Goal: Transaction & Acquisition: Obtain resource

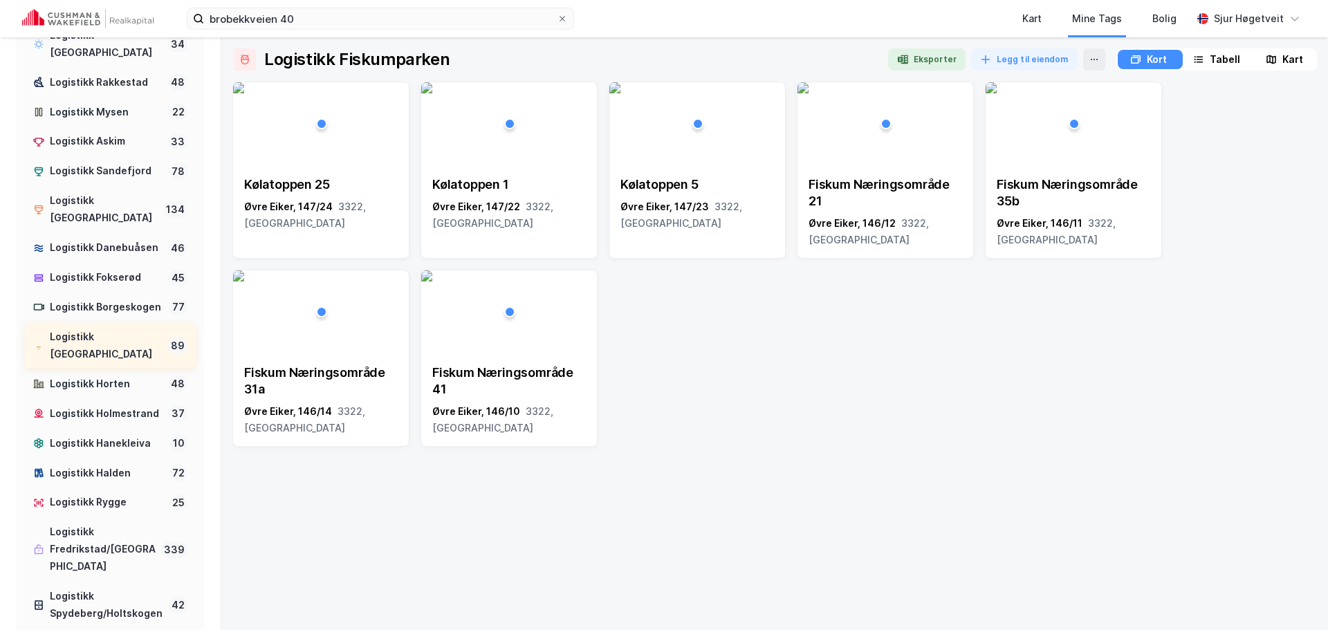
scroll to position [277, 0]
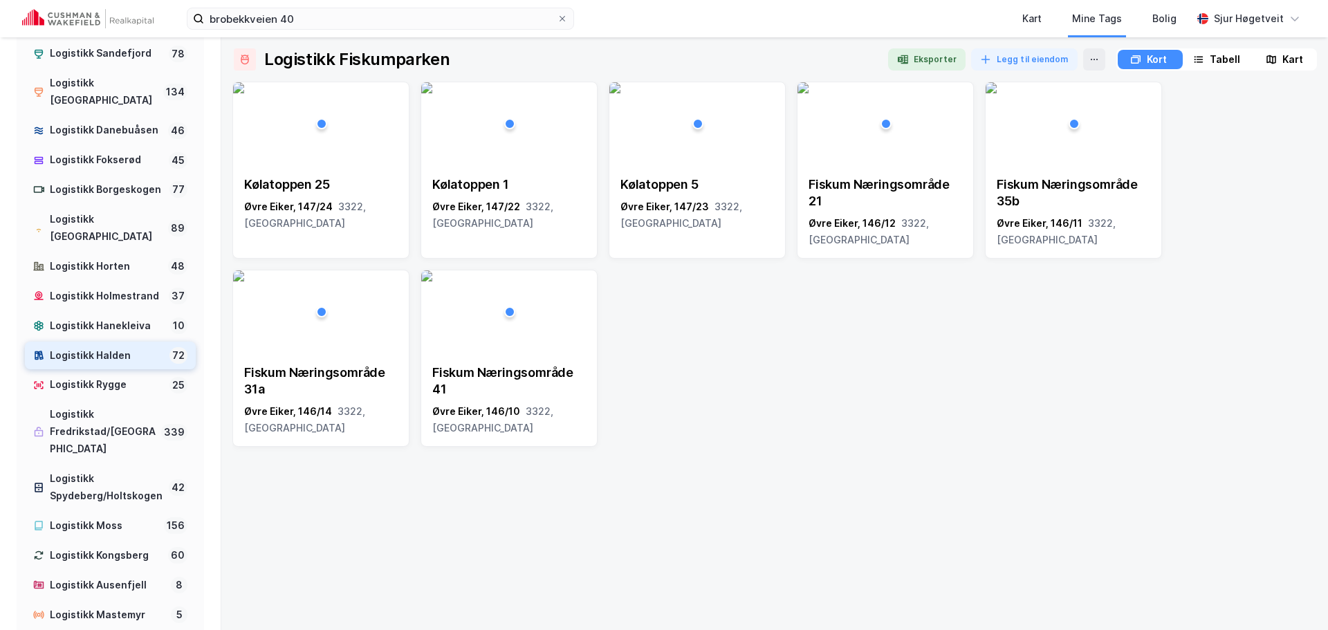
click at [120, 365] on div "Logistikk Halden" at bounding box center [107, 355] width 114 height 17
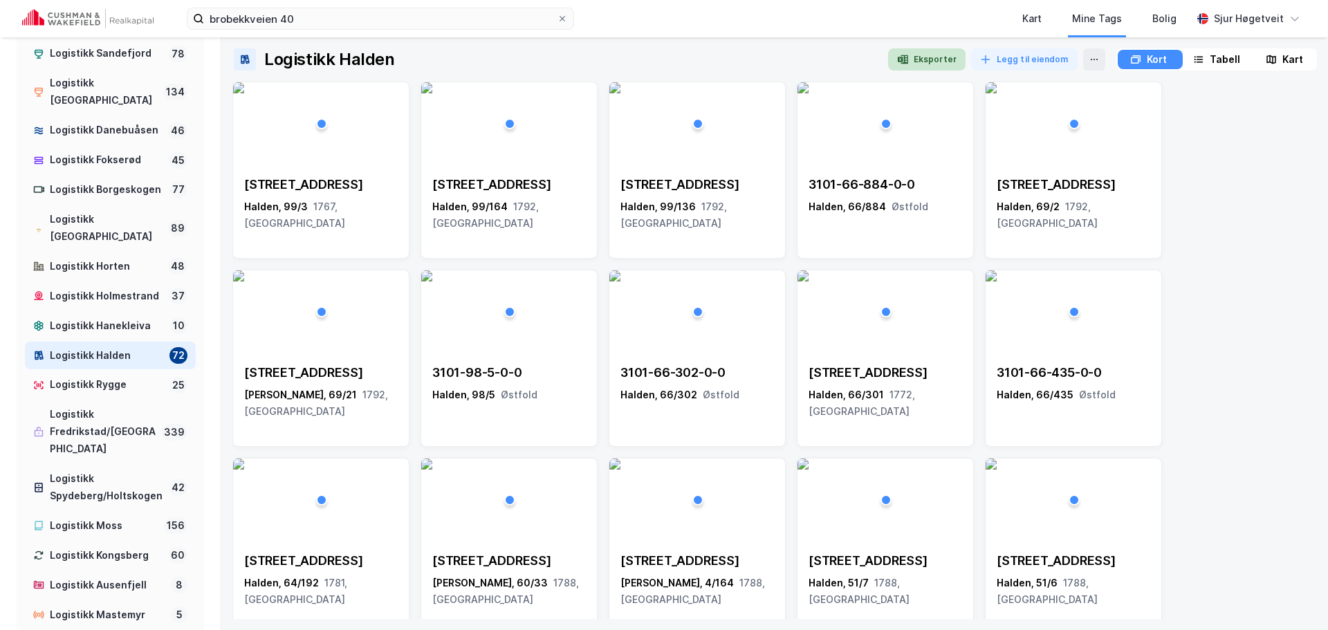
click at [947, 59] on button "Eksporter" at bounding box center [926, 59] width 77 height 22
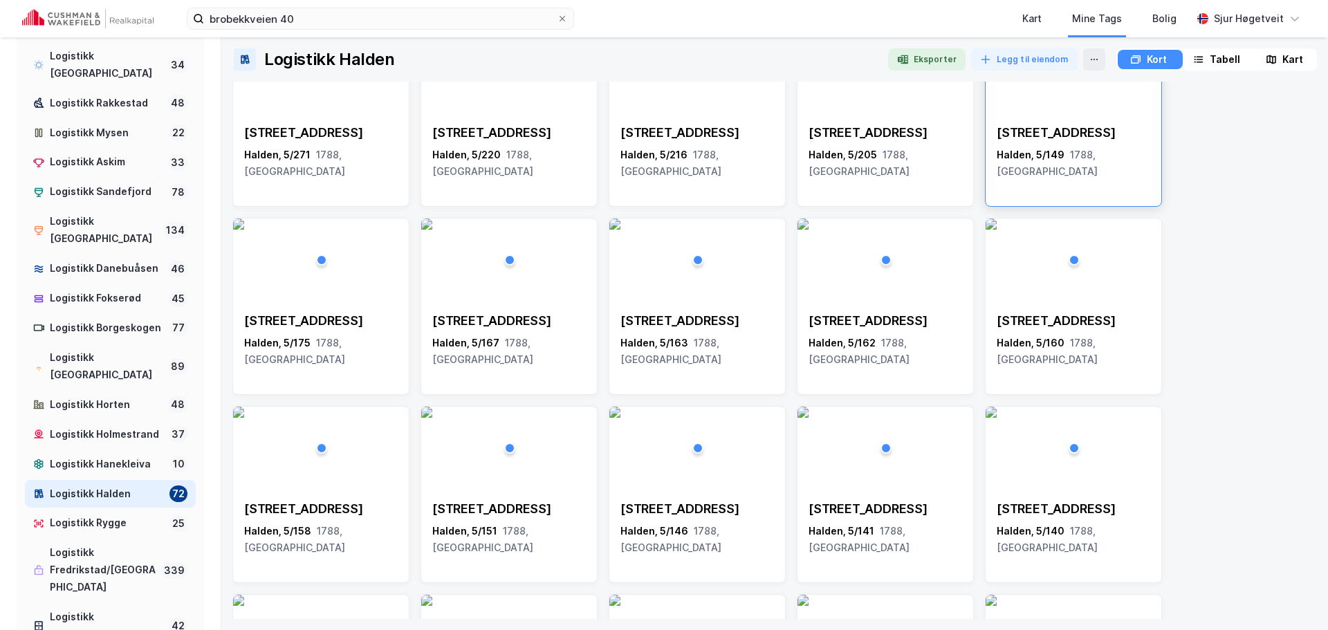
scroll to position [623, 0]
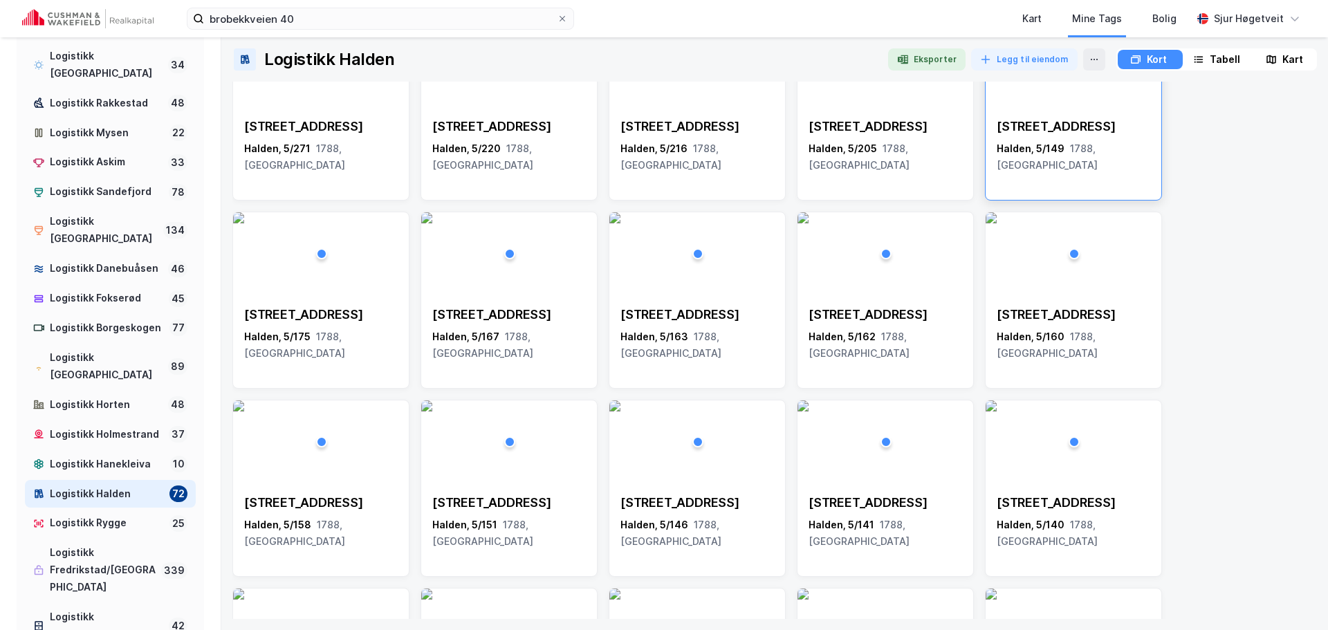
click at [1104, 135] on div "Svinesundsveien 343 Halden, 5/149 1788, Østfold" at bounding box center [1074, 145] width 154 height 55
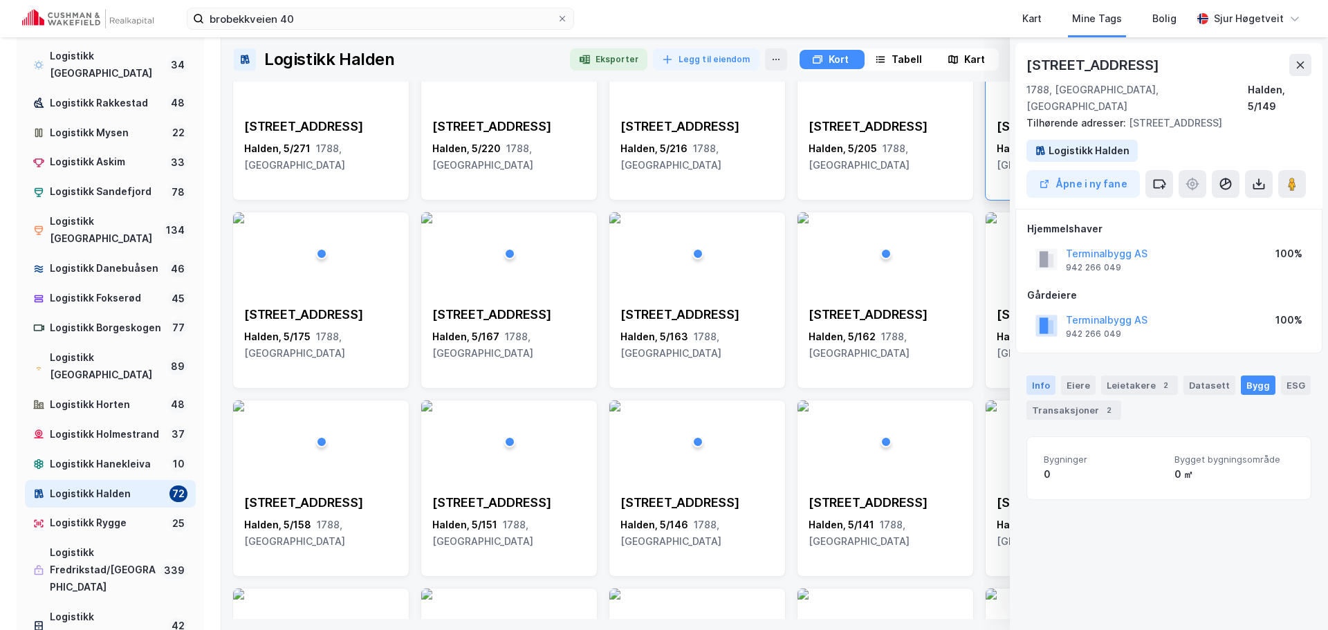
click at [1038, 376] on div "Info" at bounding box center [1041, 385] width 29 height 19
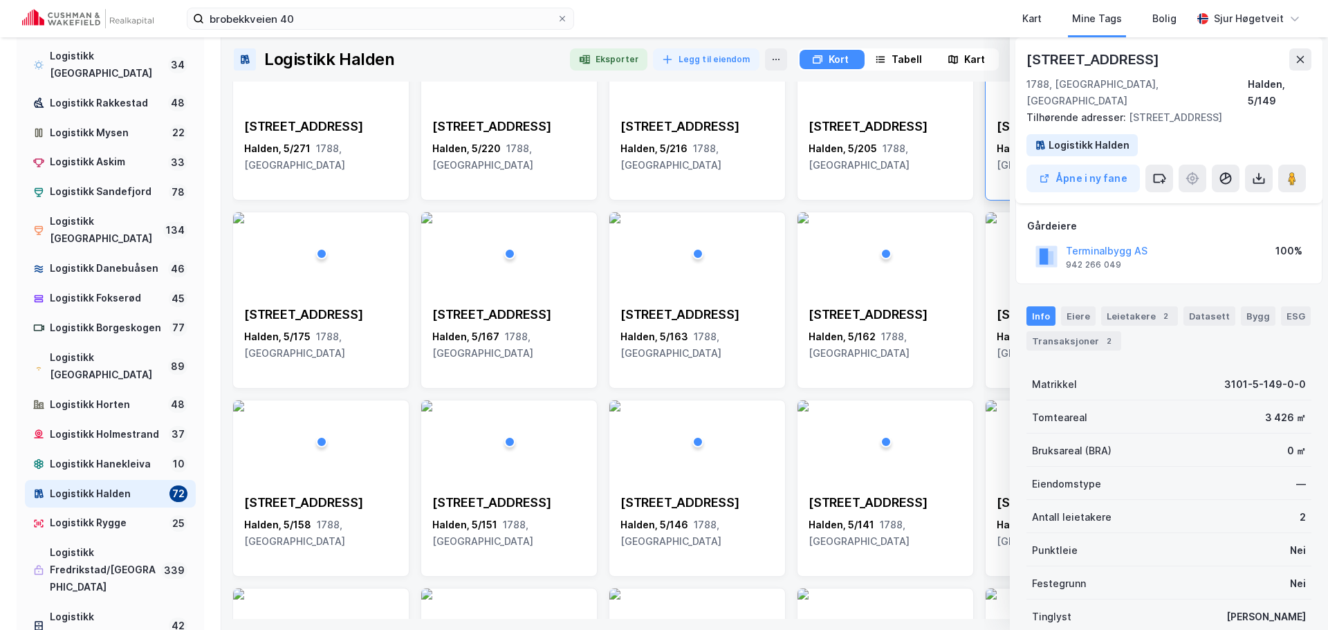
scroll to position [0, 0]
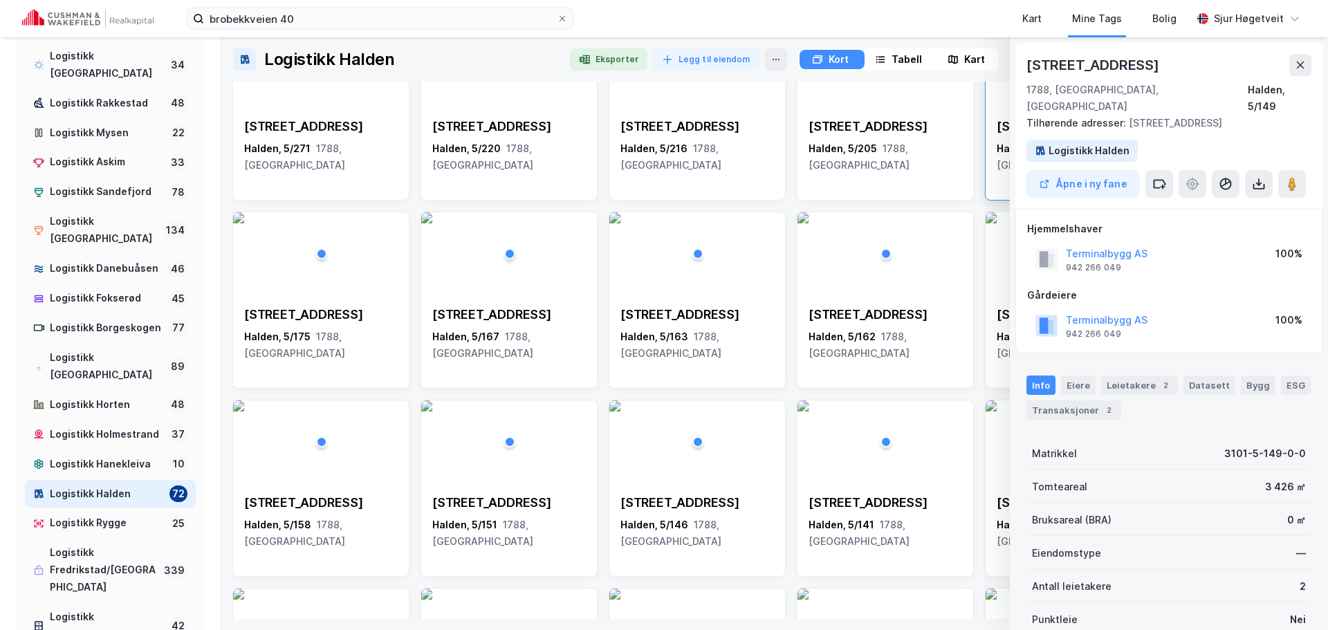
click at [1159, 60] on div "Svinesundsveien 343" at bounding box center [1095, 65] width 136 height 22
drag, startPoint x: 1159, startPoint y: 60, endPoint x: 1041, endPoint y: 61, distance: 118.3
click at [1041, 61] on div "Svinesundsveien 343" at bounding box center [1095, 65] width 136 height 22
click at [1057, 63] on div "Svinesundsveien 343" at bounding box center [1095, 65] width 136 height 22
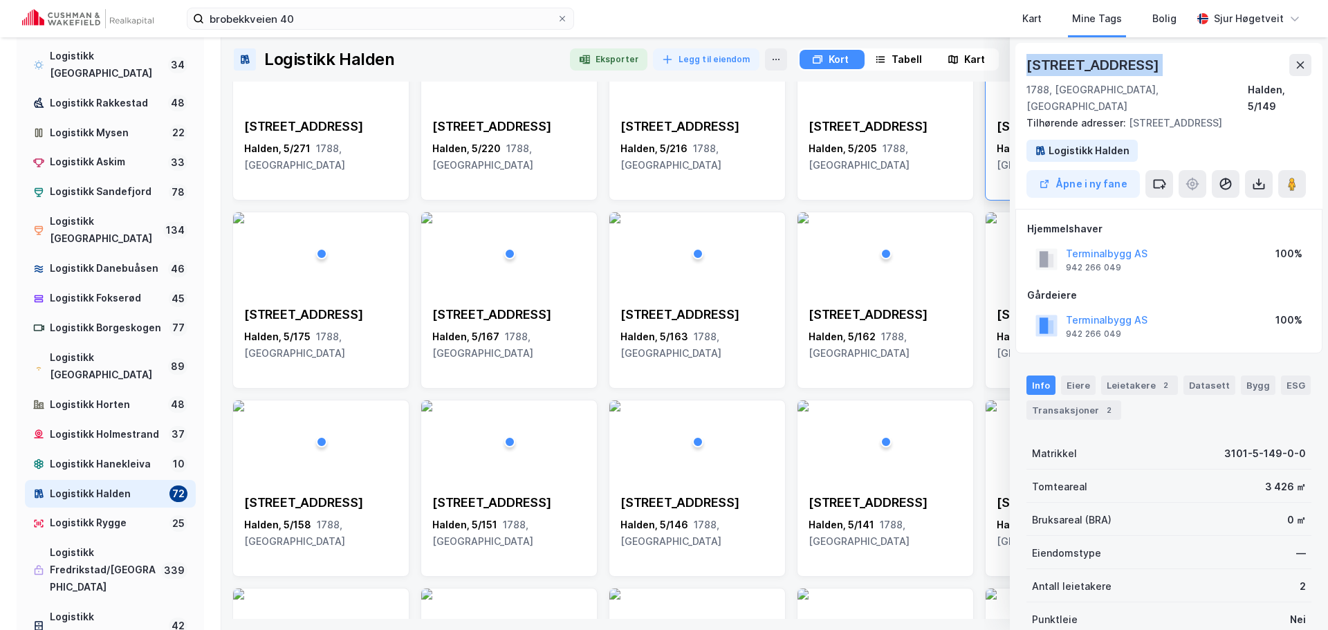
drag, startPoint x: 1057, startPoint y: 63, endPoint x: 1191, endPoint y: 66, distance: 133.6
click at [1191, 66] on div "Svinesundsveien 343" at bounding box center [1169, 65] width 285 height 22
copy div "Svinesundsveien 343"
click at [1159, 378] on div "2" at bounding box center [1166, 385] width 14 height 14
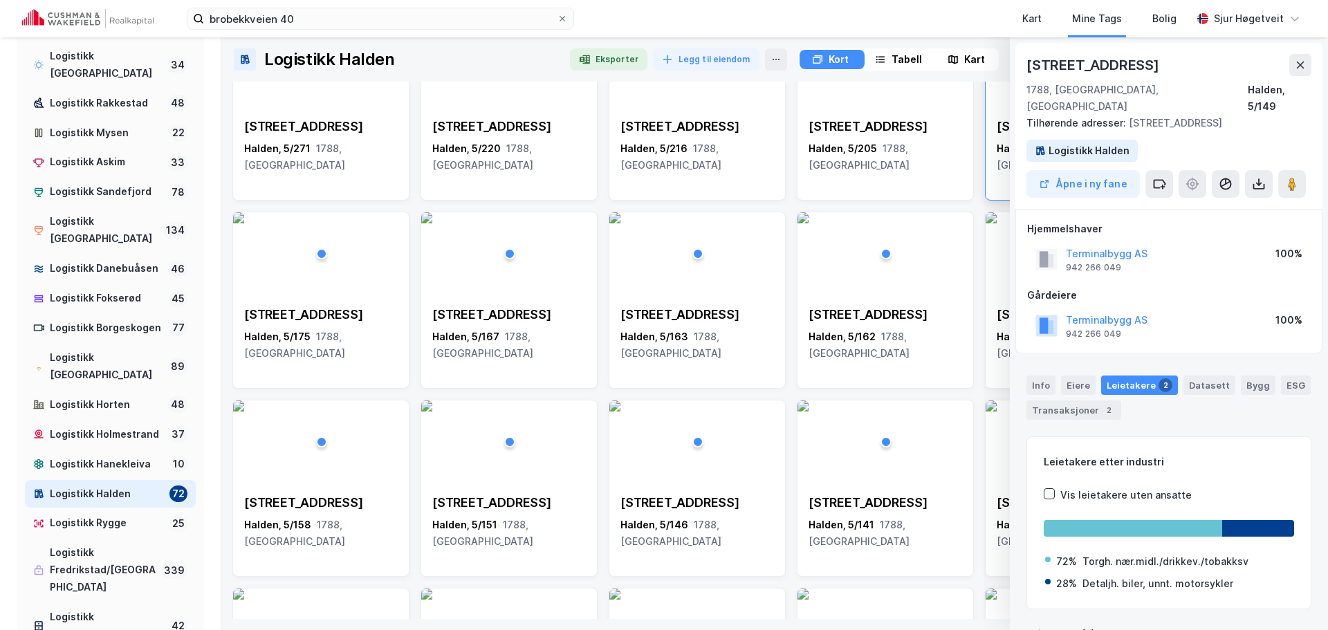
click at [123, 32] on div "brobekkveien 40 Kart Mine Tags Bolig Sjur Høgetveit" at bounding box center [664, 18] width 1328 height 37
click at [127, 20] on img at bounding box center [87, 18] width 131 height 19
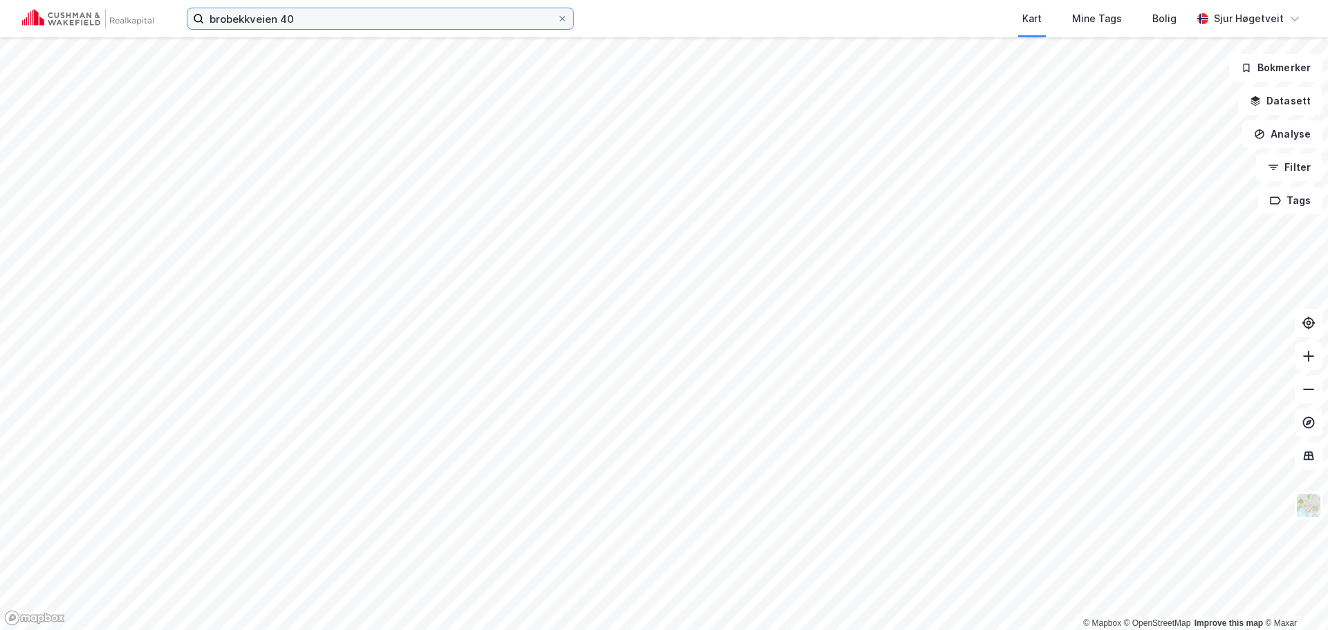
click at [283, 15] on input "brobekkveien 40" at bounding box center [380, 18] width 353 height 21
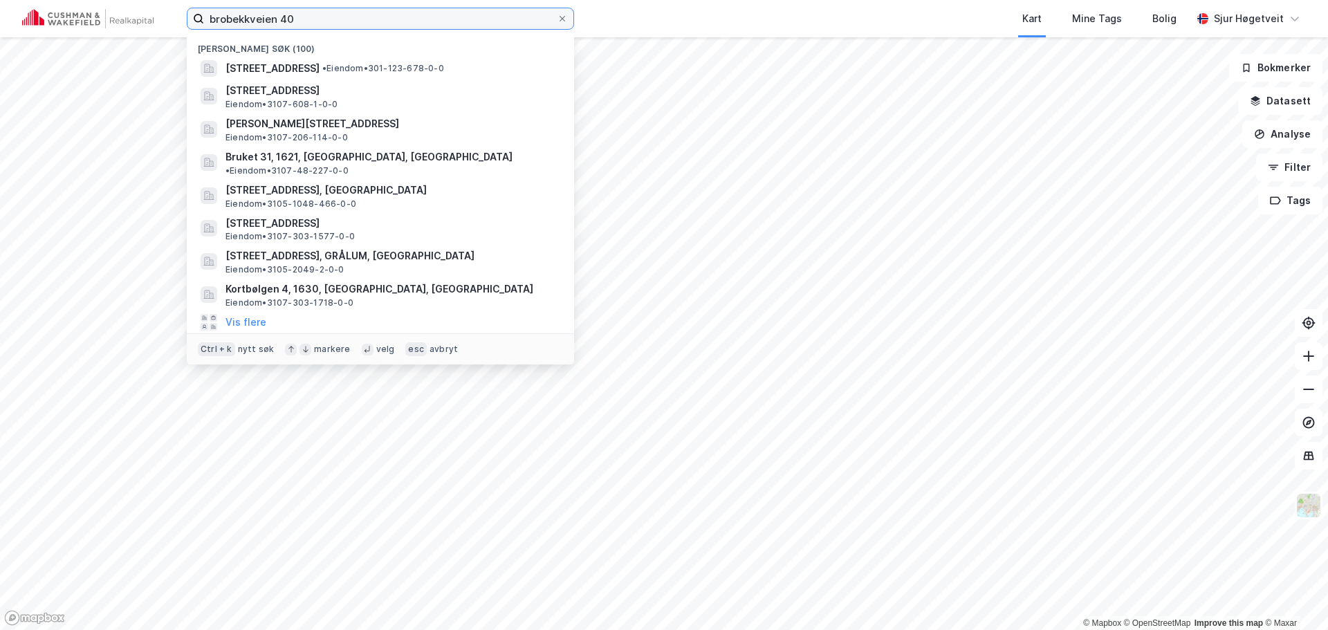
click at [283, 15] on input "brobekkveien 40" at bounding box center [380, 18] width 353 height 21
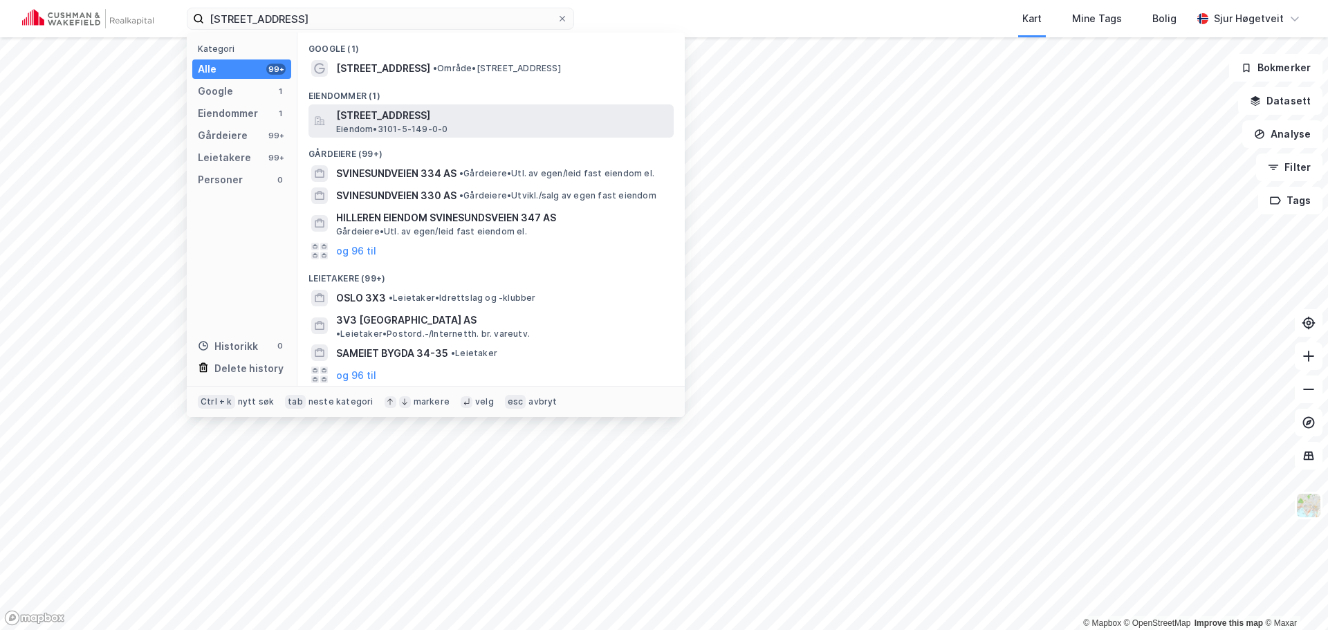
click at [426, 110] on span "Svinesundsveien 343, 1788, HALDEN, HALDEN" at bounding box center [502, 115] width 332 height 17
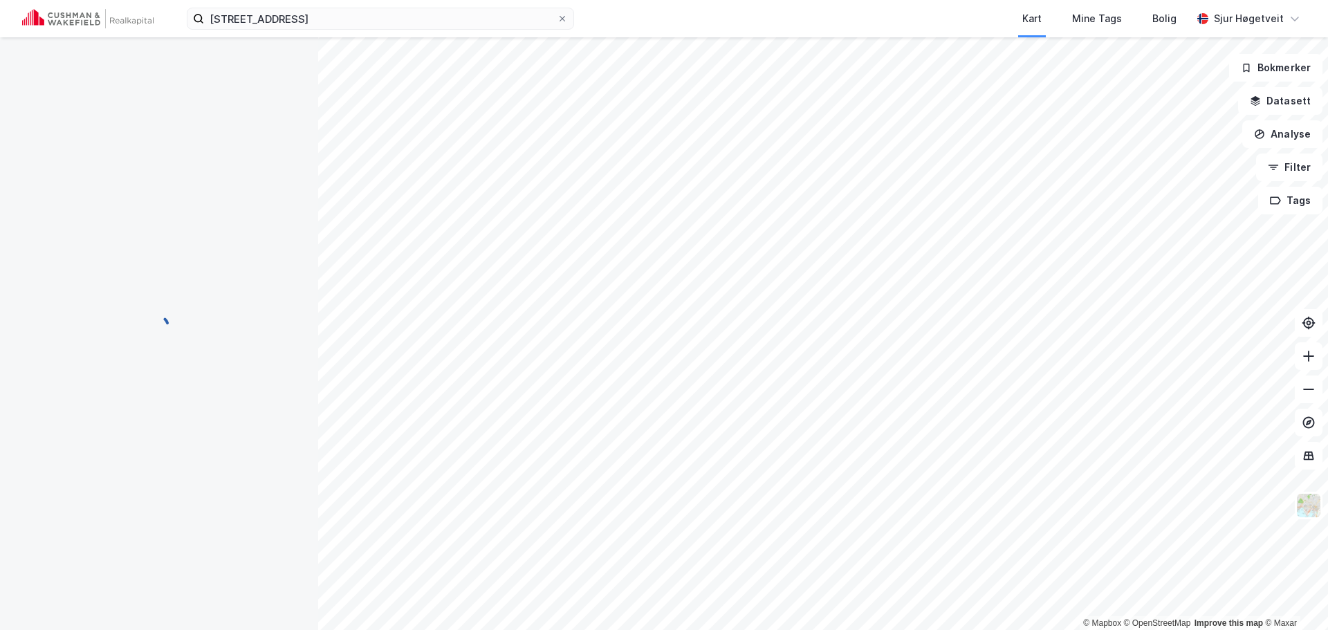
scroll to position [1, 0]
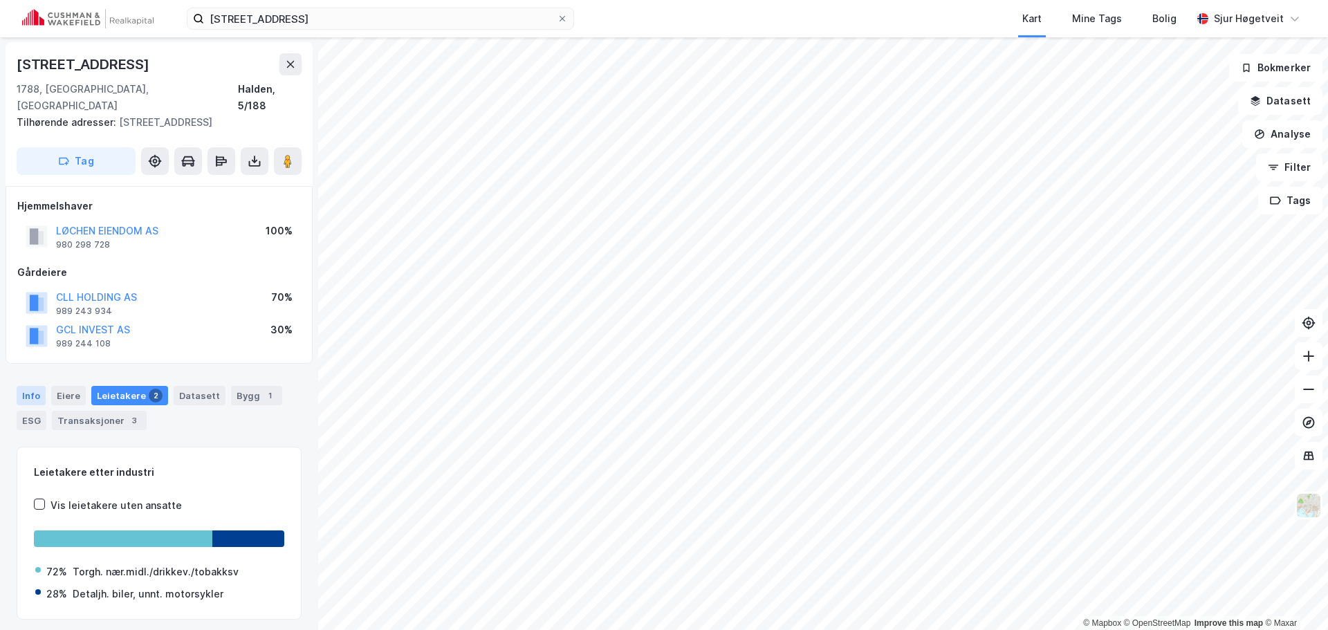
click at [24, 369] on div "Info Eiere Leietakere 2 Datasett Bygg 1 ESG Transaksjoner 3" at bounding box center [159, 402] width 318 height 66
click at [26, 386] on div "Info" at bounding box center [31, 395] width 29 height 19
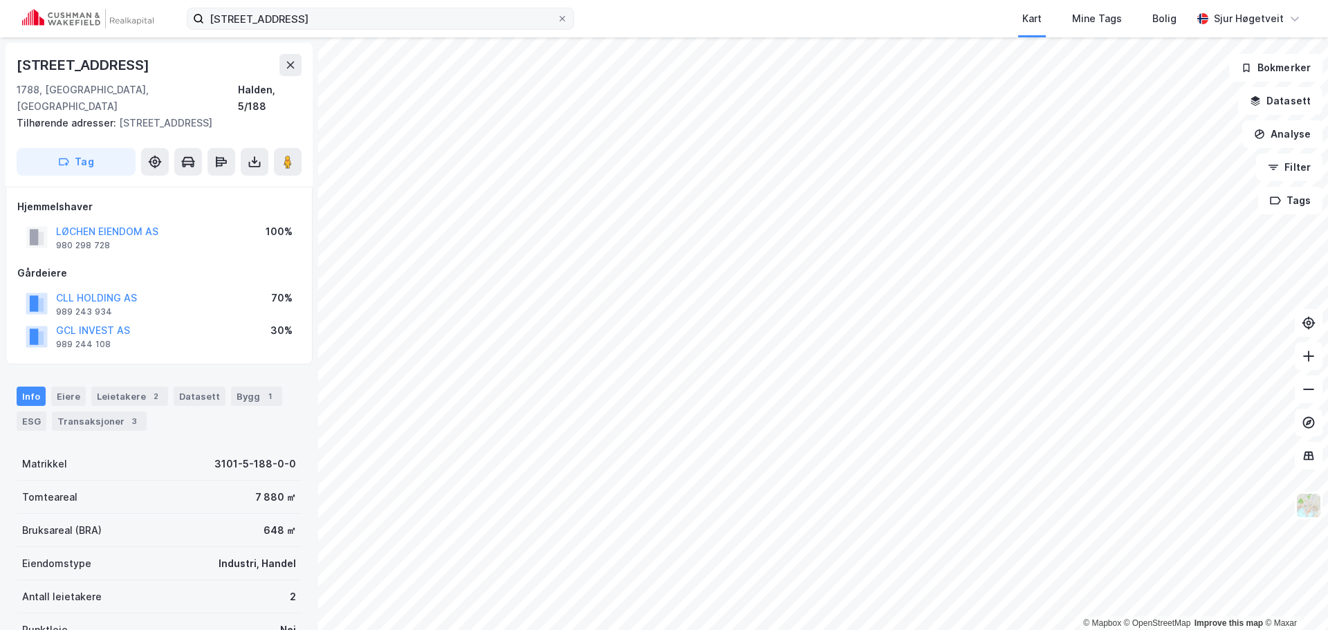
drag, startPoint x: 393, startPoint y: 4, endPoint x: 384, endPoint y: 16, distance: 14.8
click at [393, 4] on div "svinesundveien 343 Kart Mine Tags Bolig Sjur Høgetveit" at bounding box center [664, 18] width 1328 height 37
click at [380, 19] on input "svinesundveien 343" at bounding box center [380, 18] width 353 height 21
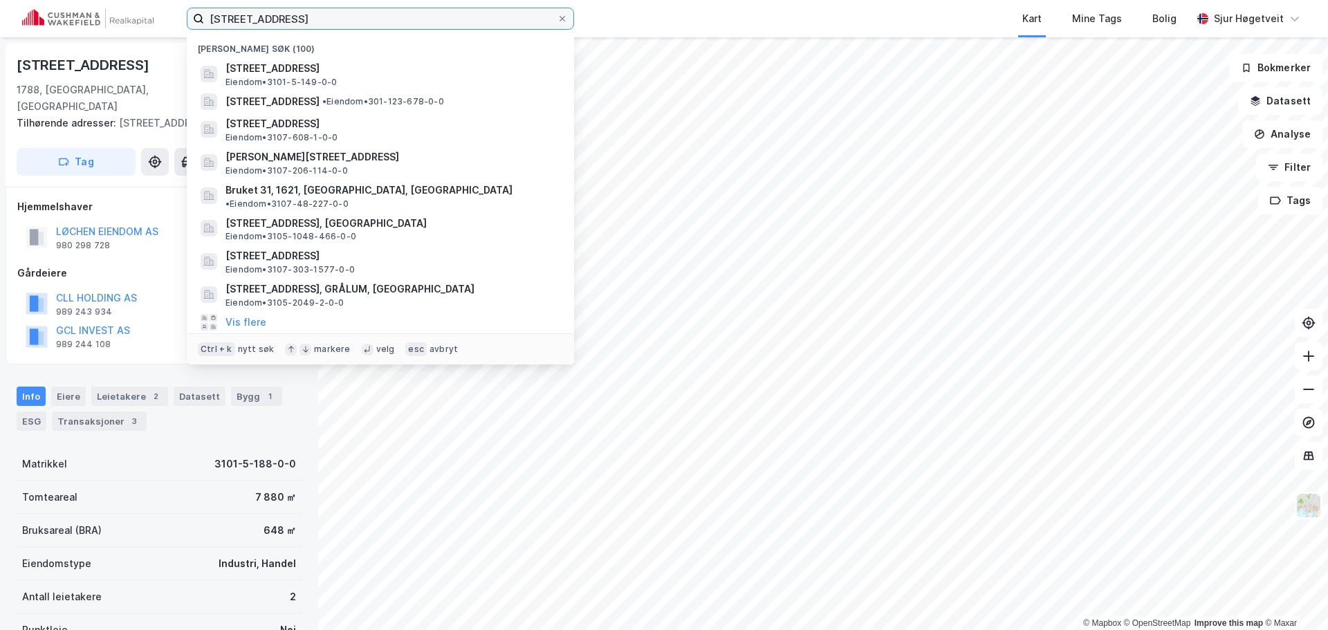
click at [380, 19] on input "svinesundveien 343" at bounding box center [380, 18] width 353 height 21
paste input "Aremarkveien 42"
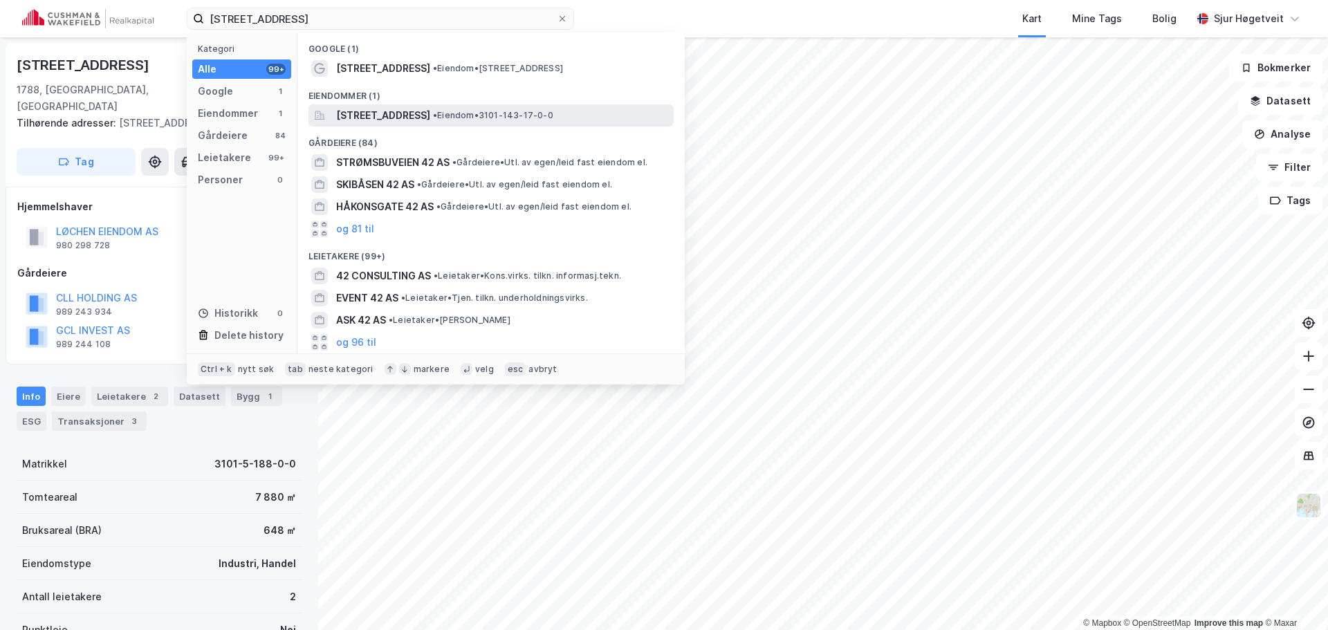
click at [430, 109] on span "Aremarkveien 42, 1792, TISTEDAL, HALDEN" at bounding box center [383, 115] width 94 height 17
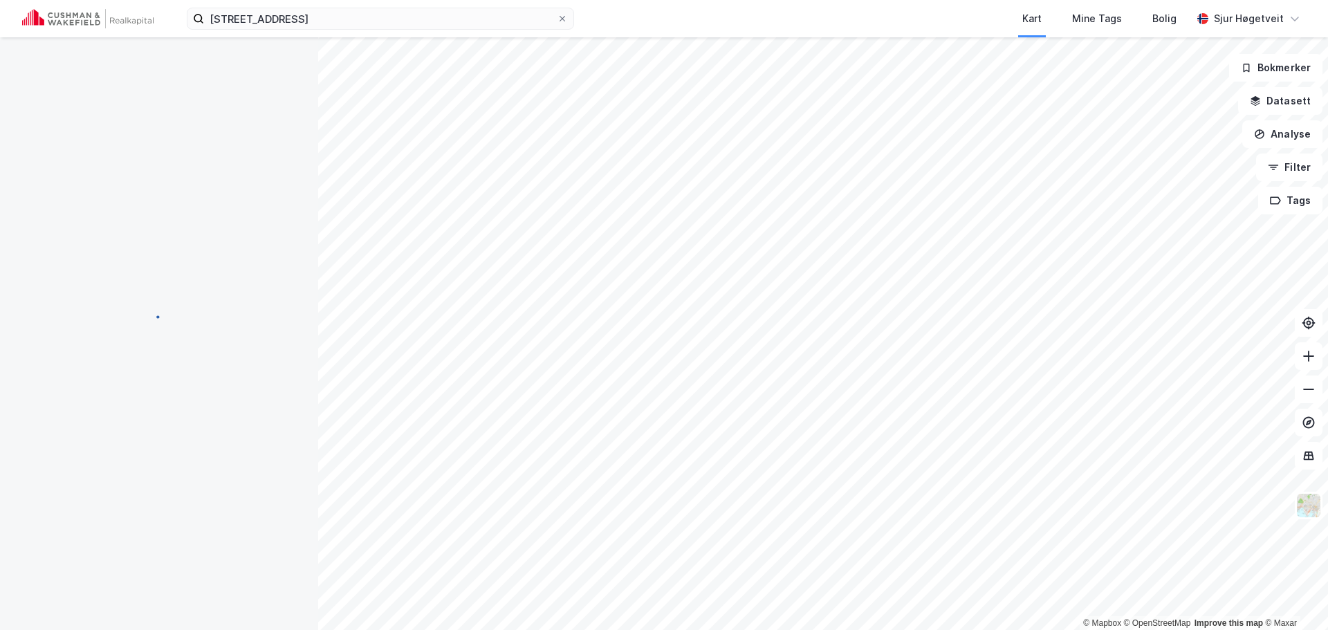
scroll to position [1, 0]
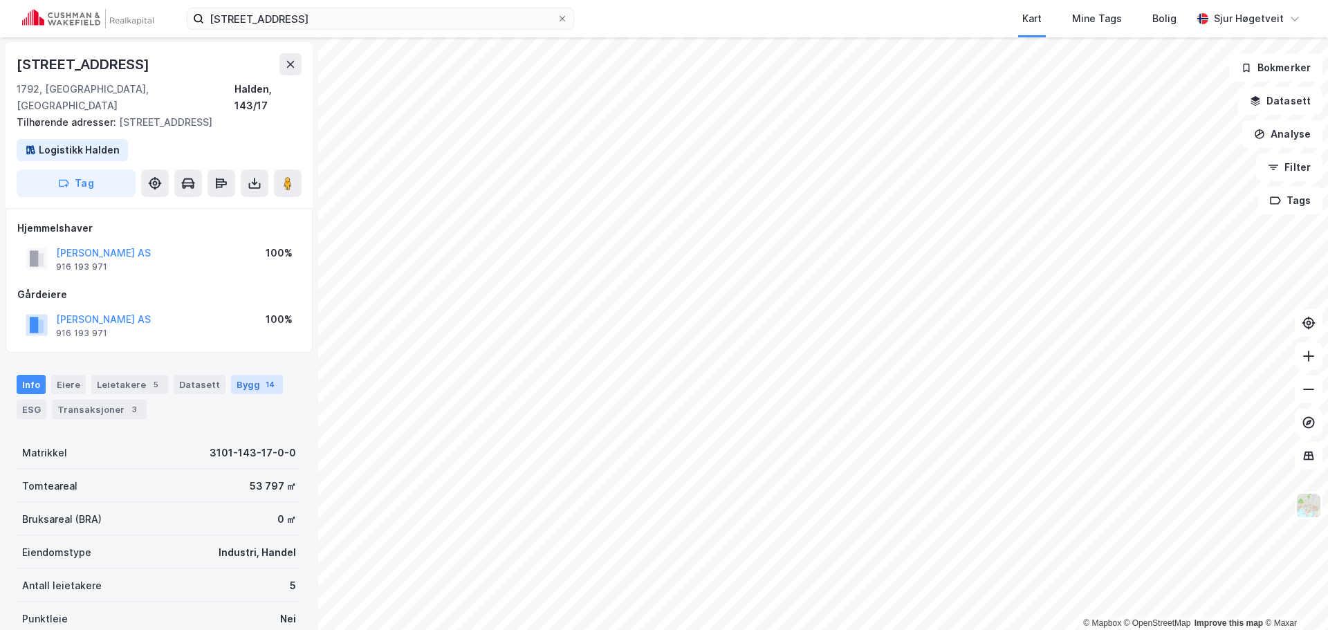
click at [231, 375] on div "Bygg 14" at bounding box center [257, 384] width 52 height 19
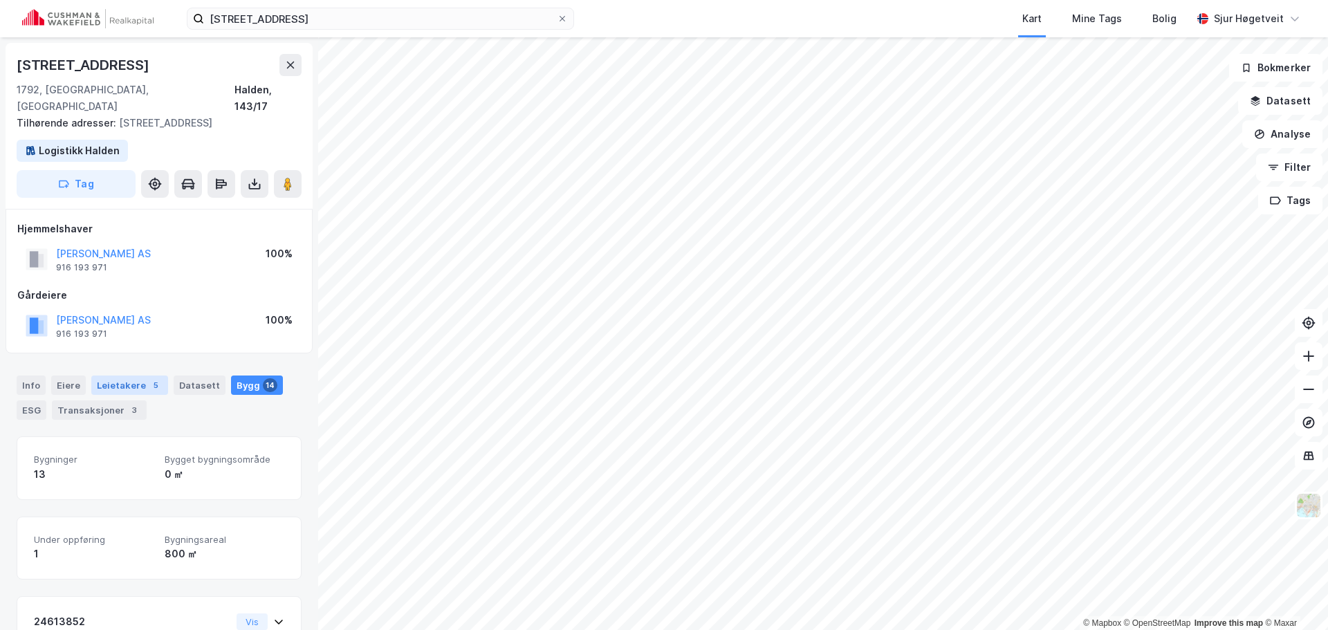
click at [136, 376] on div "Leietakere 5" at bounding box center [129, 385] width 77 height 19
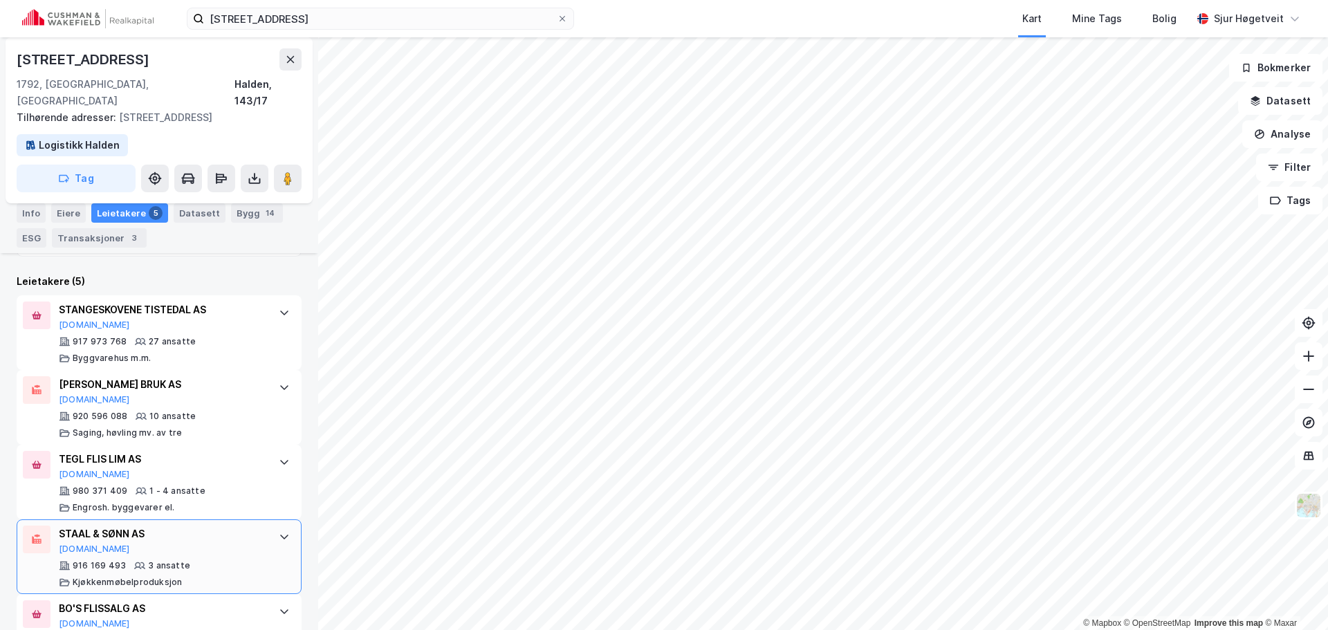
scroll to position [430, 0]
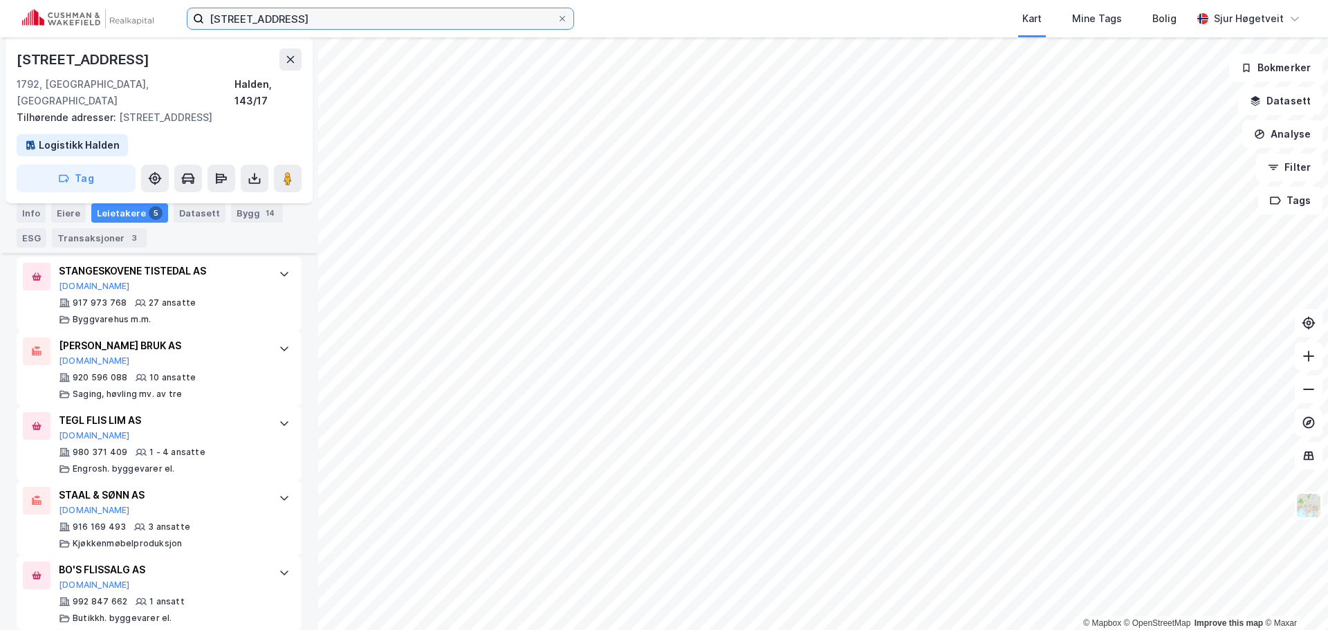
click at [418, 17] on input "Aremarkveien 42" at bounding box center [380, 18] width 353 height 21
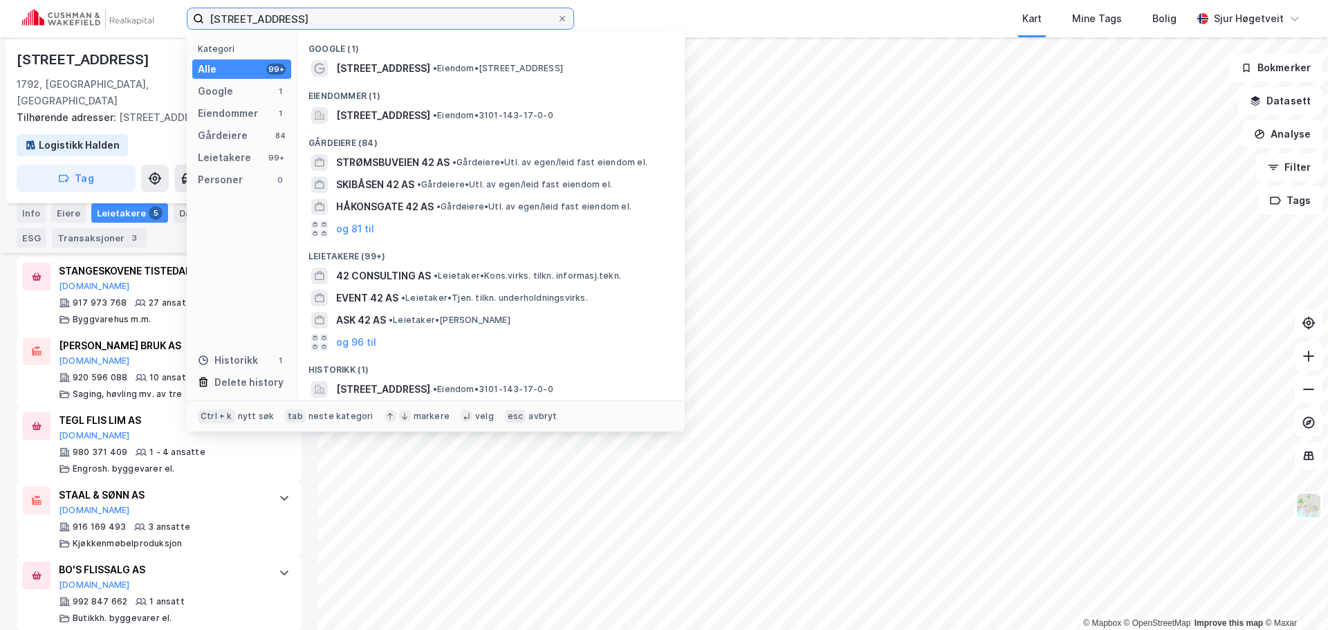
click at [418, 17] on input "Aremarkveien 42" at bounding box center [380, 18] width 353 height 21
paste input "Høstbakken 11"
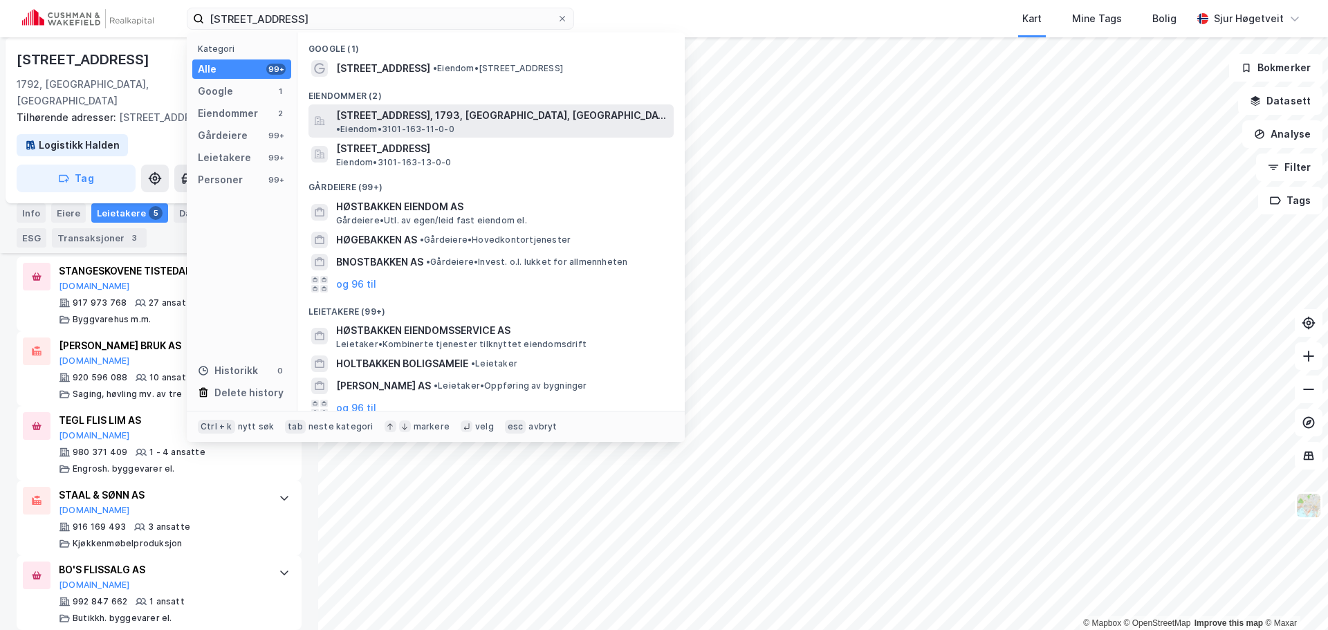
click at [451, 107] on span "[STREET_ADDRESS], 1793, [GEOGRAPHIC_DATA], [GEOGRAPHIC_DATA]" at bounding box center [502, 115] width 332 height 17
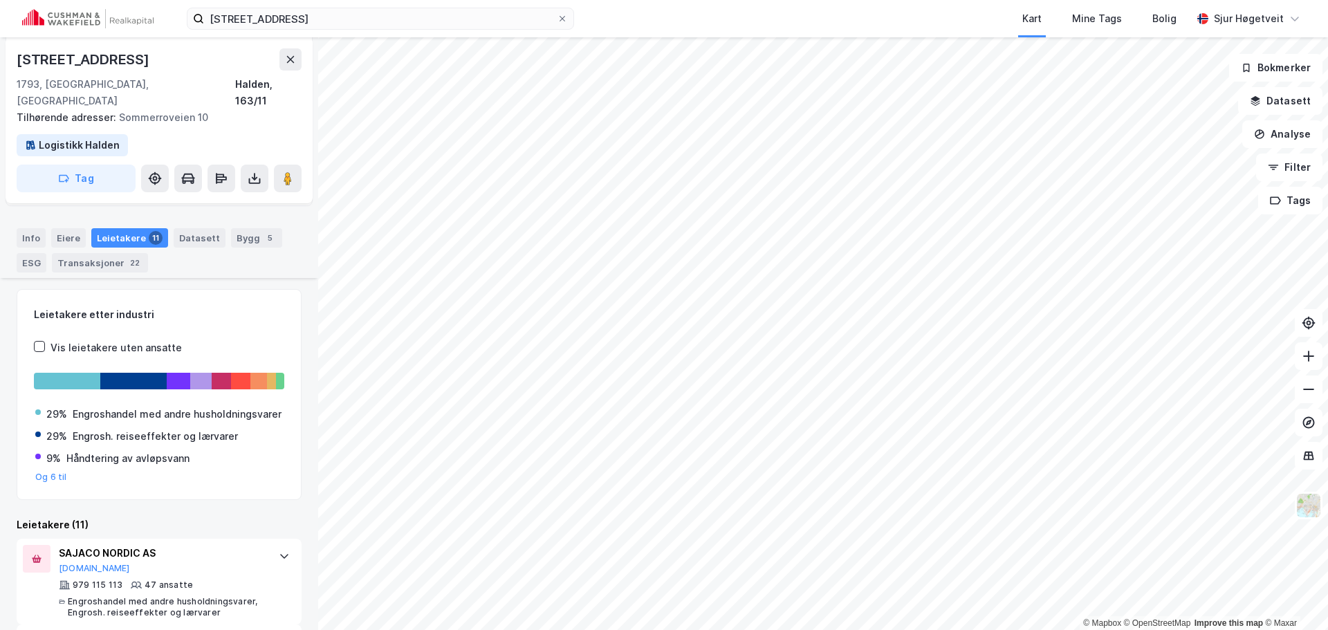
scroll to position [458, 0]
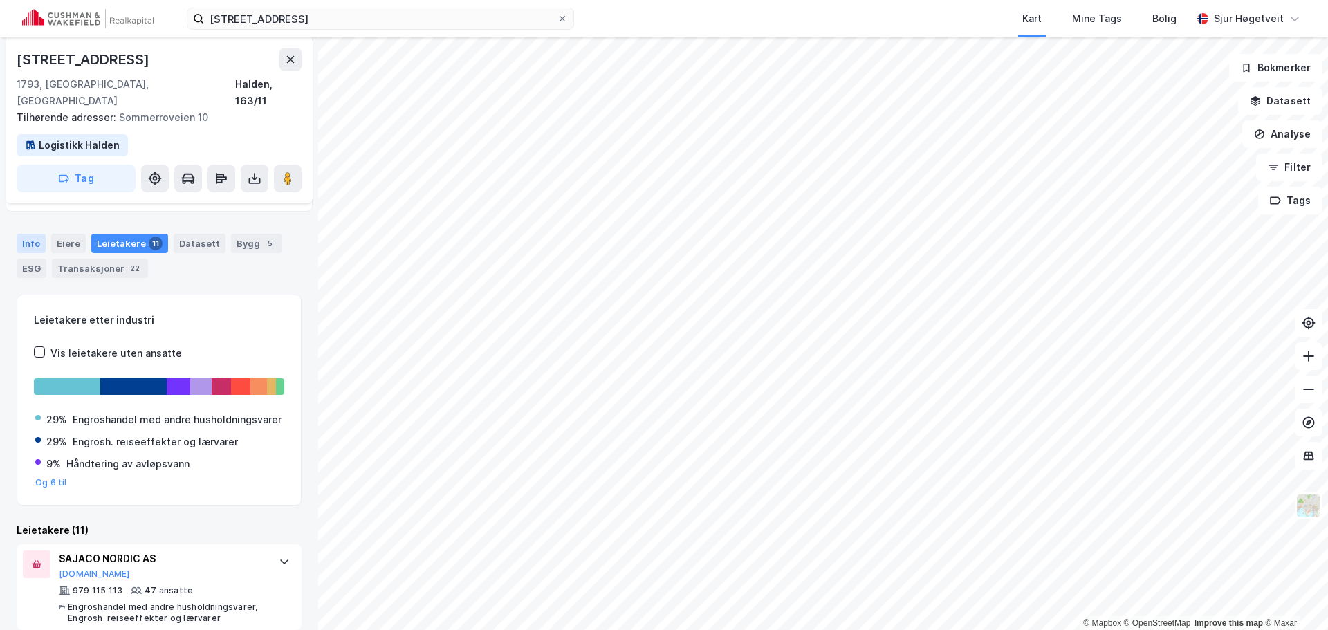
click at [33, 234] on div "Info" at bounding box center [31, 243] width 29 height 19
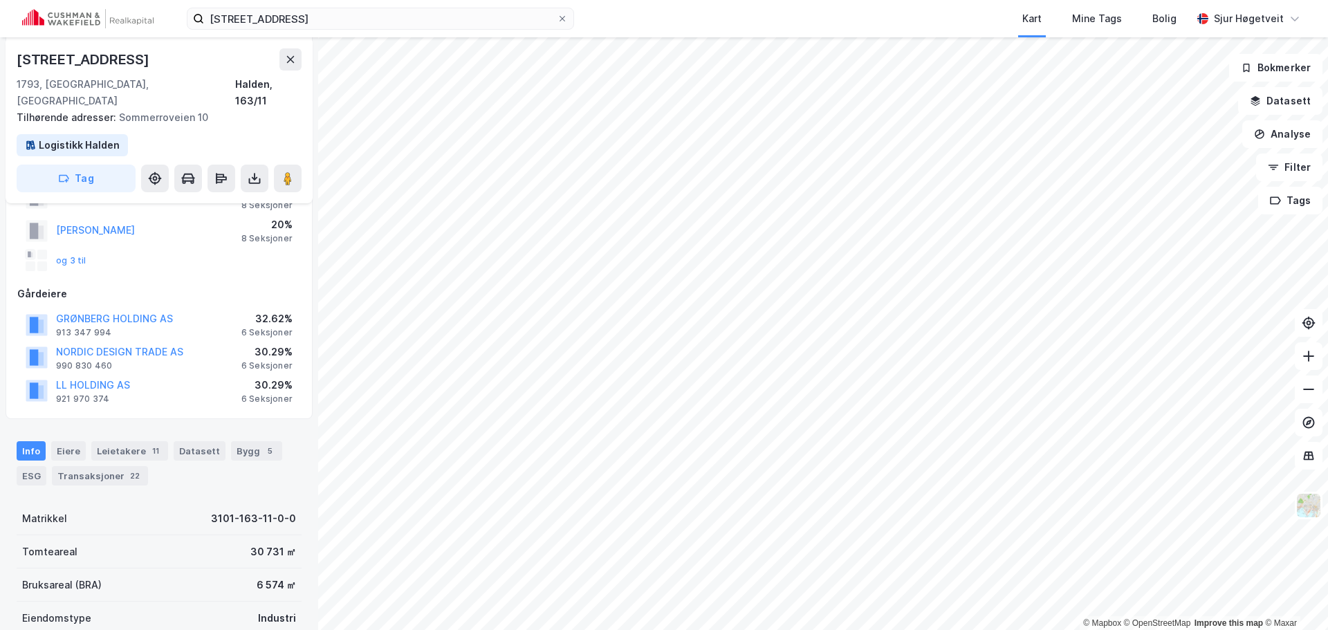
scroll to position [181, 0]
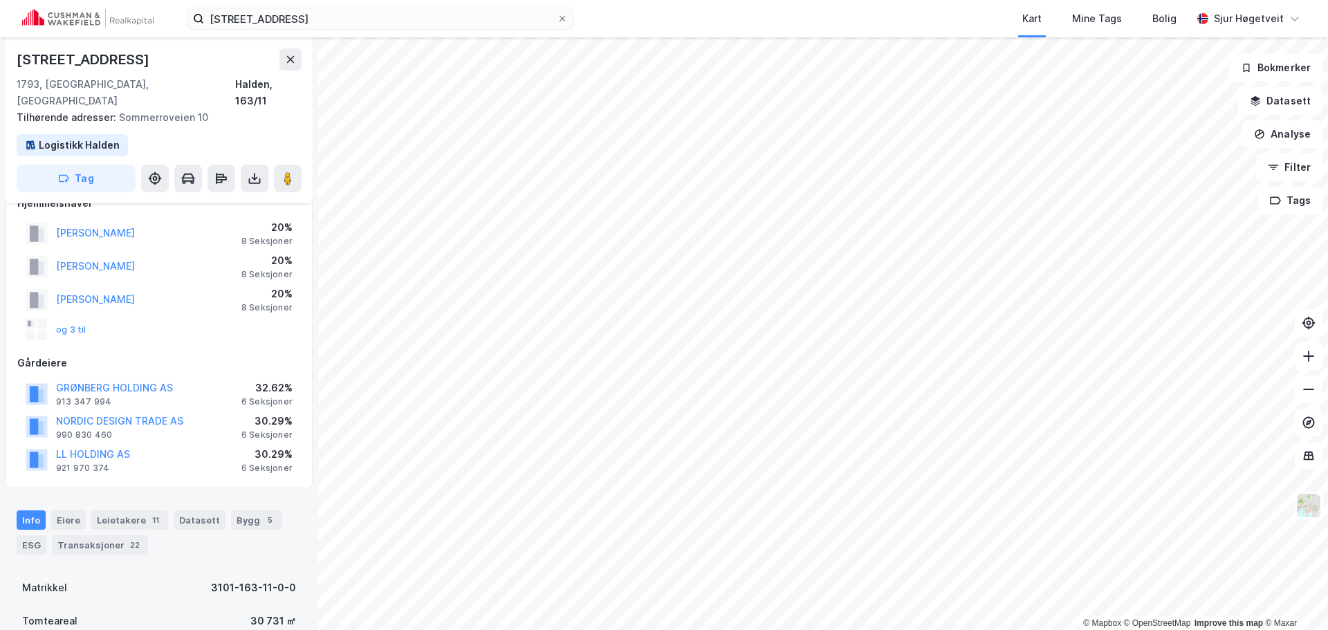
click at [367, 6] on div "Høstbakken 11 Kart Mine Tags Bolig Sjur Høgetveit" at bounding box center [664, 18] width 1328 height 37
click at [364, 11] on input "Høstbakken 11" at bounding box center [380, 18] width 353 height 21
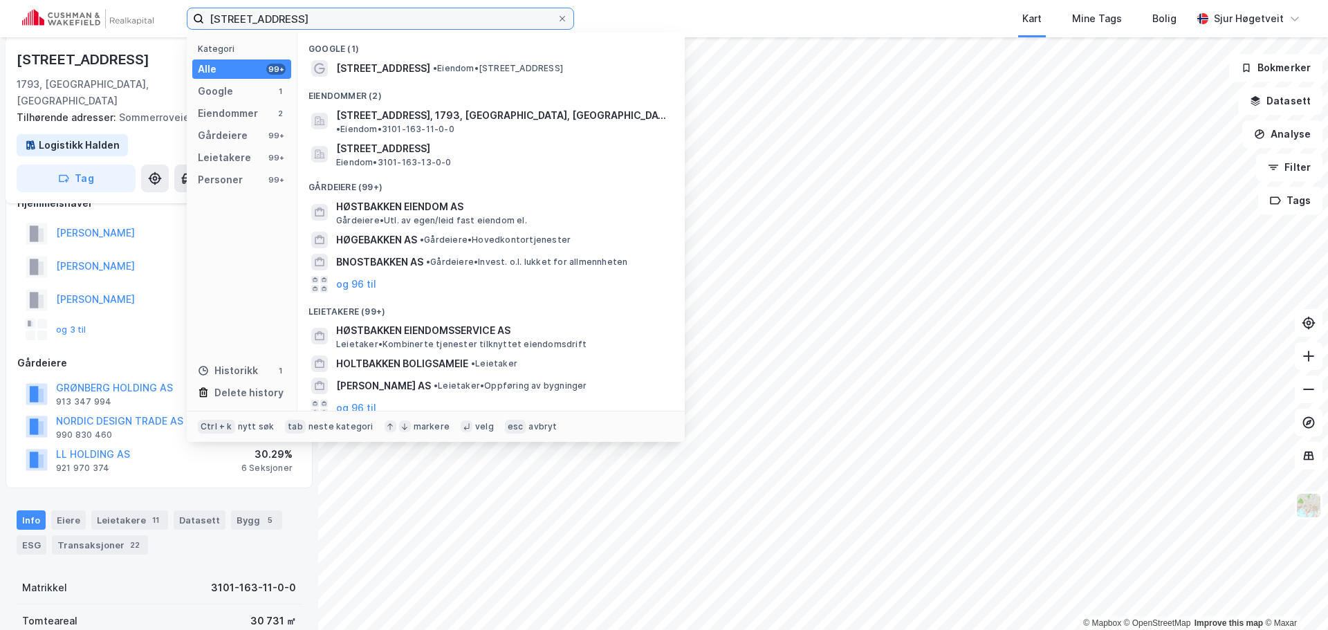
click at [364, 11] on input "Høstbakken 11" at bounding box center [380, 18] width 353 height 21
paste input "Isebakkeveien 25"
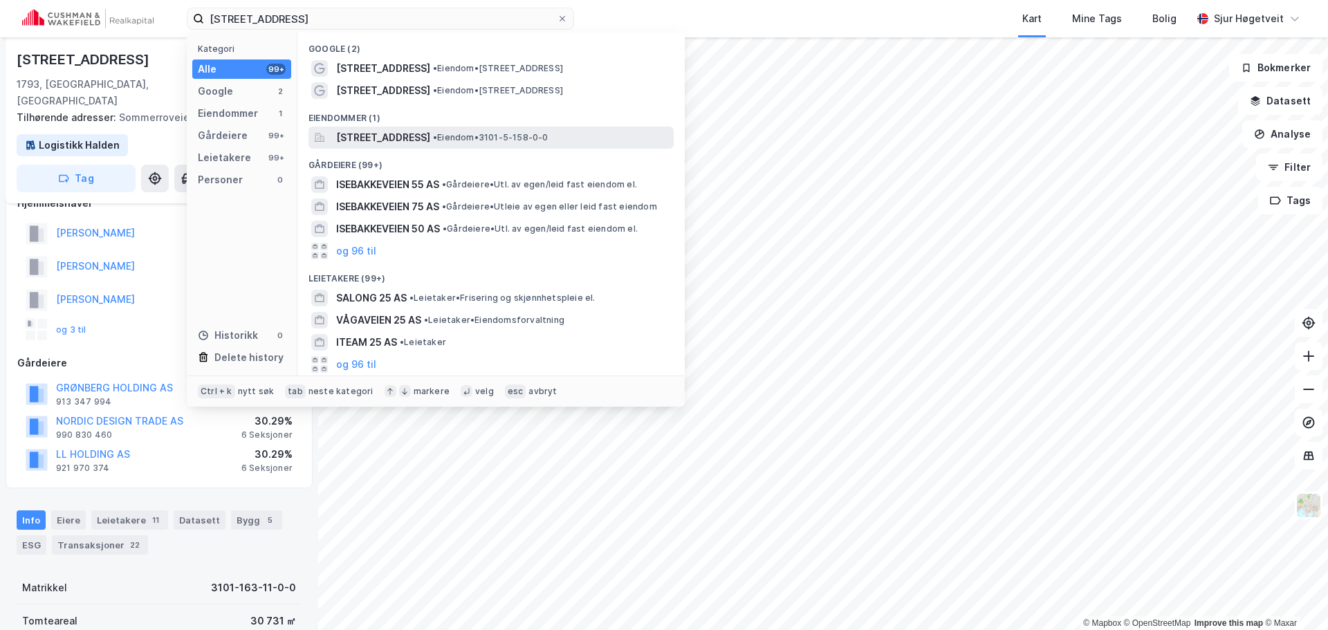
click at [430, 131] on span "[STREET_ADDRESS][PERSON_NAME]" at bounding box center [383, 137] width 94 height 17
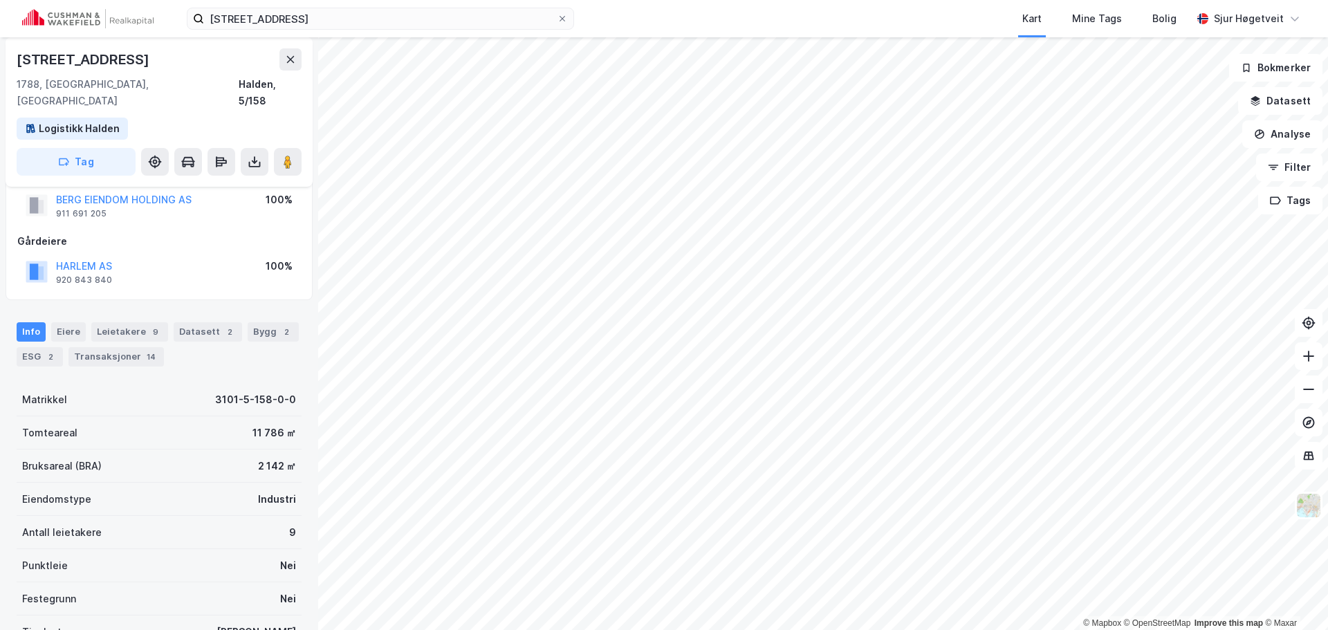
scroll to position [7, 0]
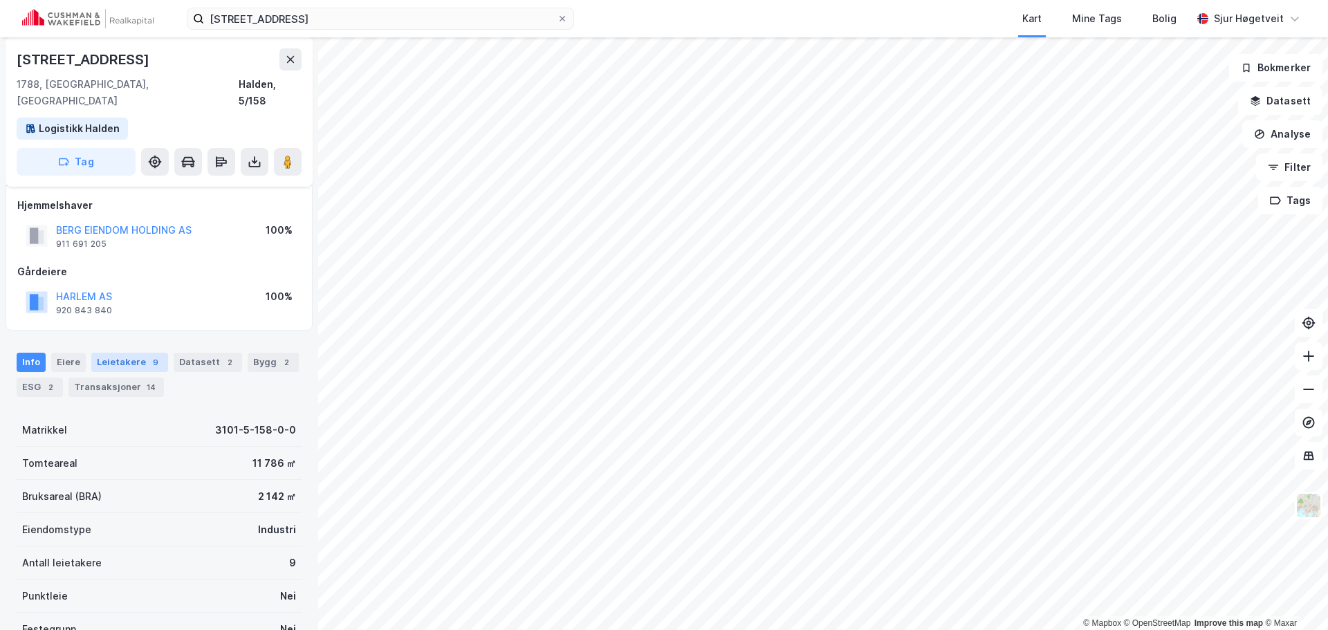
click at [156, 353] on div "Leietakere 9" at bounding box center [129, 362] width 77 height 19
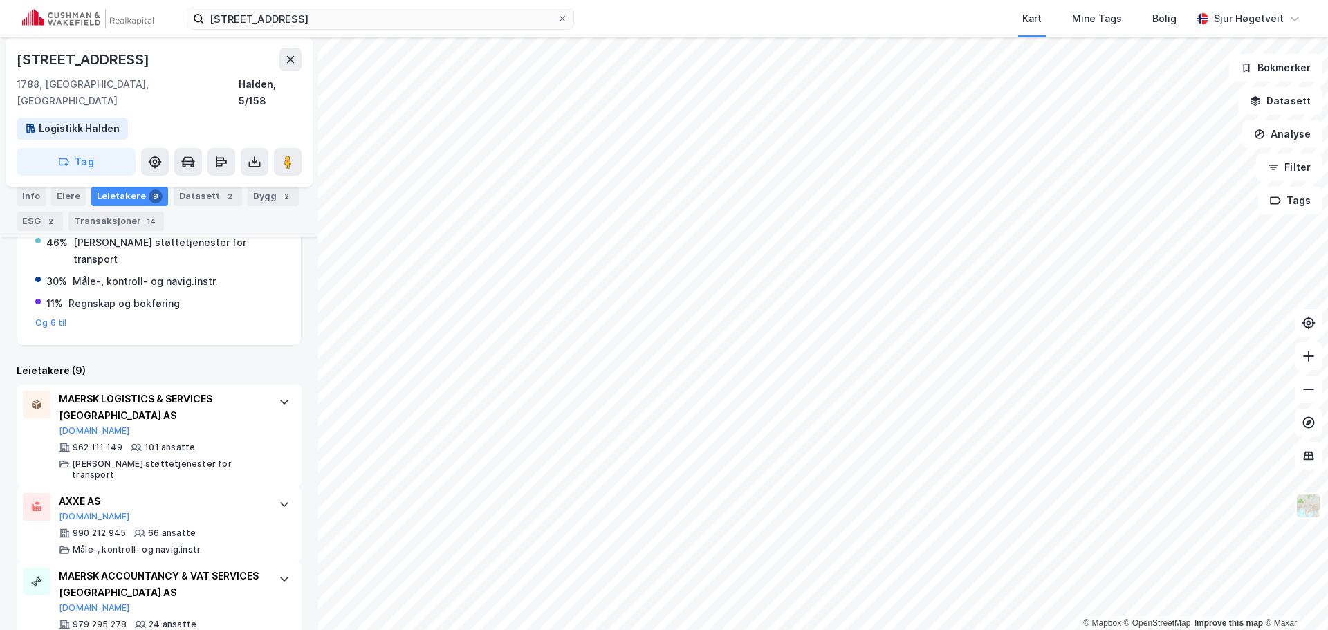
scroll to position [317, 0]
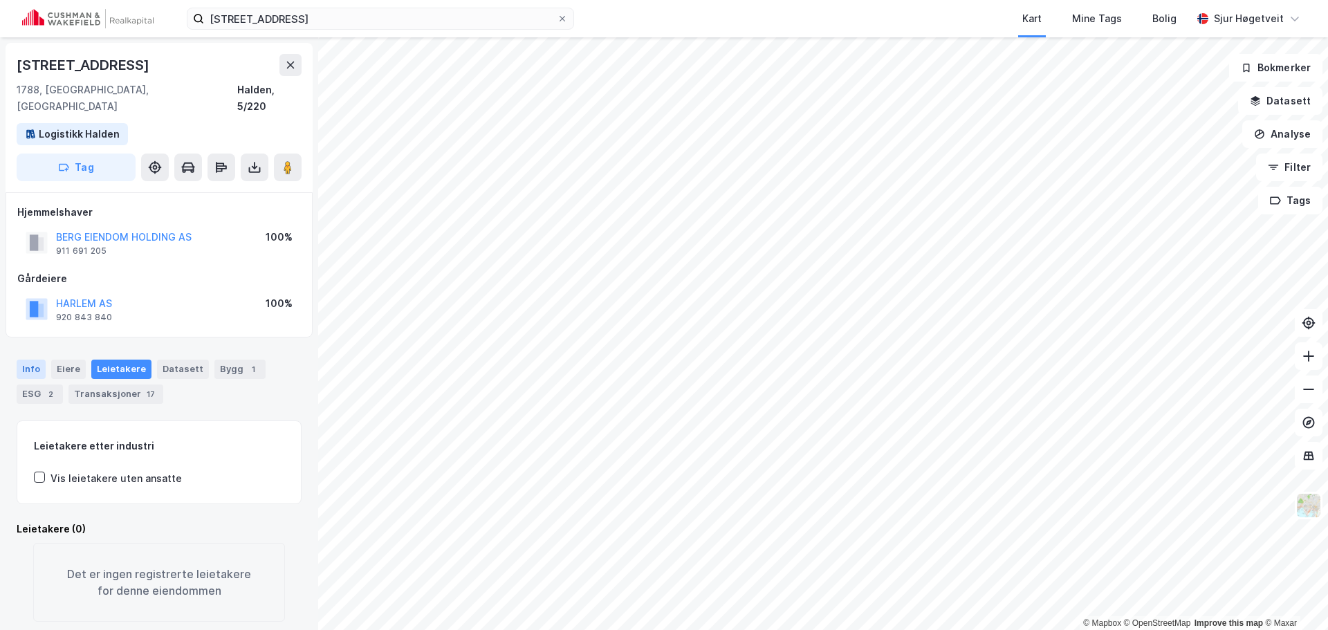
click at [46, 360] on div "Info Eiere Leietakere Datasett Bygg 1 ESG 2 Transaksjoner 17" at bounding box center [159, 382] width 285 height 44
click at [39, 360] on div "Info" at bounding box center [31, 369] width 29 height 19
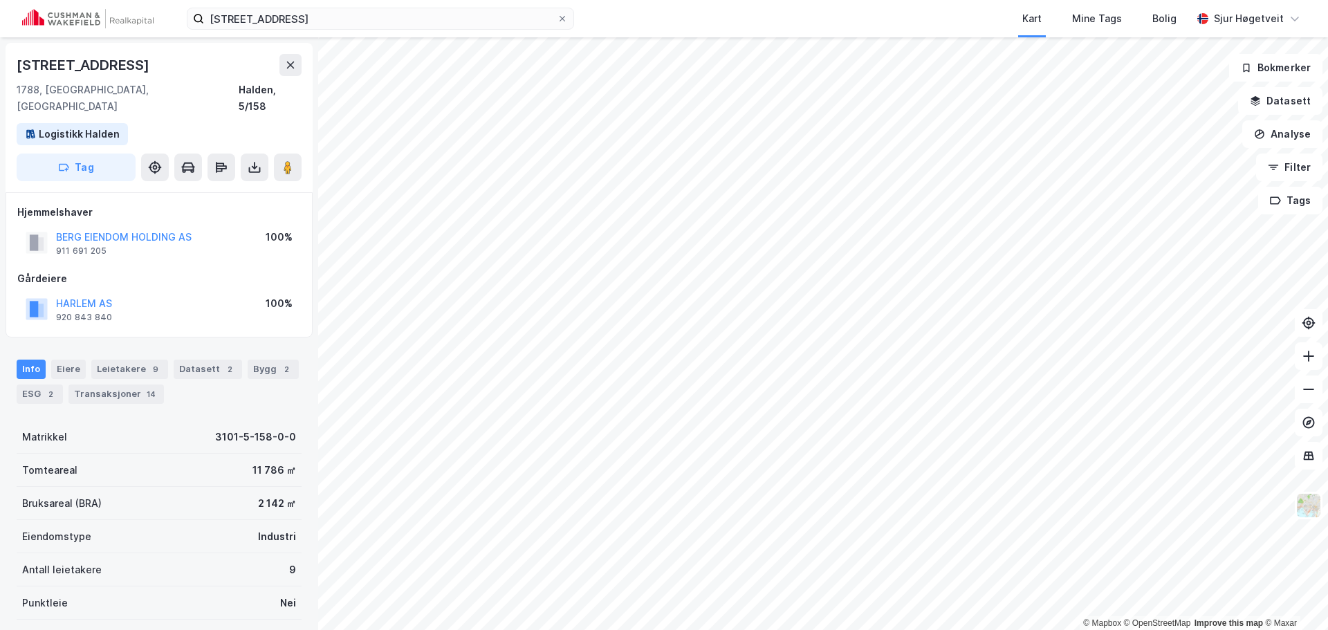
scroll to position [1, 0]
click at [134, 359] on div "Leietakere 9" at bounding box center [129, 368] width 77 height 19
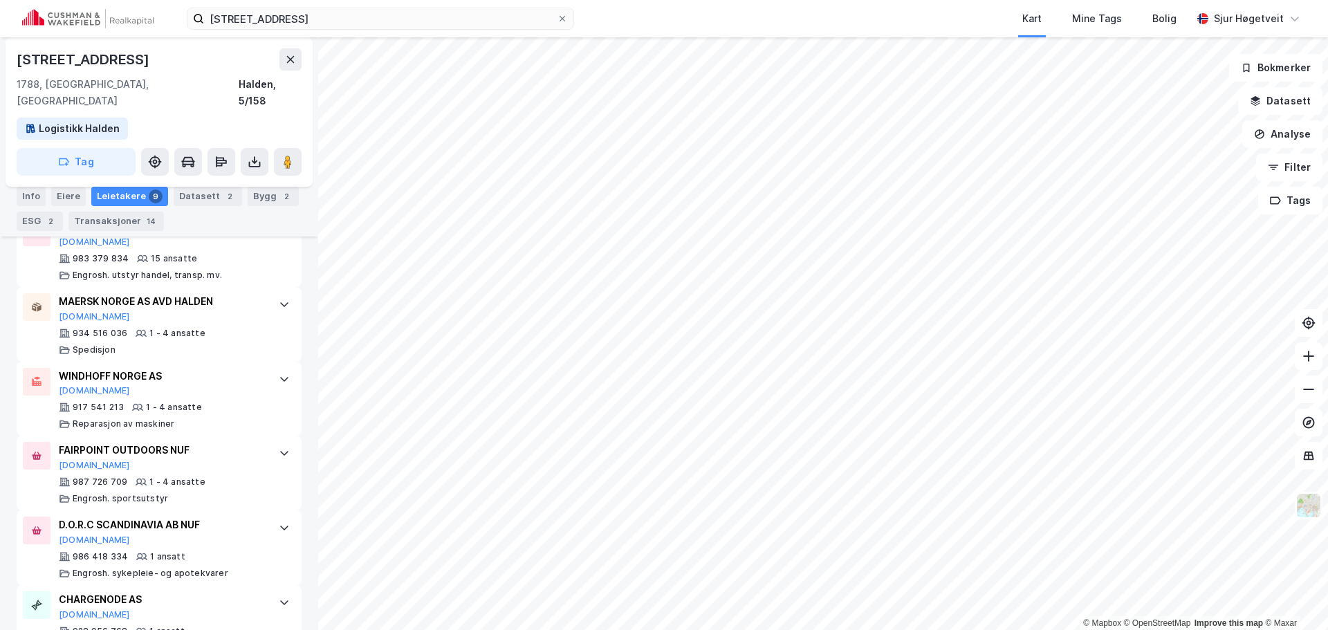
scroll to position [746, 0]
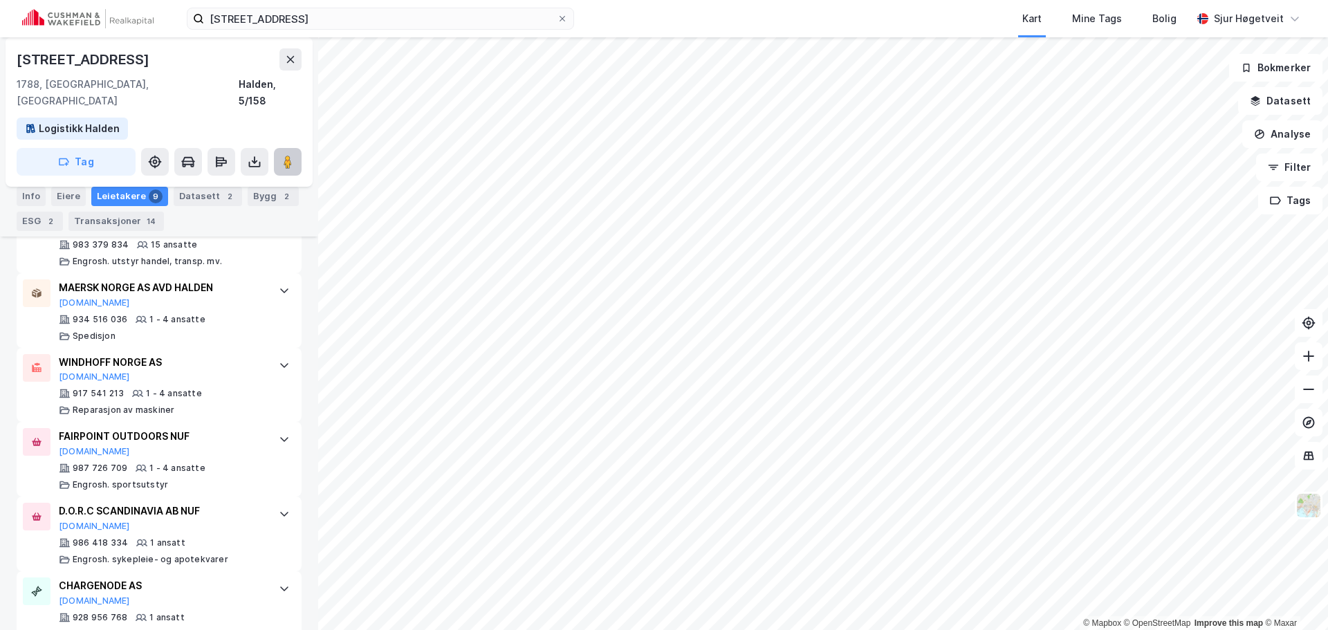
click at [298, 152] on button at bounding box center [288, 162] width 28 height 28
click at [1087, 12] on div "Mine Tags" at bounding box center [1097, 18] width 50 height 17
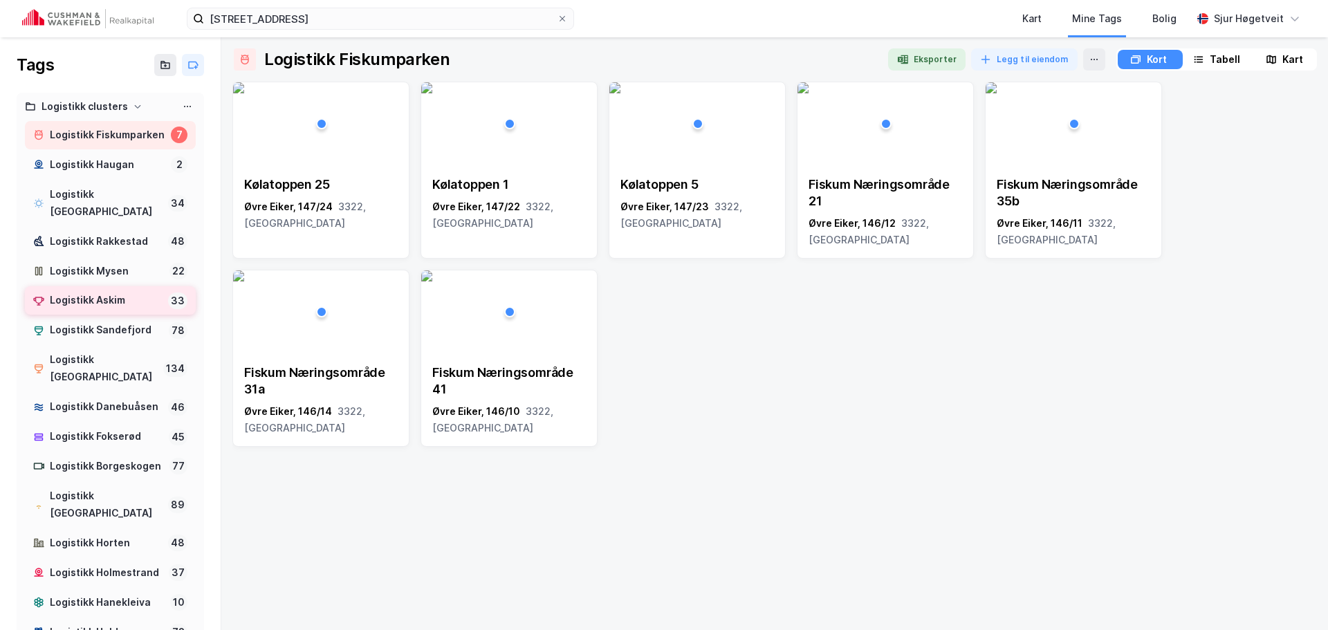
click at [135, 300] on div "Logistikk Askim" at bounding box center [106, 300] width 113 height 17
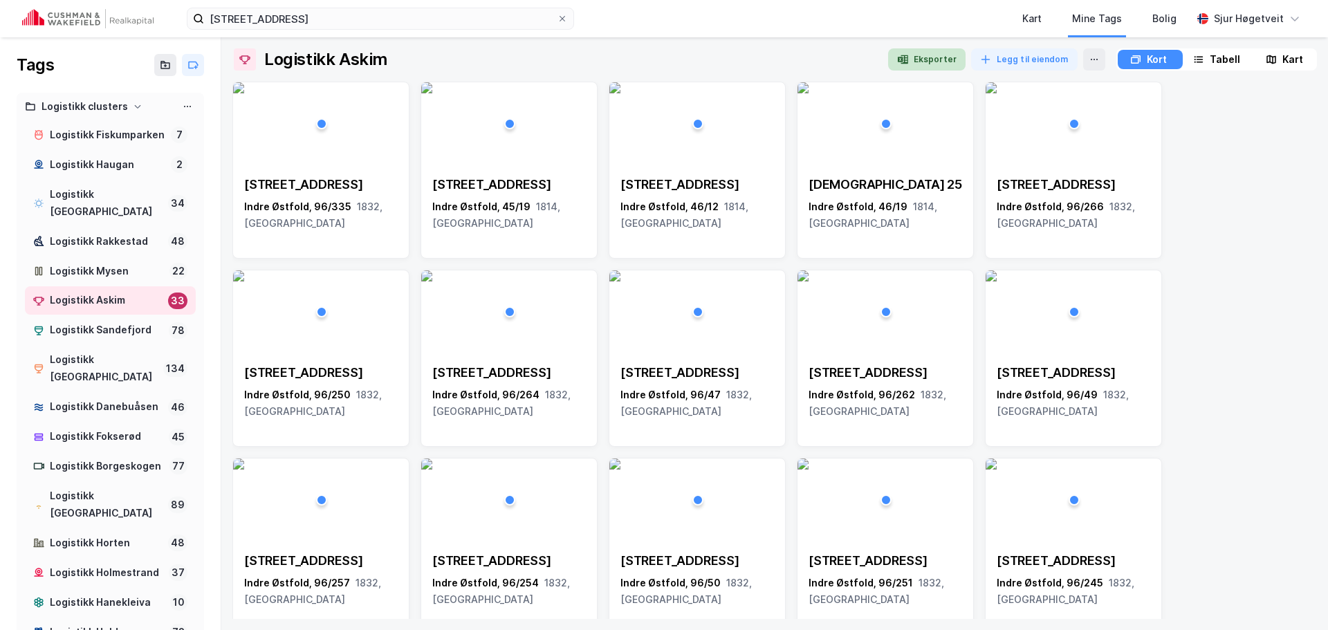
click at [914, 63] on button "Eksporter" at bounding box center [926, 59] width 77 height 22
click at [280, 12] on input "Isebakkeveien 25" at bounding box center [380, 18] width 353 height 21
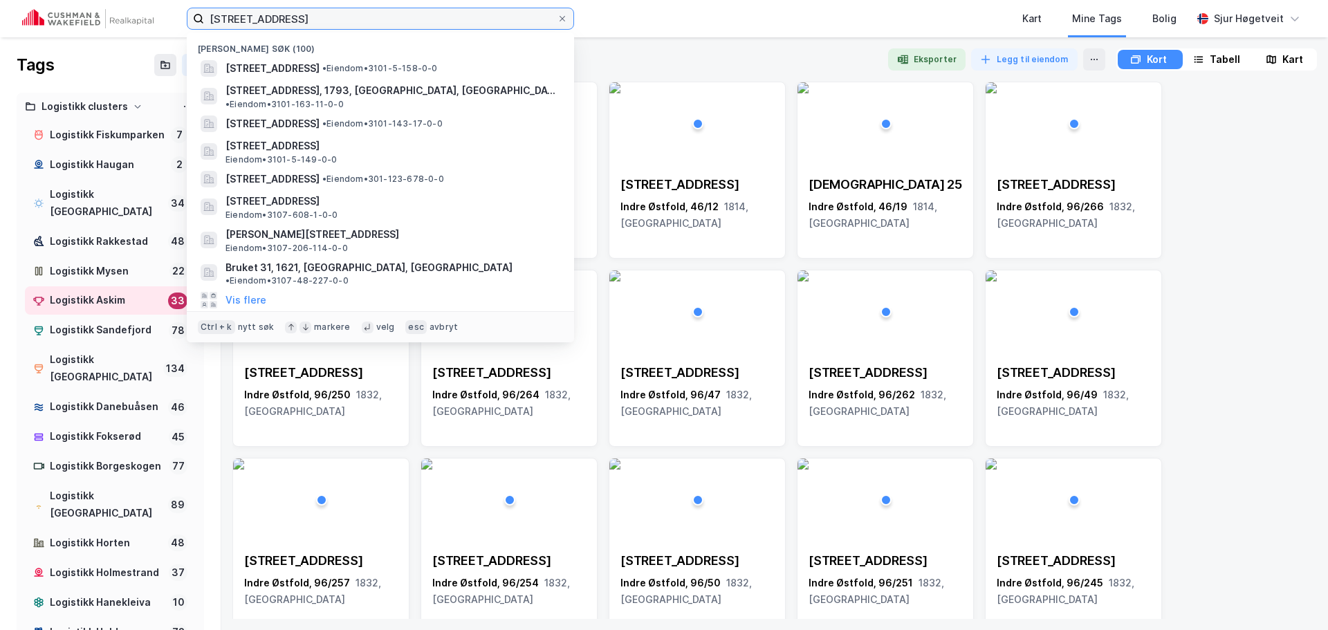
click at [280, 12] on input "Isebakkeveien 25" at bounding box center [380, 18] width 353 height 21
click at [279, 11] on input "Isebakkeveien 25" at bounding box center [380, 18] width 353 height 21
paste input "Sag"
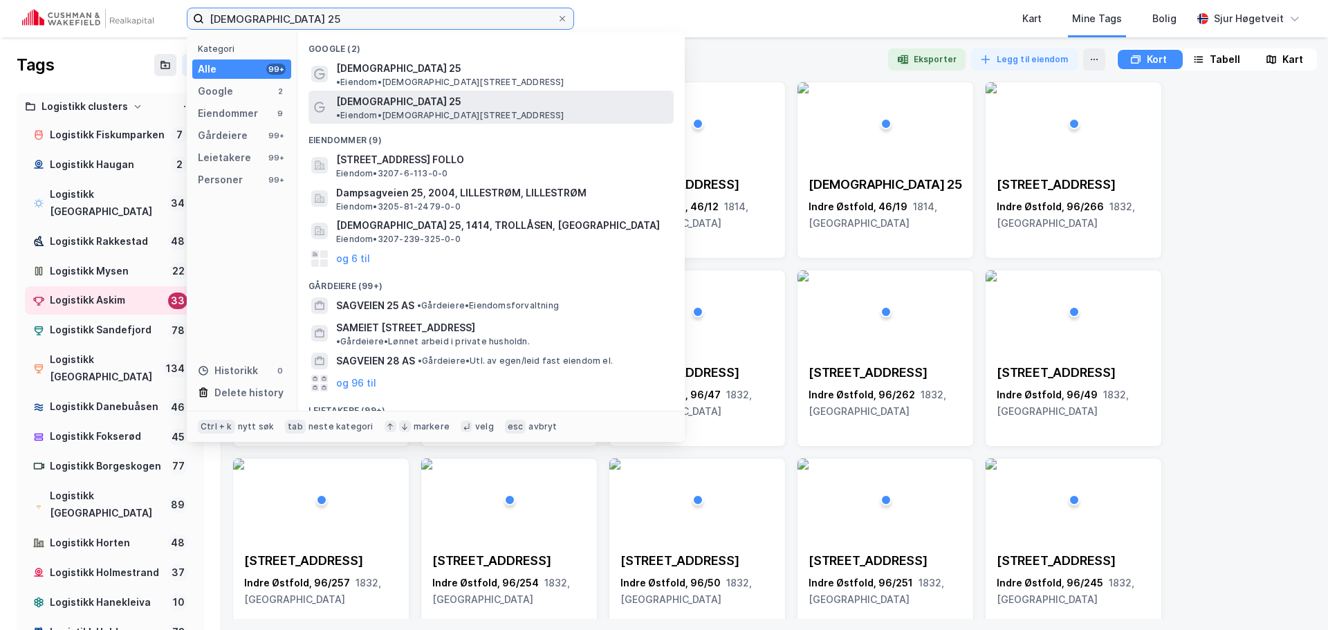
type input "[DEMOGRAPHIC_DATA] 25"
click at [504, 110] on span "• Eiendom • Sagveien 25, 1814 Askim" at bounding box center [450, 115] width 228 height 11
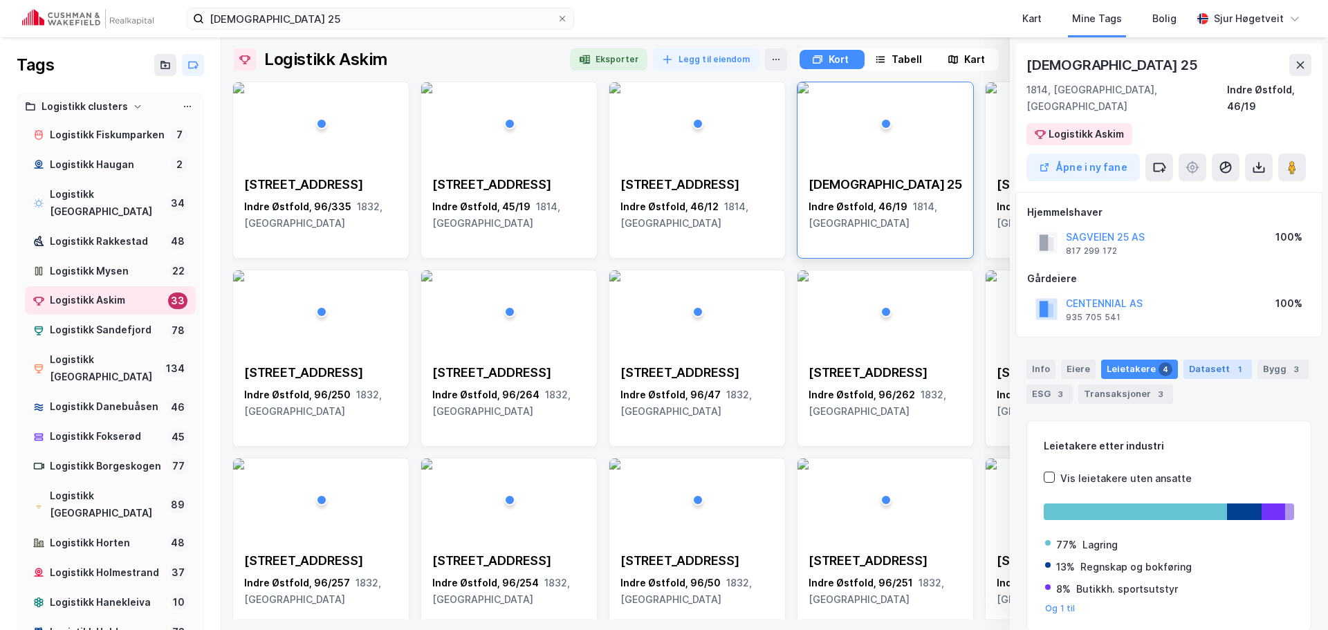
click at [1205, 360] on div "Datasett 1" at bounding box center [1218, 369] width 68 height 19
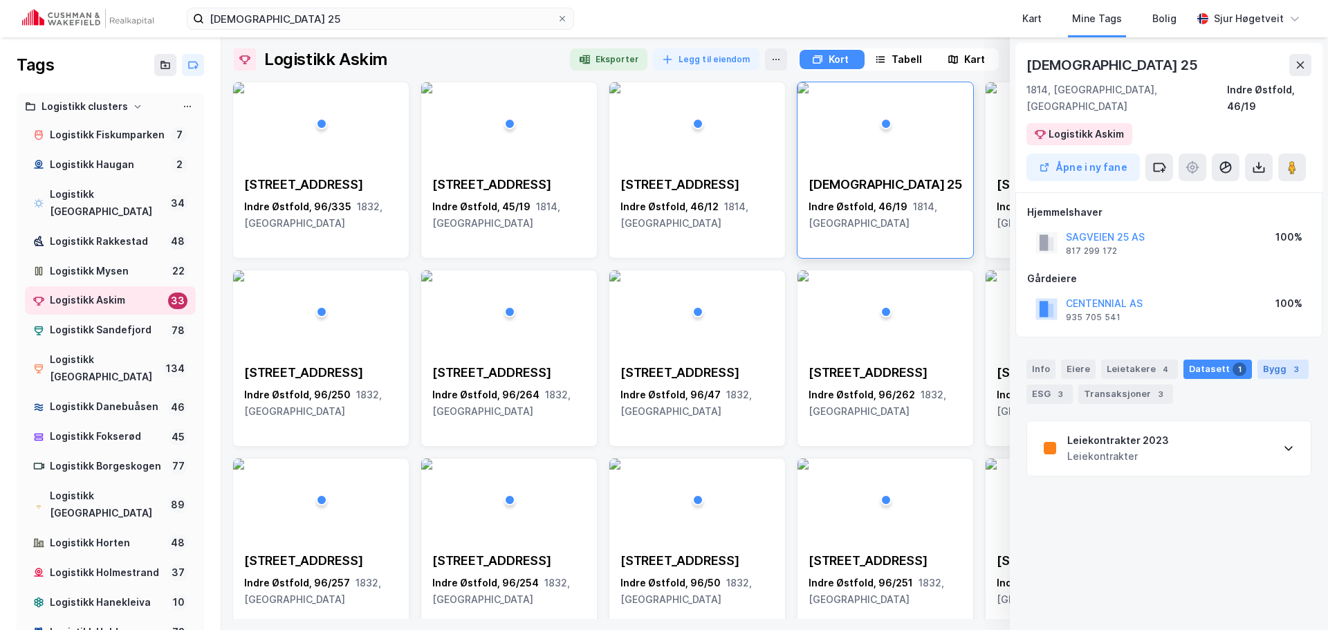
click at [1290, 363] on div "3" at bounding box center [1297, 370] width 14 height 14
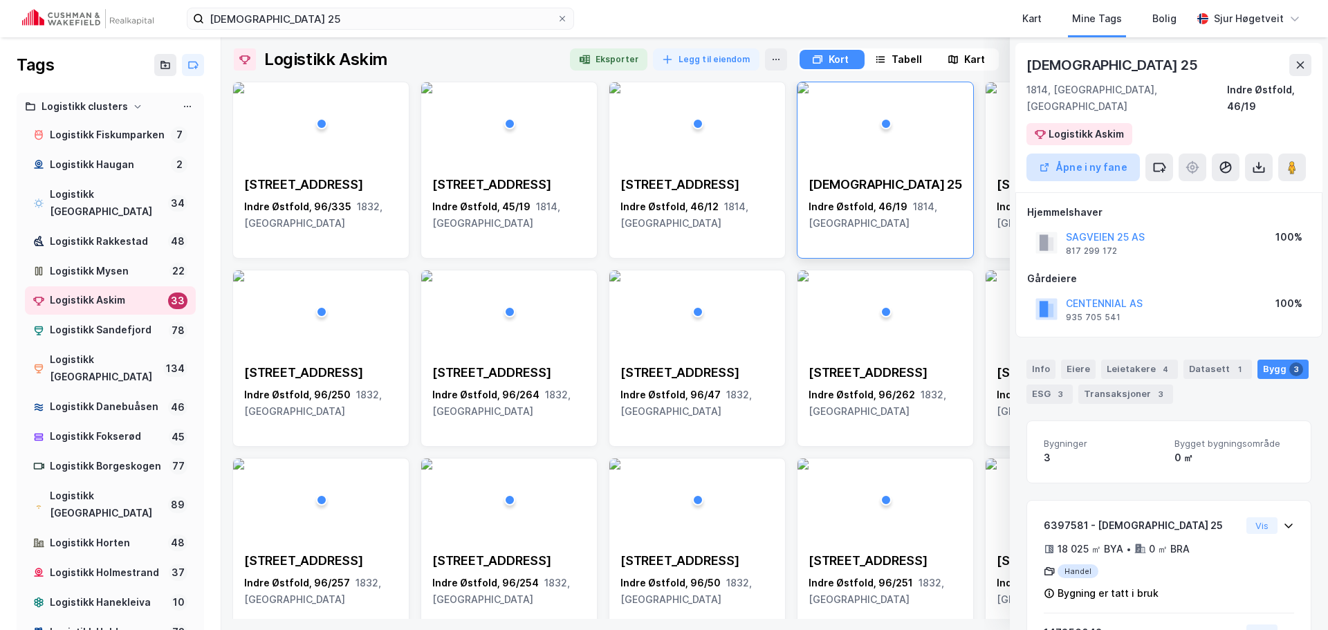
click at [1084, 161] on button "Åpne i ny fane" at bounding box center [1083, 168] width 113 height 28
click at [134, 241] on div "Logistikk Rakkestad" at bounding box center [106, 241] width 113 height 17
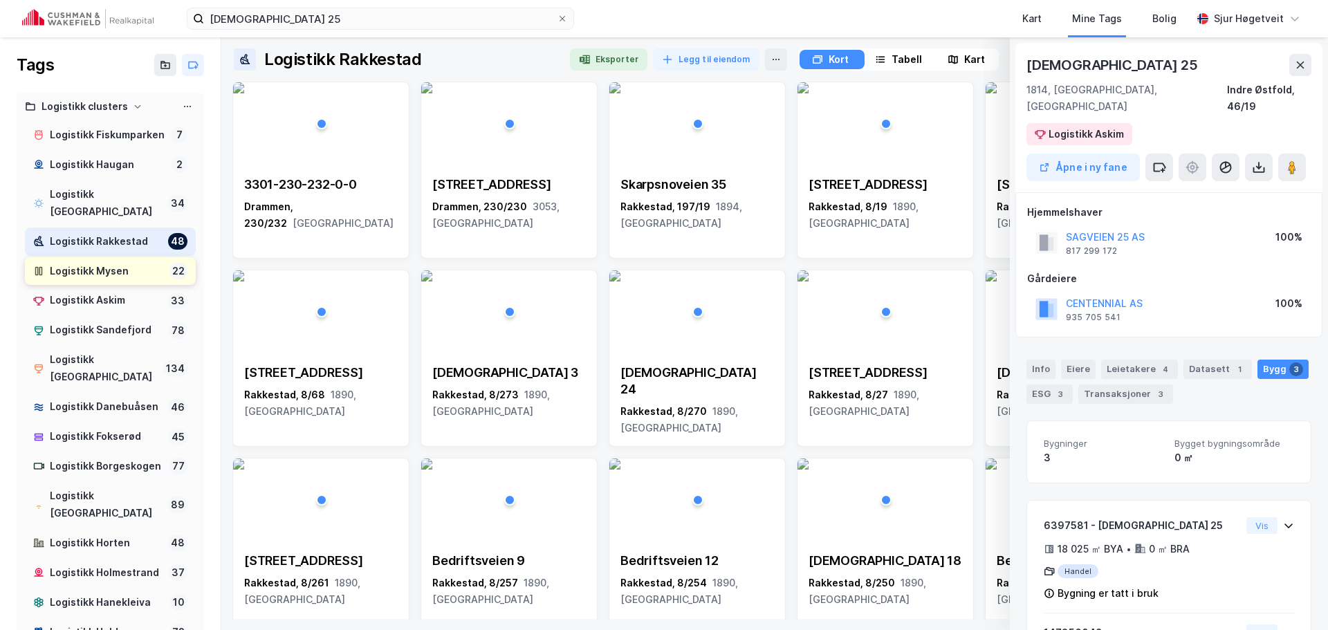
click at [139, 280] on div "Logistikk Mysen" at bounding box center [107, 271] width 114 height 17
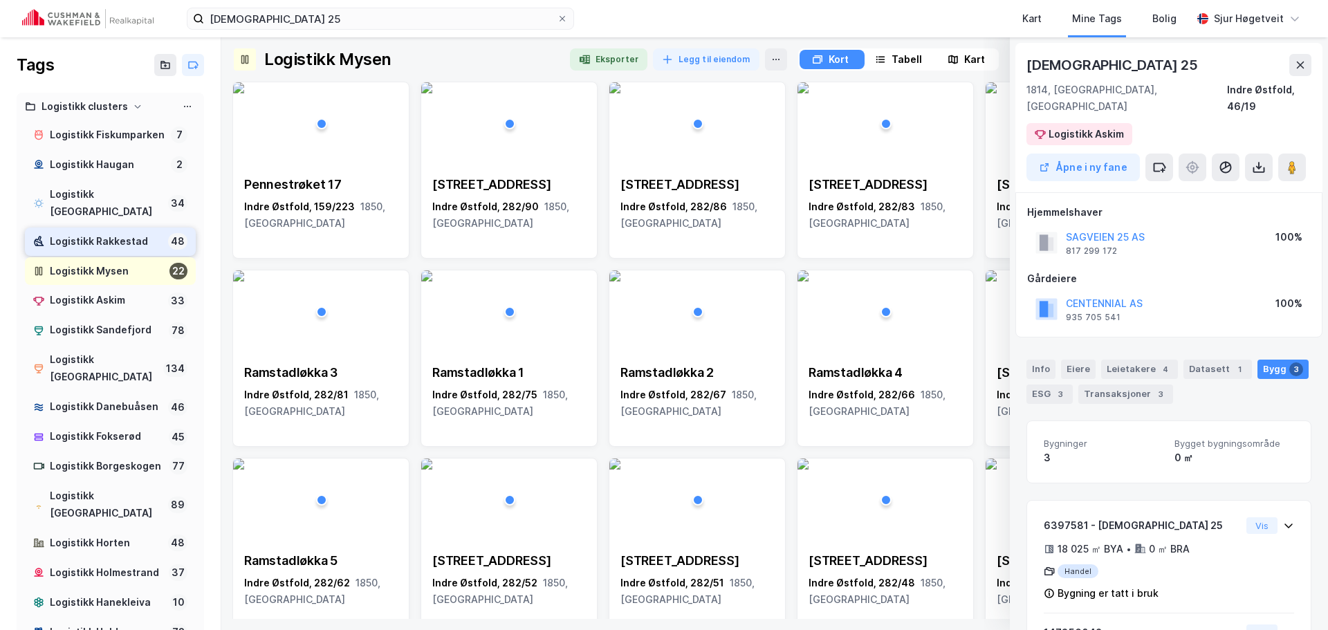
click at [134, 243] on div "Logistikk Rakkestad" at bounding box center [106, 241] width 113 height 17
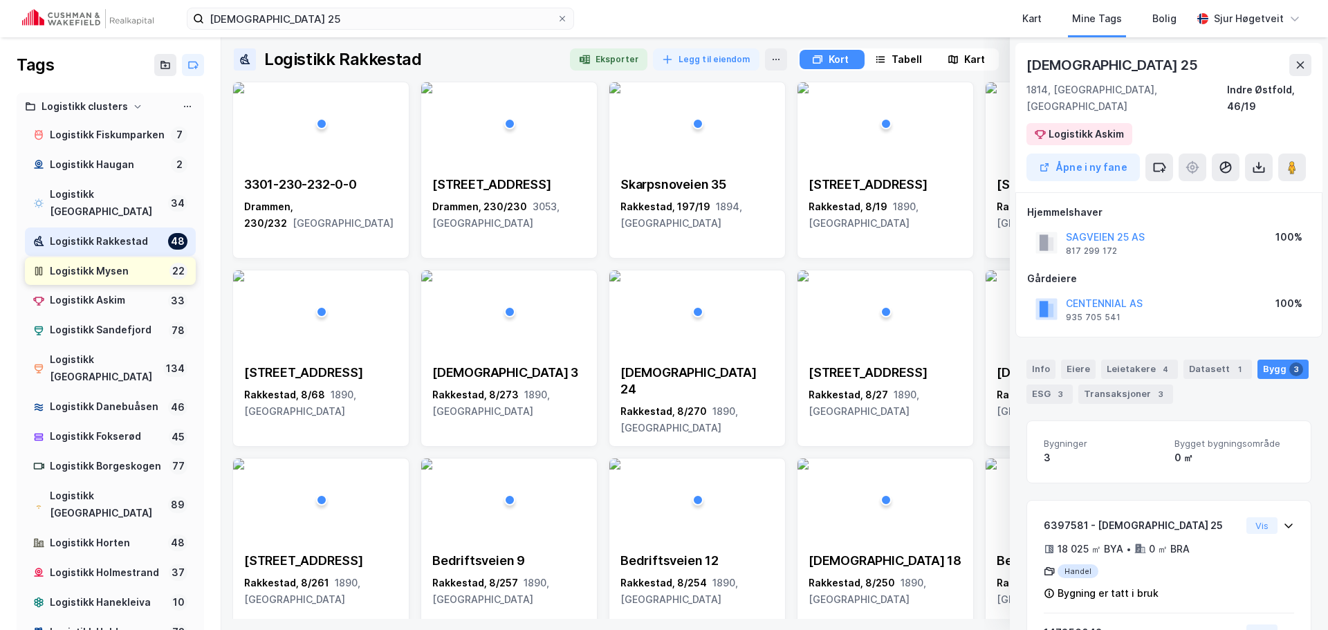
click at [136, 261] on div "Logistikk Mysen 22" at bounding box center [110, 271] width 171 height 28
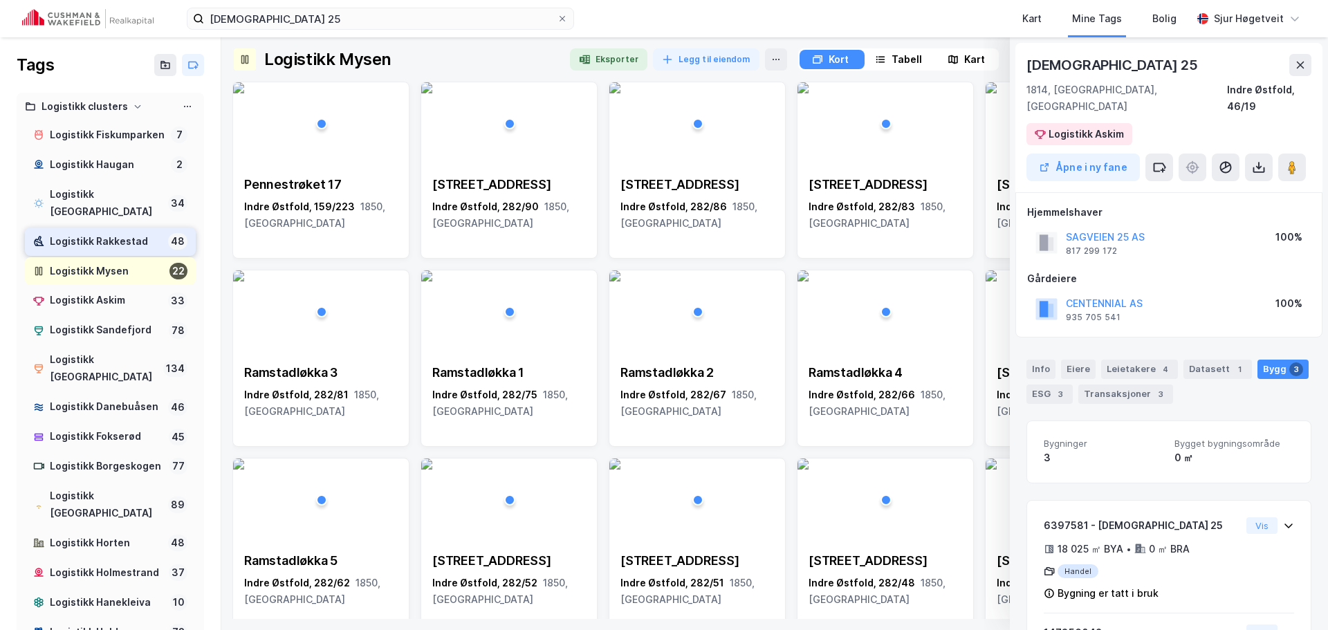
click at [134, 241] on div "Logistikk Rakkestad" at bounding box center [106, 241] width 113 height 17
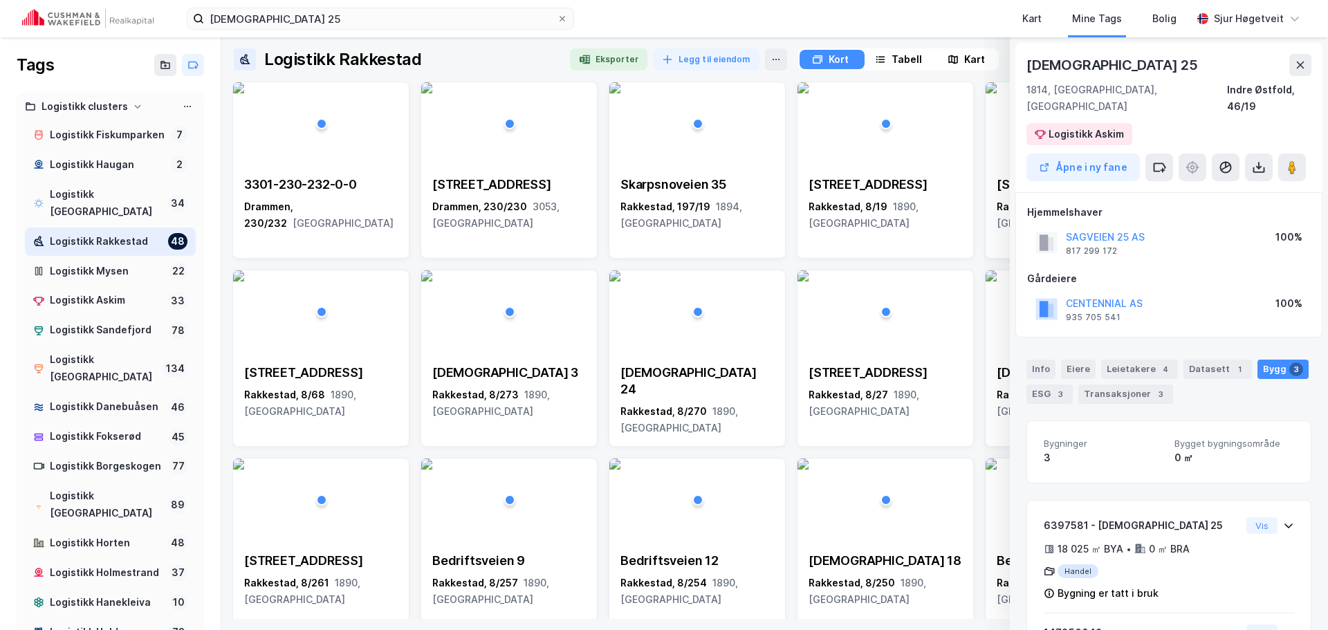
click at [1289, 66] on div "[DEMOGRAPHIC_DATA] 25" at bounding box center [1169, 65] width 285 height 22
click at [1293, 66] on button at bounding box center [1301, 65] width 22 height 22
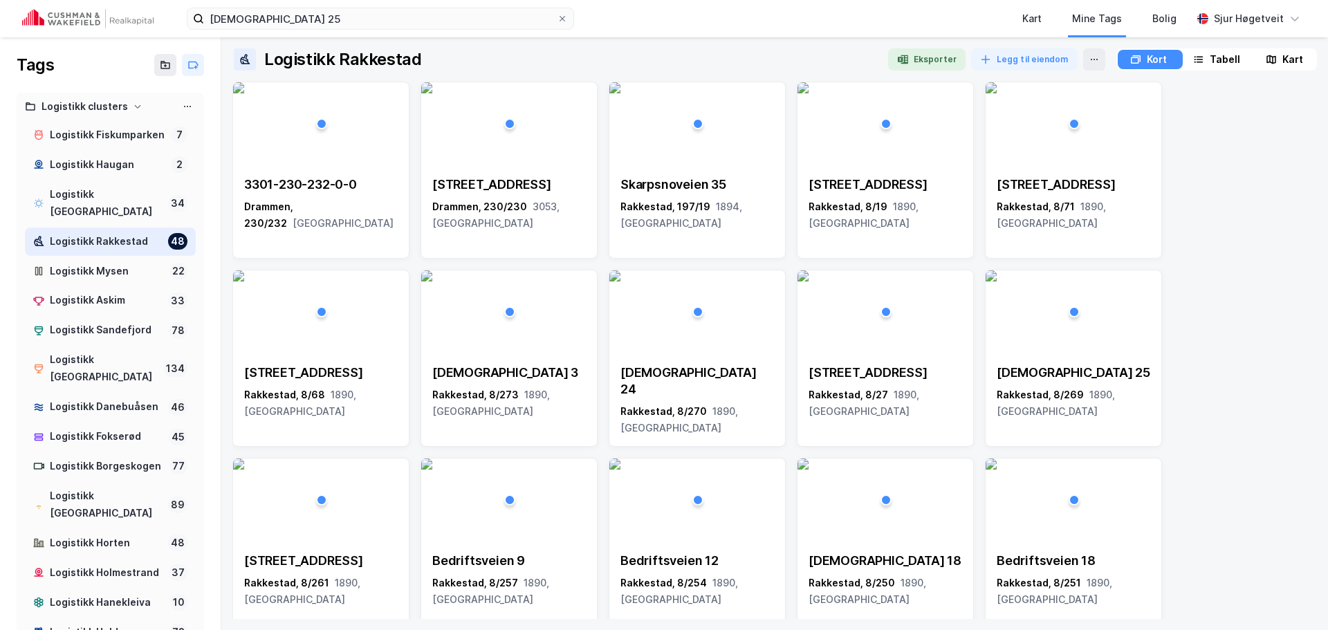
click at [1261, 55] on div "Kart" at bounding box center [1285, 59] width 62 height 19
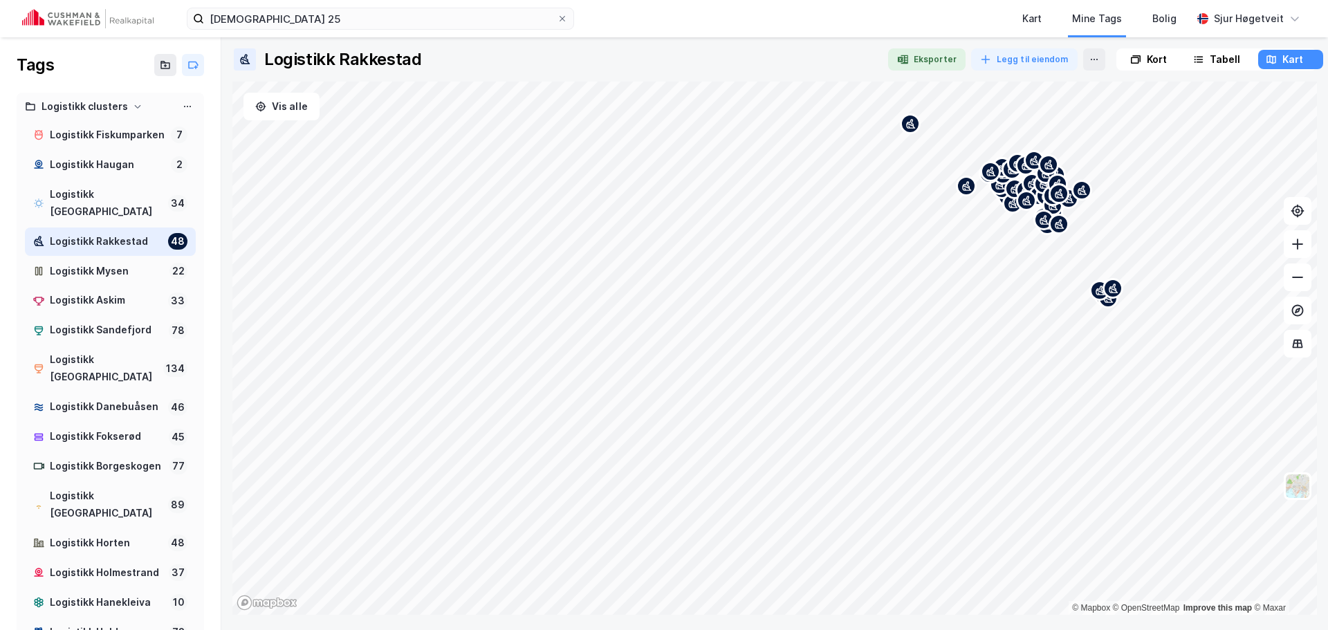
click at [1133, 57] on icon at bounding box center [1135, 60] width 7 height 6
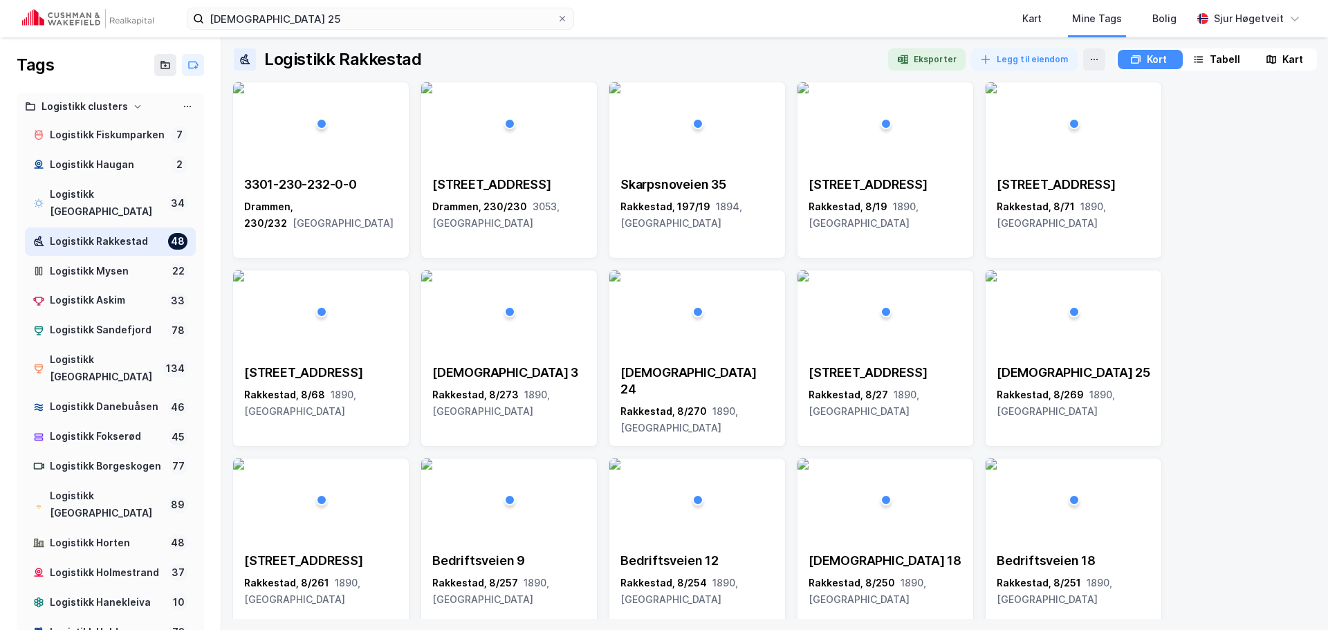
click at [1269, 55] on icon at bounding box center [1269, 59] width 4 height 8
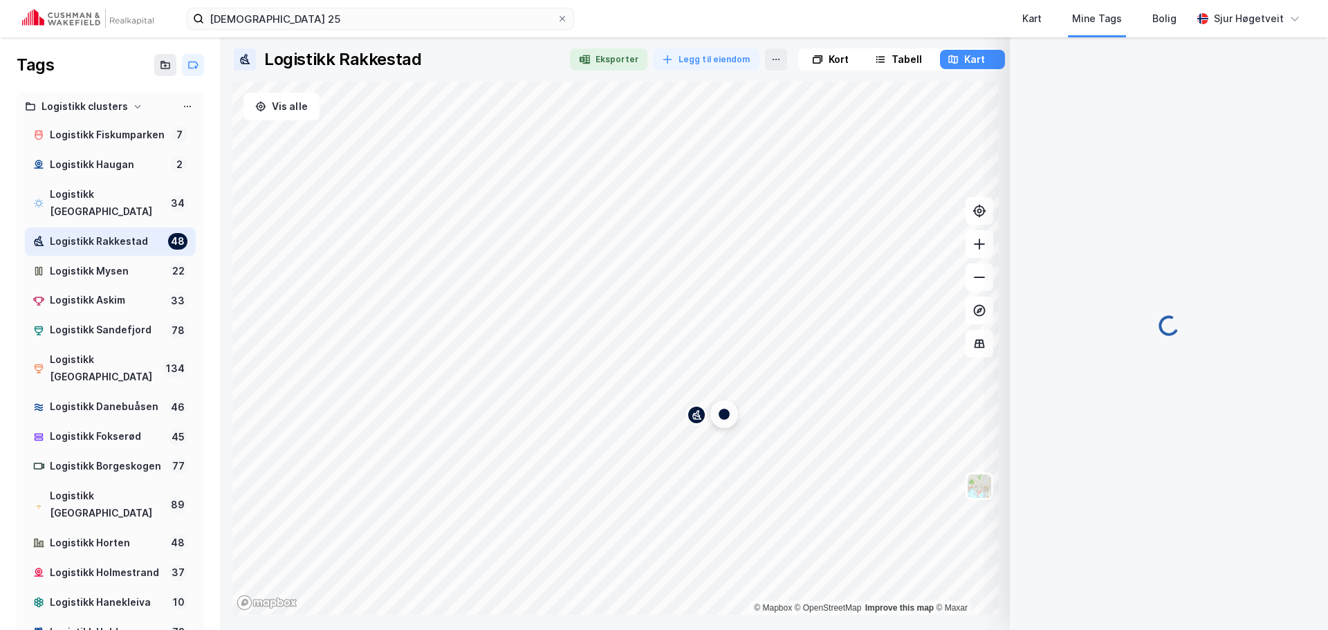
scroll to position [1, 0]
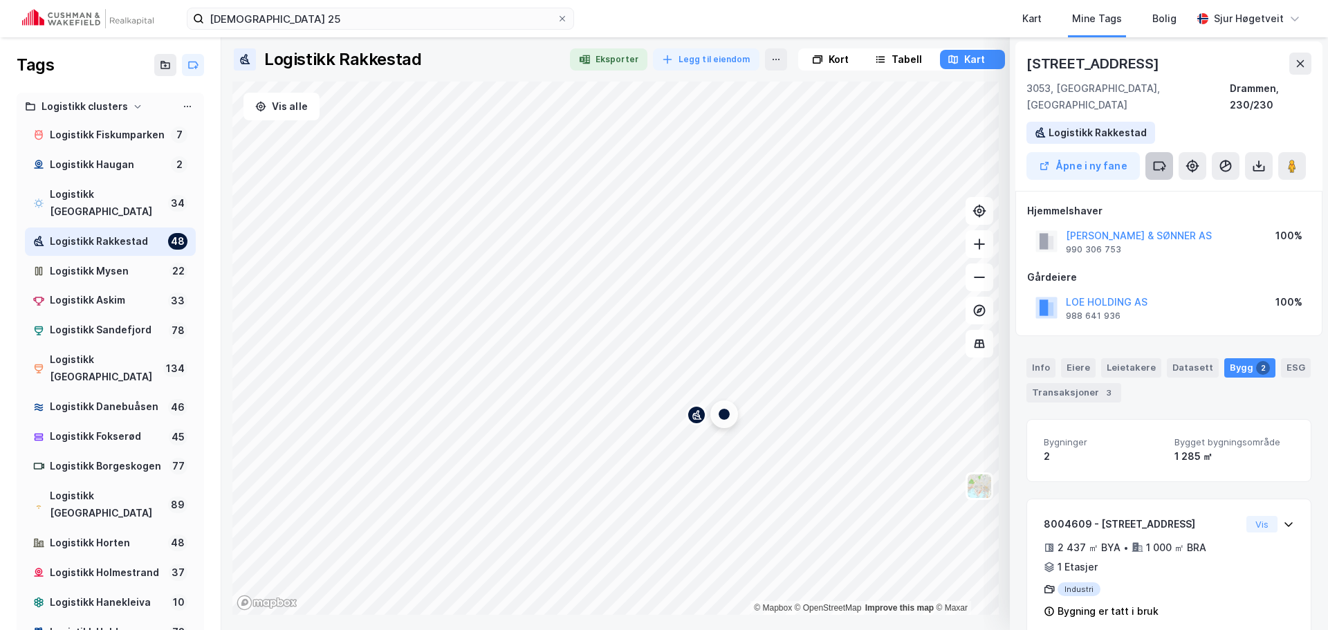
click at [1165, 159] on icon at bounding box center [1160, 166] width 14 height 14
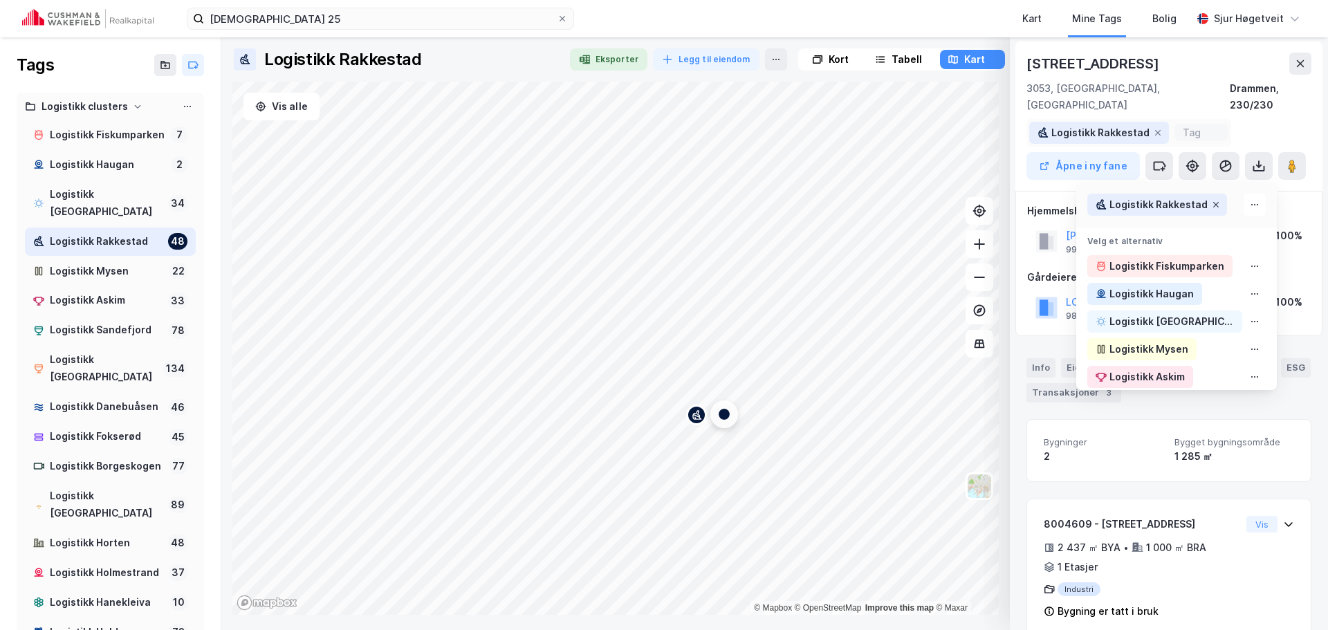
click at [1212, 201] on icon at bounding box center [1216, 205] width 8 height 8
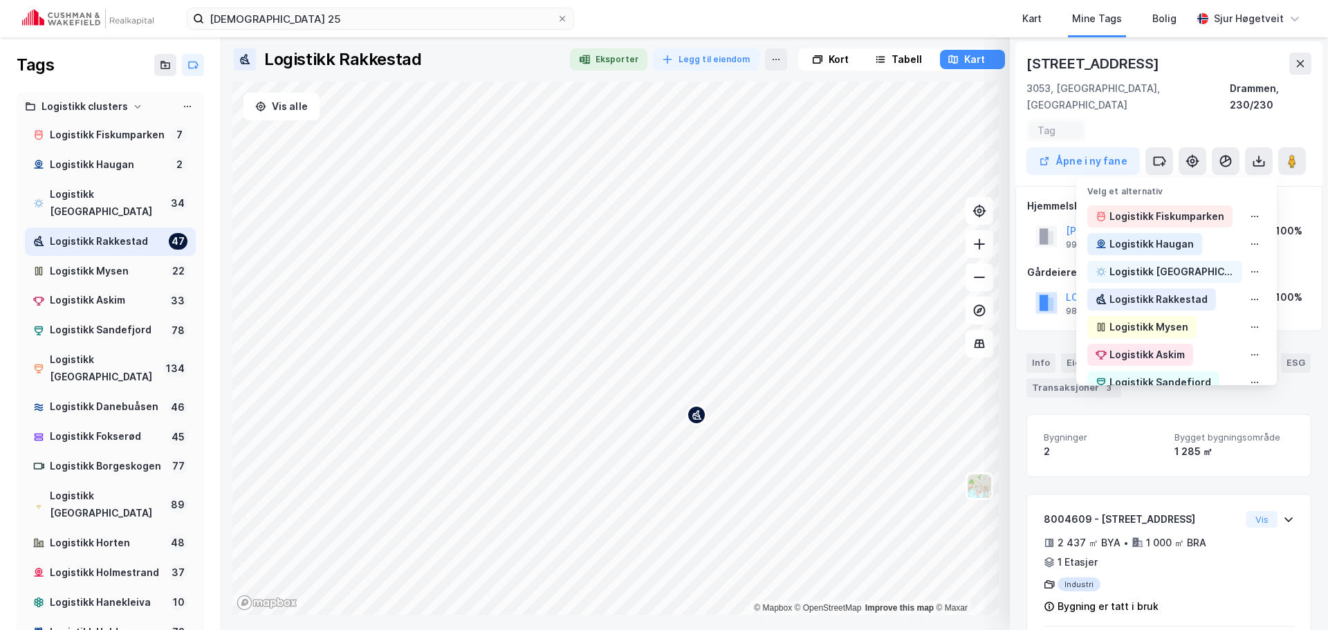
scroll to position [0, 0]
click at [1192, 262] on div "Logistikk Hokksund" at bounding box center [1165, 273] width 155 height 22
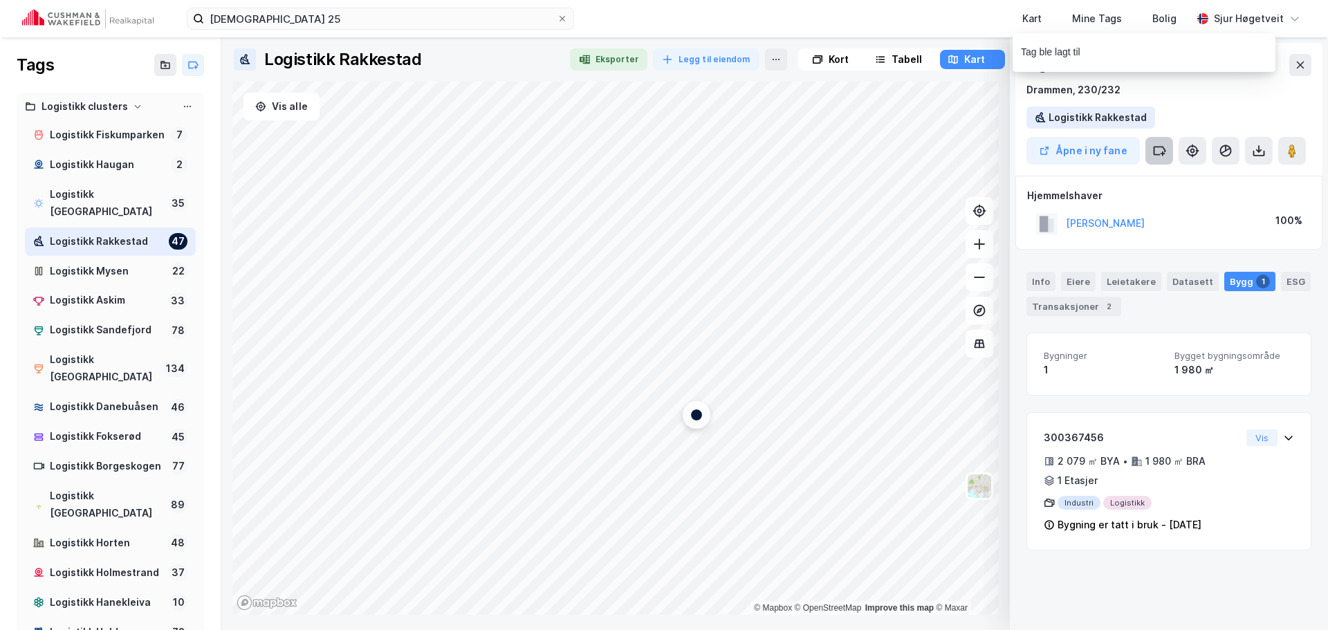
click at [1169, 149] on button at bounding box center [1160, 151] width 28 height 28
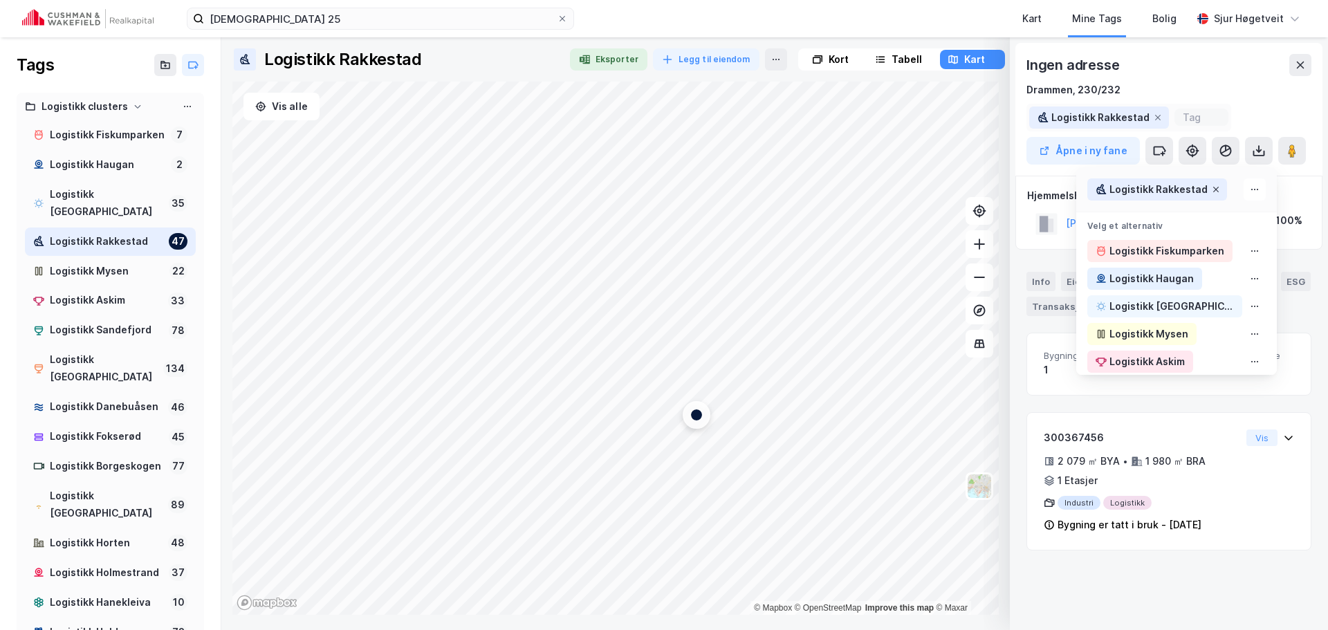
click at [1212, 187] on icon at bounding box center [1216, 189] width 8 height 8
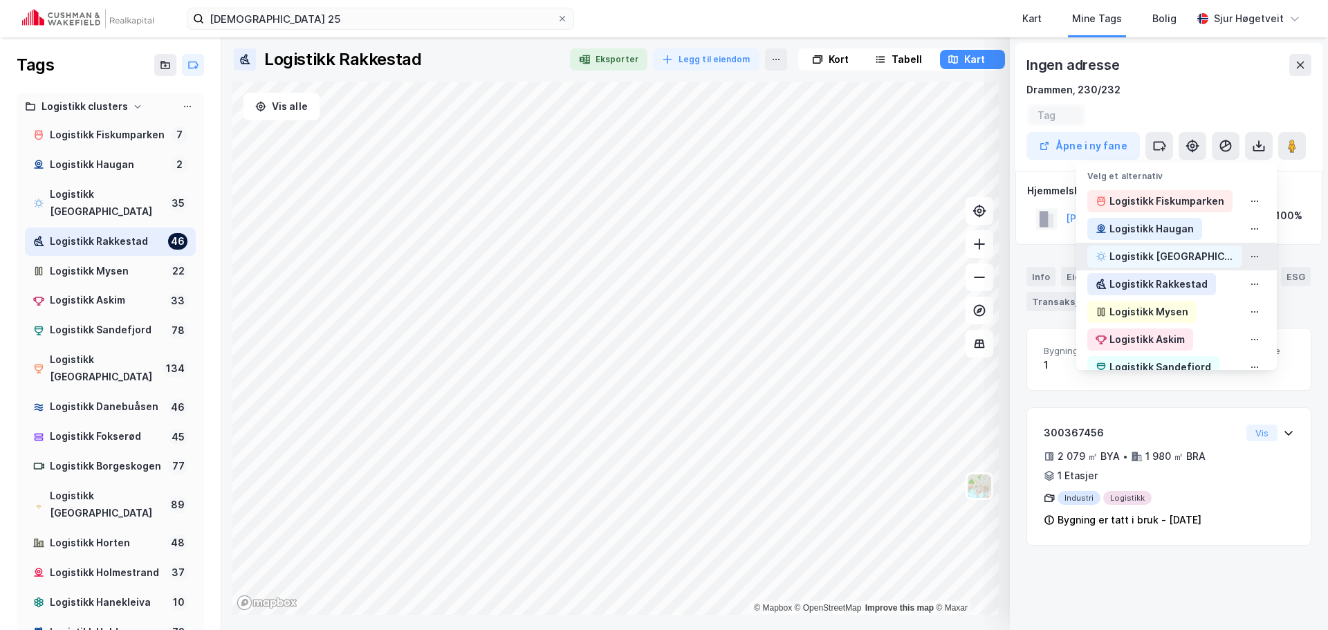
click at [1196, 260] on div "Logistikk Hokksund" at bounding box center [1165, 257] width 155 height 22
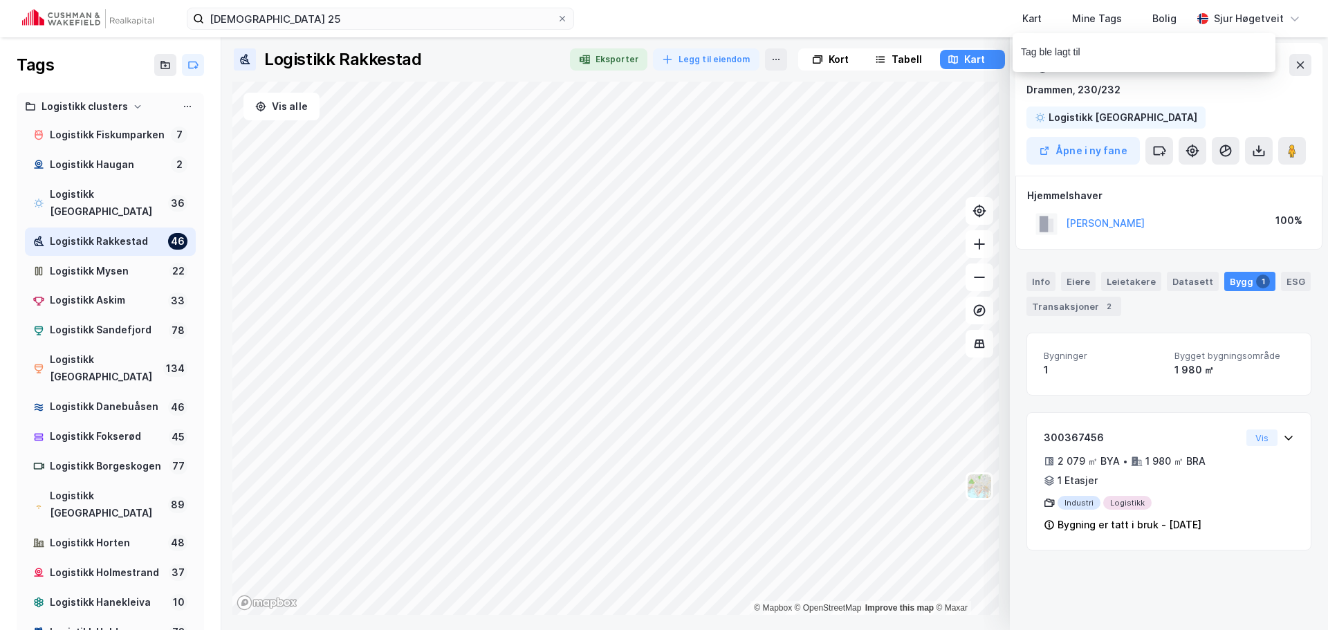
click at [1301, 66] on div "Tag ble lagt til" at bounding box center [1185, 56] width 263 height 46
click at [1276, 94] on div "Drammen, 230/232" at bounding box center [1169, 90] width 285 height 17
click at [1241, 92] on div "Drammen, 230/232" at bounding box center [1169, 90] width 285 height 17
click at [1303, 66] on div "Tag ble lagt til" at bounding box center [1185, 56] width 263 height 46
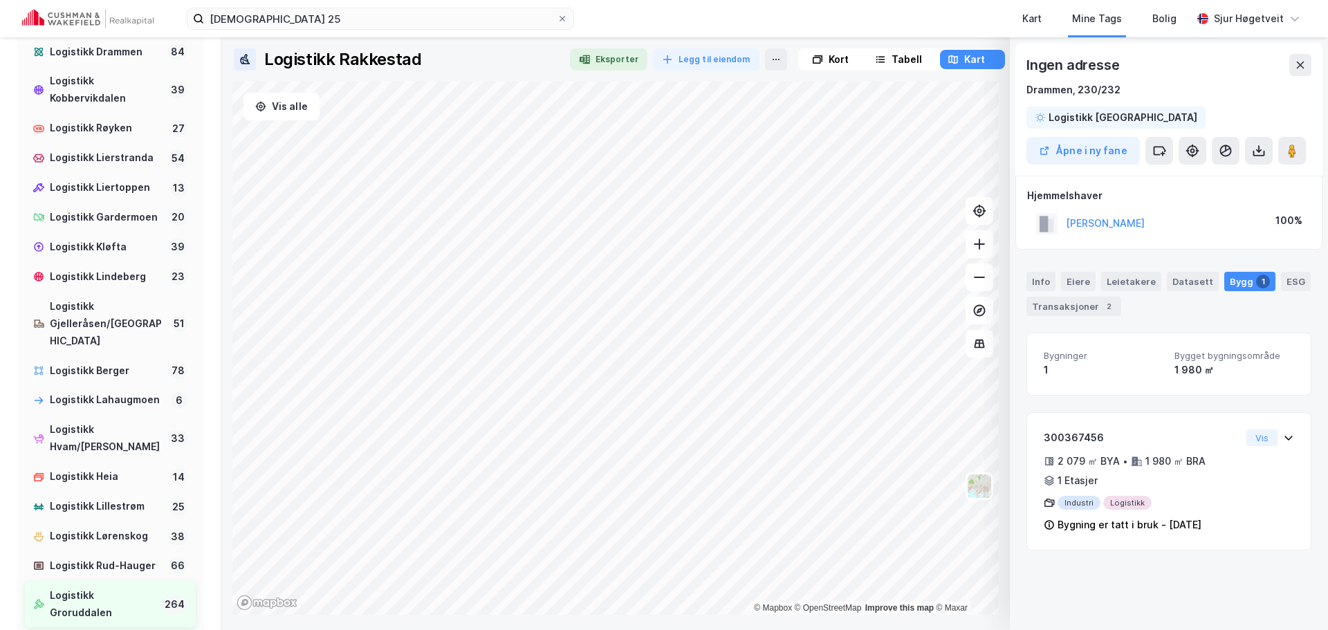
scroll to position [1297, 0]
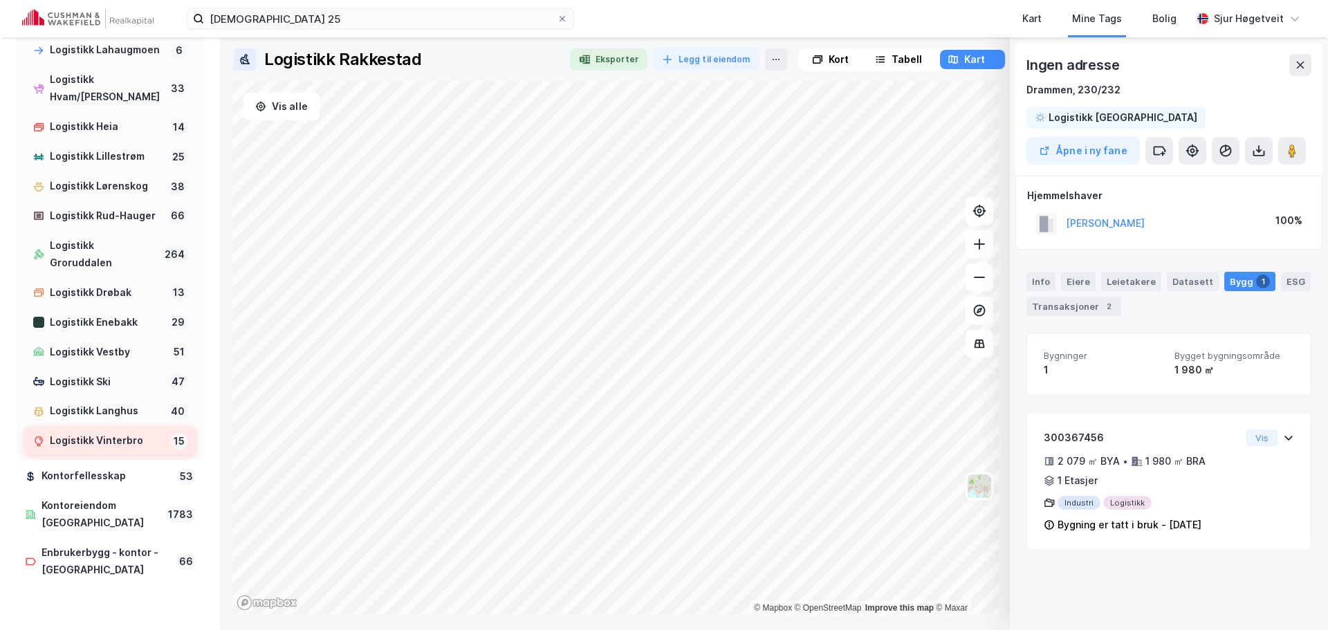
click at [128, 450] on div "Logistikk Vinterbro" at bounding box center [108, 440] width 116 height 17
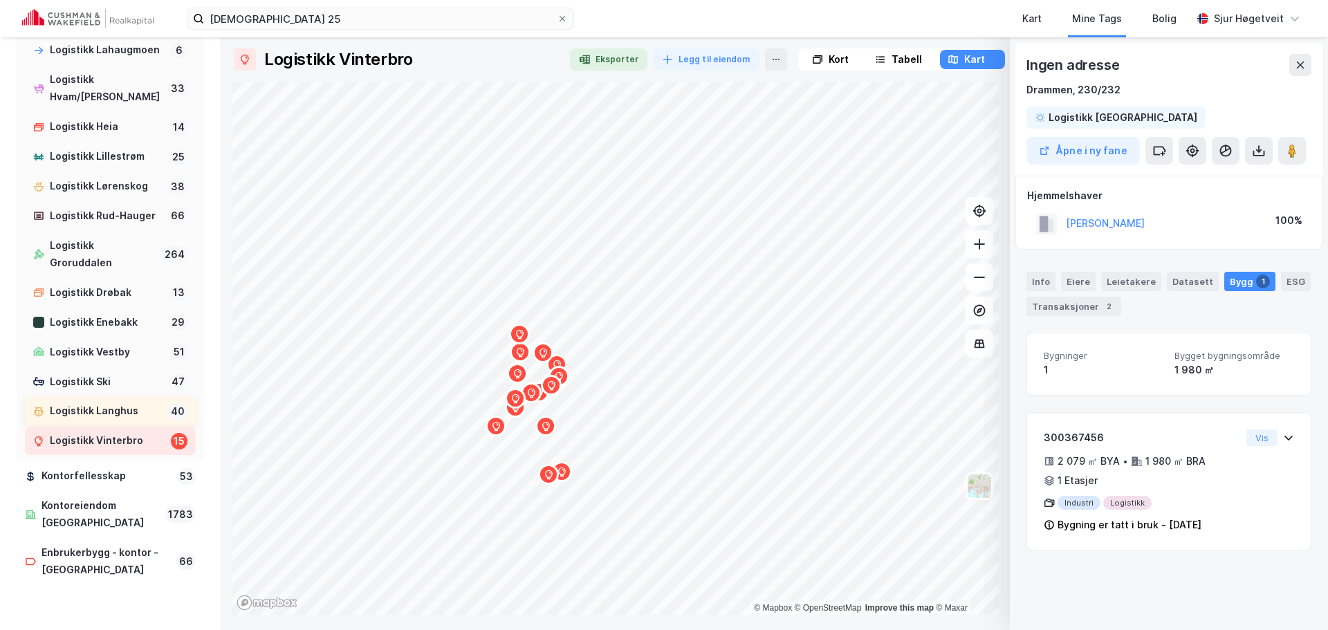
click at [114, 420] on div "Logistikk Langhus" at bounding box center [106, 411] width 113 height 17
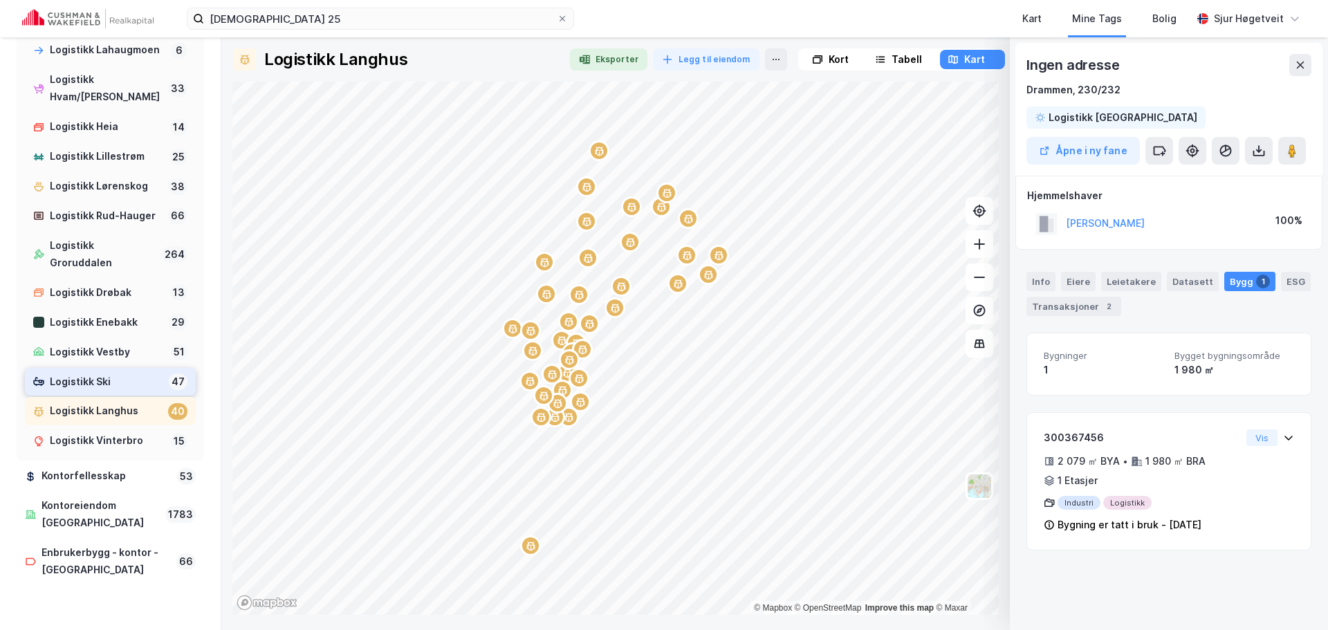
click at [113, 391] on div "Logistikk Ski" at bounding box center [106, 382] width 113 height 17
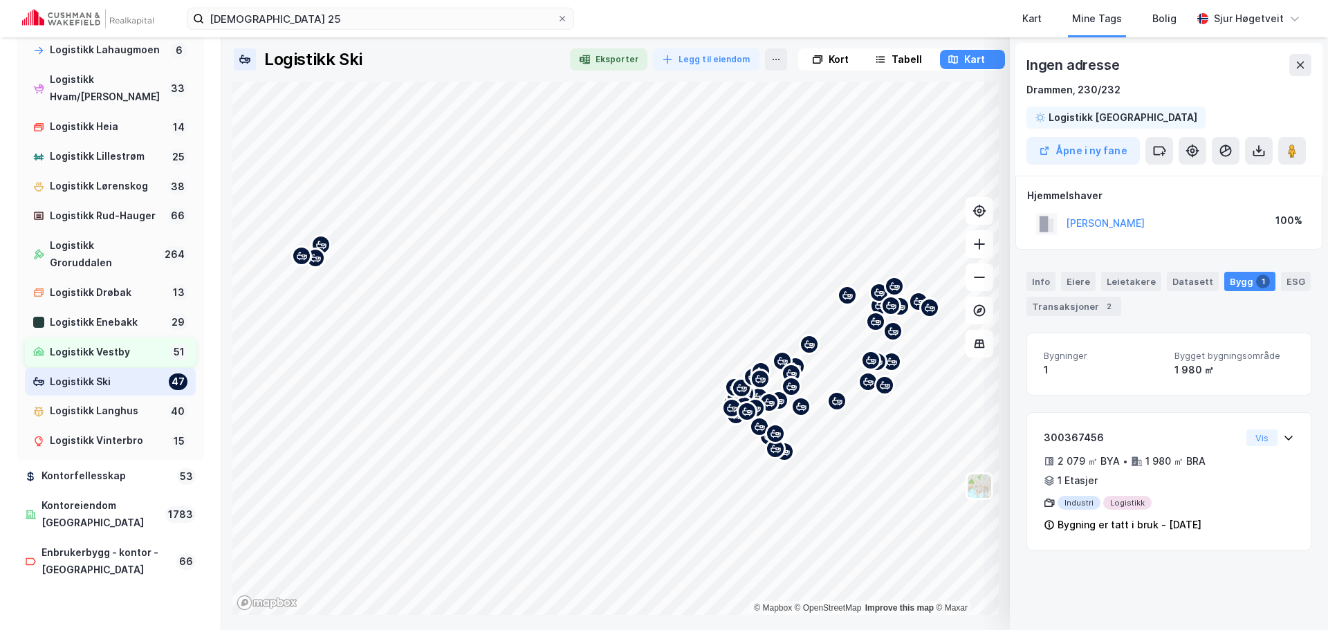
click at [113, 361] on div "Logistikk Vestby" at bounding box center [108, 352] width 116 height 17
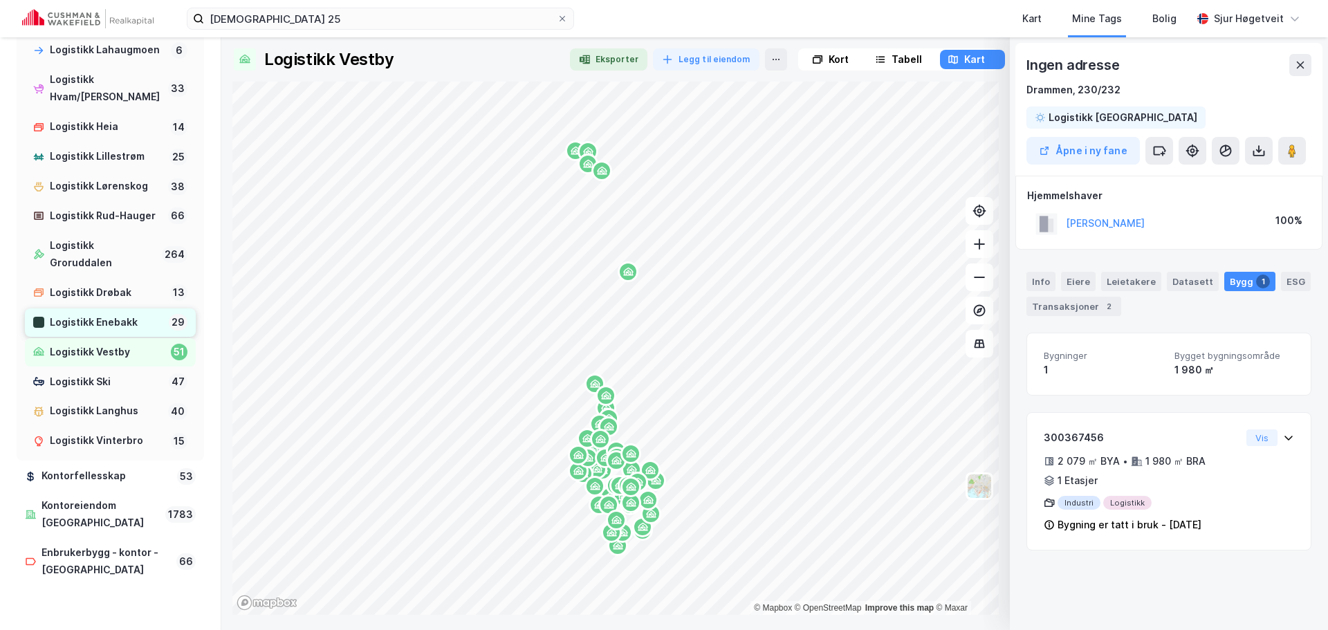
click at [119, 331] on div "Logistikk Enebakk" at bounding box center [106, 322] width 113 height 17
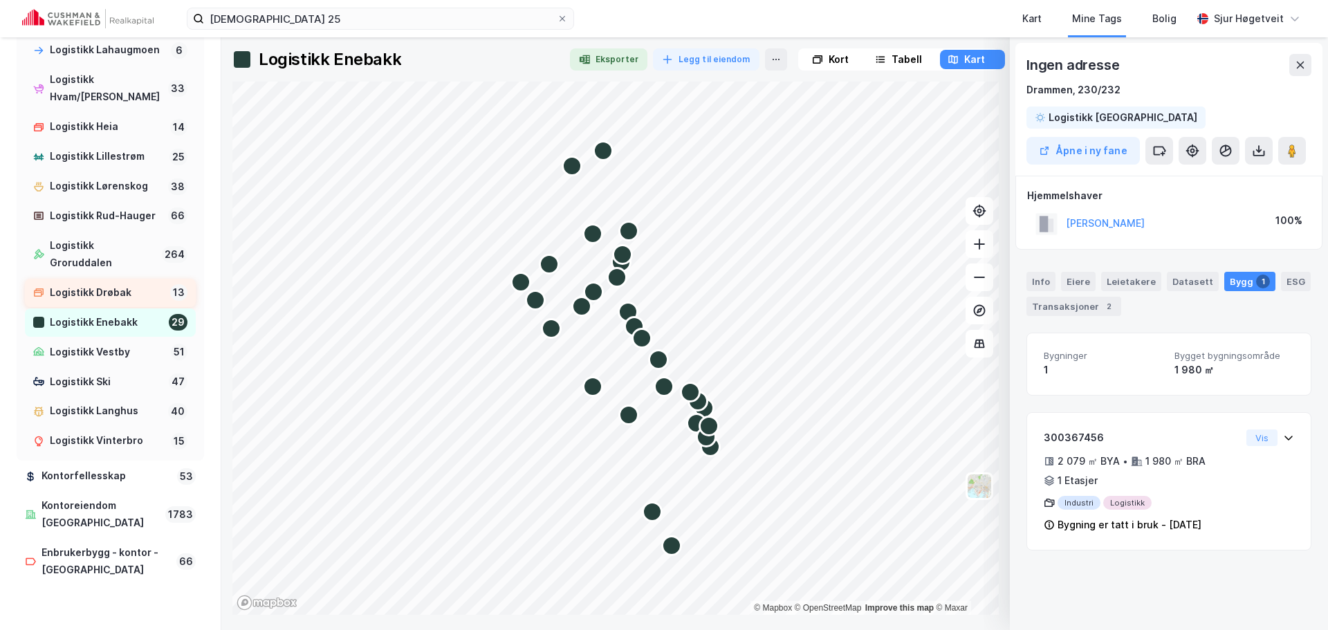
click at [116, 302] on div "Logistikk Drøbak" at bounding box center [107, 292] width 115 height 17
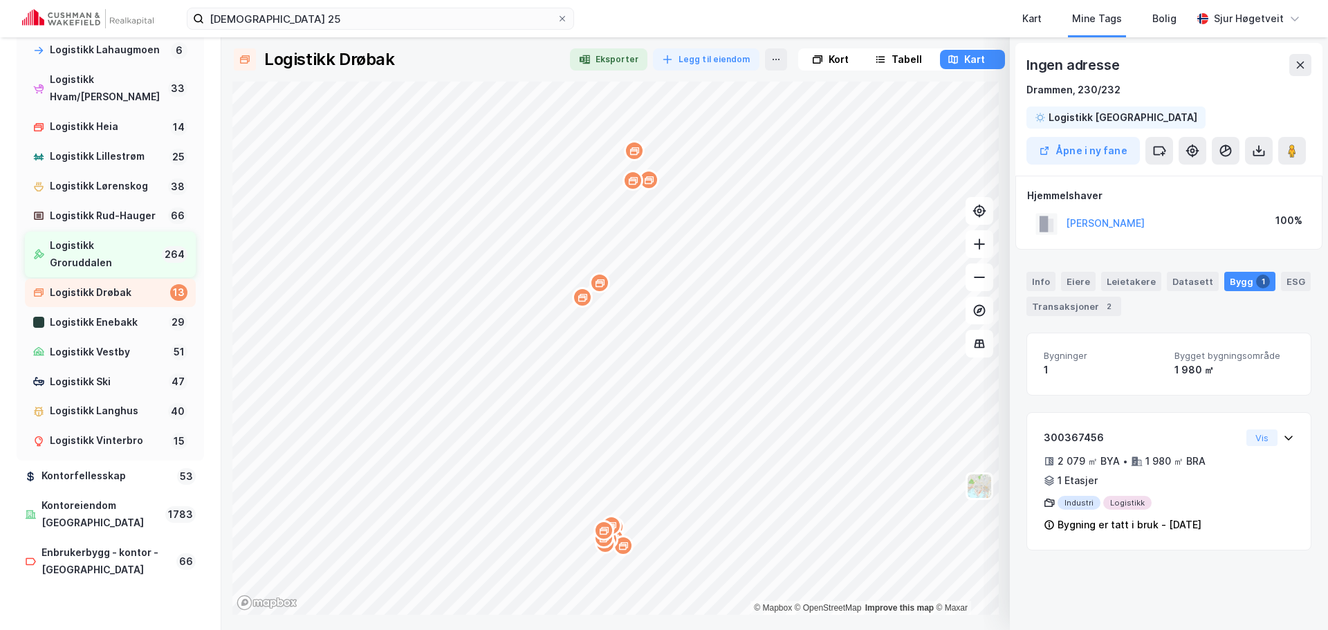
click at [118, 272] on div "Logistikk Groruddalen" at bounding box center [103, 254] width 107 height 35
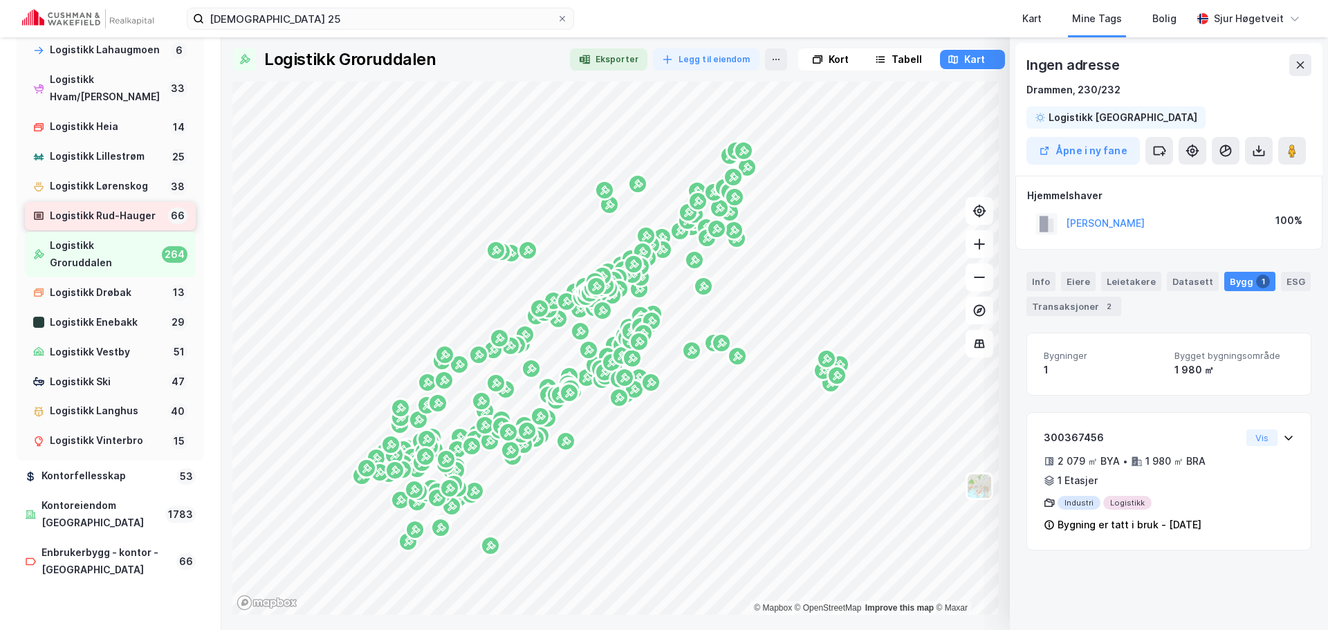
click at [116, 225] on div "Logistikk Rud-Hauger" at bounding box center [106, 216] width 113 height 17
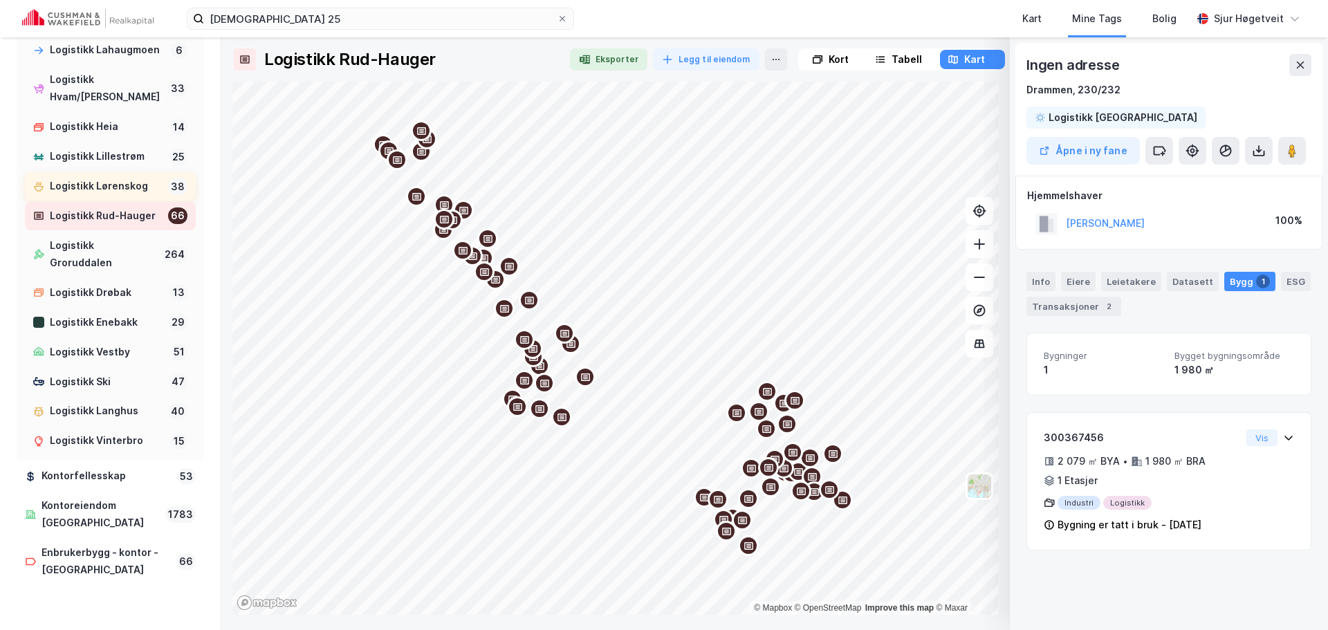
click at [119, 195] on div "Logistikk Lørenskog" at bounding box center [106, 186] width 113 height 17
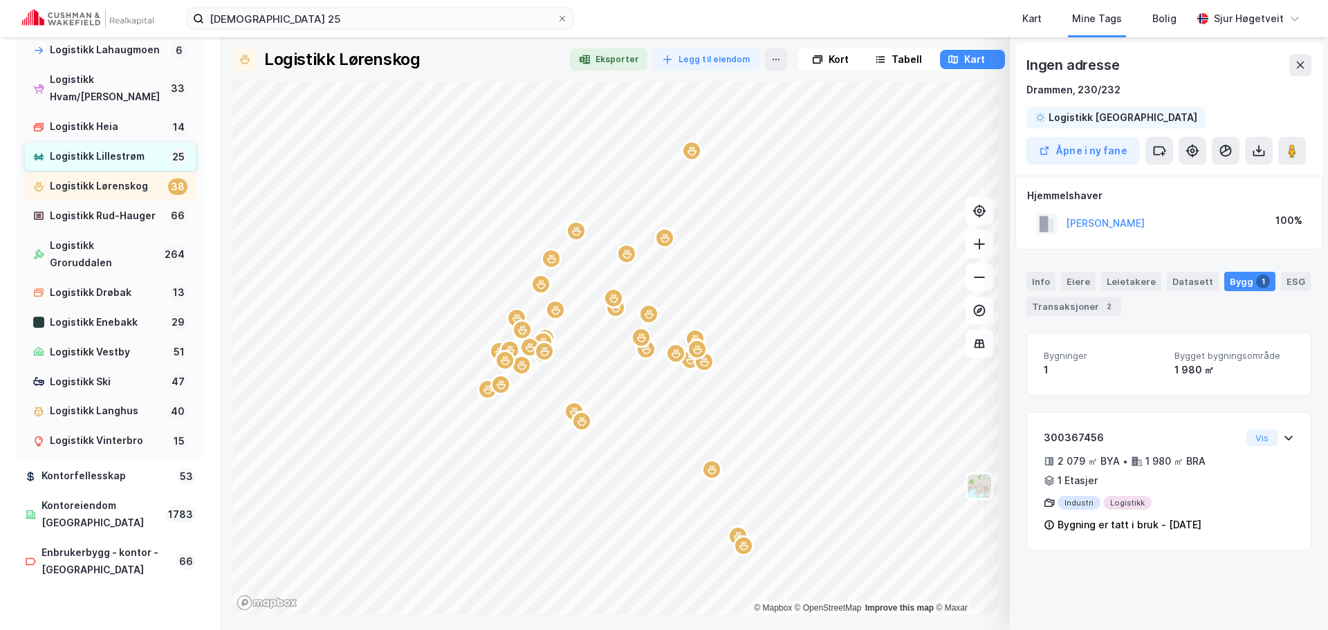
click at [118, 165] on div "Logistikk Lillestrøm" at bounding box center [107, 156] width 114 height 17
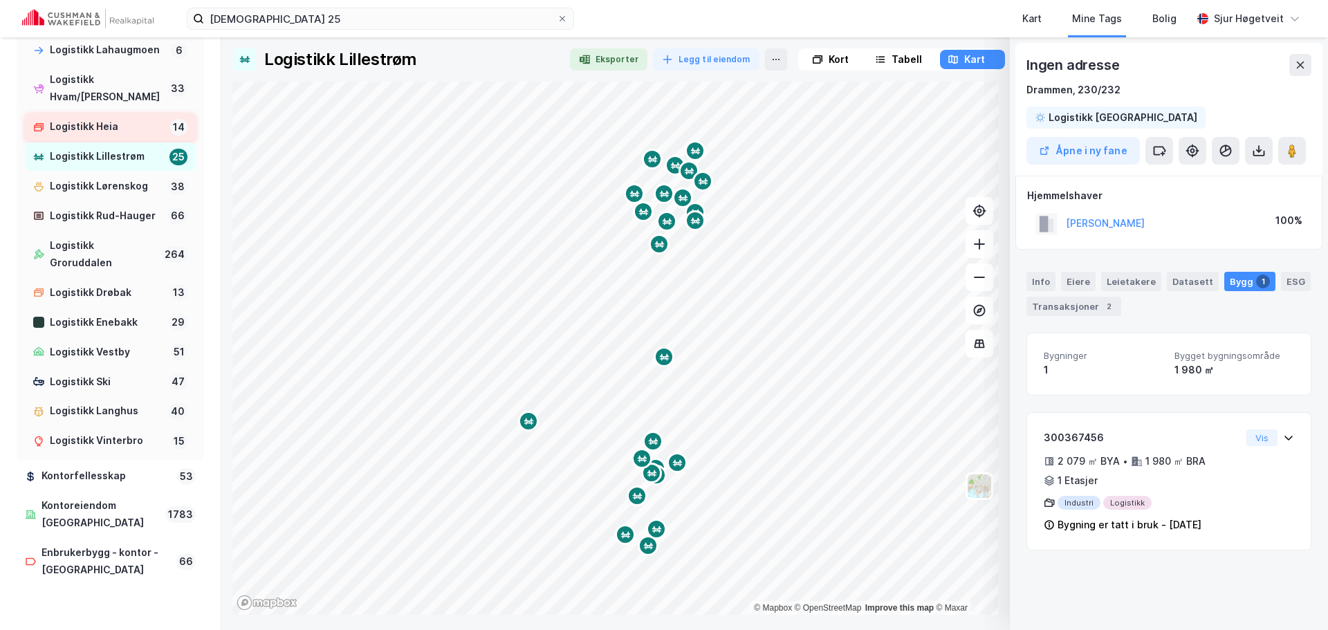
click at [118, 141] on div "Logistikk Heia 14" at bounding box center [110, 127] width 171 height 28
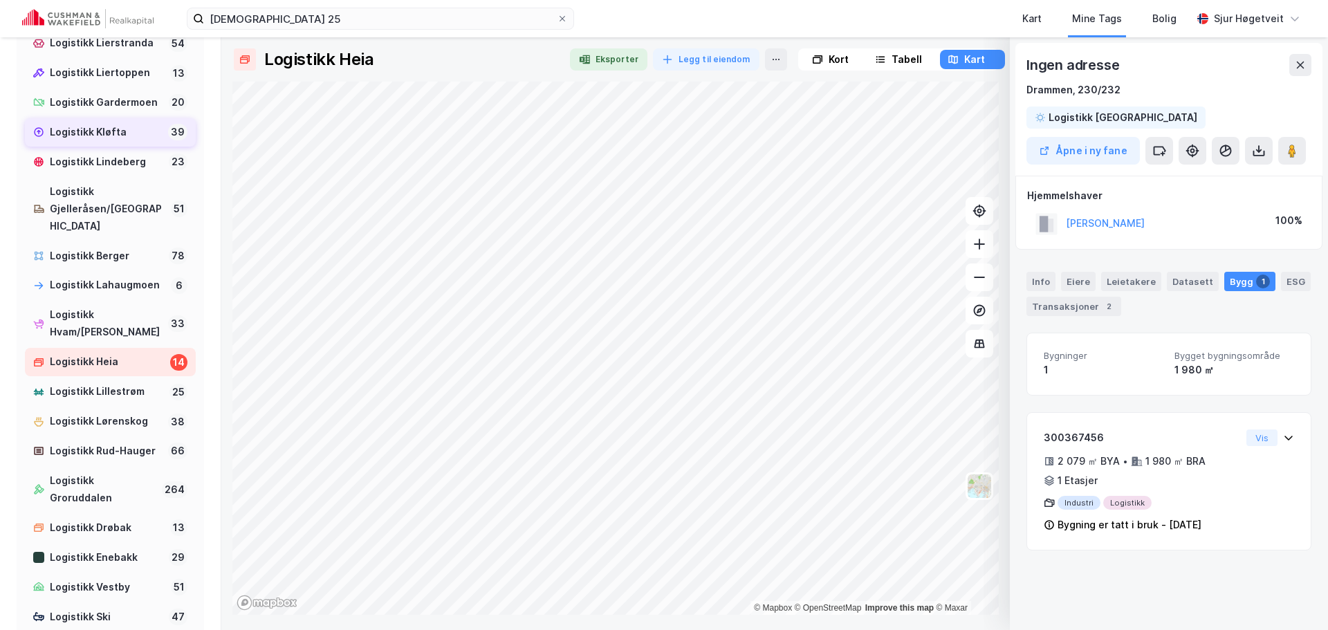
scroll to position [1020, 0]
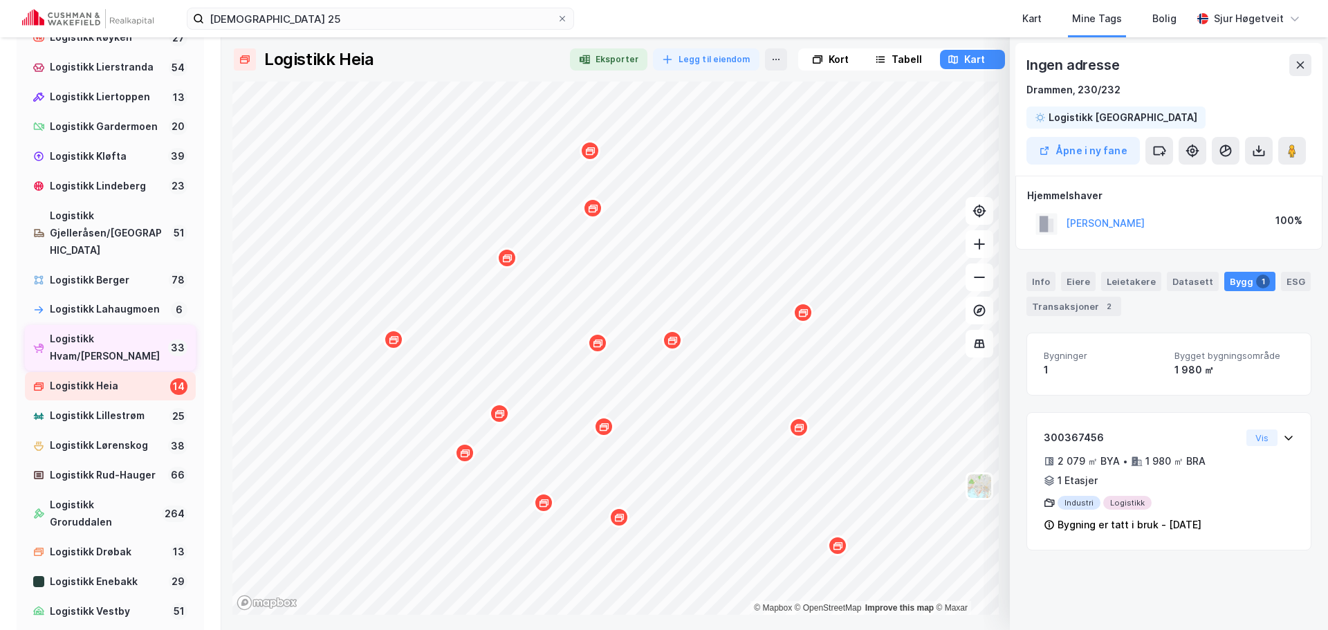
click at [123, 365] on div "Logistikk Hvam/Kjeller" at bounding box center [106, 348] width 113 height 35
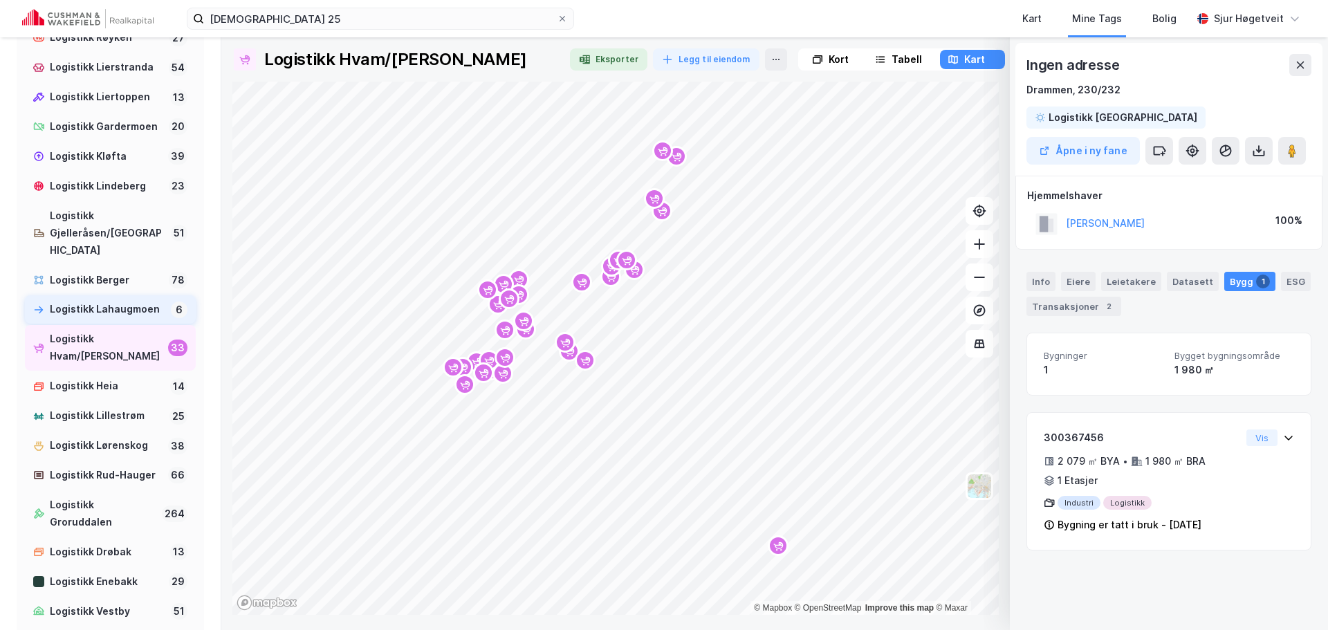
click at [119, 318] on div "Logistikk Lahaugmoen" at bounding box center [108, 309] width 116 height 17
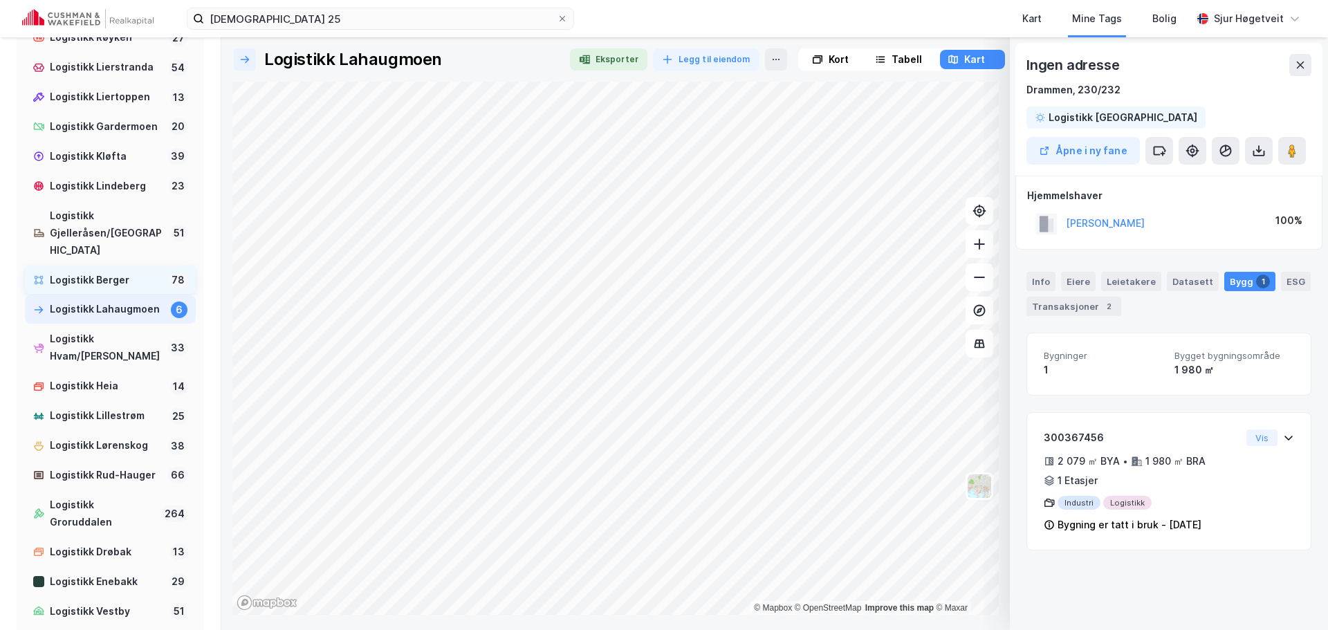
click at [117, 289] on div "Logistikk Berger" at bounding box center [106, 280] width 113 height 17
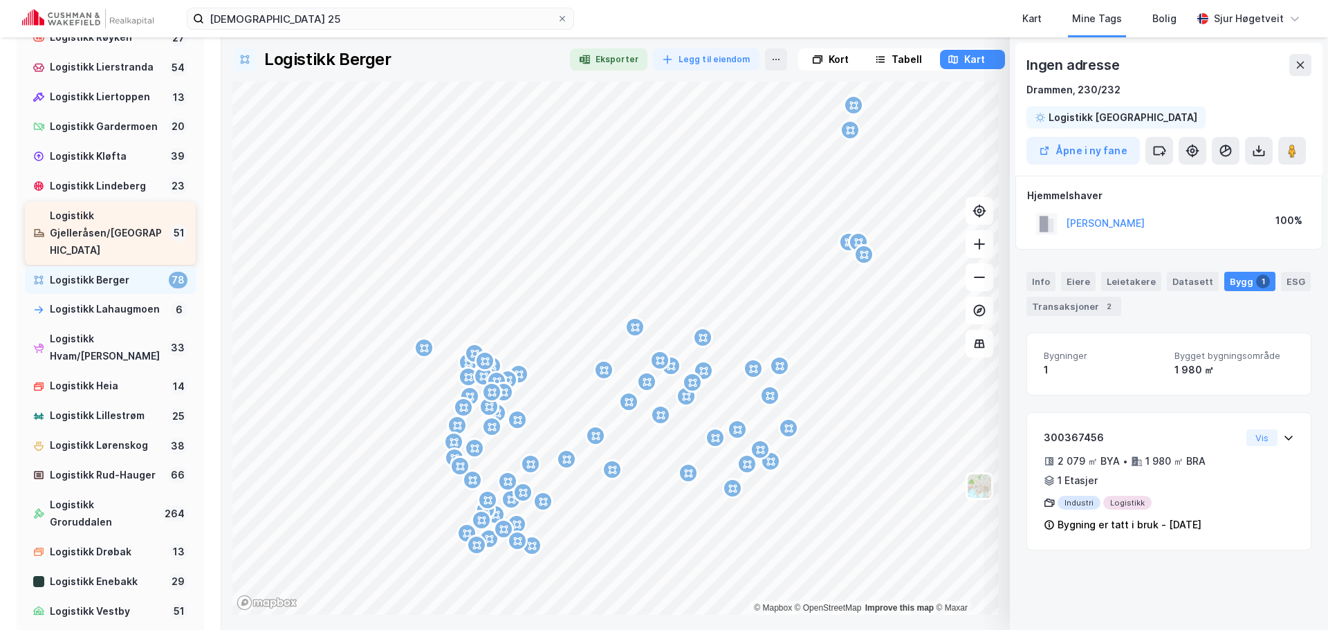
click at [117, 259] on div "Logistikk Gjelleråsen/Skytta" at bounding box center [108, 234] width 116 height 52
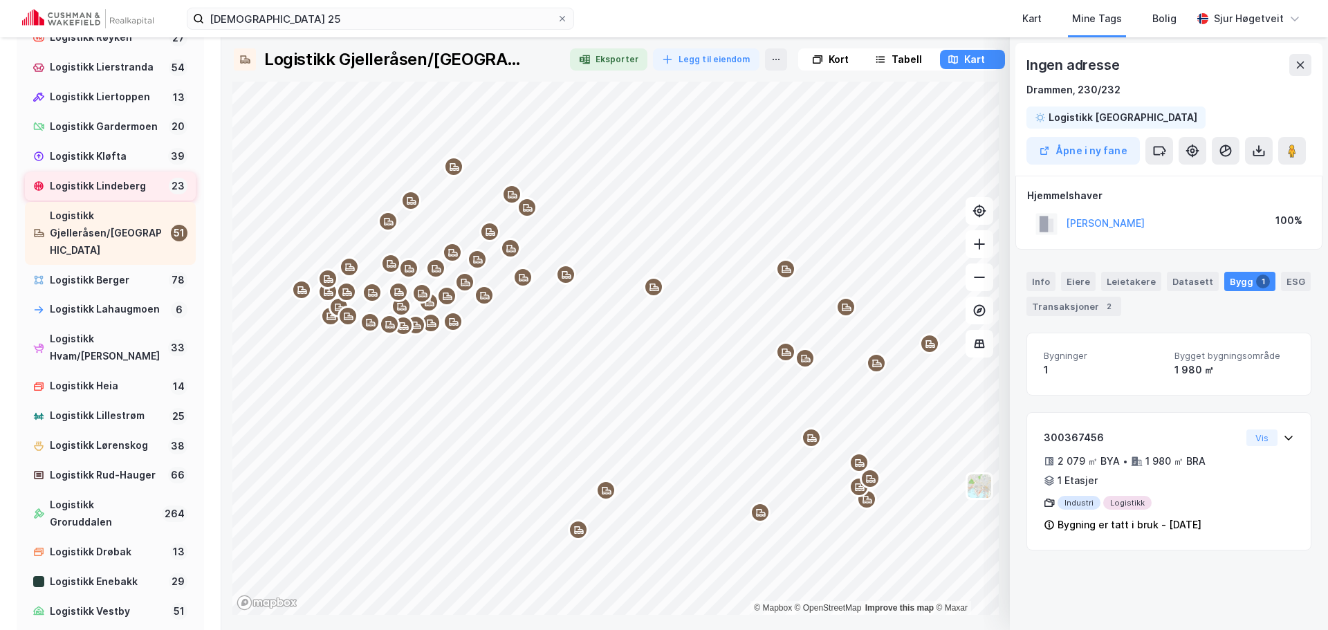
click at [120, 195] on div "Logistikk Lindeberg" at bounding box center [106, 186] width 113 height 17
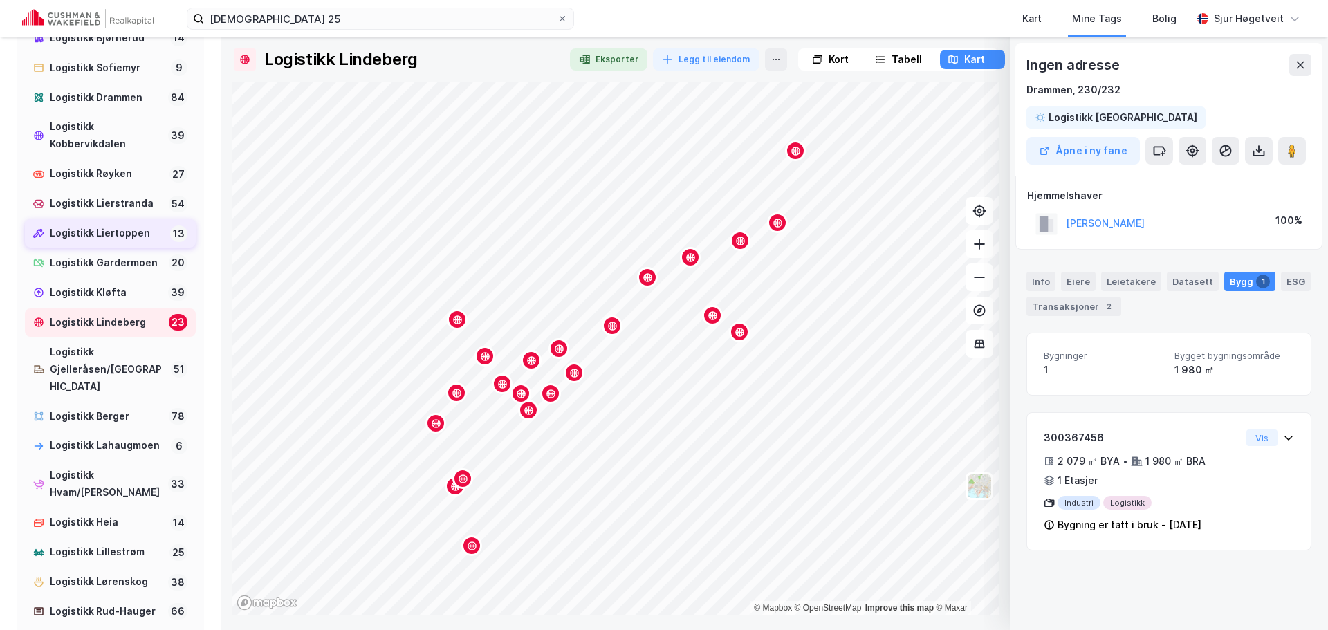
scroll to position [881, 0]
click at [133, 304] on div "Logistikk Kløfta" at bounding box center [106, 294] width 113 height 17
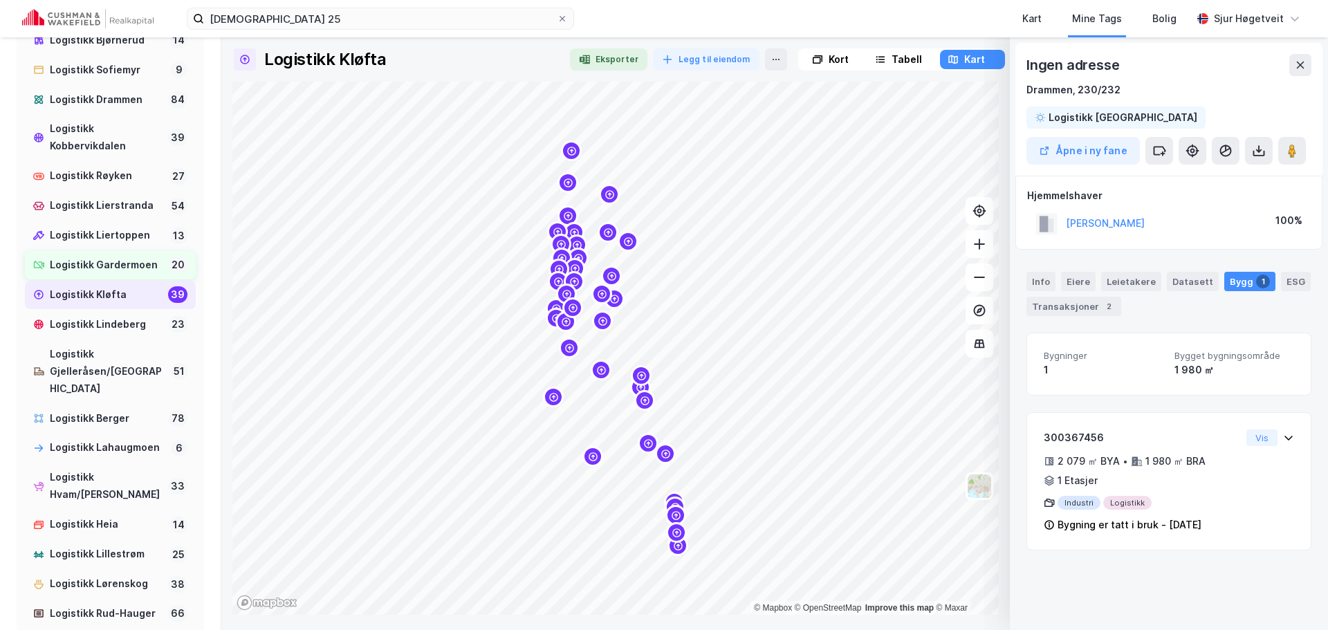
click at [128, 274] on div "Logistikk Gardermoen" at bounding box center [106, 265] width 113 height 17
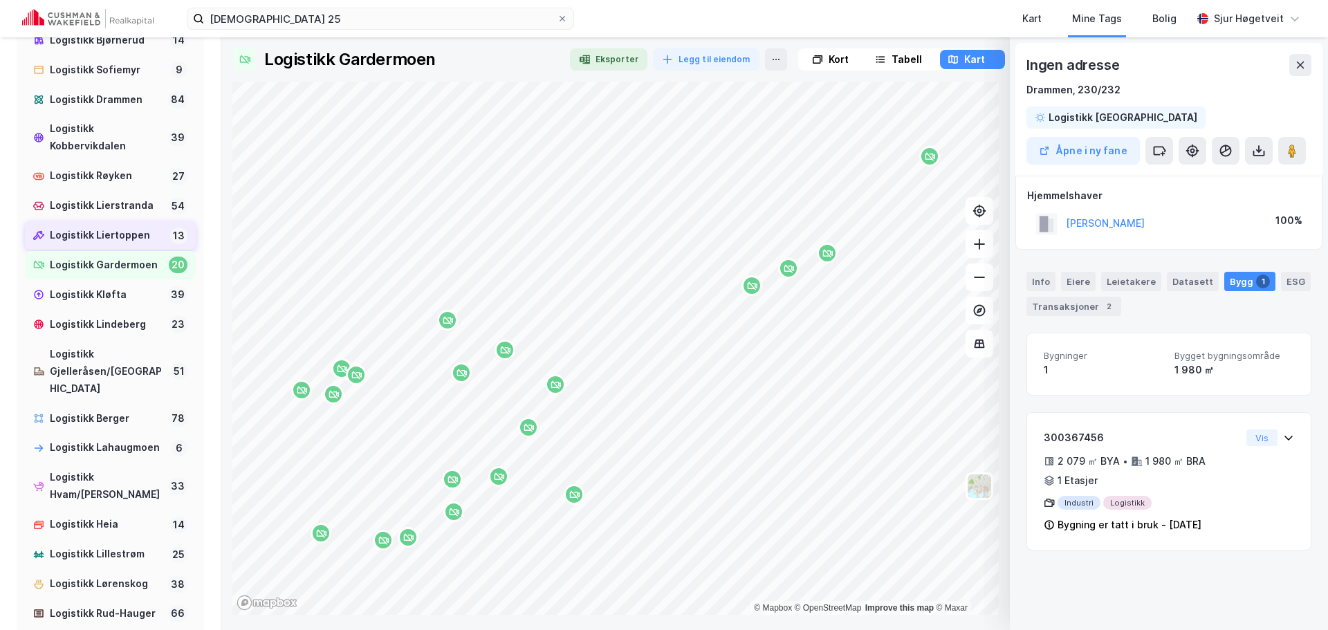
click at [125, 244] on div "Logistikk Liertoppen" at bounding box center [107, 235] width 115 height 17
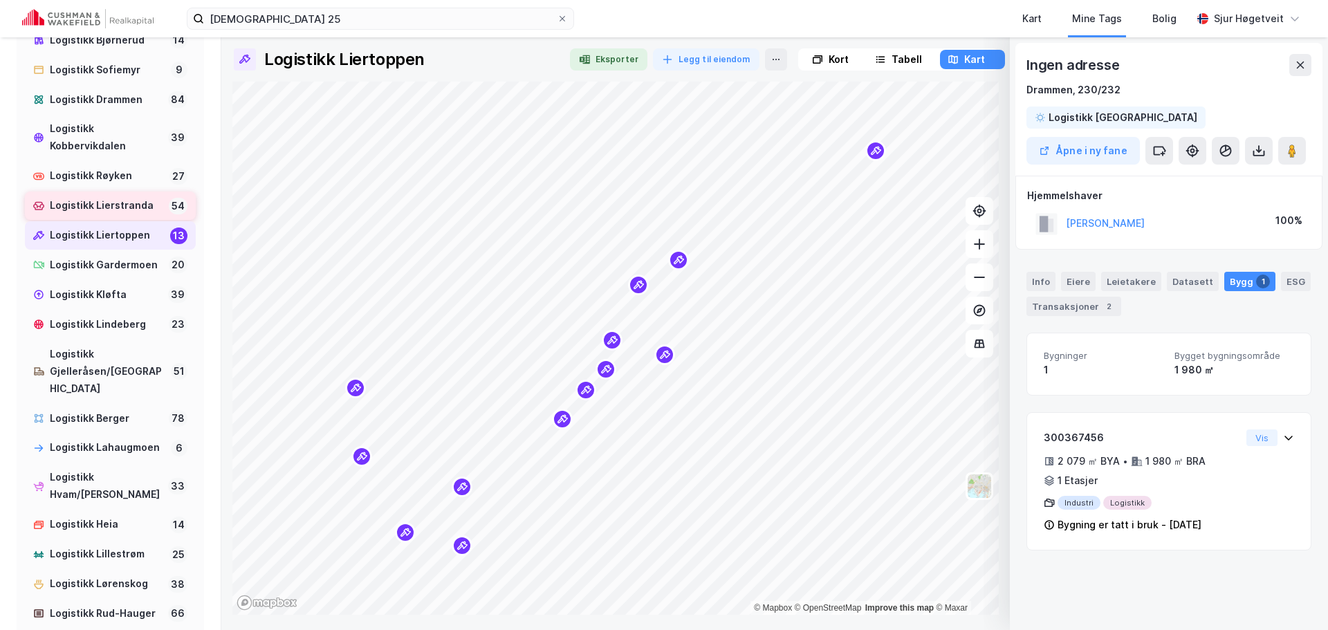
click at [125, 214] on div "Logistikk Lierstranda" at bounding box center [106, 205] width 113 height 17
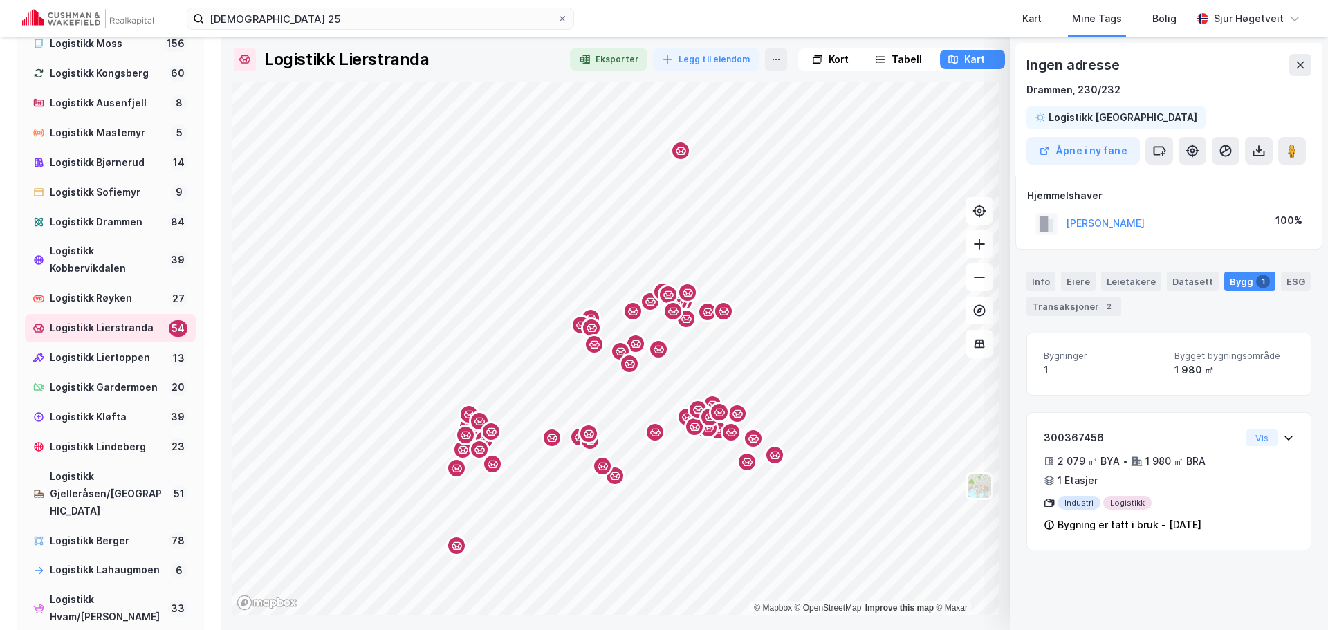
scroll to position [743, 0]
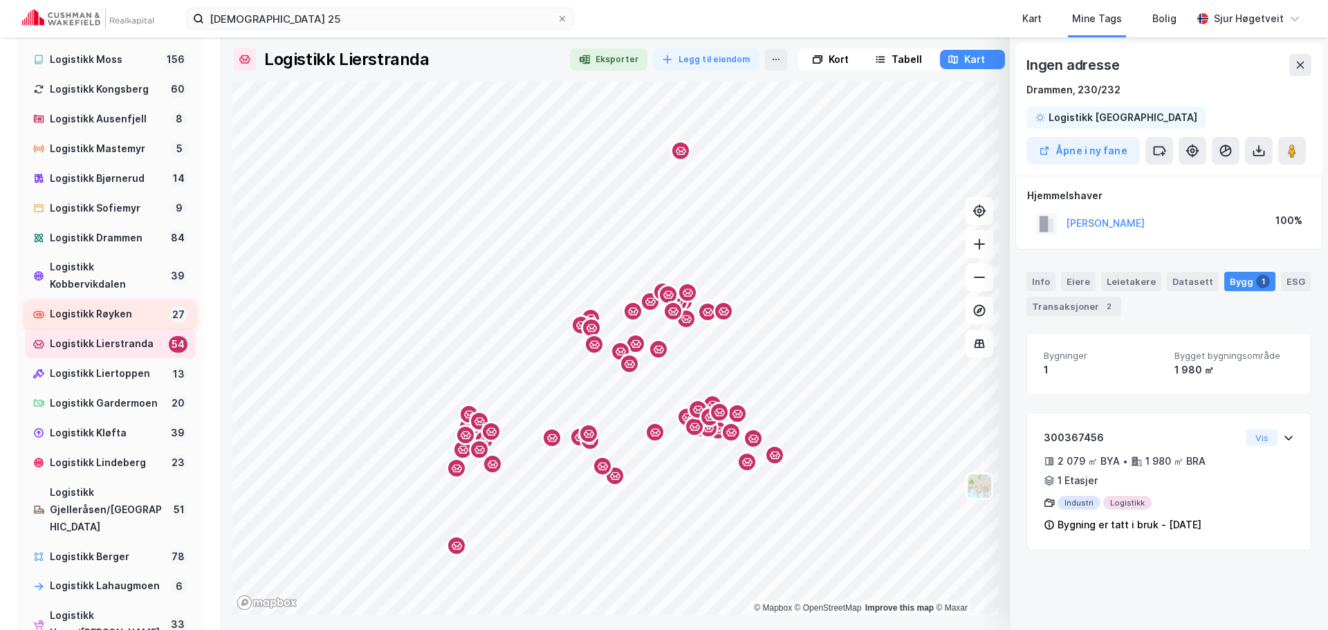
click at [126, 323] on div "Logistikk Røyken" at bounding box center [107, 314] width 114 height 17
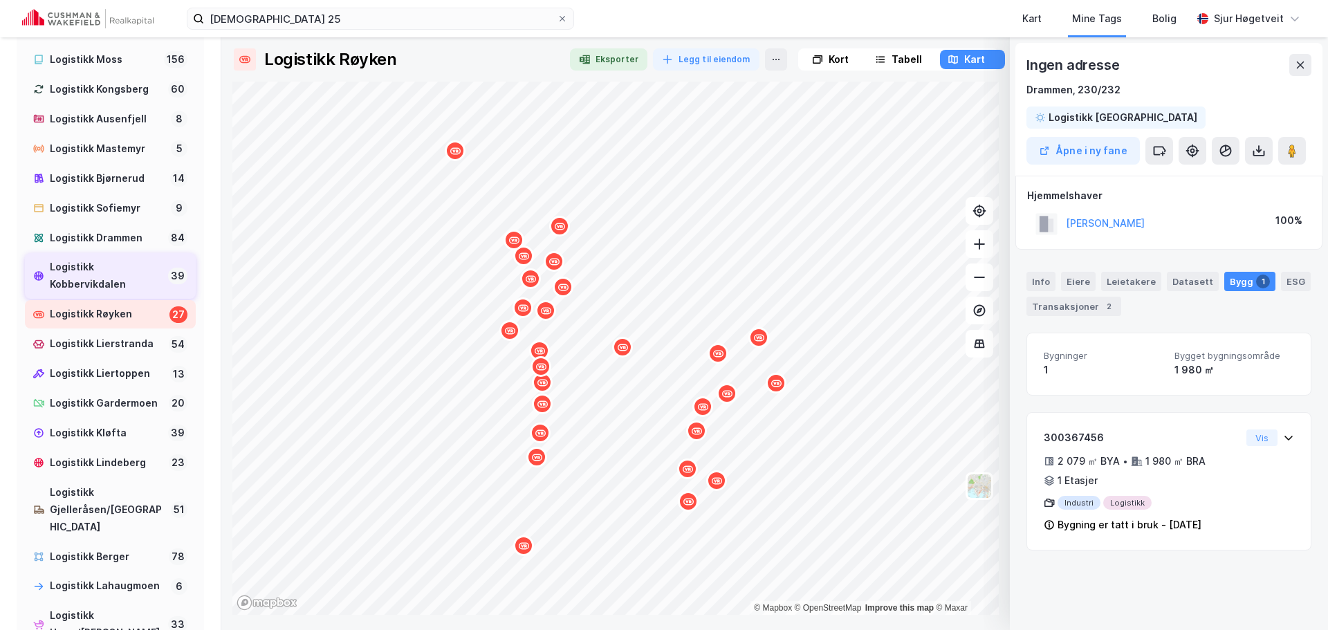
click at [125, 293] on div "Logistikk Kobbervikdalen" at bounding box center [106, 276] width 113 height 35
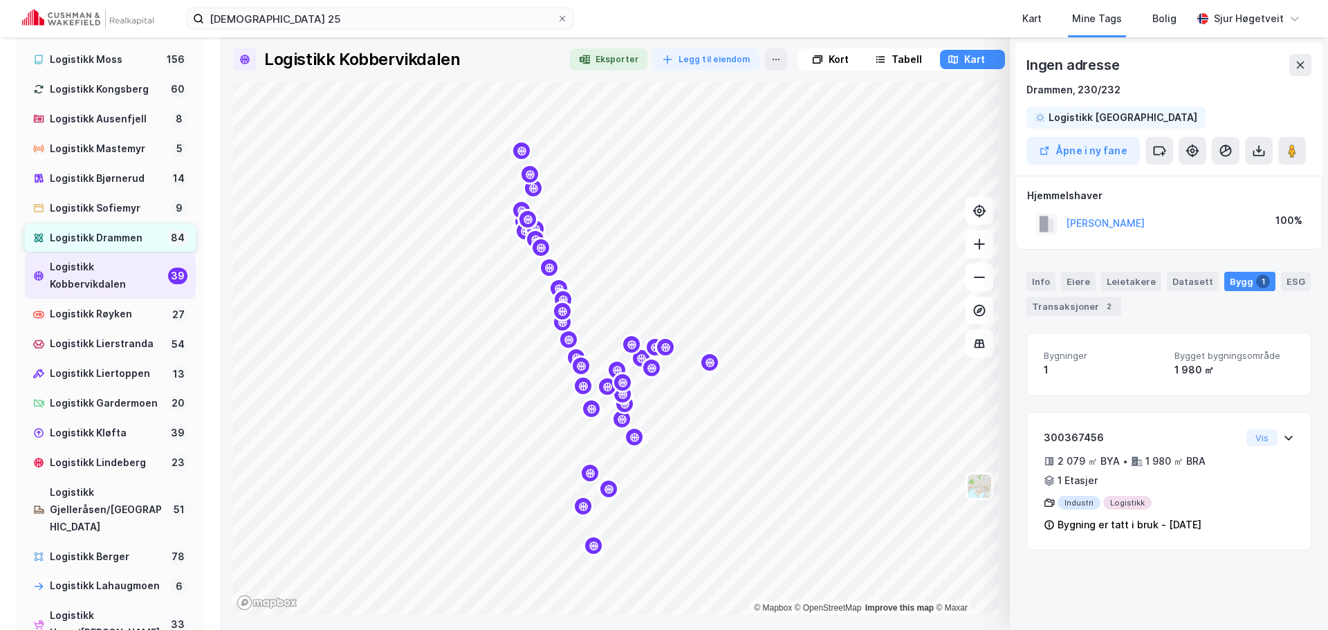
click at [122, 247] on div "Logistikk Drammen" at bounding box center [106, 238] width 113 height 17
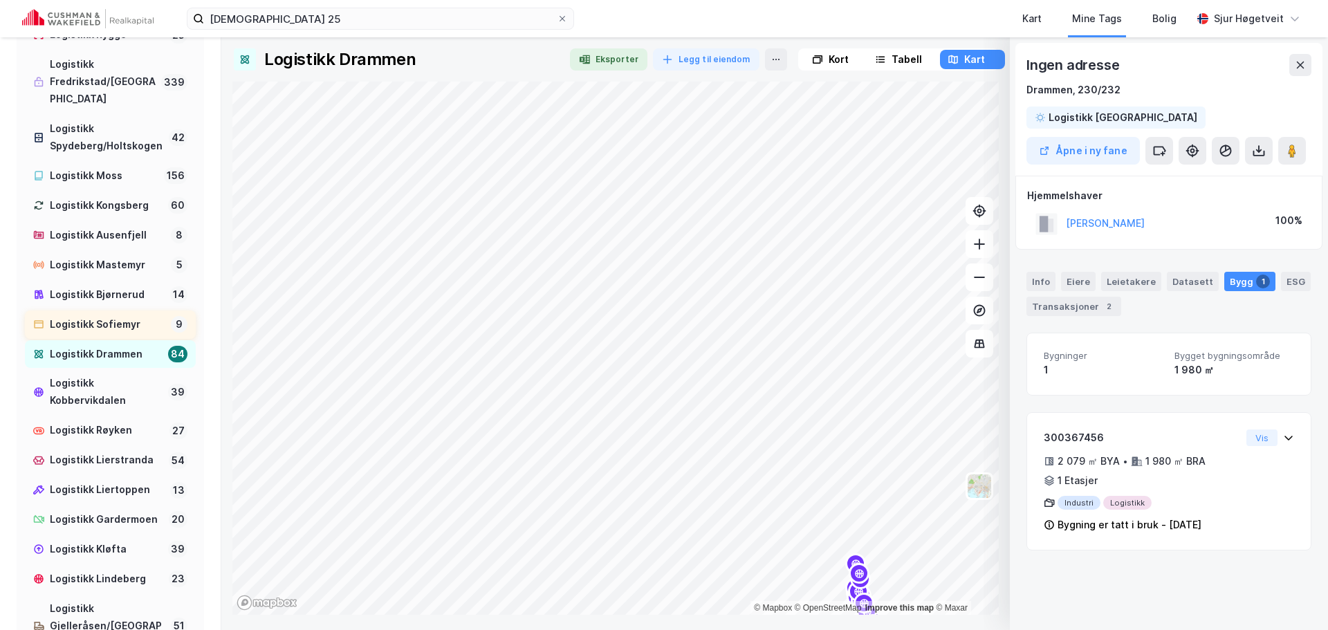
scroll to position [605, 0]
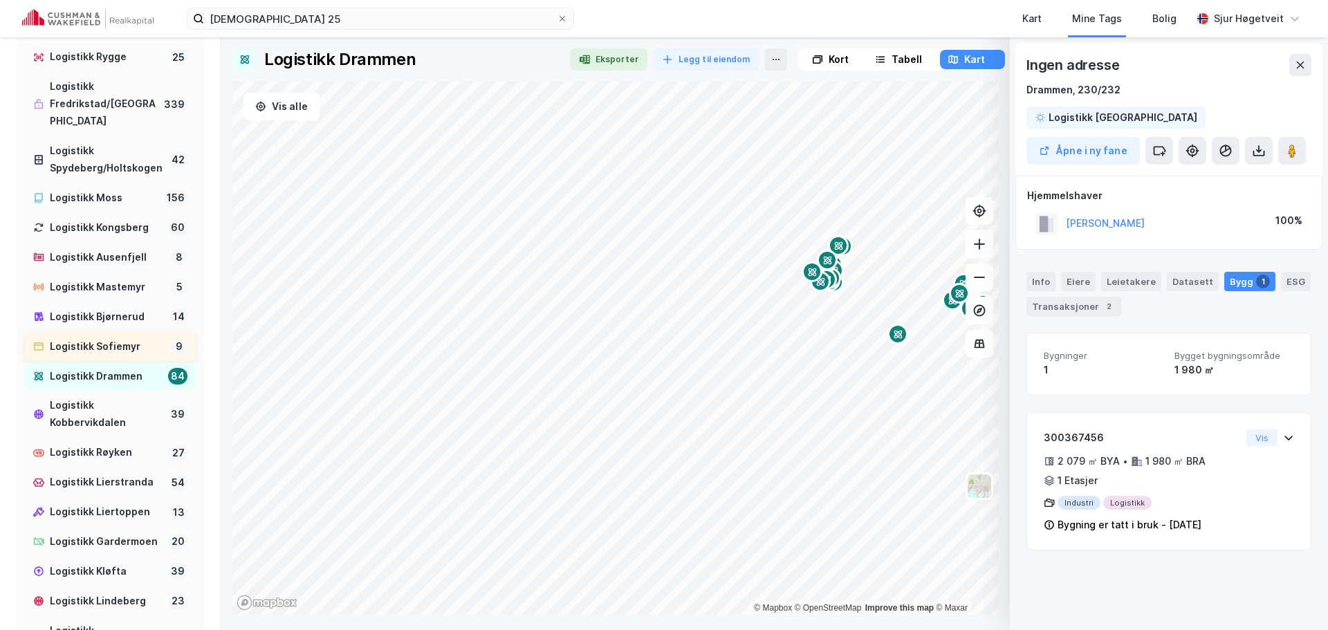
click at [114, 356] on div "Logistikk Sofiemyr" at bounding box center [108, 346] width 116 height 17
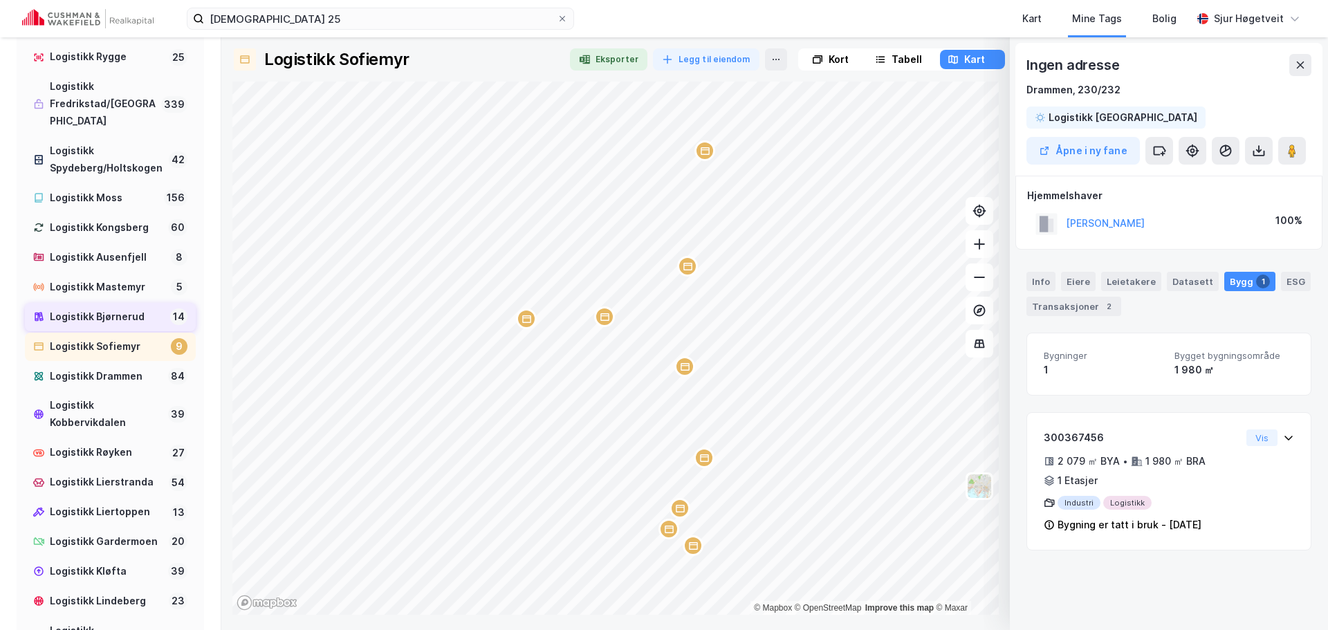
click at [125, 326] on div "Logistikk Bjørnerud" at bounding box center [107, 317] width 115 height 17
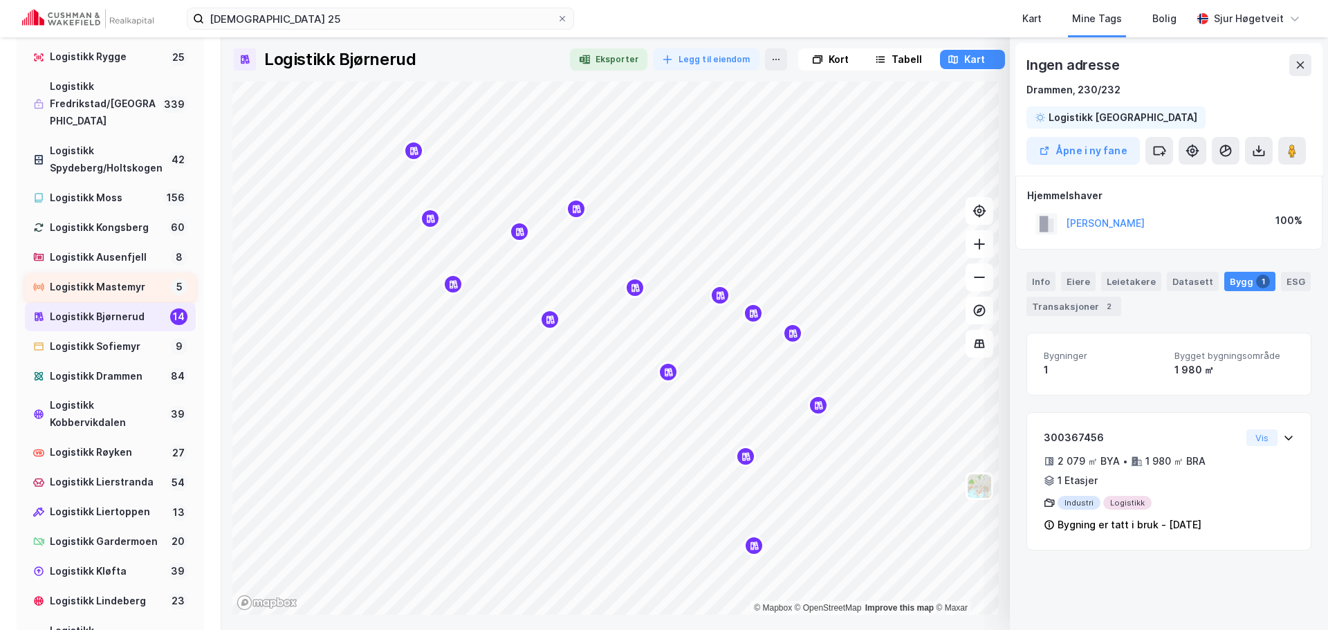
click at [125, 296] on div "Logistikk Mastemyr" at bounding box center [108, 287] width 116 height 17
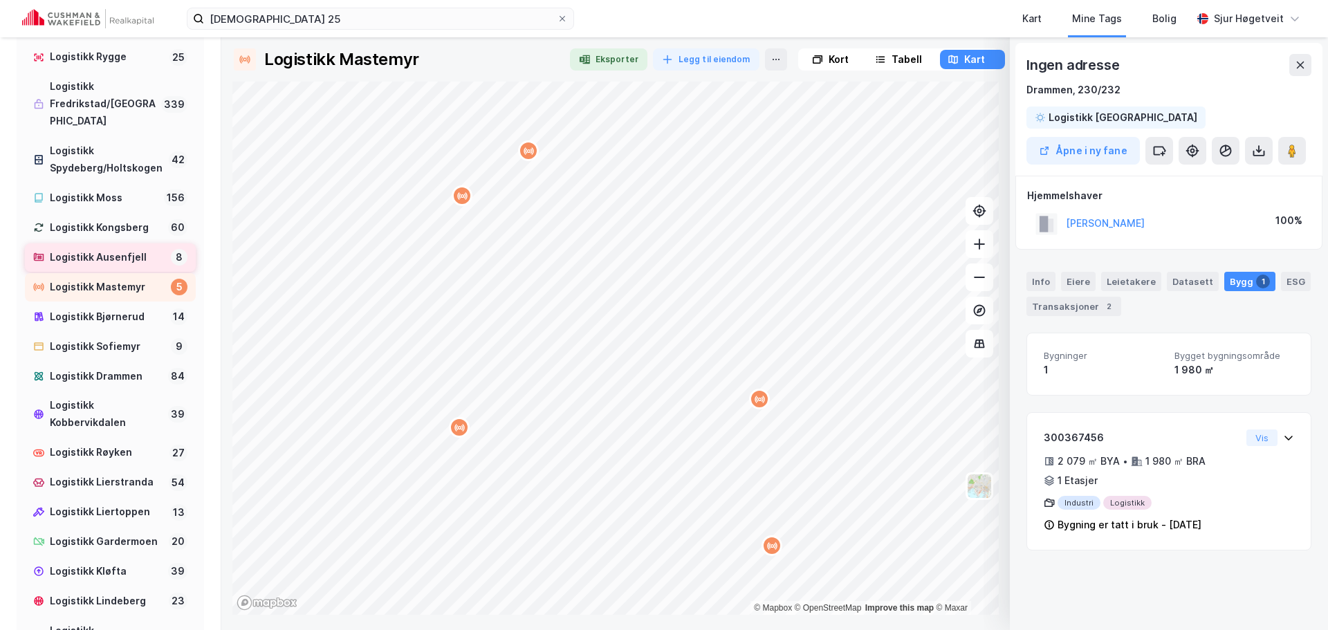
click at [125, 266] on div "Logistikk Ausenfjell" at bounding box center [108, 257] width 116 height 17
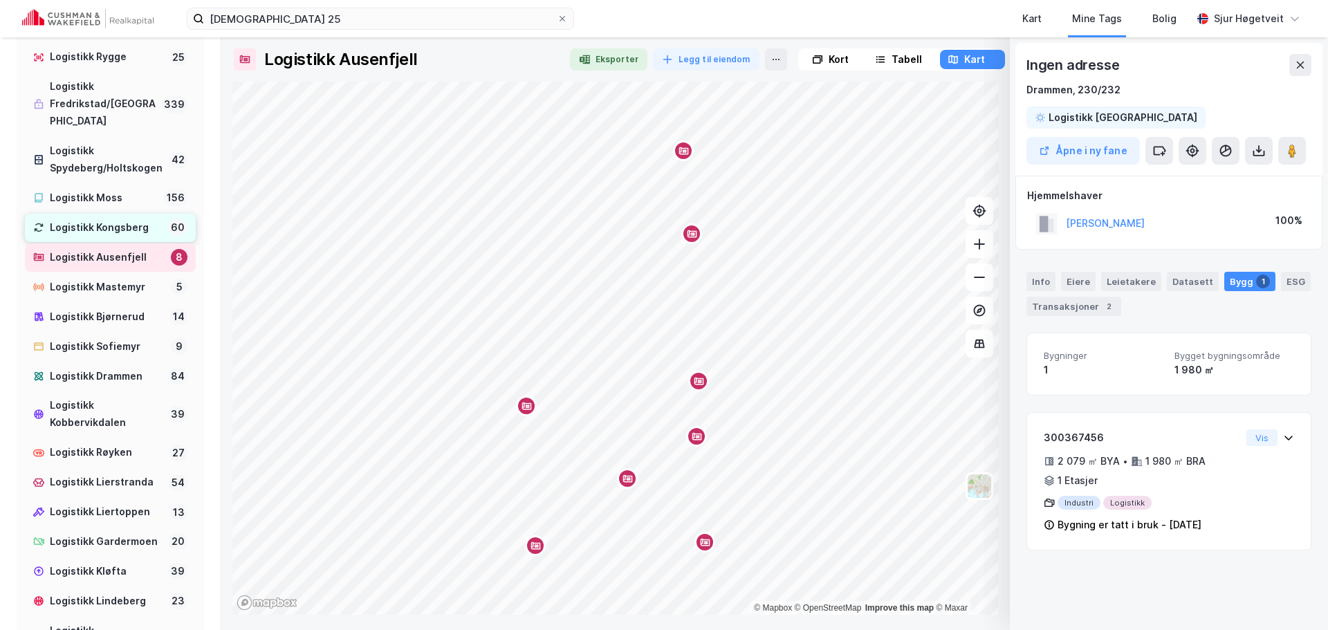
click at [125, 237] on div "Logistikk Kongsberg" at bounding box center [106, 227] width 113 height 17
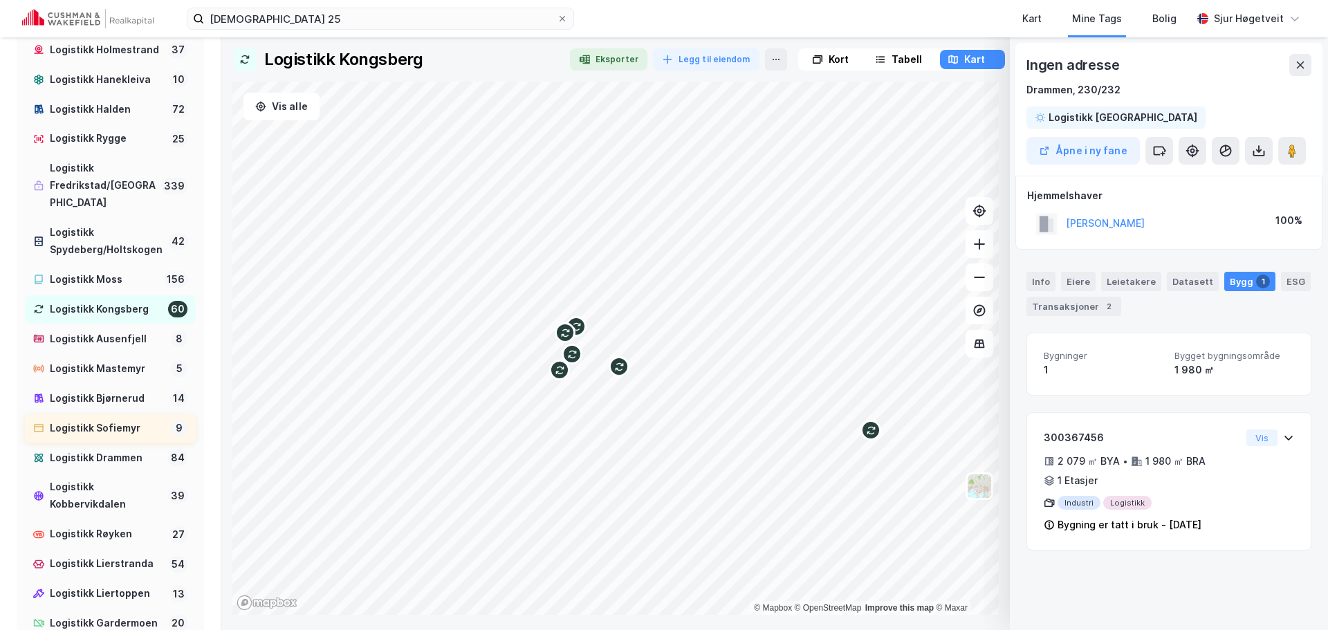
scroll to position [466, 0]
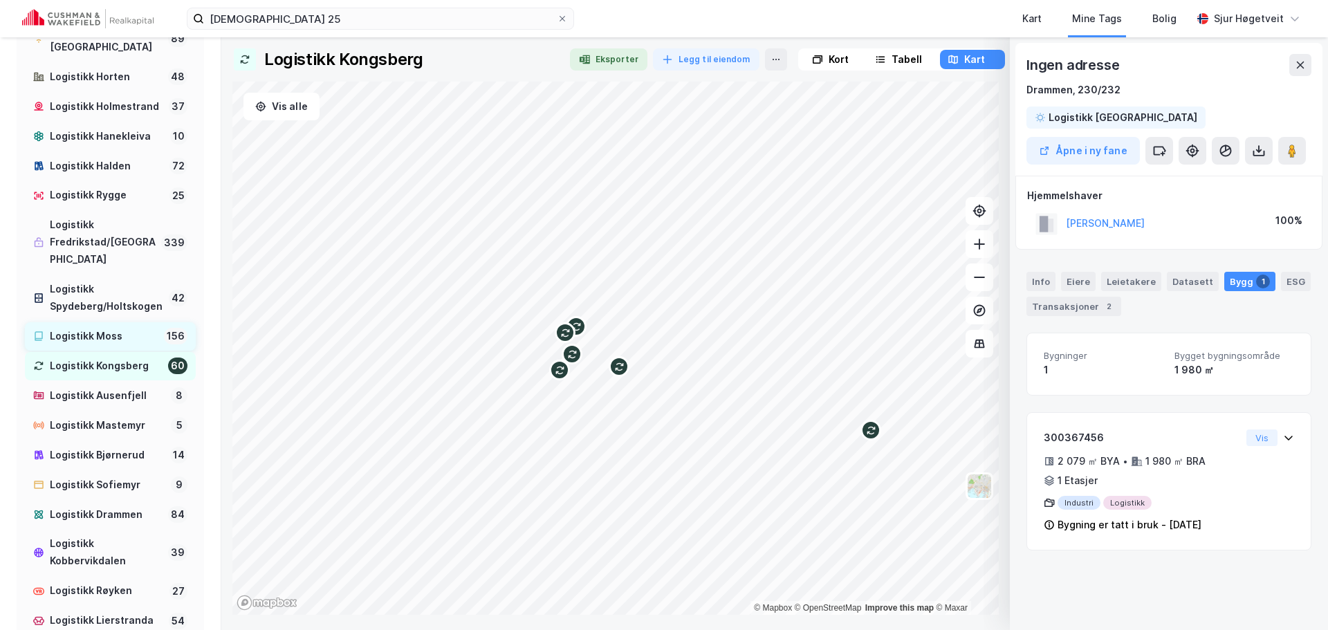
click at [109, 345] on div "Logistikk Moss" at bounding box center [104, 336] width 109 height 17
click at [134, 375] on div "Logistikk Kongsberg" at bounding box center [106, 366] width 113 height 17
click at [128, 345] on div "Logistikk Moss" at bounding box center [104, 336] width 109 height 17
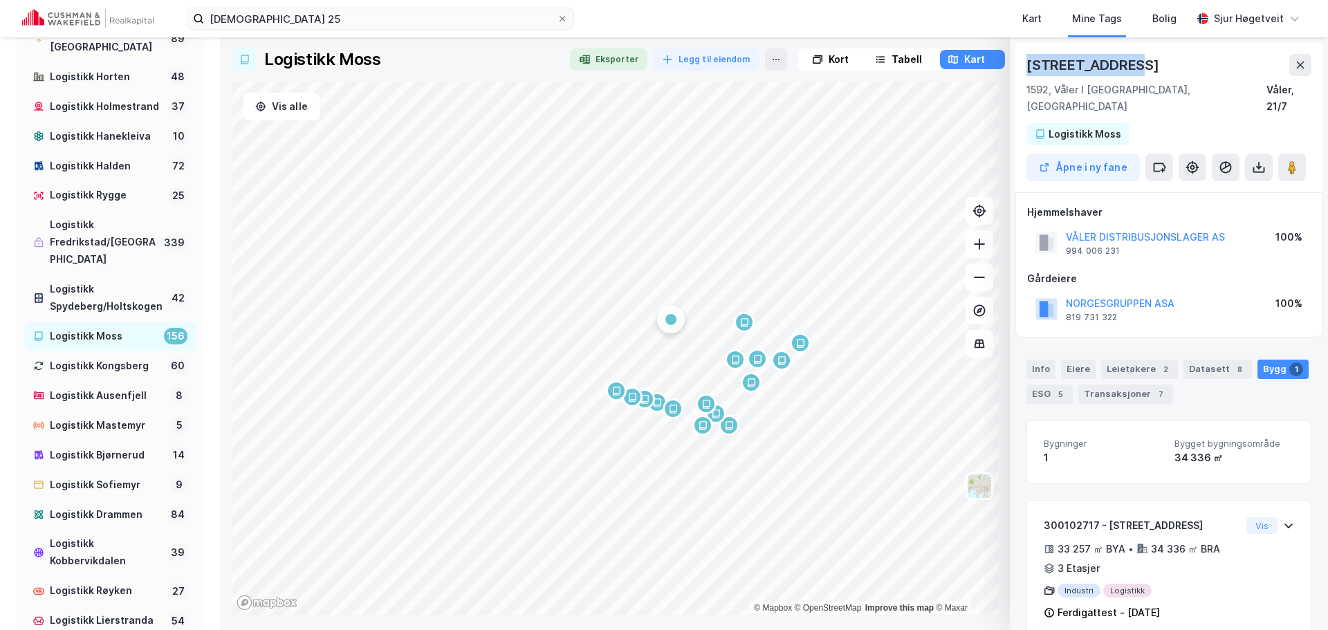
drag, startPoint x: 1121, startPoint y: 66, endPoint x: 1028, endPoint y: 67, distance: 92.7
click at [1028, 67] on div "Granittveien 7" at bounding box center [1095, 65] width 136 height 22
copy div "Granittveien 7"
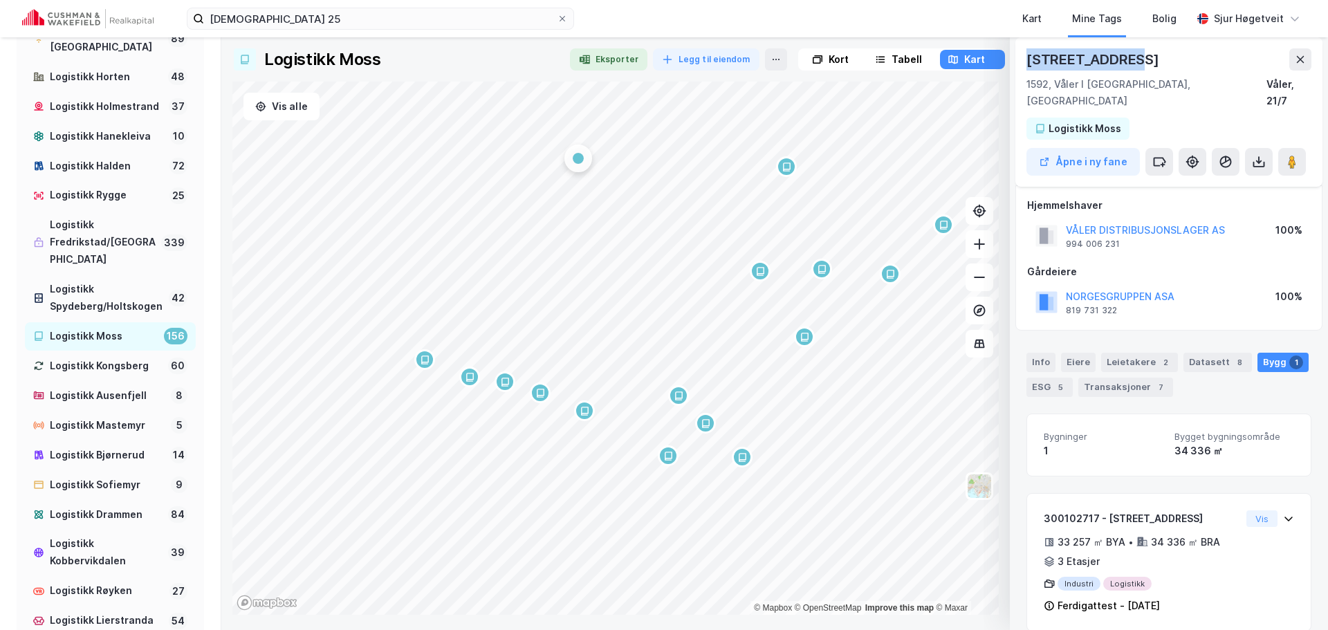
scroll to position [8, 0]
click at [1047, 351] on div "Info" at bounding box center [1041, 360] width 29 height 19
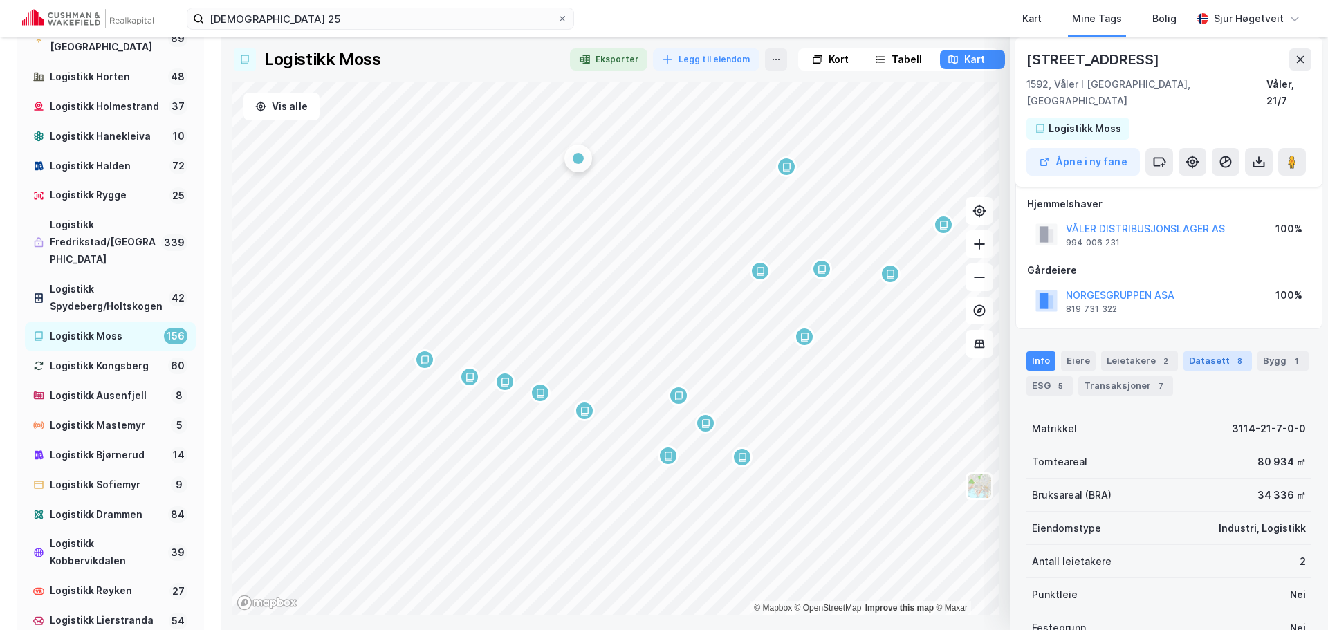
click at [1233, 354] on div "8" at bounding box center [1240, 361] width 14 height 14
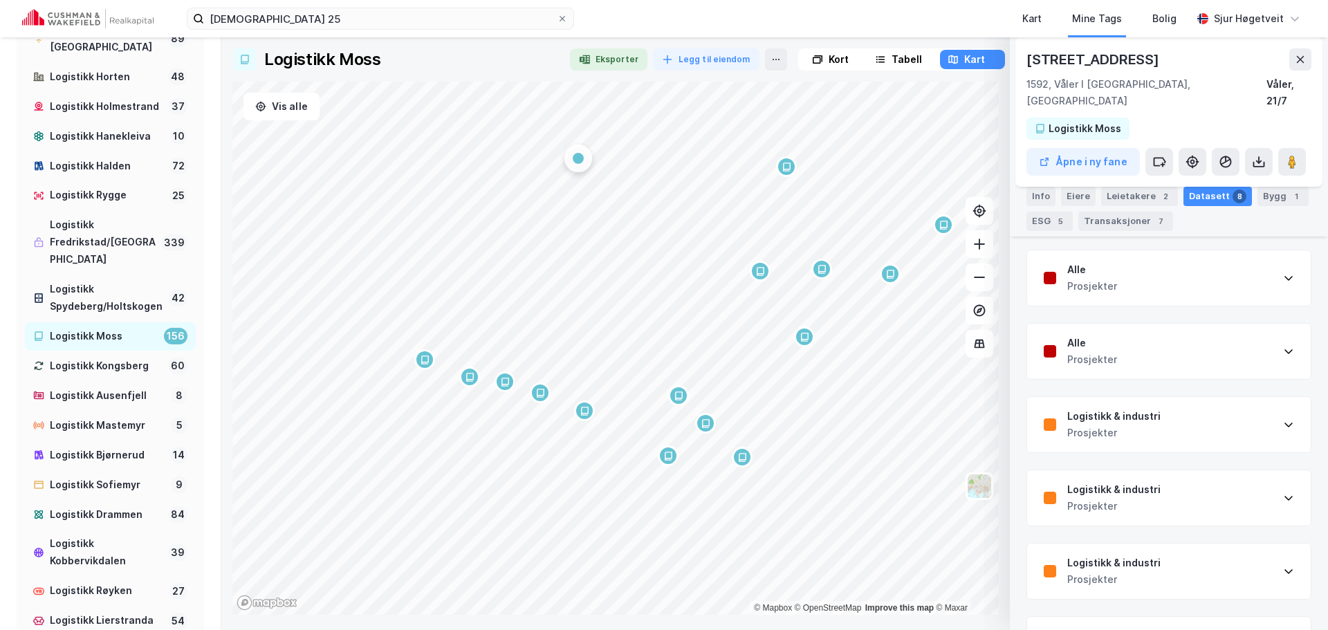
scroll to position [360, 0]
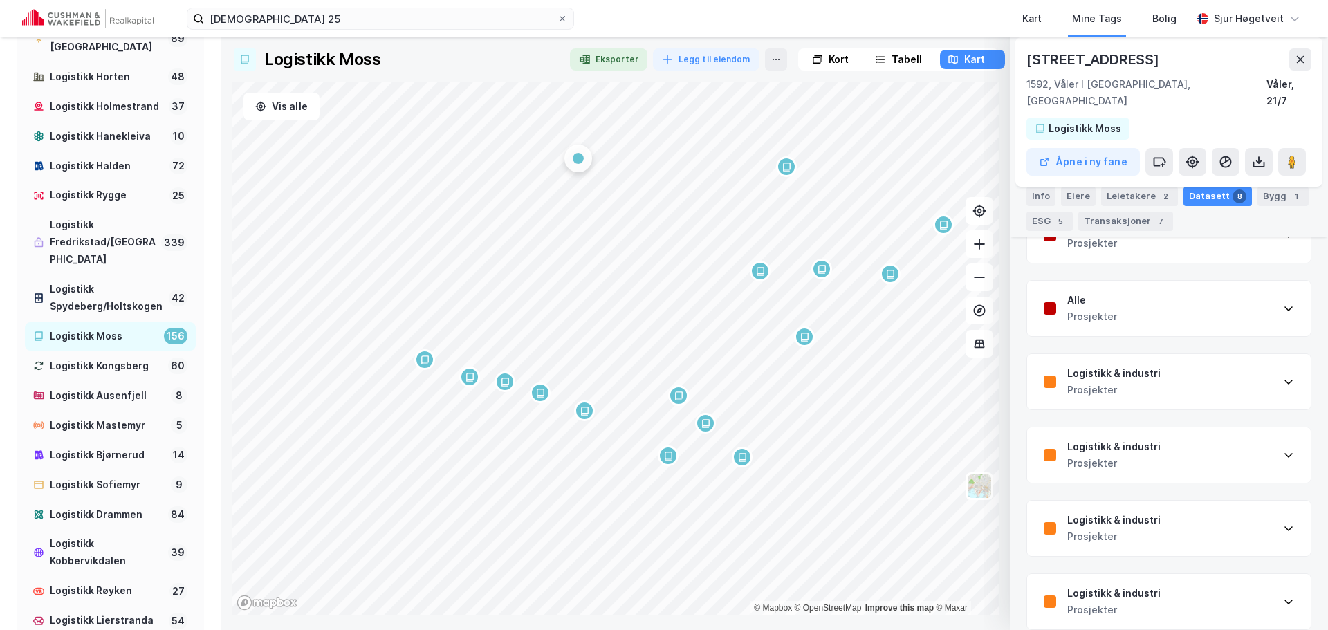
click at [1223, 354] on div "Logistikk & industri Prosjekter" at bounding box center [1169, 381] width 284 height 55
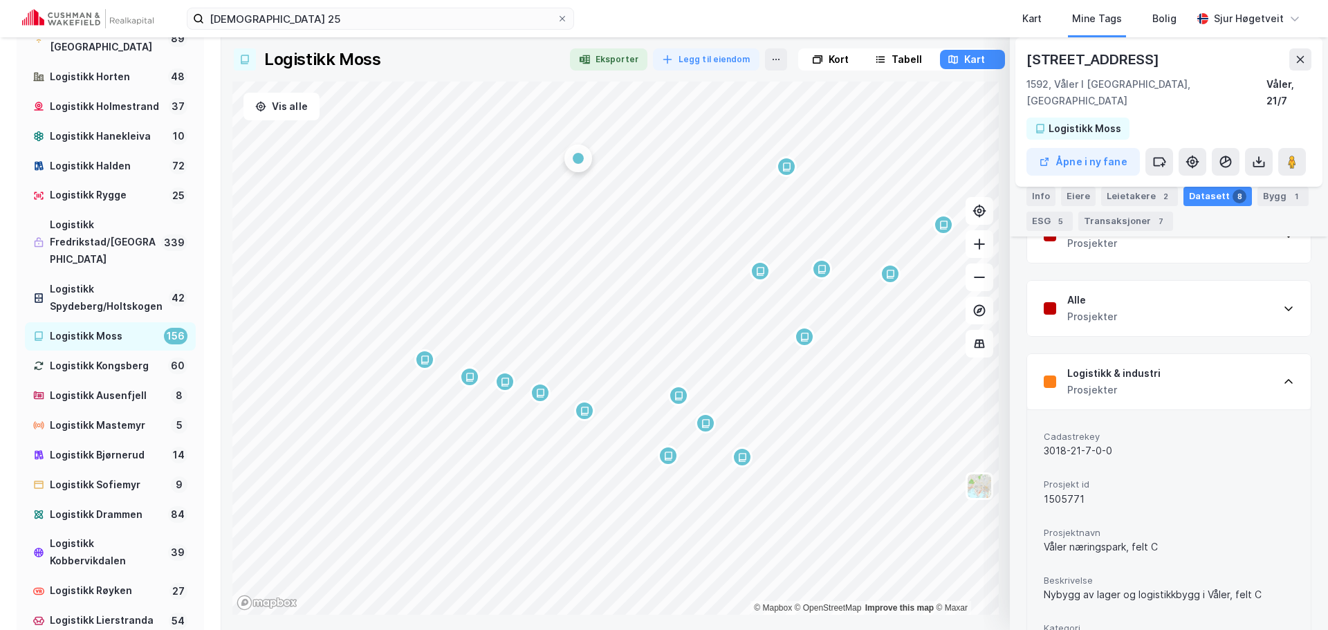
click at [1229, 365] on div "Logistikk & industri Prosjekter" at bounding box center [1169, 381] width 284 height 55
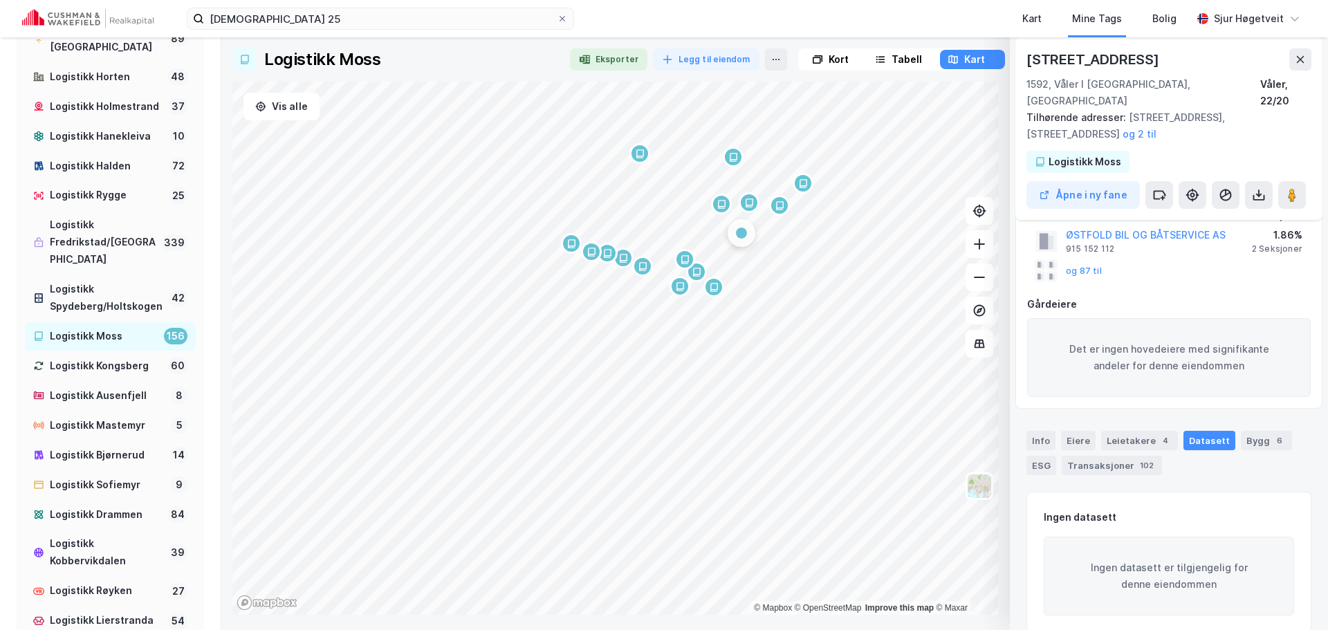
scroll to position [0, 0]
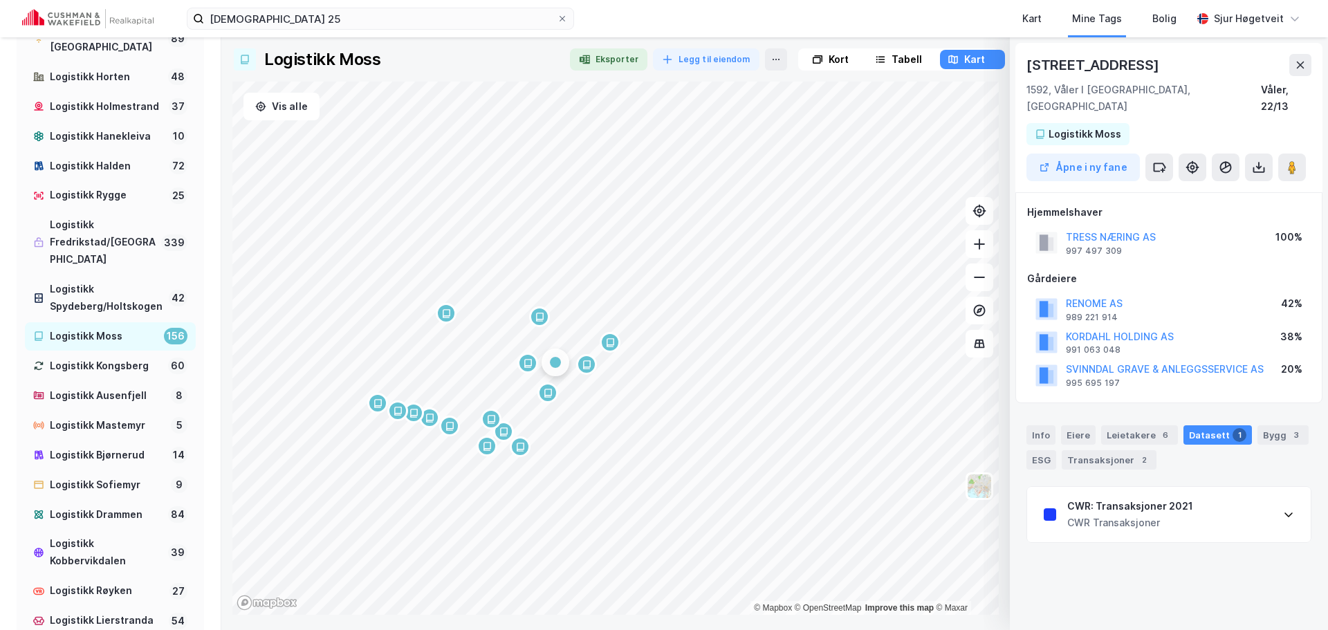
click at [545, 310] on div "Map marker" at bounding box center [539, 317] width 21 height 21
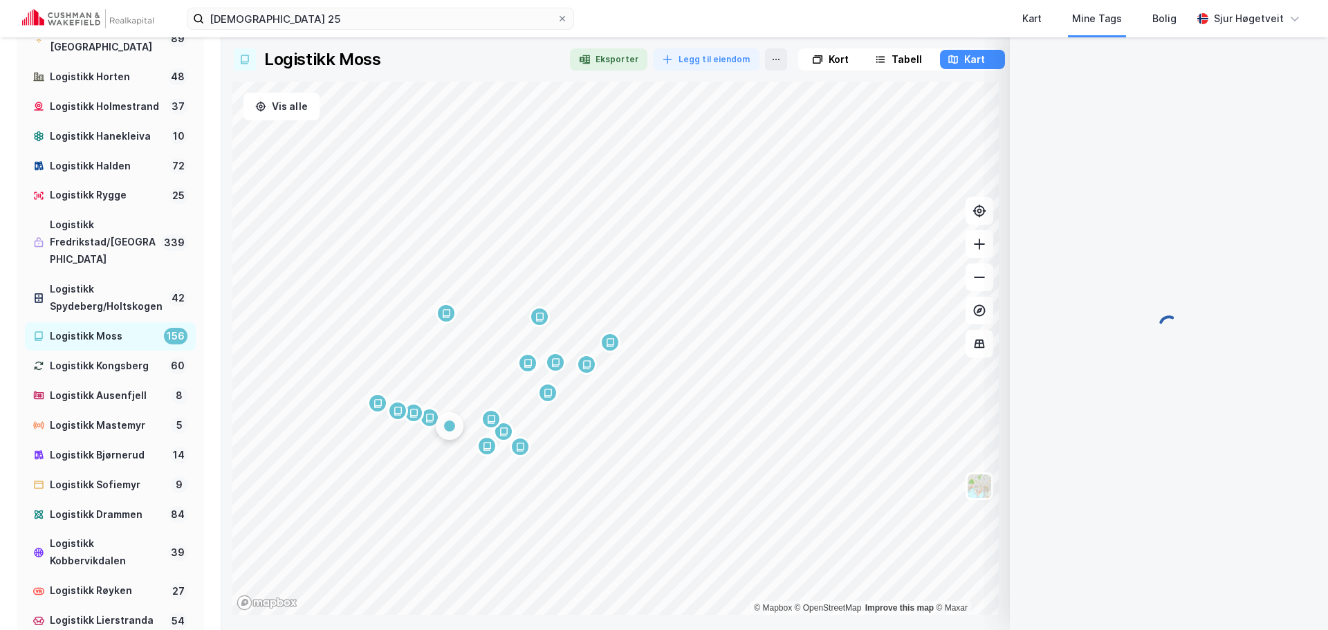
scroll to position [101, 0]
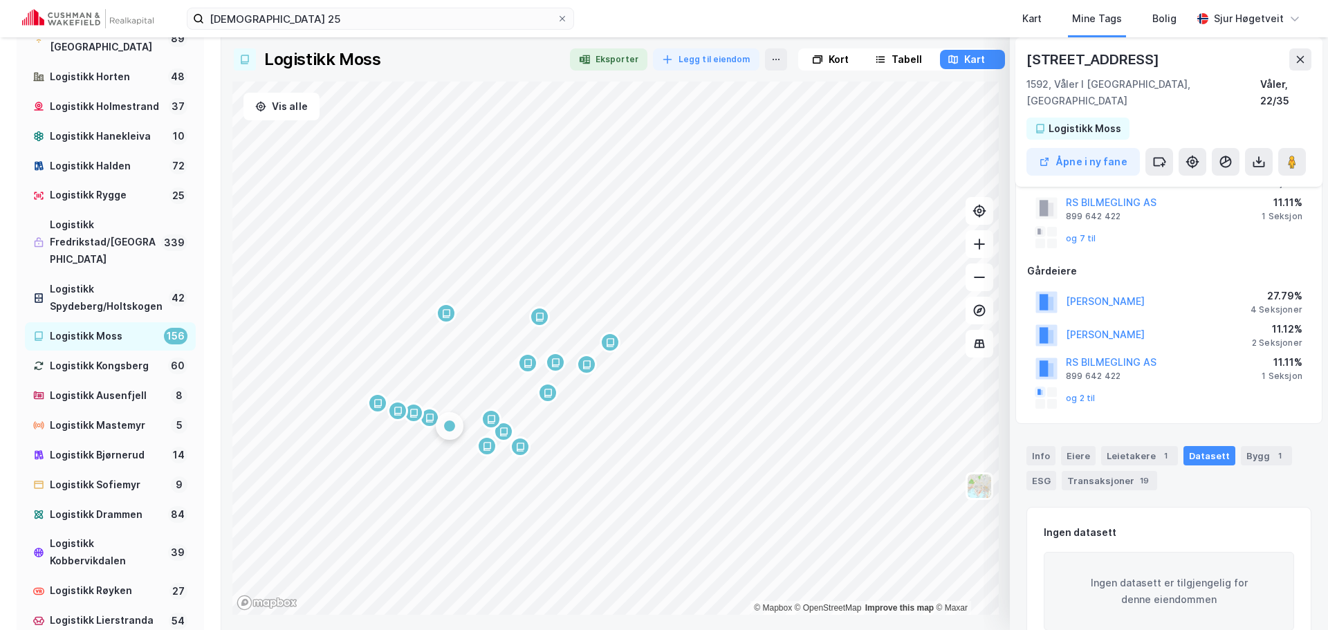
click at [816, 56] on icon at bounding box center [818, 59] width 7 height 6
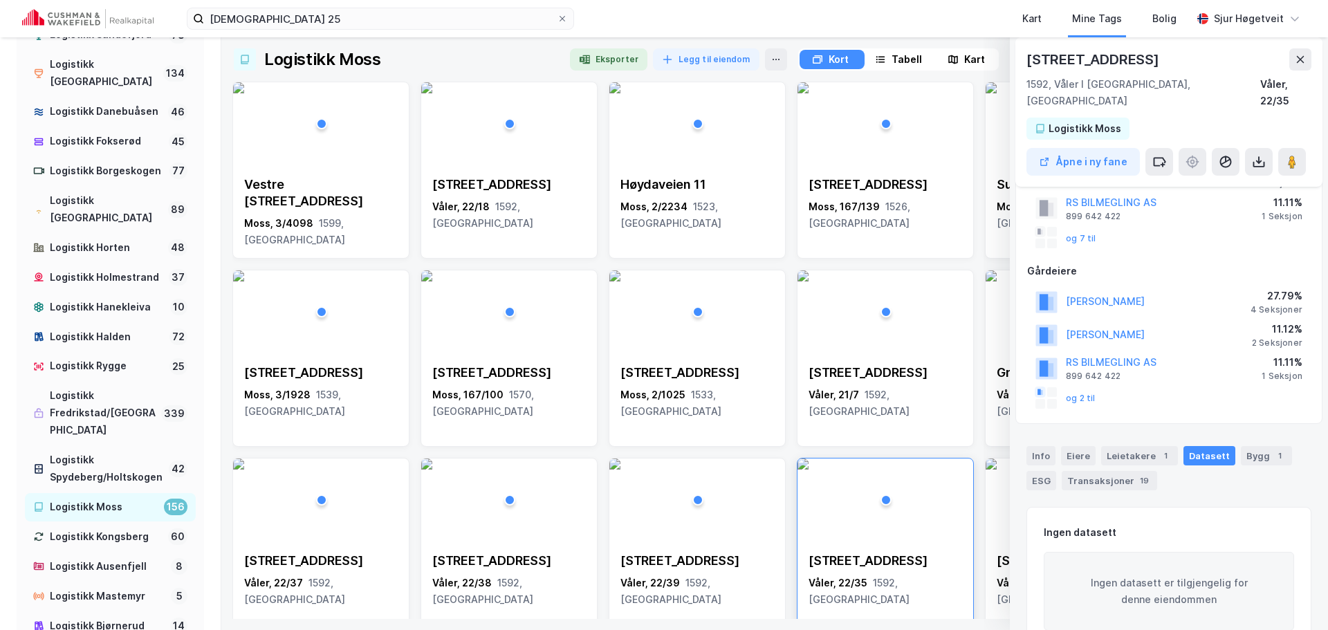
scroll to position [0, 0]
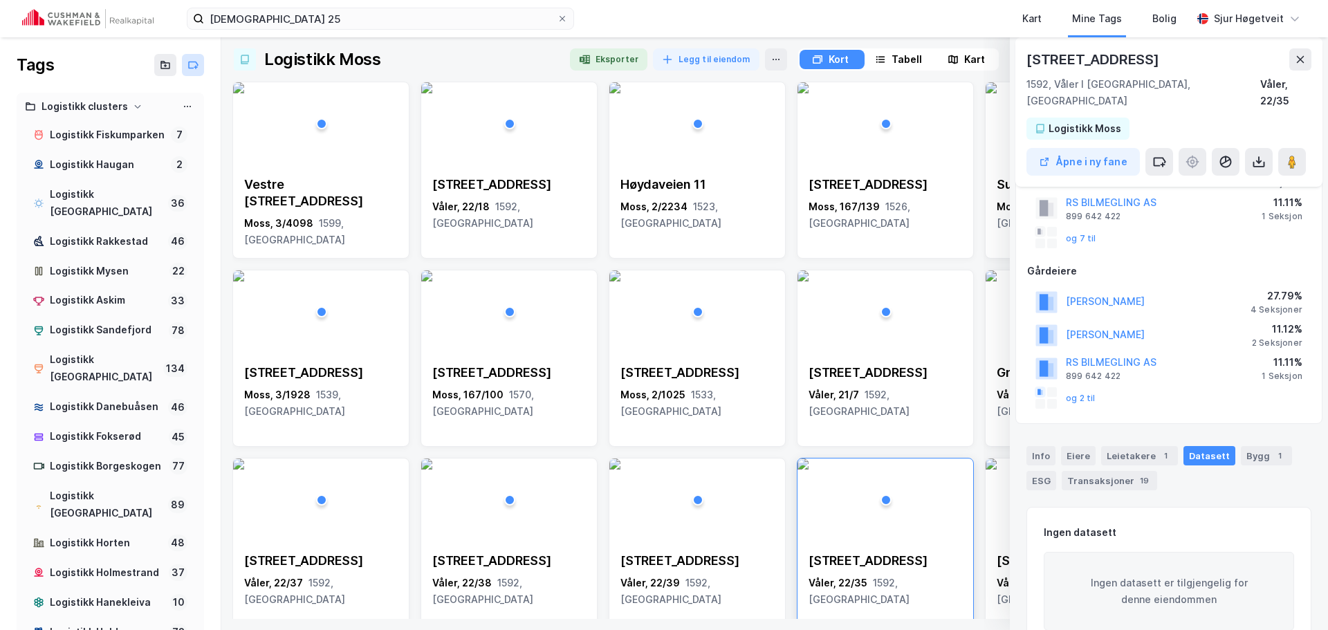
click at [188, 64] on icon at bounding box center [193, 65] width 11 height 11
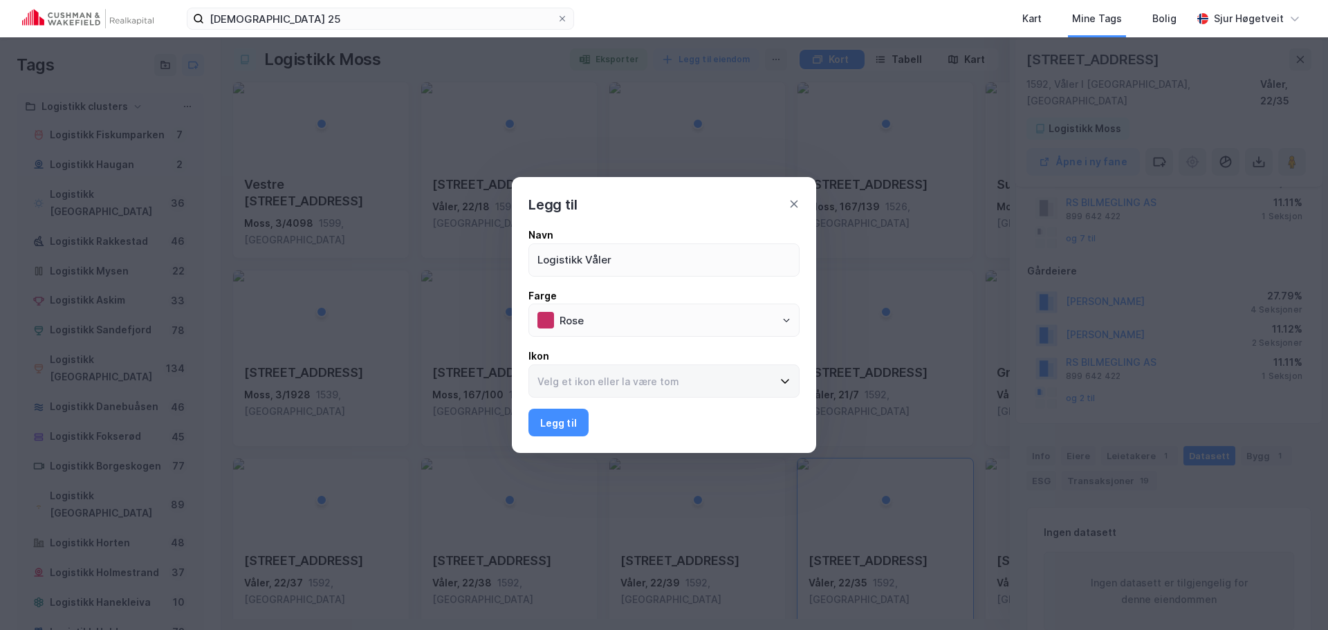
type input "Logistikk Våler"
click at [639, 386] on input at bounding box center [655, 381] width 253 height 32
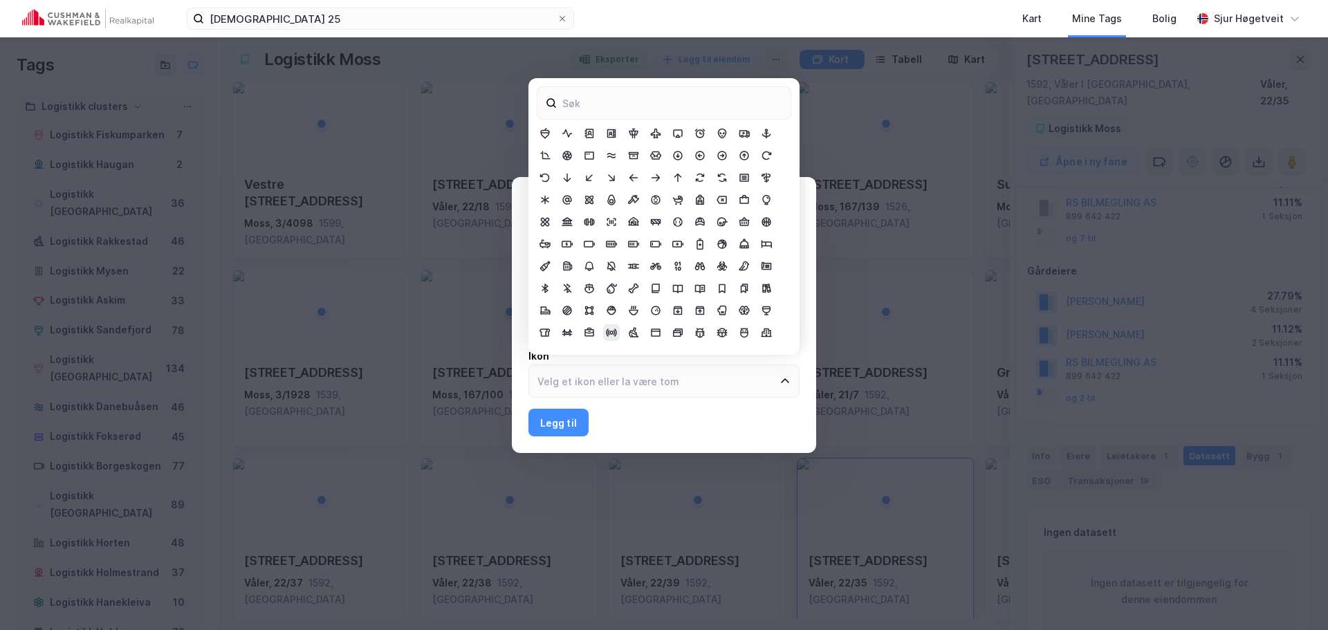
click at [618, 336] on div at bounding box center [611, 333] width 17 height 17
type input "Broadcast"
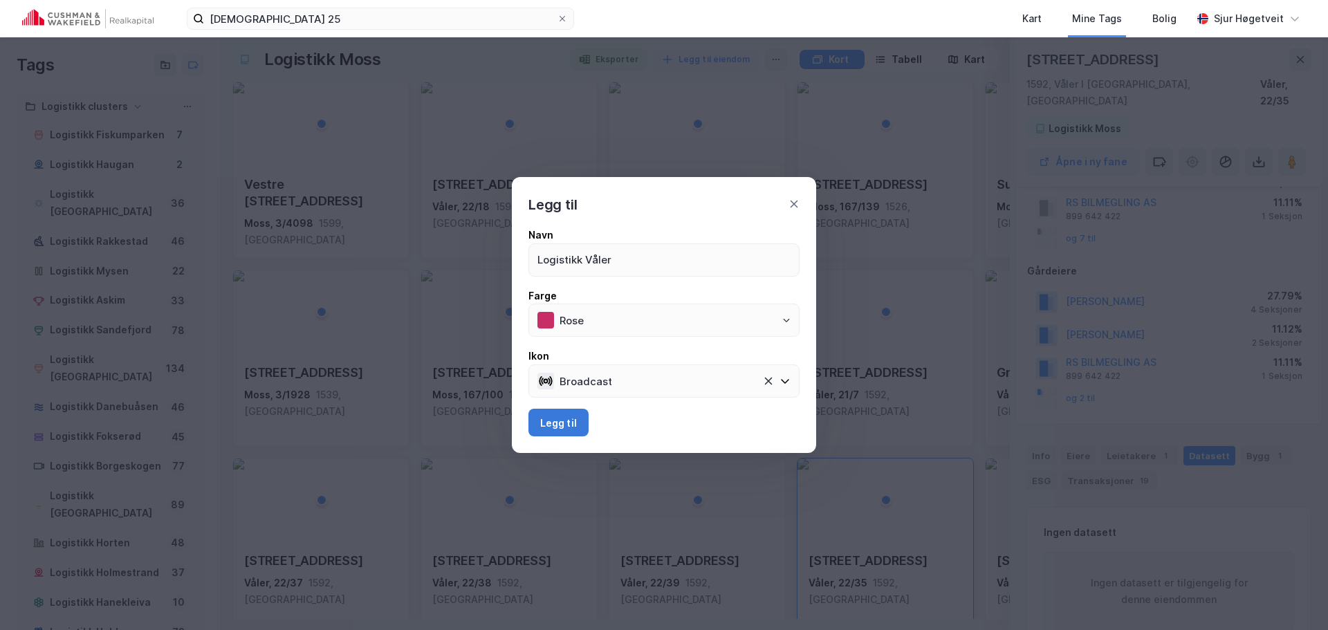
click at [579, 425] on button "Legg til" at bounding box center [559, 423] width 60 height 28
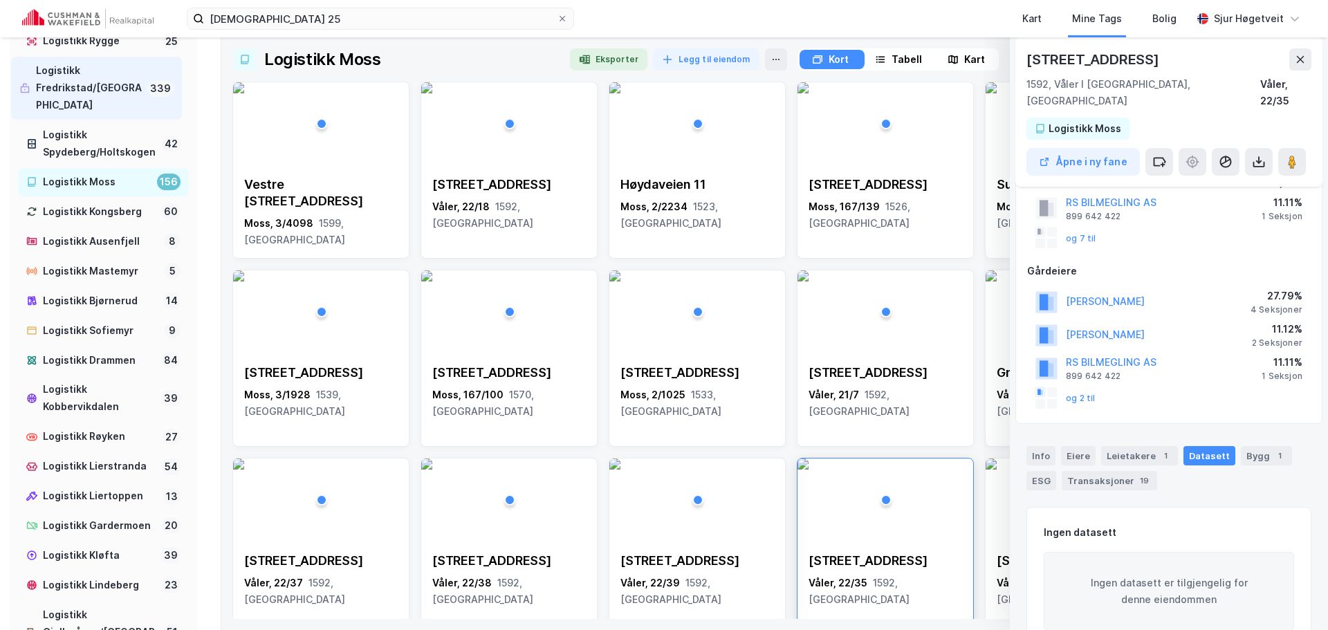
scroll to position [601, 0]
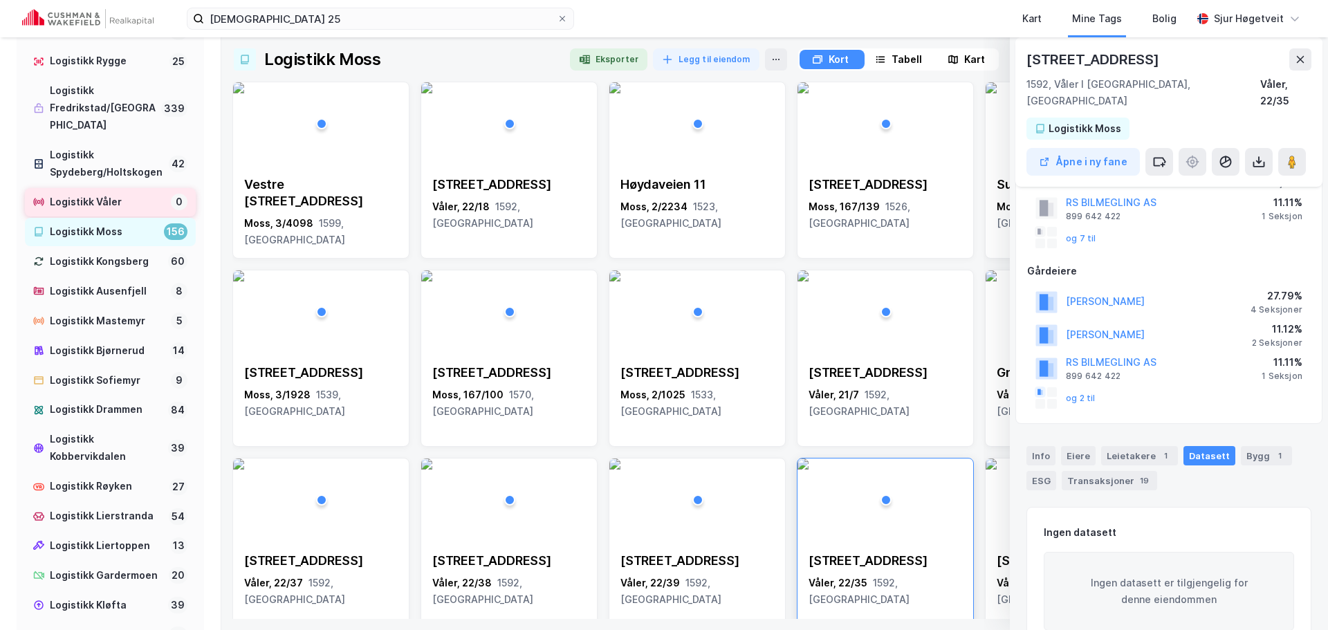
click at [125, 211] on div "Logistikk Våler" at bounding box center [108, 202] width 116 height 17
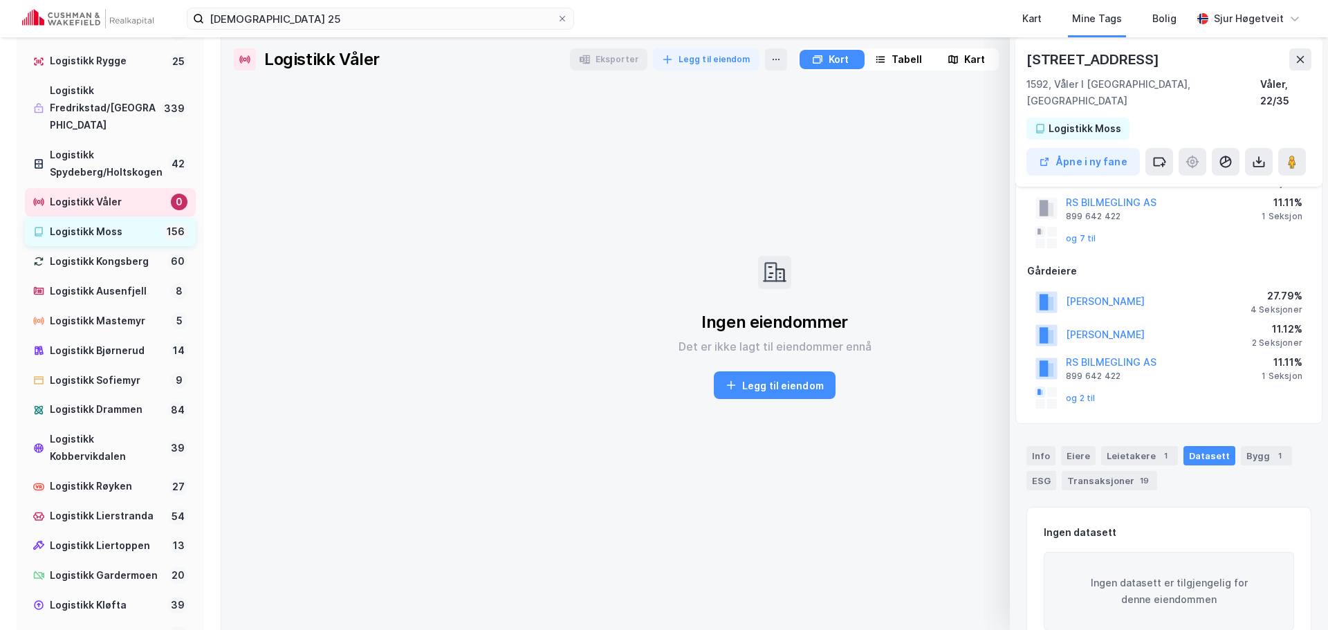
click at [120, 241] on div "Logistikk Moss" at bounding box center [104, 231] width 109 height 17
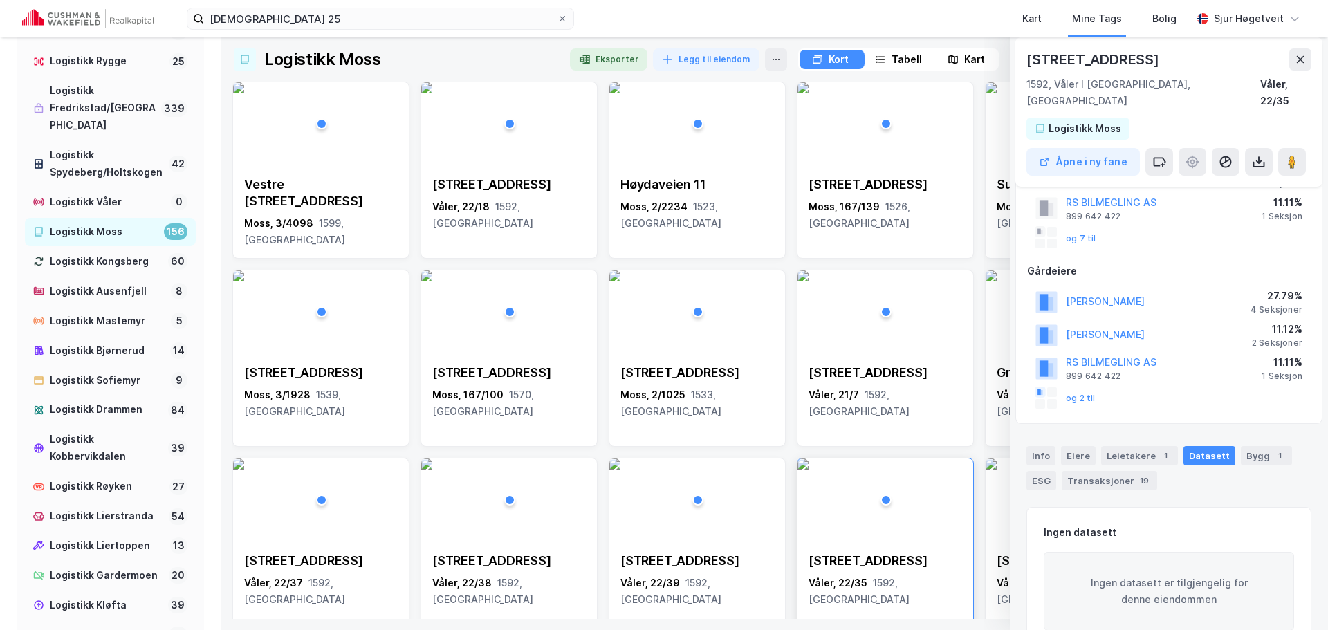
click at [971, 55] on div "Kart" at bounding box center [975, 59] width 21 height 17
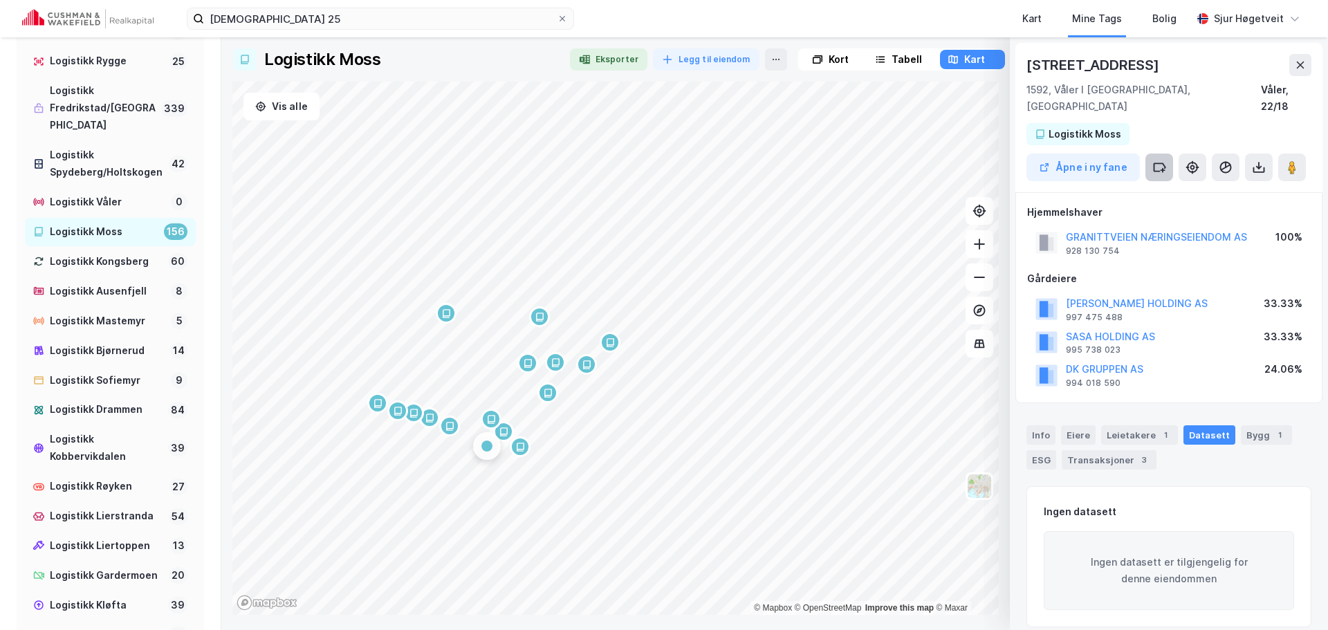
click at [1162, 161] on icon at bounding box center [1160, 168] width 14 height 14
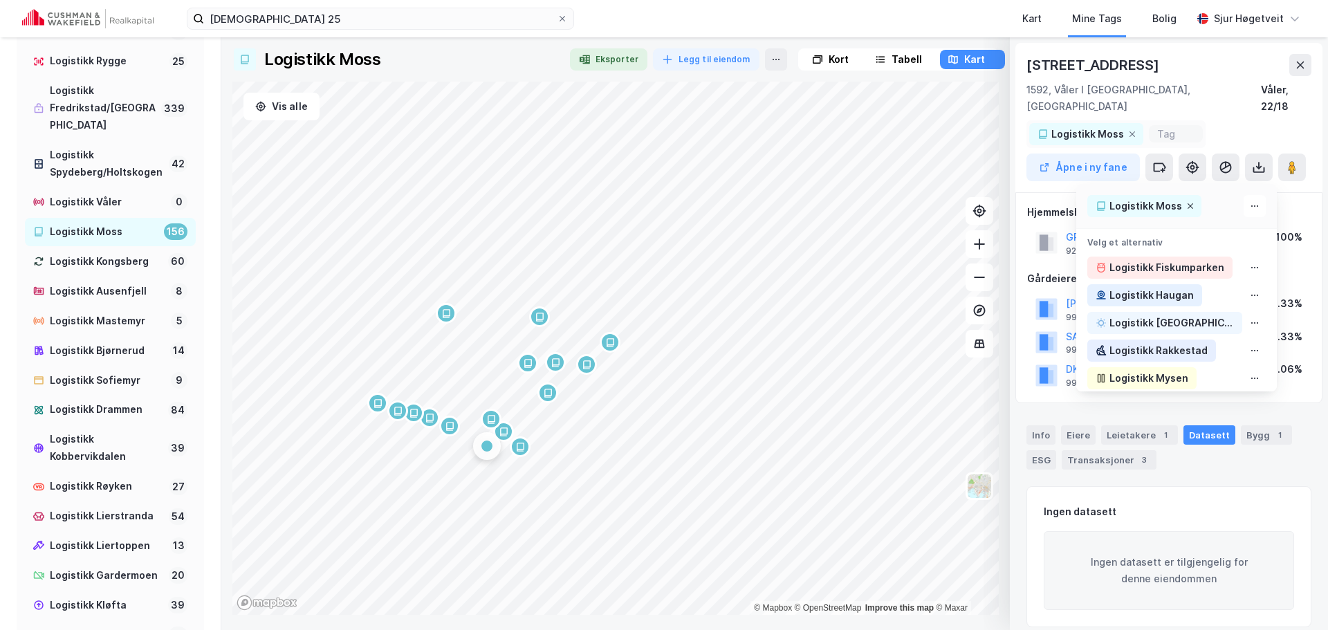
click at [1187, 202] on icon at bounding box center [1191, 206] width 8 height 8
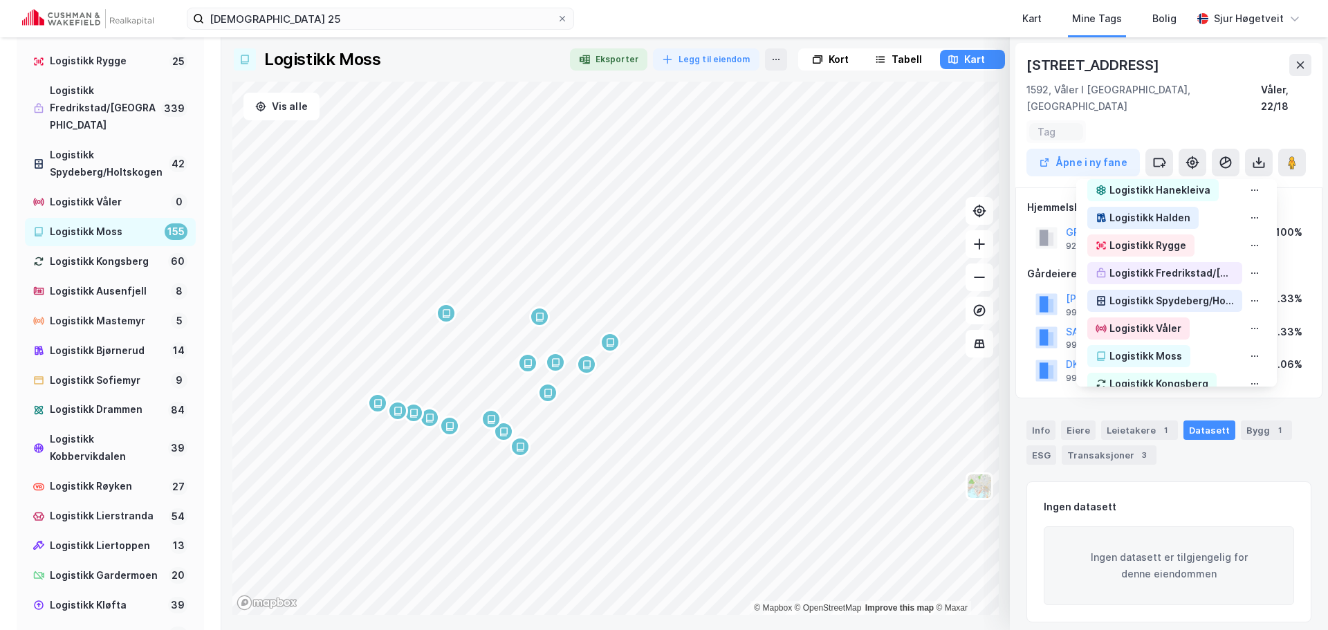
scroll to position [484, 0]
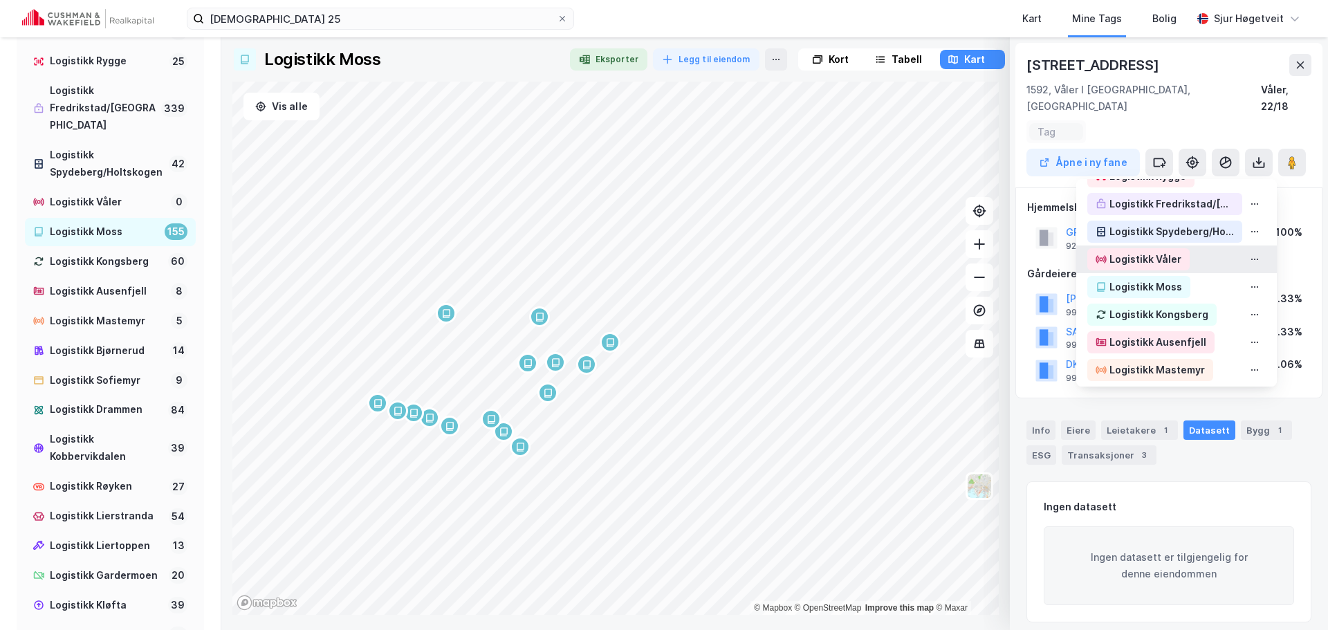
click at [1147, 251] on div "Logistikk Våler" at bounding box center [1146, 259] width 72 height 17
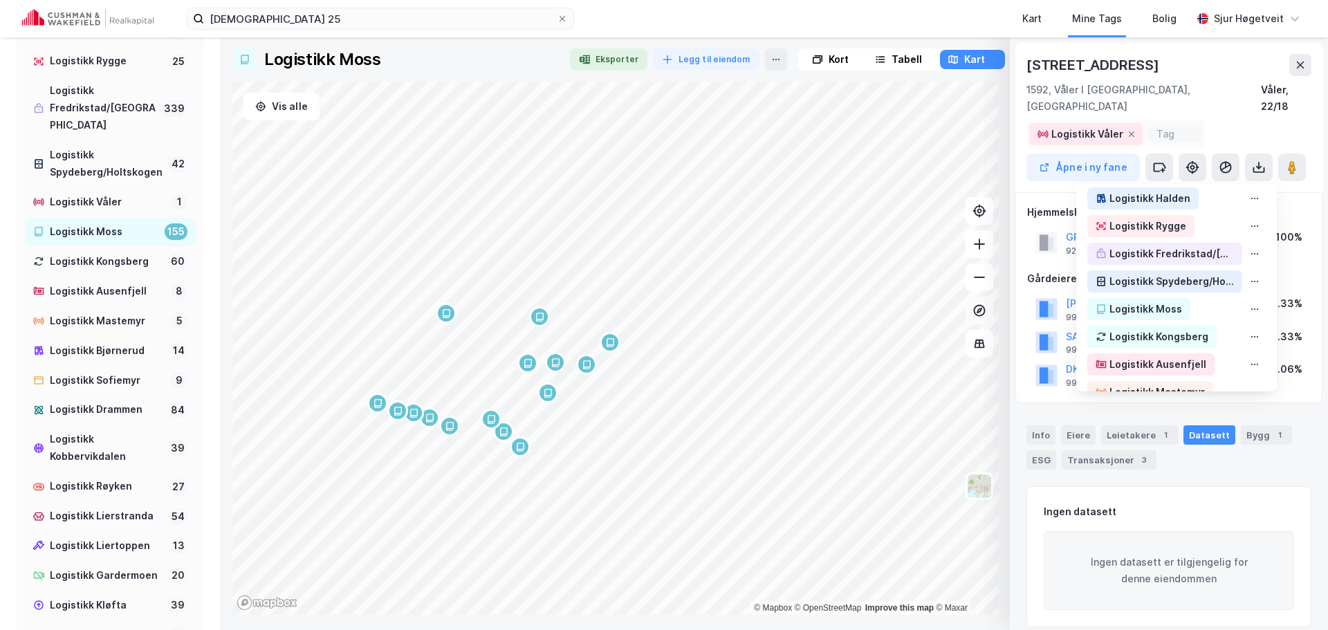
scroll to position [529, 0]
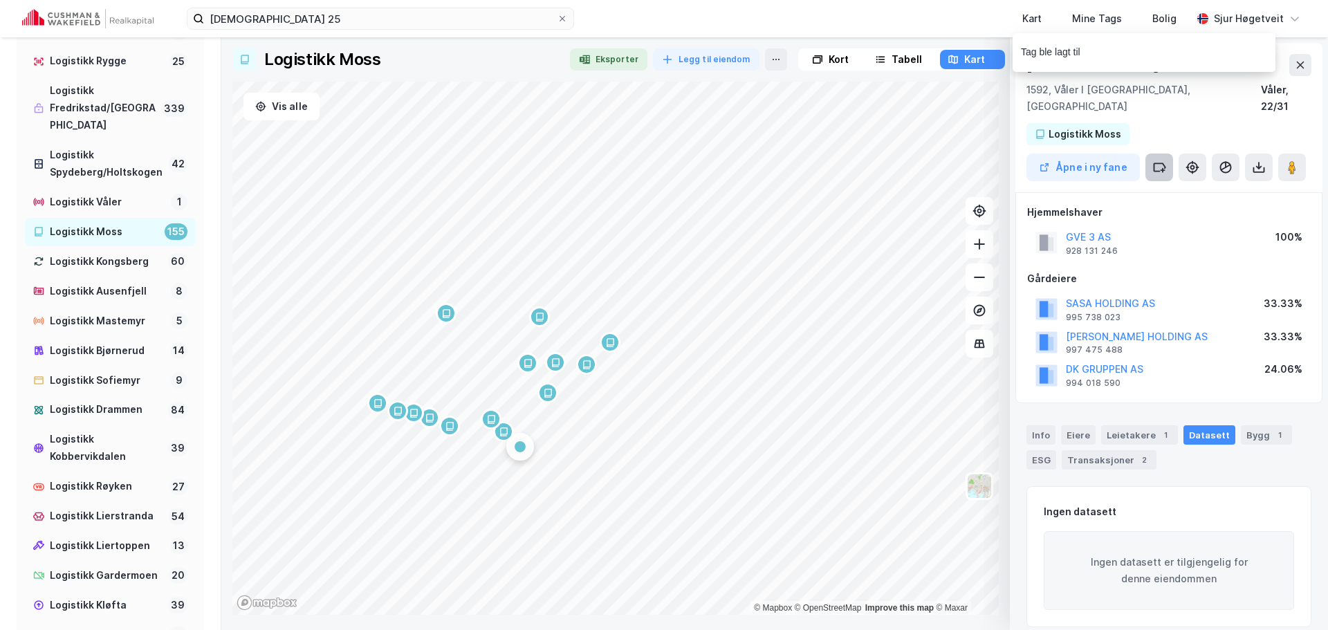
click at [1163, 158] on button at bounding box center [1160, 168] width 28 height 28
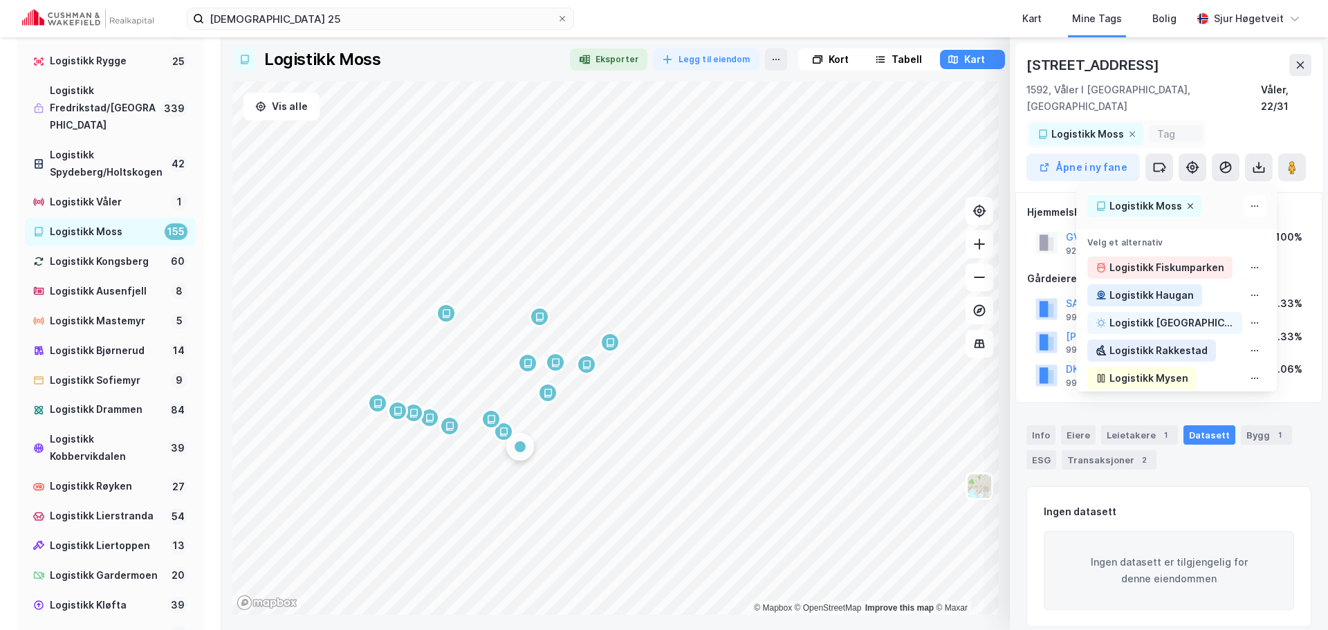
click at [1188, 203] on icon at bounding box center [1191, 206] width 6 height 6
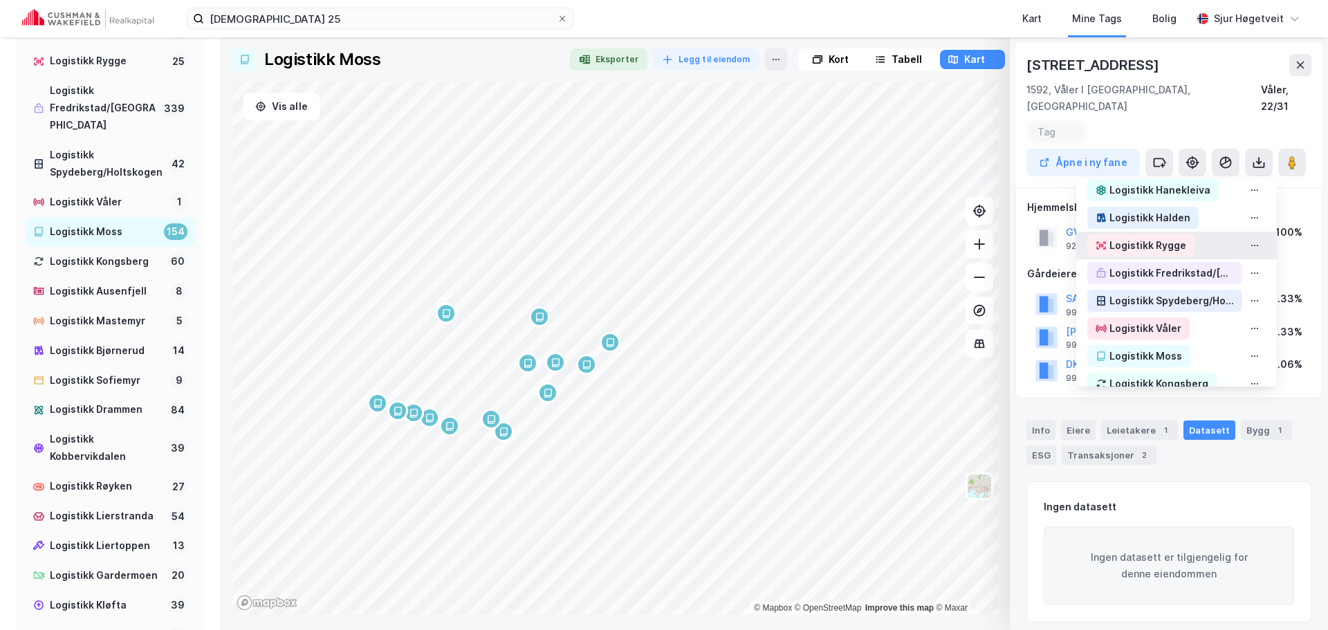
scroll to position [484, 0]
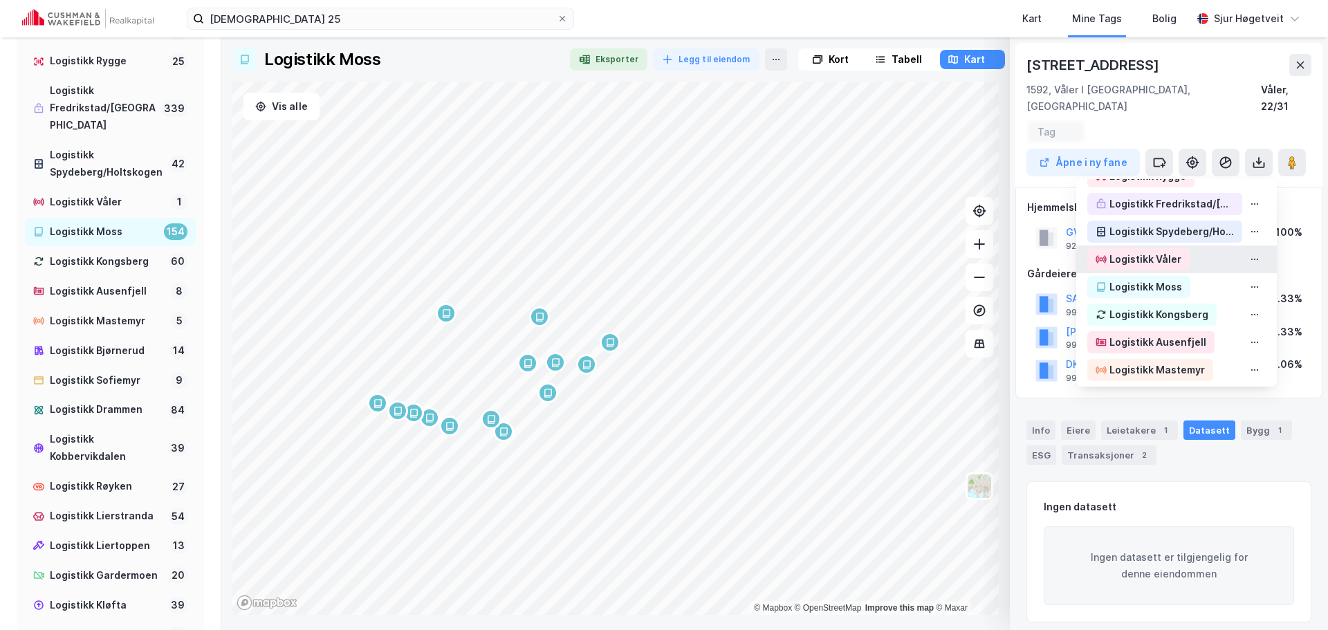
click at [1169, 248] on div "Logistikk Våler" at bounding box center [1139, 259] width 102 height 22
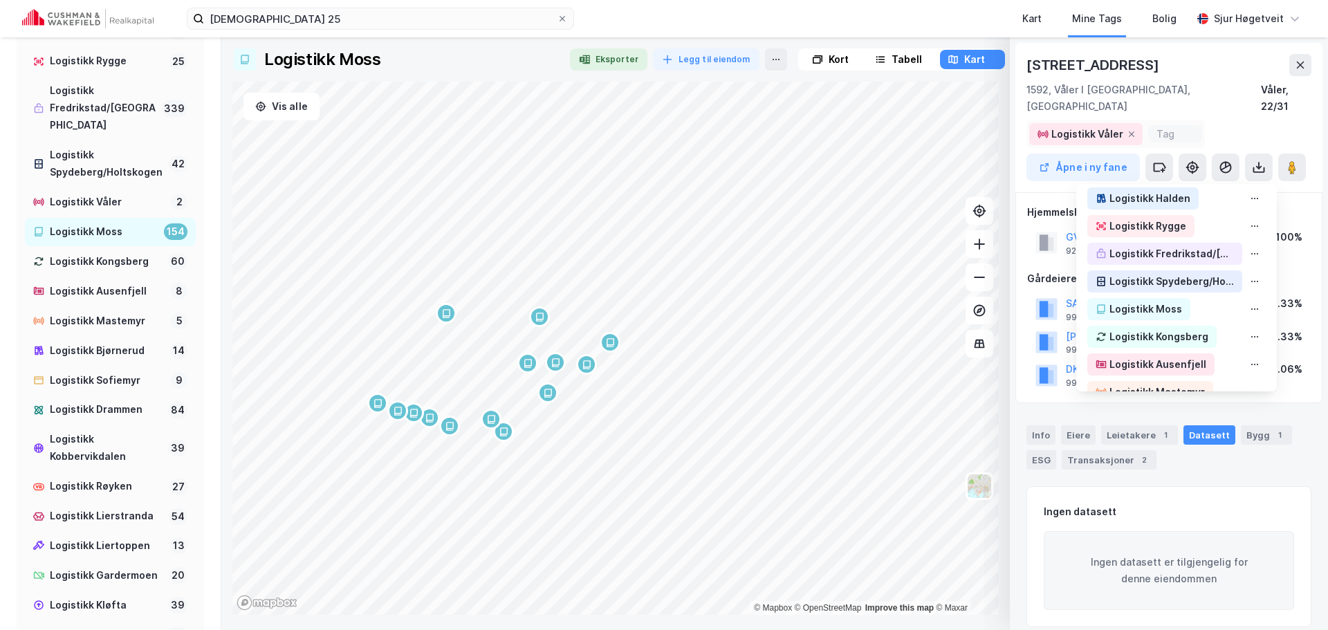
scroll to position [0, 0]
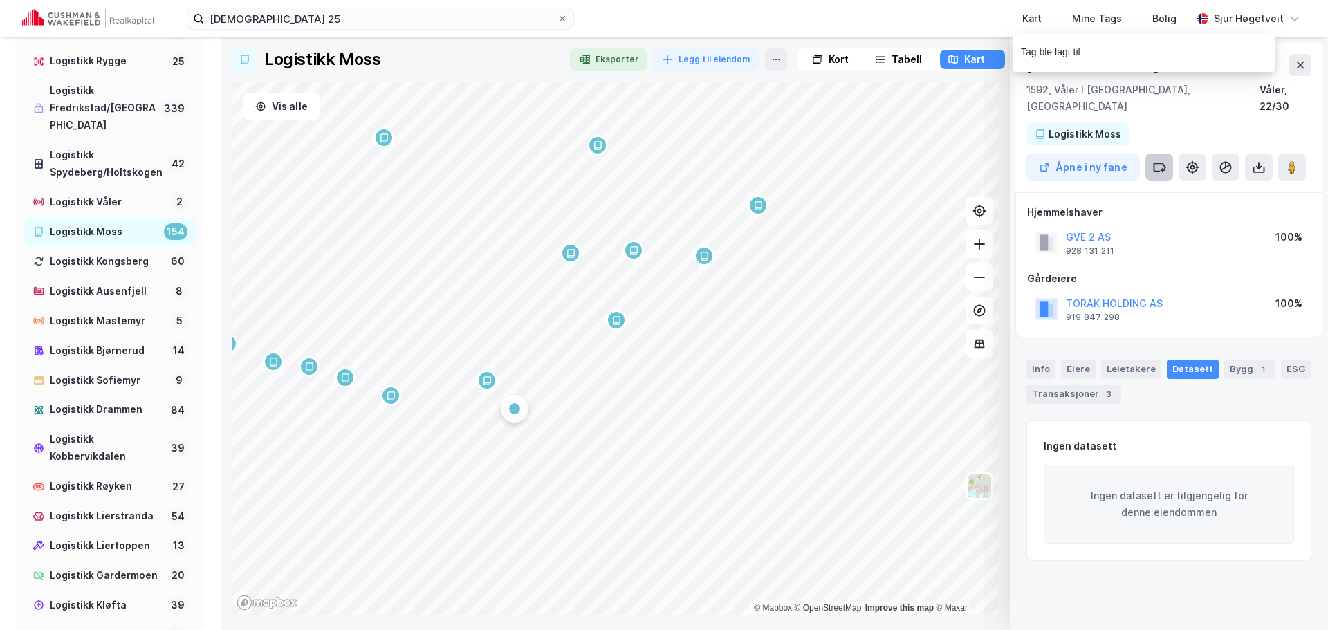
click at [1156, 154] on button at bounding box center [1160, 168] width 28 height 28
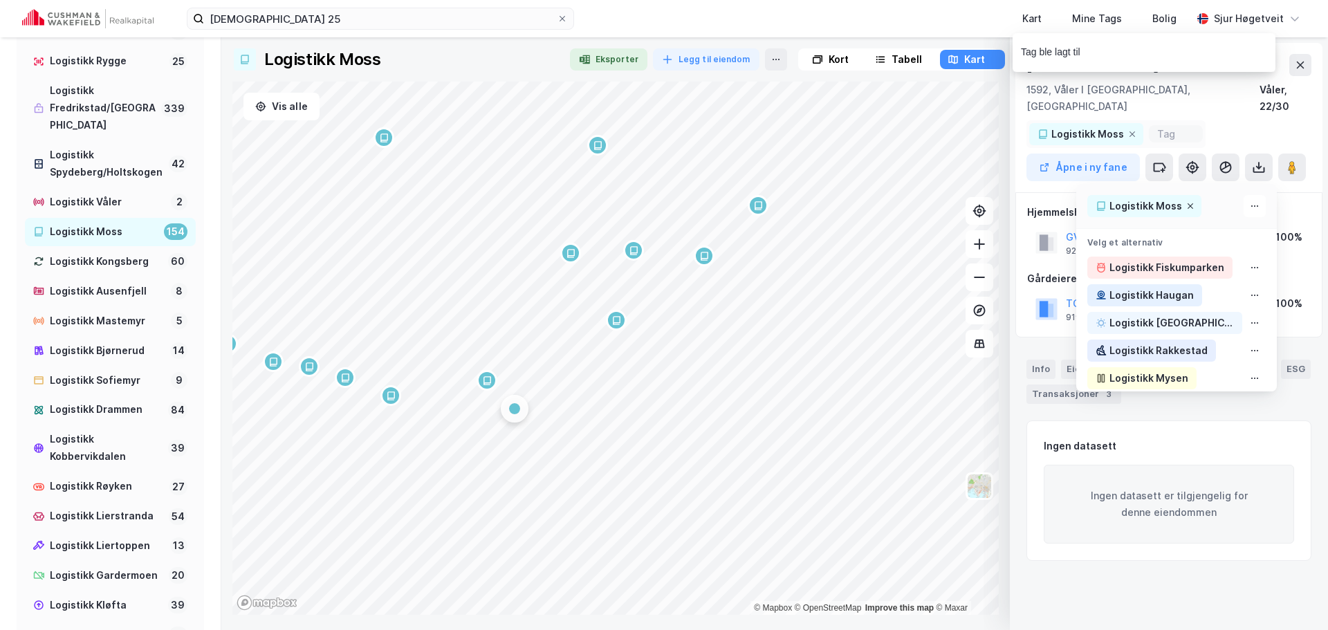
click at [1187, 202] on icon at bounding box center [1191, 206] width 8 height 8
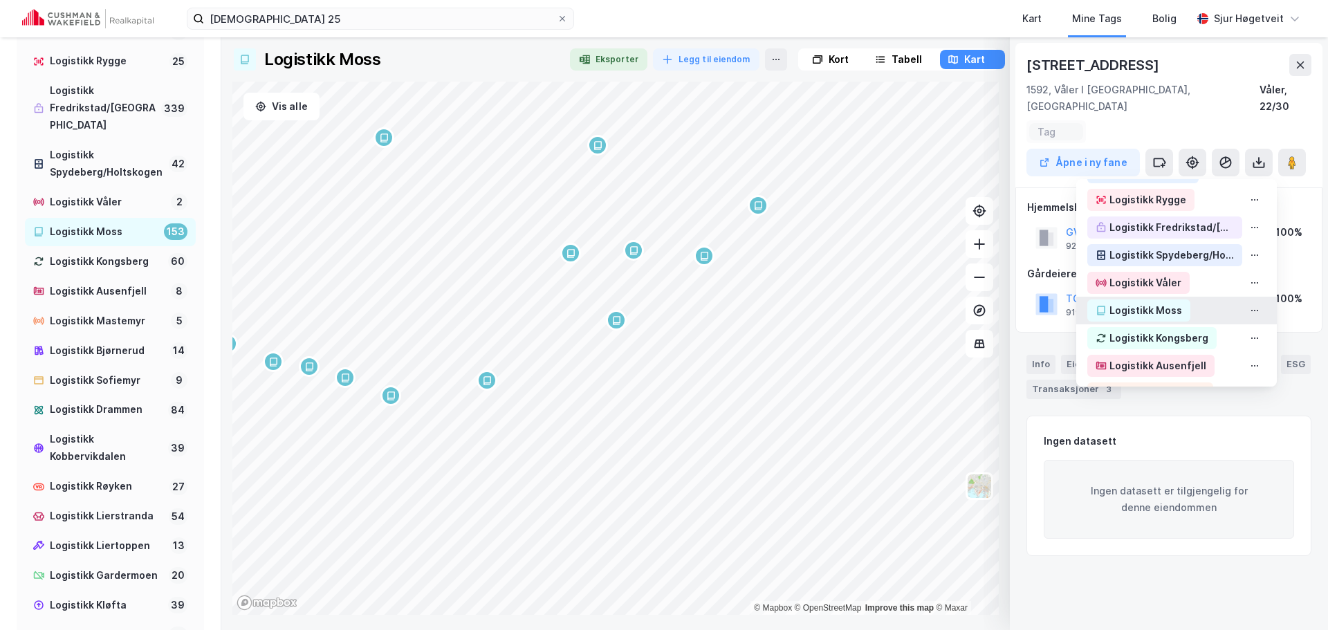
scroll to position [484, 0]
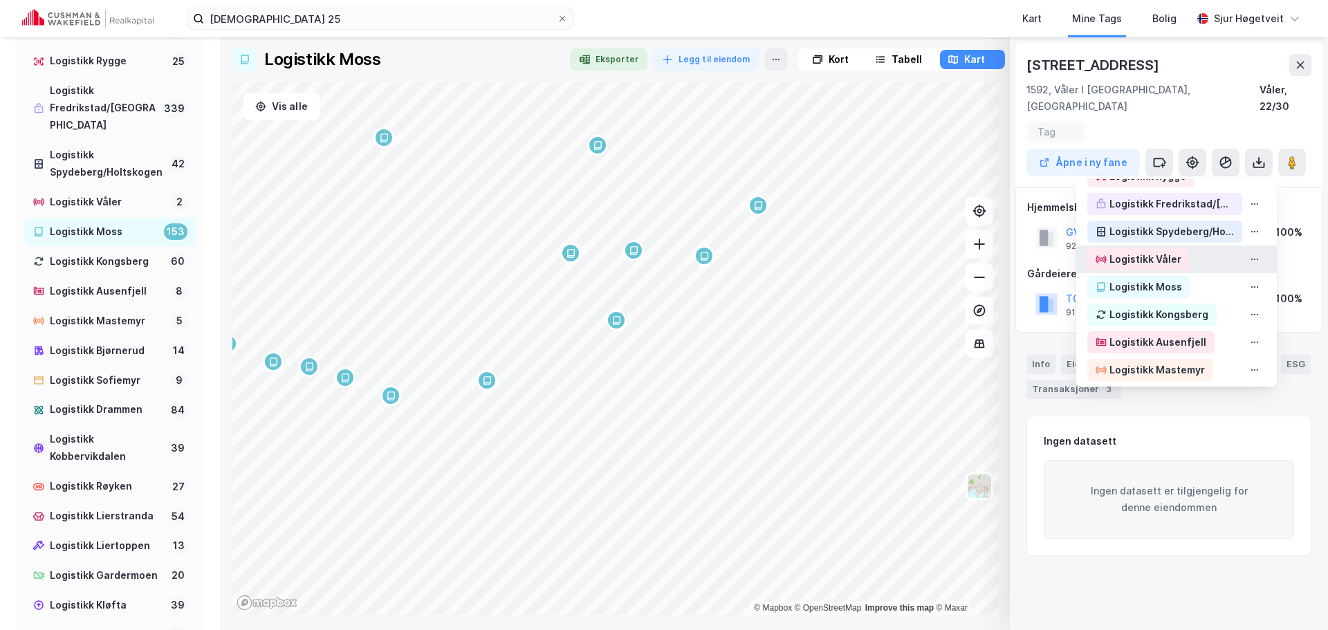
click at [1180, 248] on div "Logistikk Våler" at bounding box center [1177, 260] width 201 height 28
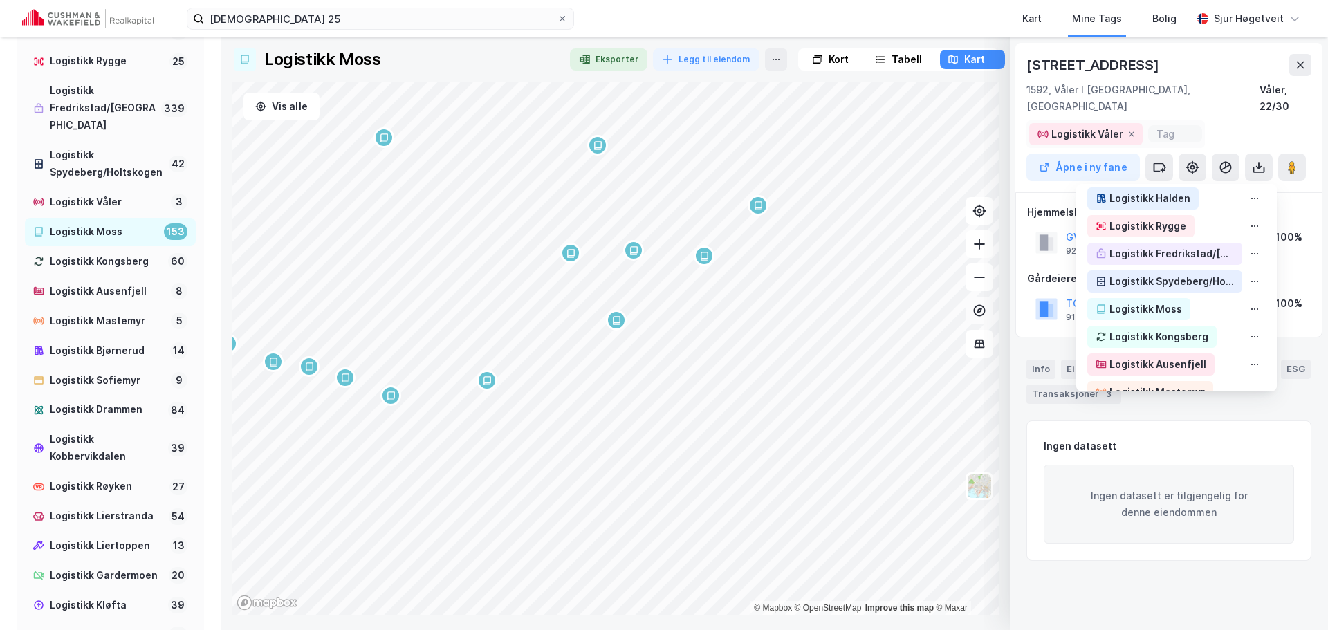
scroll to position [0, 0]
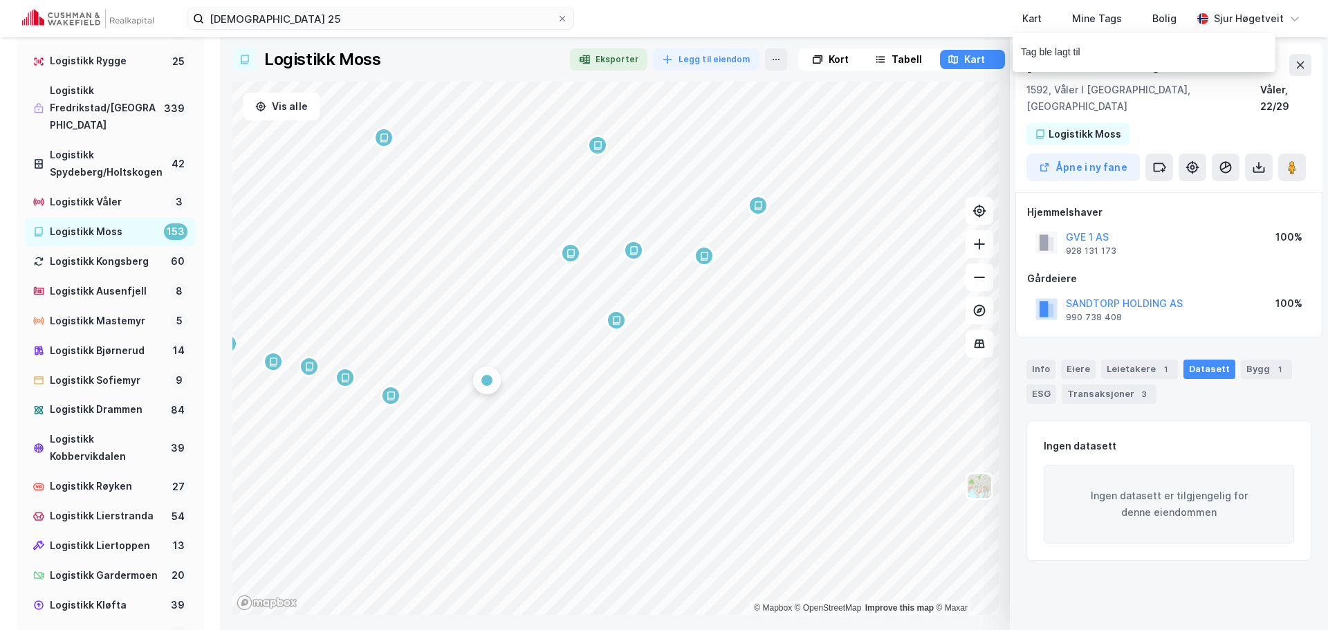
click at [1162, 166] on div "Granittveien 6a 1592, Våler I Østfold, Østfold Våler, 22/29 Logistikk Moss Åpne…" at bounding box center [1169, 117] width 307 height 149
click at [1162, 161] on button at bounding box center [1160, 168] width 28 height 28
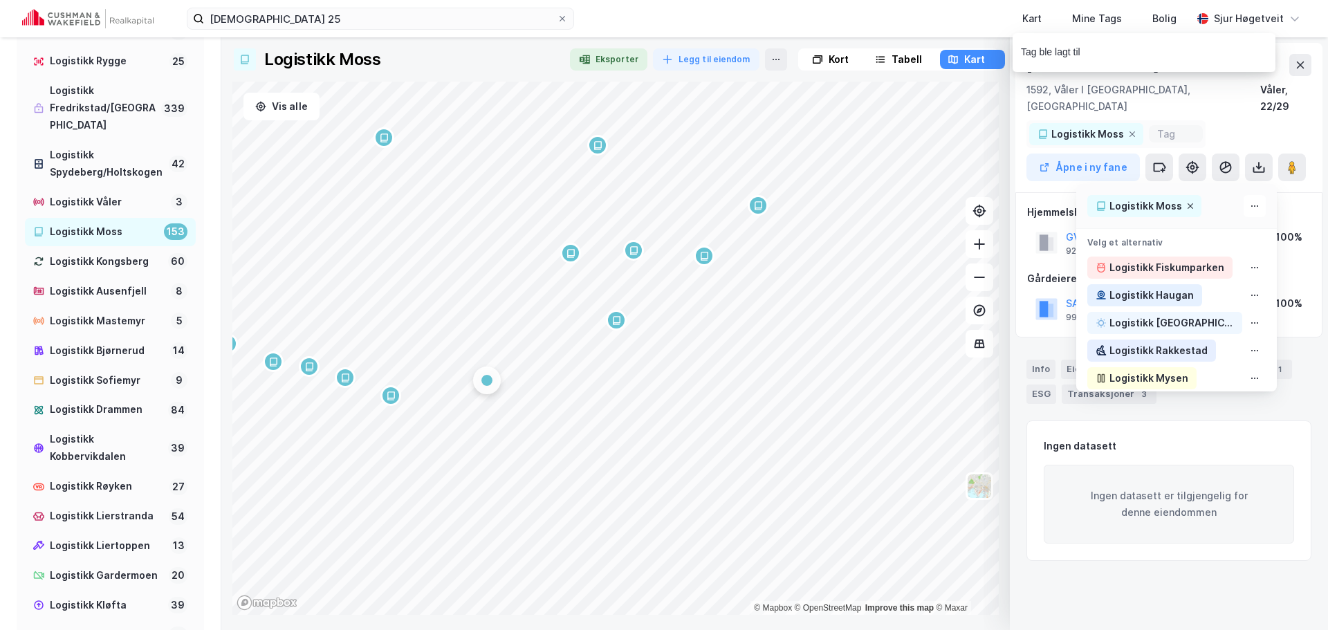
click at [1187, 202] on icon at bounding box center [1191, 206] width 8 height 8
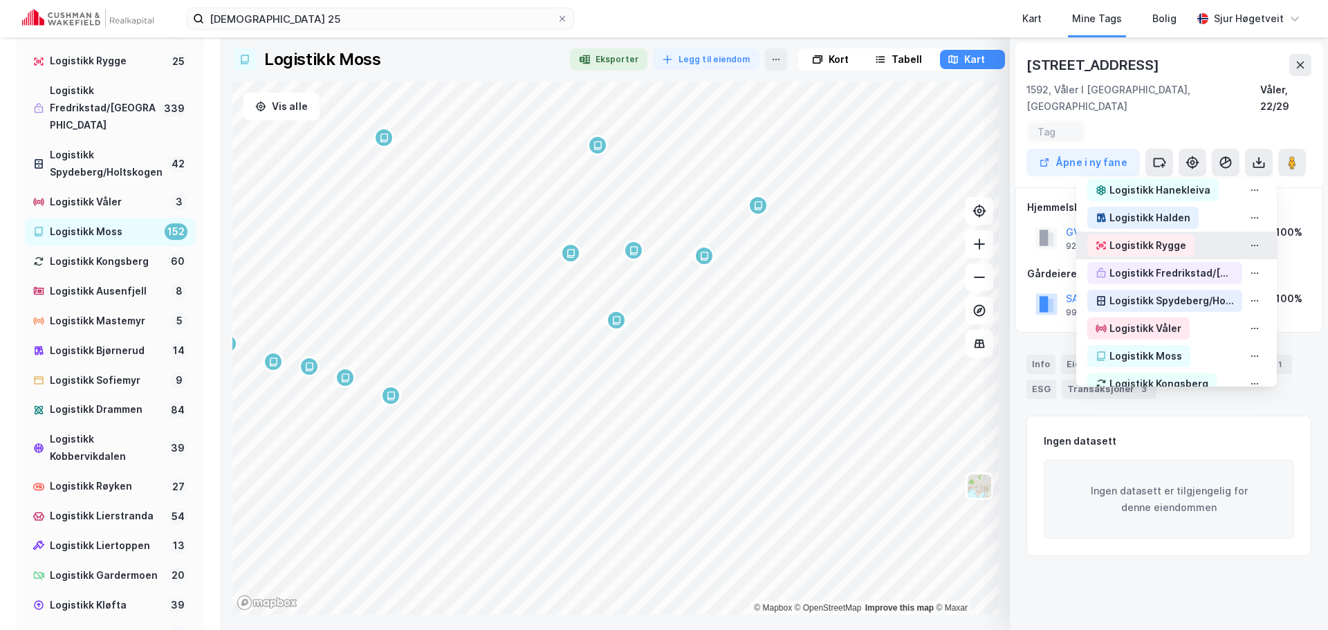
scroll to position [484, 0]
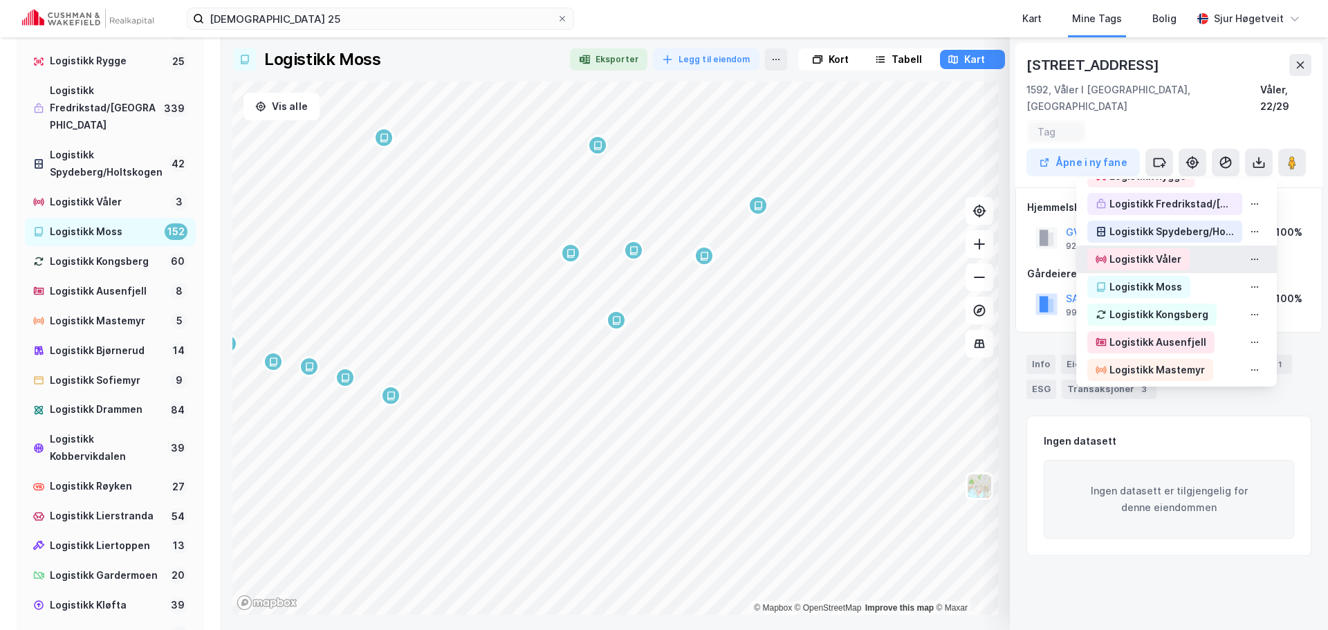
click at [1181, 246] on div "Logistikk Våler" at bounding box center [1177, 260] width 201 height 28
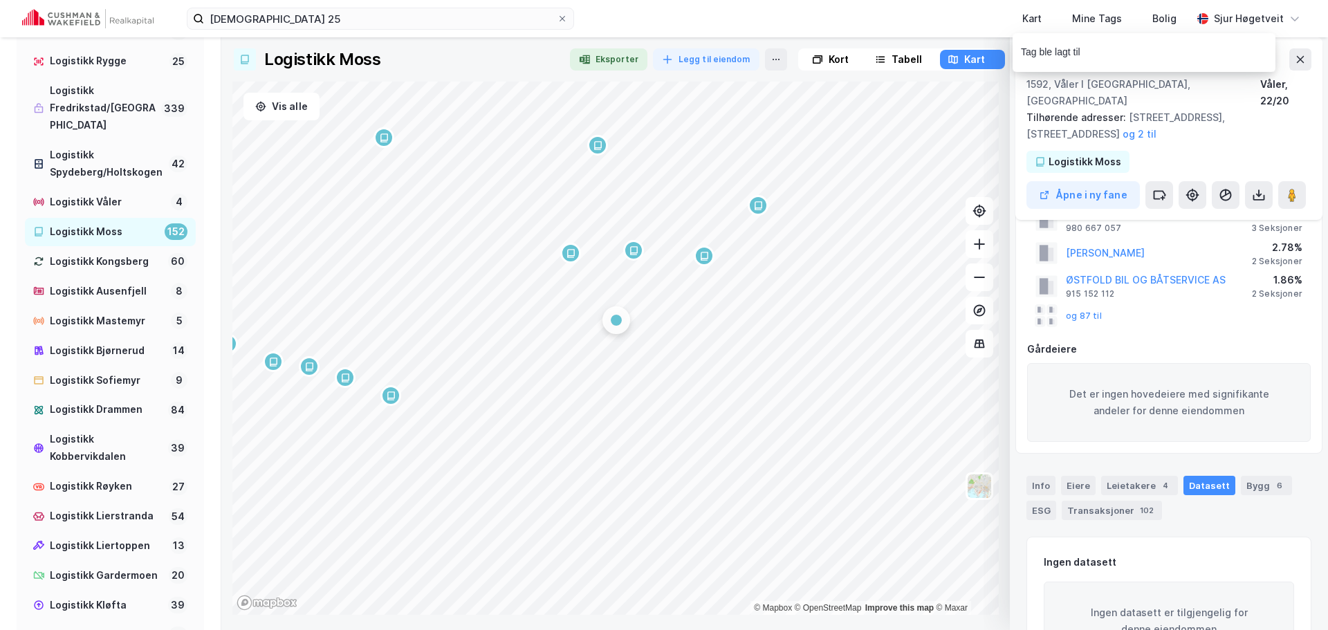
scroll to position [32, 0]
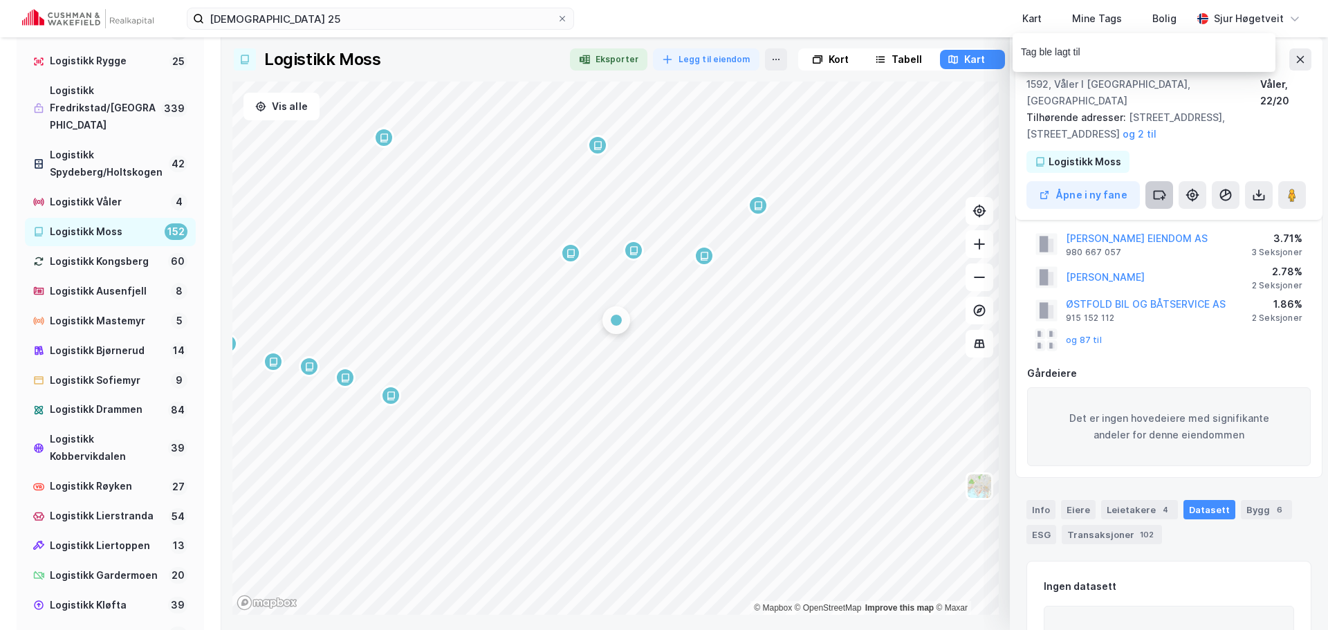
click at [1169, 188] on button at bounding box center [1160, 195] width 28 height 28
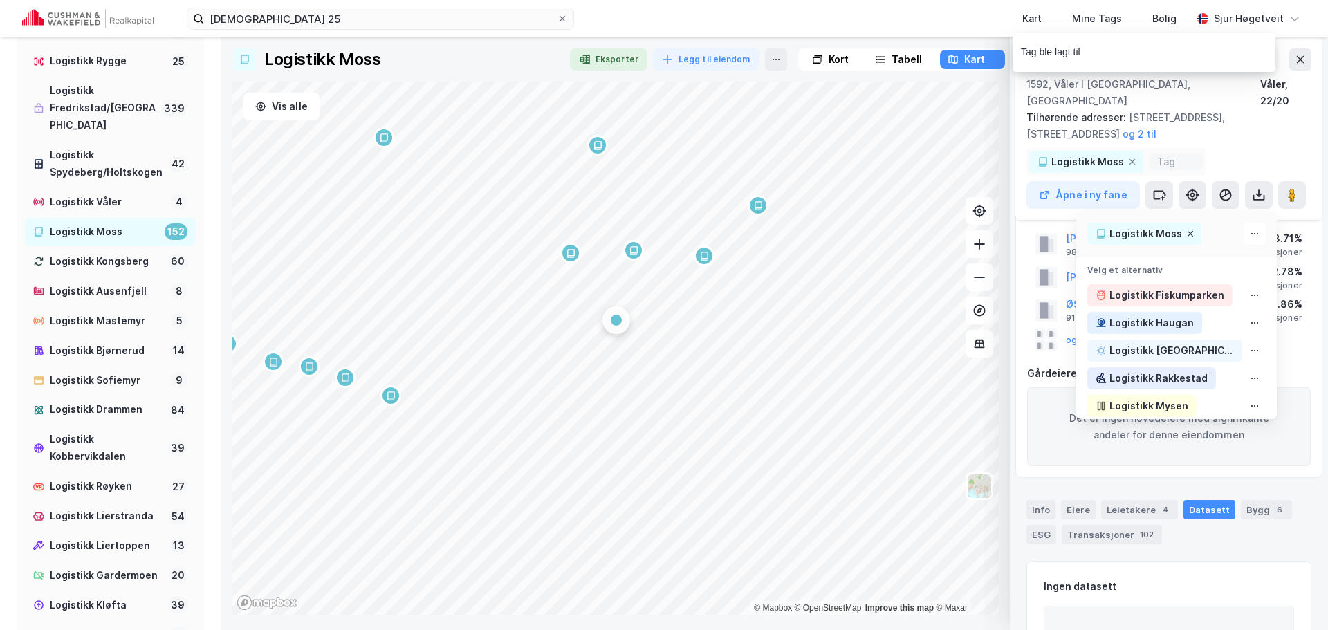
click at [1185, 228] on span at bounding box center [1190, 233] width 11 height 11
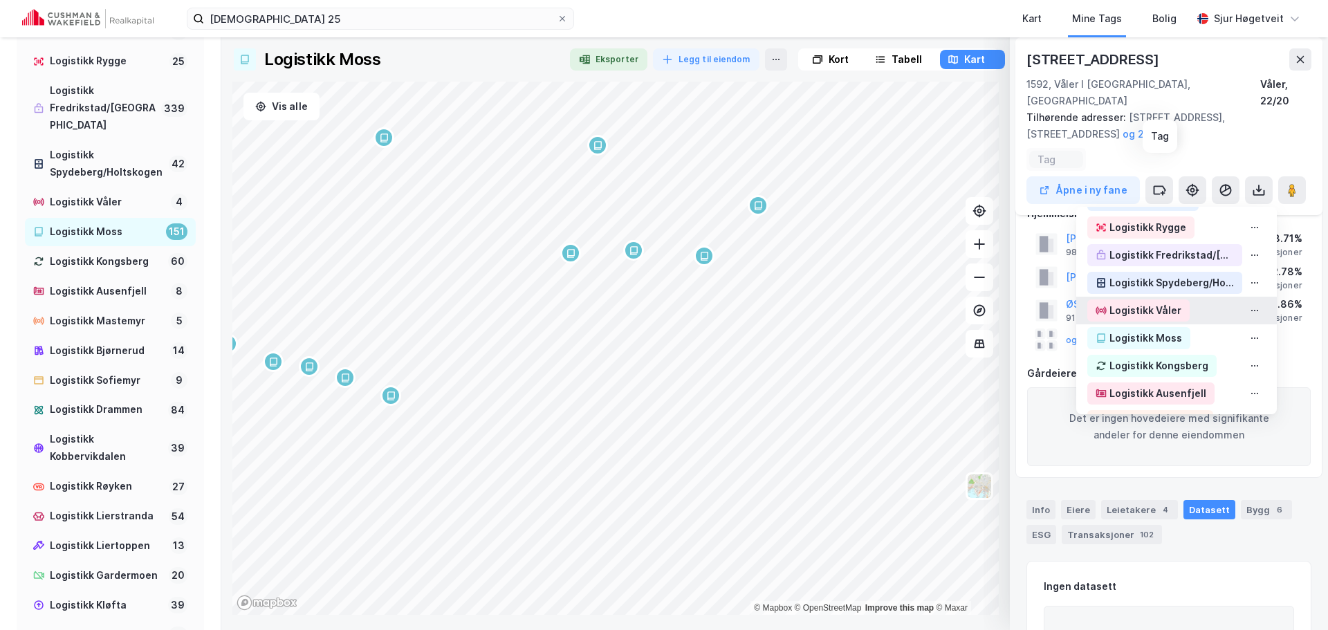
scroll to position [484, 0]
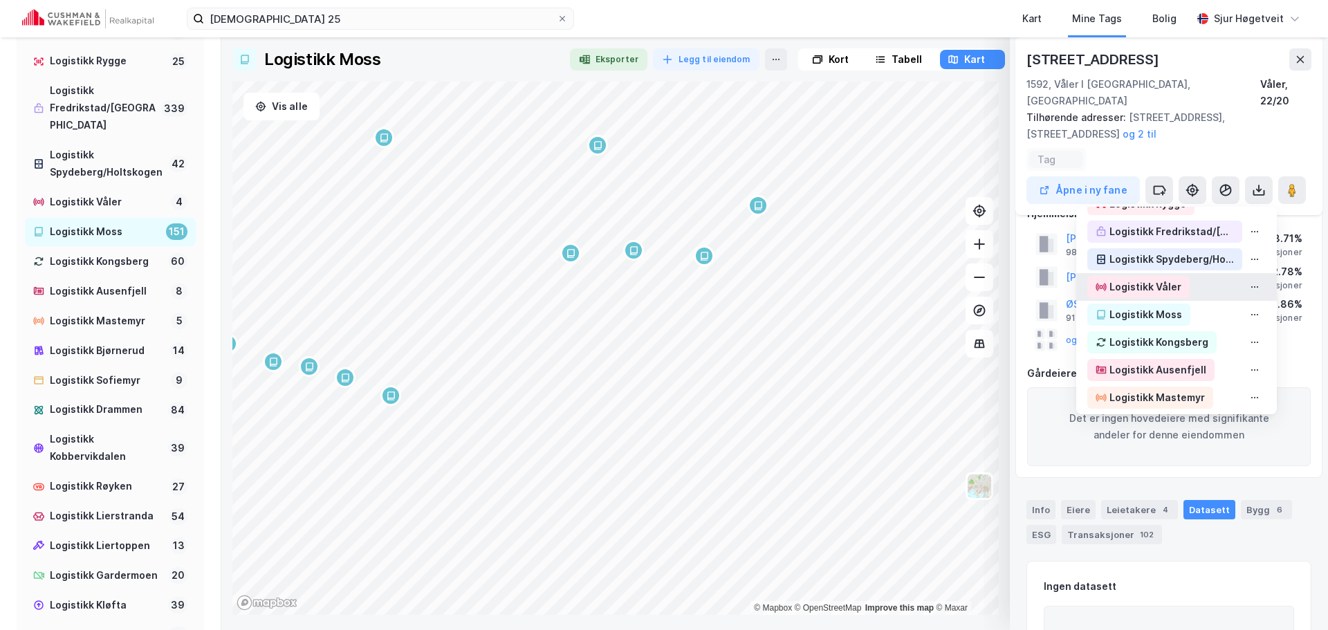
click at [1189, 273] on div "Logistikk Våler" at bounding box center [1177, 287] width 201 height 28
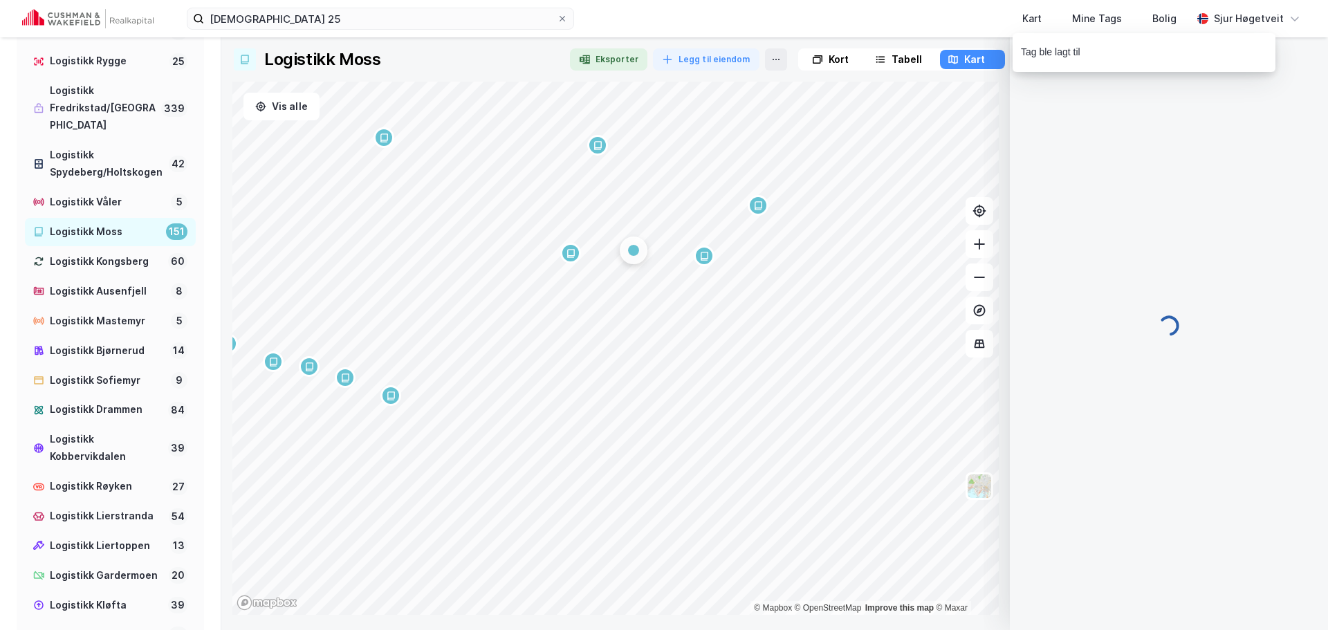
scroll to position [0, 0]
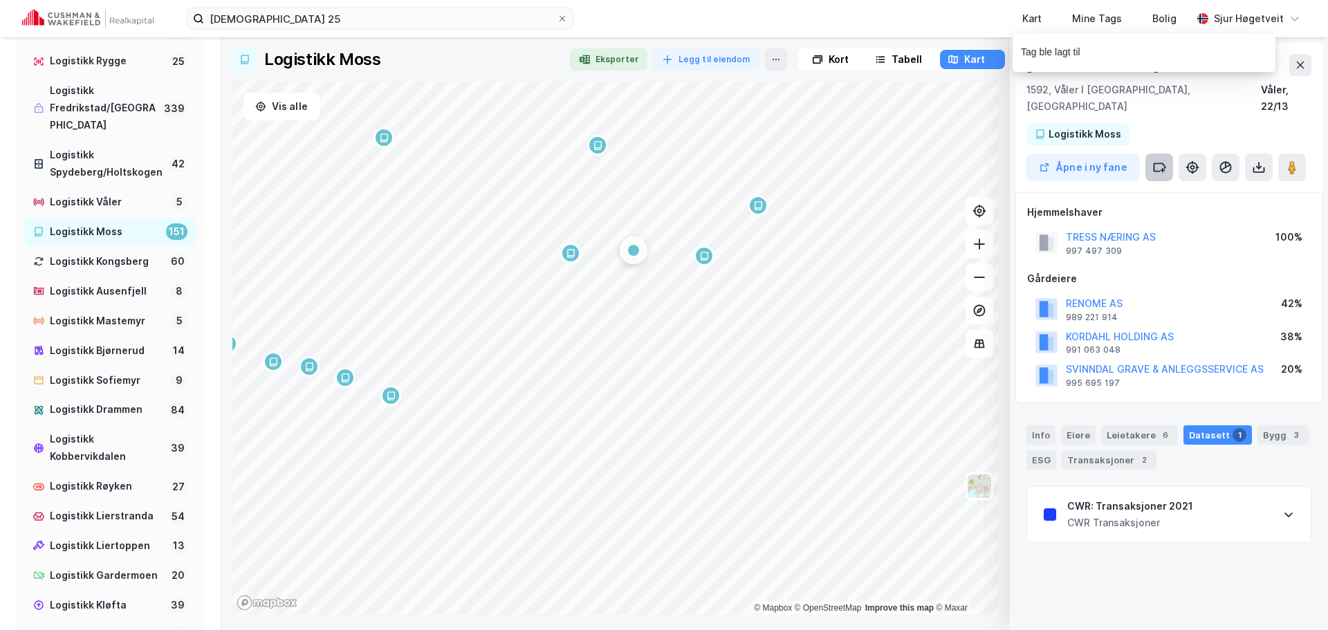
click at [1160, 163] on icon at bounding box center [1160, 167] width 11 height 8
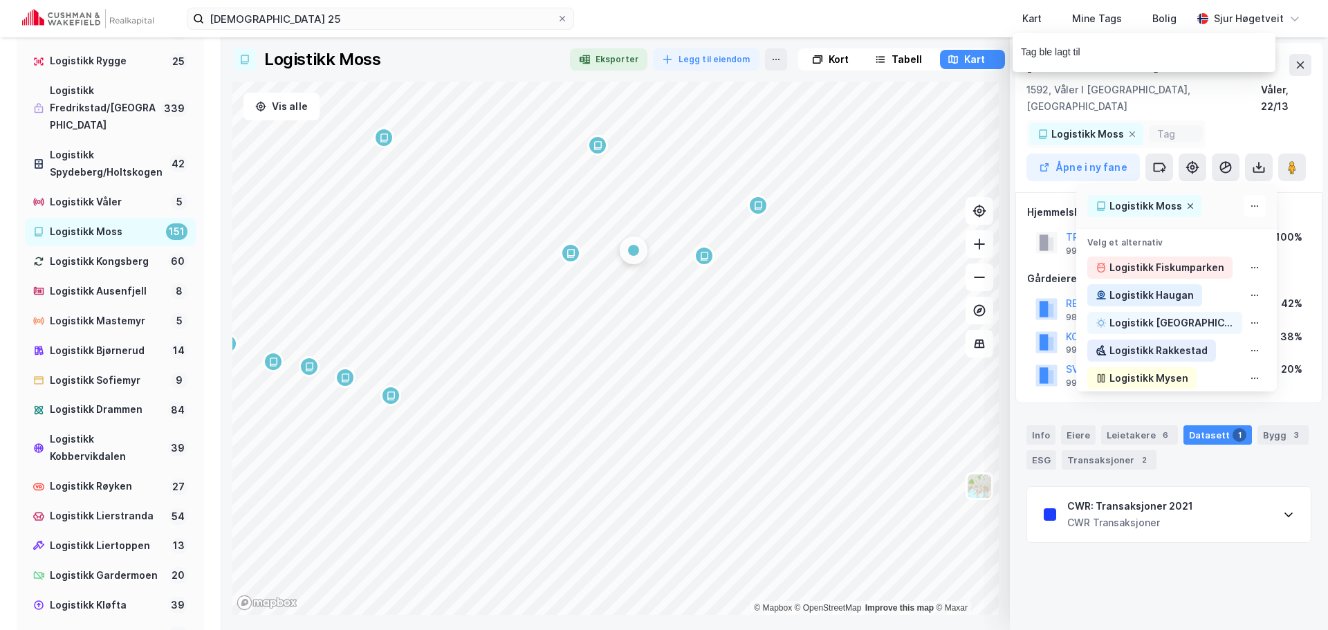
click at [1188, 203] on icon at bounding box center [1191, 206] width 6 height 6
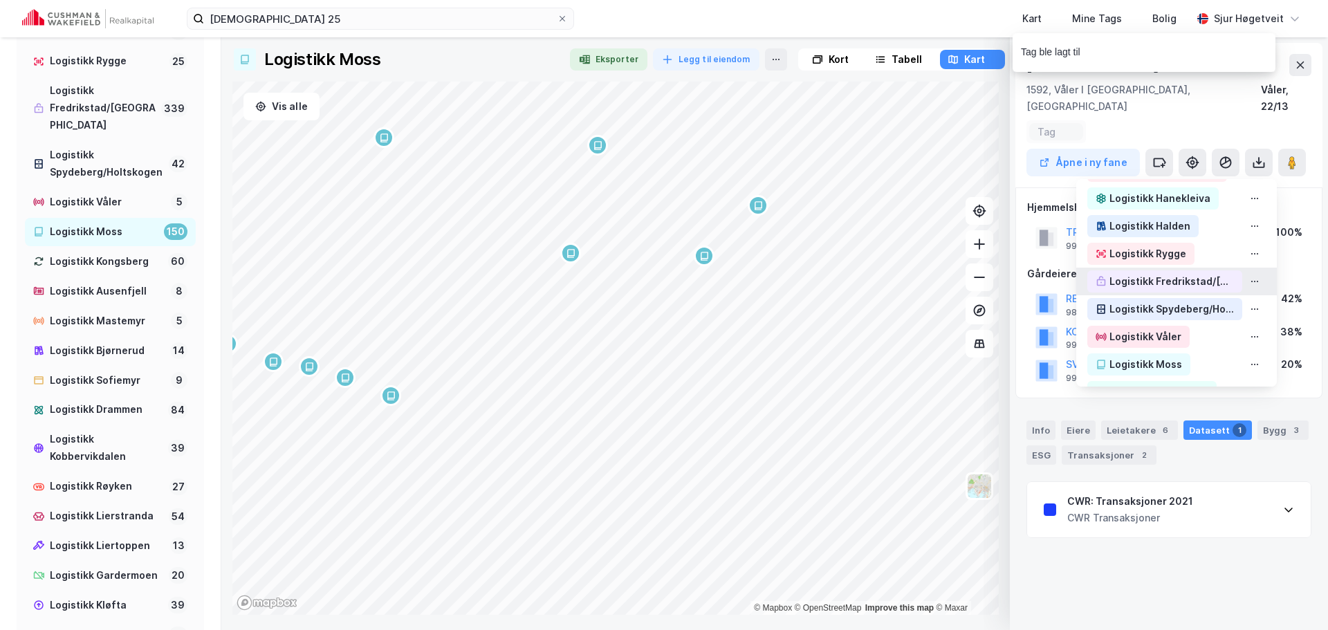
scroll to position [415, 0]
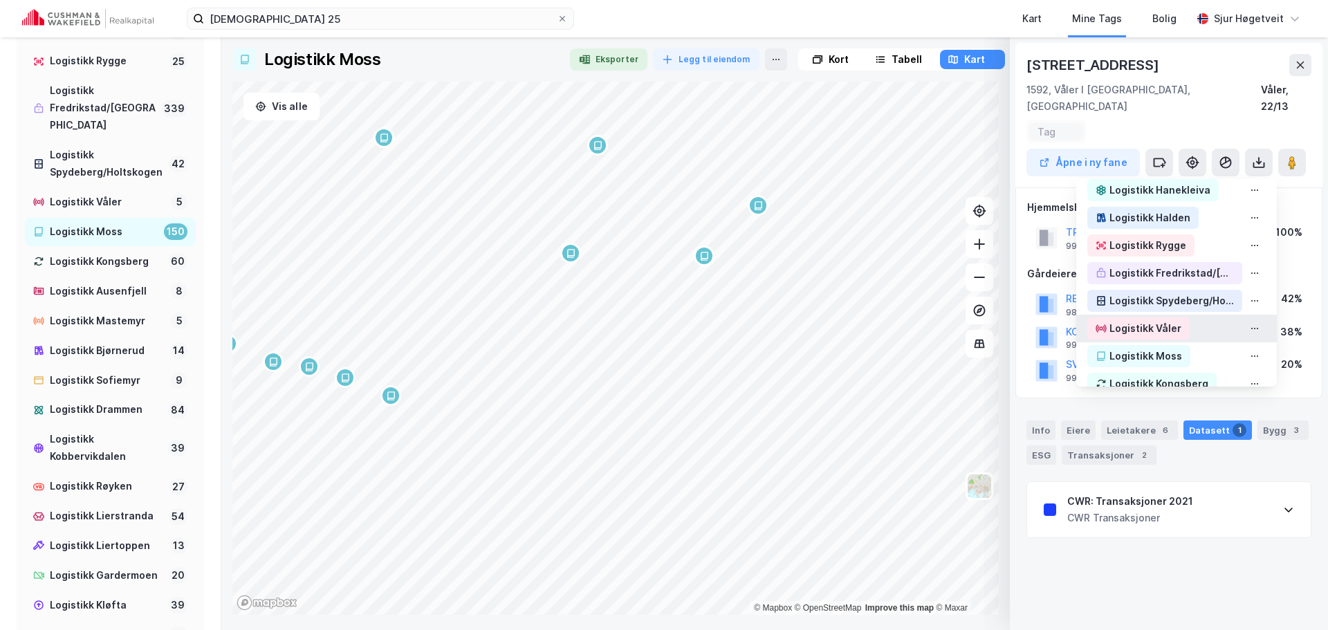
click at [1187, 315] on div "Logistikk Våler" at bounding box center [1177, 329] width 201 height 28
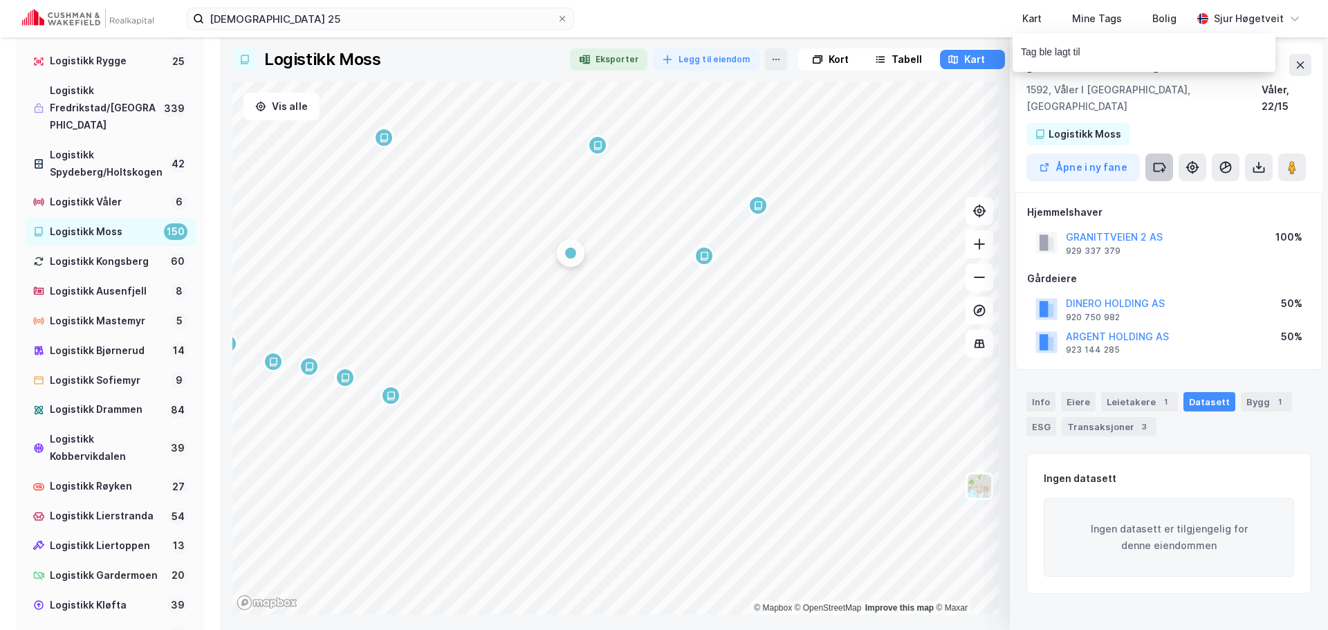
click at [1169, 154] on button at bounding box center [1160, 168] width 28 height 28
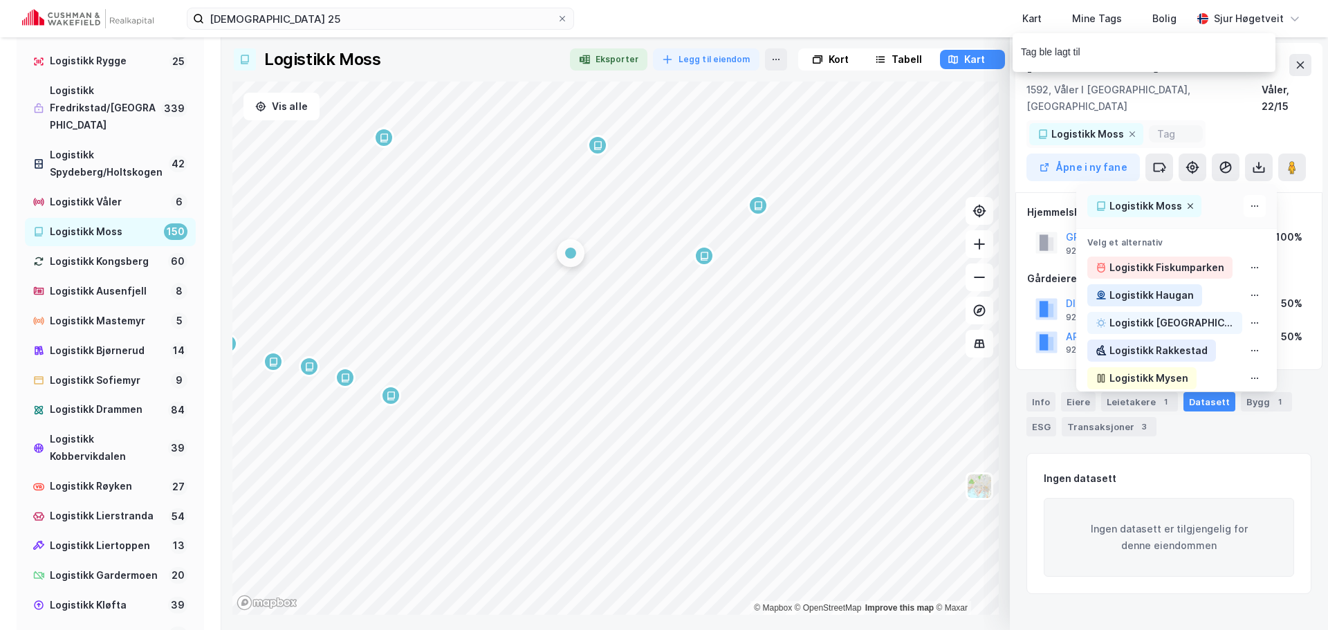
click at [1187, 202] on icon at bounding box center [1191, 206] width 8 height 8
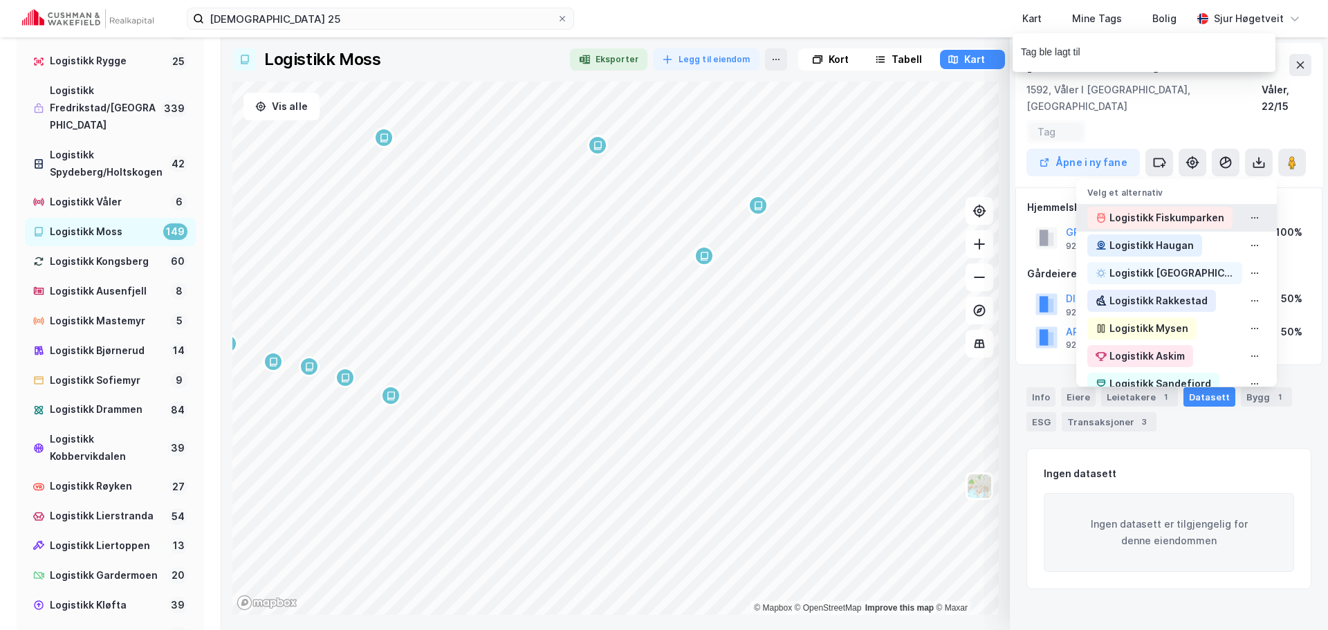
click at [1177, 204] on div "Logistikk Fiskumparken" at bounding box center [1177, 218] width 201 height 28
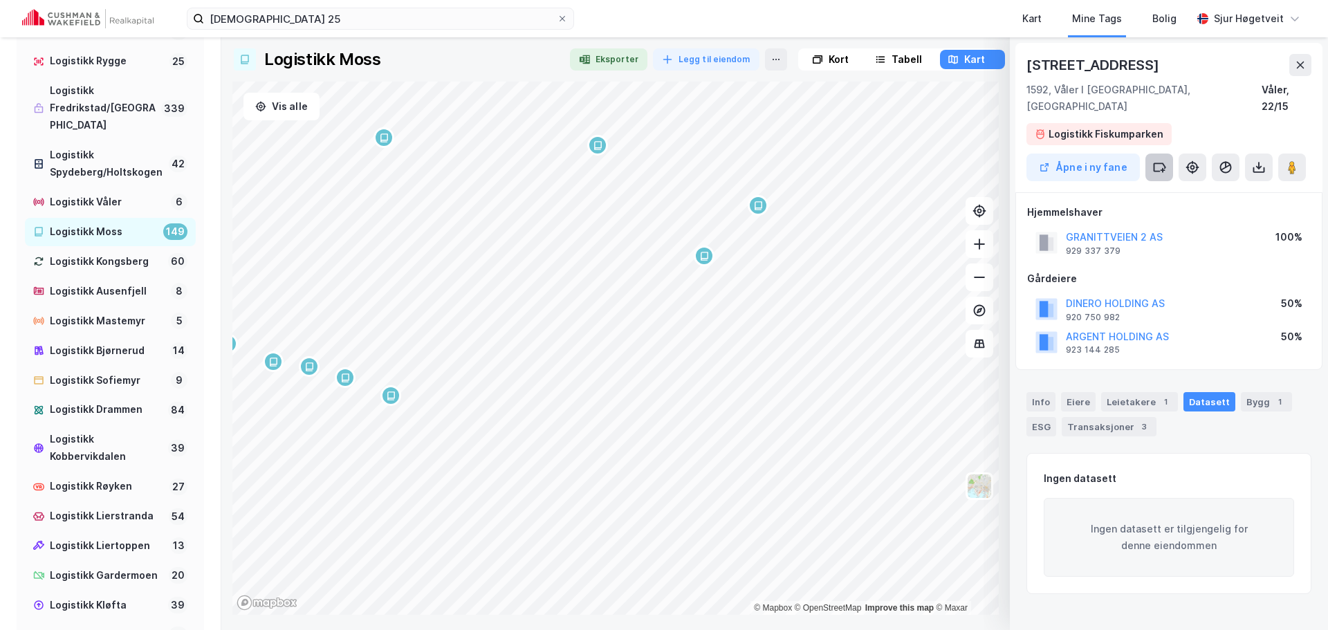
click at [1161, 163] on icon at bounding box center [1160, 167] width 11 height 8
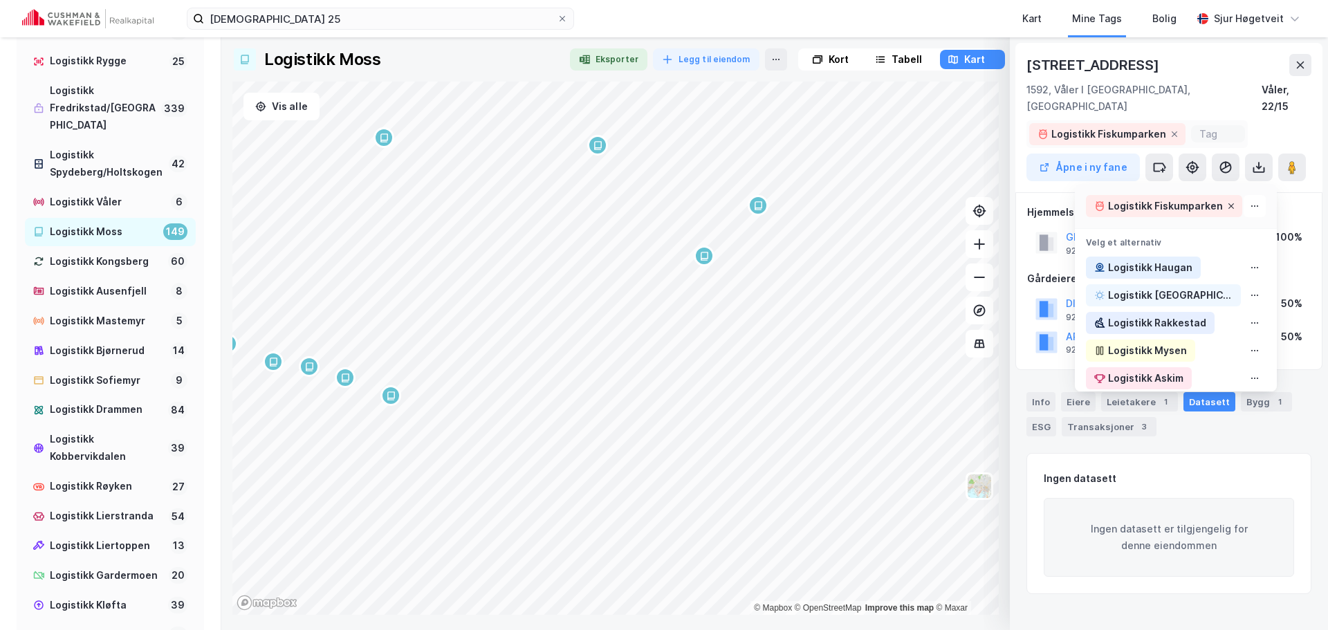
click at [1227, 202] on icon at bounding box center [1231, 206] width 8 height 8
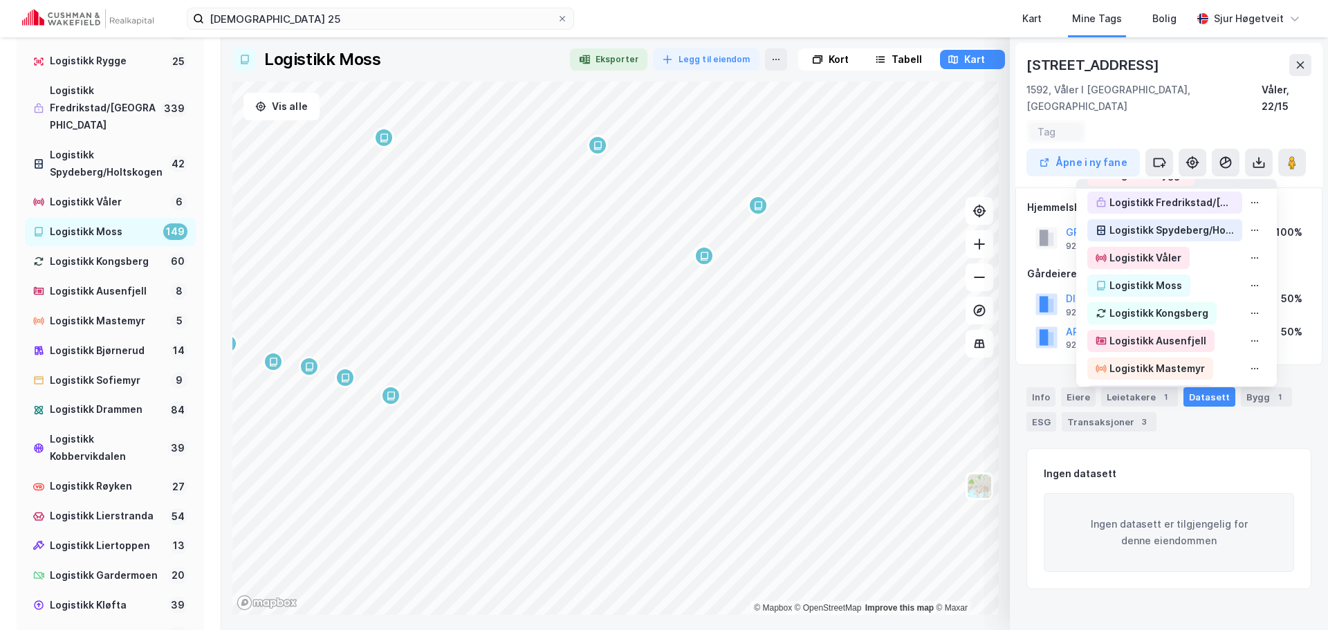
scroll to position [554, 0]
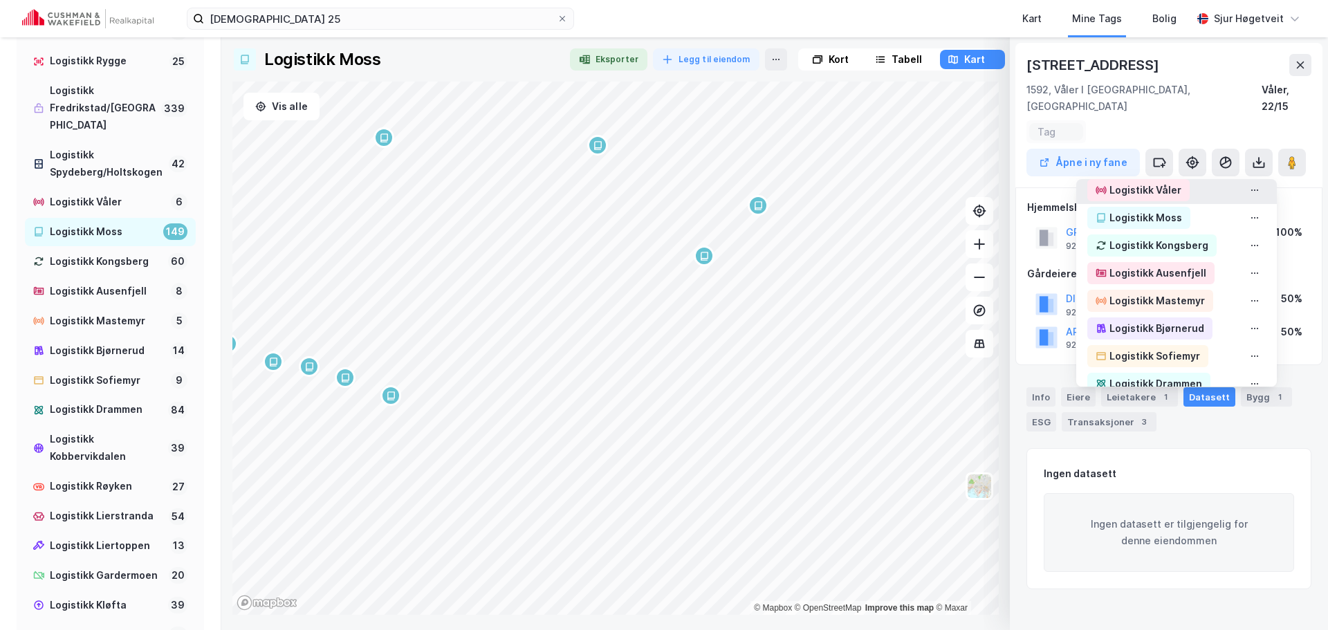
click at [1187, 181] on div "Logistikk Våler" at bounding box center [1177, 190] width 201 height 28
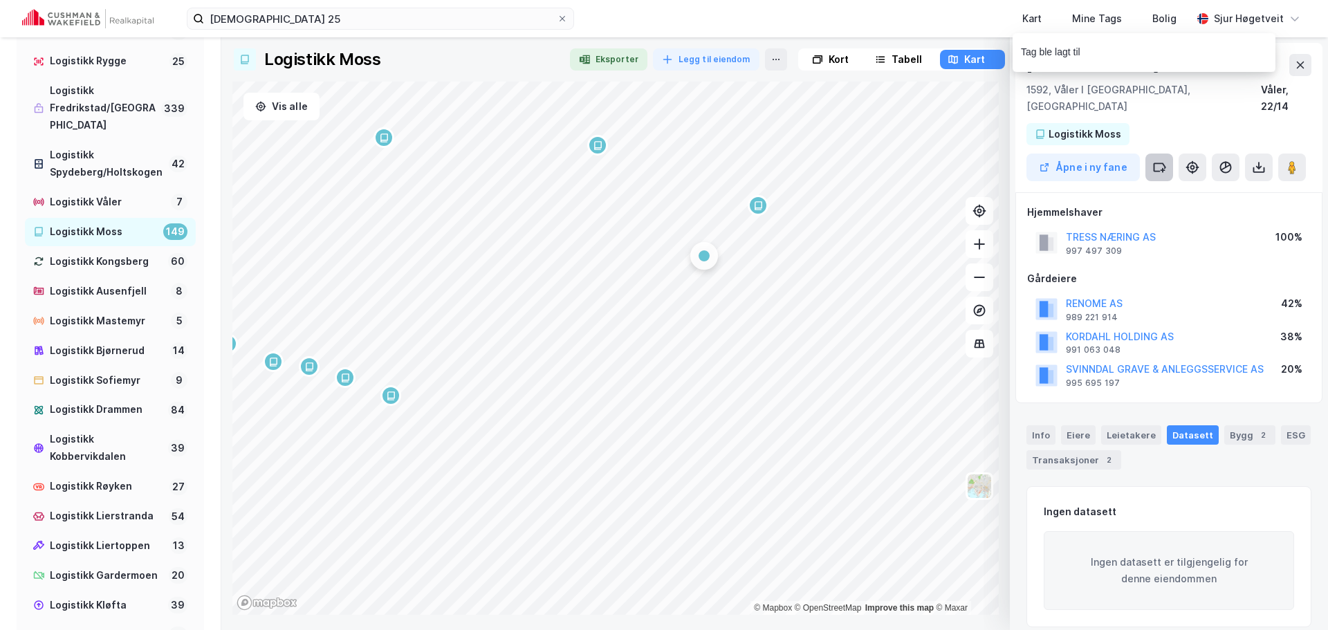
click at [1162, 170] on icon at bounding box center [1163, 170] width 3 height 0
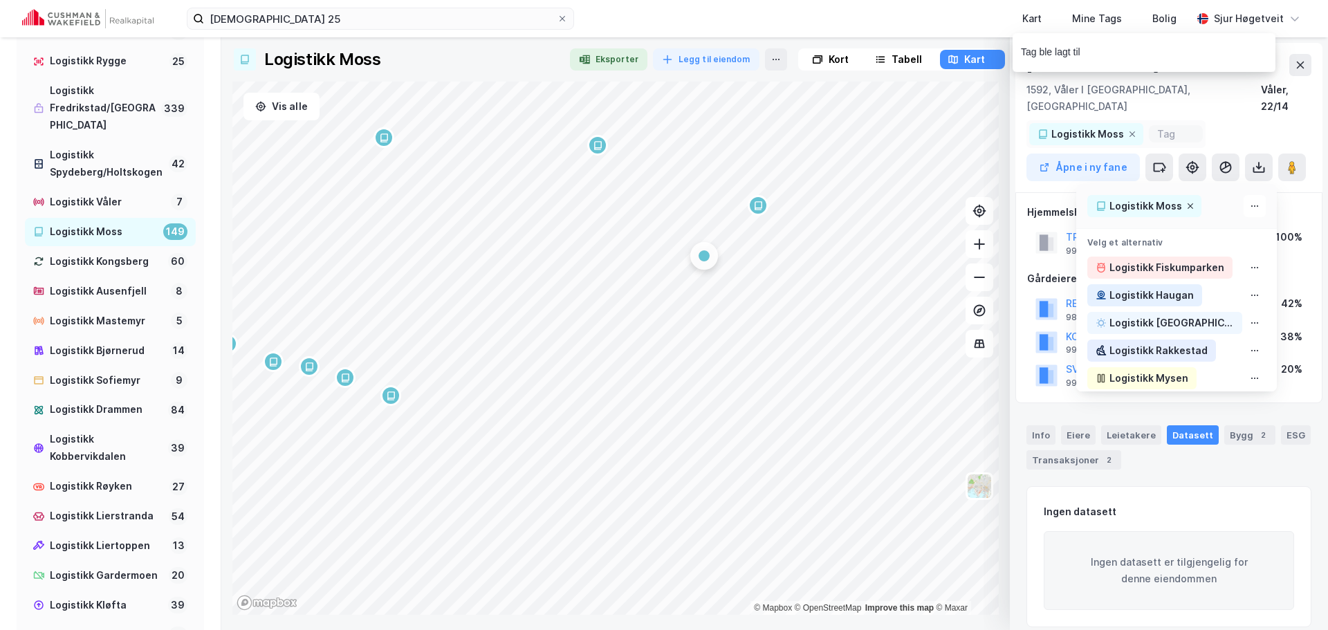
click at [1187, 202] on icon at bounding box center [1191, 206] width 8 height 8
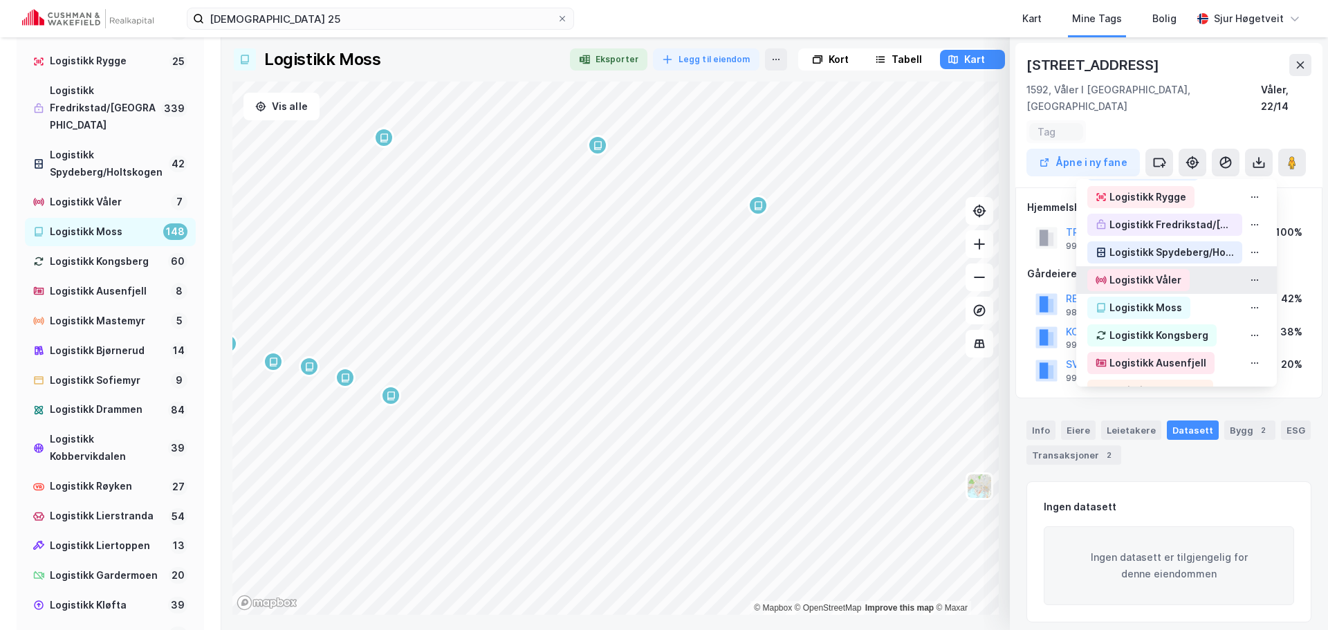
scroll to position [484, 0]
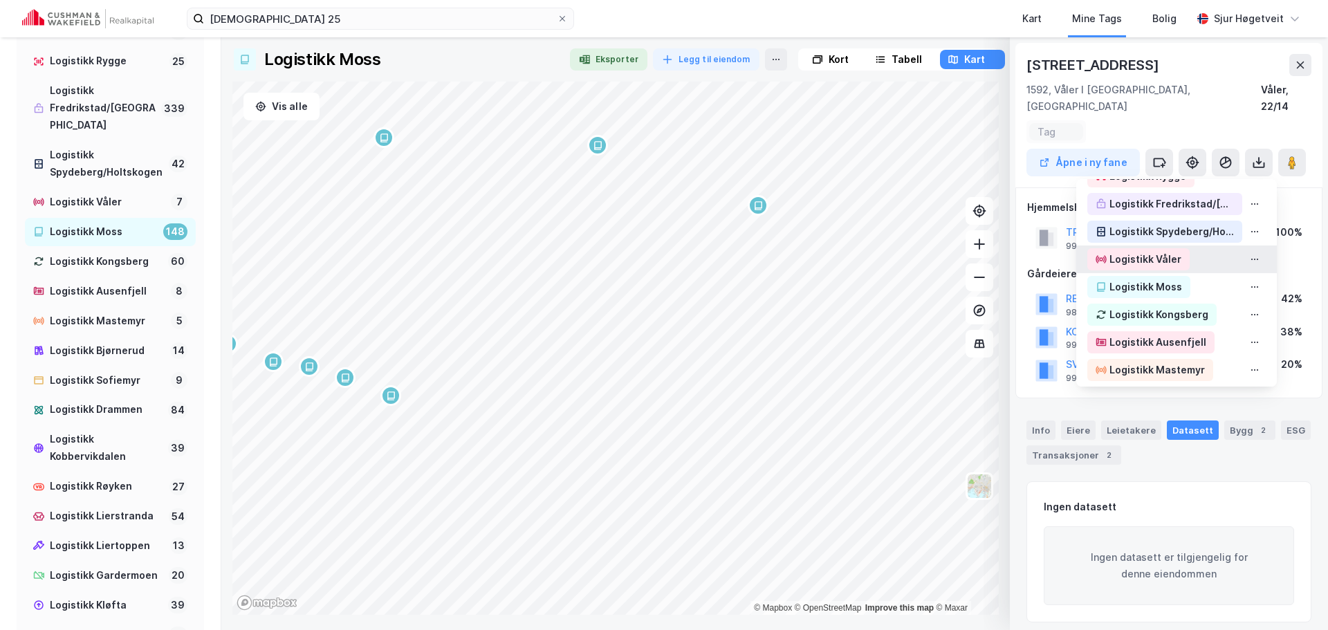
click at [1187, 250] on div "Logistikk Våler" at bounding box center [1177, 260] width 201 height 28
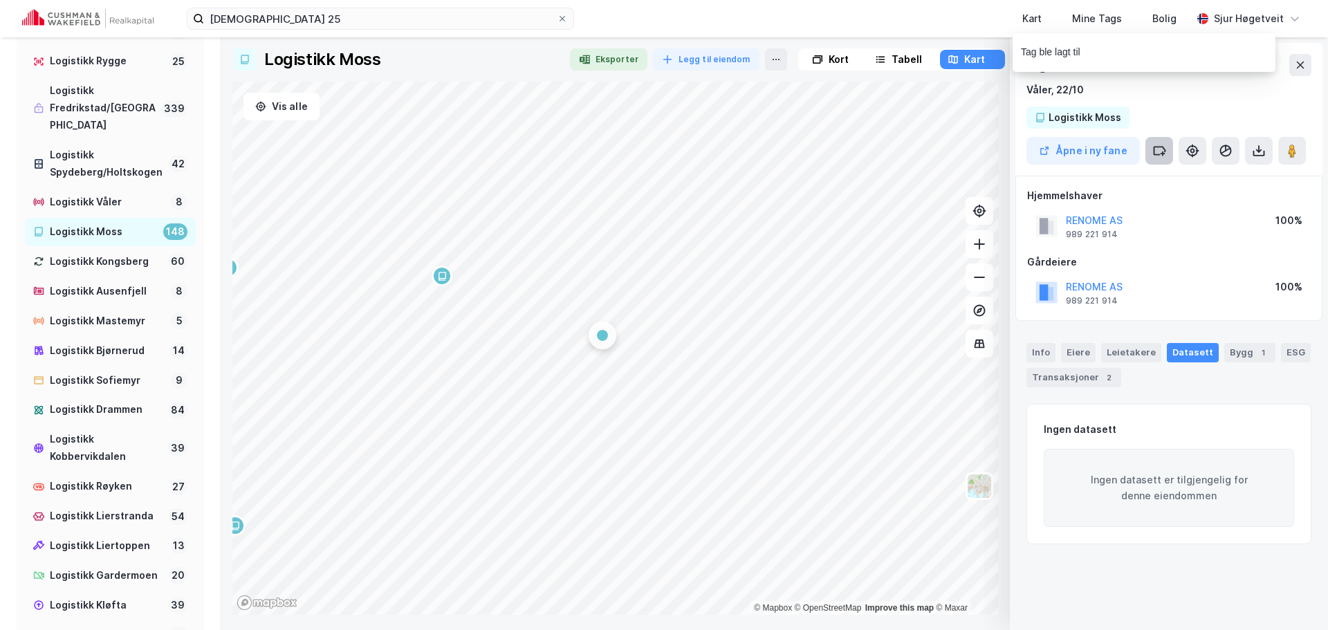
click at [1171, 147] on button at bounding box center [1160, 151] width 28 height 28
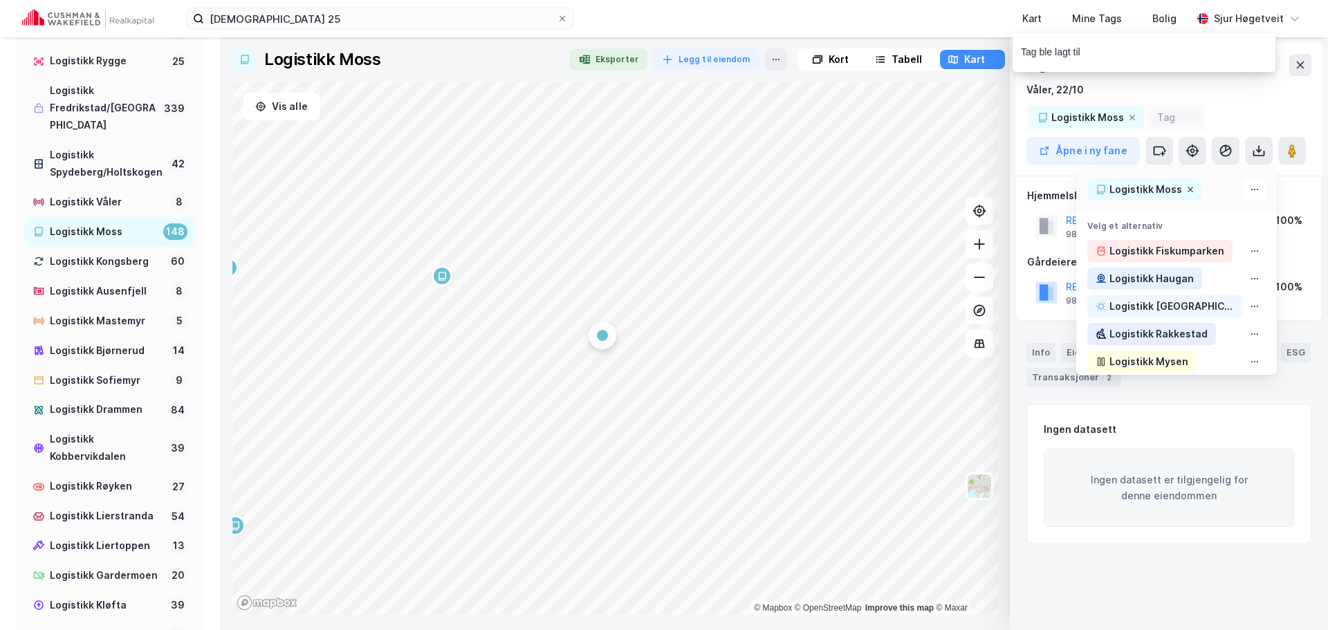
click at [1187, 192] on icon at bounding box center [1191, 189] width 8 height 8
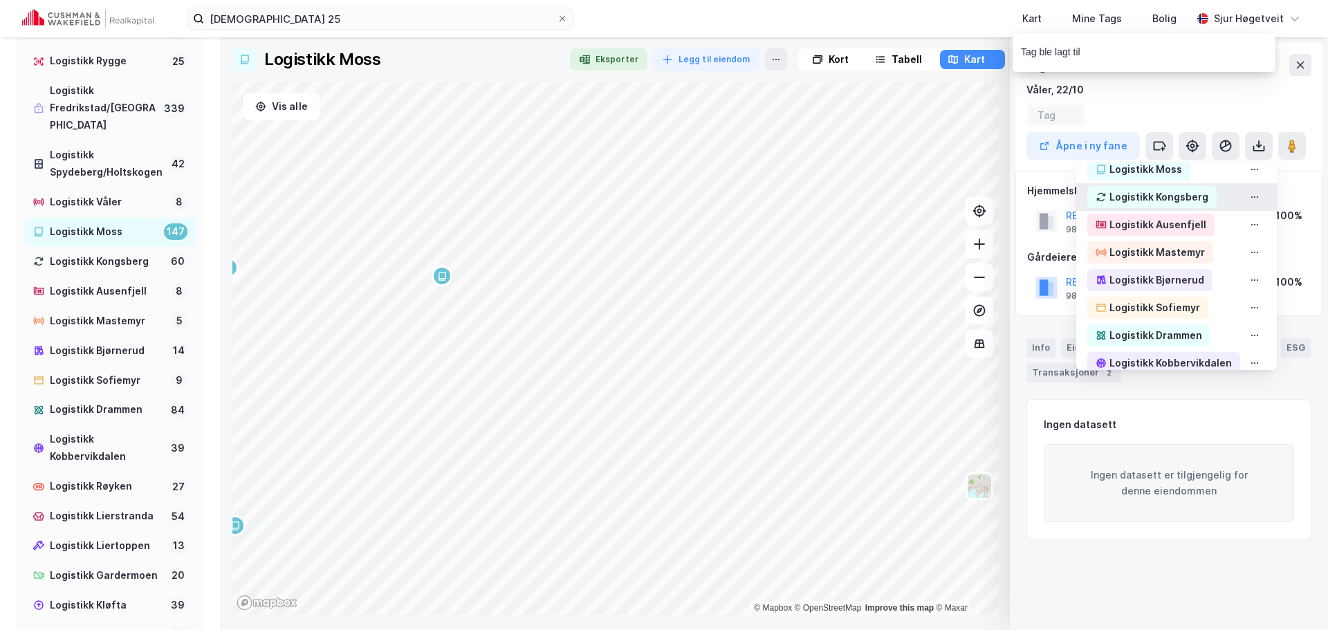
scroll to position [554, 0]
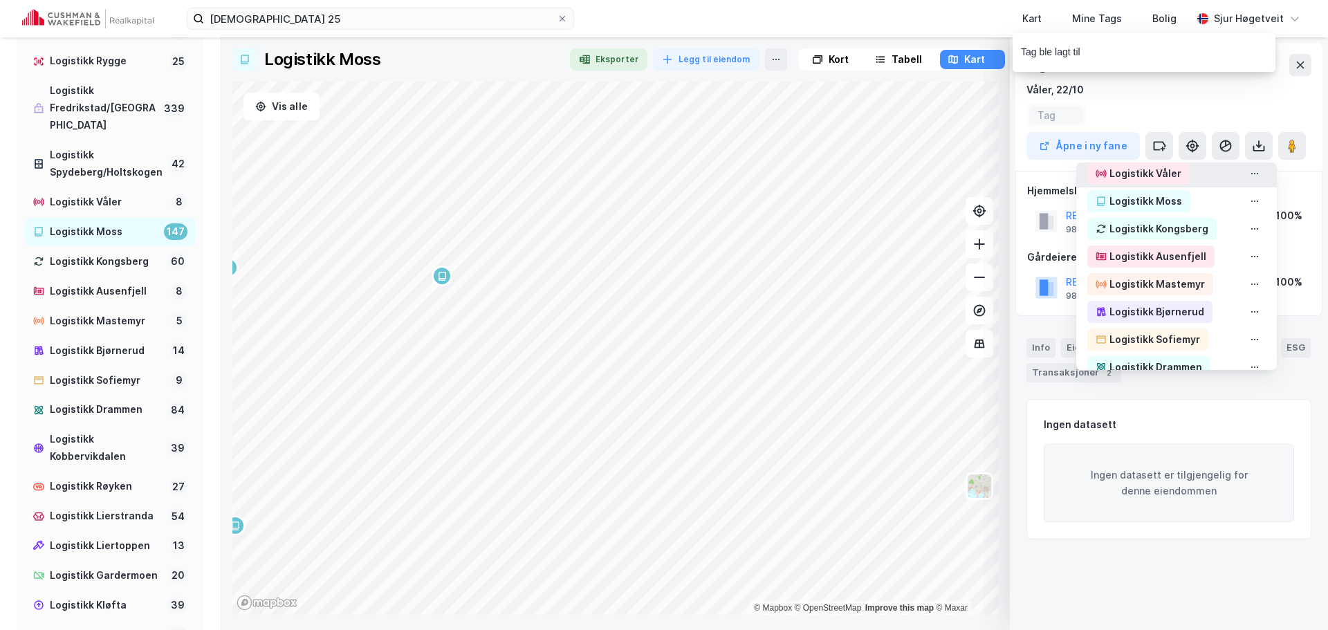
click at [1183, 178] on div "Logistikk Våler" at bounding box center [1177, 174] width 201 height 28
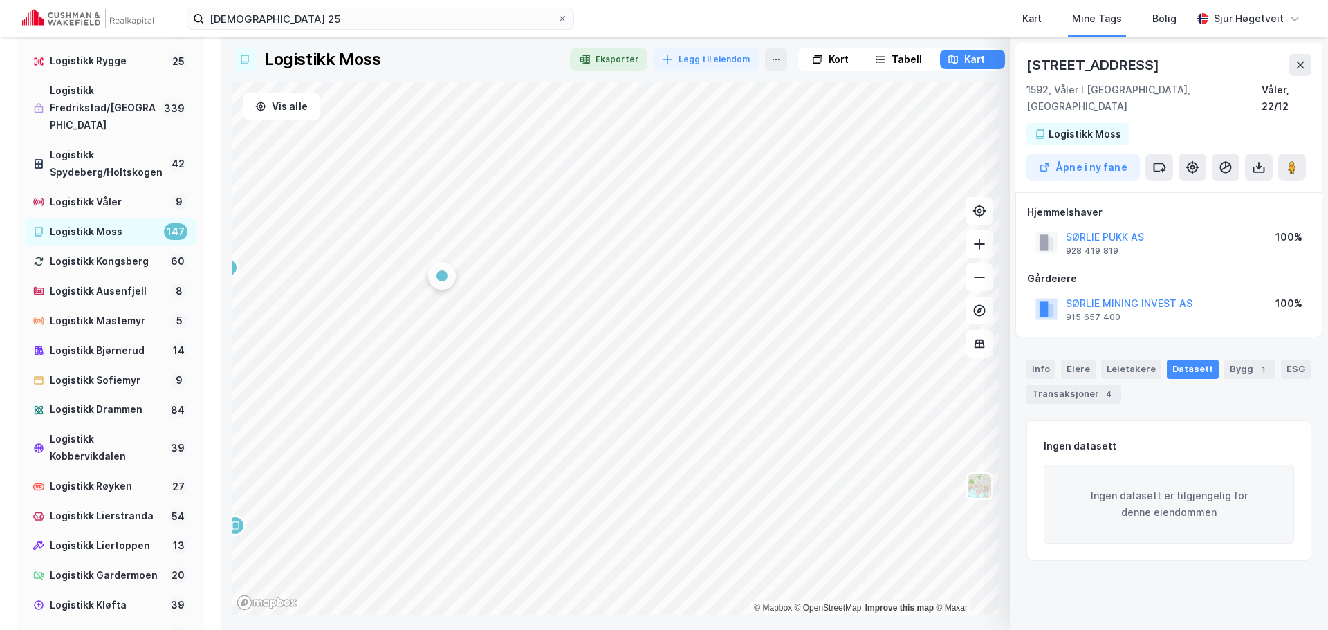
click at [1176, 161] on div "Åpne i ny fane" at bounding box center [1169, 168] width 285 height 28
click at [1170, 158] on button at bounding box center [1160, 168] width 28 height 28
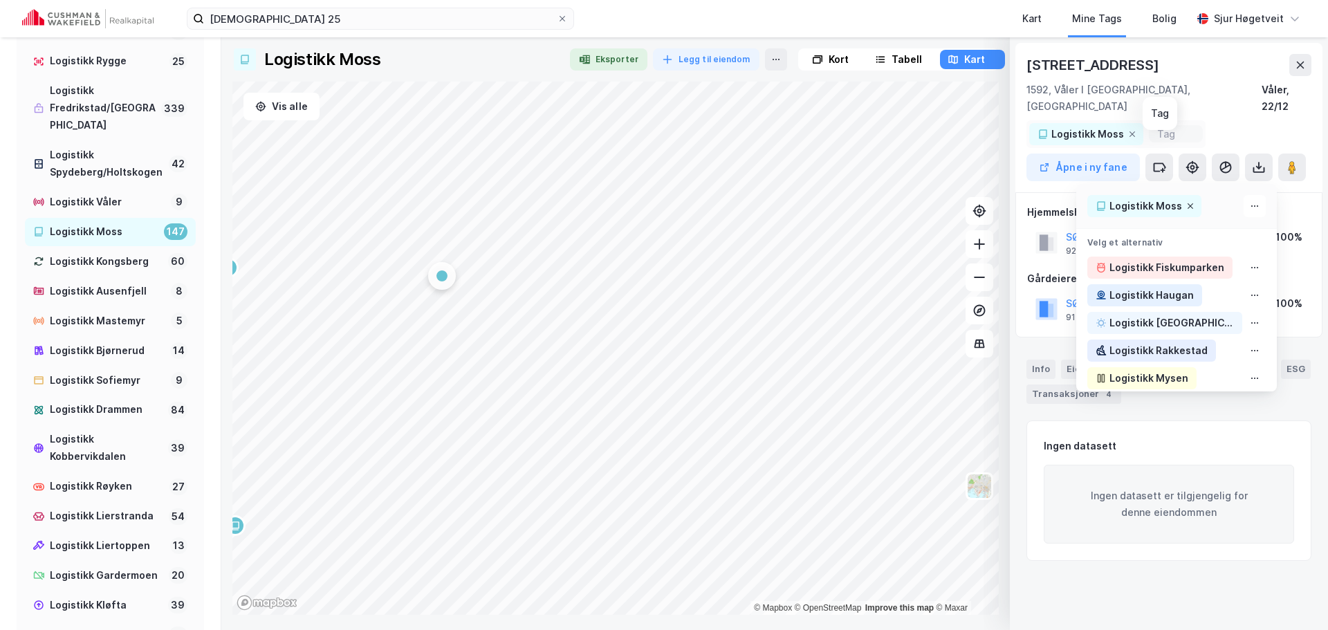
click at [1187, 202] on icon at bounding box center [1191, 206] width 8 height 8
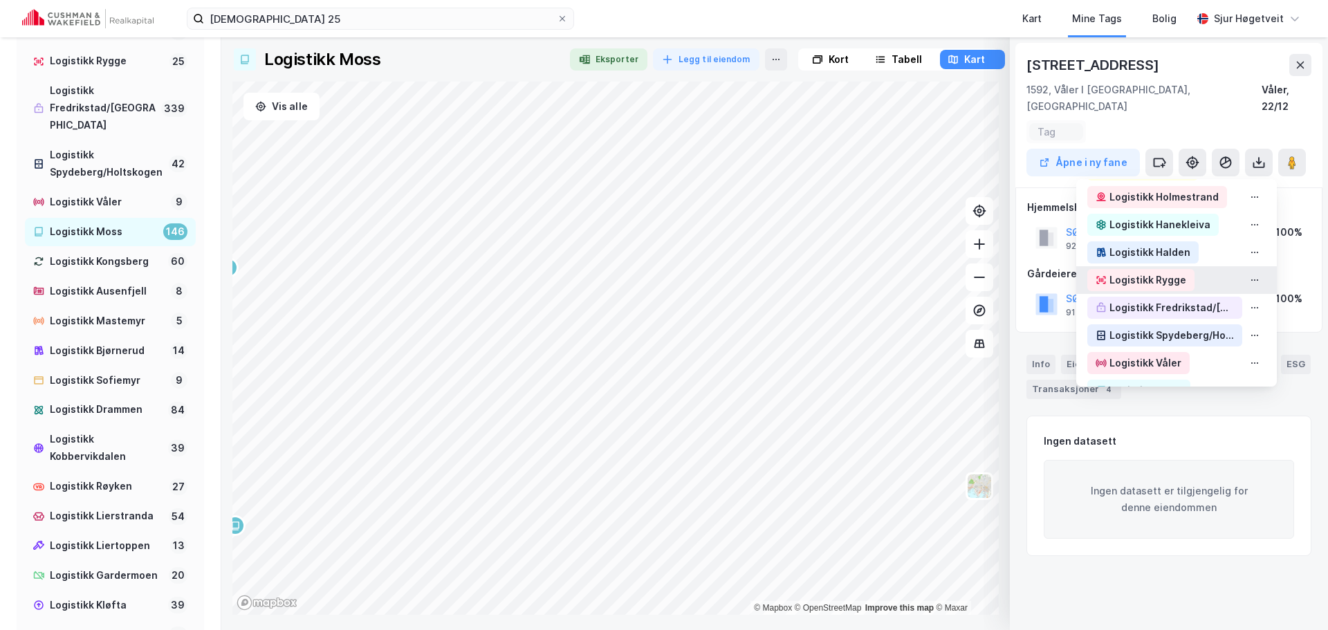
scroll to position [415, 0]
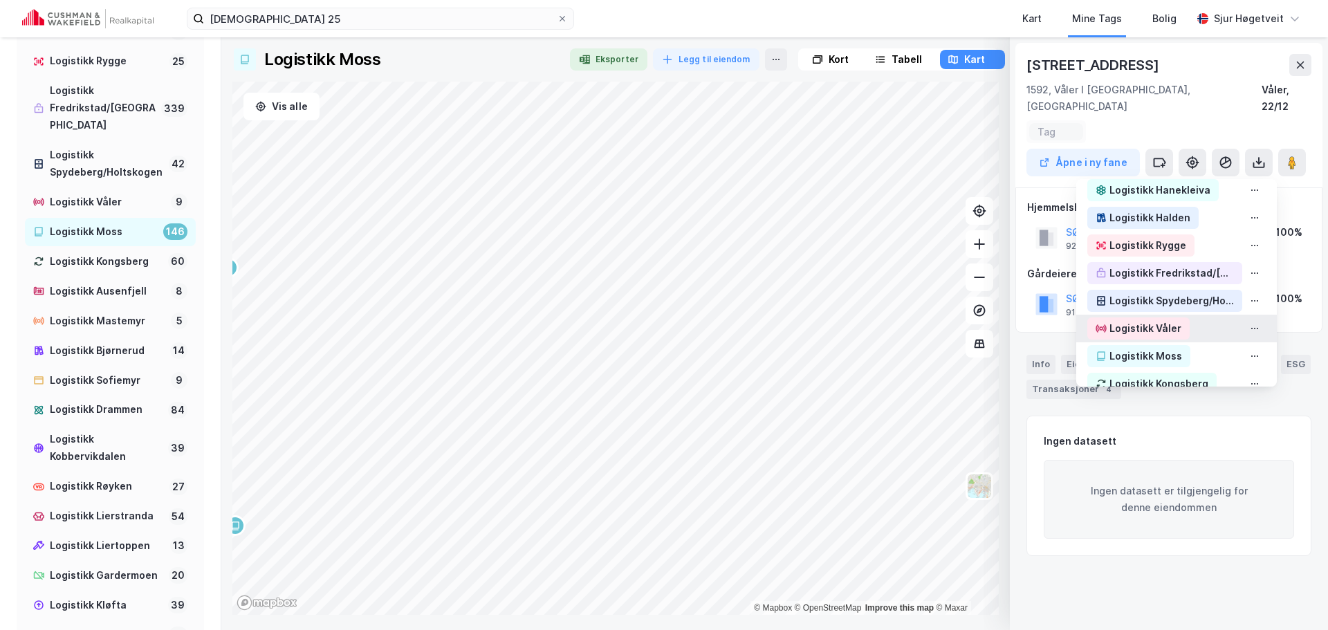
click at [1178, 315] on div "Logistikk Våler" at bounding box center [1177, 329] width 201 height 28
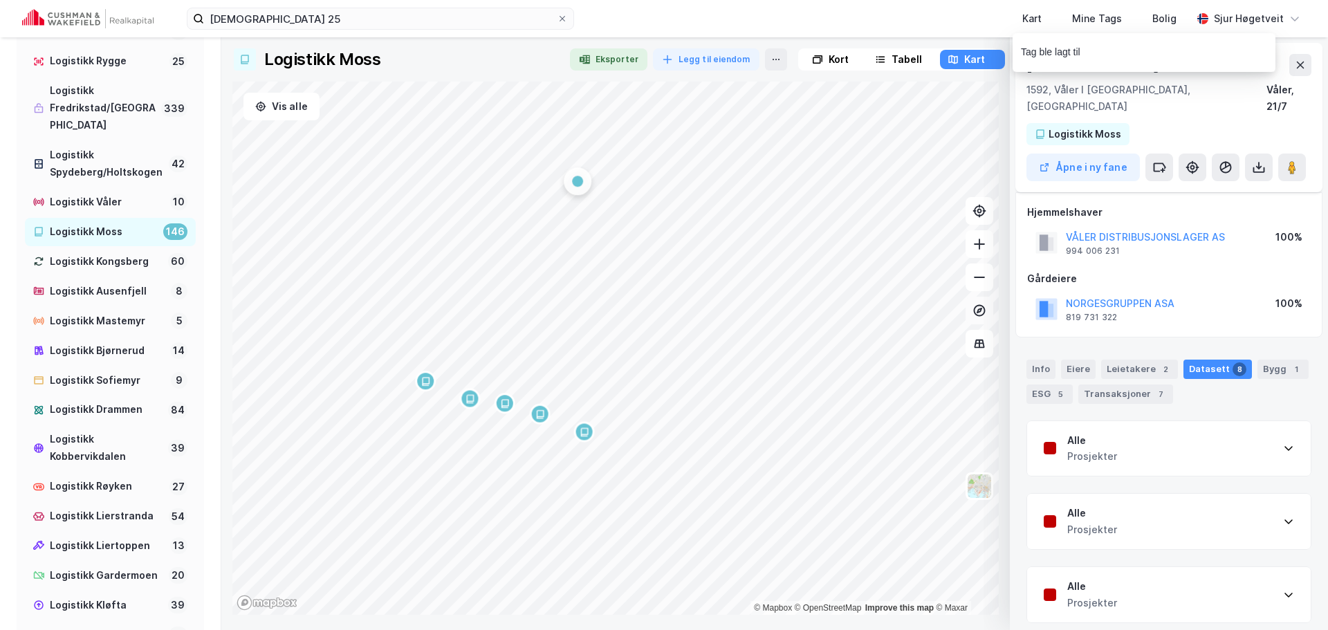
scroll to position [32, 0]
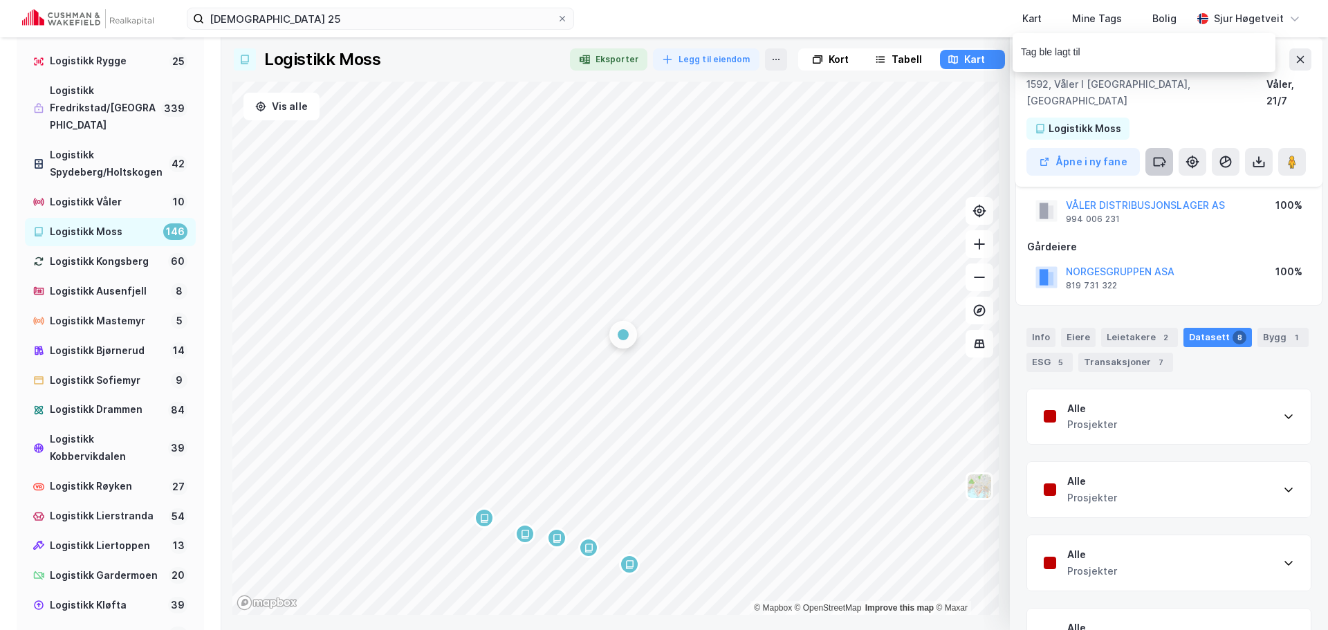
click at [1172, 148] on button at bounding box center [1160, 162] width 28 height 28
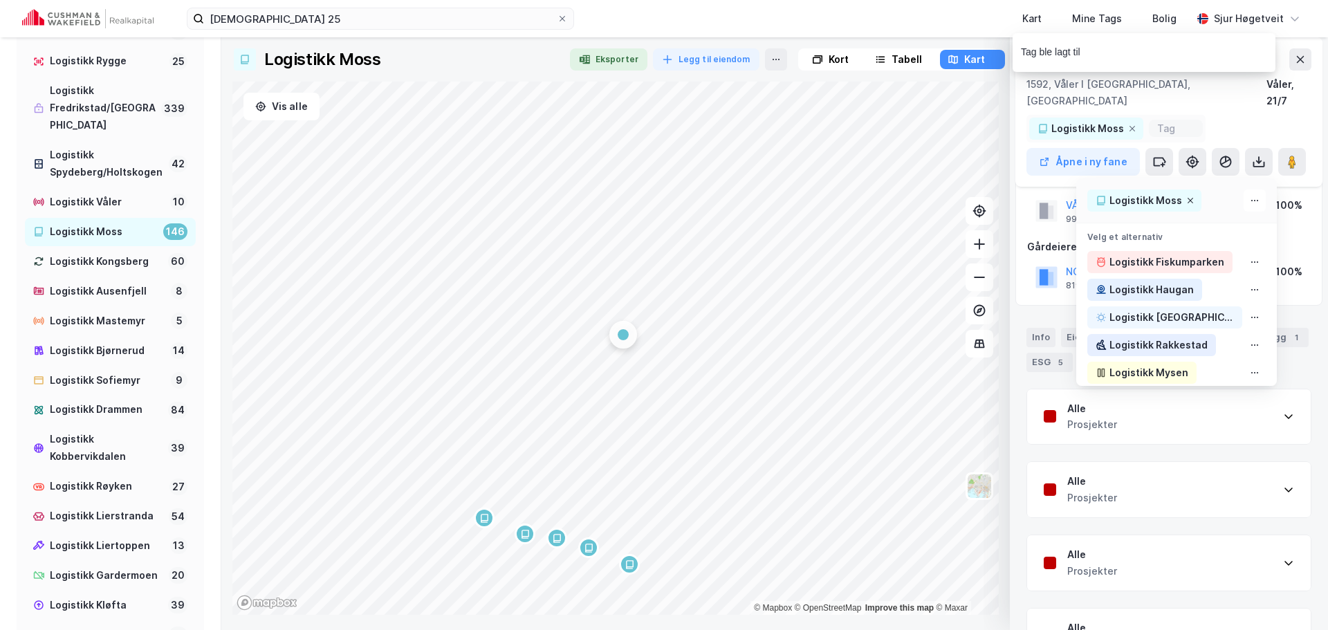
click at [1188, 198] on icon at bounding box center [1191, 201] width 6 height 6
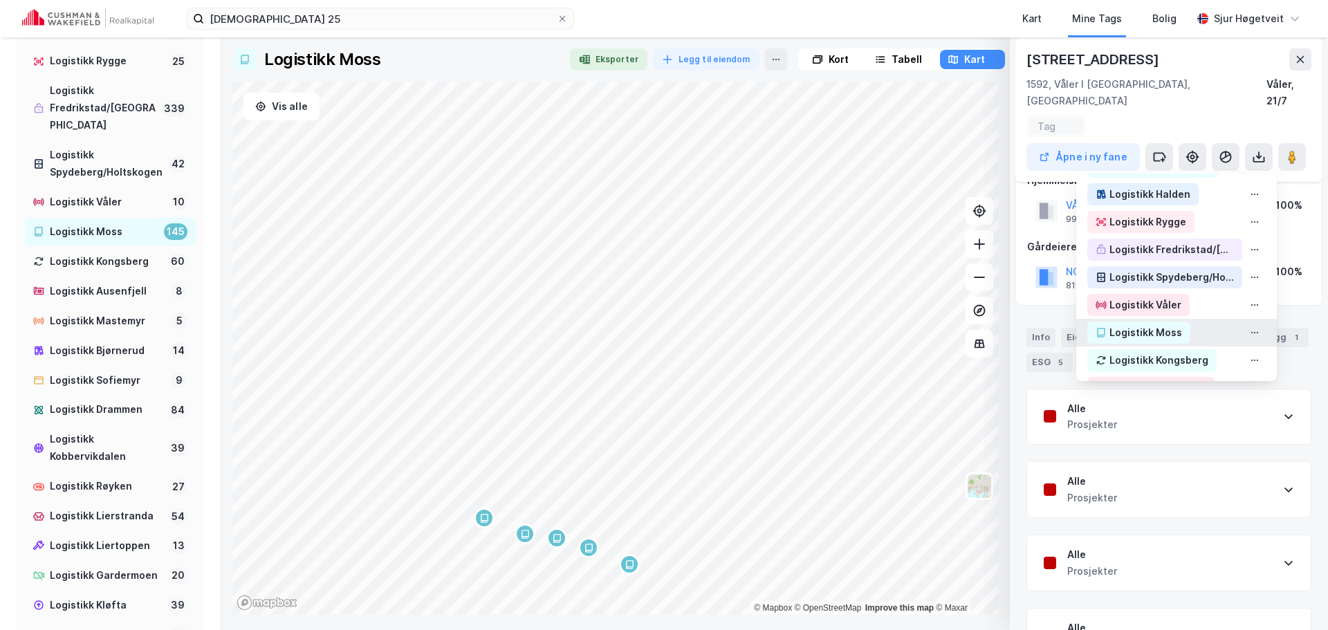
scroll to position [484, 0]
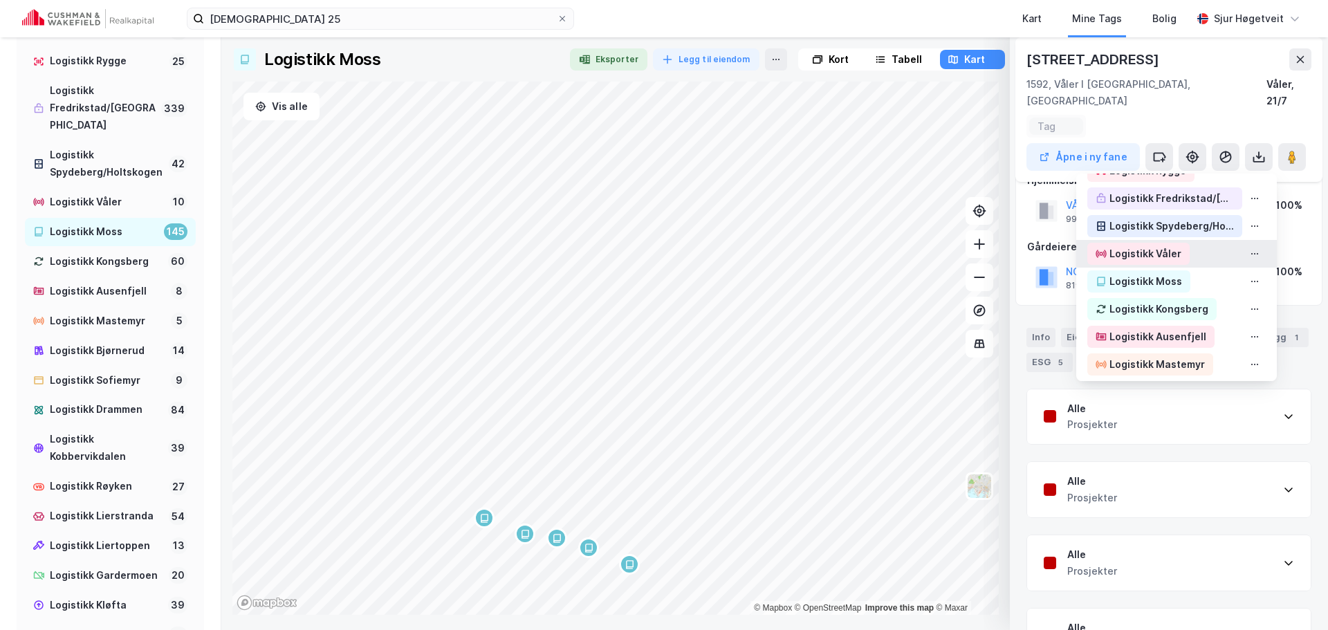
click at [1196, 244] on div "Logistikk Våler" at bounding box center [1177, 254] width 201 height 28
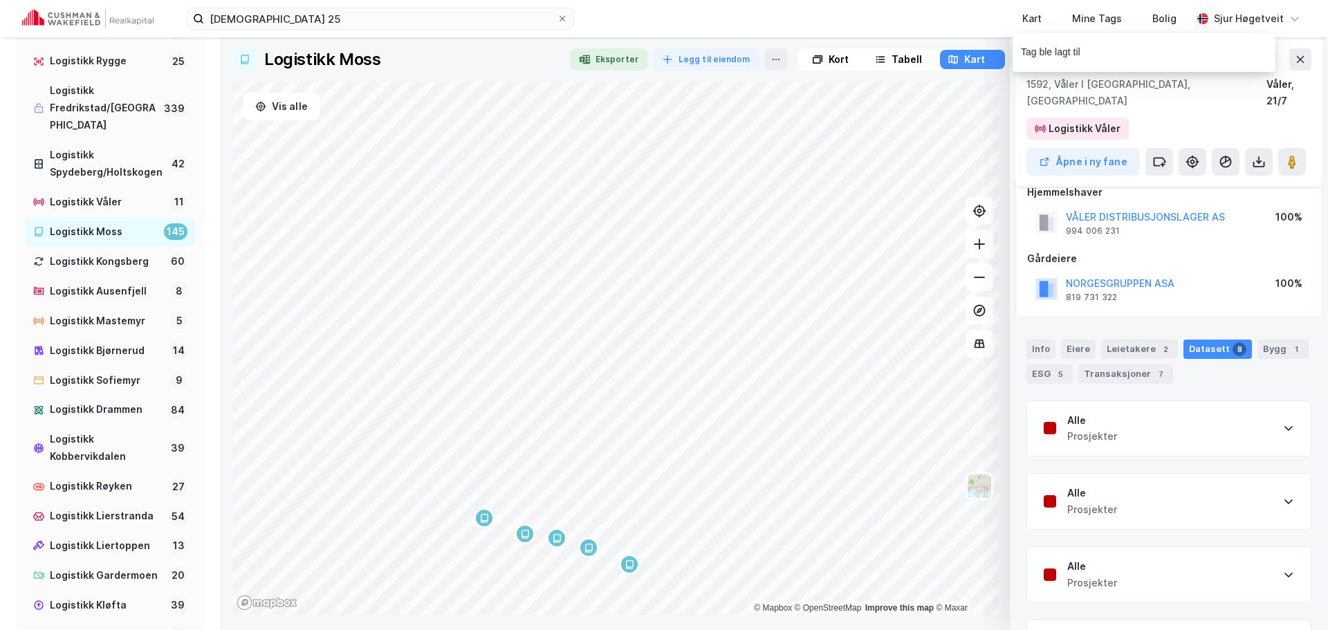
scroll to position [0, 0]
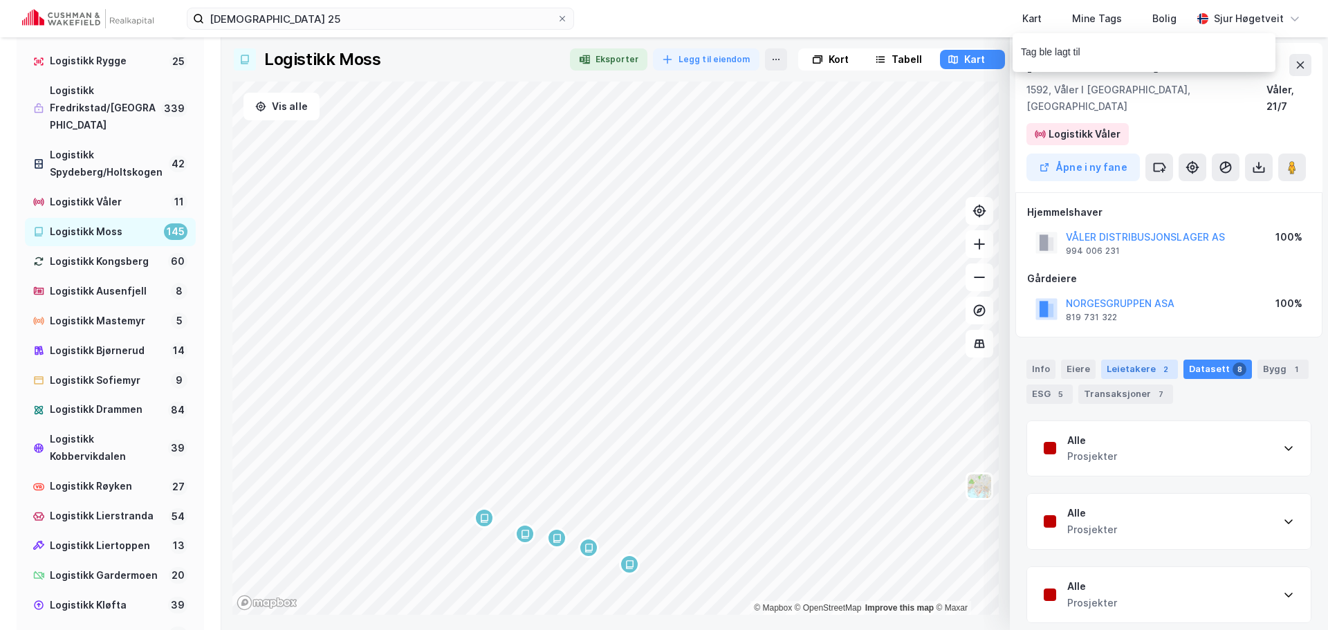
click at [1161, 363] on div "2" at bounding box center [1166, 370] width 14 height 14
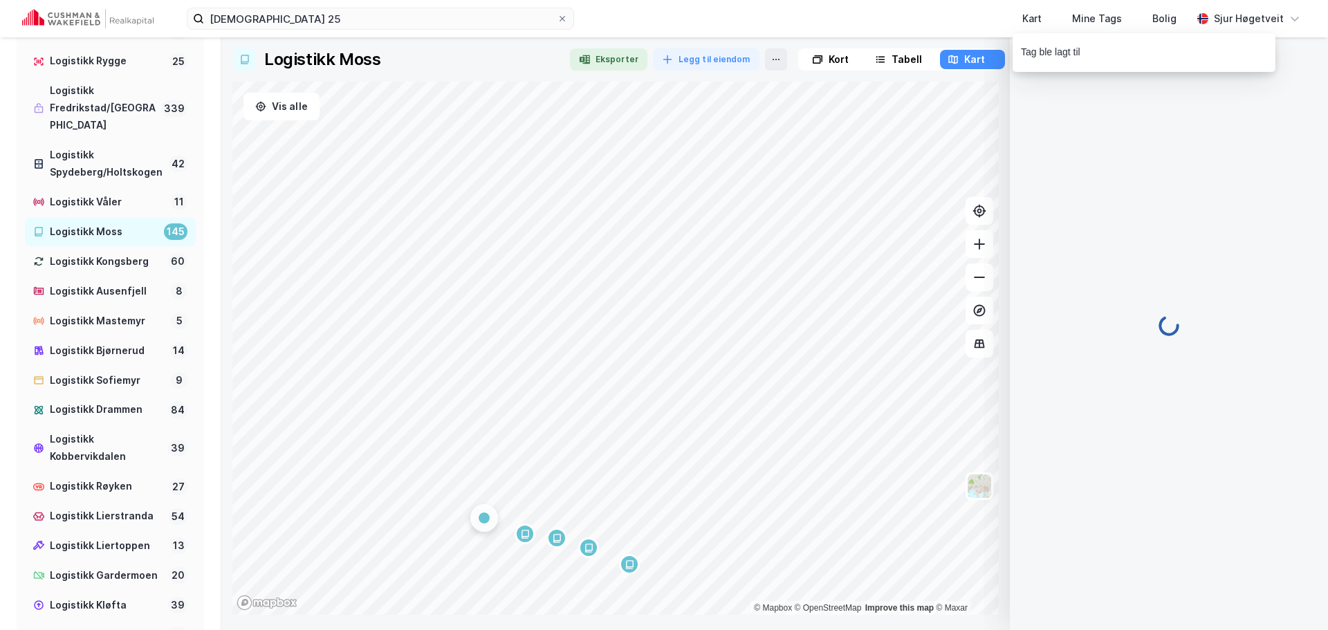
scroll to position [167, 0]
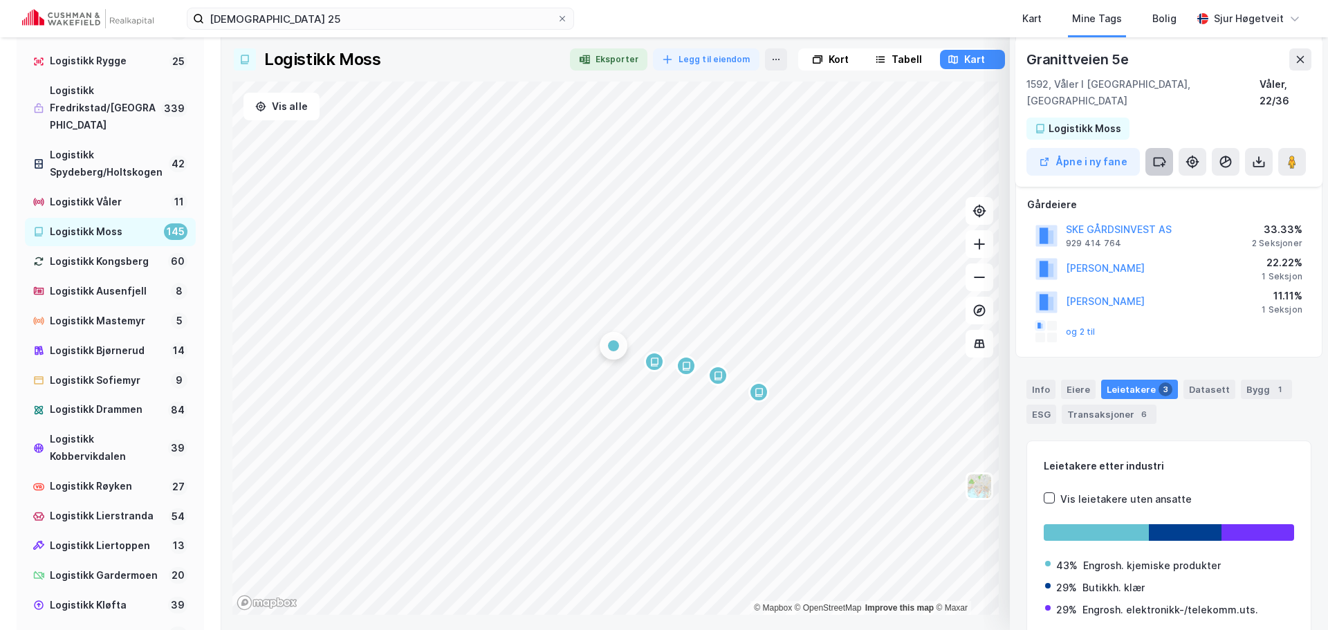
click at [1169, 154] on button at bounding box center [1160, 162] width 28 height 28
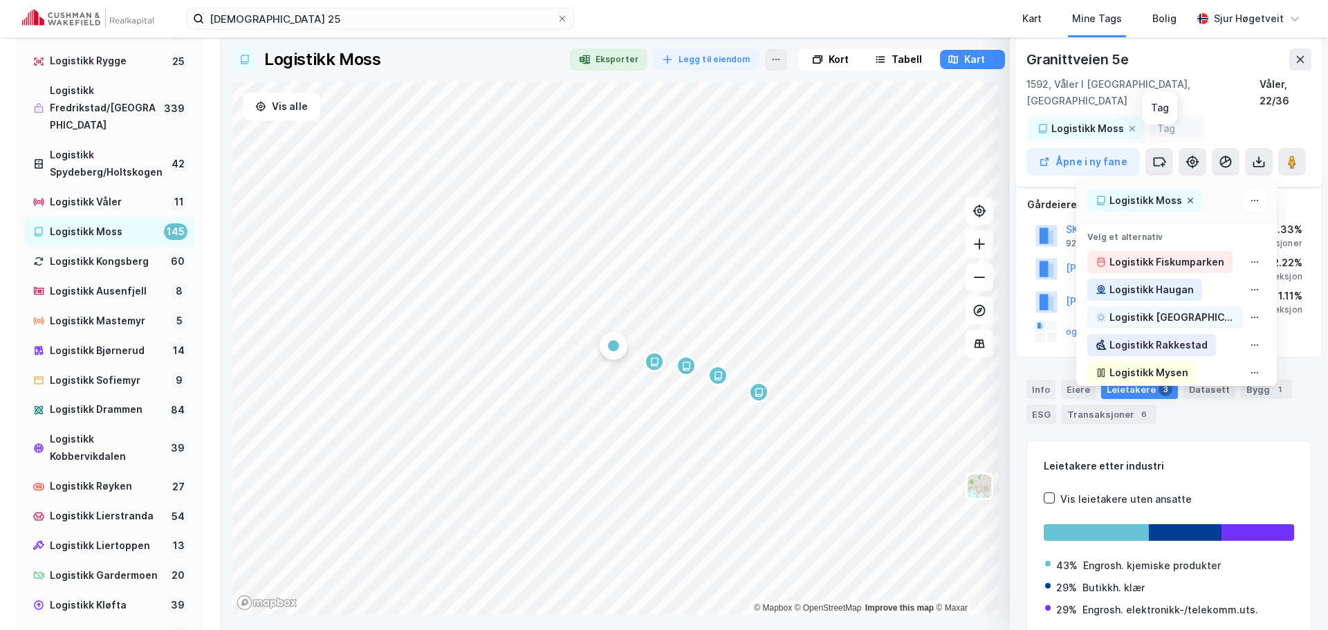
click at [1188, 198] on icon at bounding box center [1191, 201] width 6 height 6
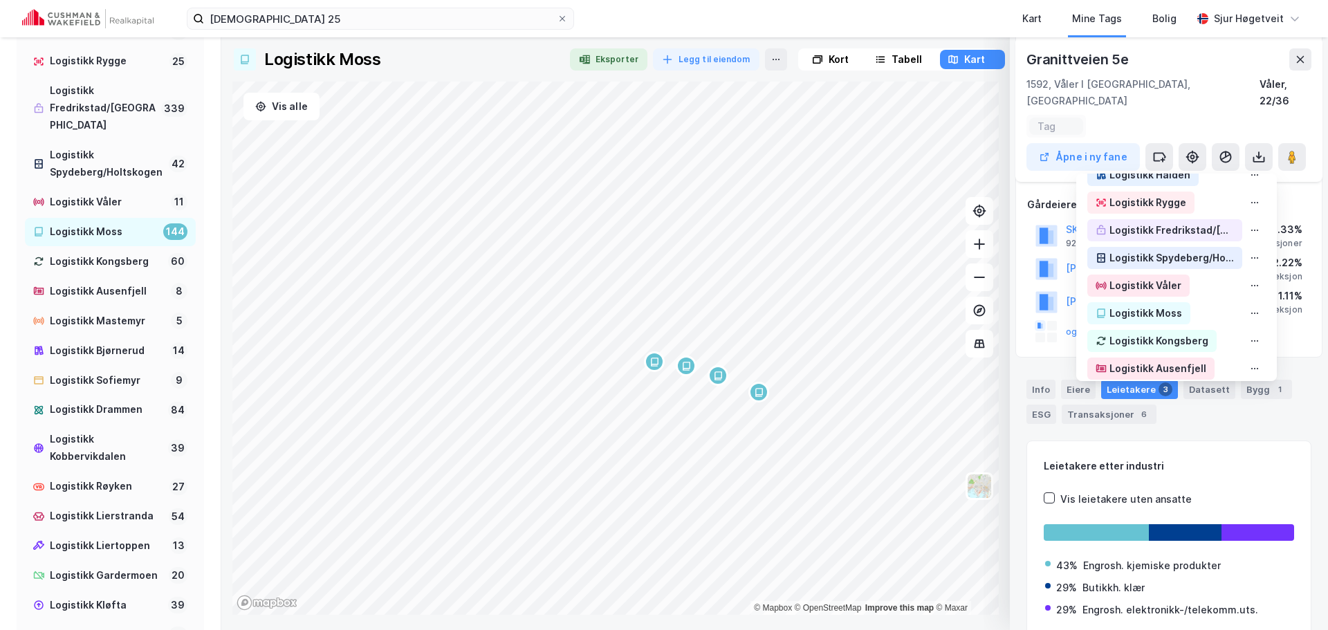
scroll to position [484, 0]
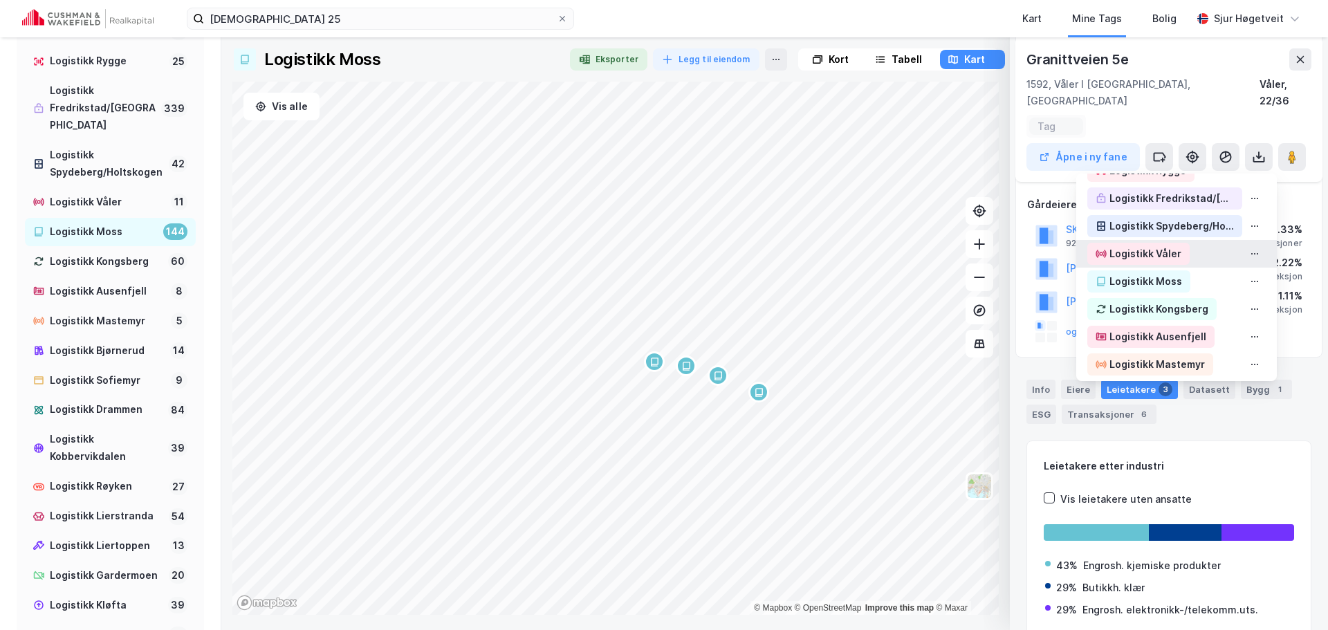
click at [1173, 243] on div "Logistikk Våler" at bounding box center [1139, 254] width 102 height 22
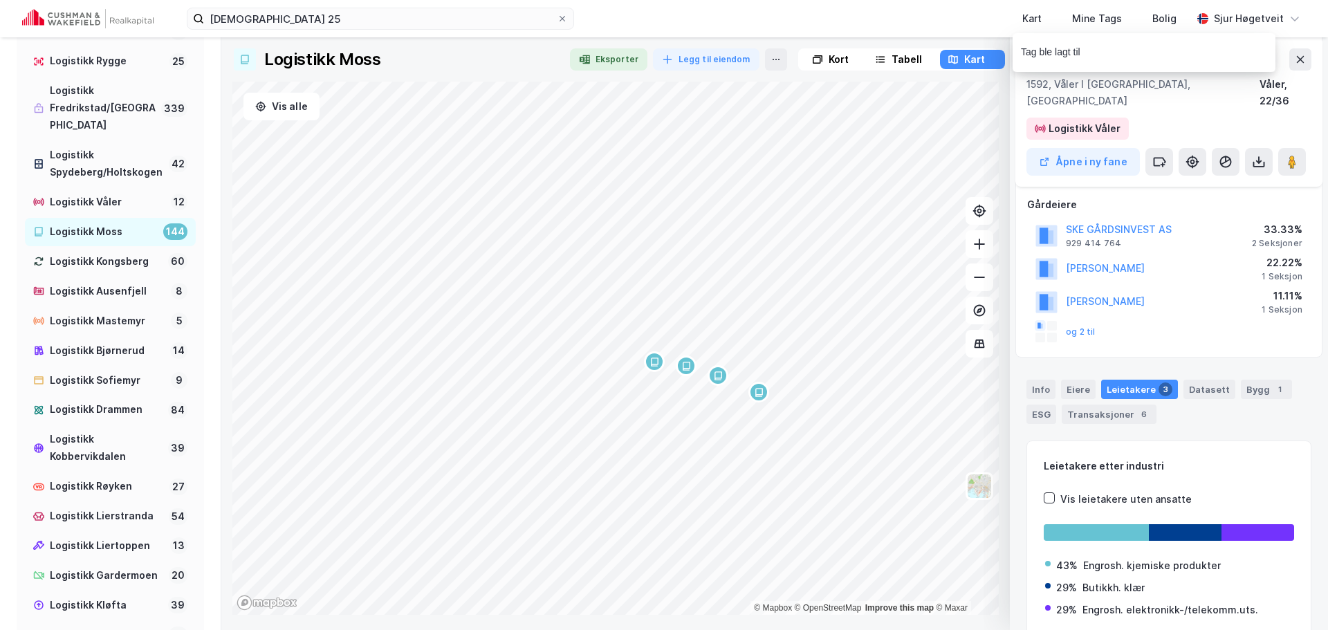
click at [660, 356] on div "Map marker" at bounding box center [654, 361] width 21 height 21
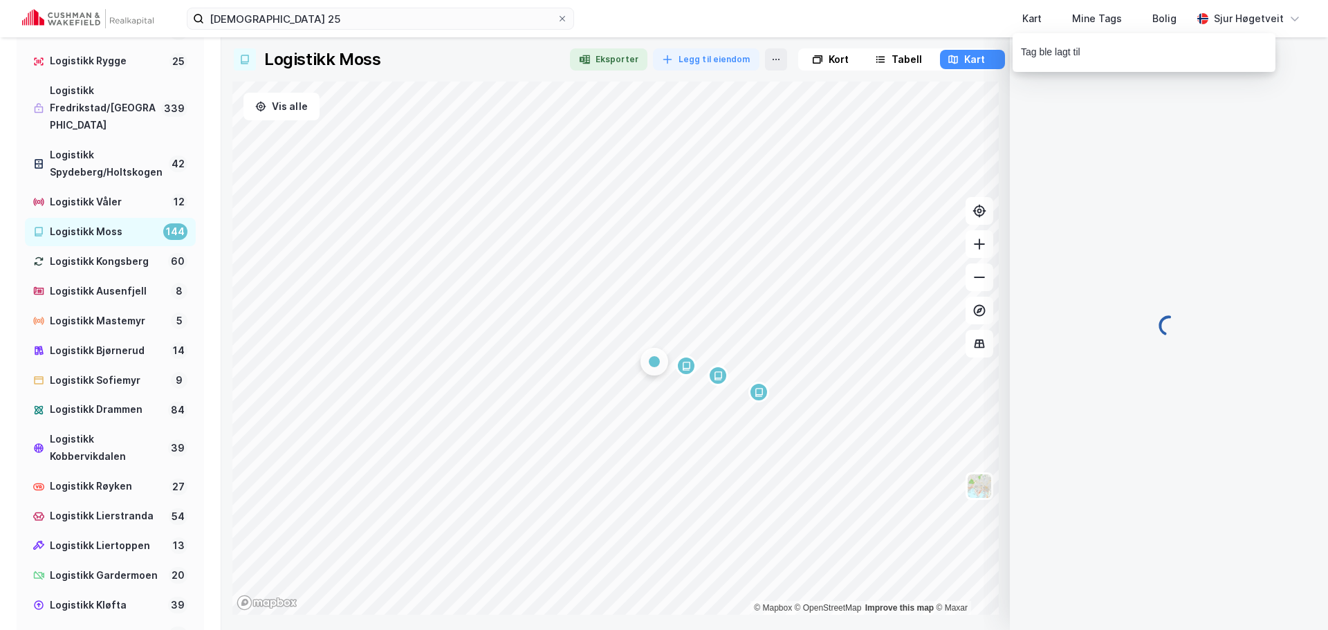
scroll to position [151, 0]
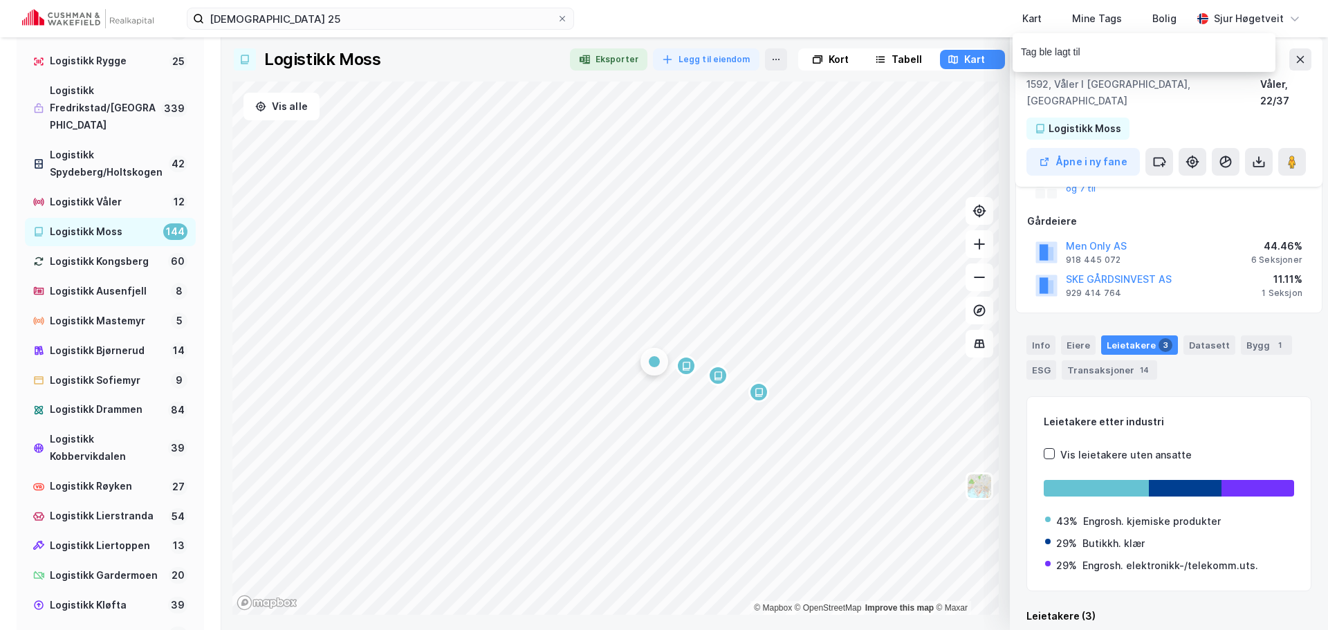
click at [1175, 149] on div "Åpne i ny fane" at bounding box center [1169, 162] width 285 height 28
click at [1171, 150] on button at bounding box center [1160, 162] width 28 height 28
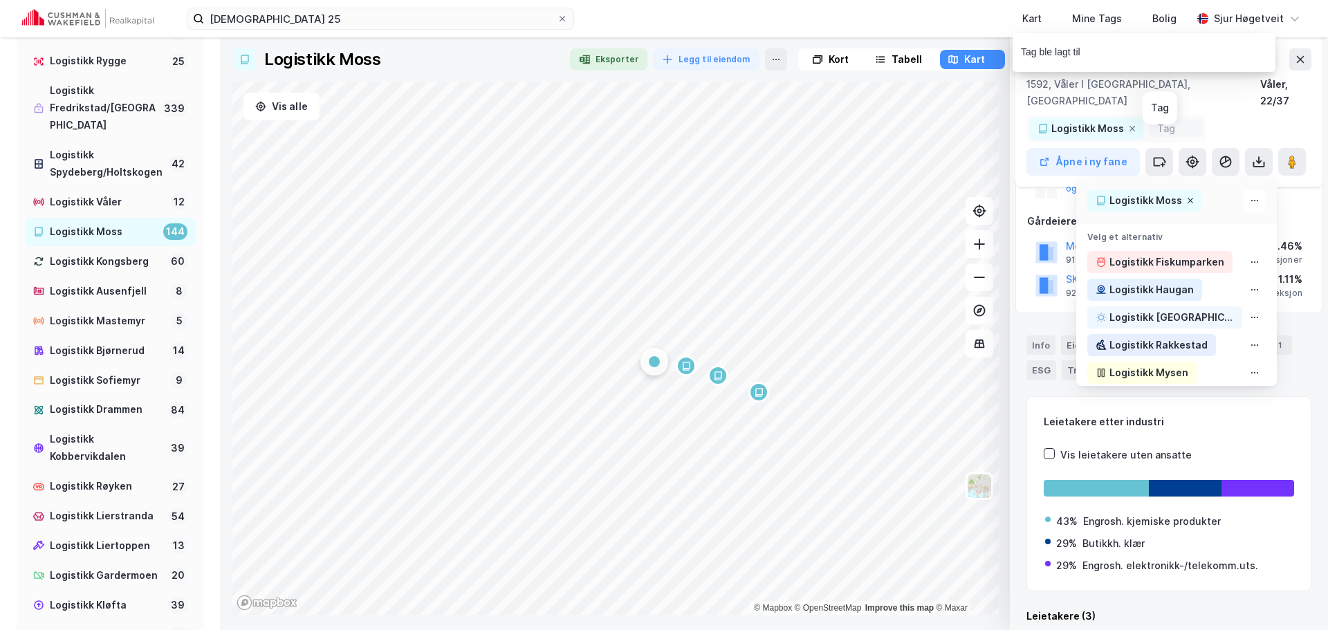
click at [1188, 198] on icon at bounding box center [1191, 201] width 6 height 6
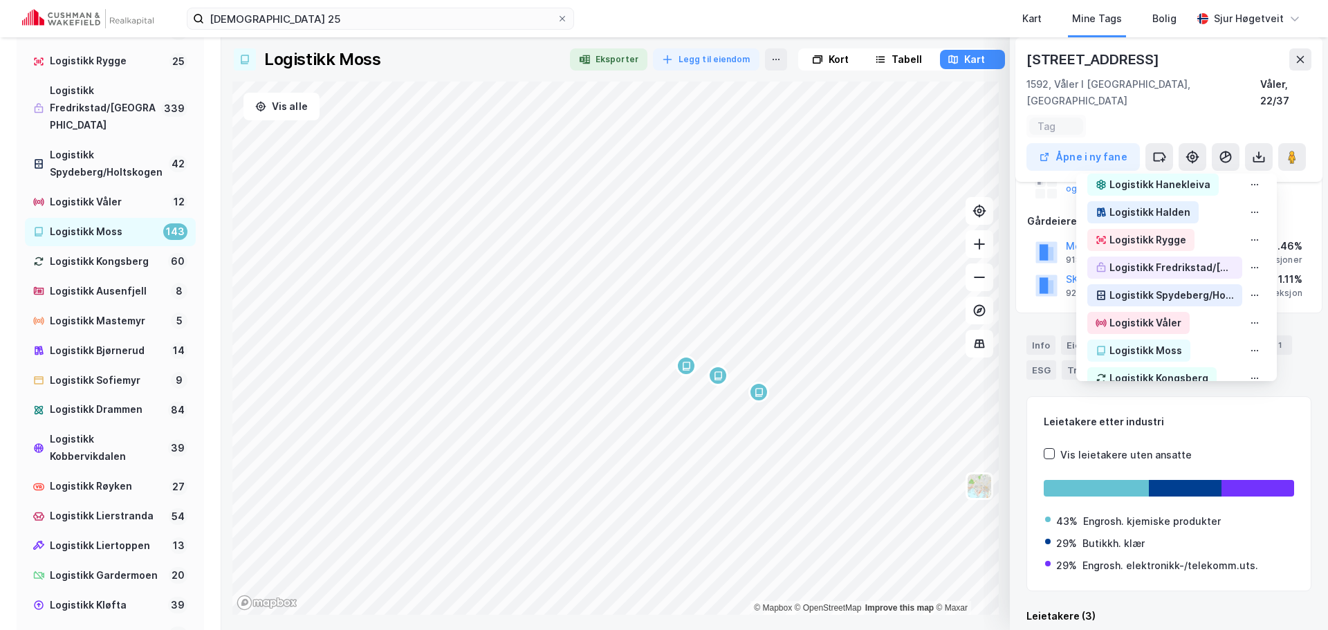
scroll to position [484, 0]
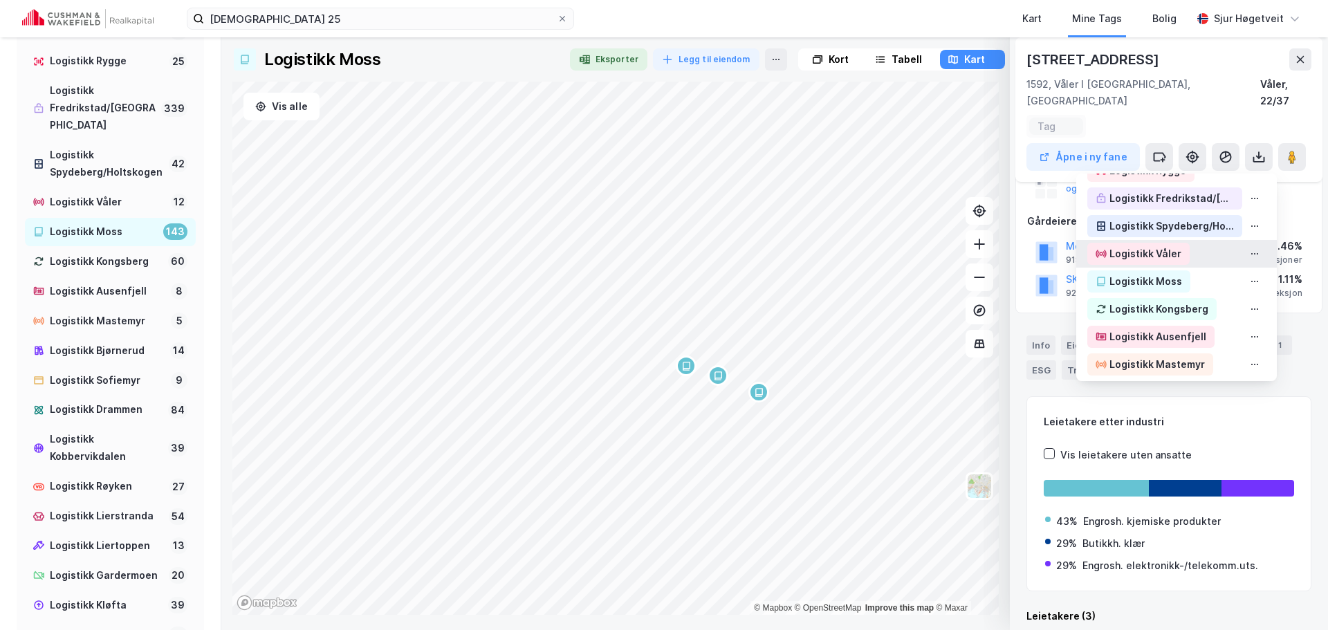
click at [1196, 240] on div "Logistikk Våler" at bounding box center [1177, 254] width 201 height 28
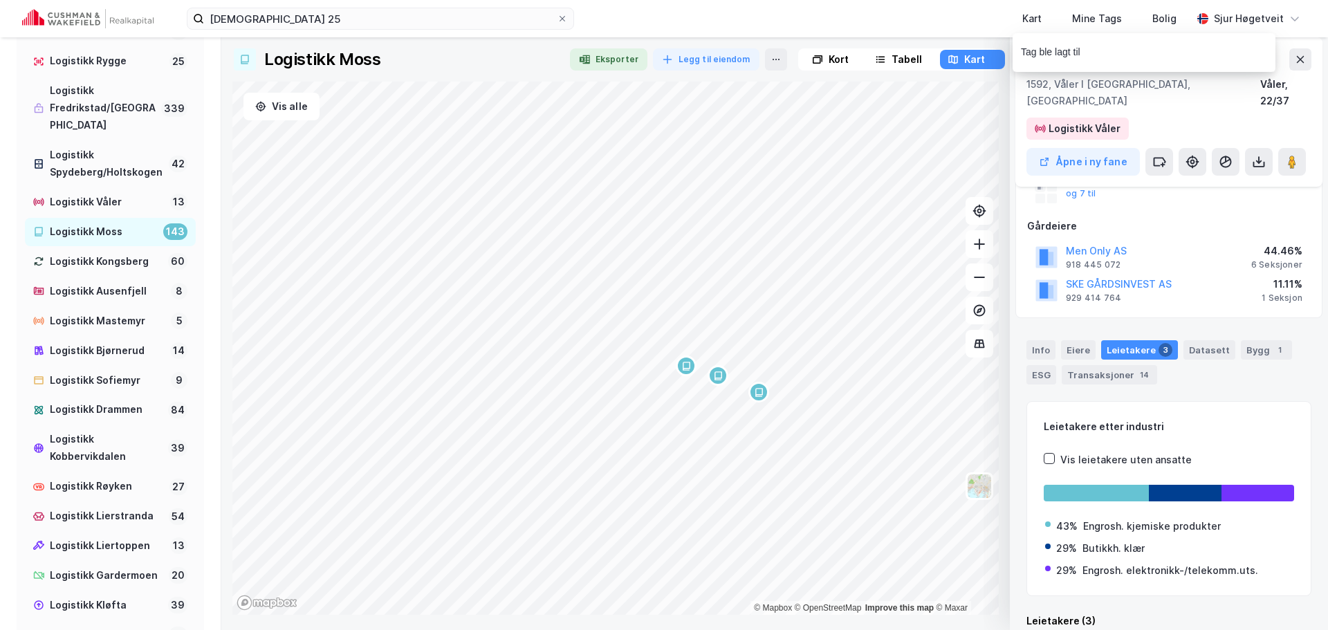
scroll to position [151, 0]
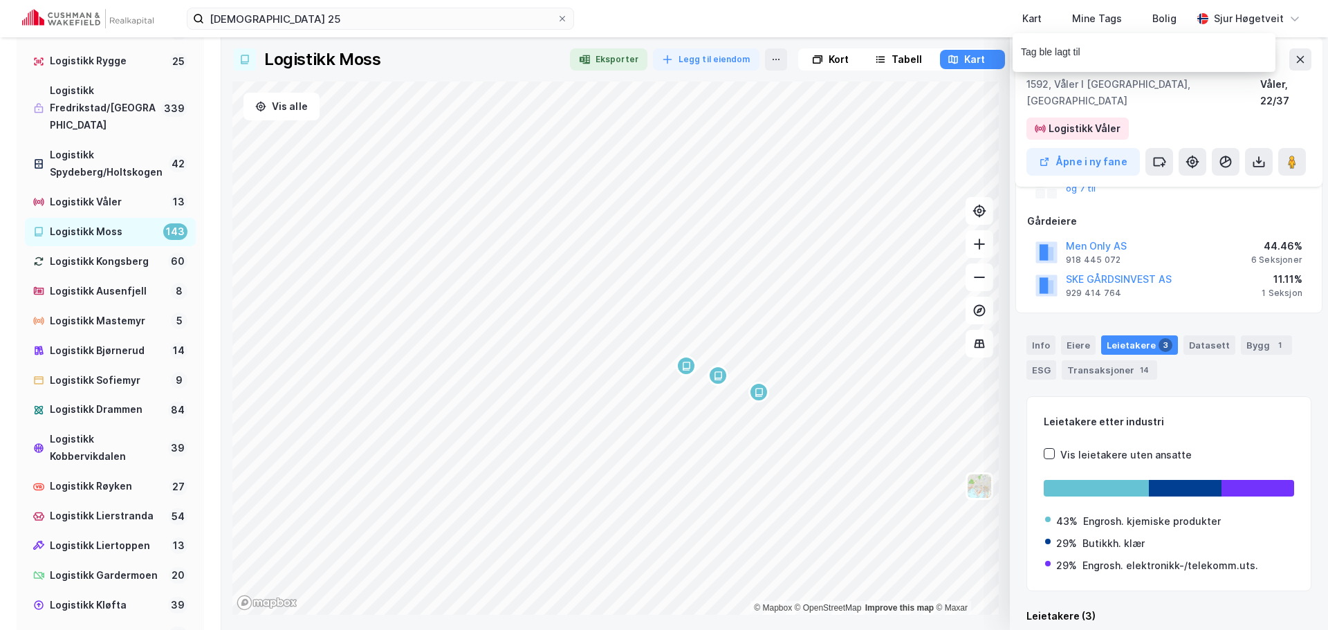
click at [693, 359] on div "Map marker" at bounding box center [686, 366] width 21 height 21
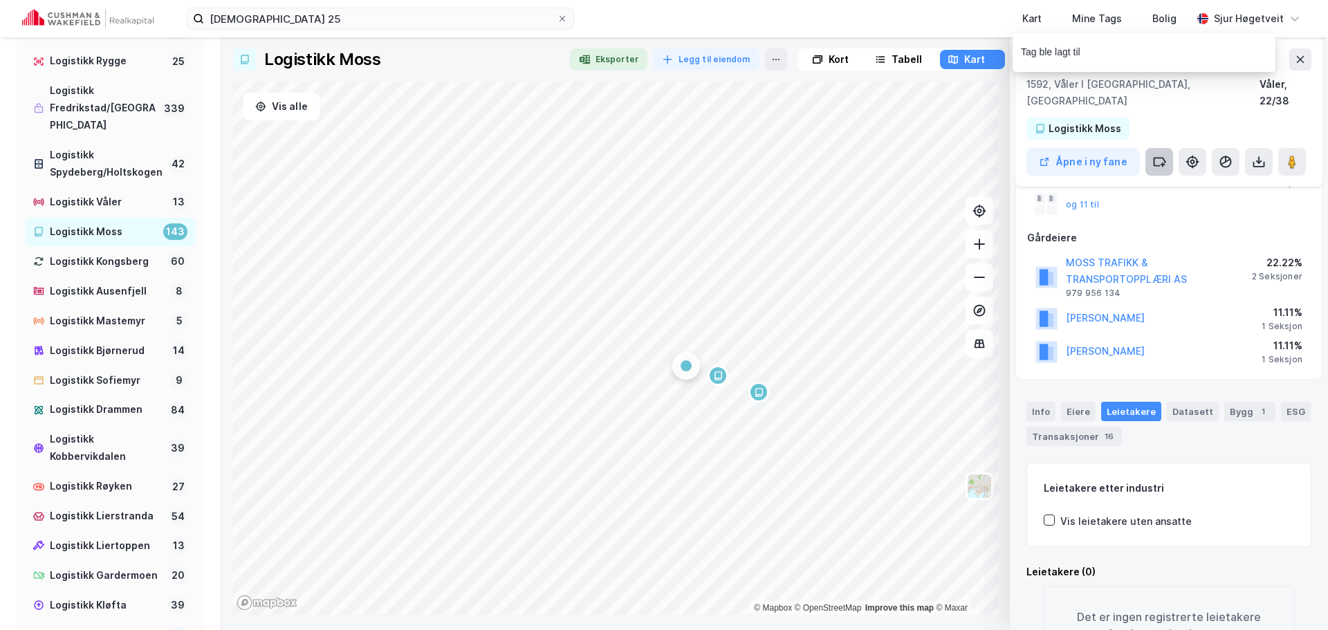
click at [1153, 155] on icon at bounding box center [1160, 162] width 14 height 14
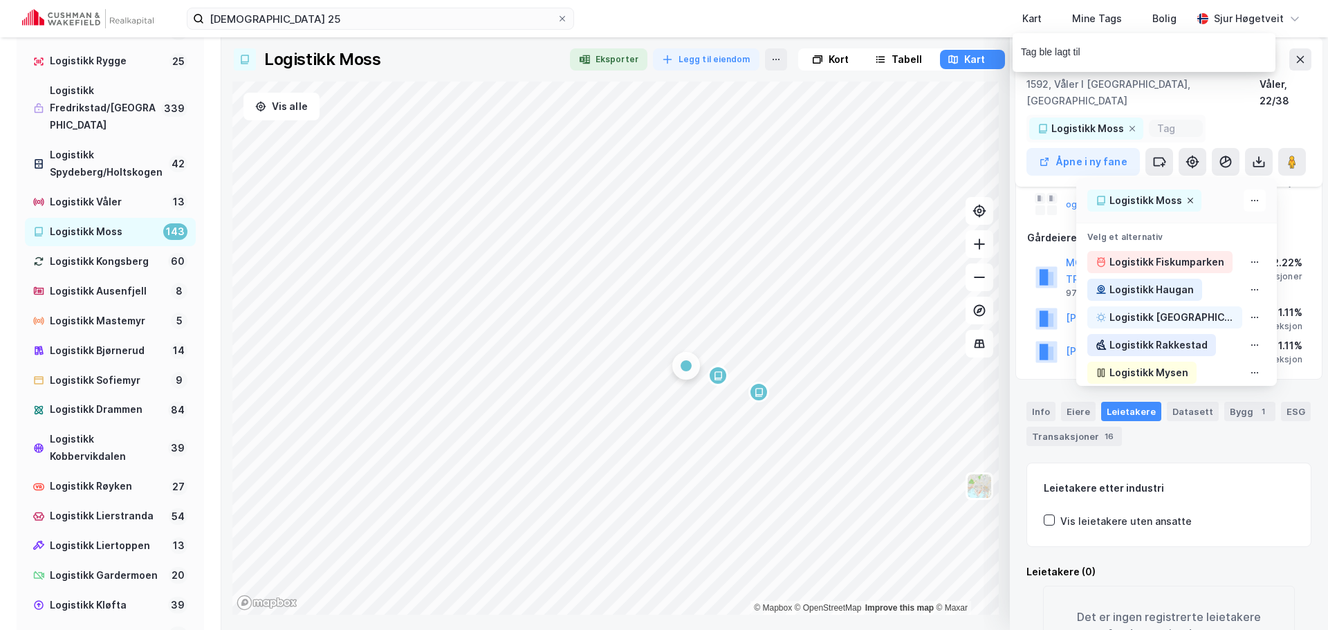
click at [1187, 196] on icon at bounding box center [1191, 200] width 8 height 8
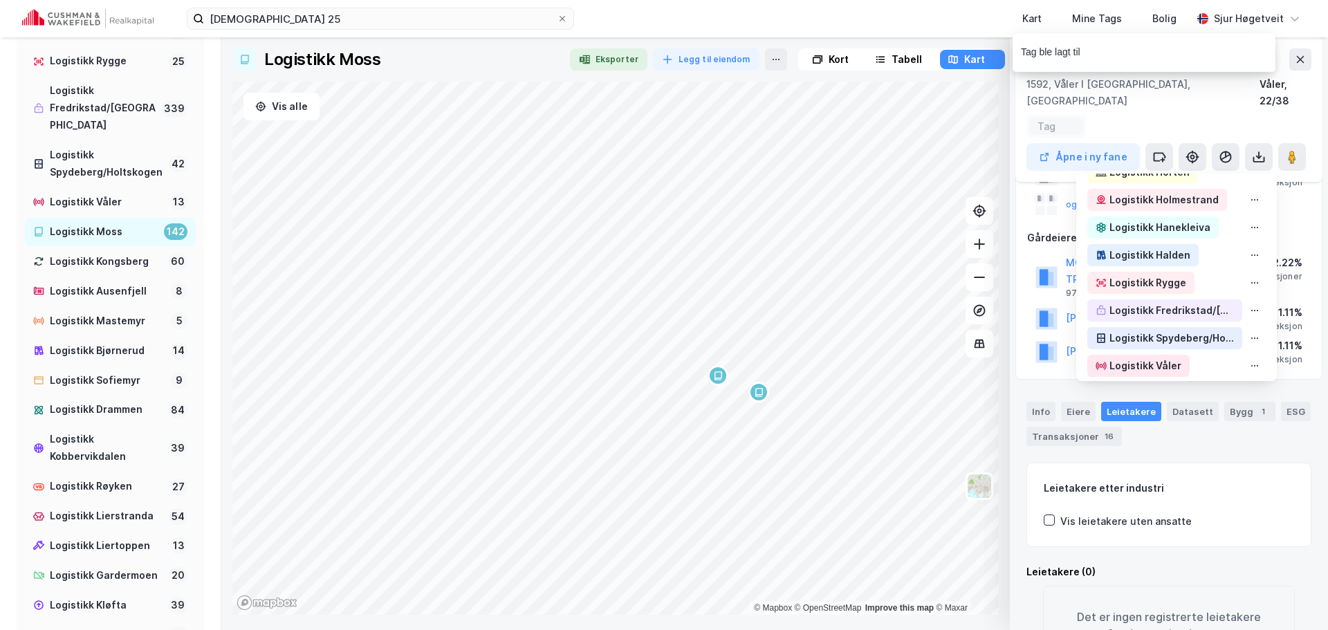
scroll to position [484, 0]
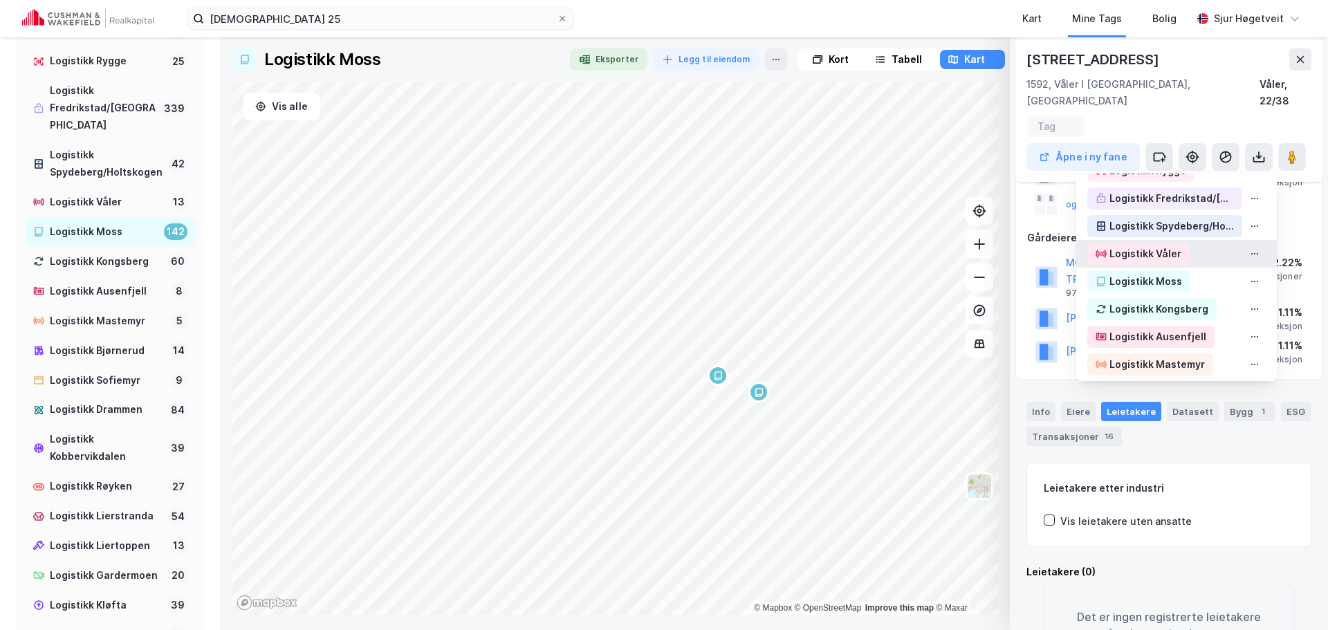
click at [1183, 240] on div "Logistikk Våler" at bounding box center [1177, 254] width 201 height 28
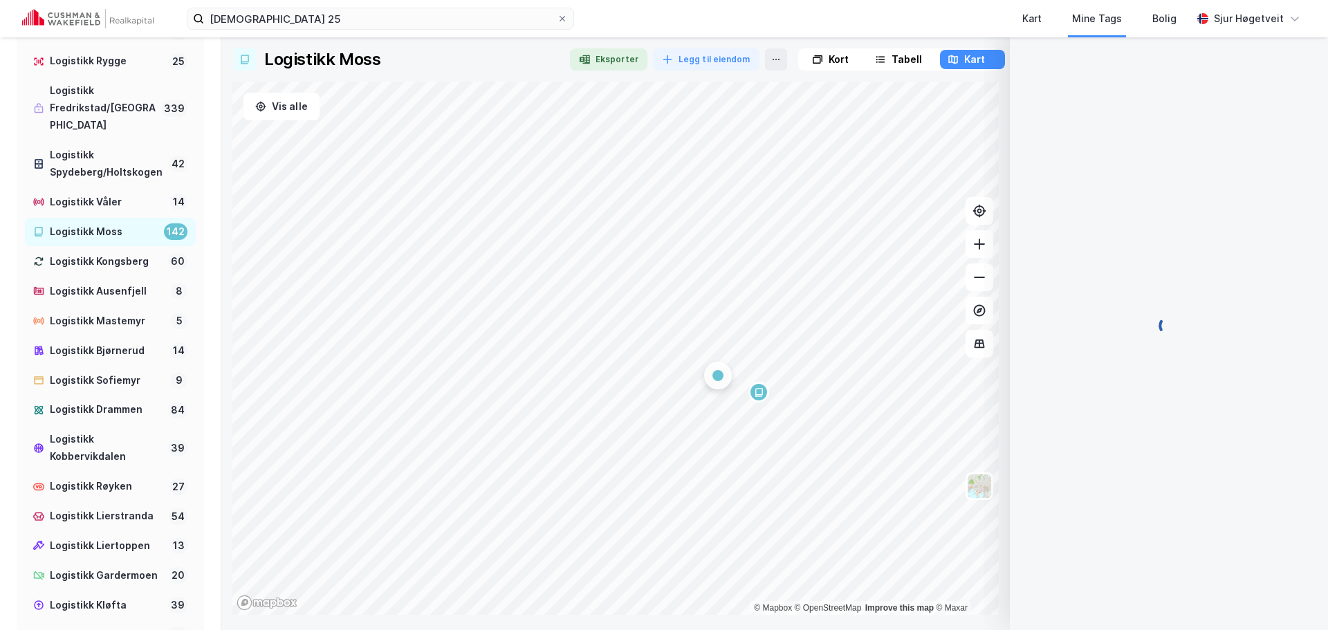
scroll to position [0, 0]
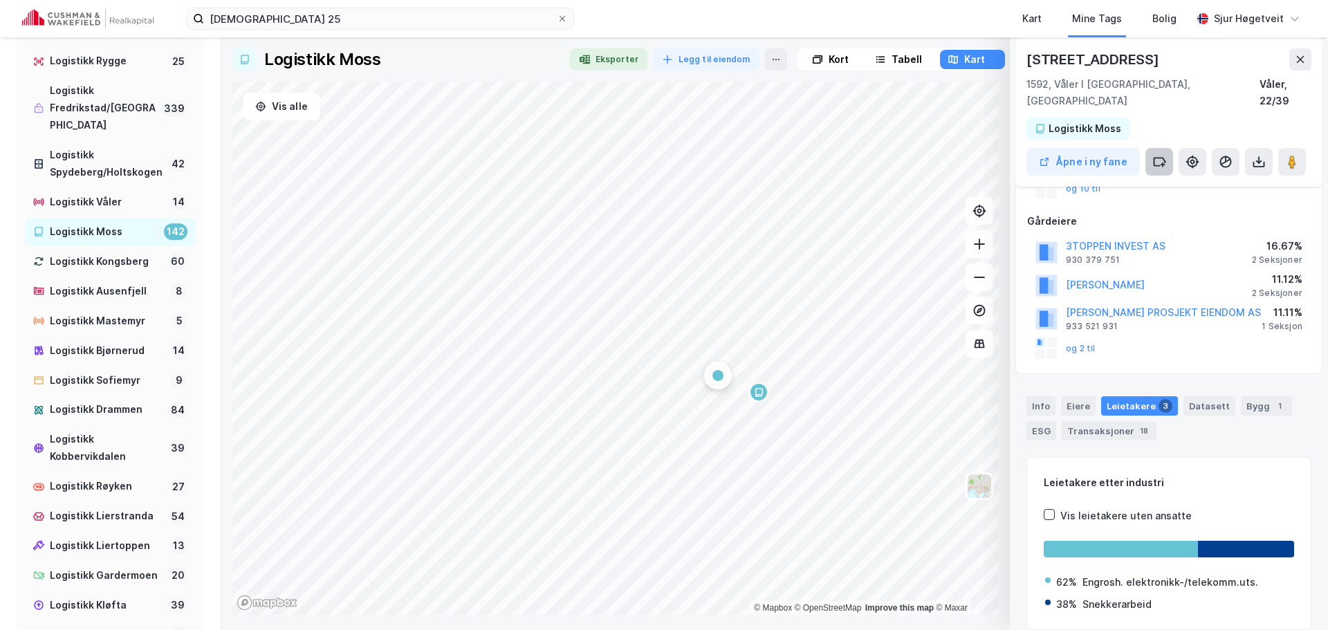
click at [1169, 148] on button at bounding box center [1160, 162] width 28 height 28
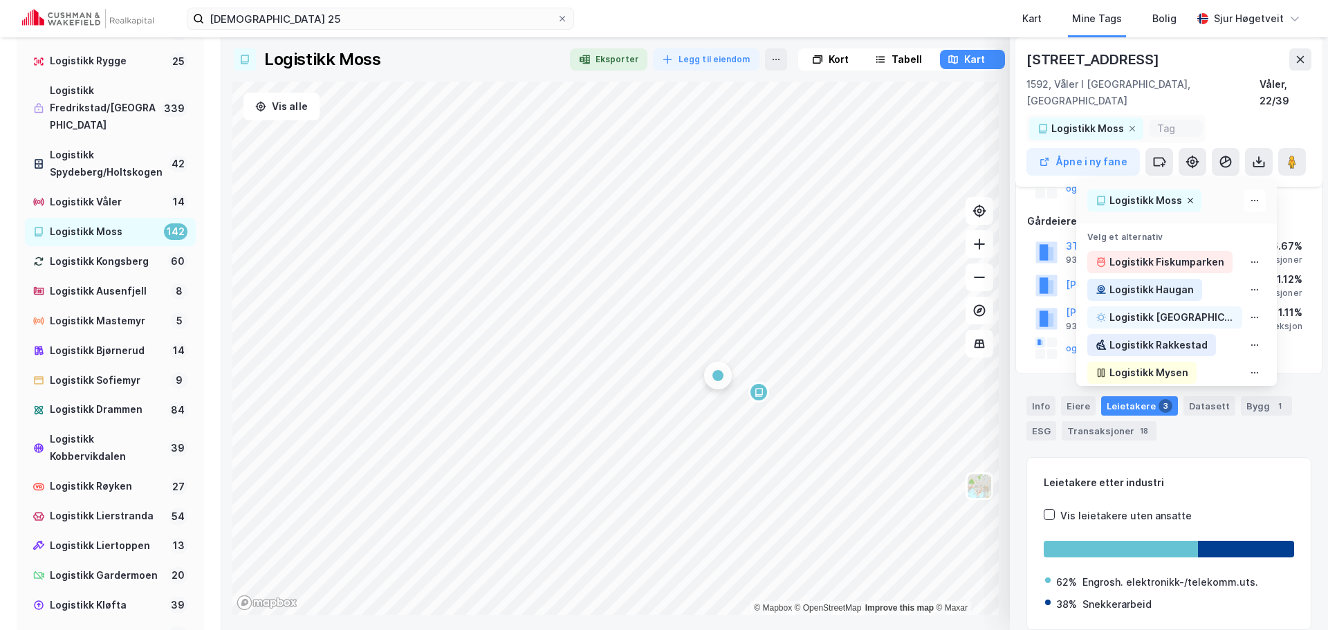
click at [1187, 196] on icon at bounding box center [1191, 200] width 8 height 8
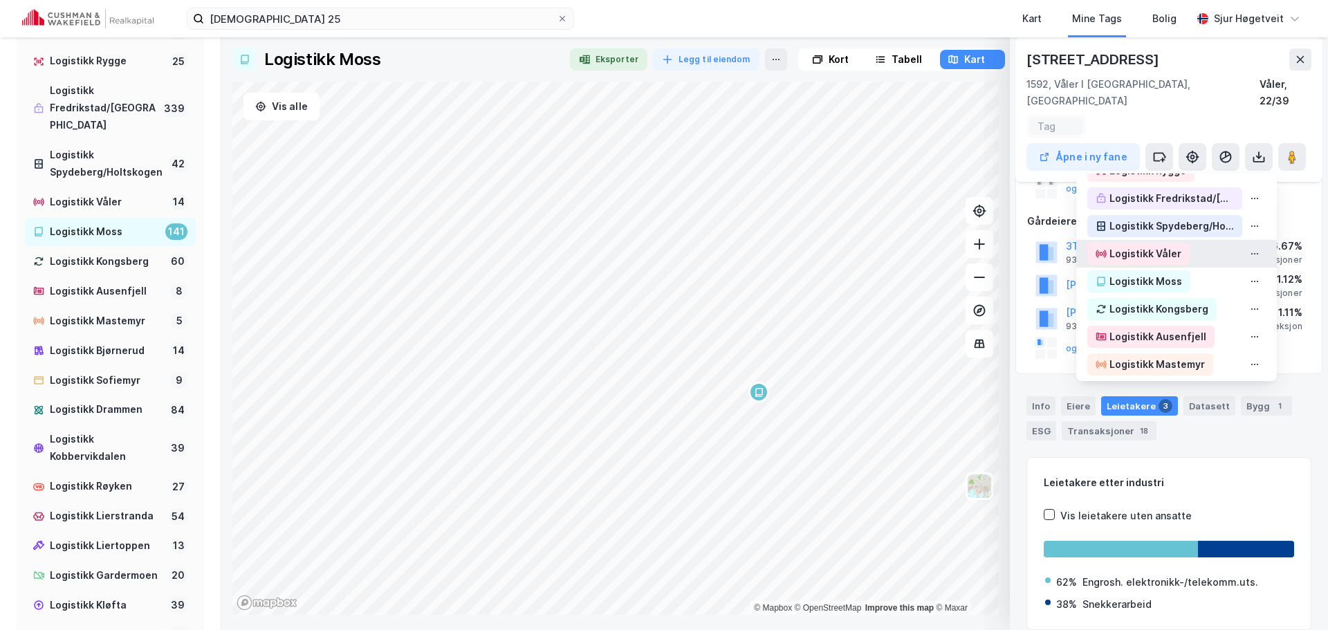
click at [1199, 243] on div "Logistikk Våler" at bounding box center [1177, 254] width 201 height 28
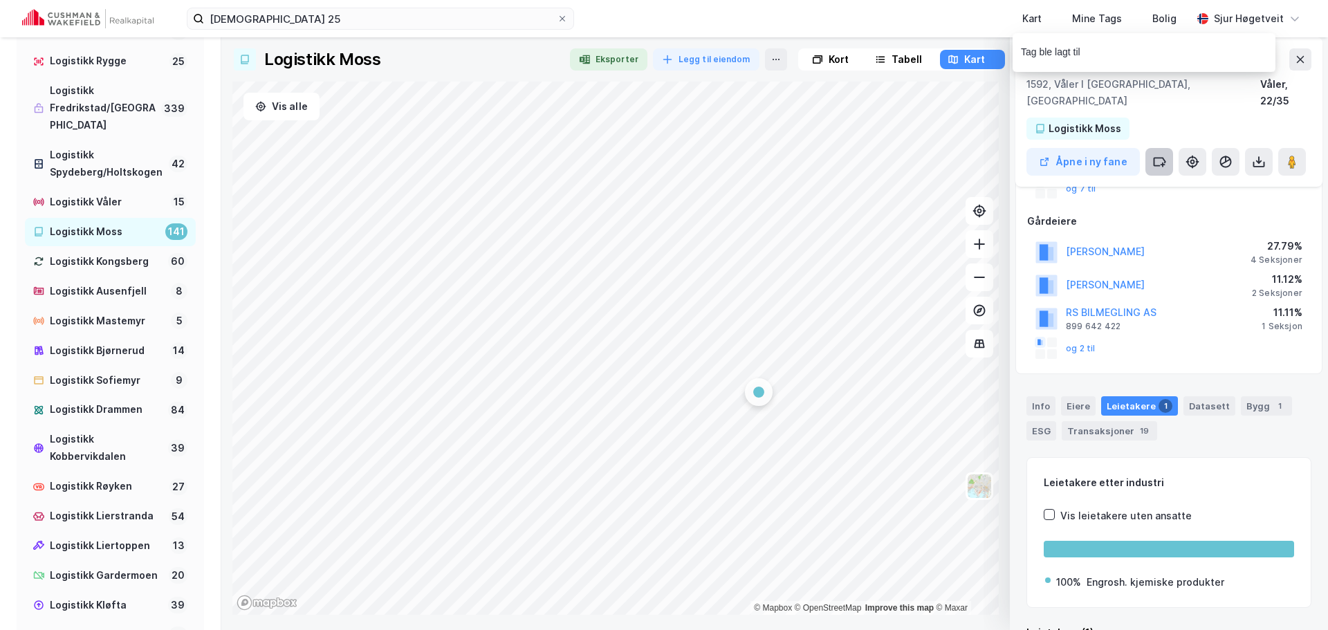
click at [1167, 148] on button at bounding box center [1160, 162] width 28 height 28
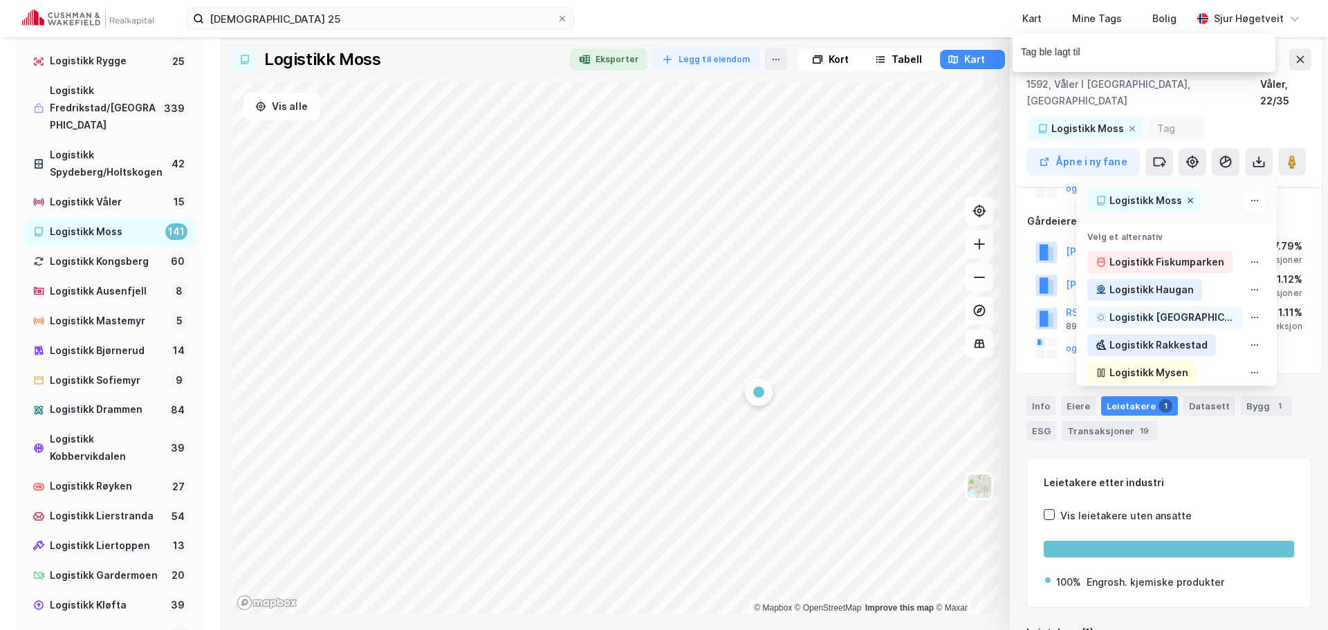
click at [1187, 196] on icon at bounding box center [1191, 200] width 8 height 8
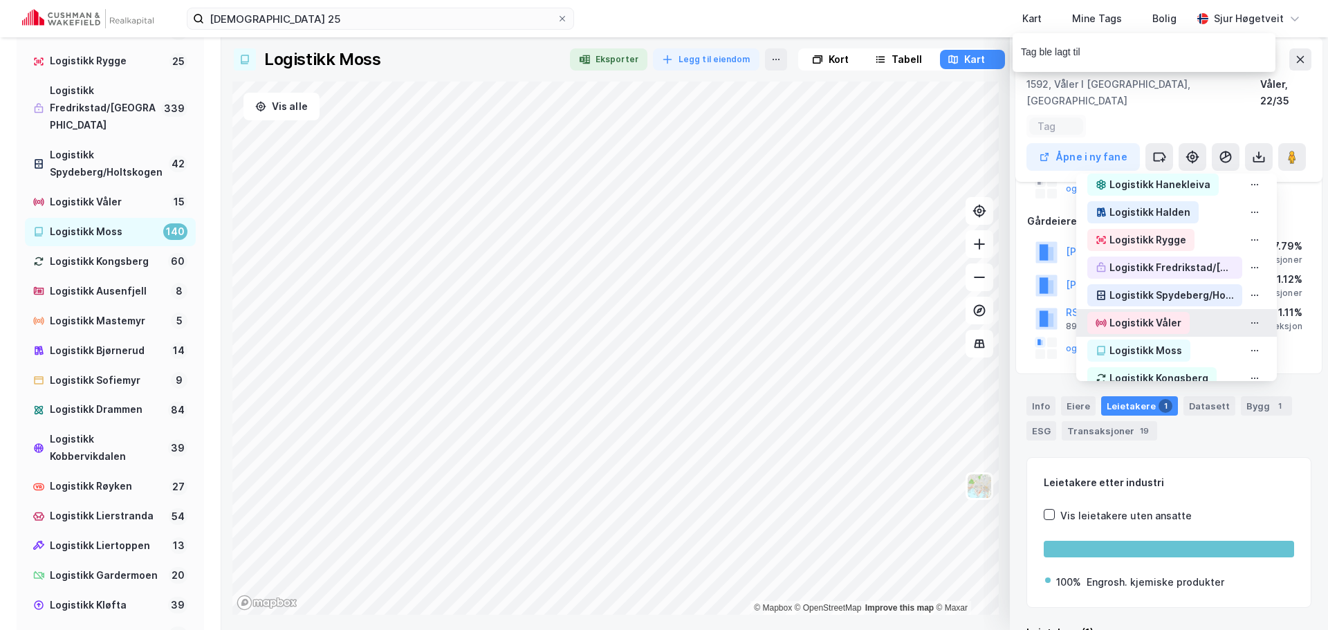
click at [1189, 309] on div "Logistikk Våler" at bounding box center [1177, 323] width 201 height 28
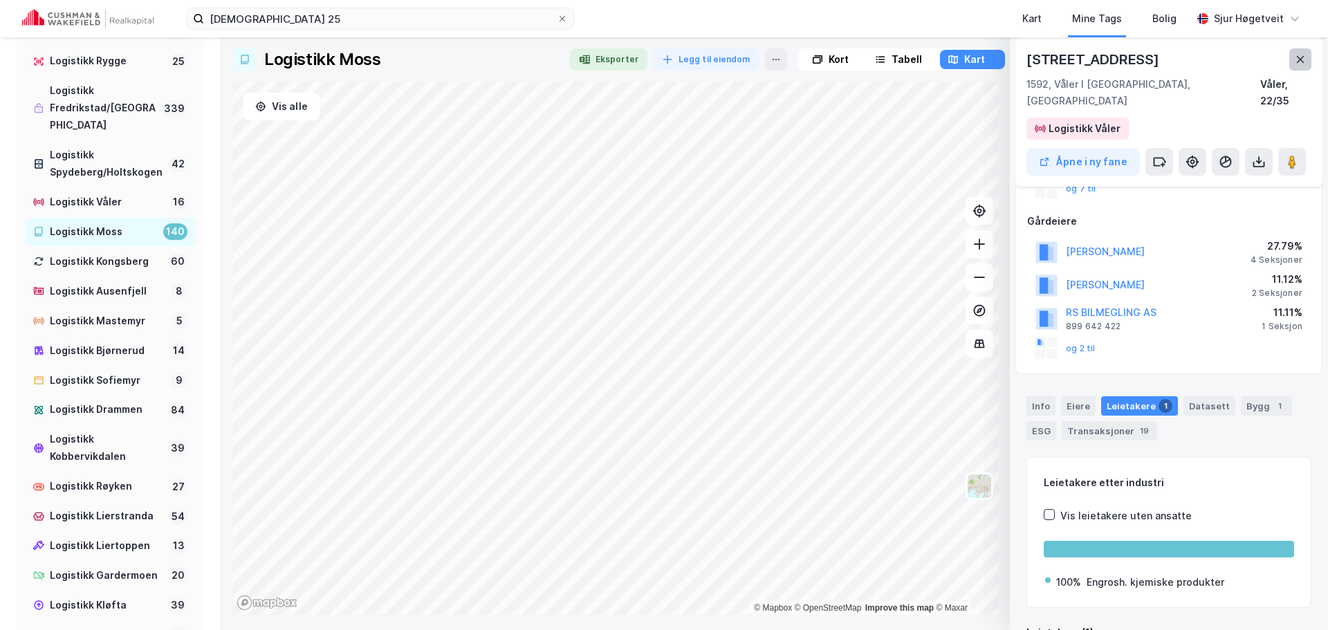
click at [1297, 63] on icon at bounding box center [1300, 59] width 11 height 11
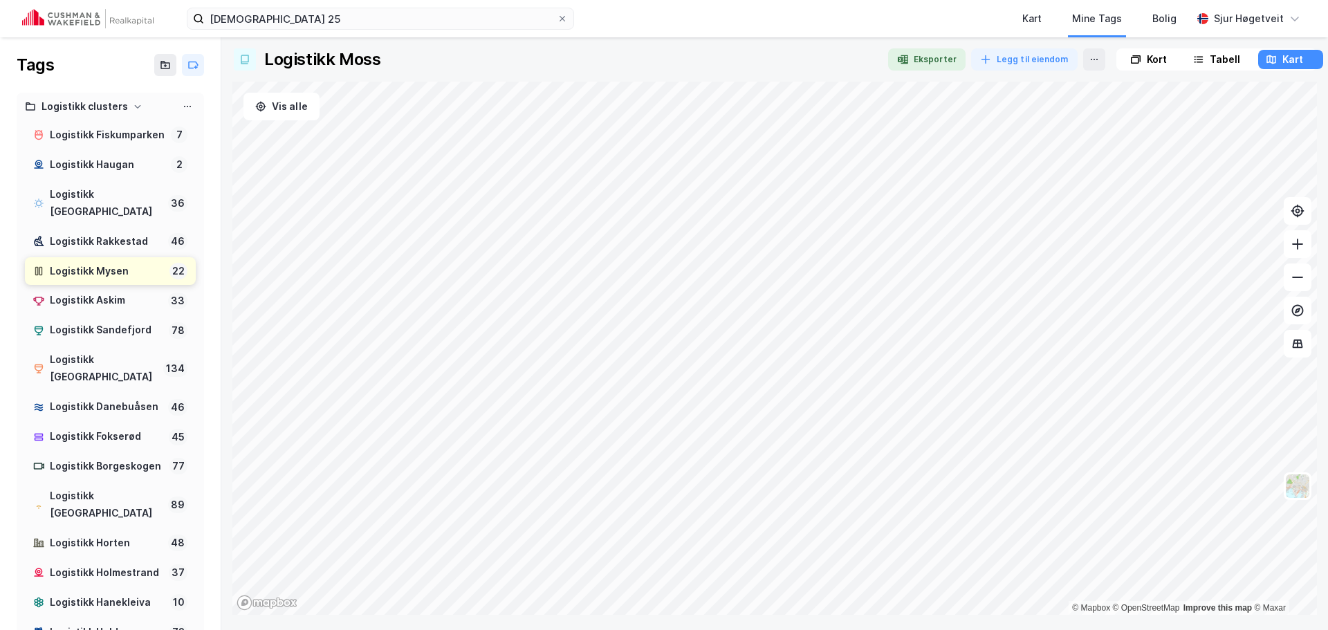
click at [124, 277] on div "Logistikk Mysen" at bounding box center [107, 271] width 114 height 17
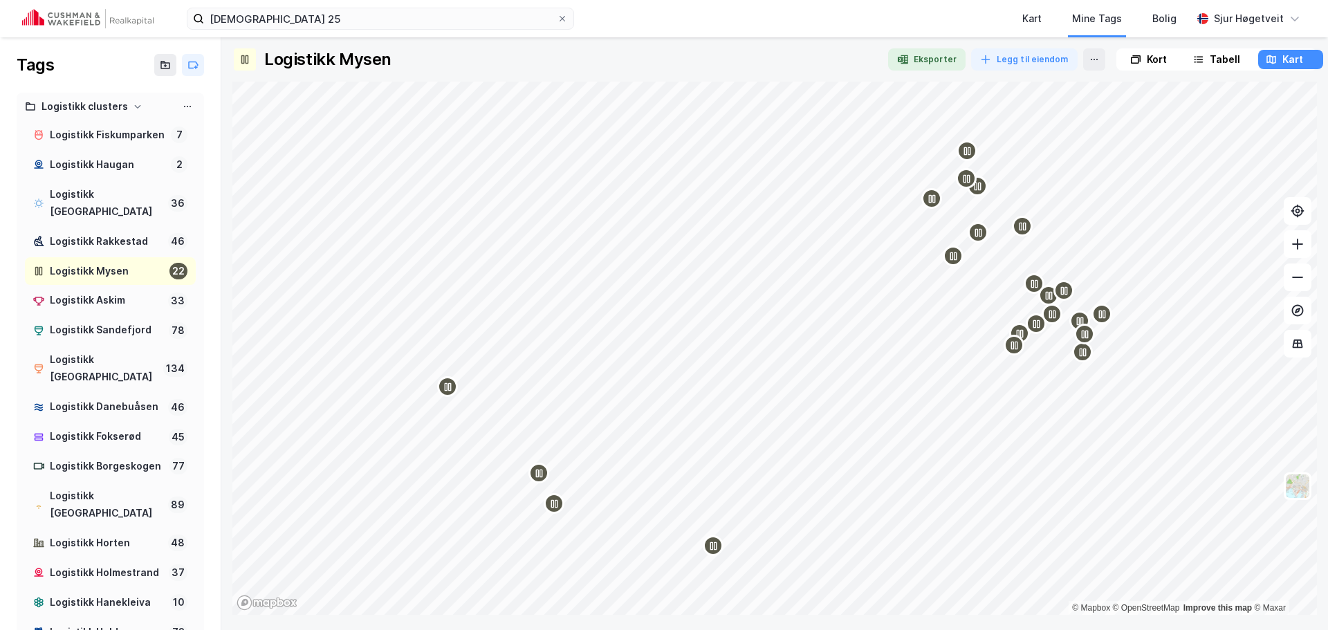
click at [942, 71] on div "Logistikk Mysen Eksporter Legg til eiendom Kort Tabell Kart © Mapbox © OpenStre…" at bounding box center [774, 331] width 1085 height 567
click at [944, 60] on button "Eksporter" at bounding box center [926, 59] width 77 height 22
click at [1163, 64] on div "Kort" at bounding box center [1149, 59] width 62 height 19
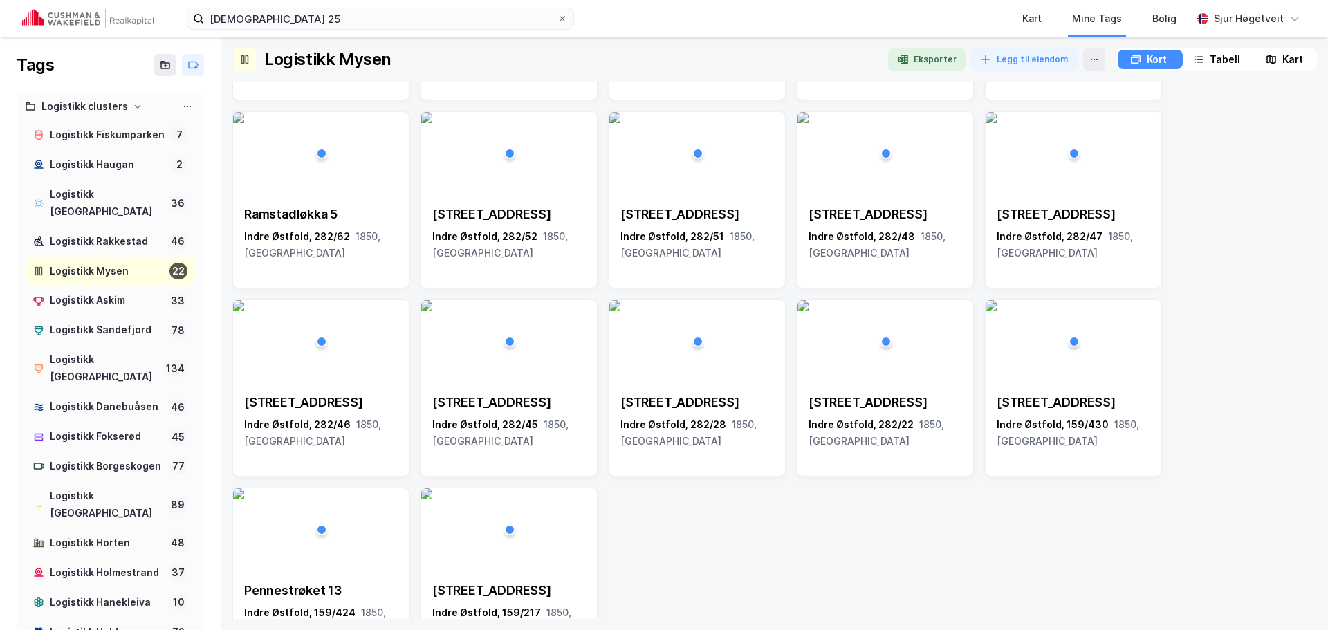
scroll to position [392, 0]
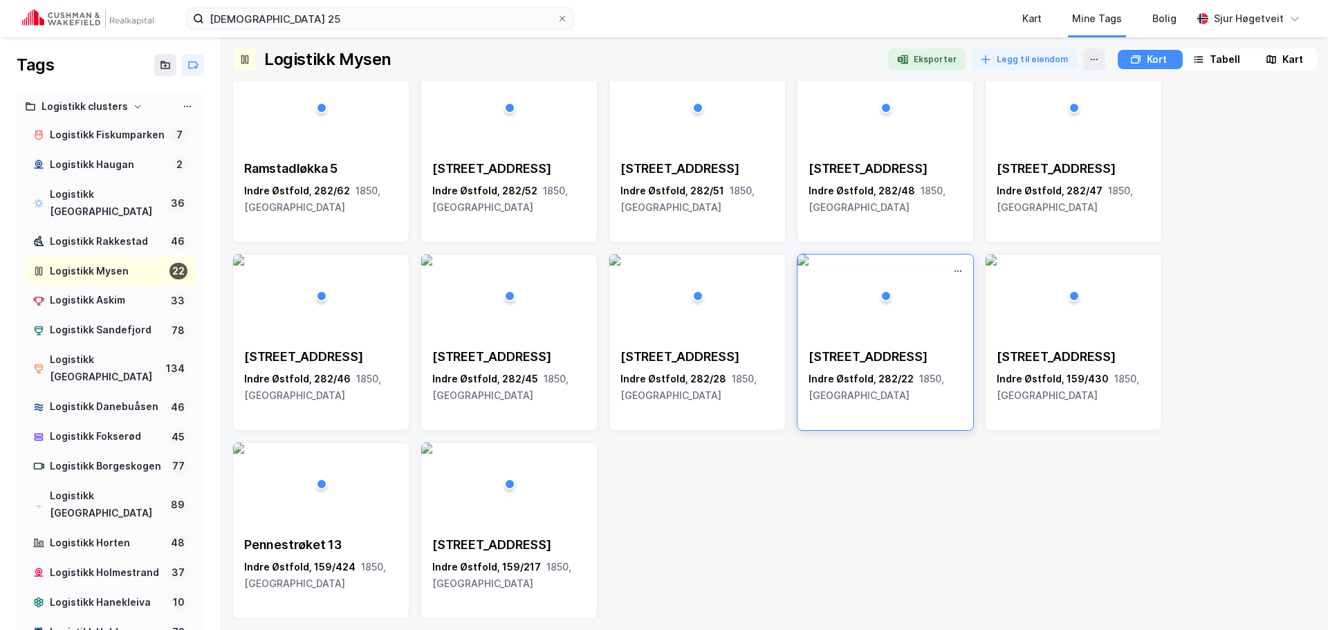
click at [809, 266] on img at bounding box center [803, 260] width 11 height 11
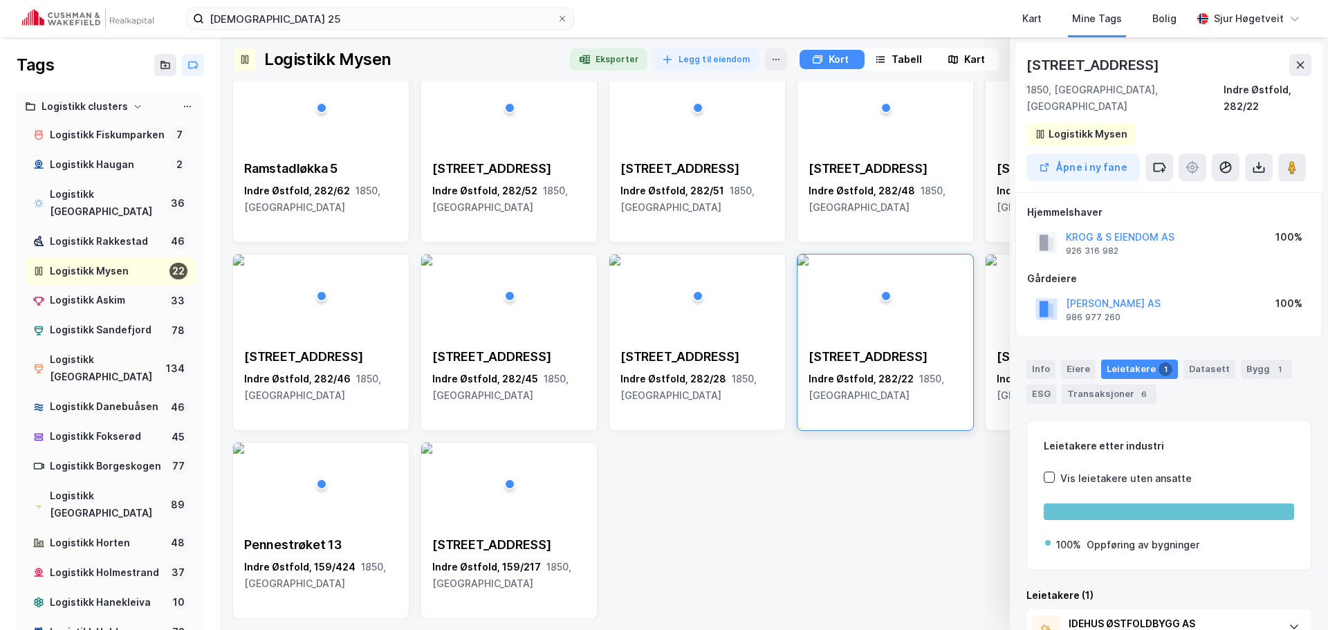
click at [1227, 360] on div "Info Eiere Leietakere 1 Datasett Bygg 1 ESG Transaksjoner 6" at bounding box center [1169, 382] width 285 height 44
click at [1273, 363] on div "1" at bounding box center [1280, 370] width 14 height 14
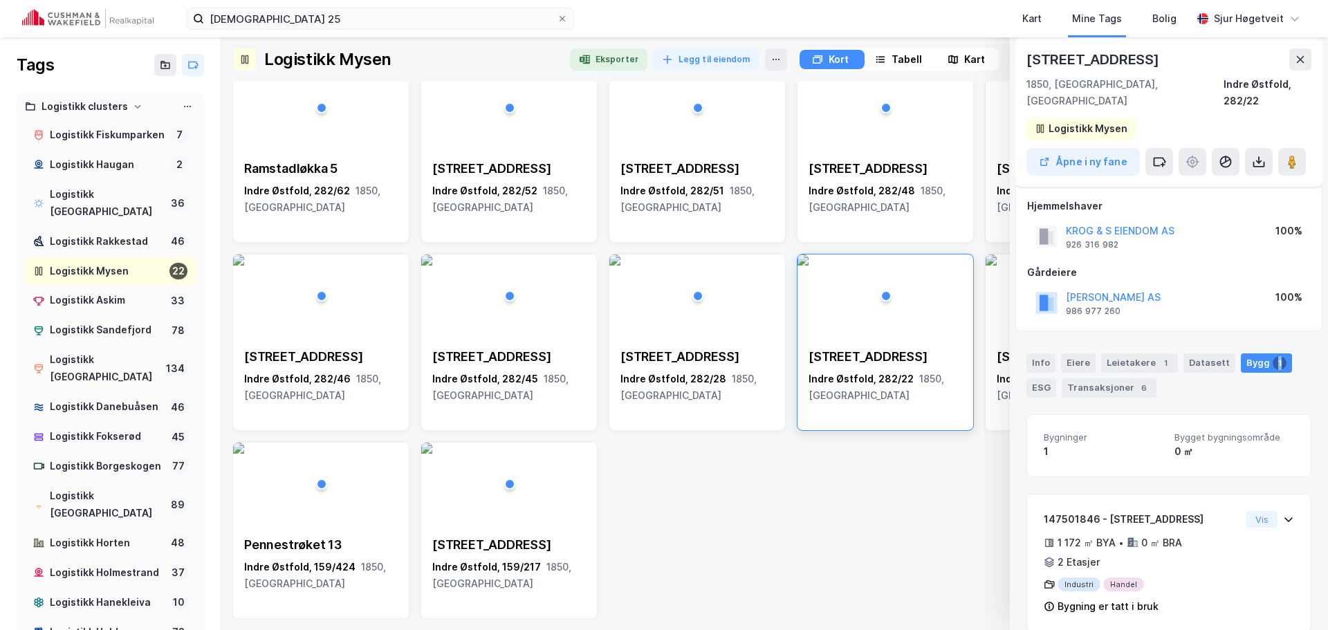
scroll to position [8, 0]
click at [1306, 64] on button at bounding box center [1301, 59] width 22 height 22
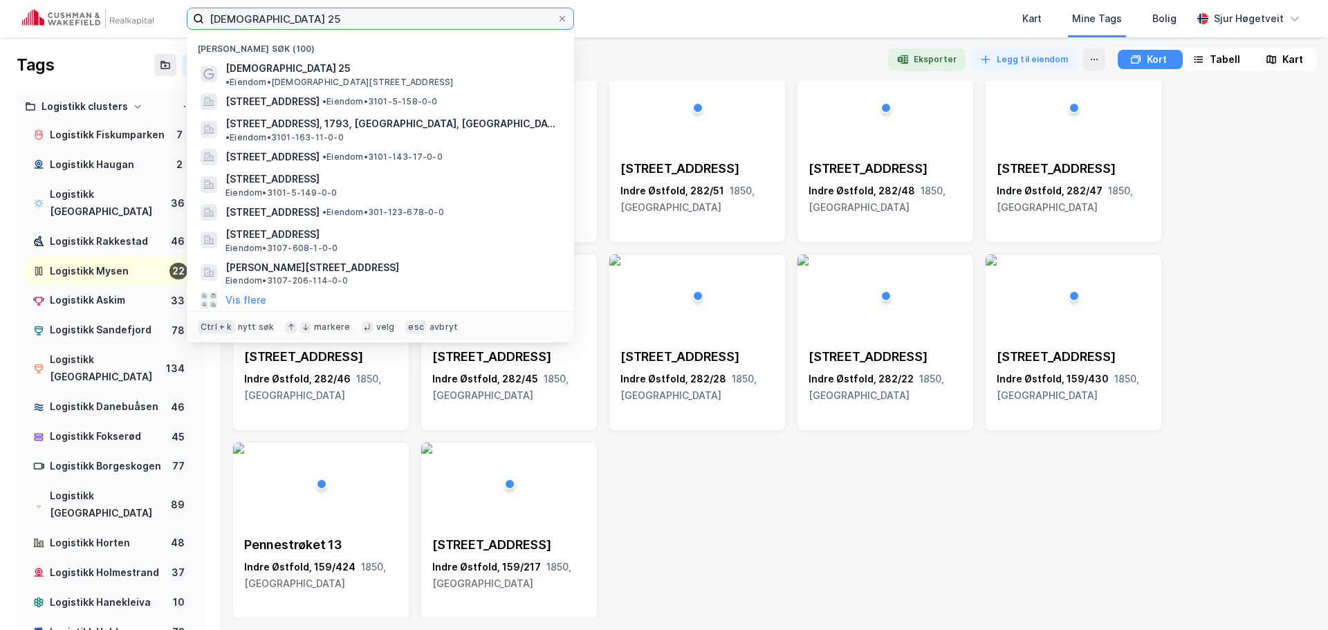
click at [354, 16] on input "[DEMOGRAPHIC_DATA] 25" at bounding box center [380, 18] width 353 height 21
click at [353, 16] on input "[DEMOGRAPHIC_DATA] 25" at bounding box center [380, 18] width 353 height 21
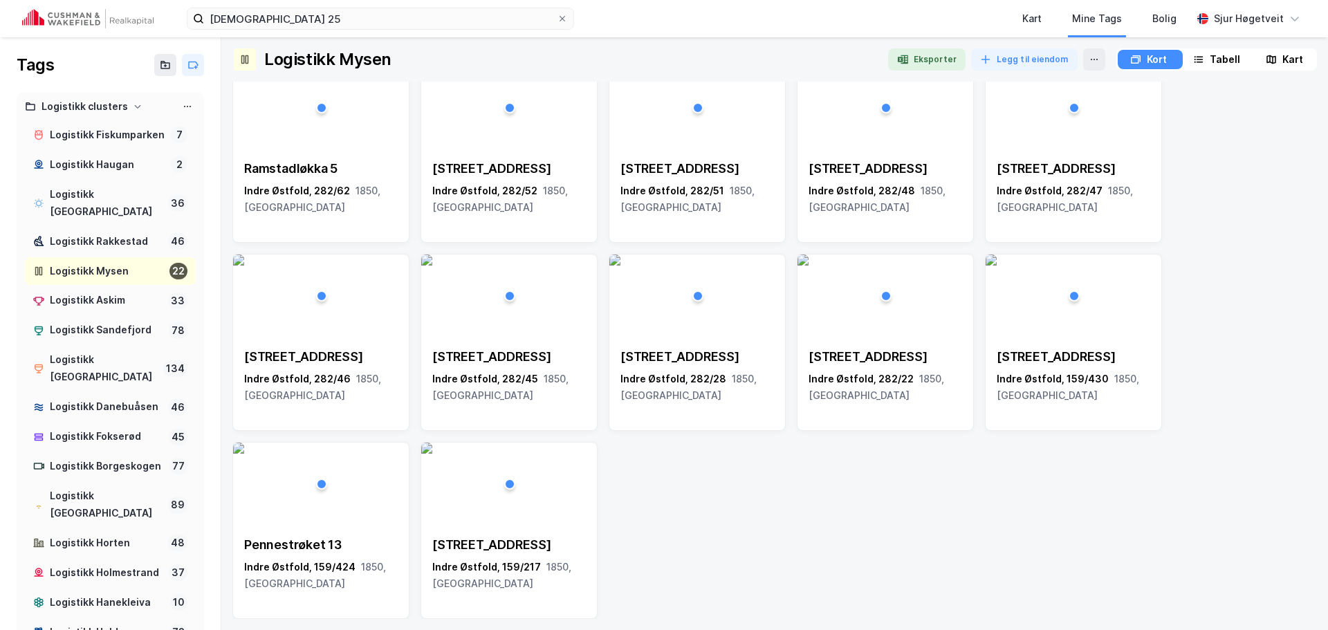
click at [98, 21] on img at bounding box center [87, 18] width 131 height 19
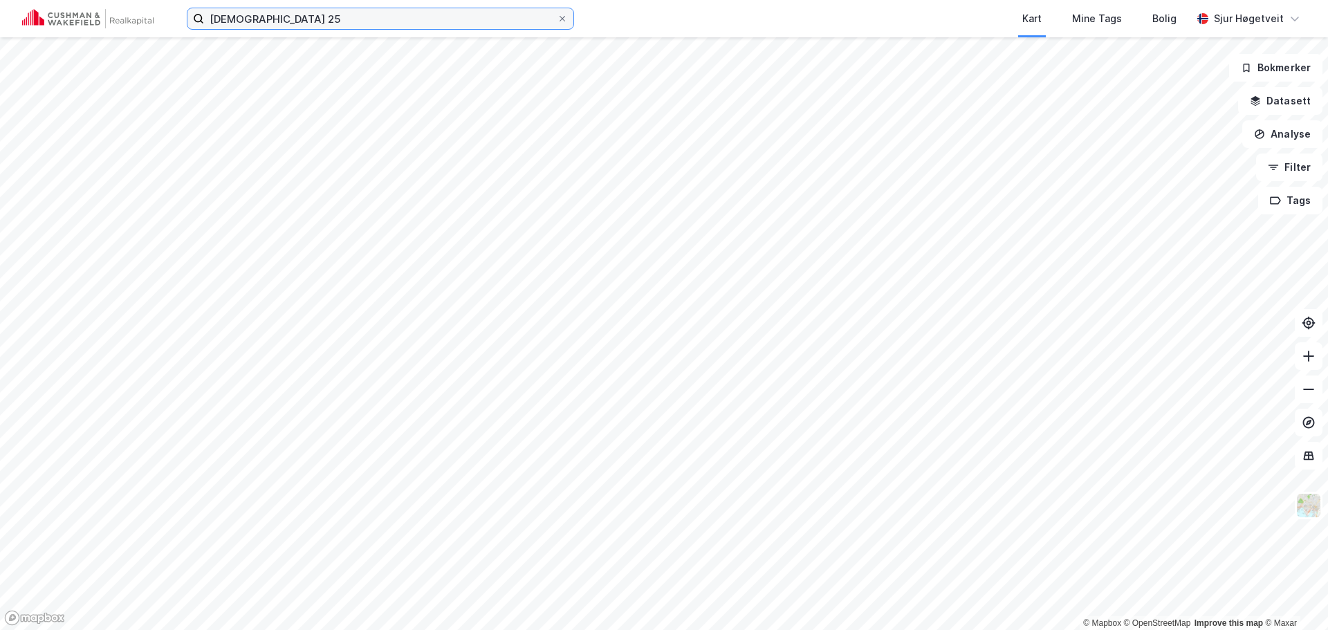
click at [244, 12] on input "[DEMOGRAPHIC_DATA] 25" at bounding box center [380, 18] width 353 height 21
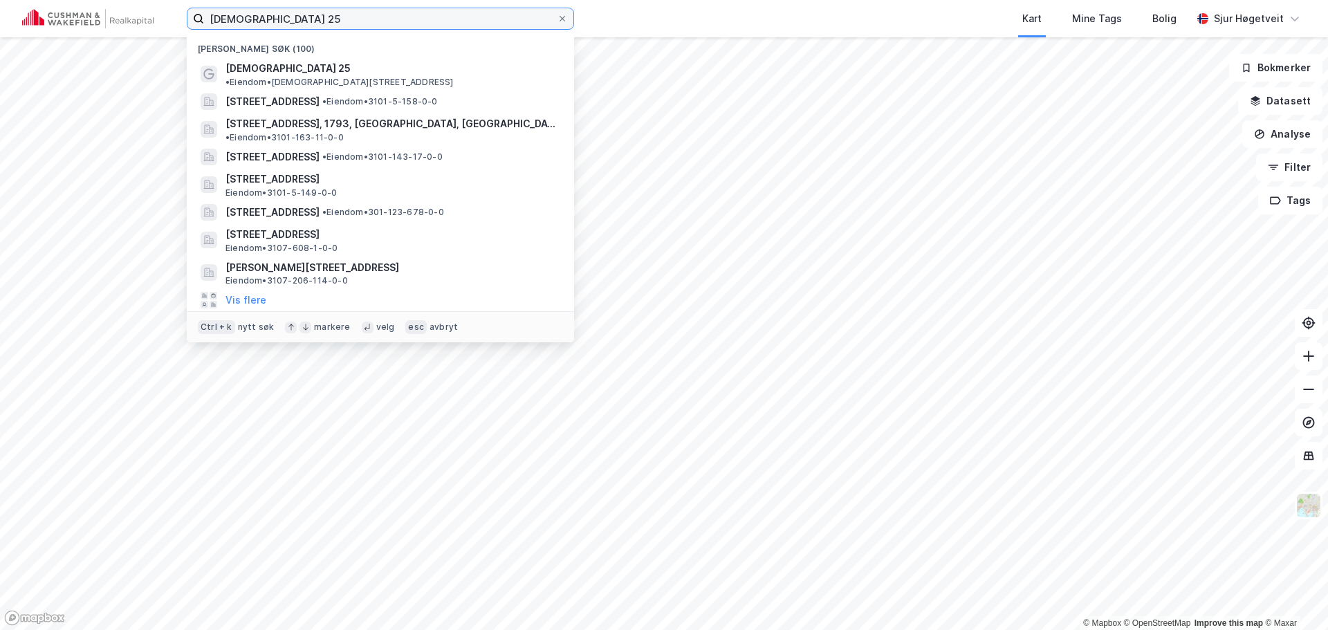
click at [244, 12] on input "[DEMOGRAPHIC_DATA] 25" at bounding box center [380, 18] width 353 height 21
paste input "Pennestrøket 13"
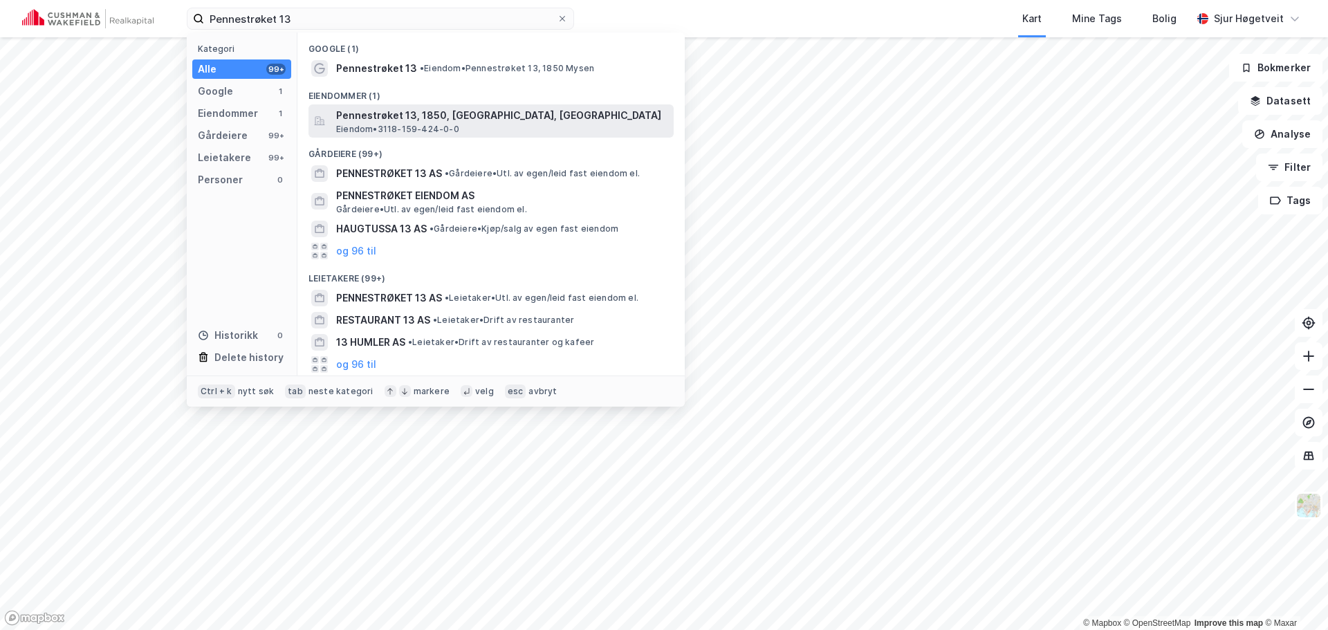
click at [405, 112] on span "Pennestrøket 13, 1850, [GEOGRAPHIC_DATA], [GEOGRAPHIC_DATA]" at bounding box center [502, 115] width 332 height 17
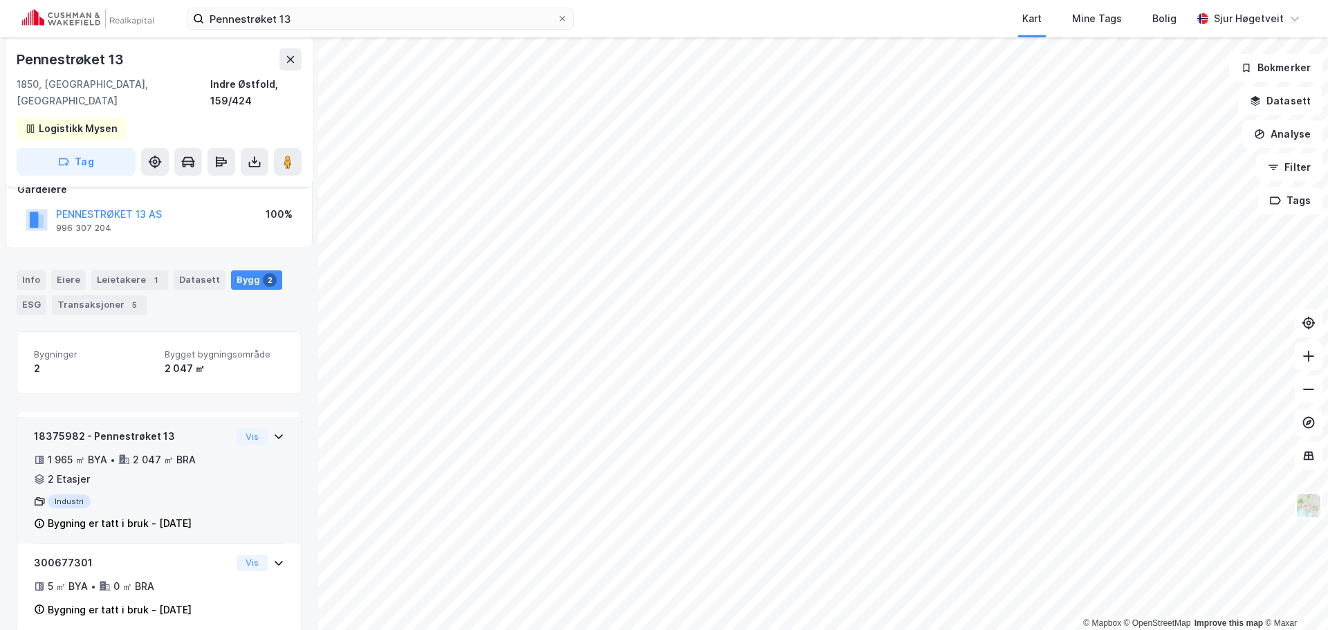
scroll to position [95, 0]
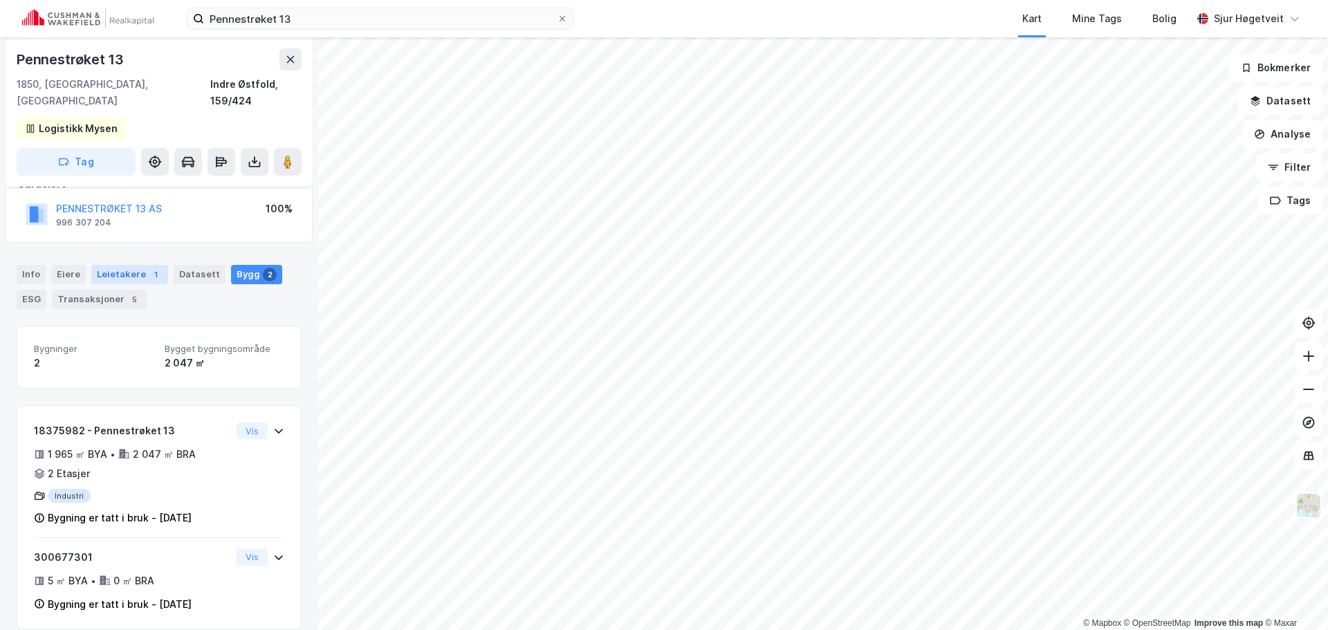
click at [149, 268] on div "1" at bounding box center [156, 275] width 14 height 14
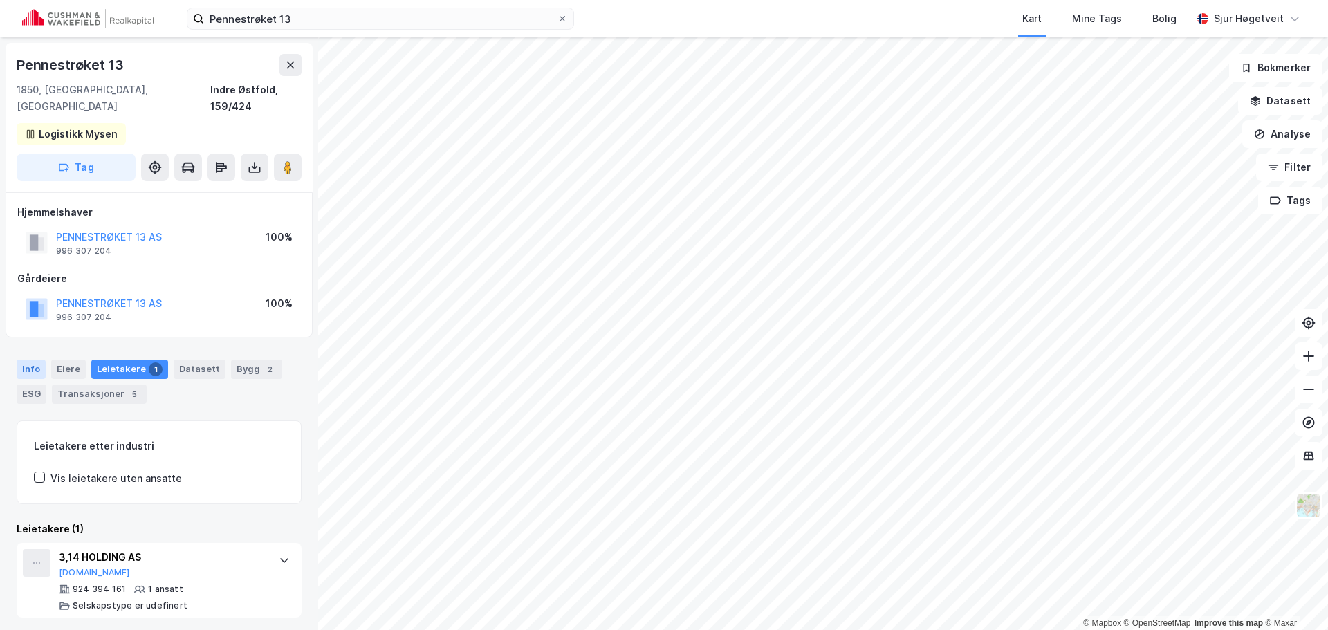
click at [30, 360] on div "Info" at bounding box center [31, 369] width 29 height 19
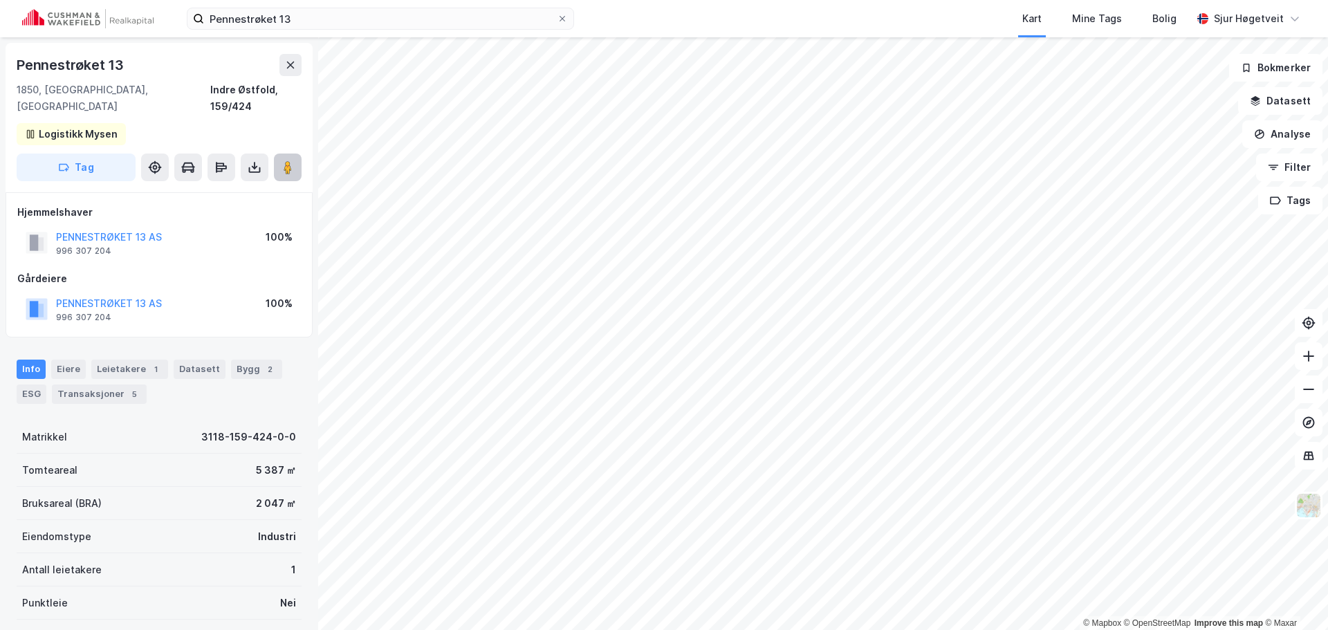
click at [286, 161] on image at bounding box center [288, 168] width 8 height 14
drag, startPoint x: 182, startPoint y: 286, endPoint x: 62, endPoint y: 292, distance: 120.5
click at [62, 293] on div "PENNESTRØKET 13 AS 996 307 204 100%" at bounding box center [159, 309] width 284 height 33
copy button "PENNESTRØKET 13 AS"
click at [439, 4] on div "Pennestrøket 13 Kart Mine Tags Bolig Sjur Høgetveit" at bounding box center [664, 18] width 1328 height 37
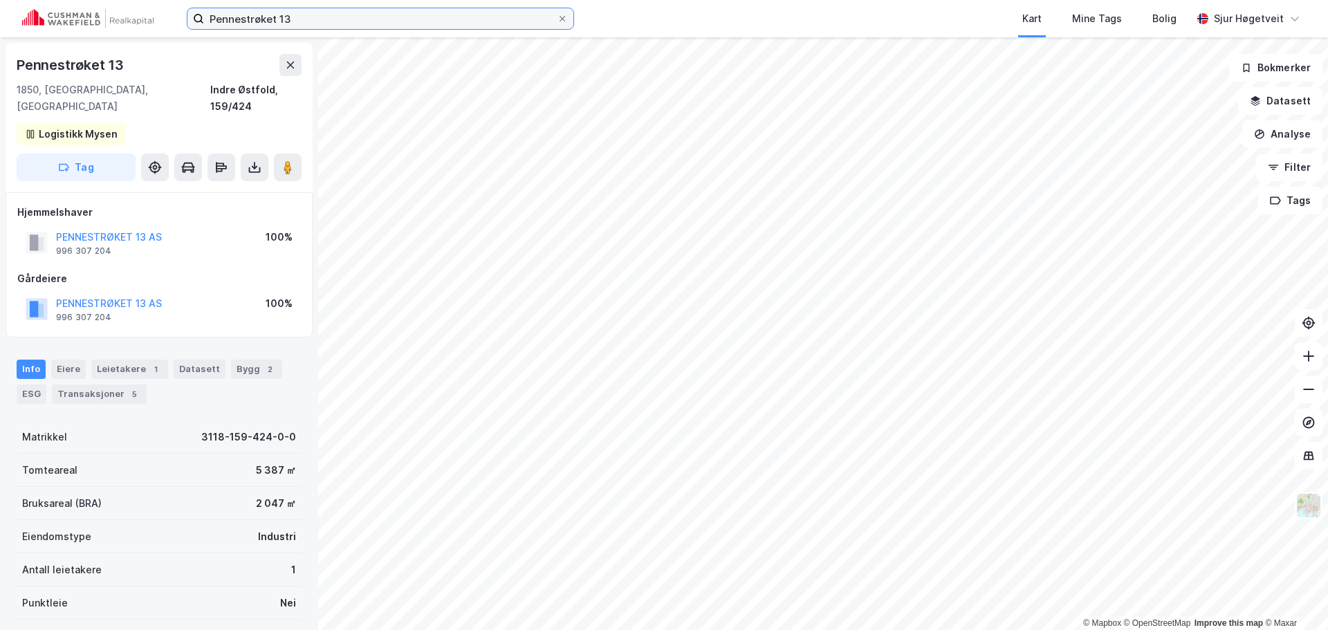
click at [438, 10] on input "Pennestrøket 13" at bounding box center [380, 18] width 353 height 21
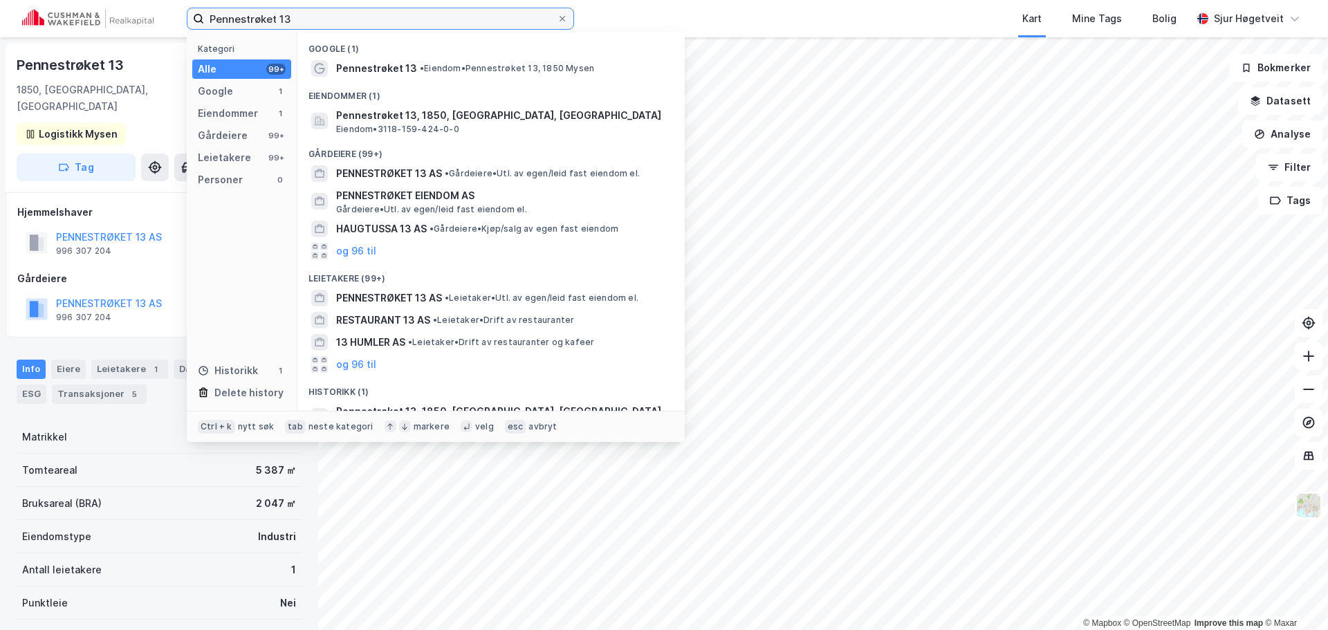
click at [437, 10] on input "Pennestrøket 13" at bounding box center [380, 18] width 353 height 21
paste input "Kjærlighetsstien 1"
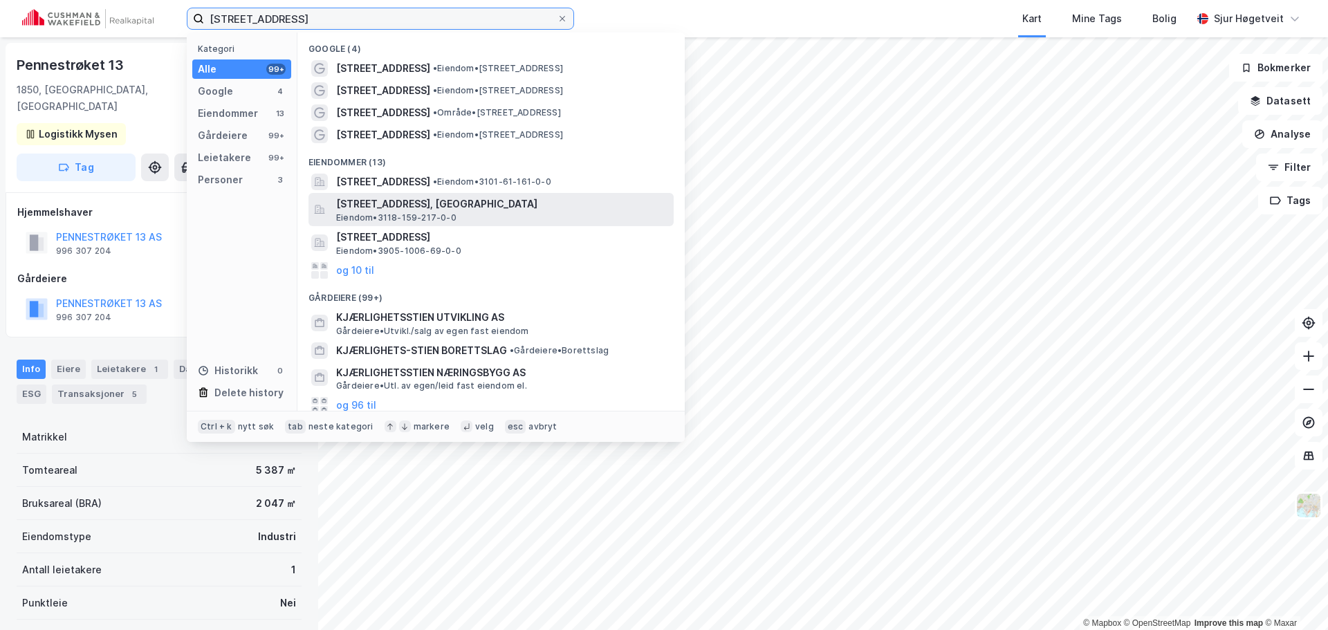
type input "Kjærlighetsstien 1"
click at [594, 212] on div "Kjærlighetsstien 1, 1850, MYSEN, INDRE ØSTFOLD Eiendom • 3118-159-217-0-0" at bounding box center [503, 210] width 335 height 28
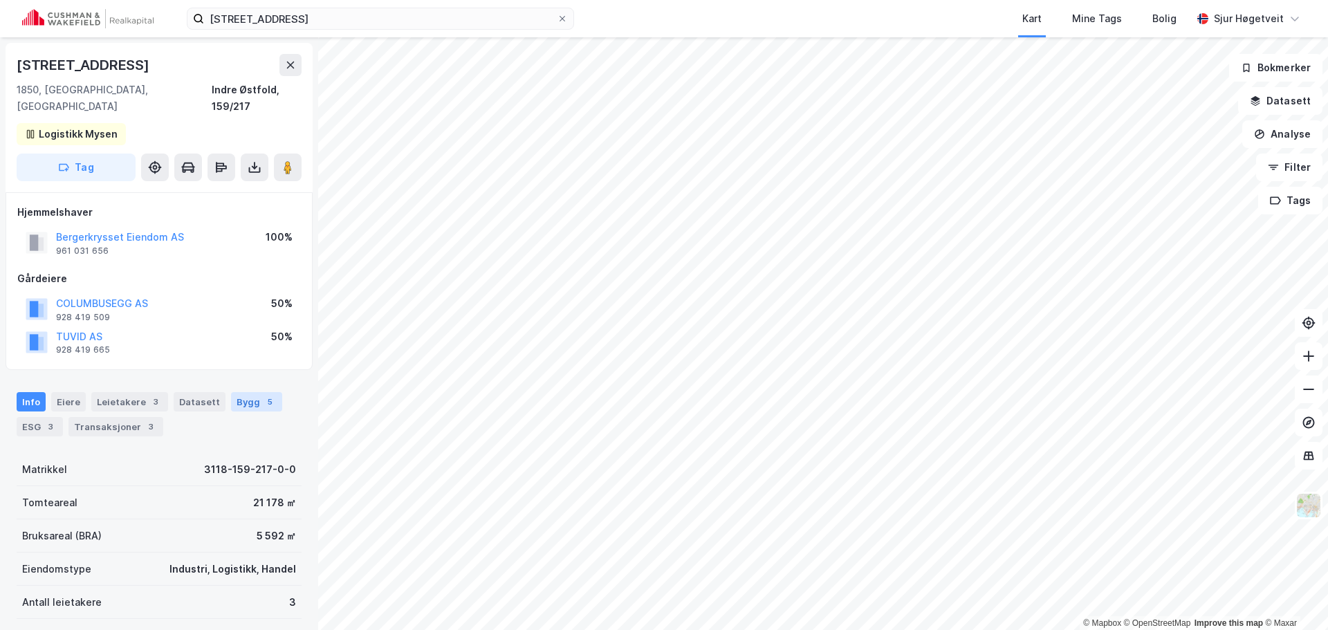
click at [242, 392] on div "Bygg 5" at bounding box center [256, 401] width 51 height 19
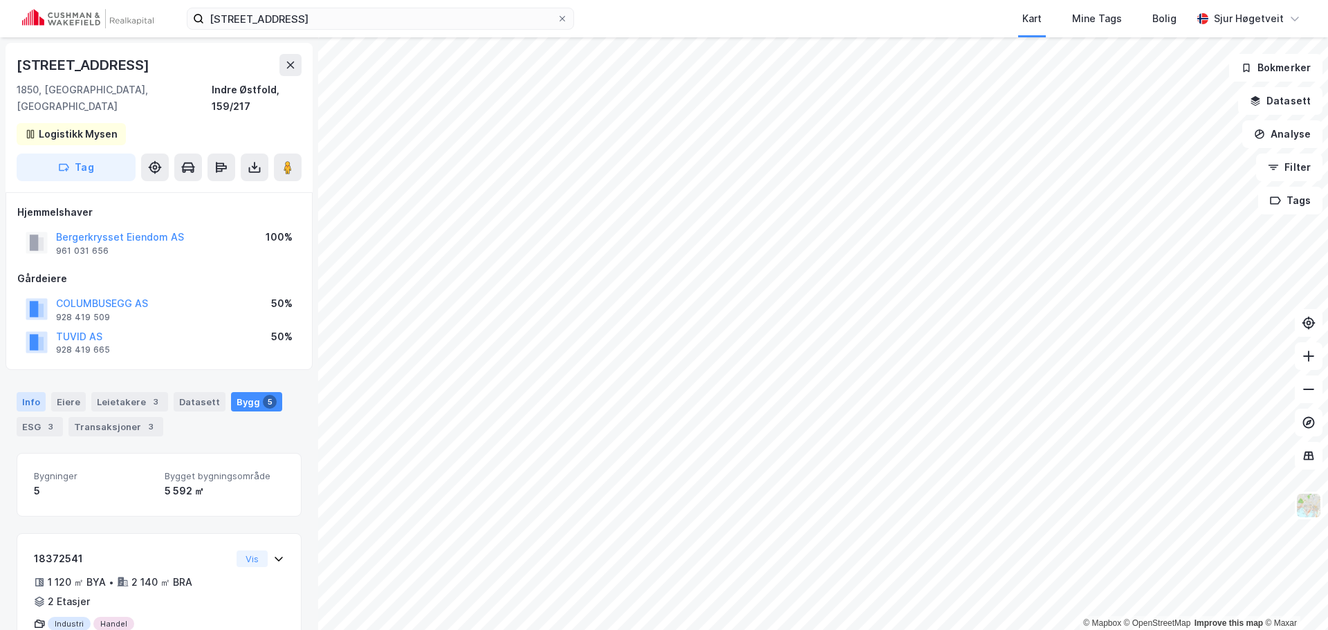
click at [35, 392] on div "Info" at bounding box center [31, 401] width 29 height 19
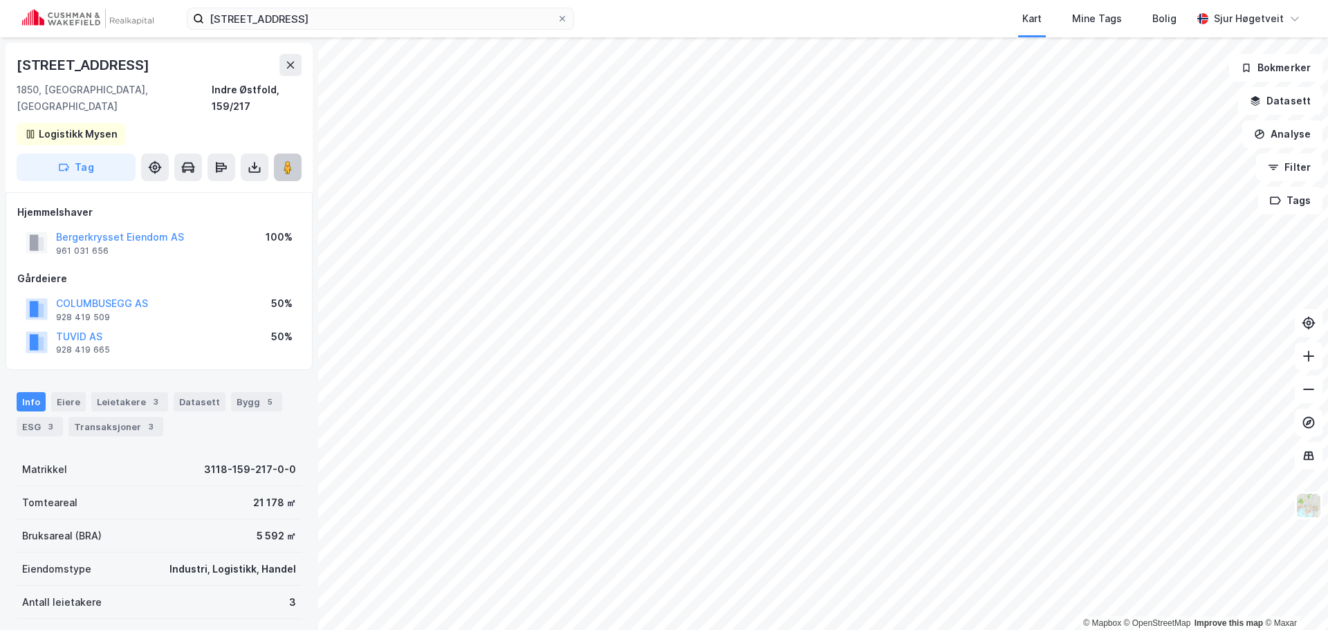
click at [277, 156] on button at bounding box center [288, 168] width 28 height 28
click at [154, 395] on div "3" at bounding box center [156, 402] width 14 height 14
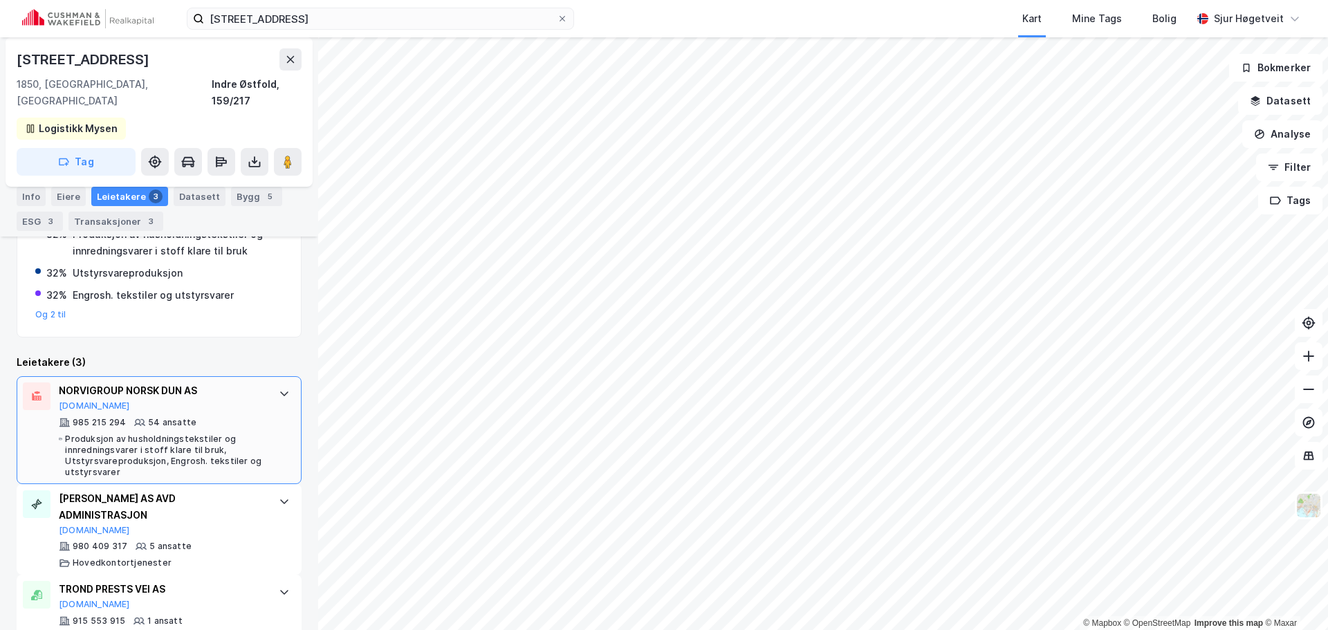
scroll to position [347, 0]
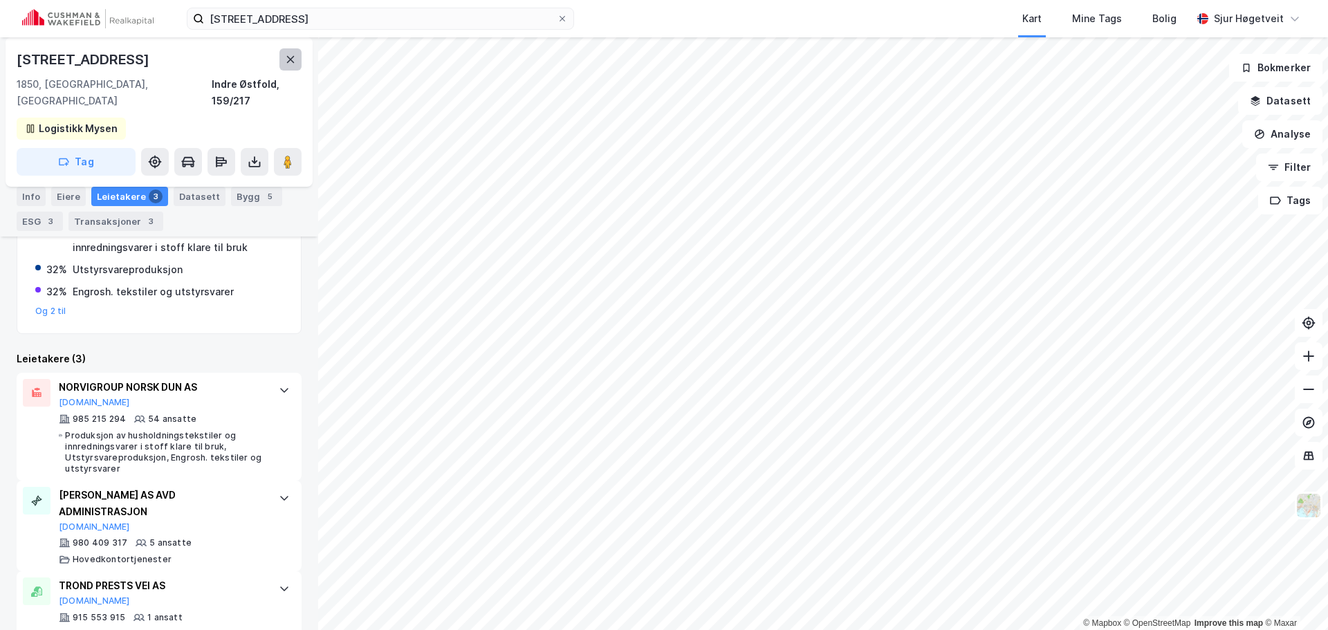
click at [299, 64] on button at bounding box center [291, 59] width 22 height 22
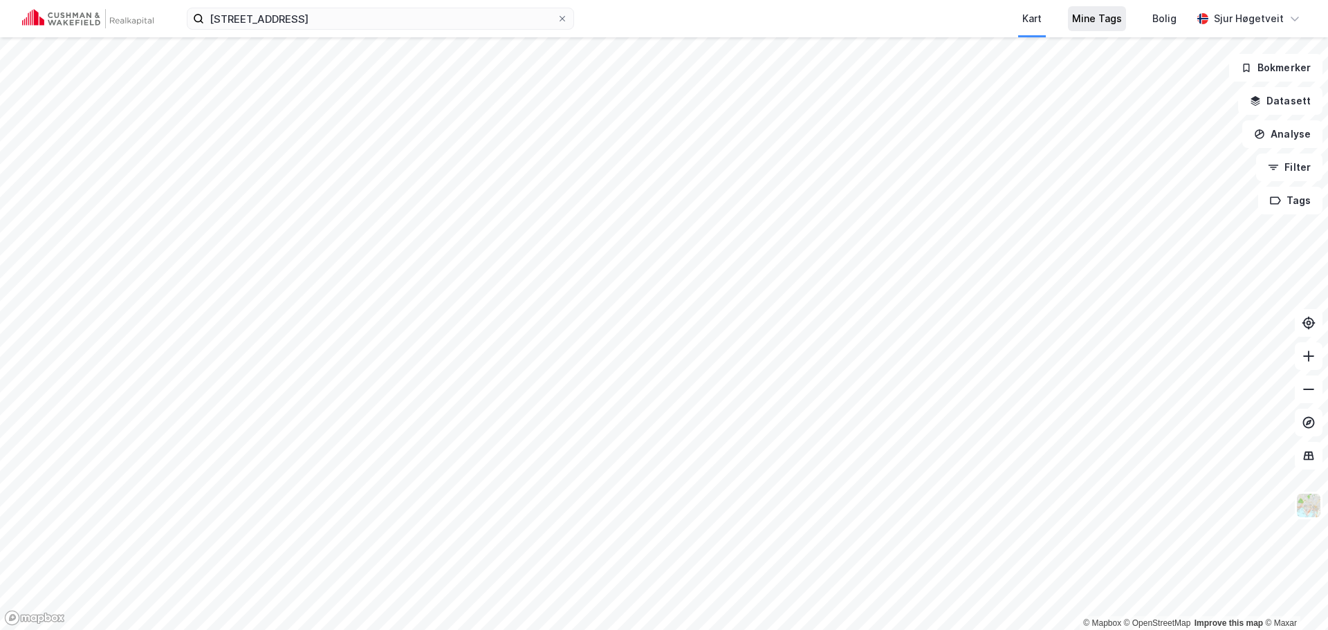
click at [1102, 14] on div "Mine Tags" at bounding box center [1097, 18] width 50 height 17
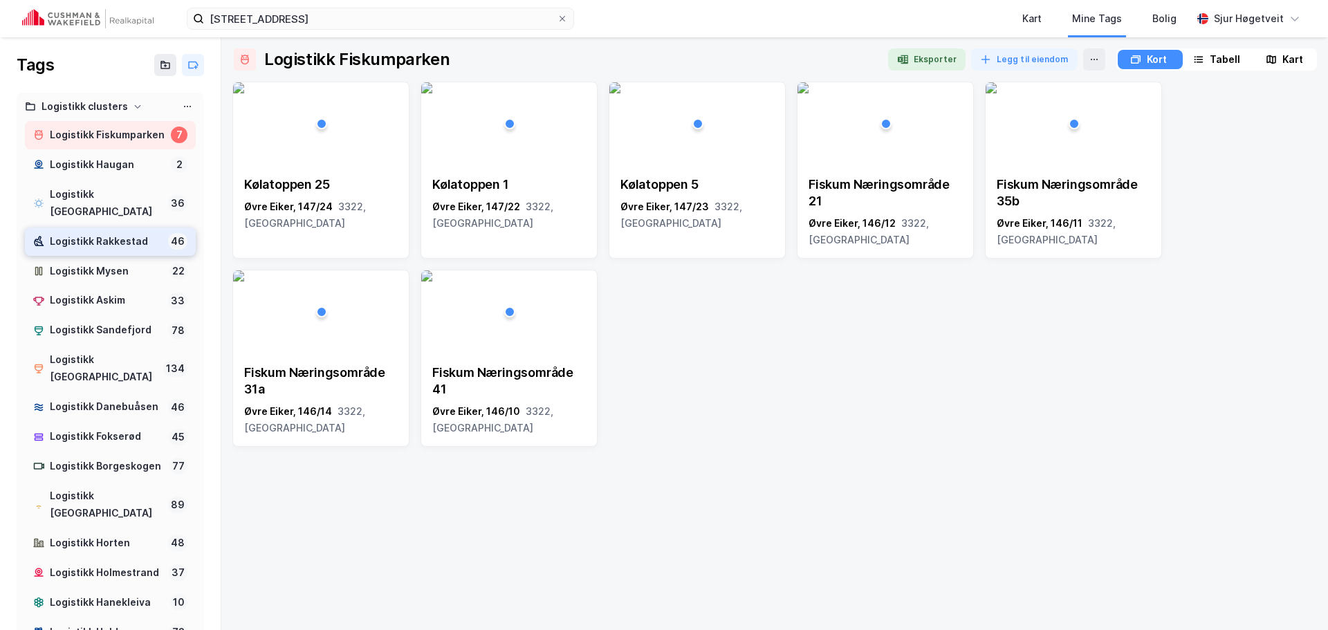
click at [121, 238] on div "Logistikk Rakkestad" at bounding box center [106, 241] width 113 height 17
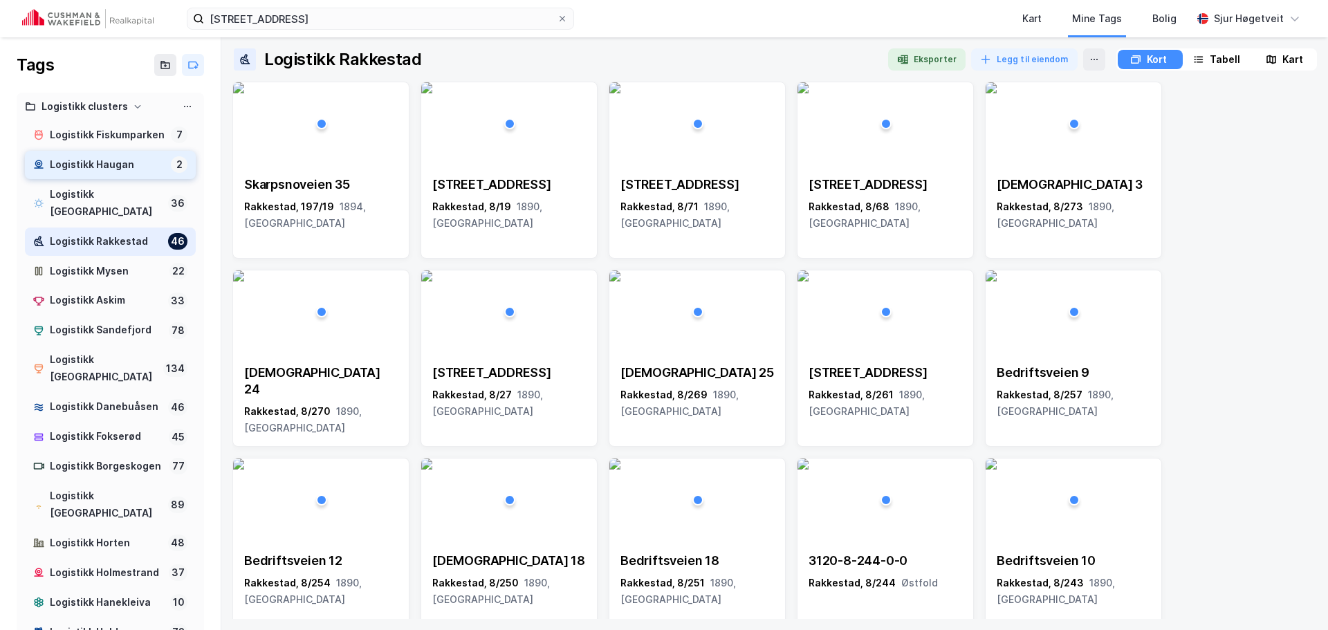
click at [131, 174] on div "Logistikk Haugan" at bounding box center [108, 164] width 116 height 17
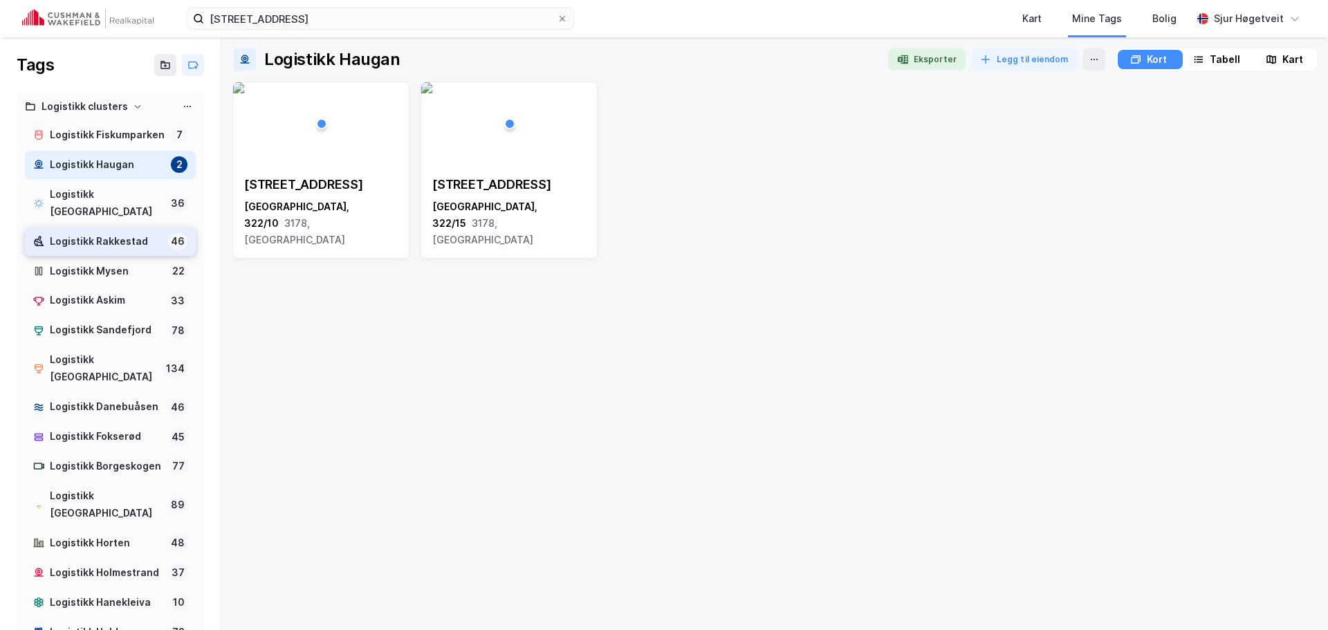
click at [134, 240] on div "Logistikk Rakkestad" at bounding box center [106, 241] width 113 height 17
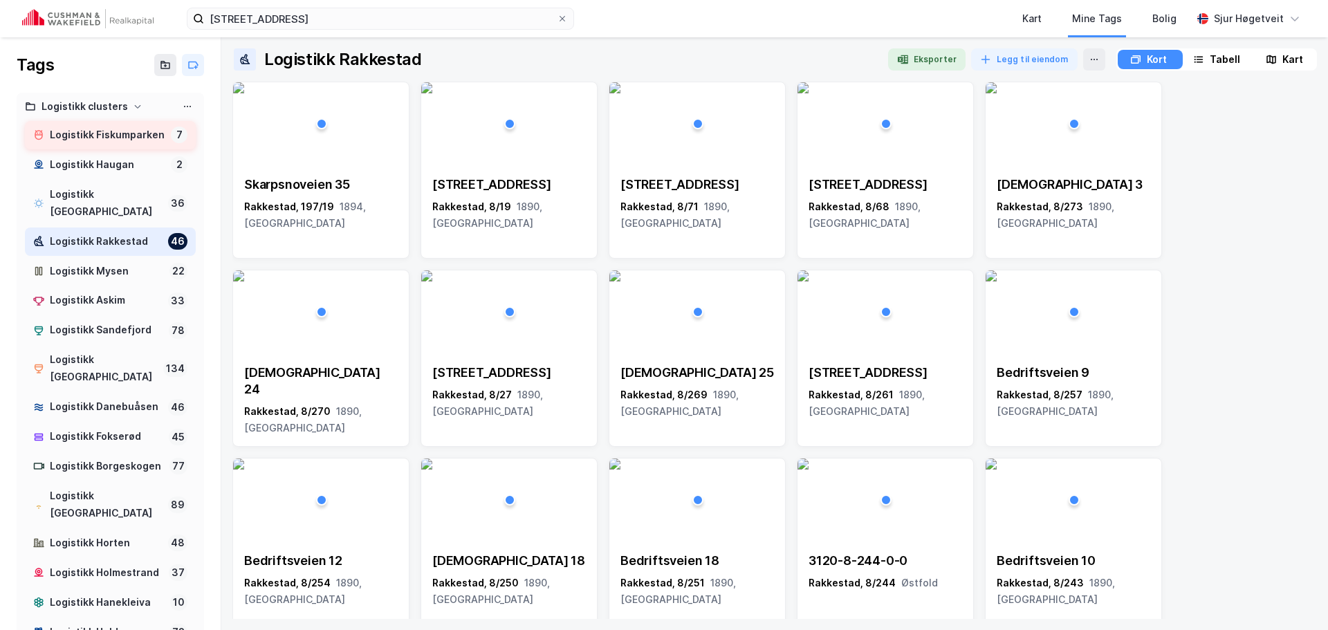
click at [125, 140] on div "Logistikk Fiskumparken" at bounding box center [108, 135] width 116 height 17
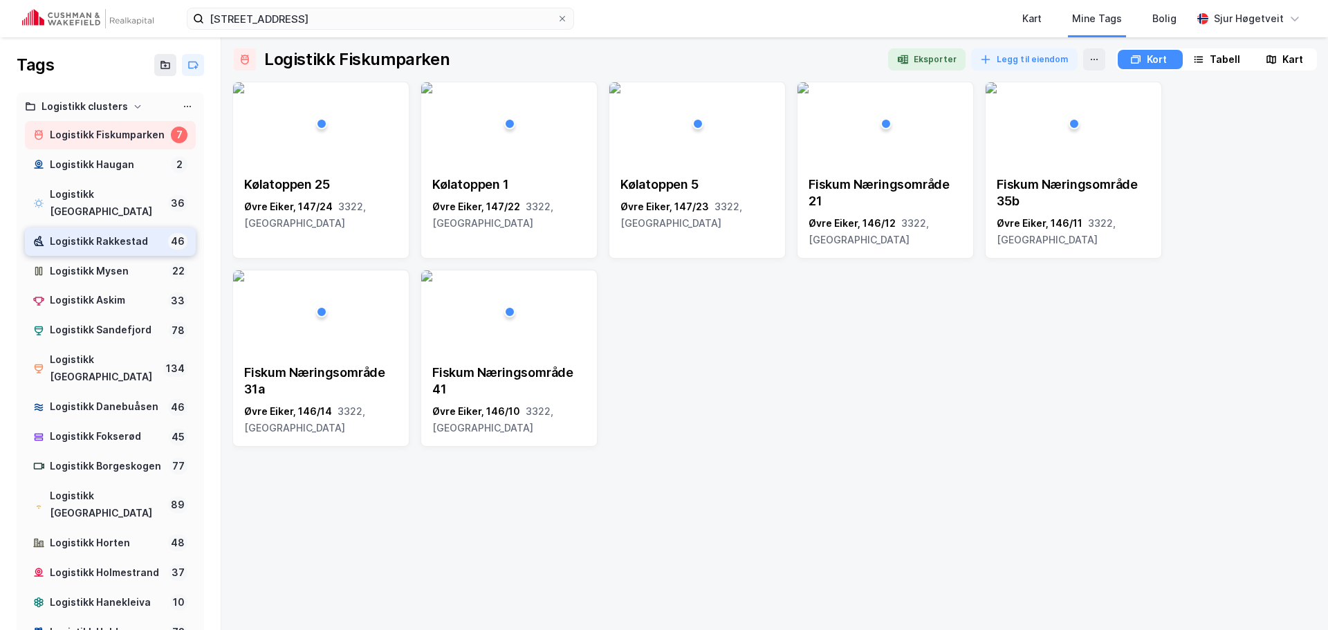
click at [81, 241] on div "Logistikk Rakkestad" at bounding box center [106, 241] width 113 height 17
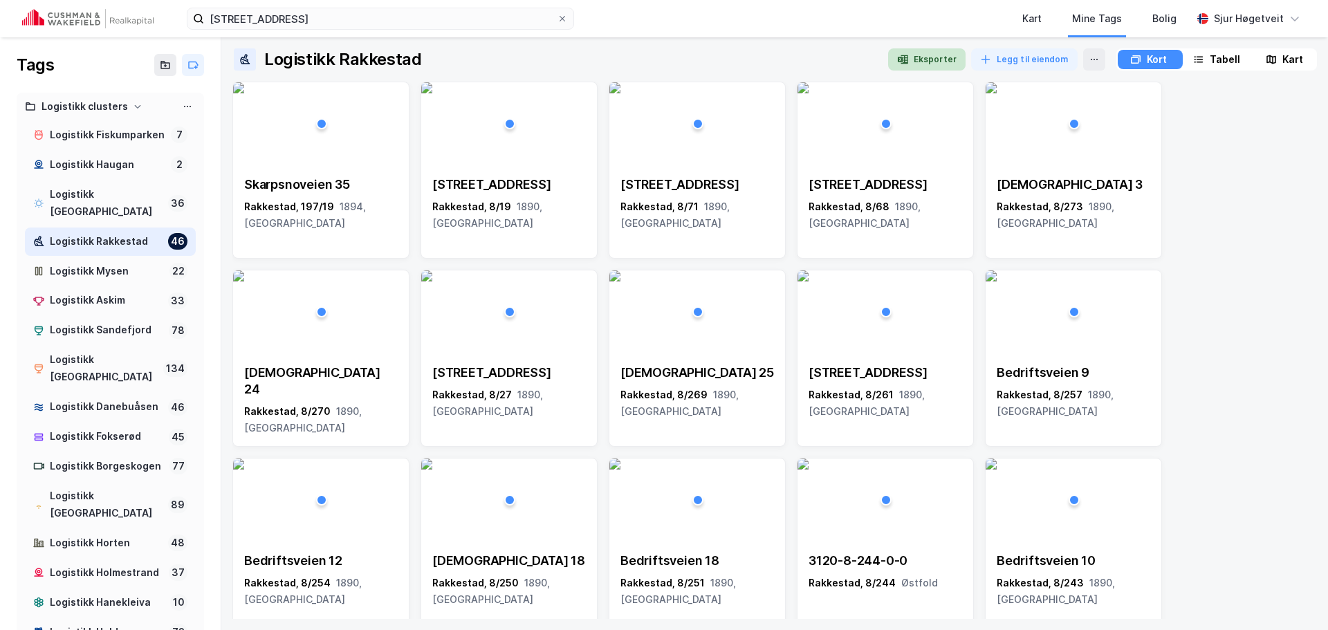
click at [939, 59] on button "Eksporter" at bounding box center [926, 59] width 77 height 22
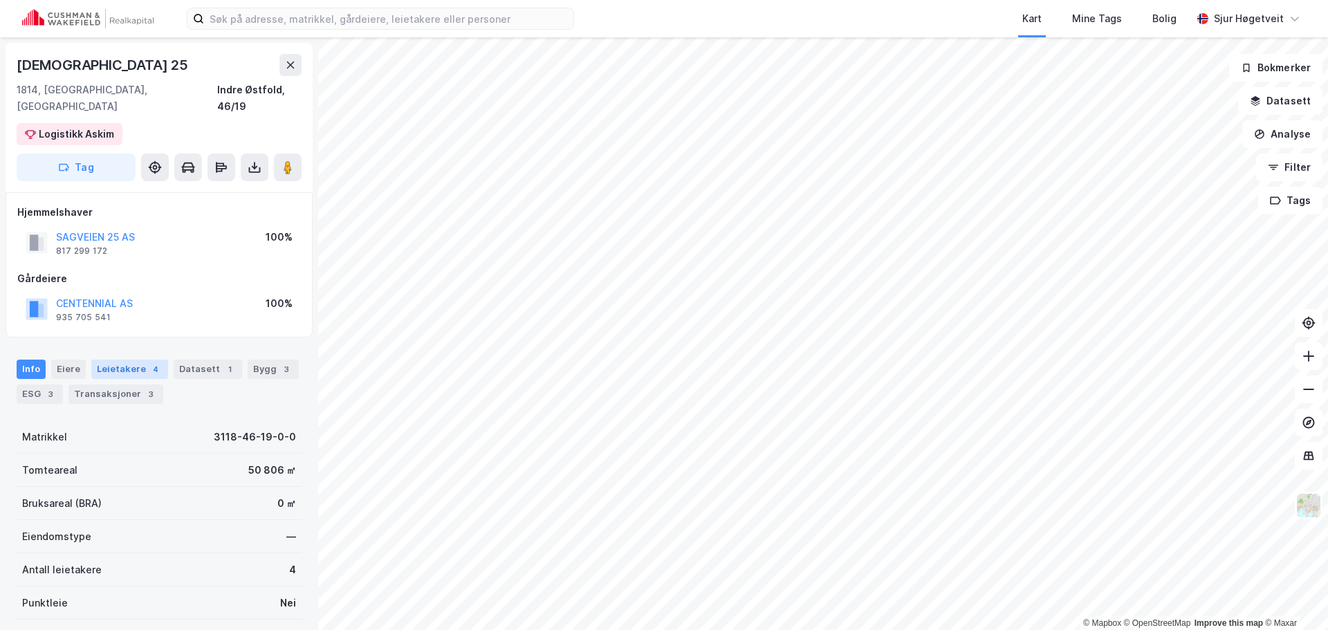
click at [136, 360] on div "Leietakere 4" at bounding box center [129, 369] width 77 height 19
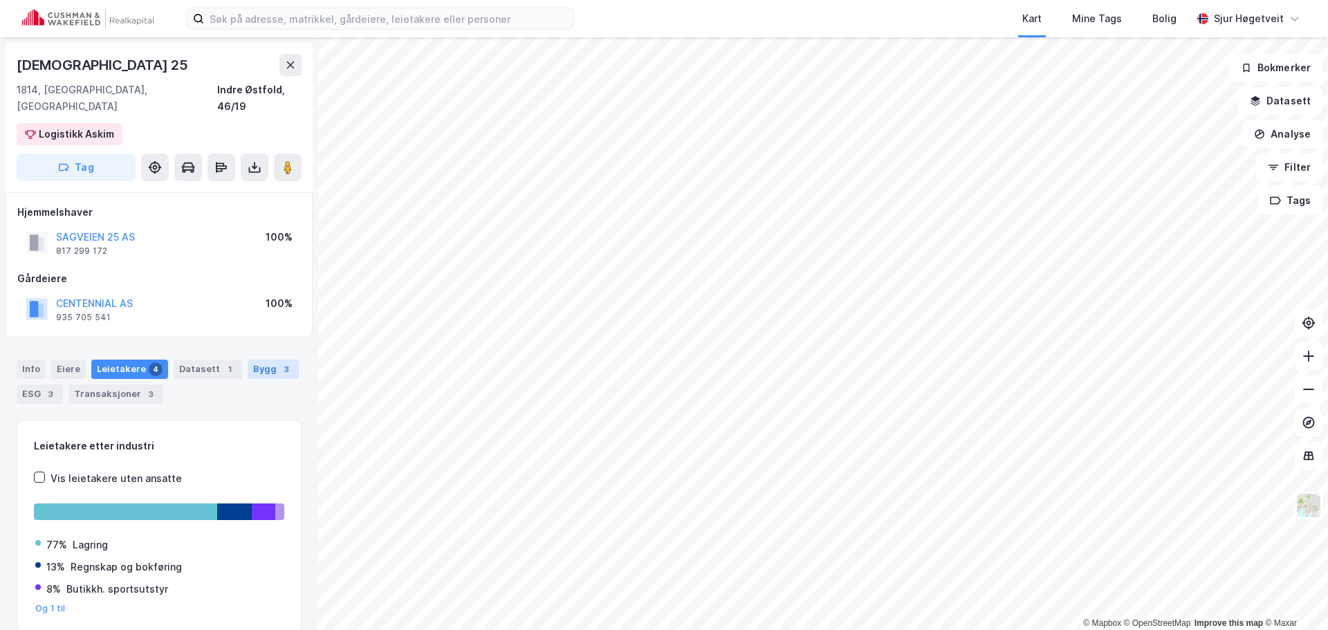
click at [262, 360] on div "Bygg 3" at bounding box center [273, 369] width 51 height 19
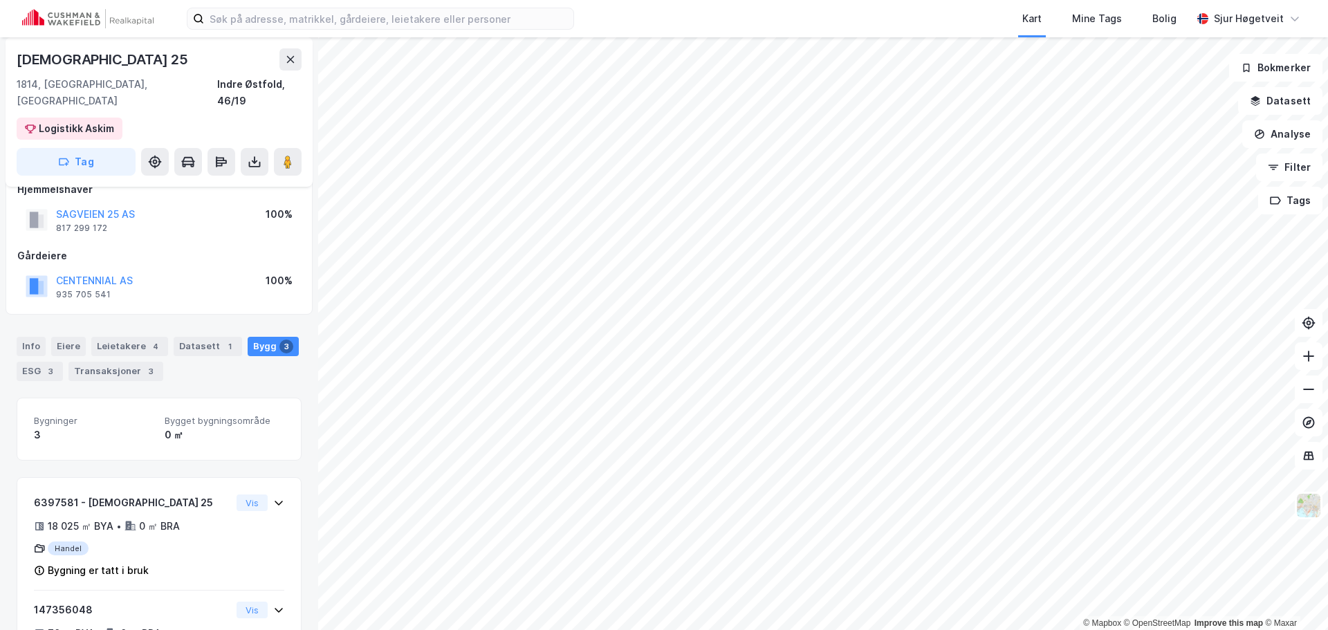
scroll to position [161, 0]
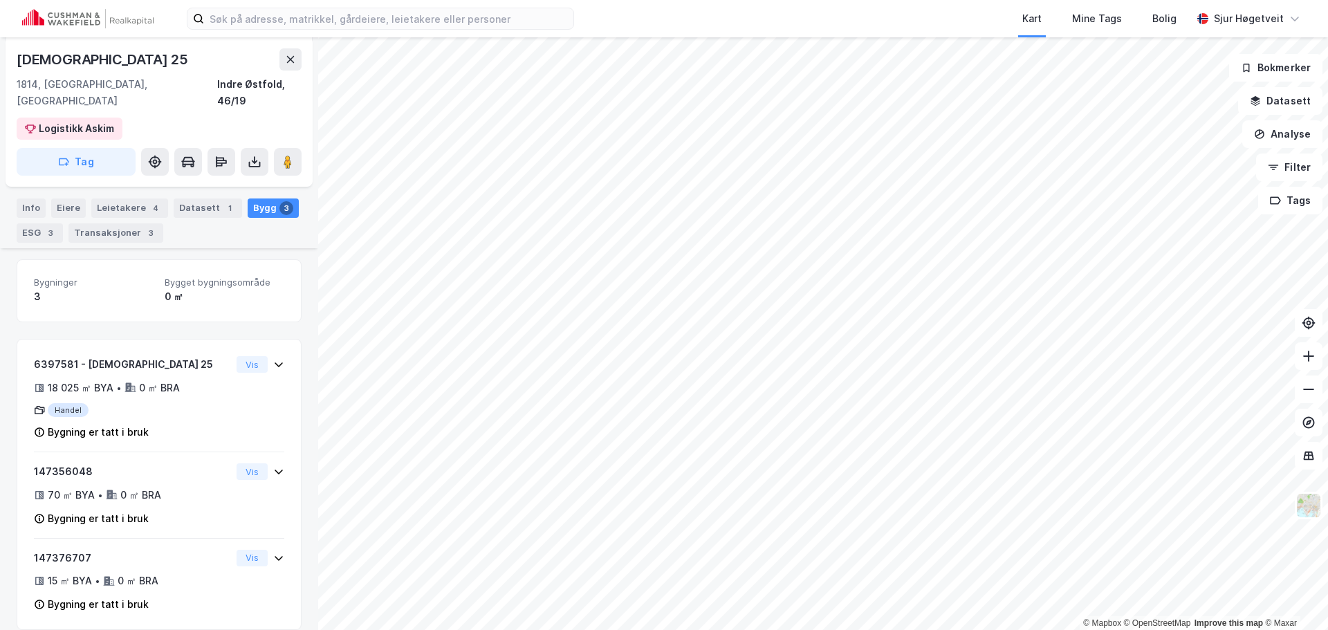
click at [212, 201] on div "Datasett 1" at bounding box center [208, 208] width 68 height 19
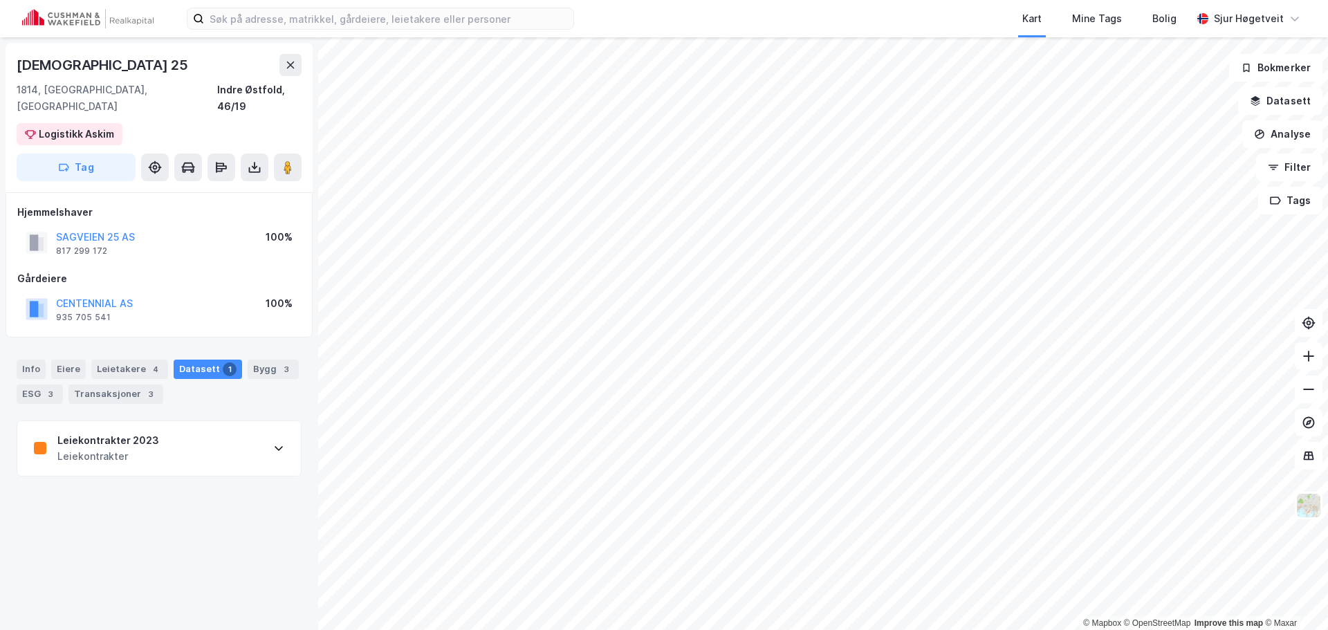
click at [152, 421] on div "Leiekontrakter 2023 Leiekontrakter" at bounding box center [159, 448] width 284 height 55
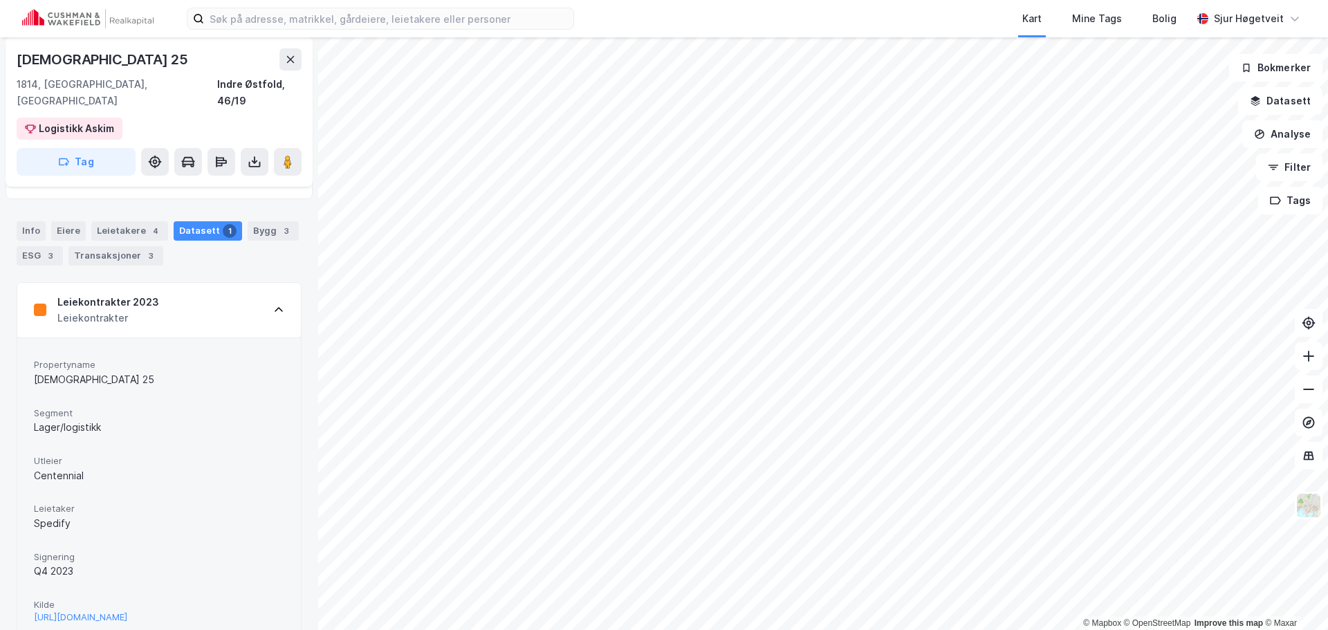
scroll to position [165, 0]
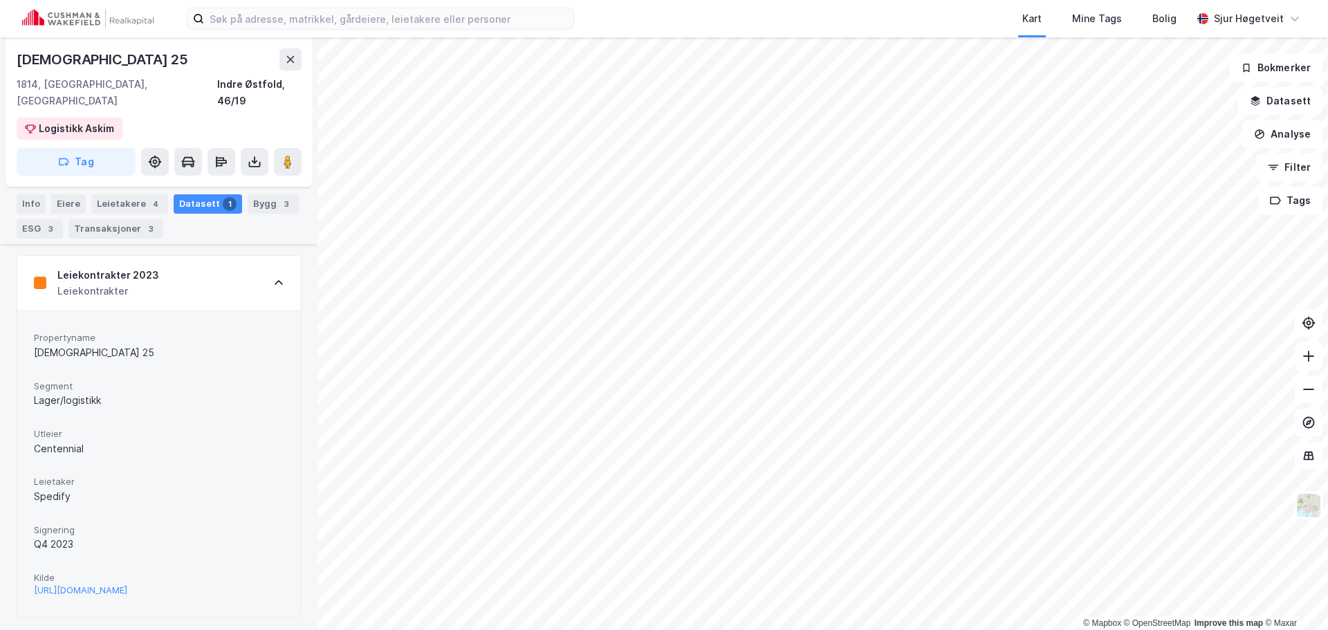
click at [216, 572] on span "Kilde" at bounding box center [159, 578] width 250 height 12
click at [127, 585] on div "[URL][DOMAIN_NAME]" at bounding box center [80, 591] width 93 height 12
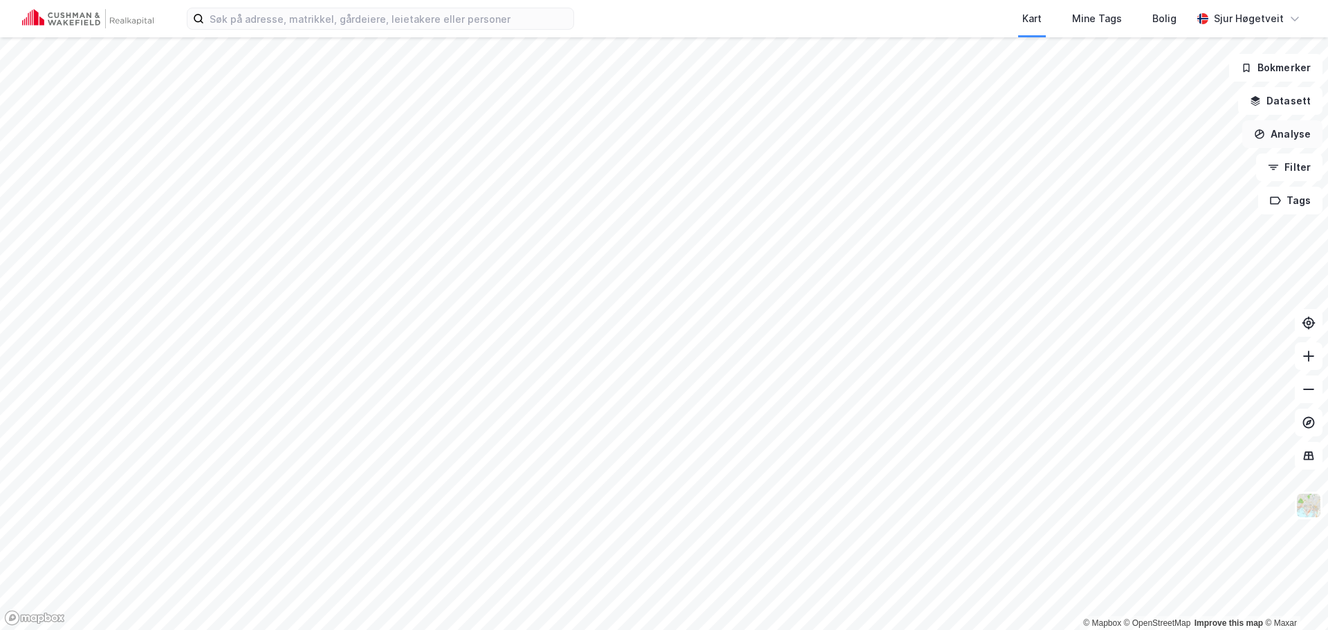
click at [1296, 141] on button "Analyse" at bounding box center [1283, 134] width 80 height 28
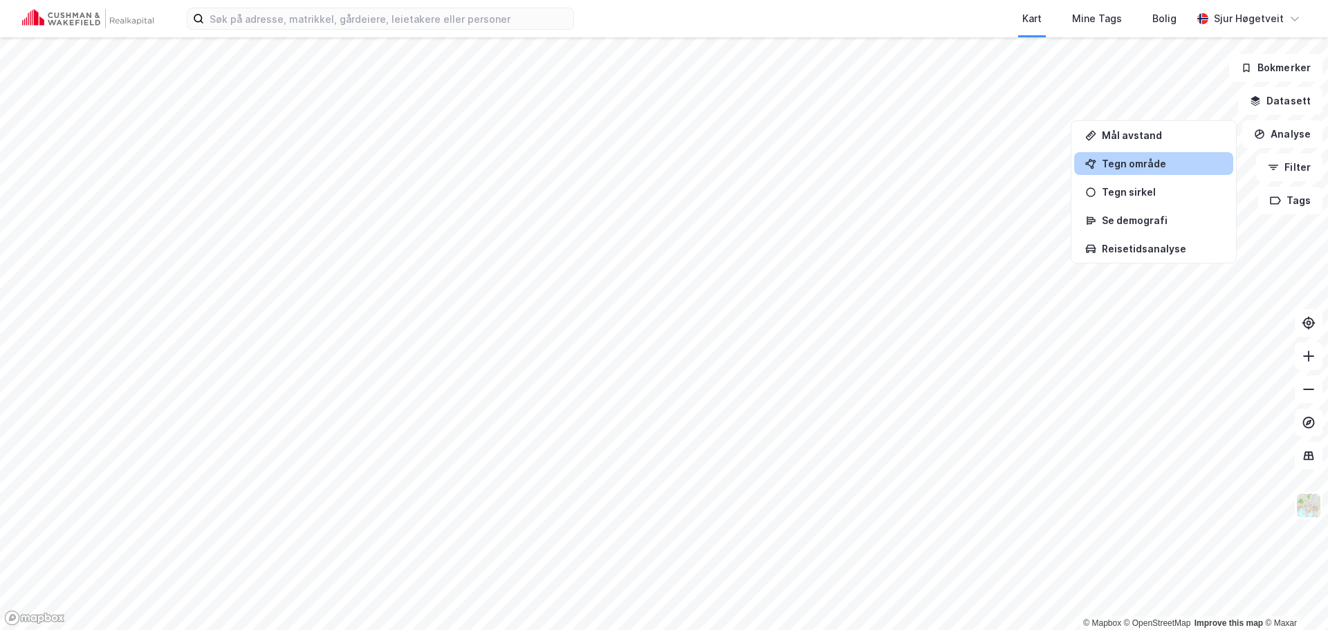
click at [1169, 160] on div "Tegn område" at bounding box center [1162, 164] width 120 height 12
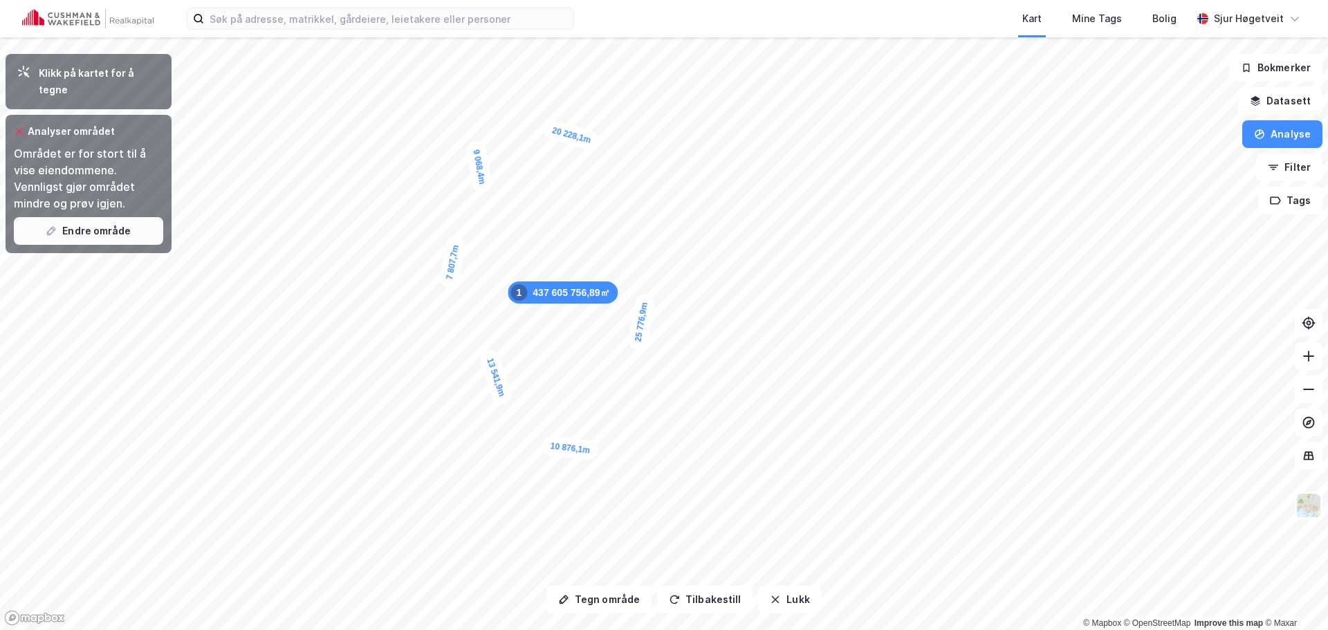
click at [127, 217] on button "Endre område" at bounding box center [88, 231] width 149 height 28
click at [133, 226] on button "Endre område" at bounding box center [88, 231] width 149 height 28
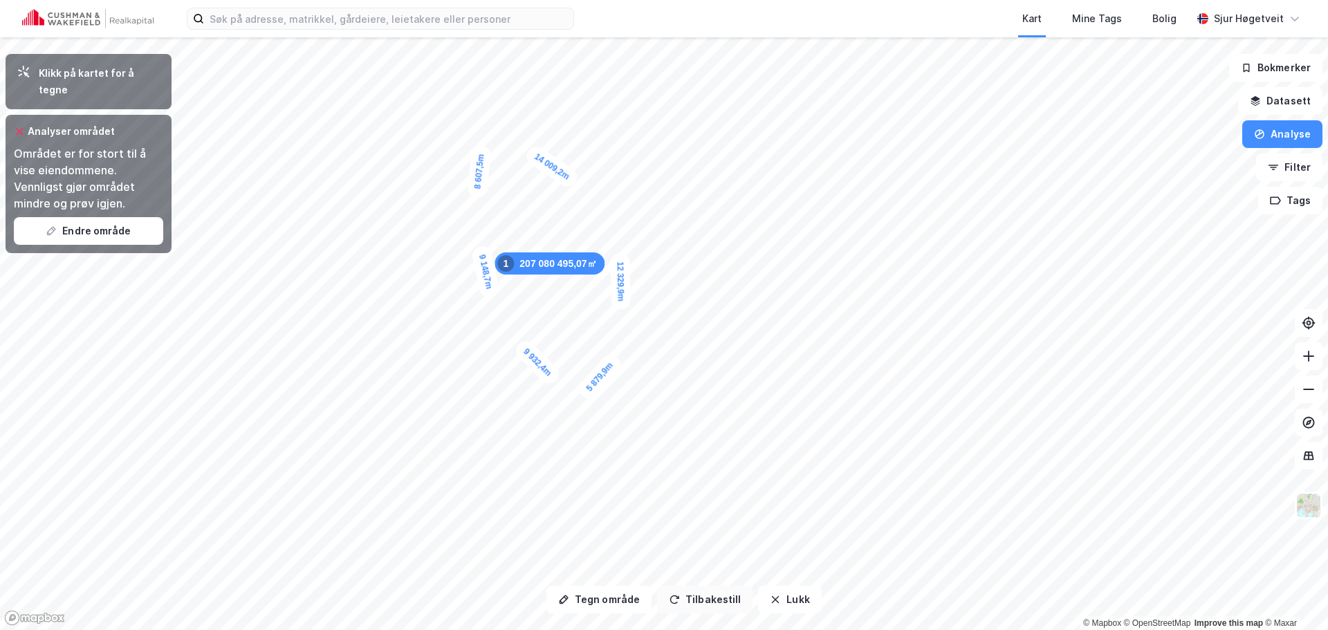
click at [716, 604] on button "Tilbakestill" at bounding box center [704, 600] width 95 height 28
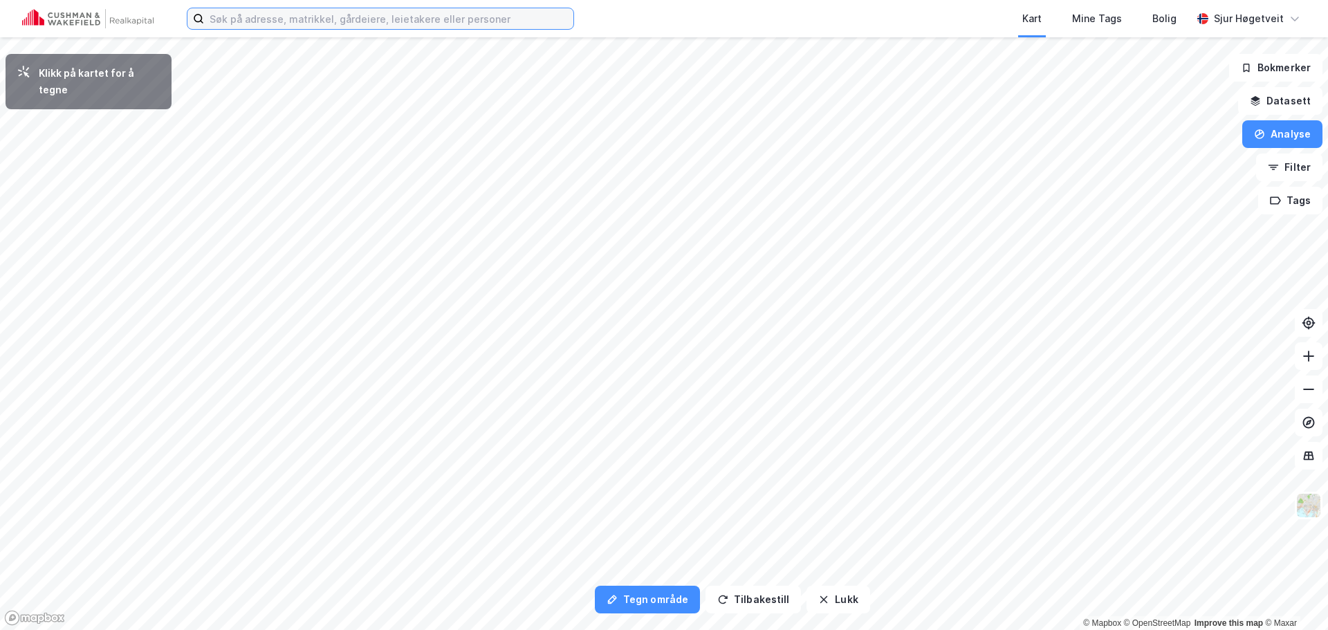
click at [273, 14] on input at bounding box center [388, 18] width 369 height 21
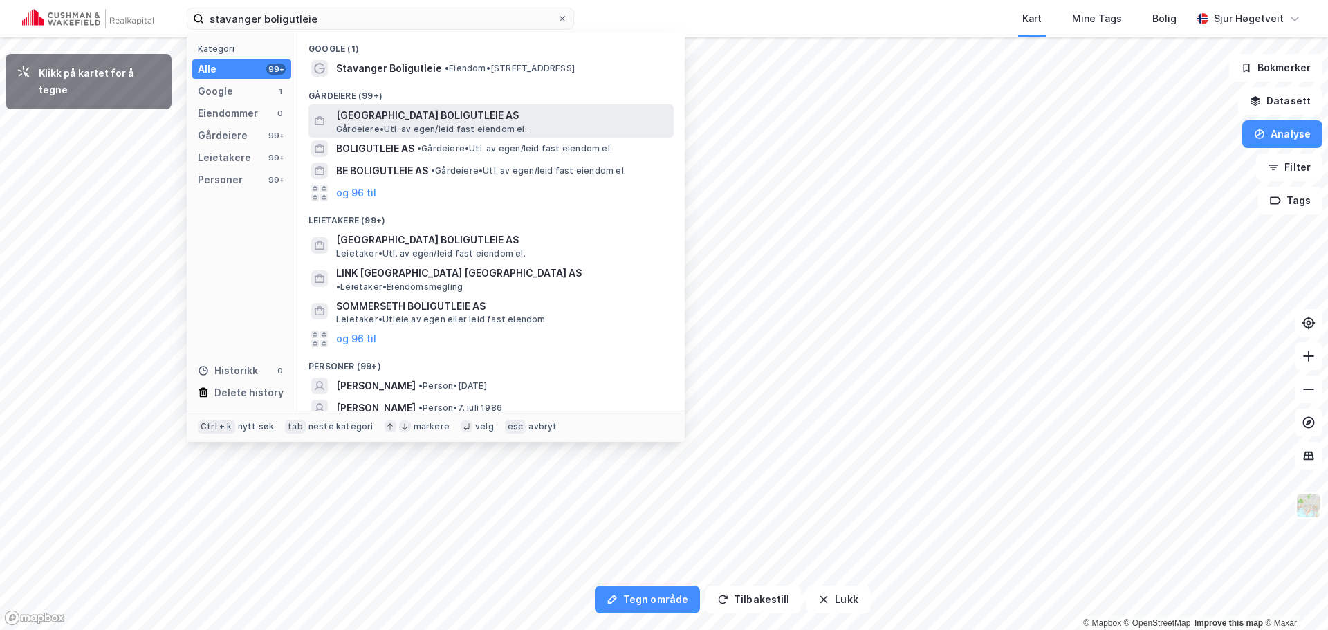
click at [502, 110] on span "STAVANGER BOLIGUTLEIE AS" at bounding box center [502, 115] width 332 height 17
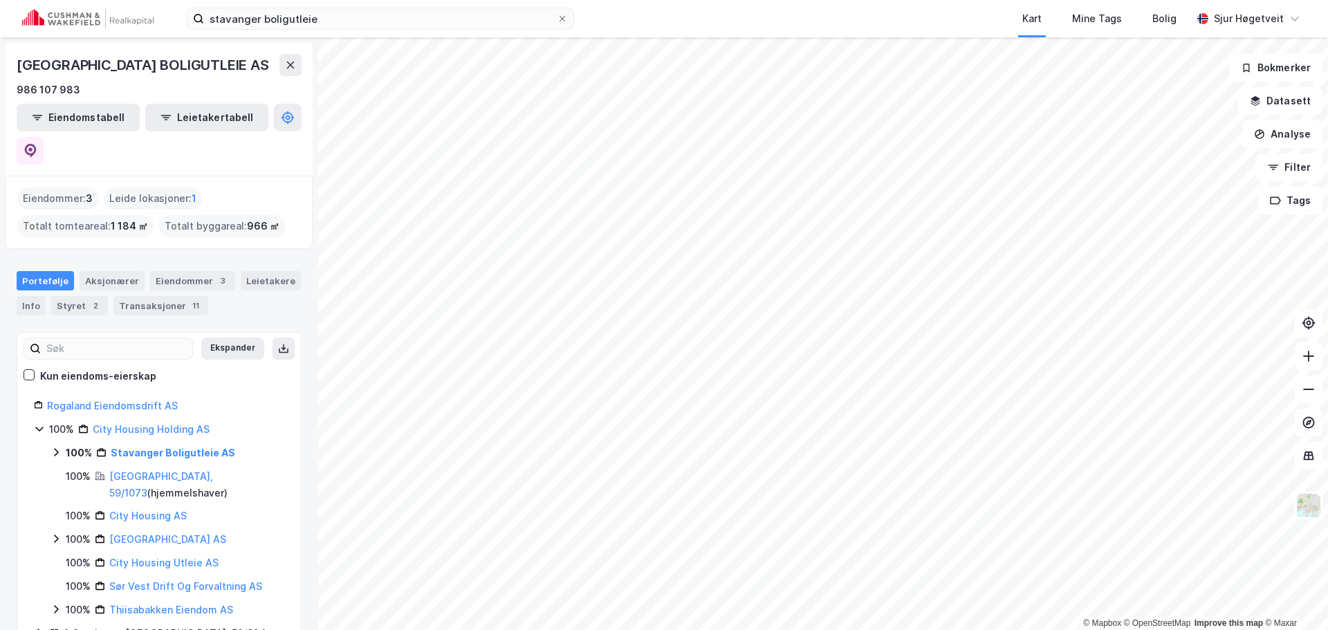
click at [394, 4] on div "stavanger boligutleie Kart Mine Tags Bolig Sjur Høgetveit" at bounding box center [664, 18] width 1328 height 37
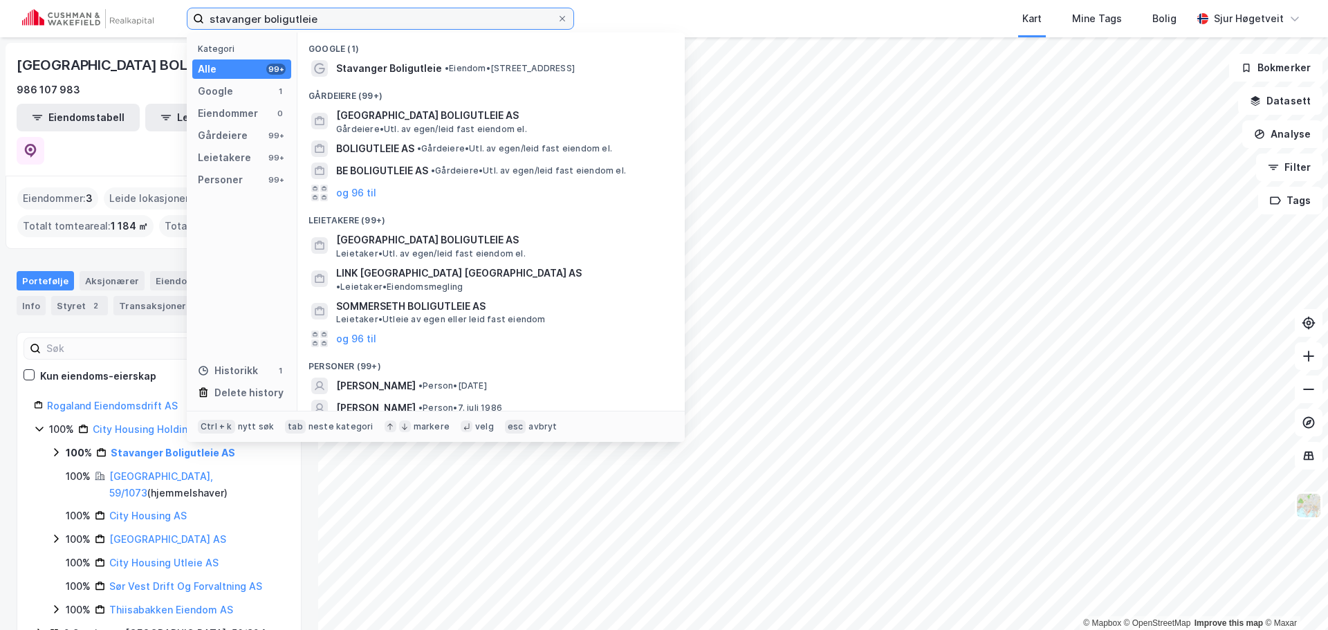
click at [387, 15] on input "stavanger boligutleie" at bounding box center [380, 18] width 353 height 21
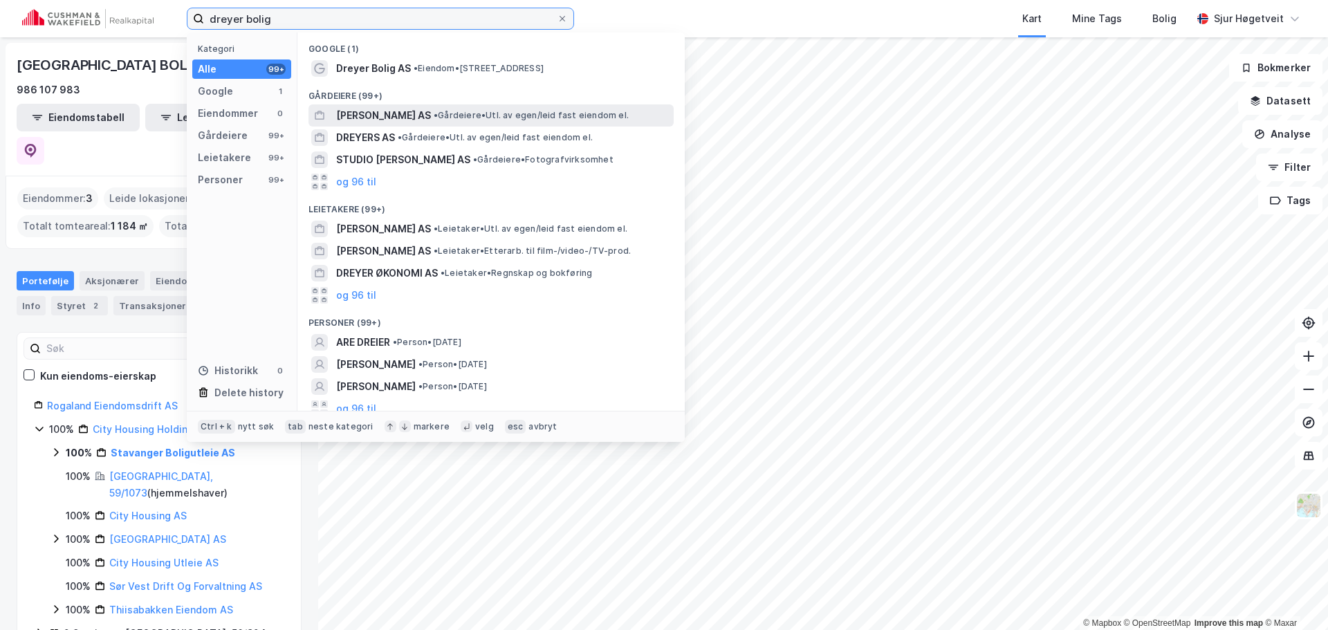
type input "dreyer bolig"
click at [564, 107] on div "DREYER BOLIG AS • Gårdeiere • Utl. av egen/leid fast eiendom el." at bounding box center [503, 115] width 335 height 17
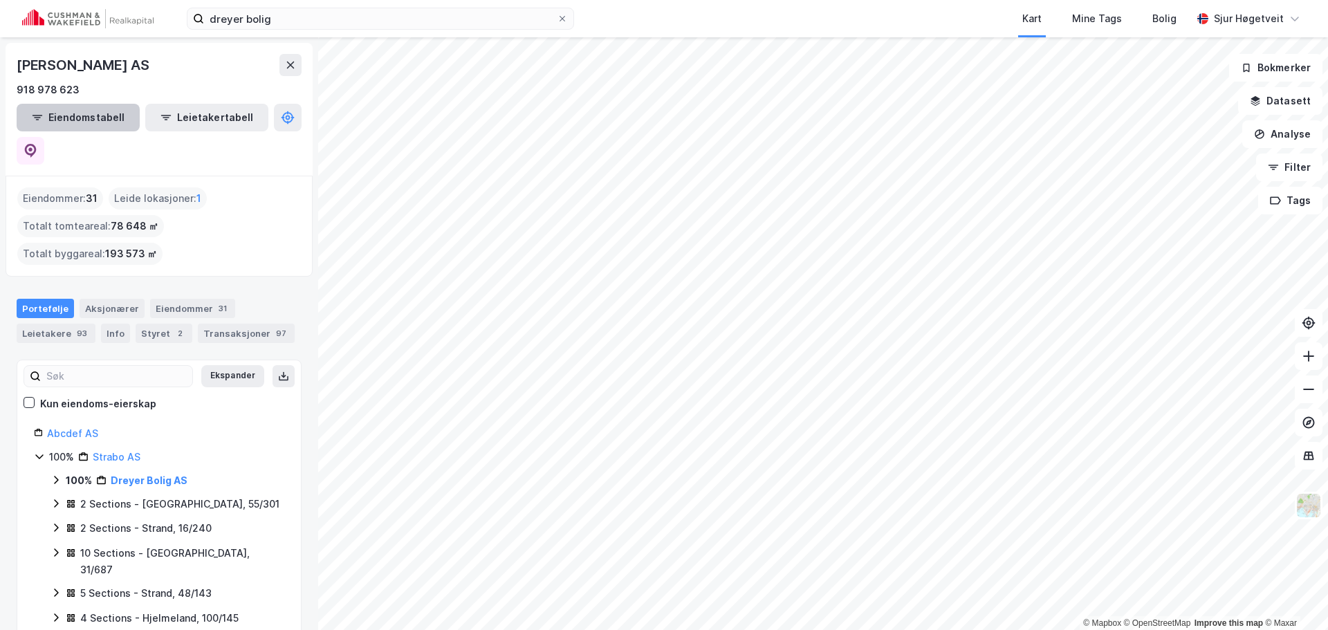
click at [98, 122] on button "Eiendomstabell" at bounding box center [78, 118] width 123 height 28
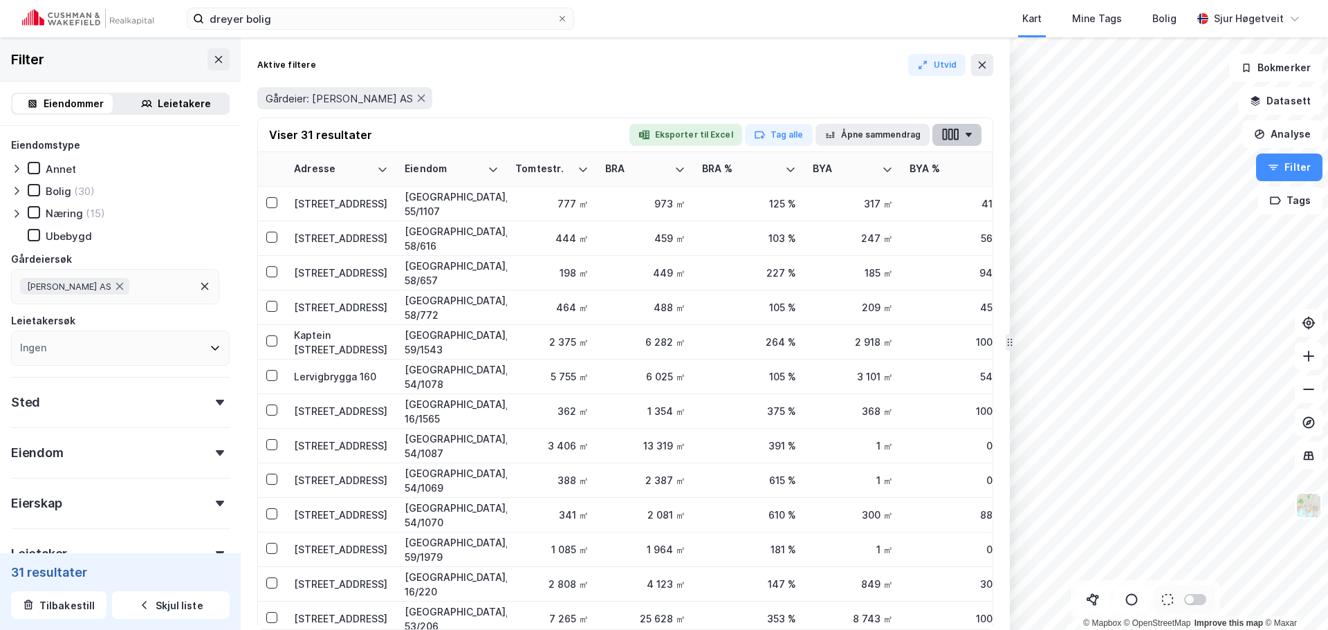
click at [958, 140] on icon "button" at bounding box center [951, 134] width 18 height 15
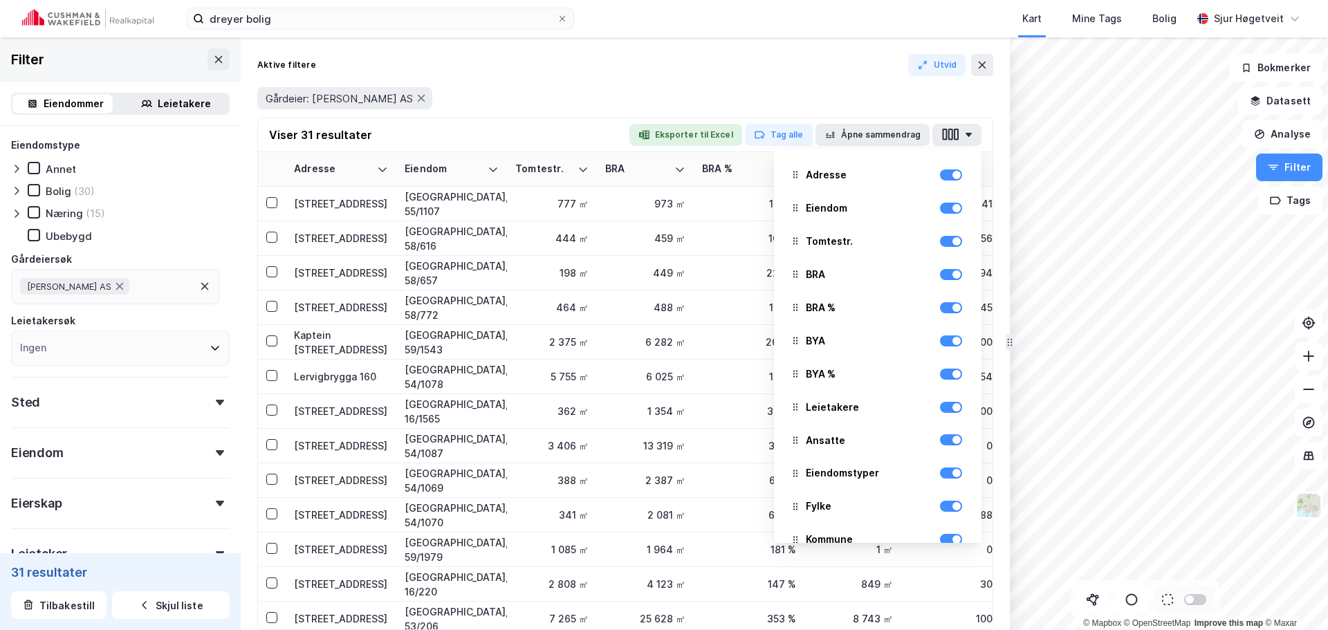
scroll to position [470, 0]
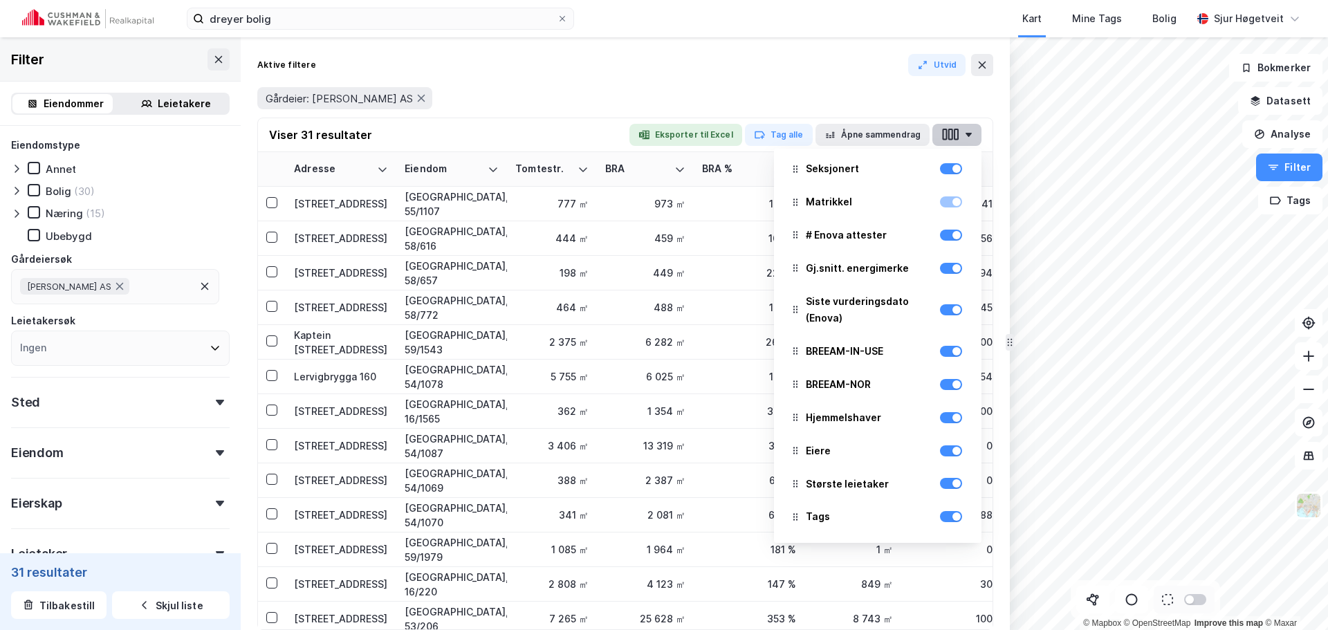
click at [968, 134] on icon "button" at bounding box center [969, 135] width 6 height 4
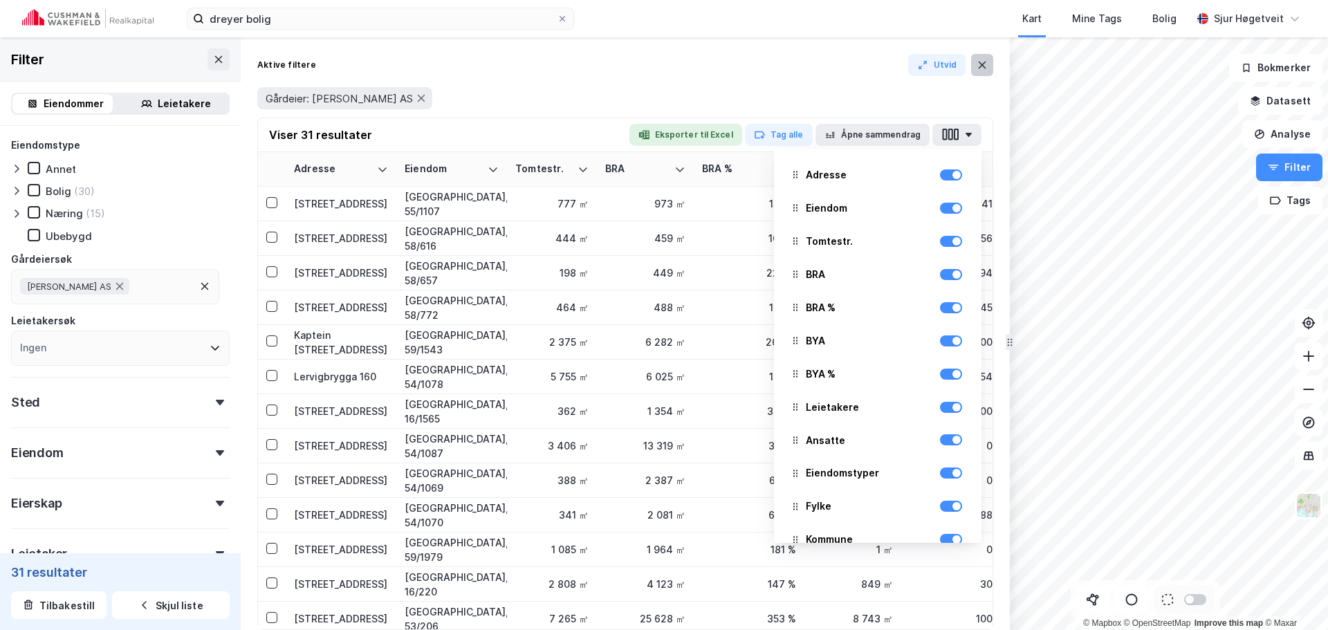
click at [979, 61] on icon at bounding box center [982, 65] width 11 height 11
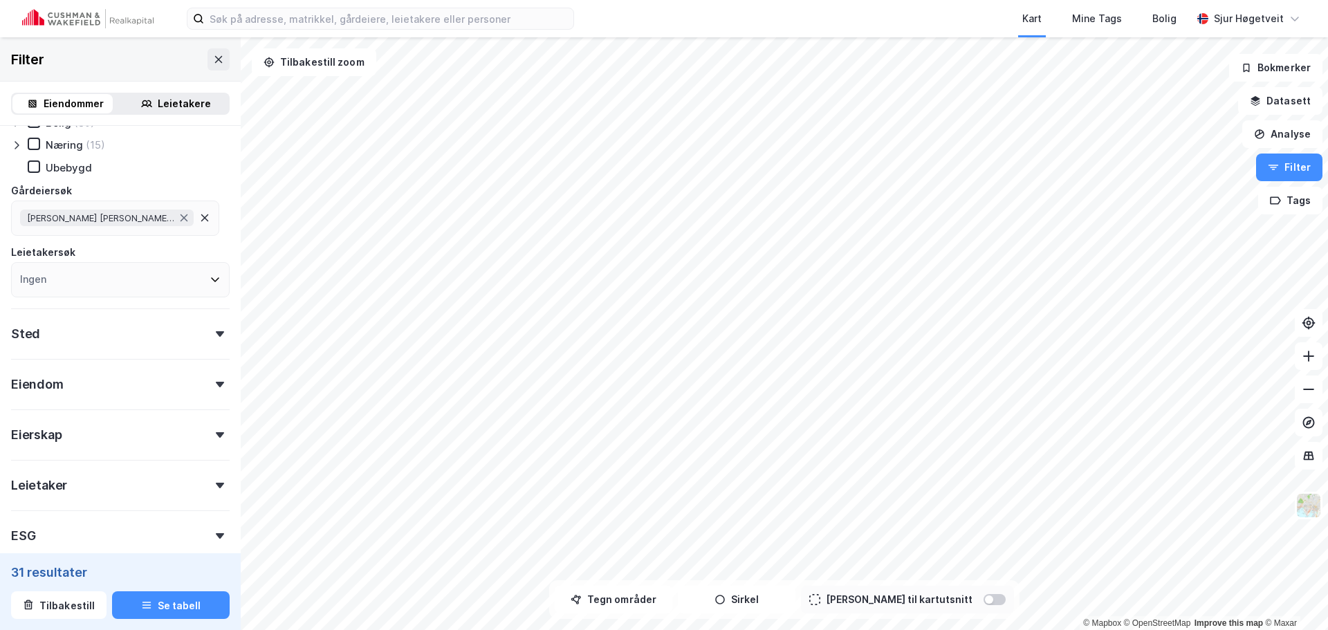
scroll to position [138, 0]
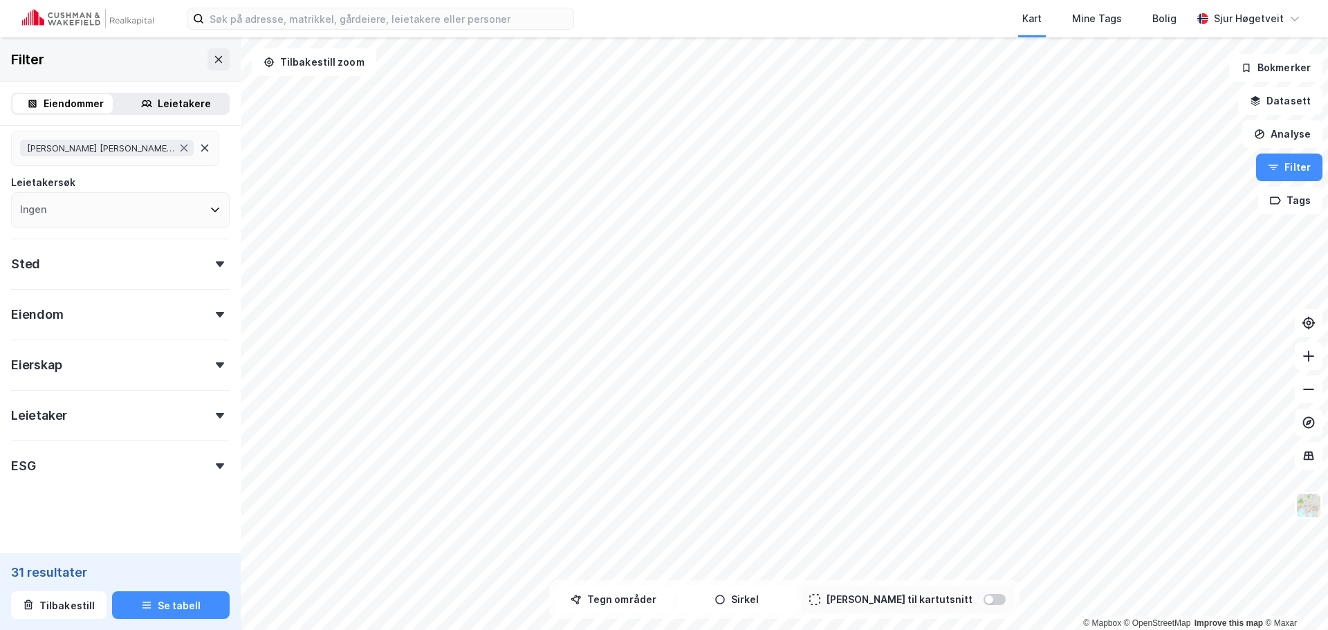
click at [98, 264] on div "Sted" at bounding box center [120, 258] width 219 height 39
click at [103, 327] on div "Eiendom" at bounding box center [120, 308] width 219 height 39
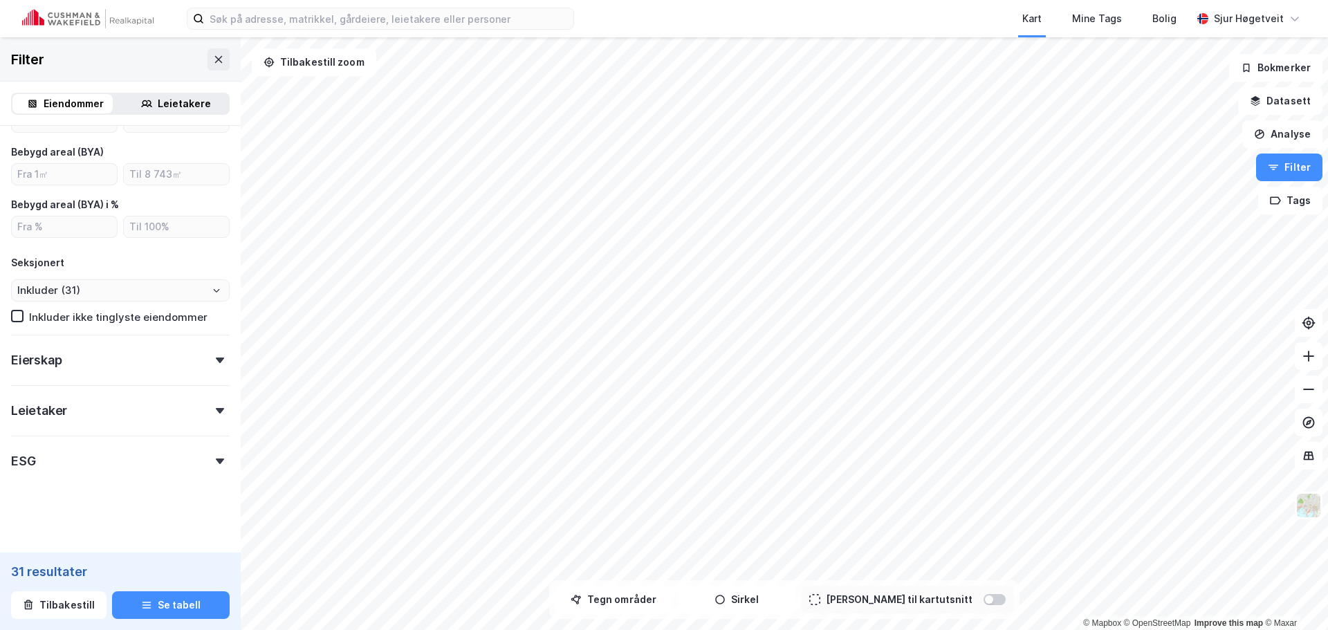
scroll to position [495, 0]
click at [109, 373] on div "Eiendomstype Annet Bolig (30) Næring (15) Ubebygd Gårdeiersøk DREYER BOLIG AS L…" at bounding box center [120, 57] width 219 height 830
click at [109, 367] on div "Eierskap" at bounding box center [120, 351] width 219 height 39
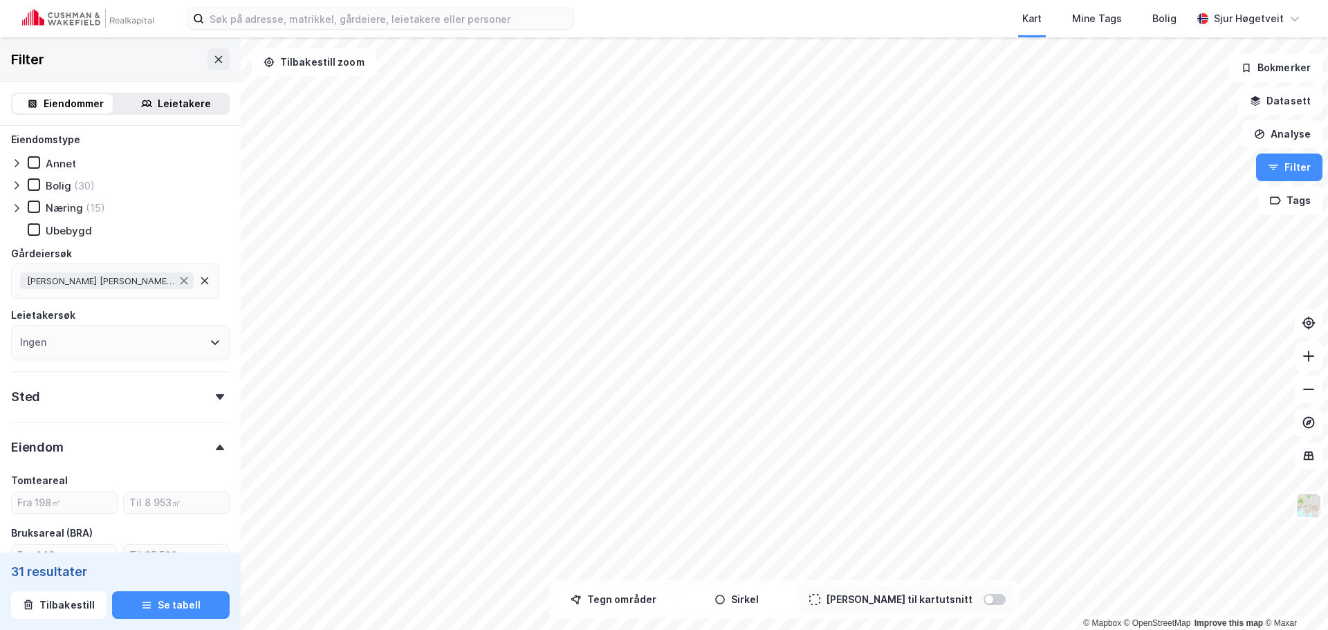
scroll to position [0, 0]
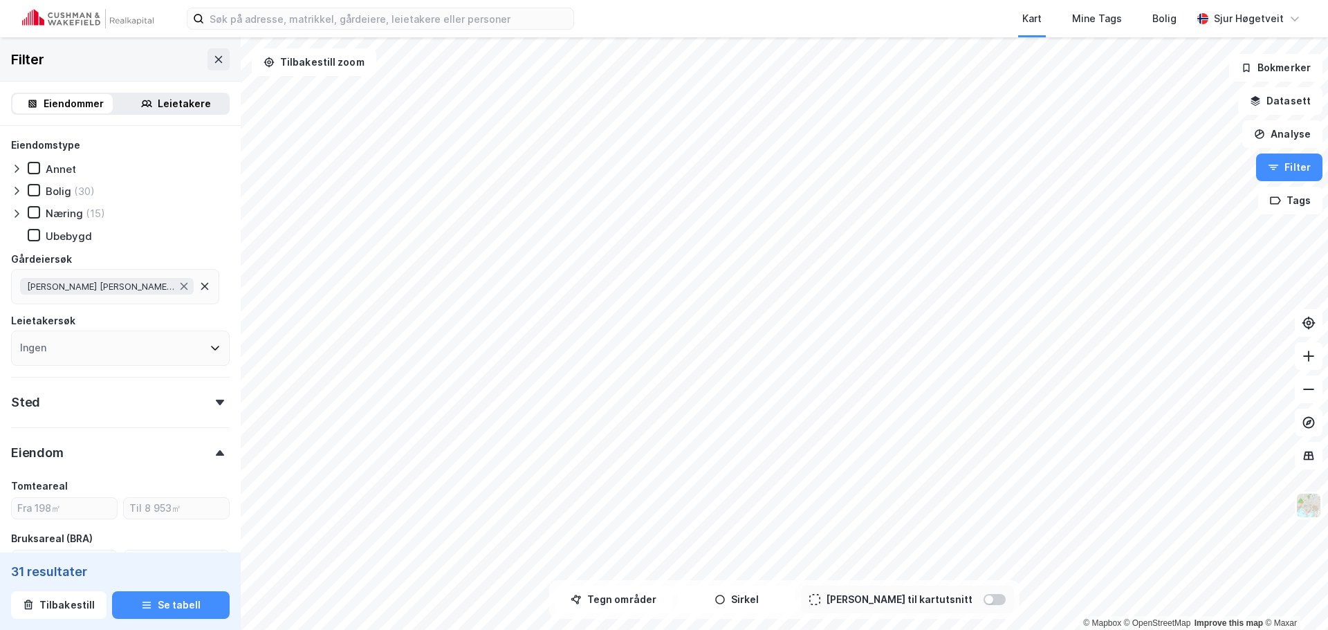
click at [16, 214] on icon at bounding box center [16, 213] width 11 height 11
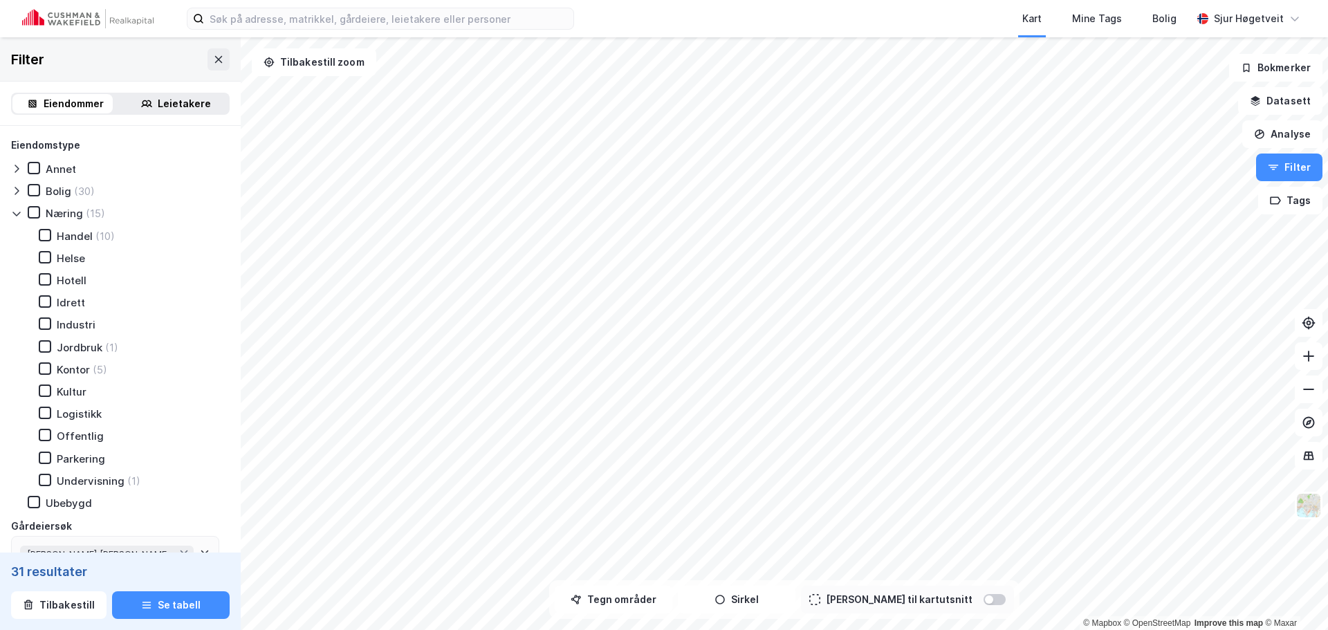
click at [15, 195] on icon at bounding box center [16, 190] width 11 height 11
click at [15, 191] on icon at bounding box center [16, 190] width 11 height 11
click at [42, 257] on icon at bounding box center [45, 258] width 10 height 10
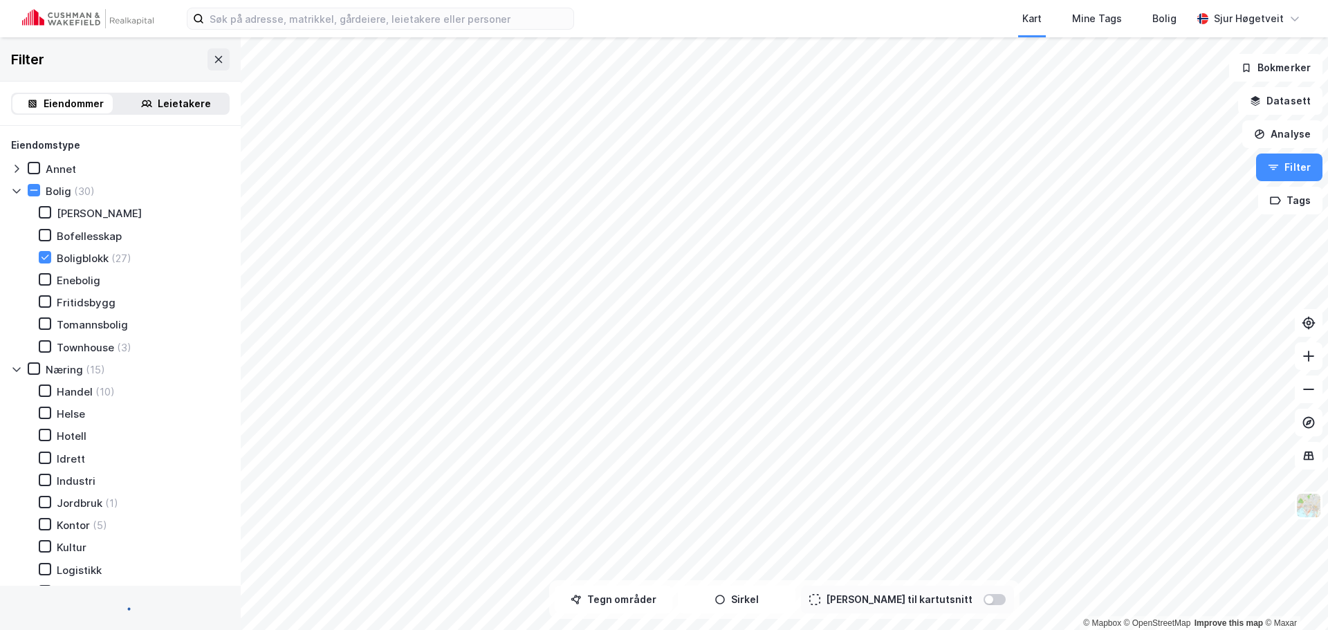
type input "Inkluder (27)"
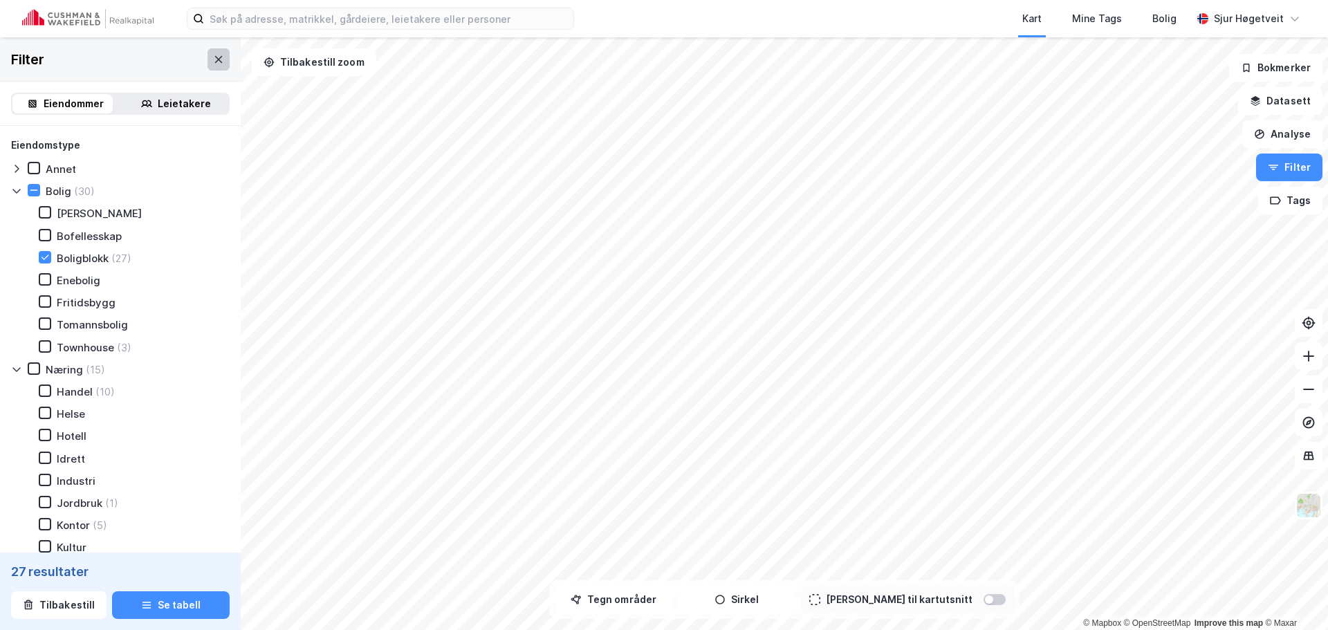
click at [212, 49] on button at bounding box center [219, 59] width 22 height 22
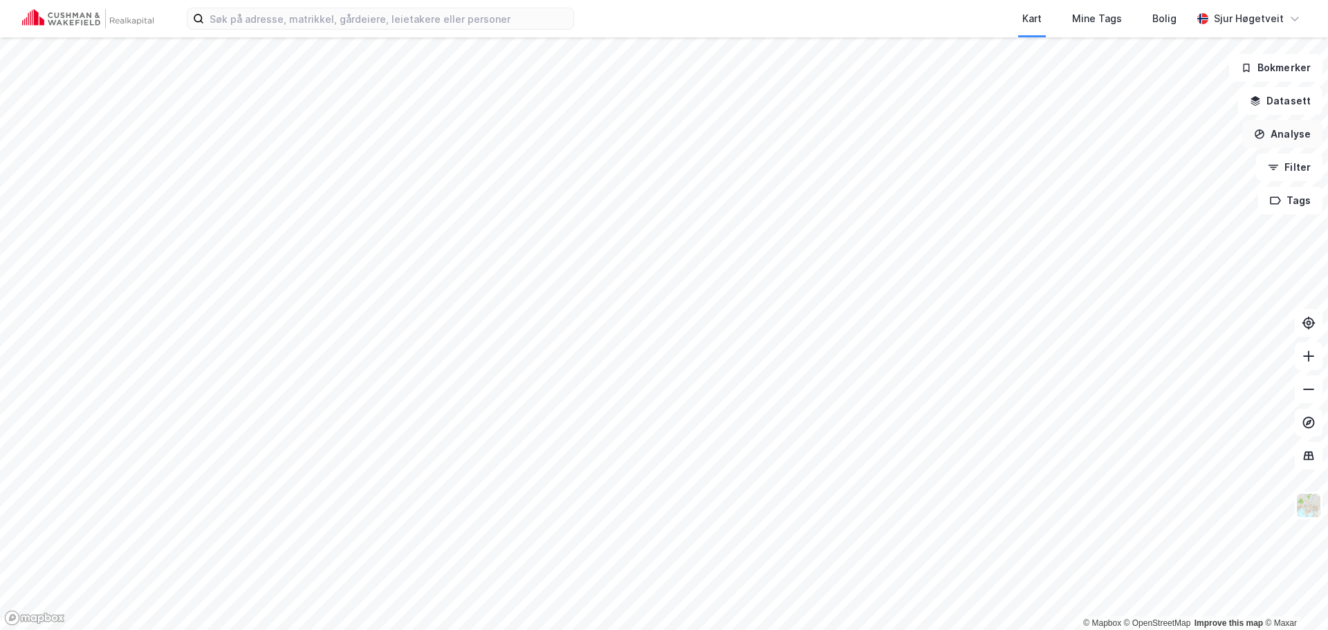
click at [1283, 127] on button "Analyse" at bounding box center [1283, 134] width 80 height 28
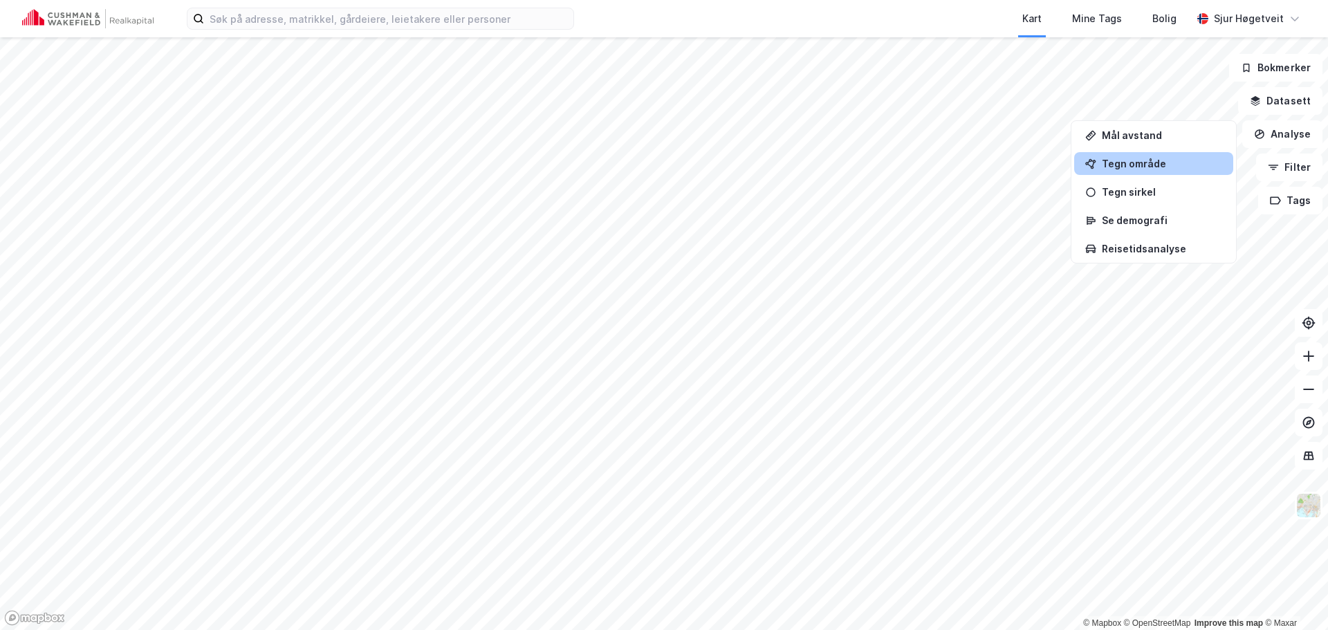
click at [1192, 167] on div "Tegn område" at bounding box center [1162, 164] width 120 height 12
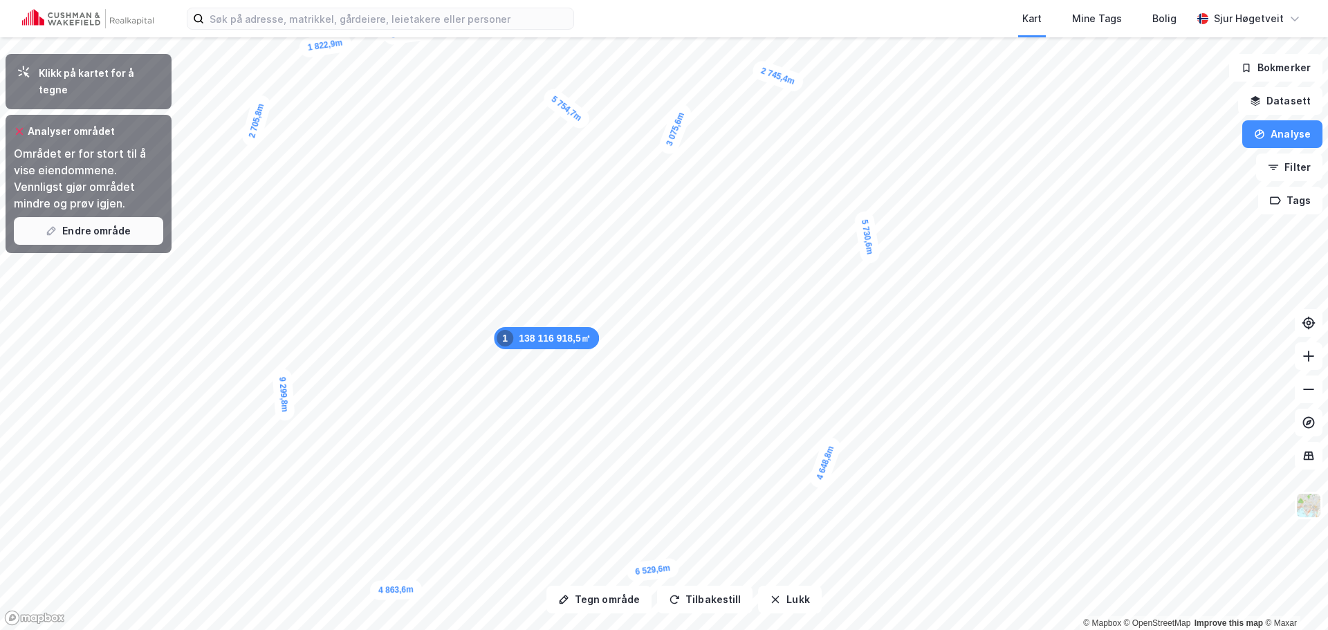
click at [131, 220] on button "Endre område" at bounding box center [88, 231] width 149 height 28
click at [119, 217] on button "Endre område" at bounding box center [88, 231] width 149 height 28
click at [721, 604] on button "Tilbakestill" at bounding box center [704, 600] width 95 height 28
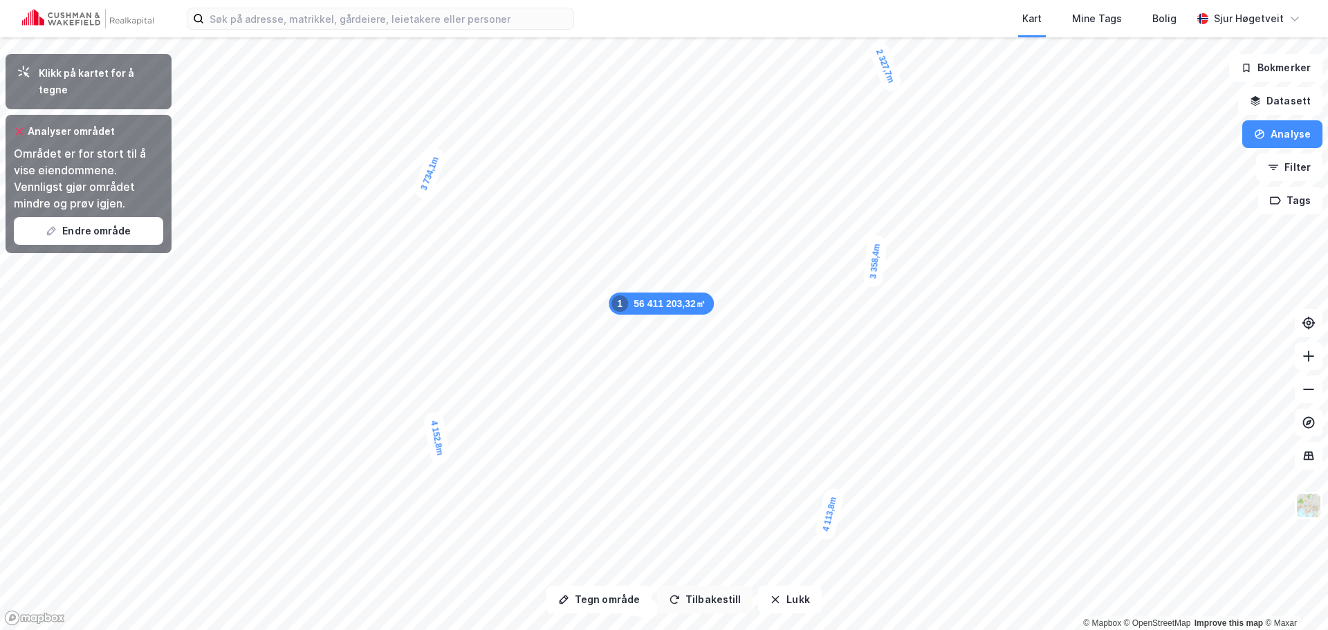
click at [685, 594] on button "Tilbakestill" at bounding box center [704, 600] width 95 height 28
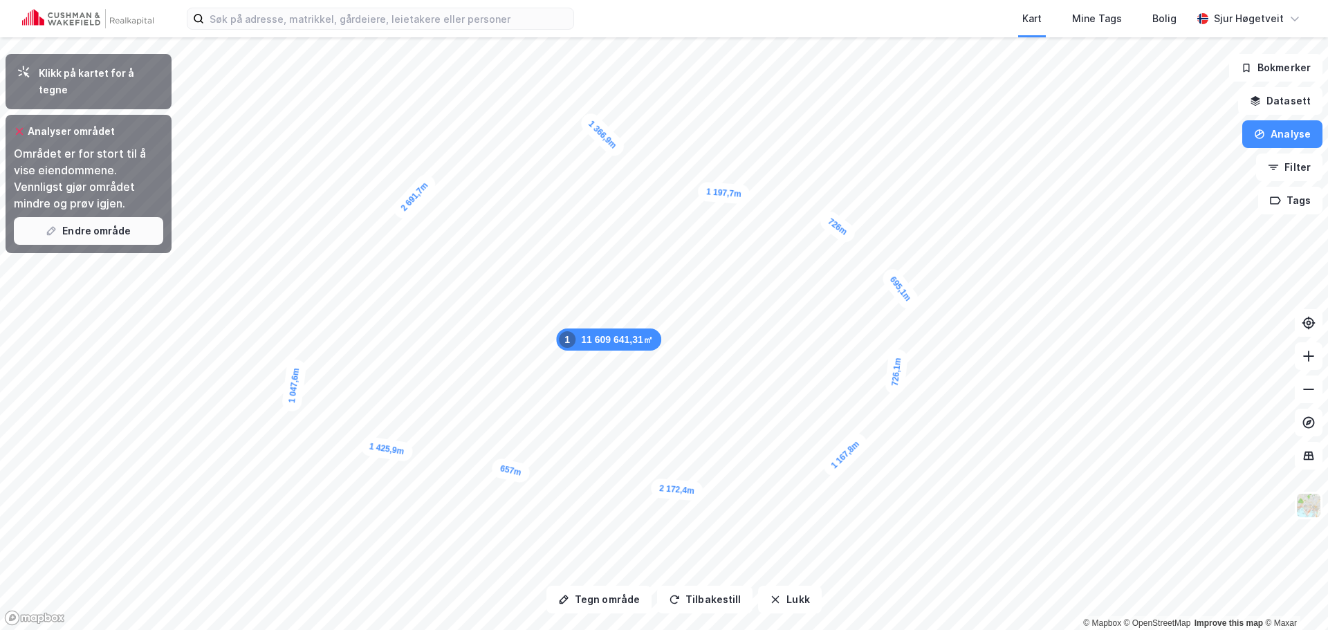
click at [147, 225] on button "Endre område" at bounding box center [88, 231] width 149 height 28
click at [138, 219] on button "Endre område" at bounding box center [88, 231] width 149 height 28
click at [145, 217] on button "Endre område" at bounding box center [88, 231] width 149 height 28
click at [789, 596] on button "Lukk" at bounding box center [789, 600] width 63 height 28
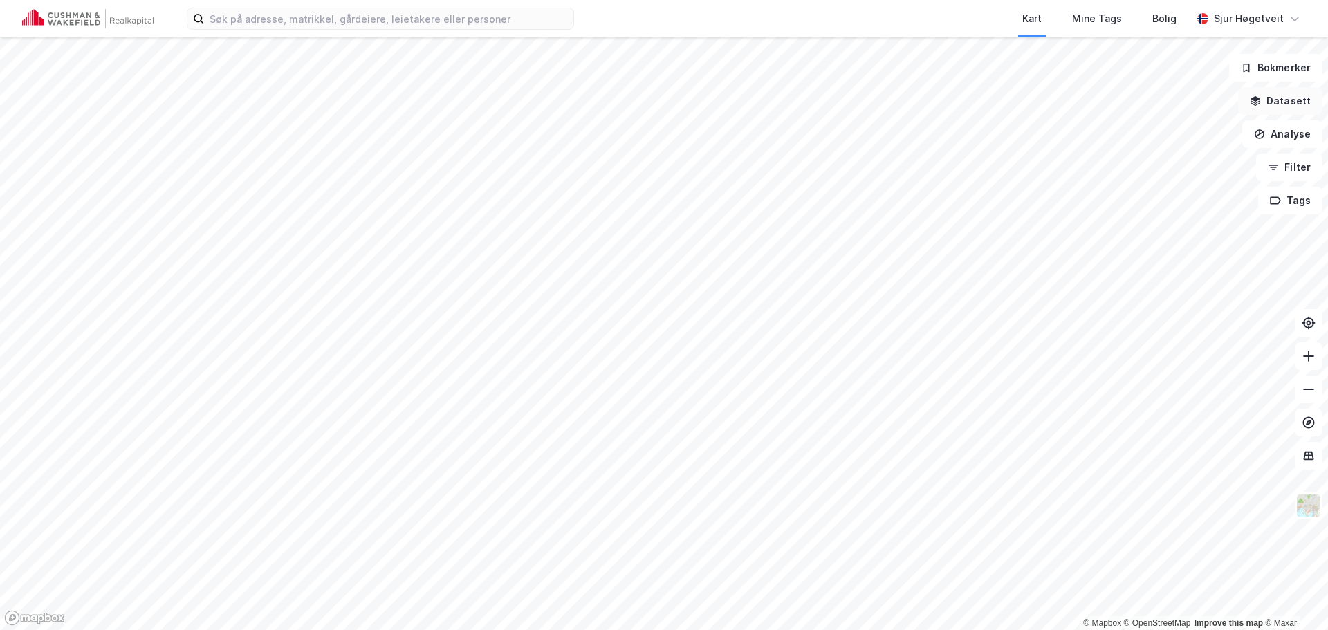
click at [1273, 108] on button "Datasett" at bounding box center [1281, 101] width 84 height 28
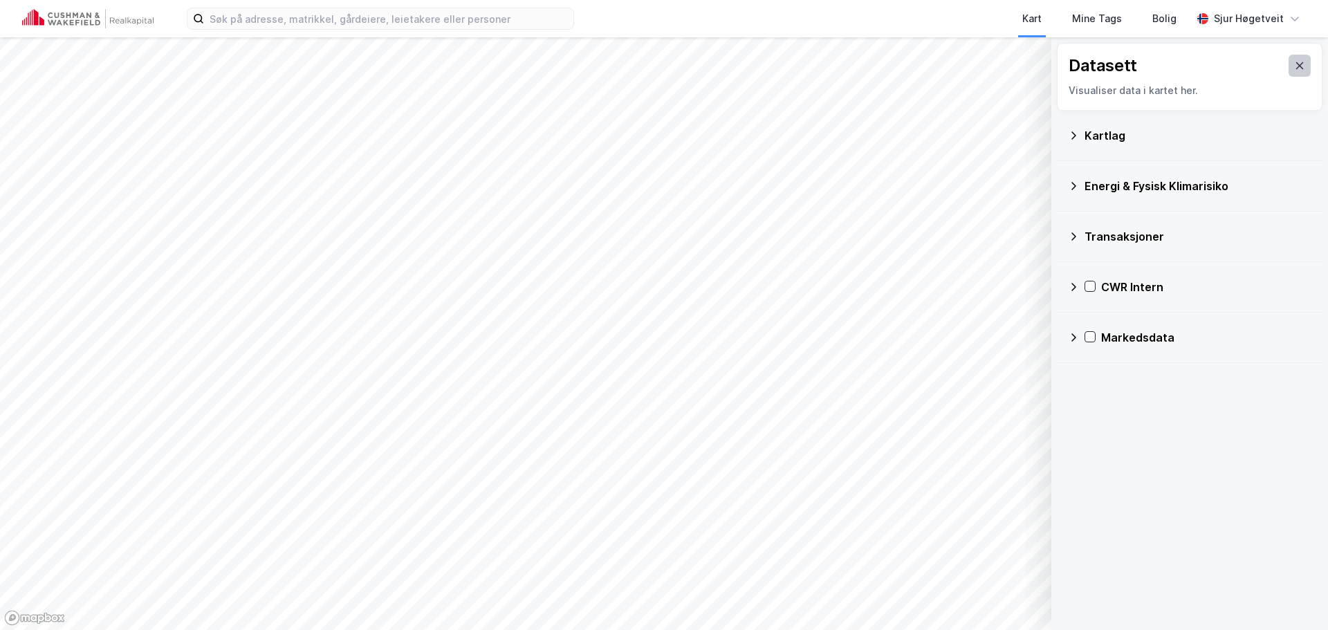
click at [1296, 61] on button at bounding box center [1300, 66] width 22 height 22
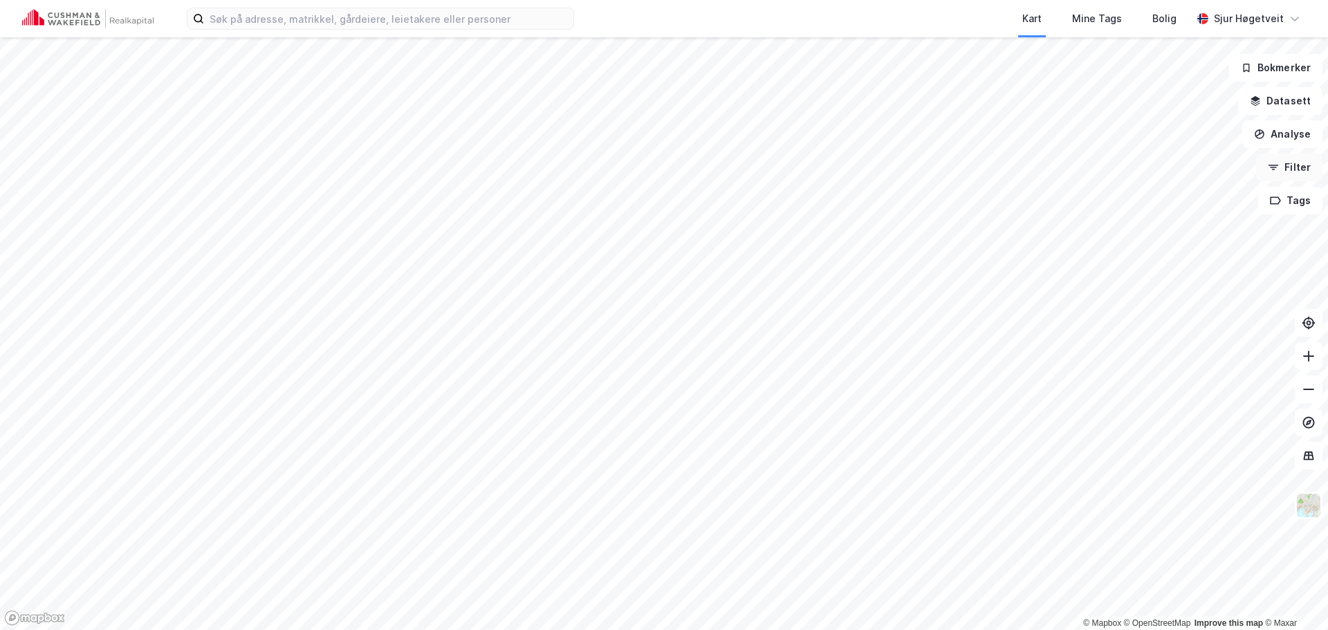
click at [1299, 165] on button "Filter" at bounding box center [1289, 168] width 66 height 28
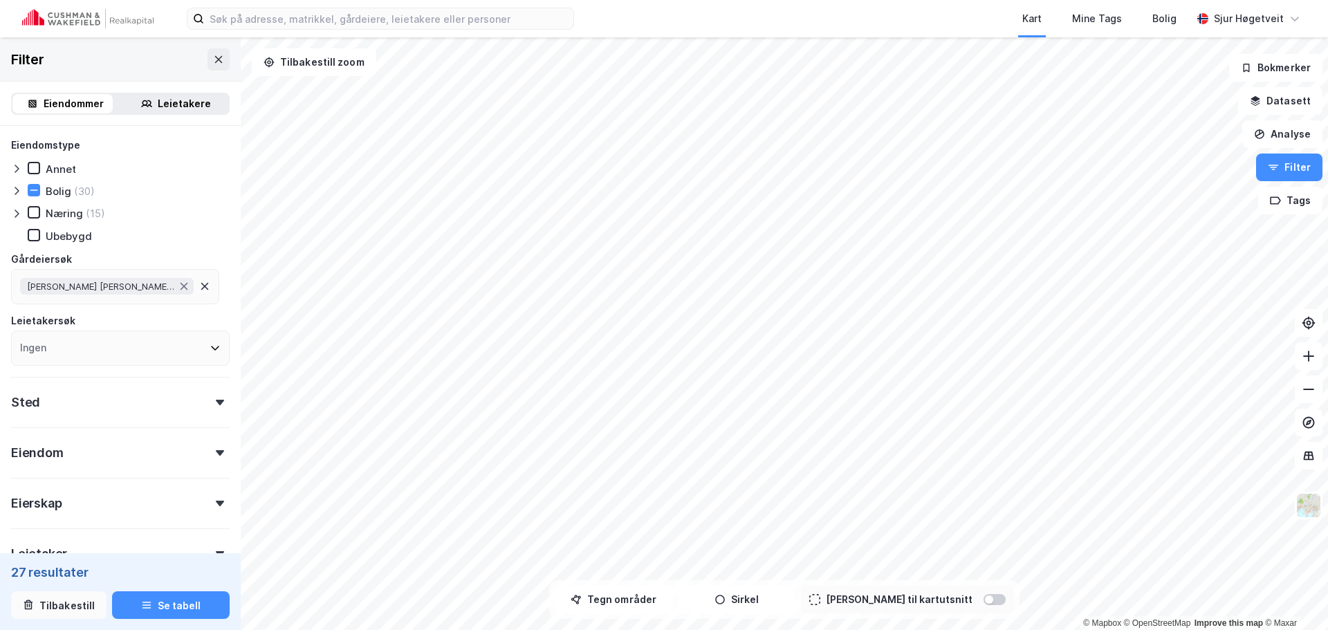
click at [86, 605] on button "Tilbakestill" at bounding box center [58, 606] width 95 height 28
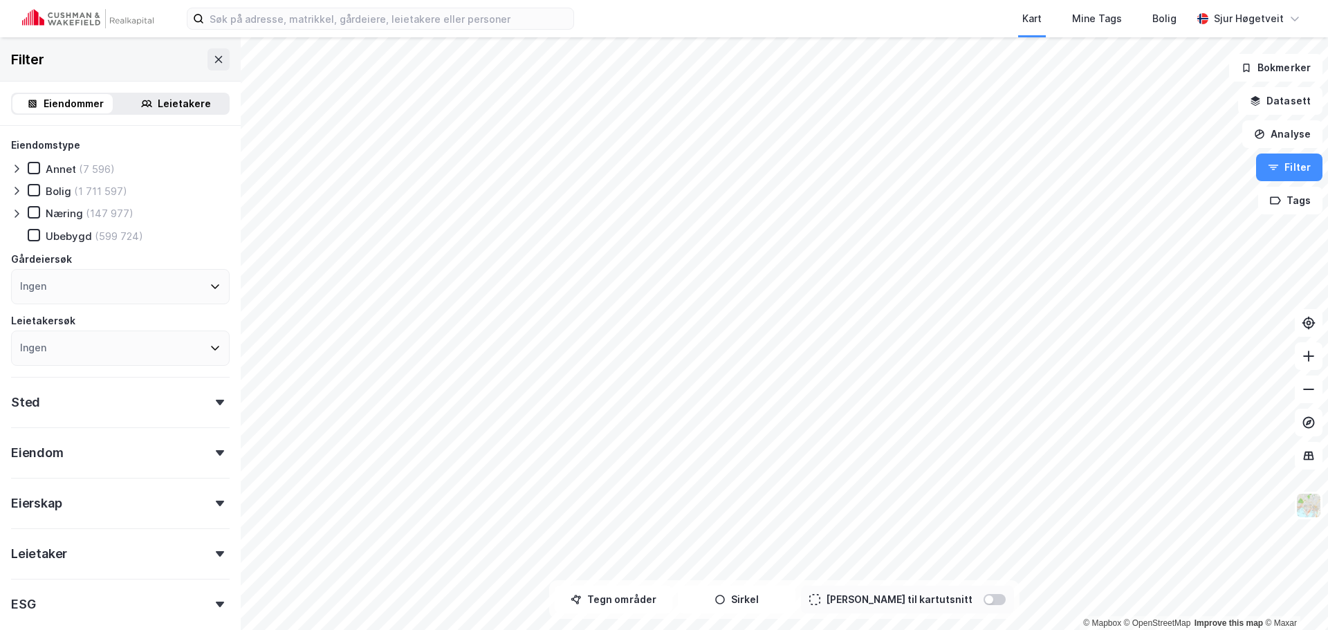
click at [21, 193] on icon at bounding box center [16, 190] width 11 height 11
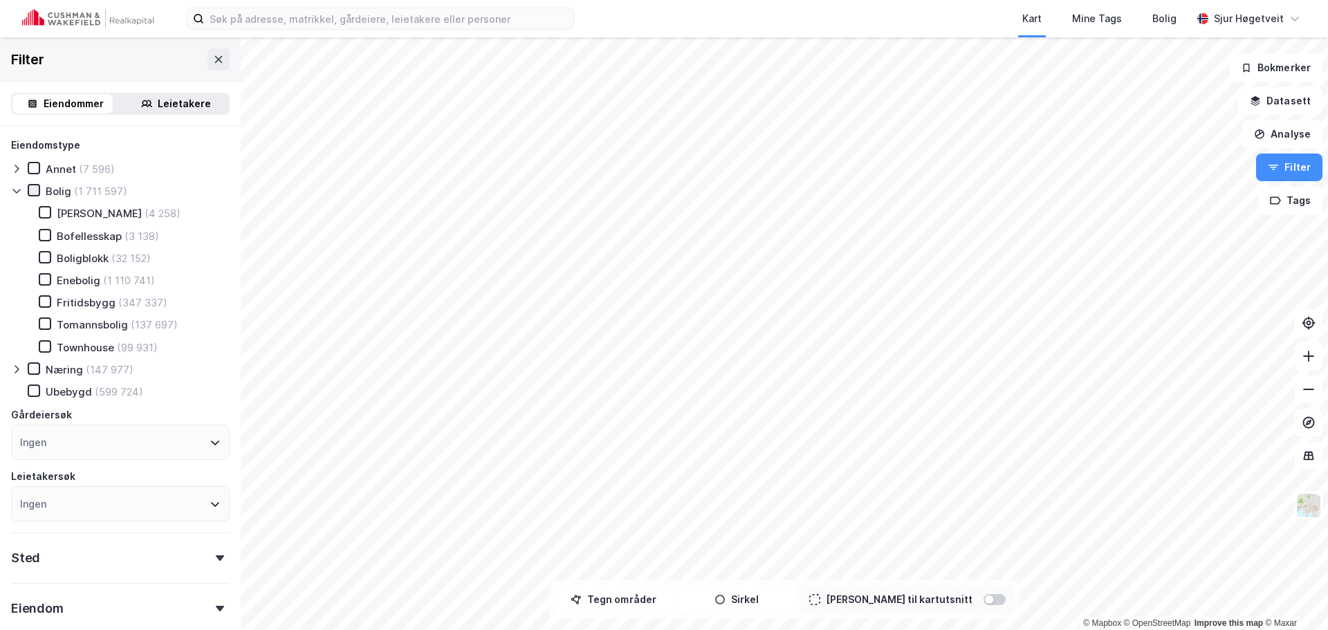
click at [36, 194] on icon at bounding box center [34, 190] width 10 height 10
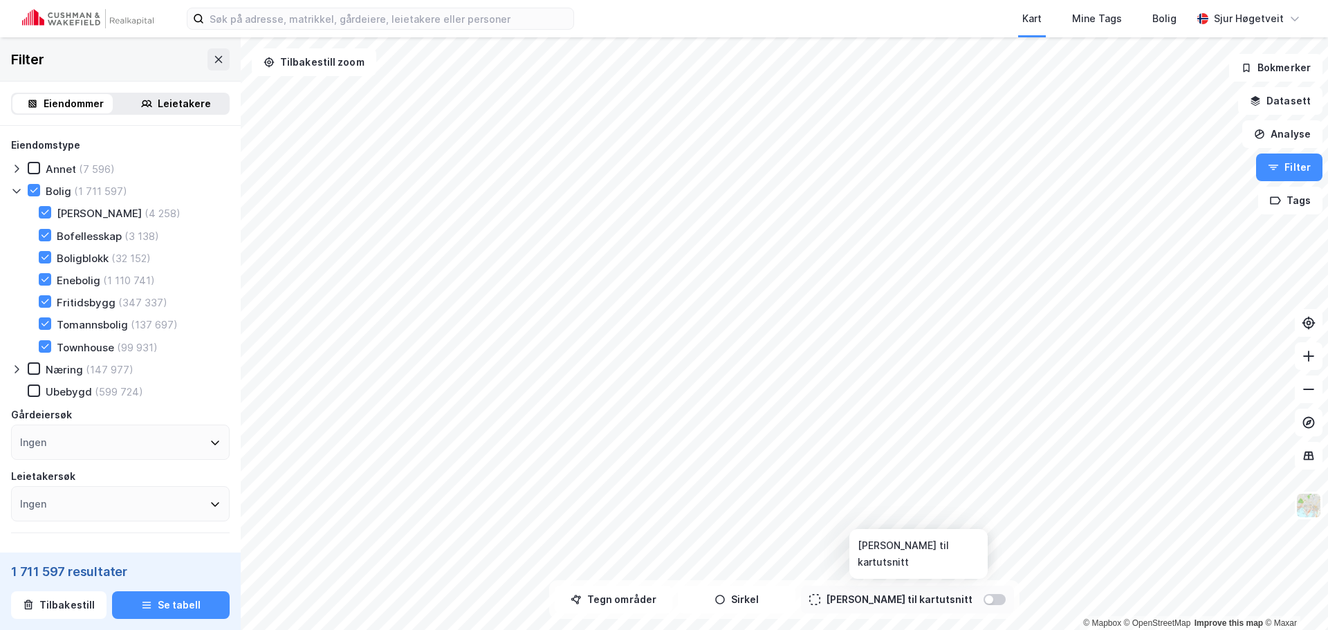
click at [977, 606] on div "Begrens til kartutsnitt" at bounding box center [907, 600] width 213 height 28
click at [984, 597] on div at bounding box center [995, 599] width 22 height 11
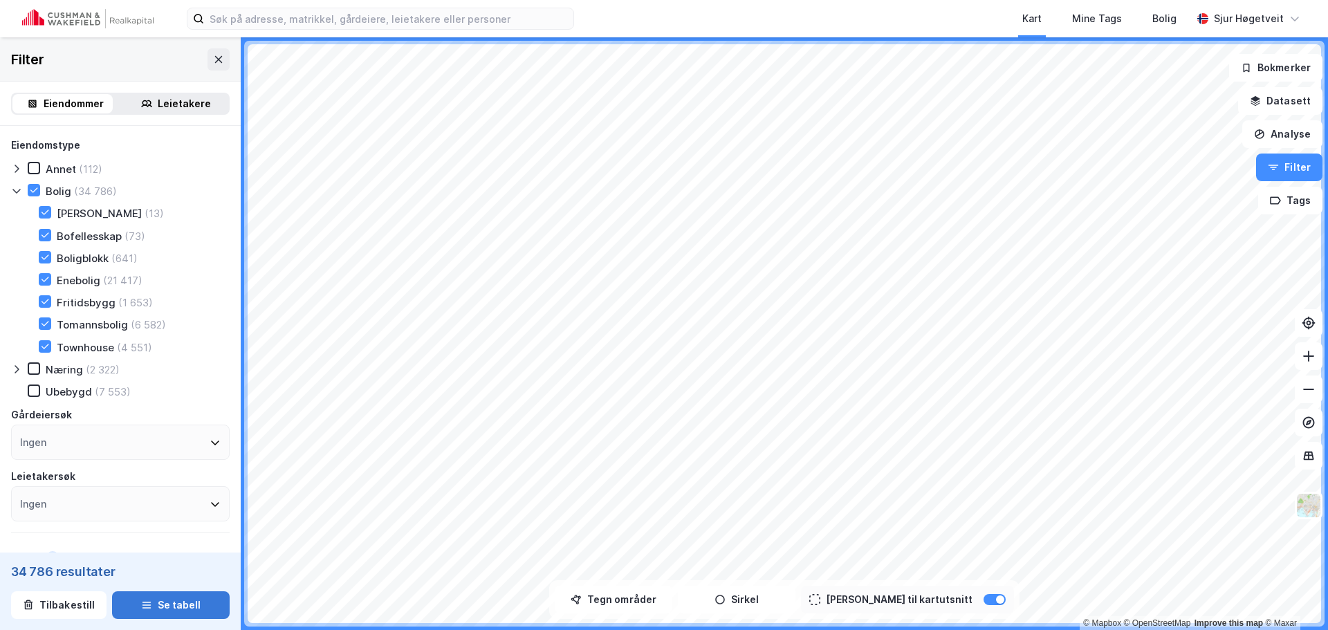
click at [174, 598] on button "Se tabell" at bounding box center [171, 606] width 118 height 28
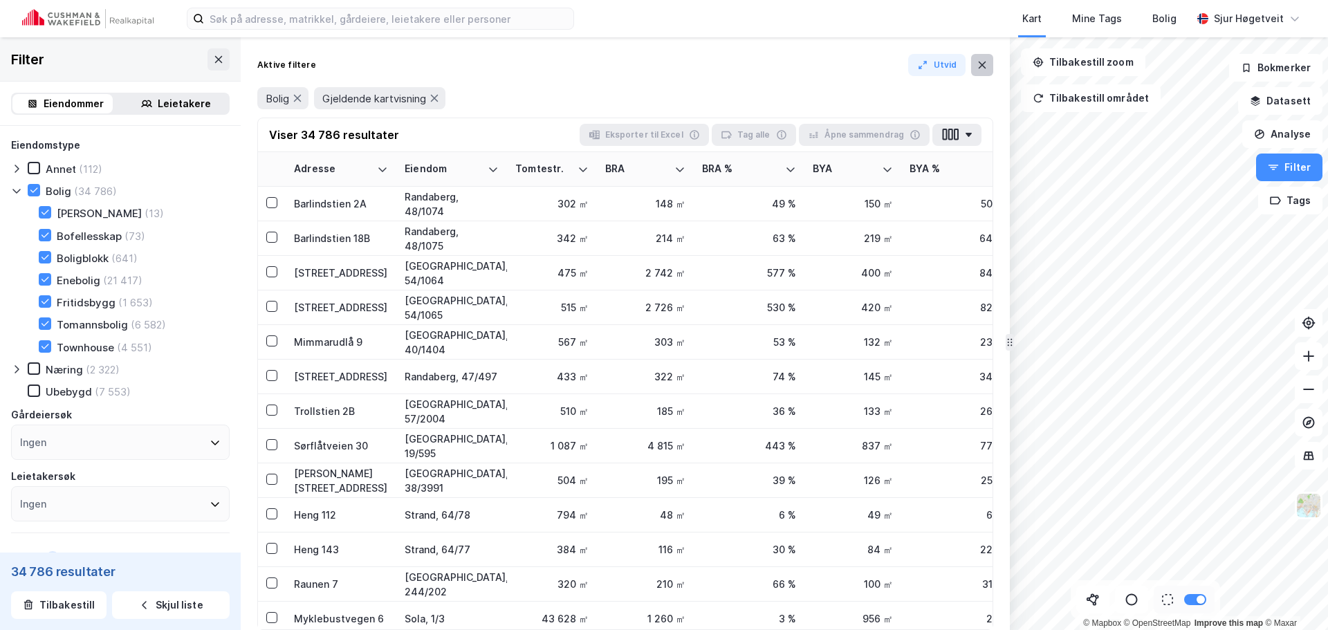
click at [981, 64] on icon at bounding box center [983, 65] width 8 height 7
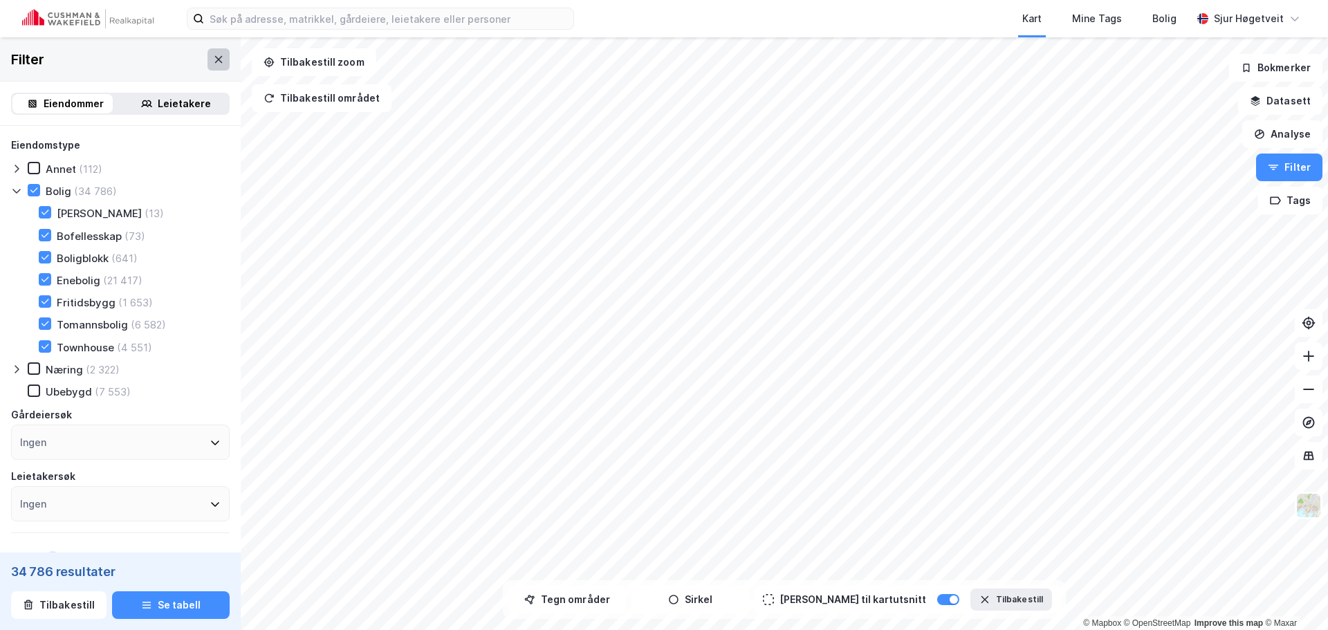
click at [213, 55] on icon at bounding box center [218, 59] width 11 height 11
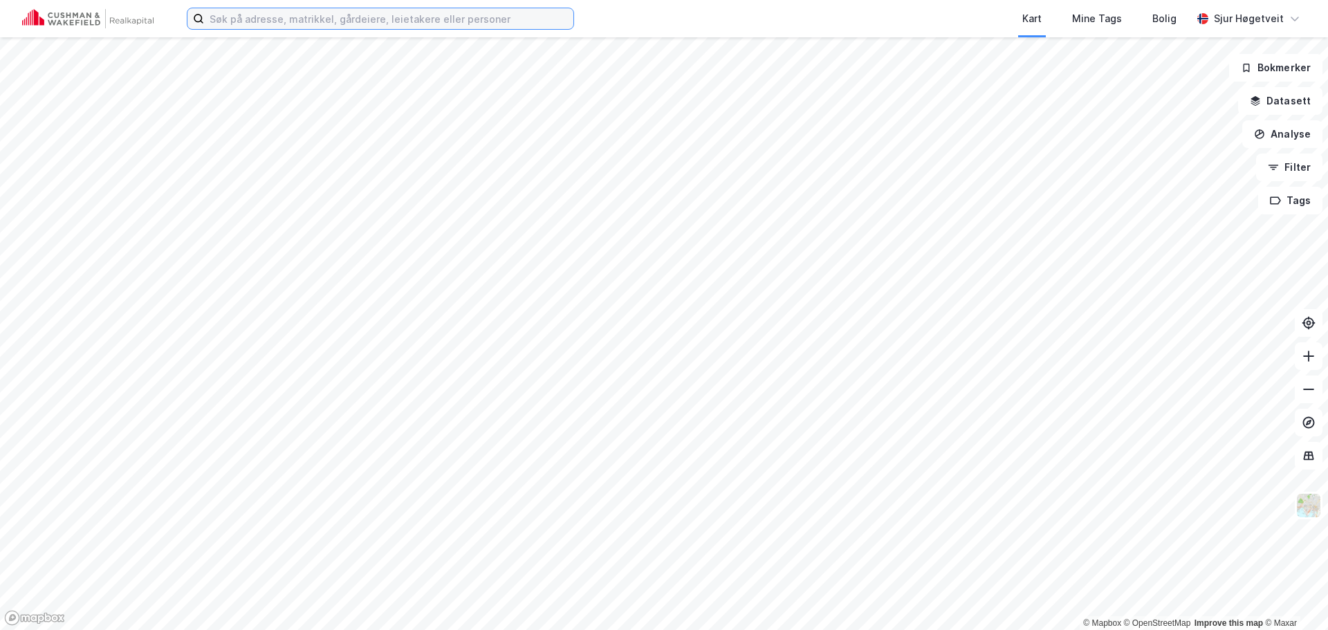
click at [374, 16] on input at bounding box center [388, 18] width 369 height 21
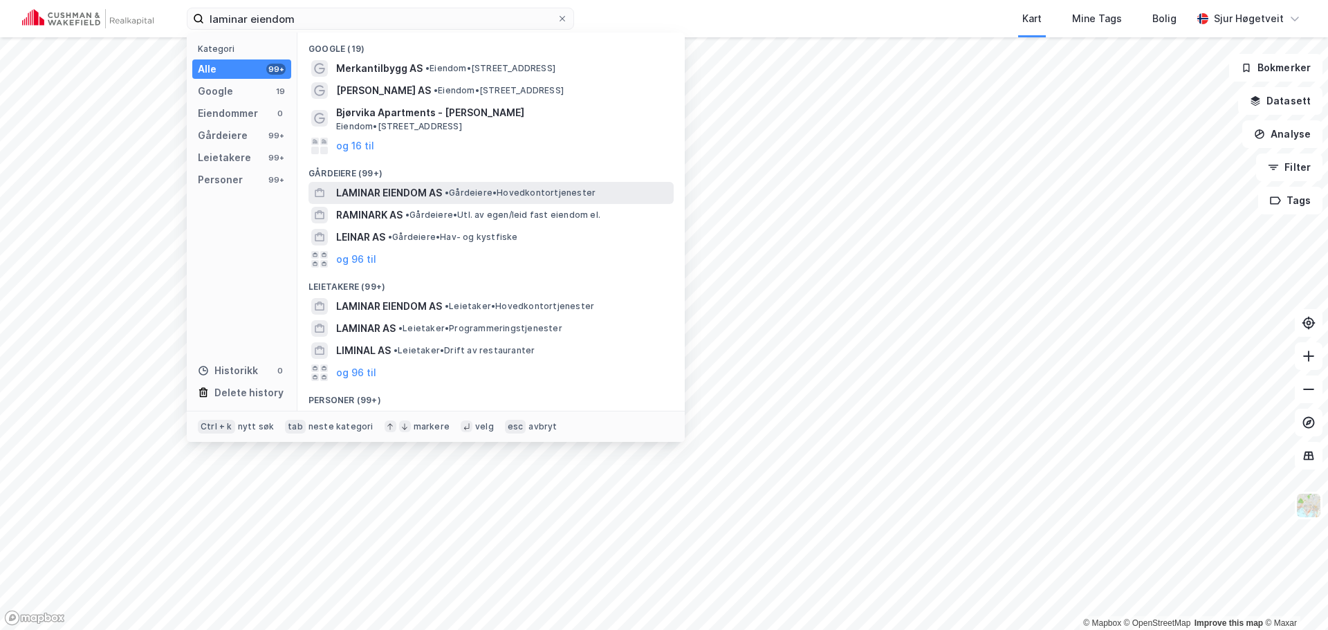
click at [477, 190] on span "• Gårdeiere • Hovedkontortjenester" at bounding box center [520, 193] width 151 height 11
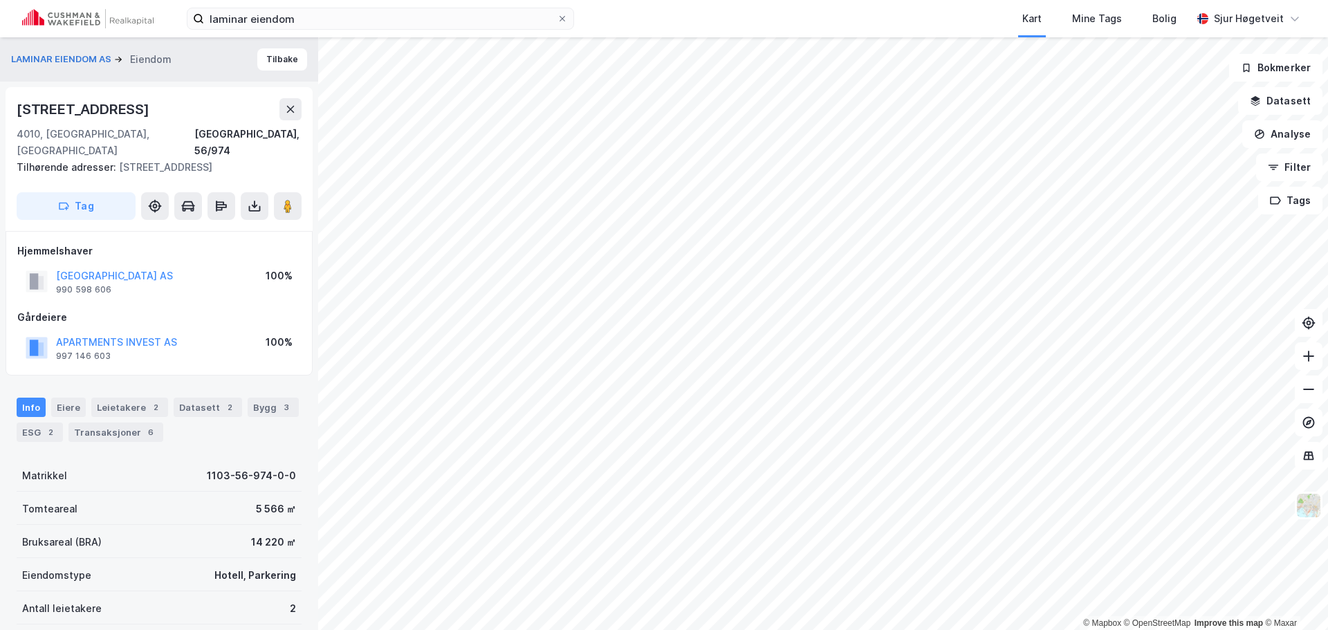
click at [214, 403] on div "Info [PERSON_NAME] 2 Datasett 2 Bygg 3 ESG 2 Transaksjoner 6" at bounding box center [159, 420] width 285 height 44
click at [223, 401] on div "2" at bounding box center [230, 408] width 14 height 14
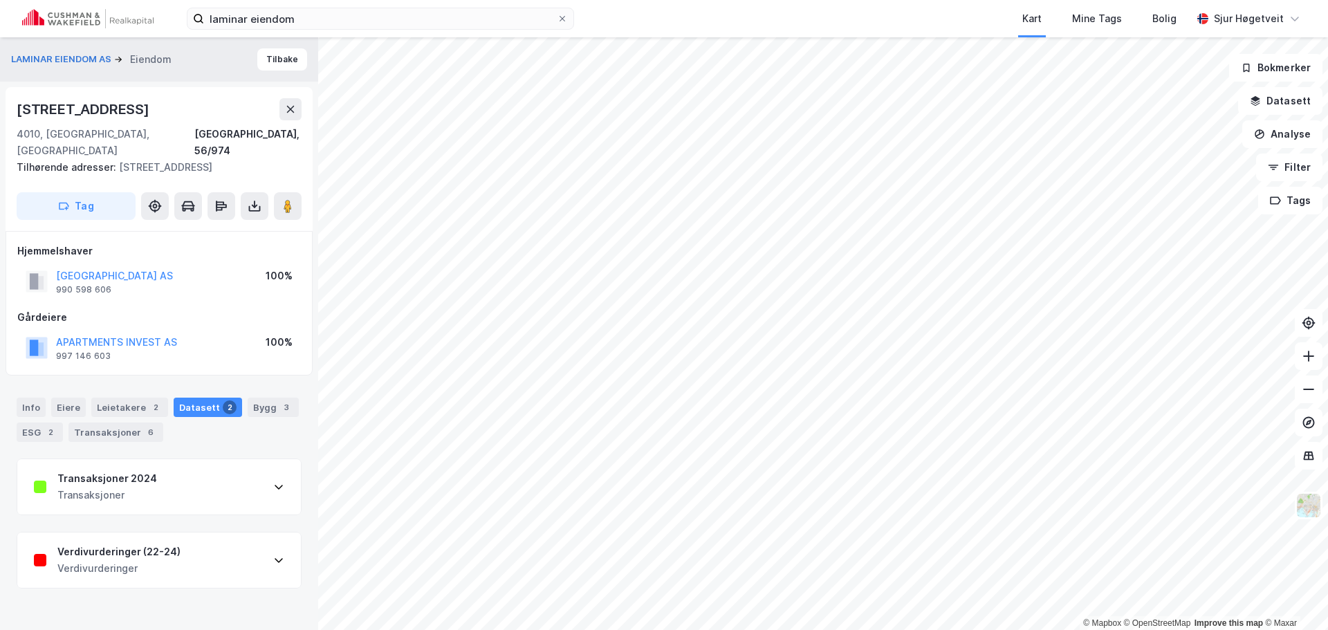
click at [231, 482] on div "Transaksjoner 2024 Transaksjoner" at bounding box center [159, 486] width 284 height 55
click at [29, 398] on div "Info" at bounding box center [31, 407] width 29 height 19
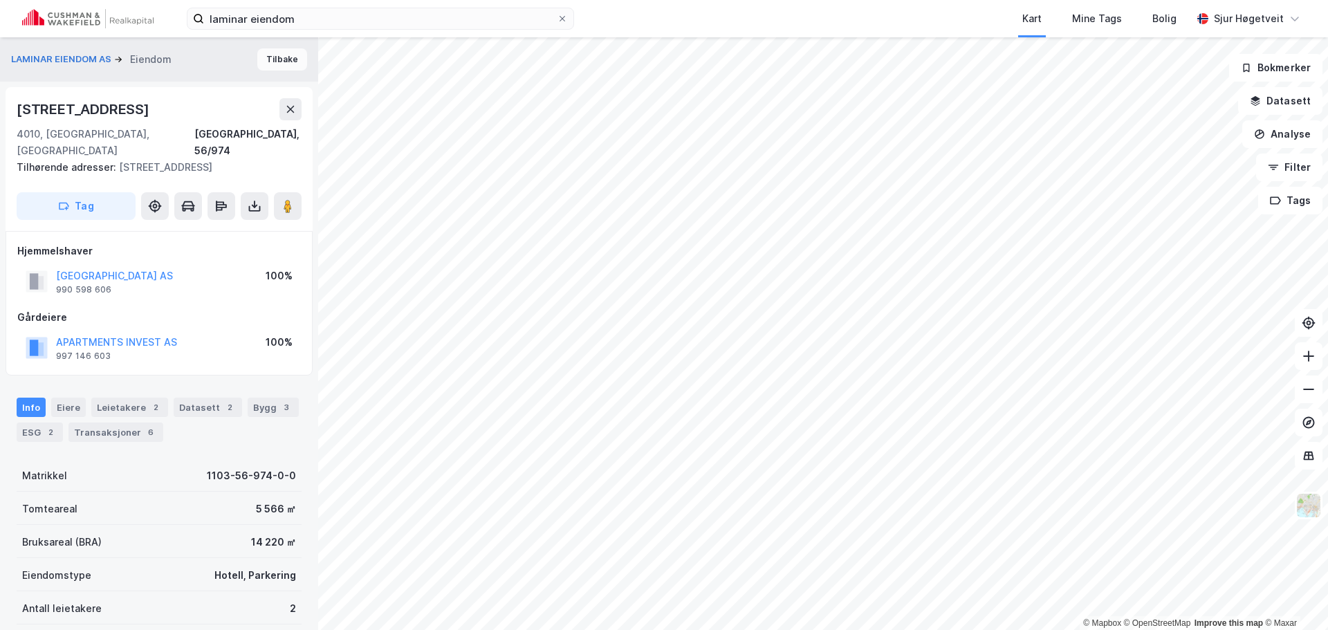
click at [292, 57] on button "Tilbake" at bounding box center [282, 59] width 50 height 22
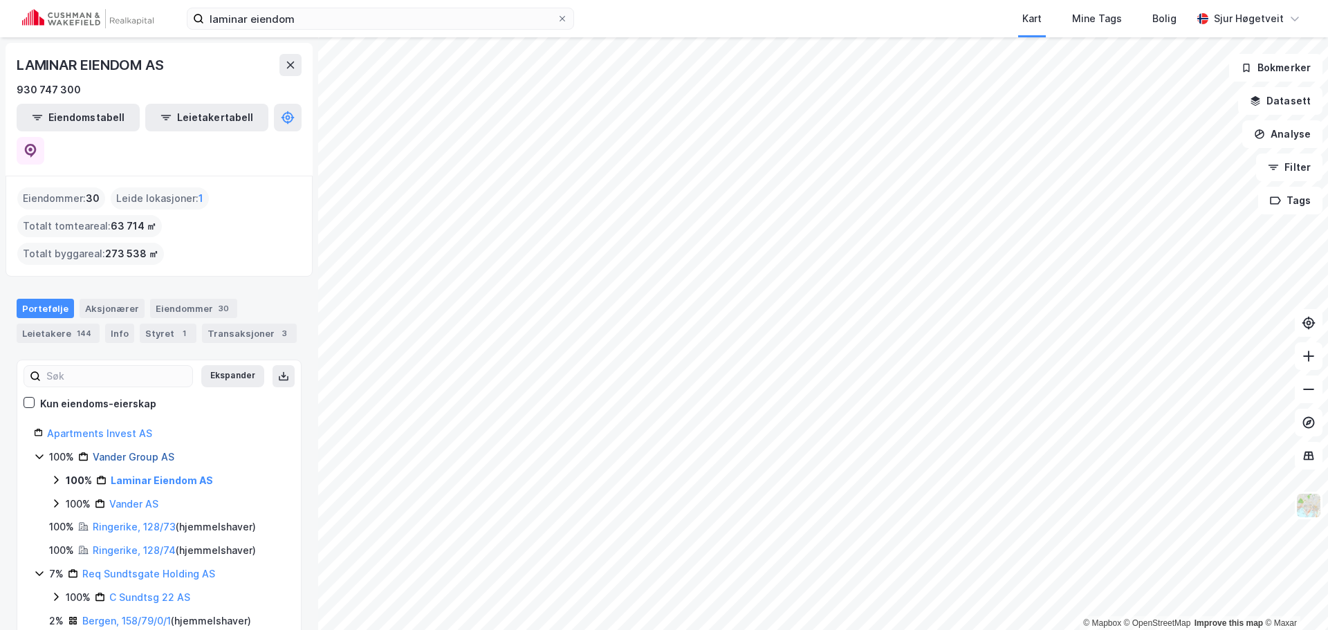
click at [146, 451] on link "Vander Group AS" at bounding box center [134, 457] width 82 height 12
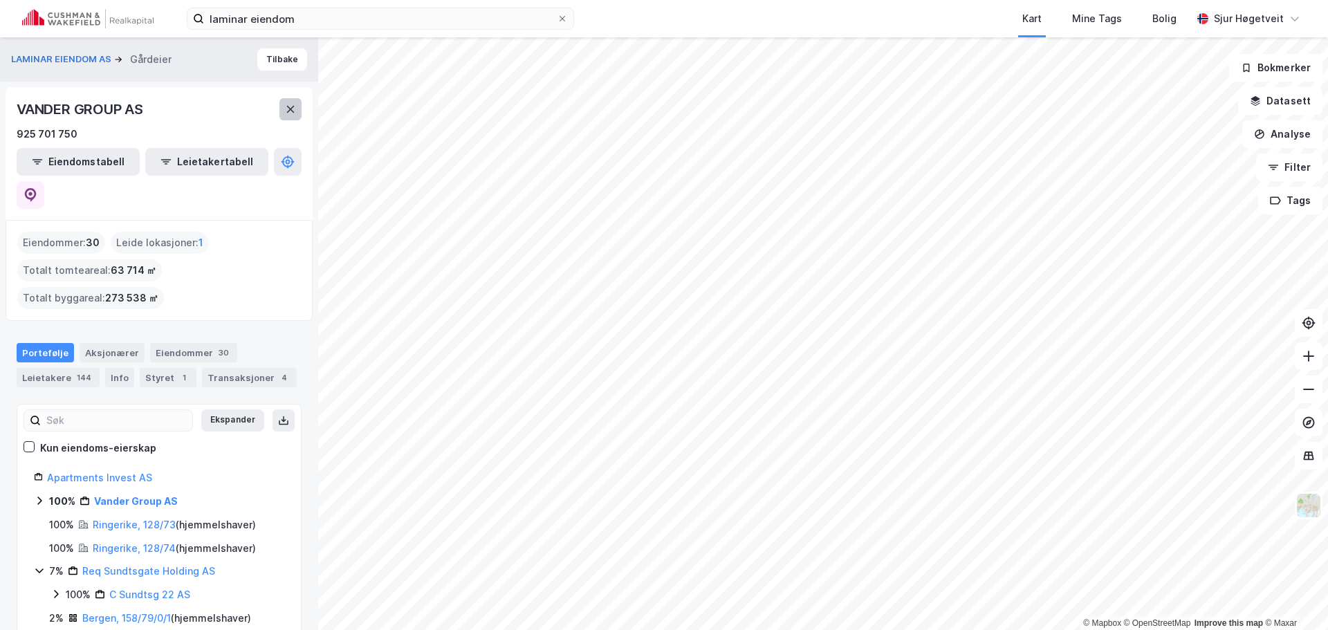
click at [299, 99] on button at bounding box center [291, 109] width 22 height 22
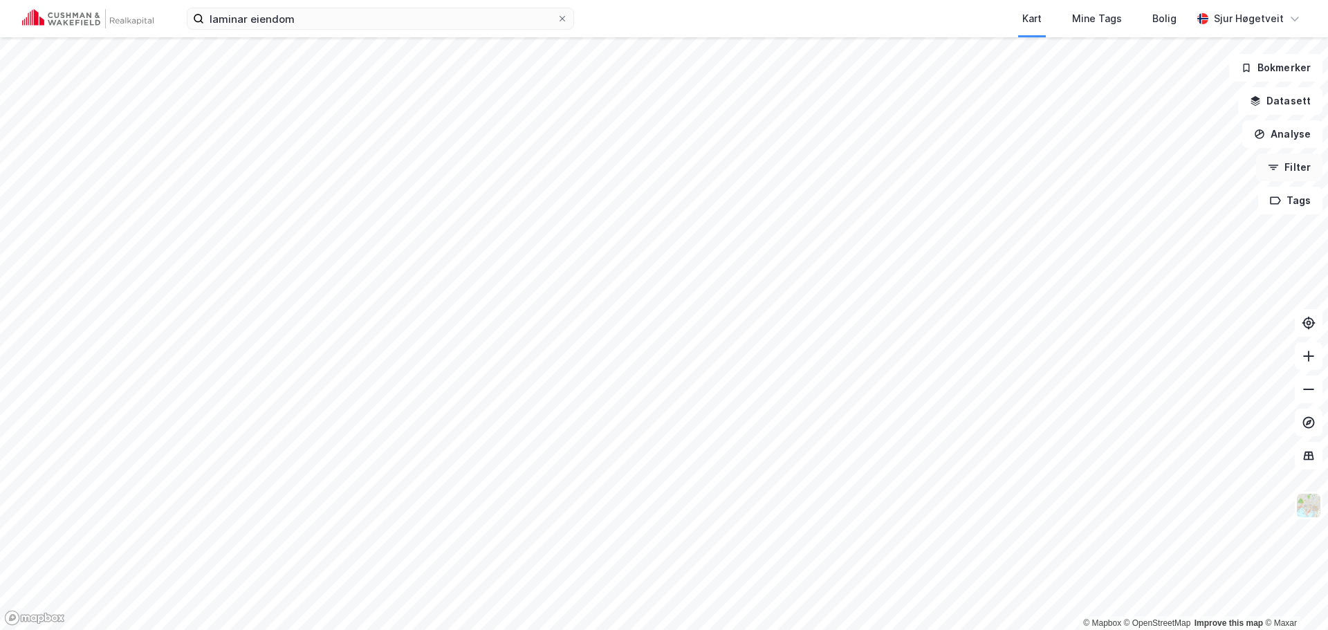
click at [1304, 156] on button "Filter" at bounding box center [1289, 168] width 66 height 28
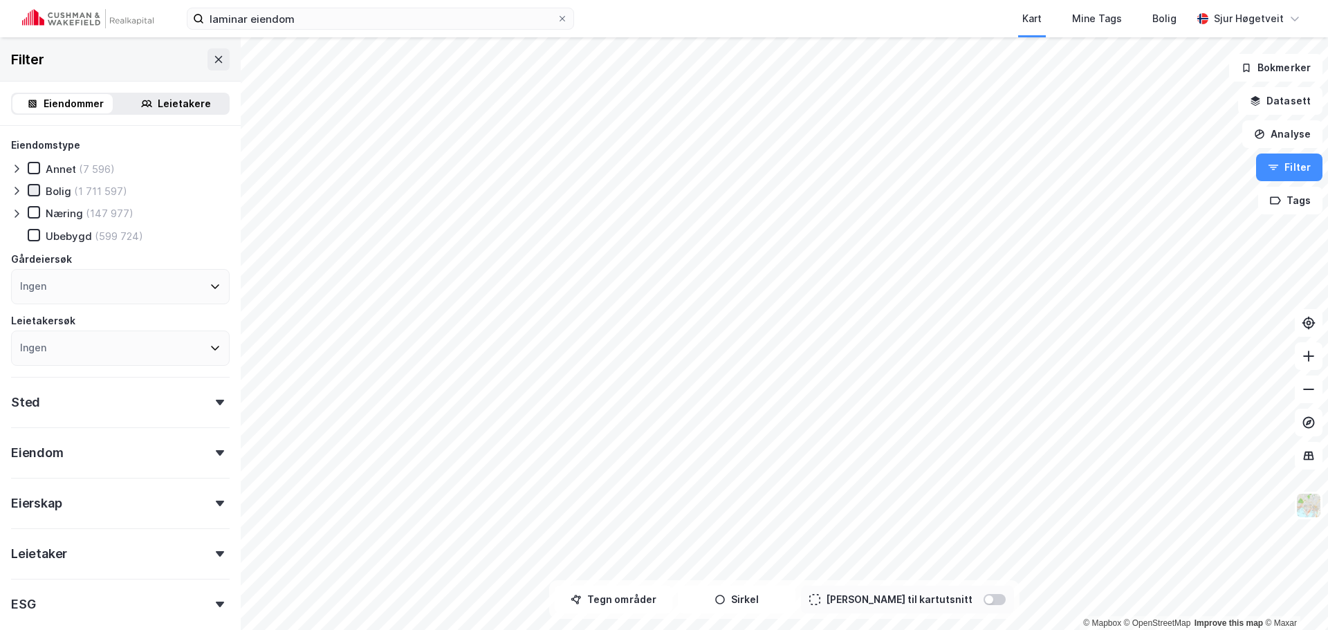
click at [33, 192] on icon at bounding box center [34, 190] width 8 height 5
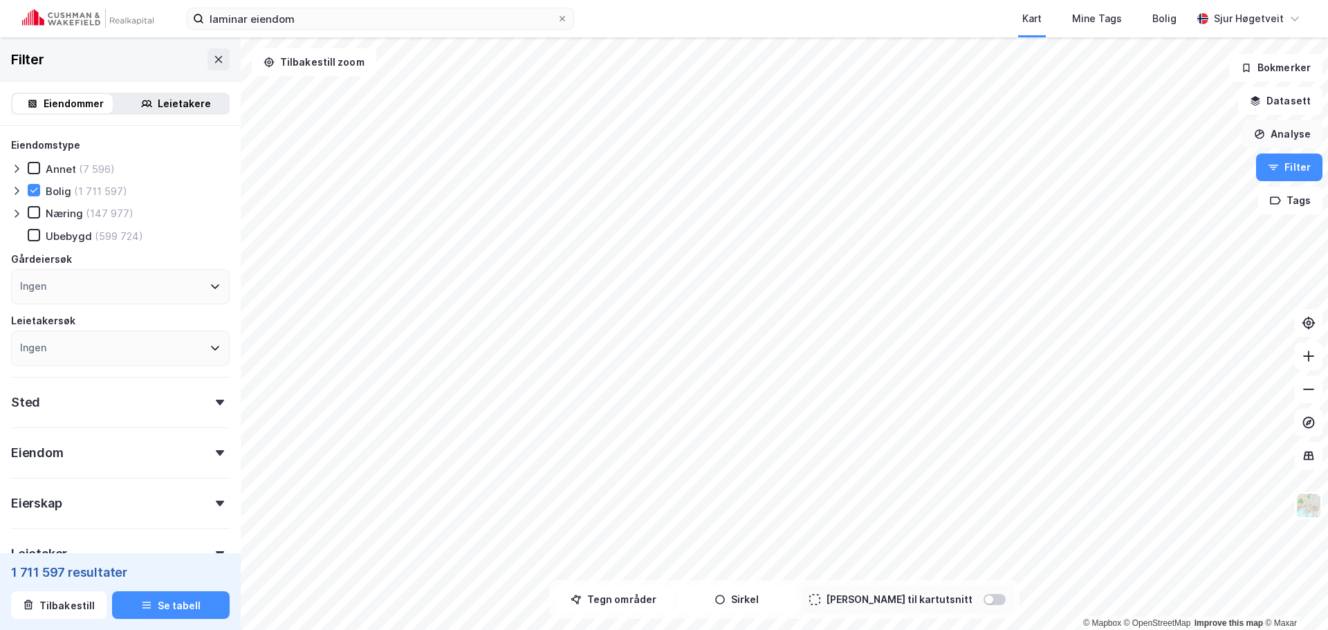
click at [1288, 131] on button "Analyse" at bounding box center [1283, 134] width 80 height 28
click at [1289, 130] on button "Analyse" at bounding box center [1283, 134] width 80 height 28
click at [650, 606] on button "Tegn områder" at bounding box center [614, 600] width 118 height 28
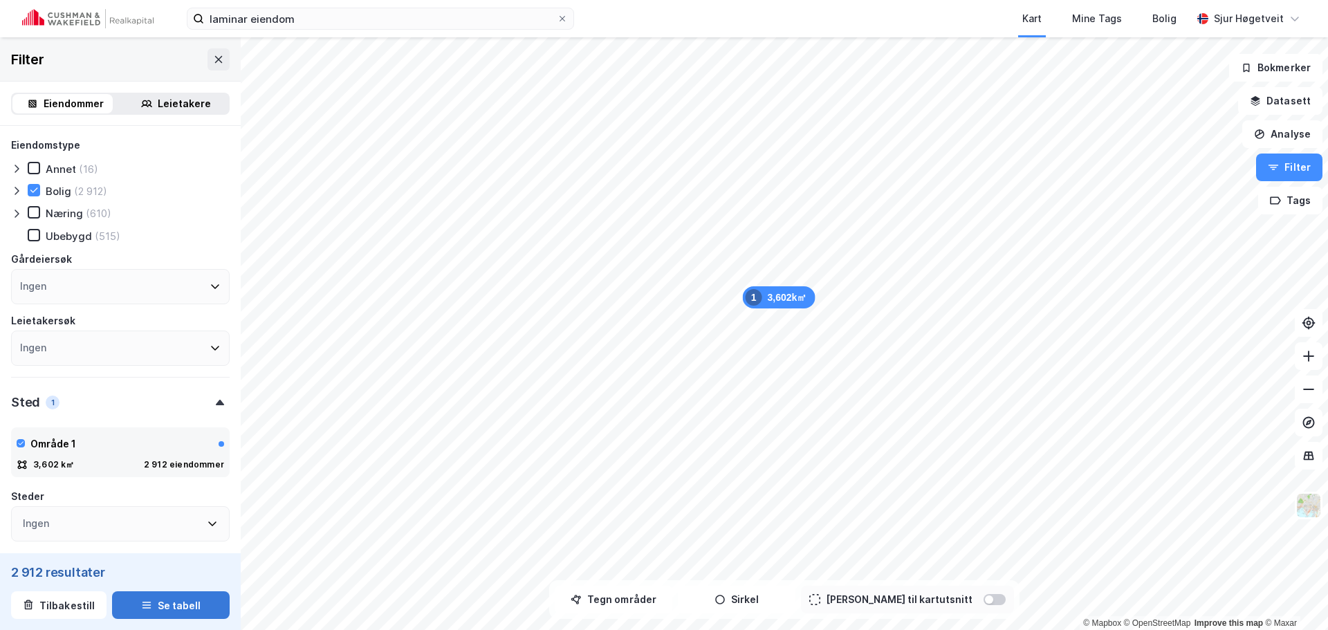
click at [191, 607] on button "Se tabell" at bounding box center [171, 606] width 118 height 28
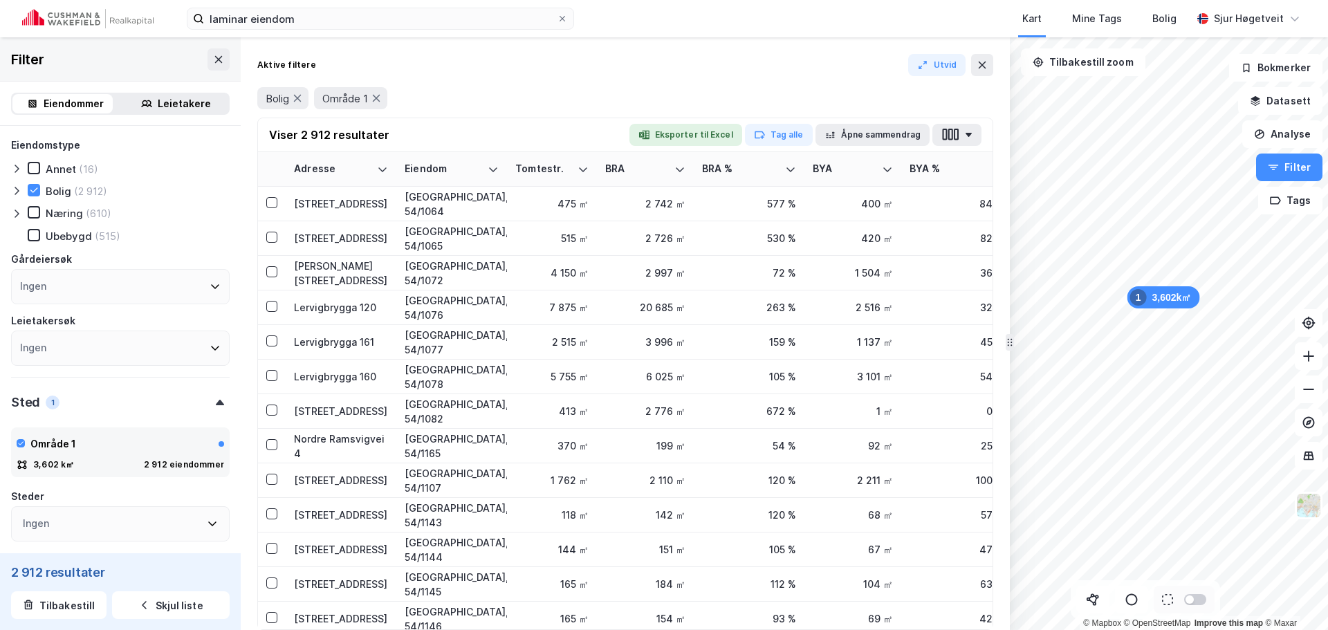
click at [686, 122] on div "Viser 2 912 resultater Eksporter til Excel Tag alle Åpne sammendrag" at bounding box center [625, 135] width 735 height 34
click at [686, 131] on button "Eksporter til Excel" at bounding box center [686, 135] width 113 height 22
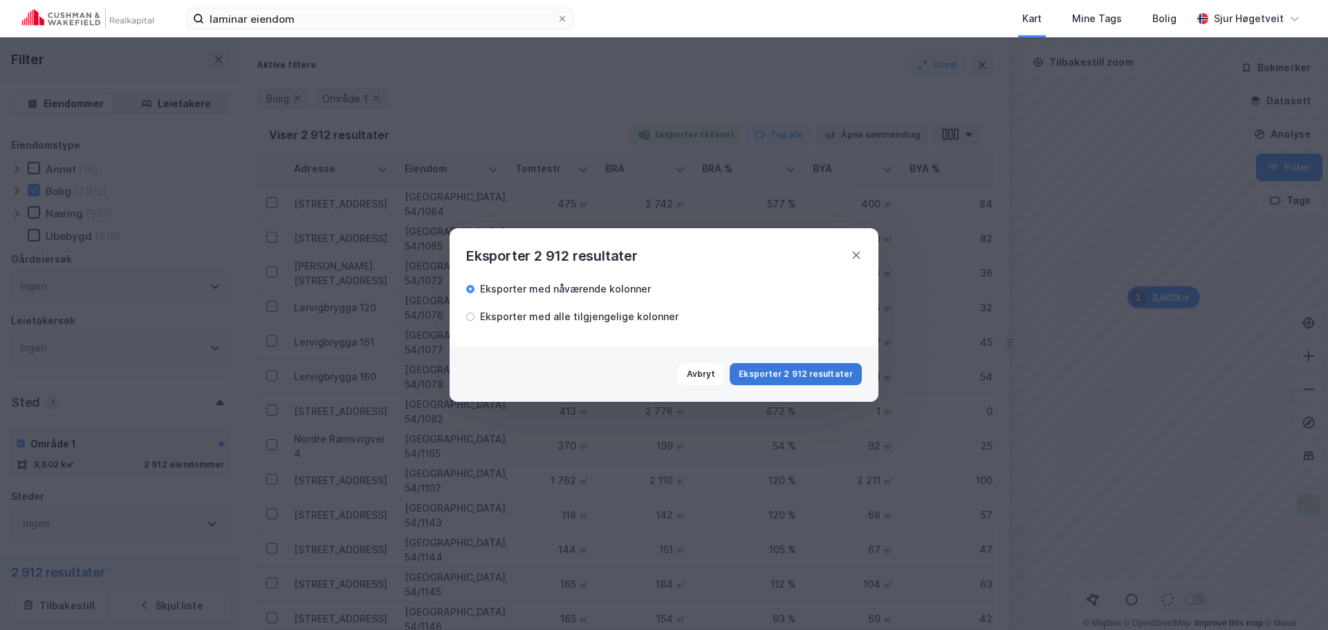
click at [798, 367] on button "Eksporter 2 912 resultater" at bounding box center [796, 374] width 132 height 22
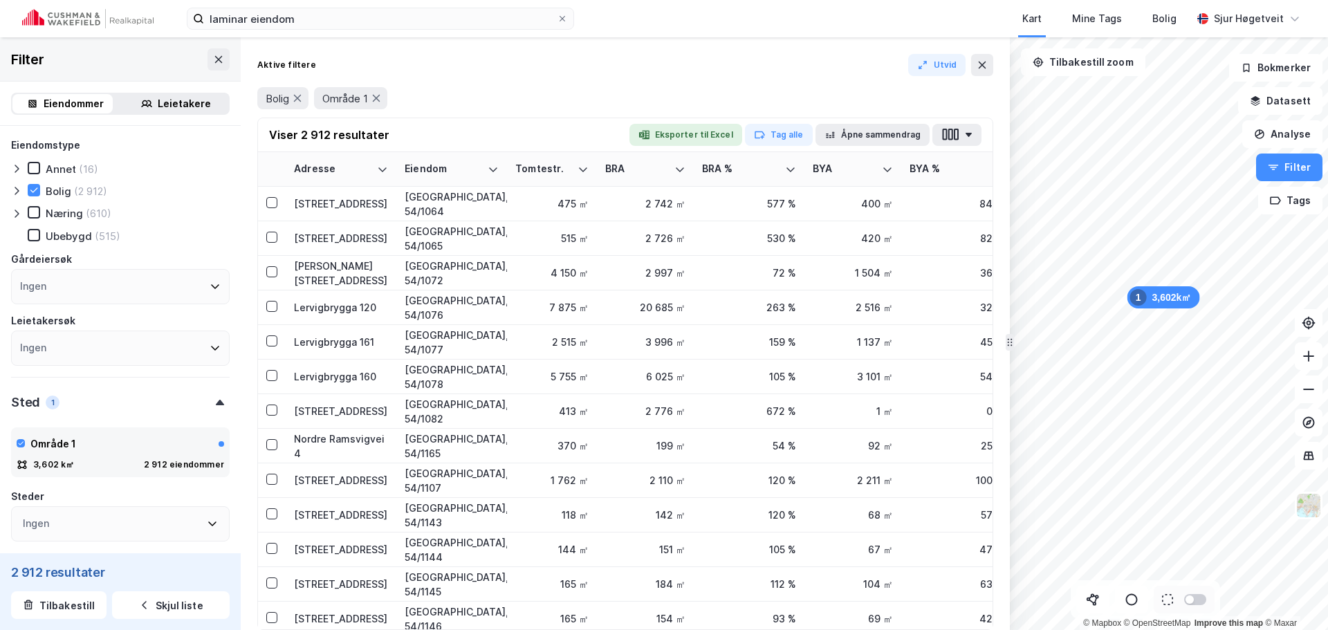
click at [196, 57] on div "Filter" at bounding box center [120, 59] width 241 height 44
drag, startPoint x: 203, startPoint y: 55, endPoint x: 281, endPoint y: 29, distance: 81.6
click at [213, 55] on icon at bounding box center [218, 59] width 11 height 11
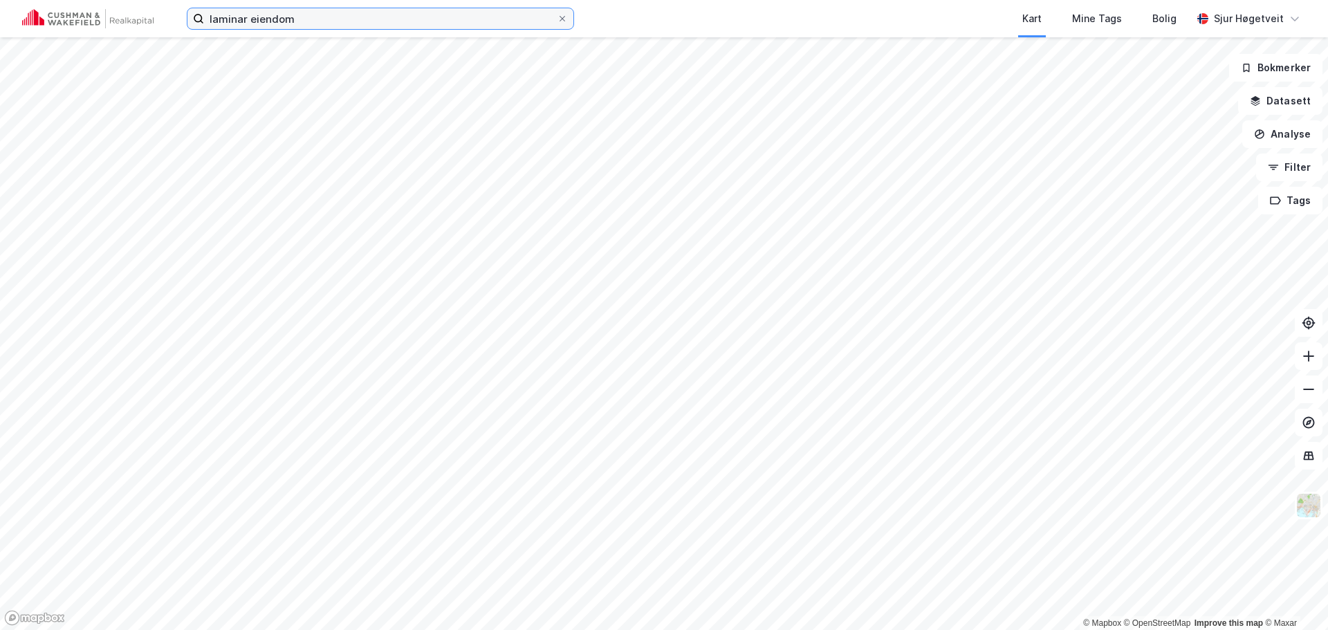
click at [285, 22] on input "laminar eiendom" at bounding box center [380, 18] width 353 height 21
click at [285, 21] on input "laminar eiendom" at bounding box center [380, 18] width 353 height 21
click at [284, 19] on input "laminar eiendom" at bounding box center [380, 18] width 353 height 21
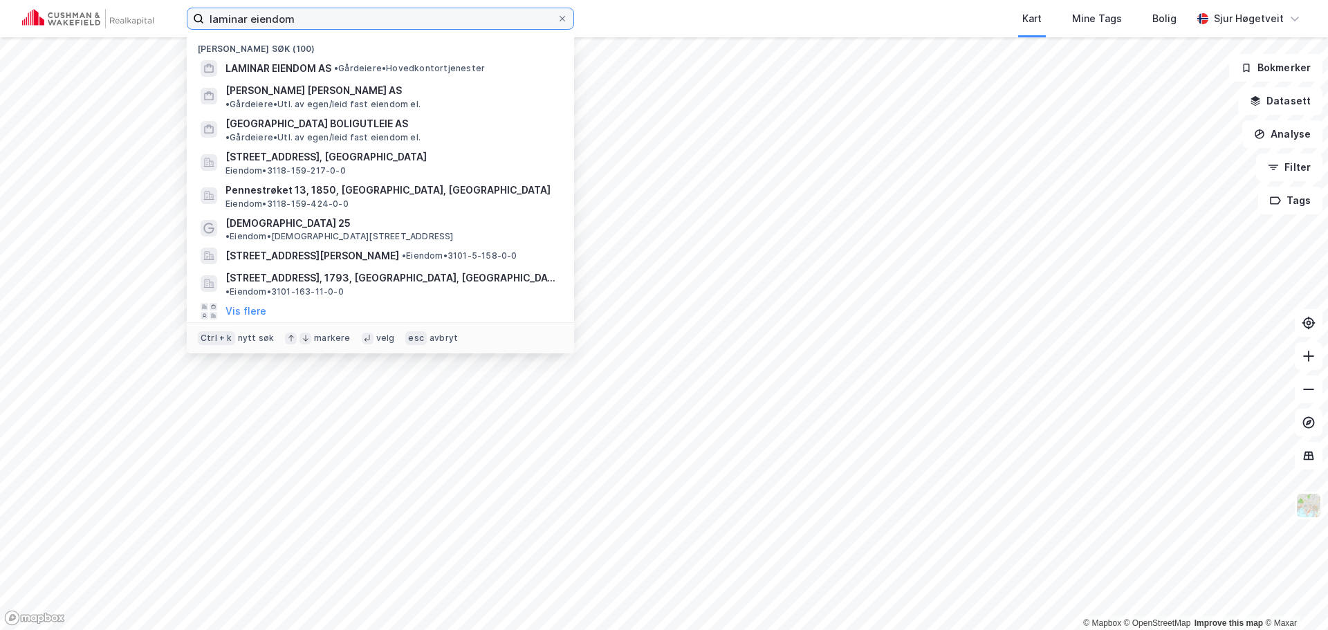
click at [284, 19] on input "laminar eiendom" at bounding box center [380, 18] width 353 height 21
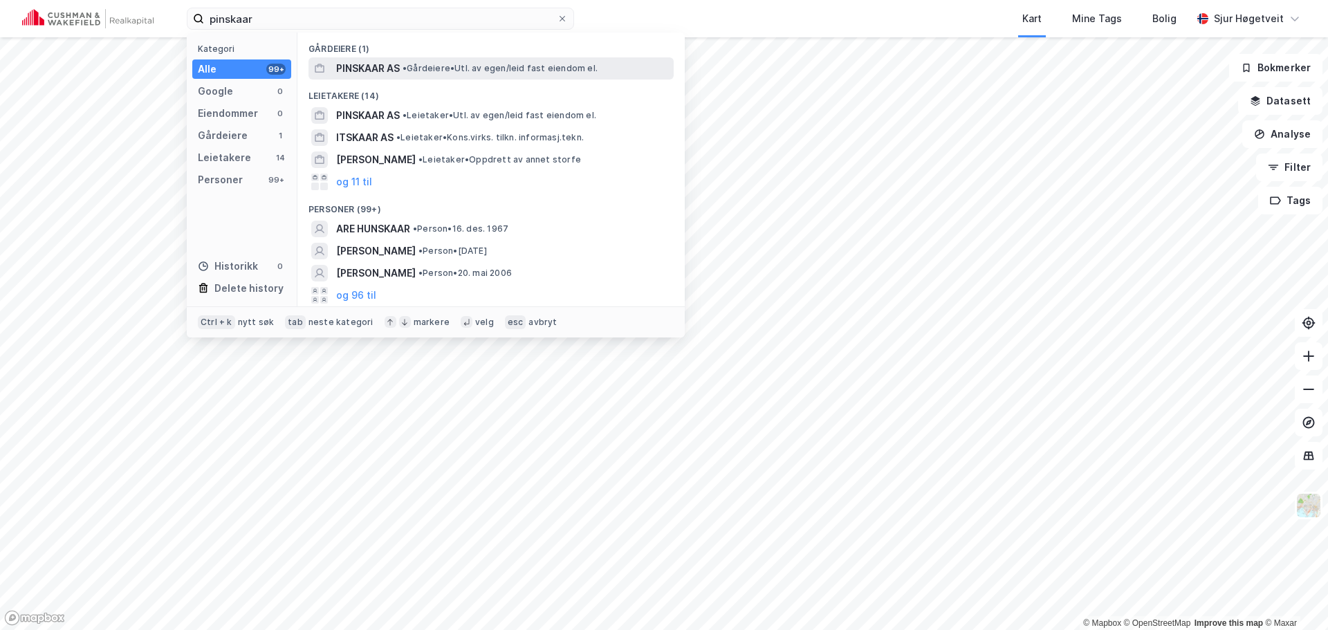
click at [491, 71] on span "• Gårdeiere • Utl. av egen/leid fast eiendom el." at bounding box center [500, 68] width 195 height 11
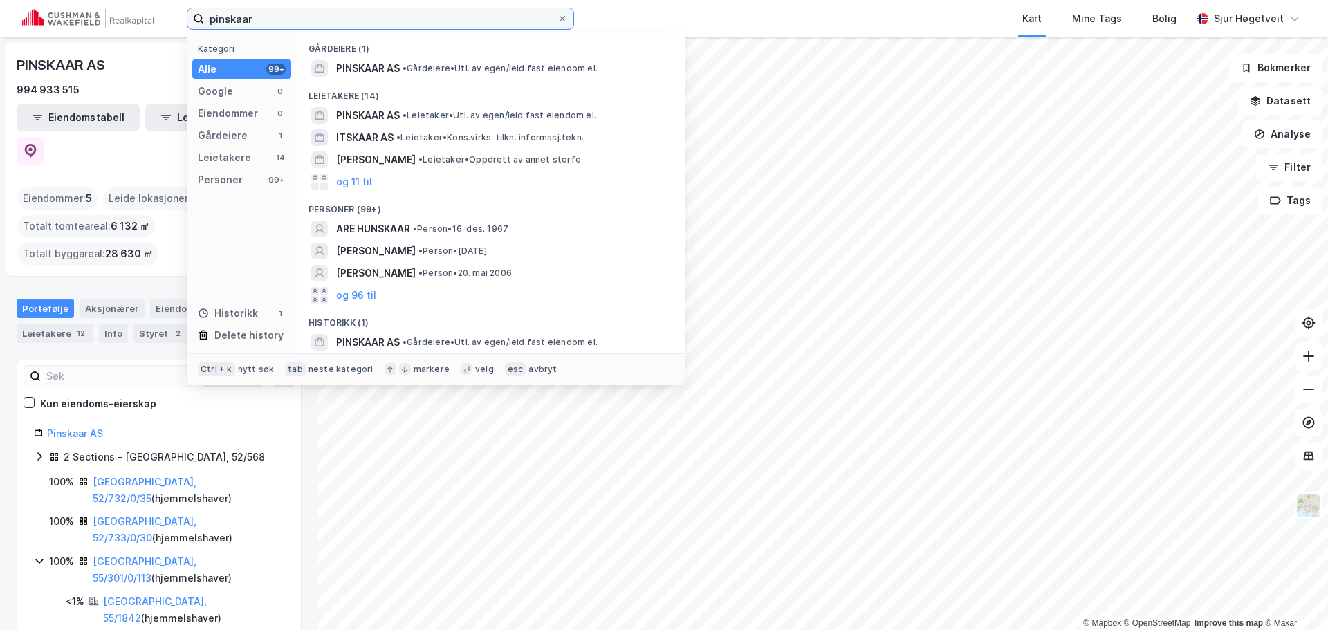
click at [386, 19] on input "pinskaar" at bounding box center [380, 18] width 353 height 21
click at [385, 19] on input "pinskaar" at bounding box center [380, 18] width 353 height 21
paste input "KOF AS"
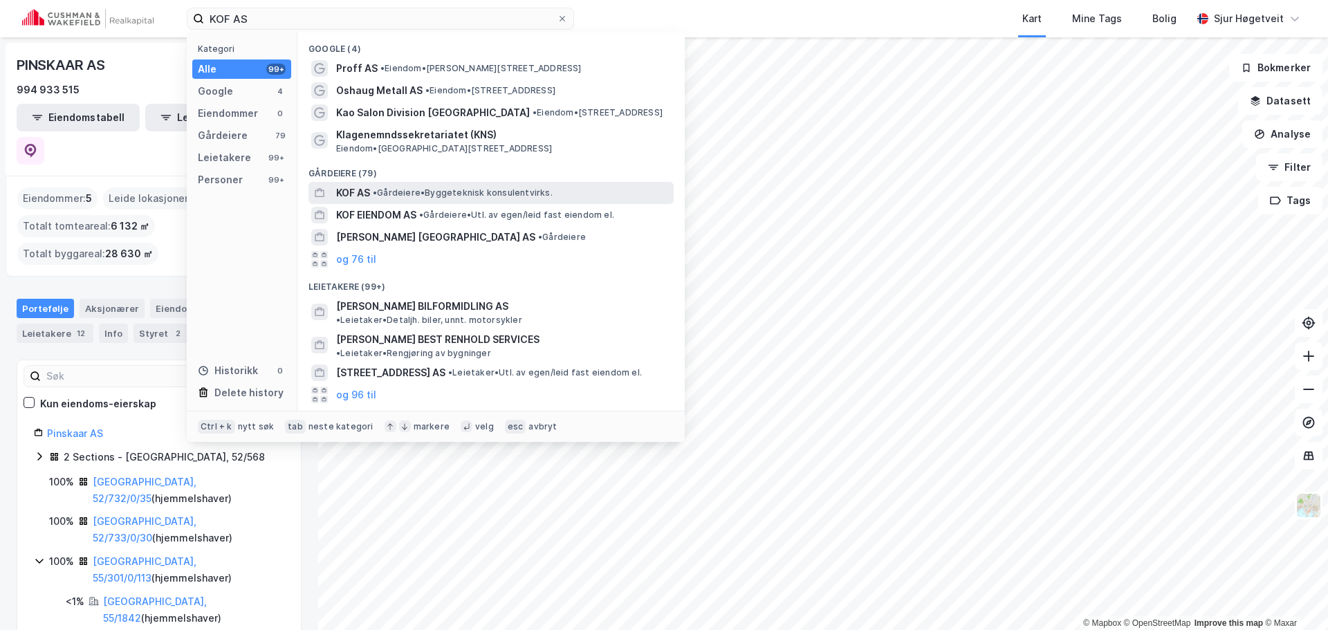
click at [545, 183] on div "KOF AS • [PERSON_NAME] konsulentvirks." at bounding box center [491, 193] width 365 height 22
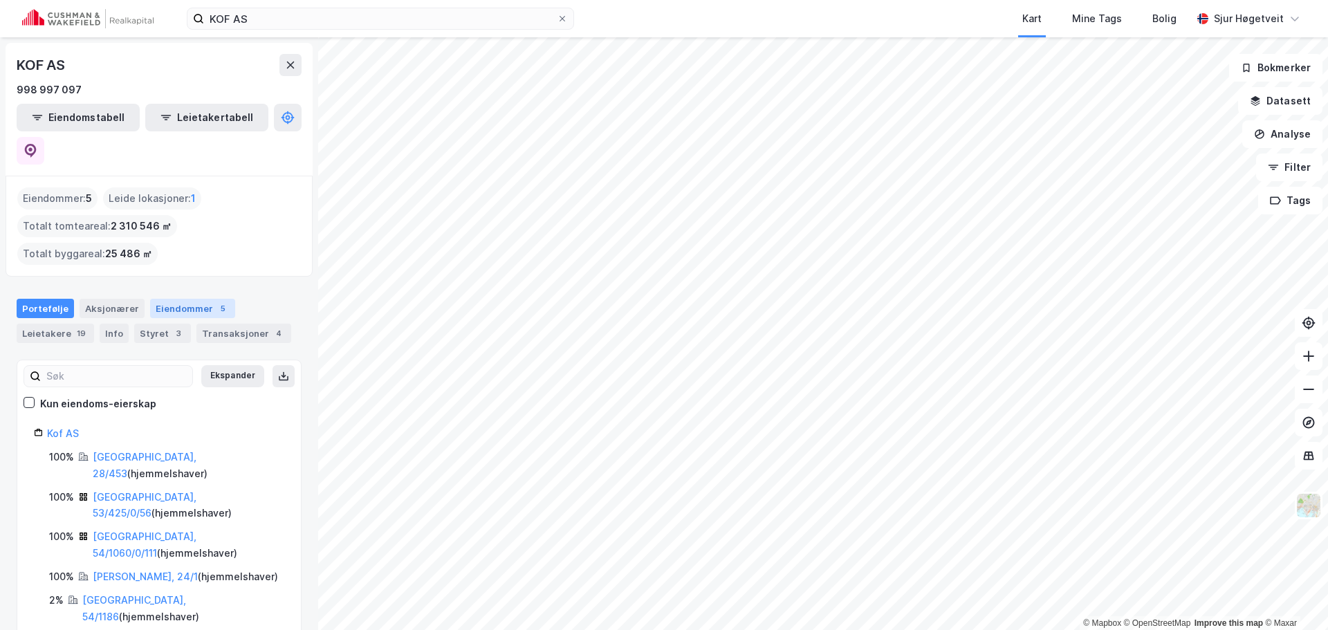
click at [182, 299] on div "Eiendommer 5" at bounding box center [192, 308] width 85 height 19
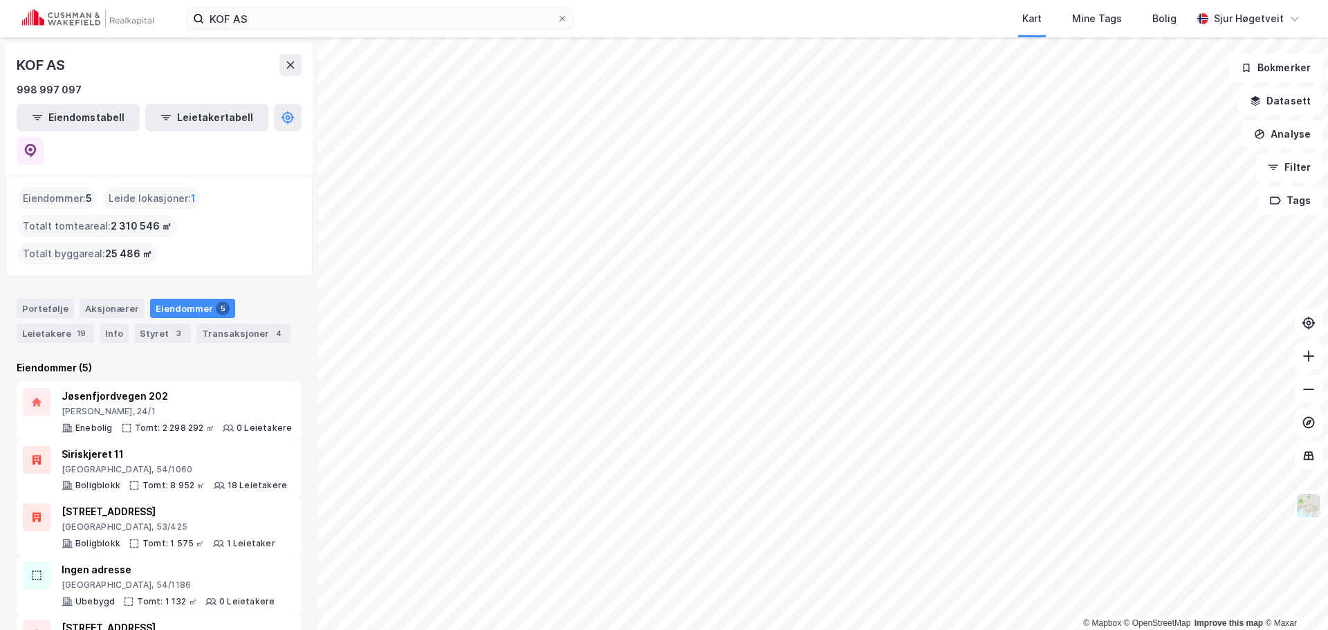
scroll to position [26, 0]
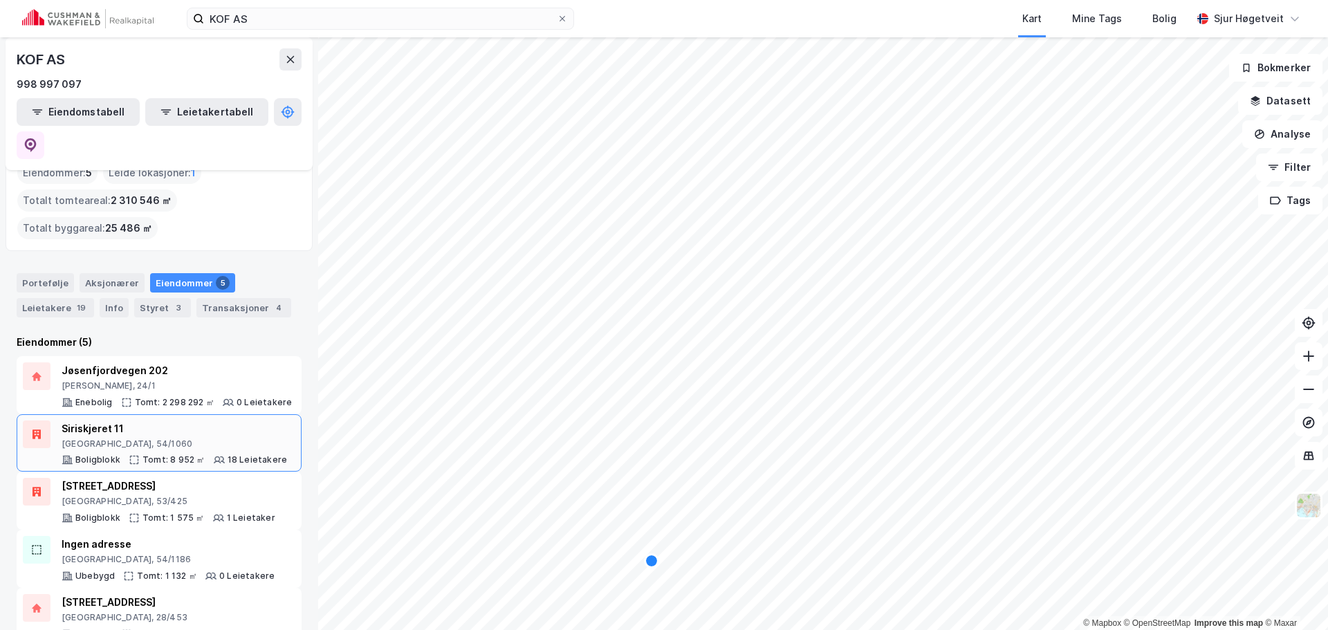
click at [217, 439] on div "[GEOGRAPHIC_DATA], 54/1060" at bounding box center [175, 444] width 226 height 11
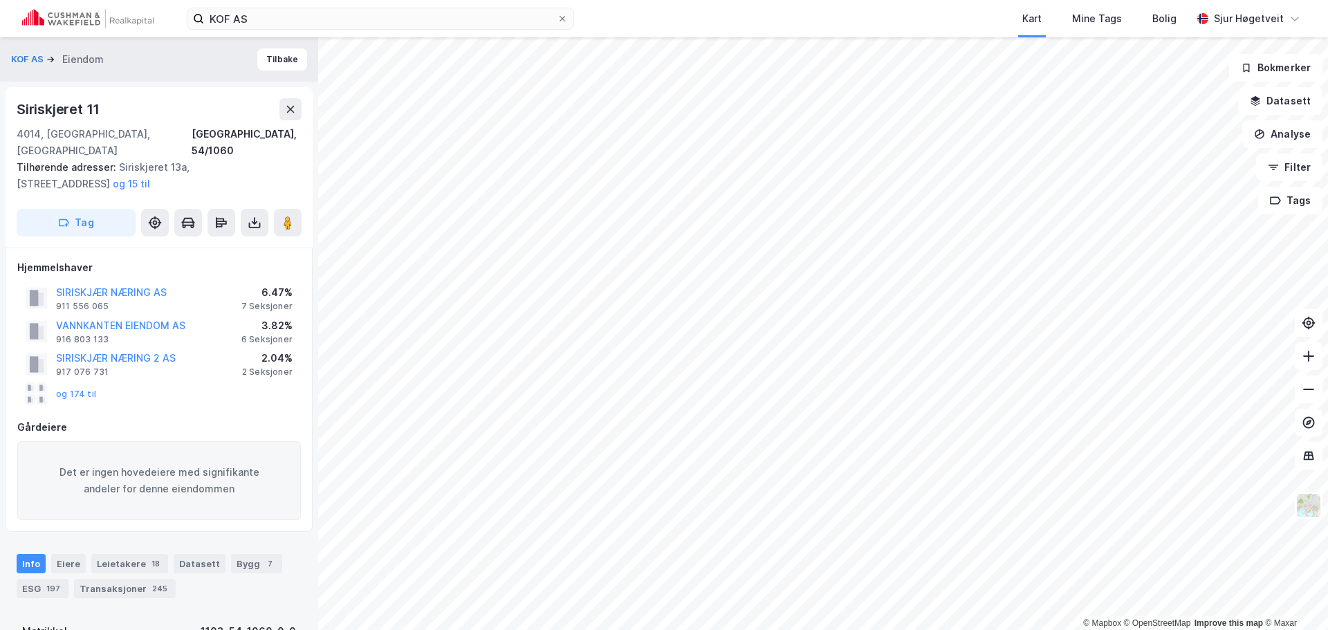
scroll to position [8, 0]
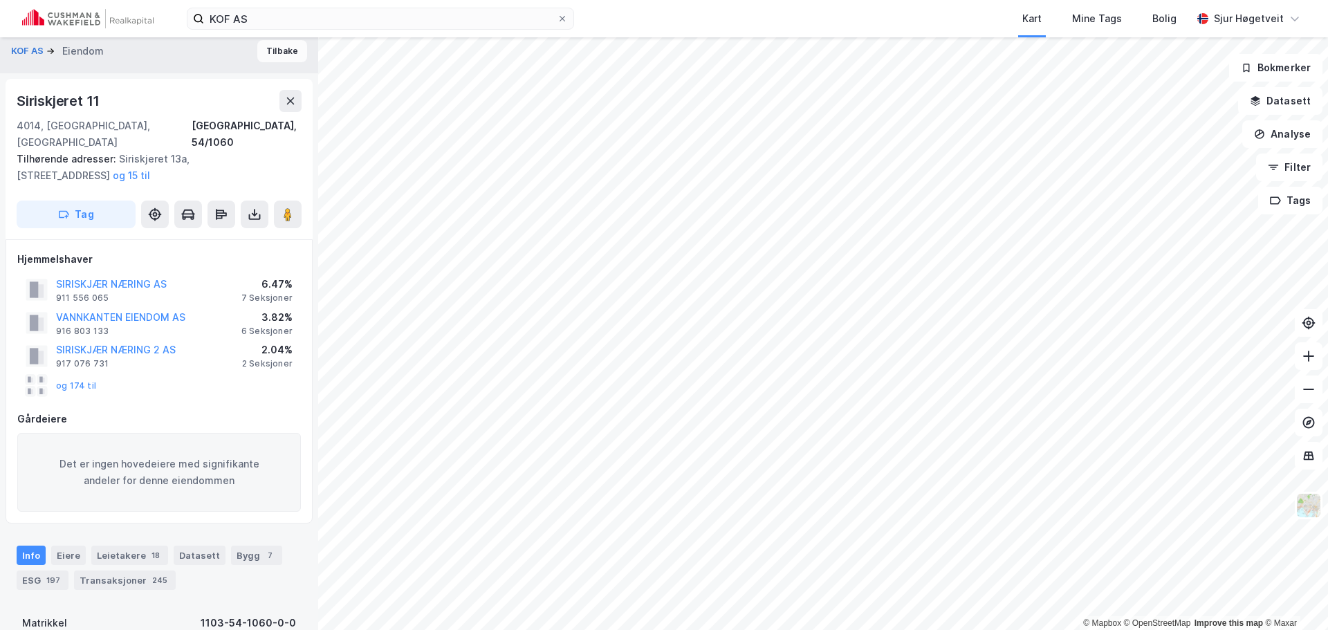
click at [282, 56] on button "Tilbake" at bounding box center [282, 51] width 50 height 22
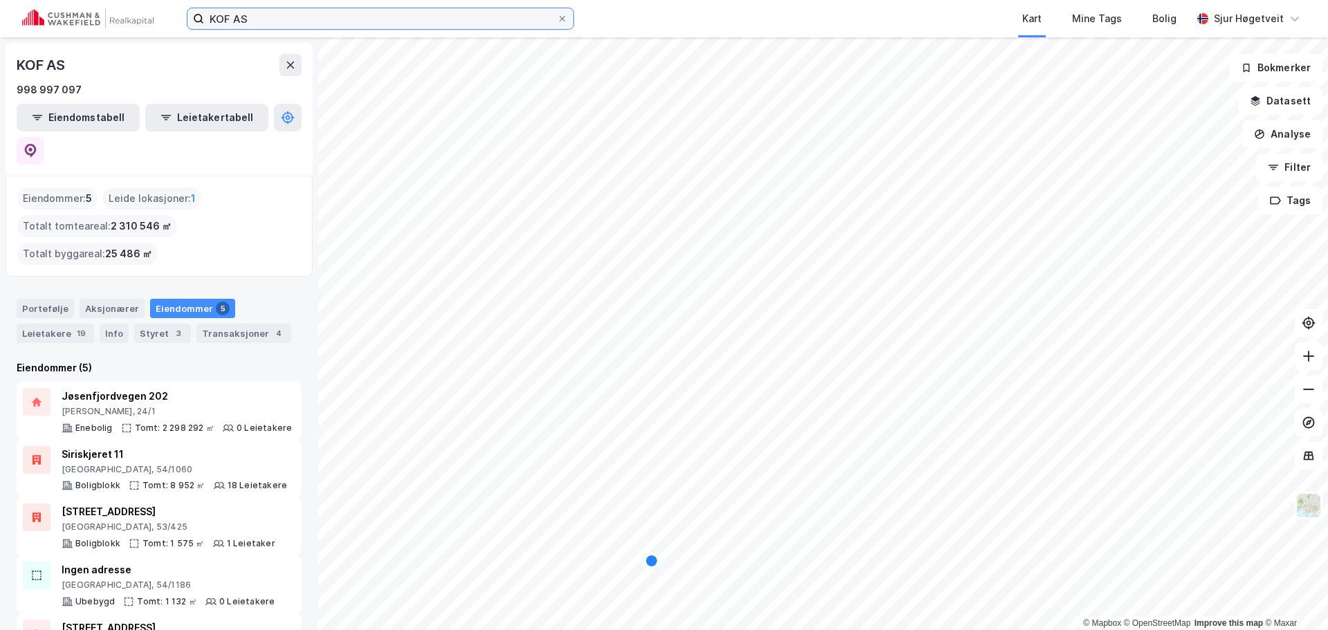
click at [325, 18] on input "KOF AS" at bounding box center [380, 18] width 353 height 21
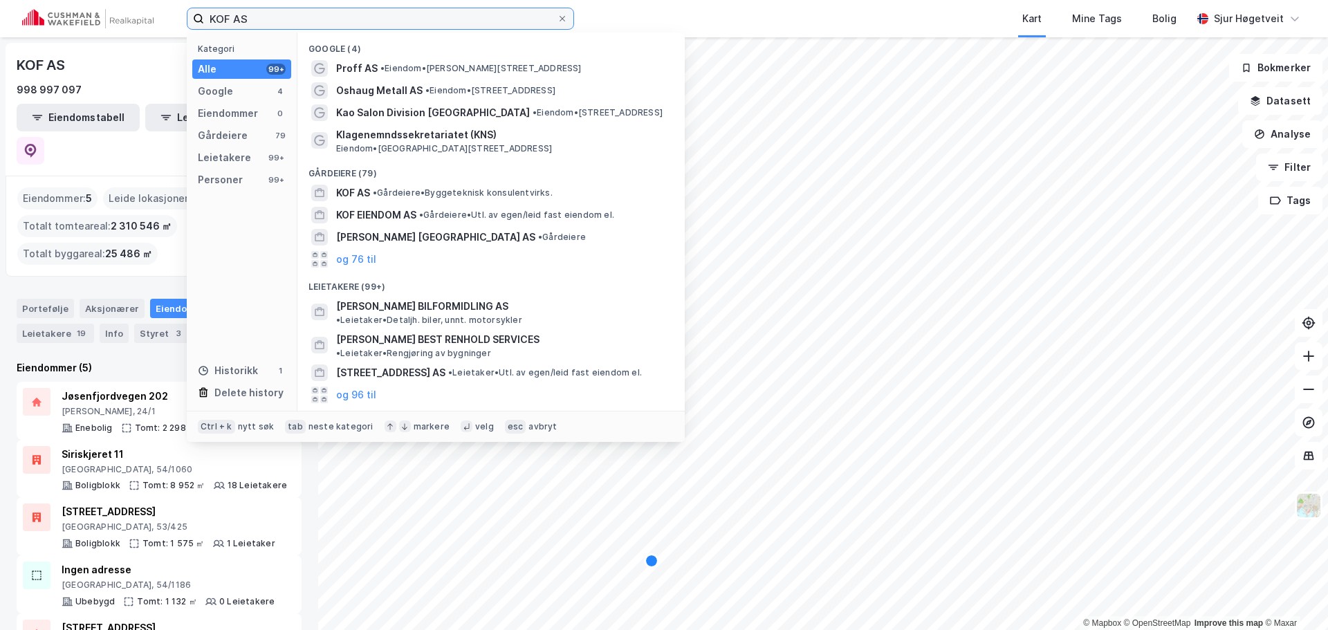
click at [325, 18] on input "KOF AS" at bounding box center [380, 18] width 353 height 21
click at [324, 18] on input "KOF AS" at bounding box center [380, 18] width 353 height 21
paste input "BERBU"
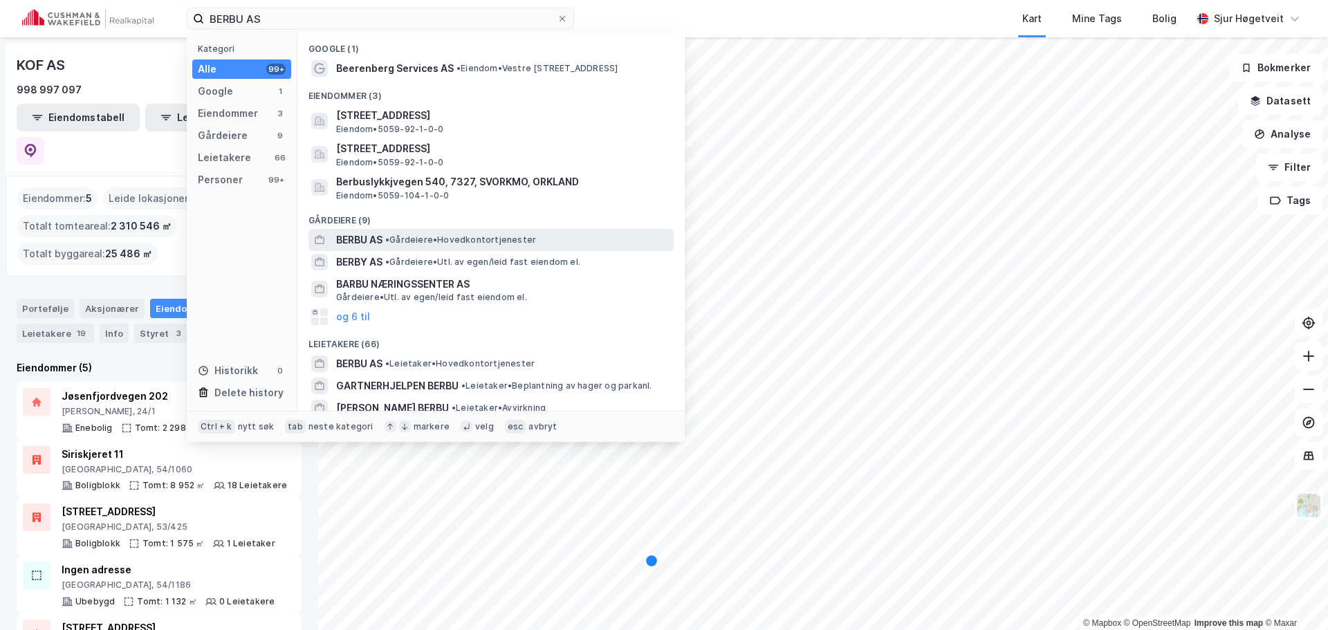
click at [510, 235] on span "• Gårdeiere • Hovedkontortjenester" at bounding box center [460, 240] width 151 height 11
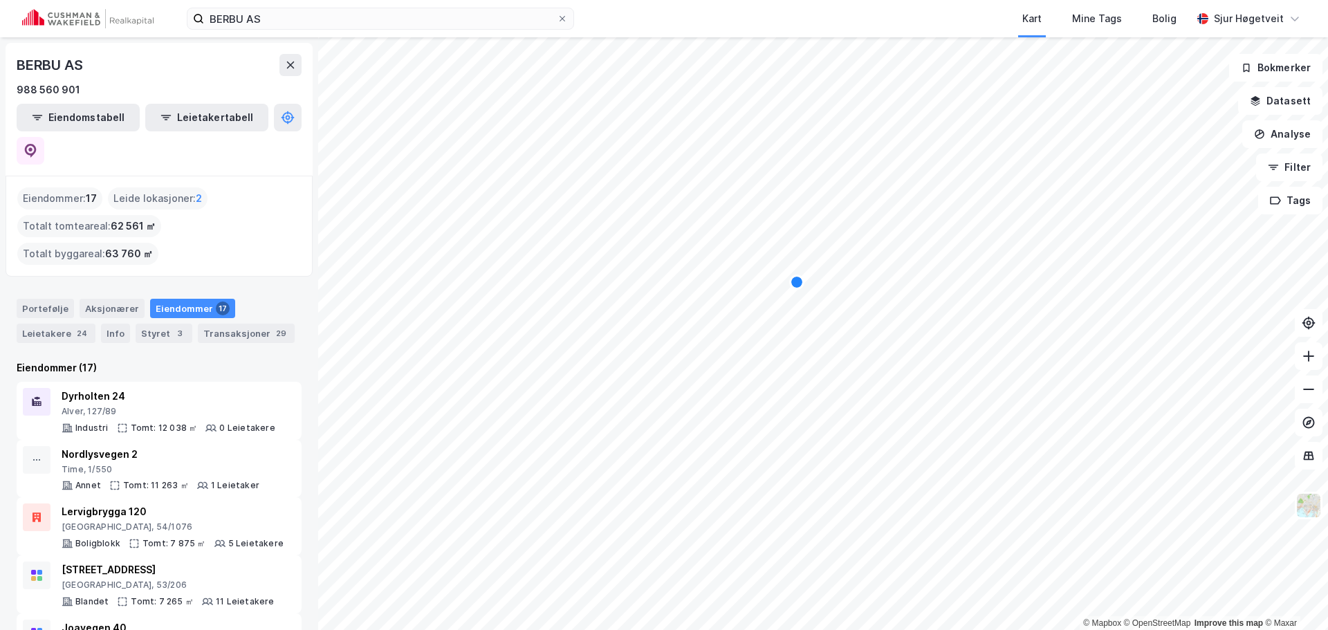
click at [799, 285] on div "Map marker" at bounding box center [797, 282] width 11 height 11
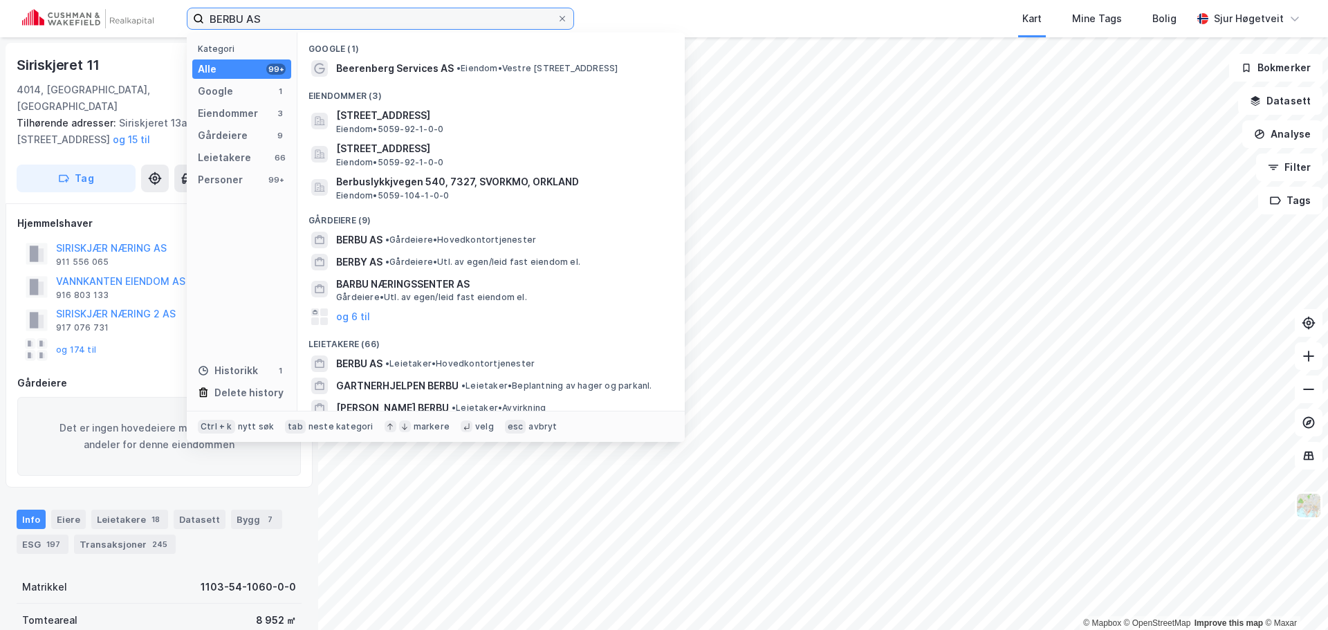
click at [307, 11] on input "BERBU AS" at bounding box center [380, 18] width 353 height 21
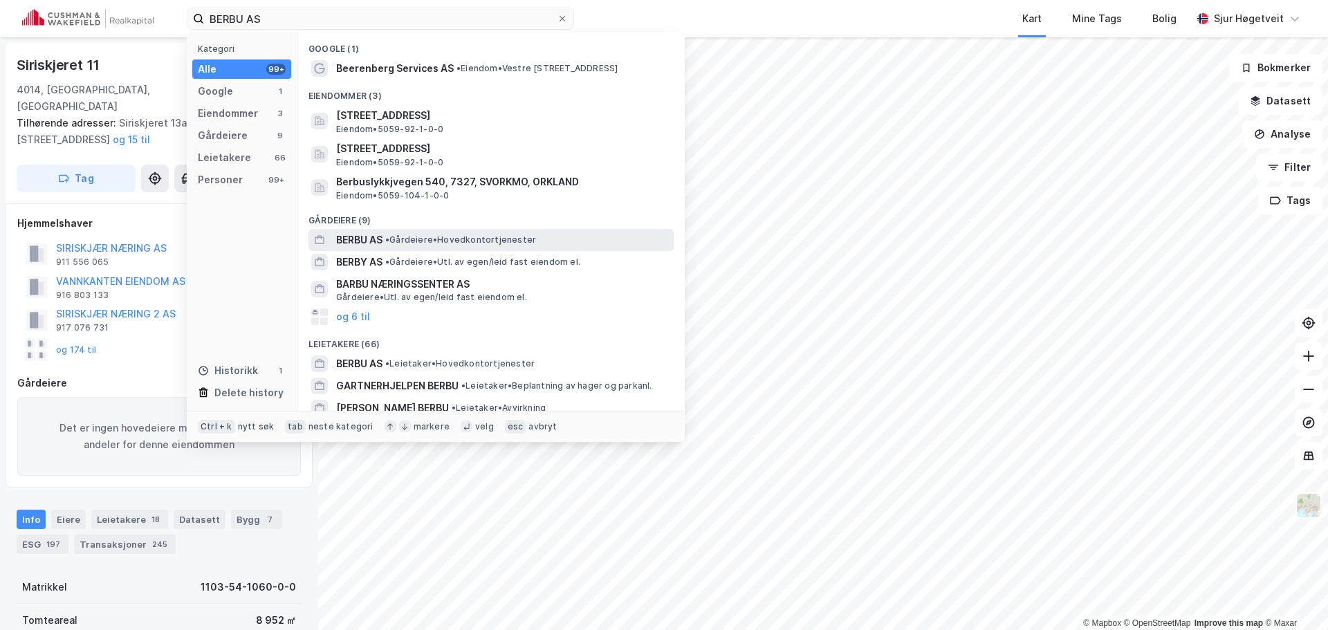
click at [485, 232] on div "BERBU AS • Gårdeiere • Hovedkontortjenester" at bounding box center [503, 240] width 335 height 17
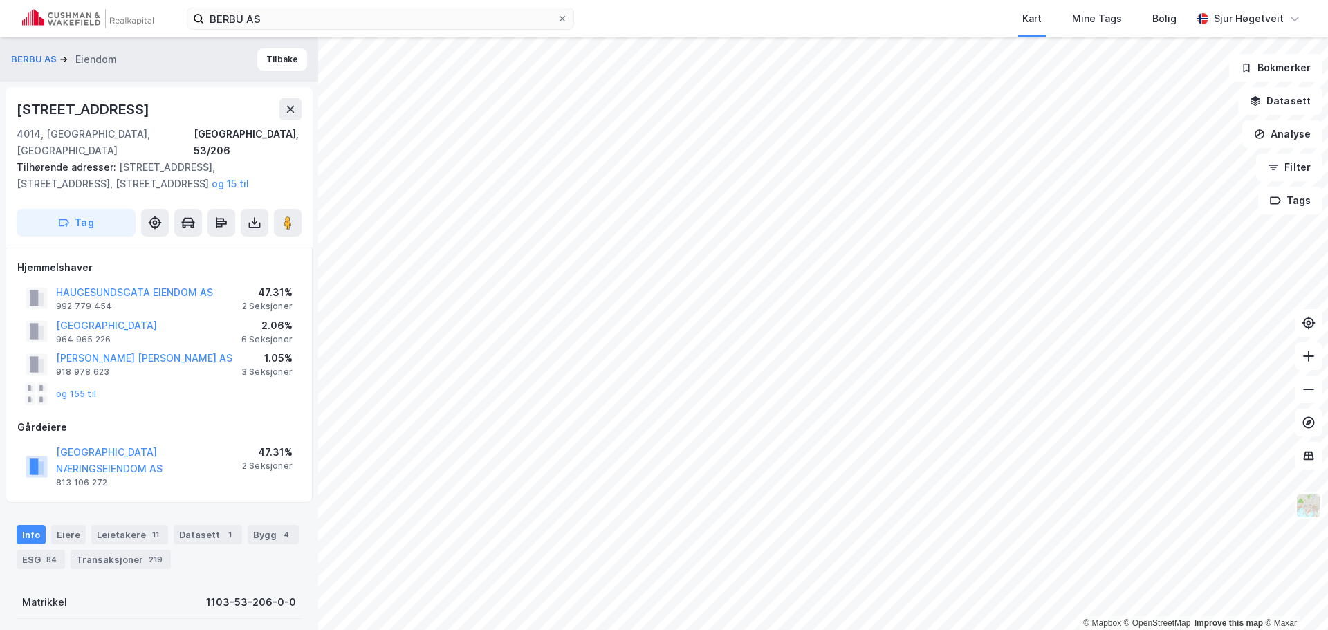
scroll to position [3, 0]
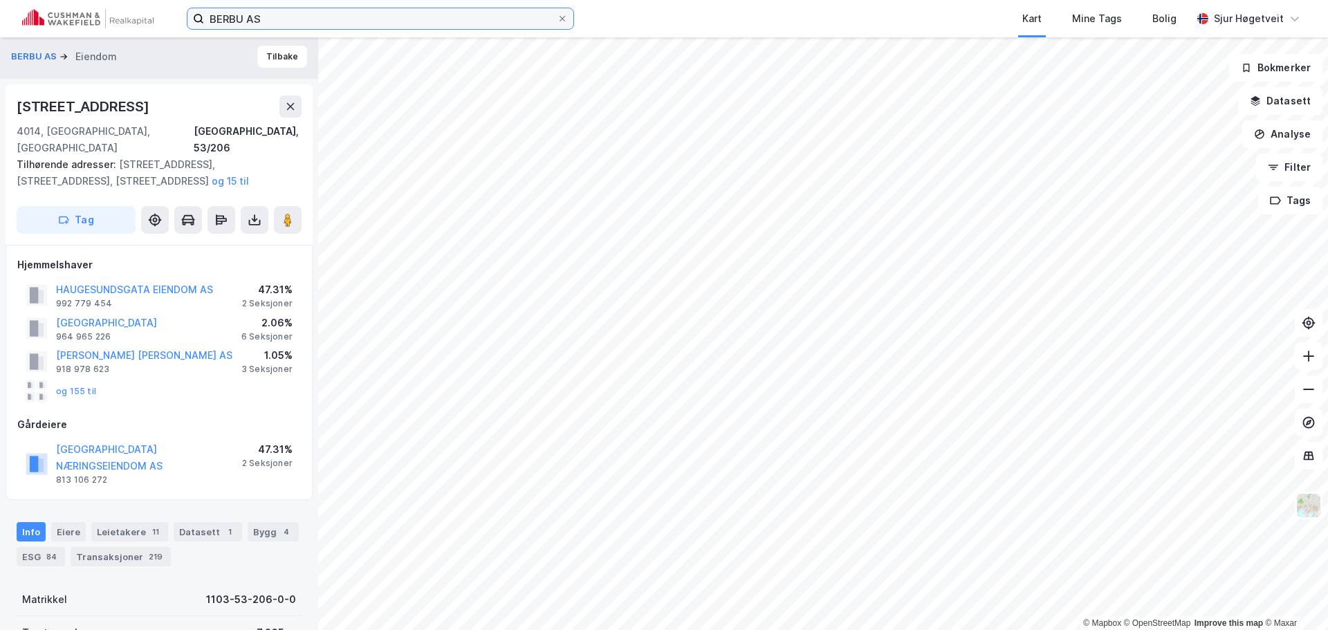
click at [455, 26] on input "BERBU AS" at bounding box center [380, 18] width 353 height 21
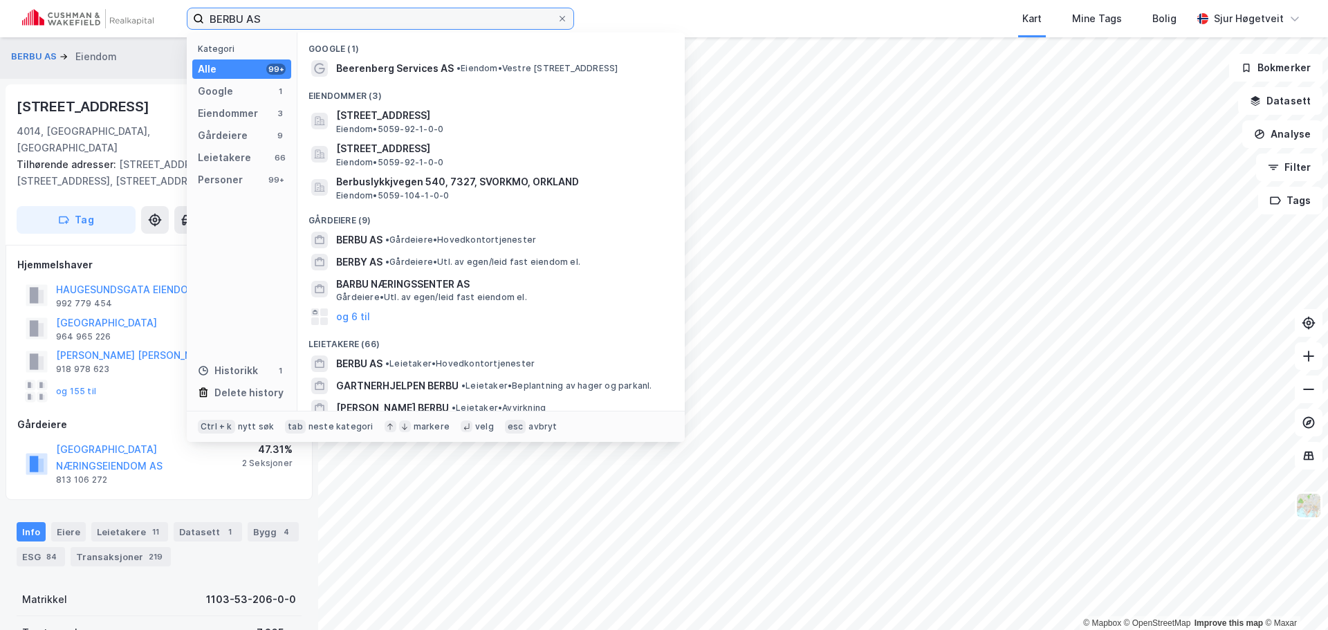
click at [455, 26] on input "BERBU AS" at bounding box center [380, 18] width 353 height 21
paste input "NORSK HANDEL HOLDING"
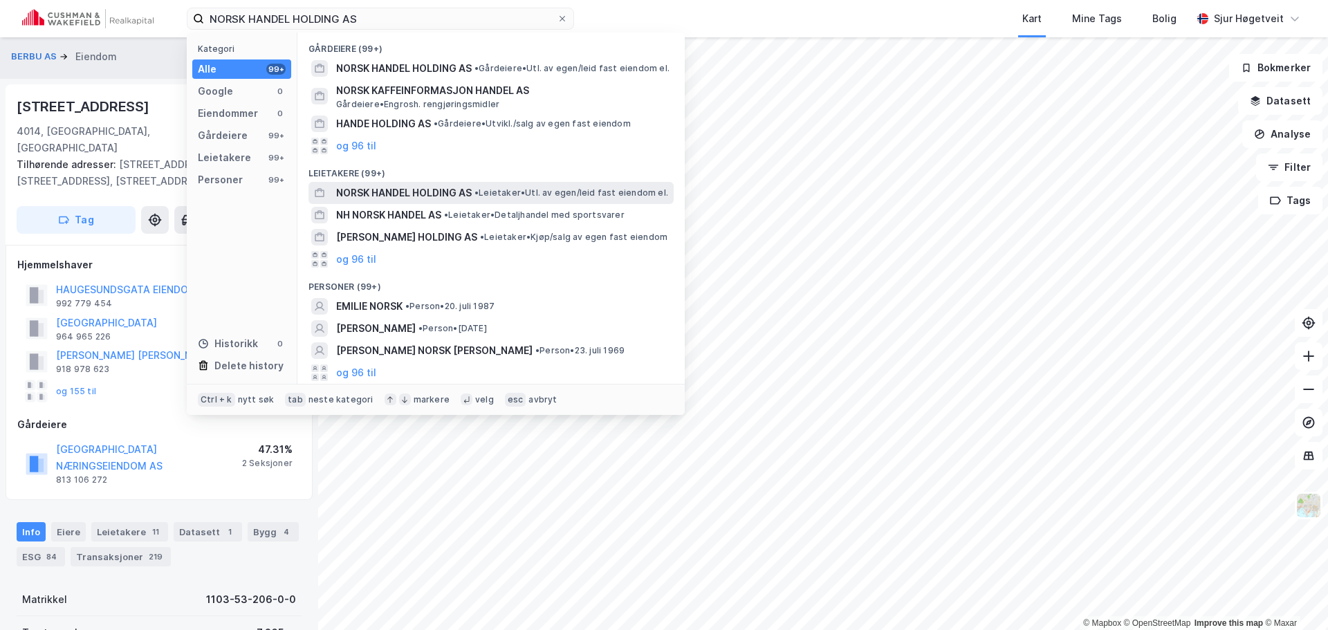
click at [542, 194] on span "• Leietaker • Utl. av egen/leid fast eiendom el." at bounding box center [572, 193] width 194 height 11
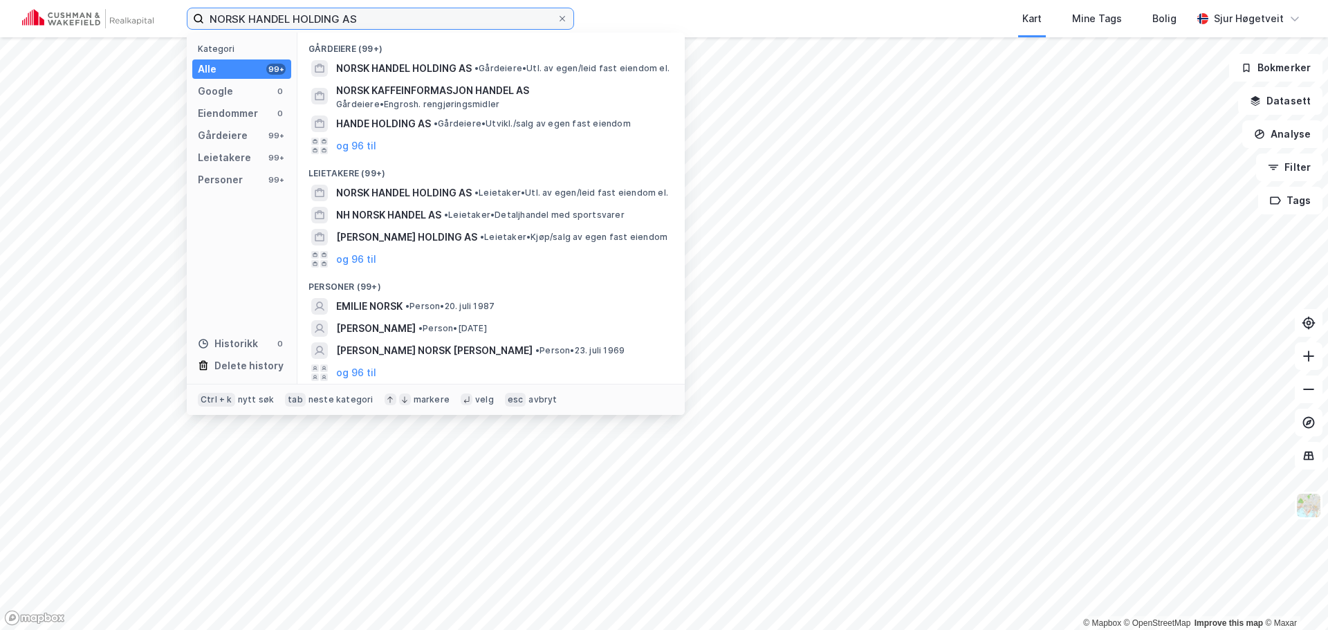
click at [464, 21] on input "NORSK HANDEL HOLDING AS" at bounding box center [380, 18] width 353 height 21
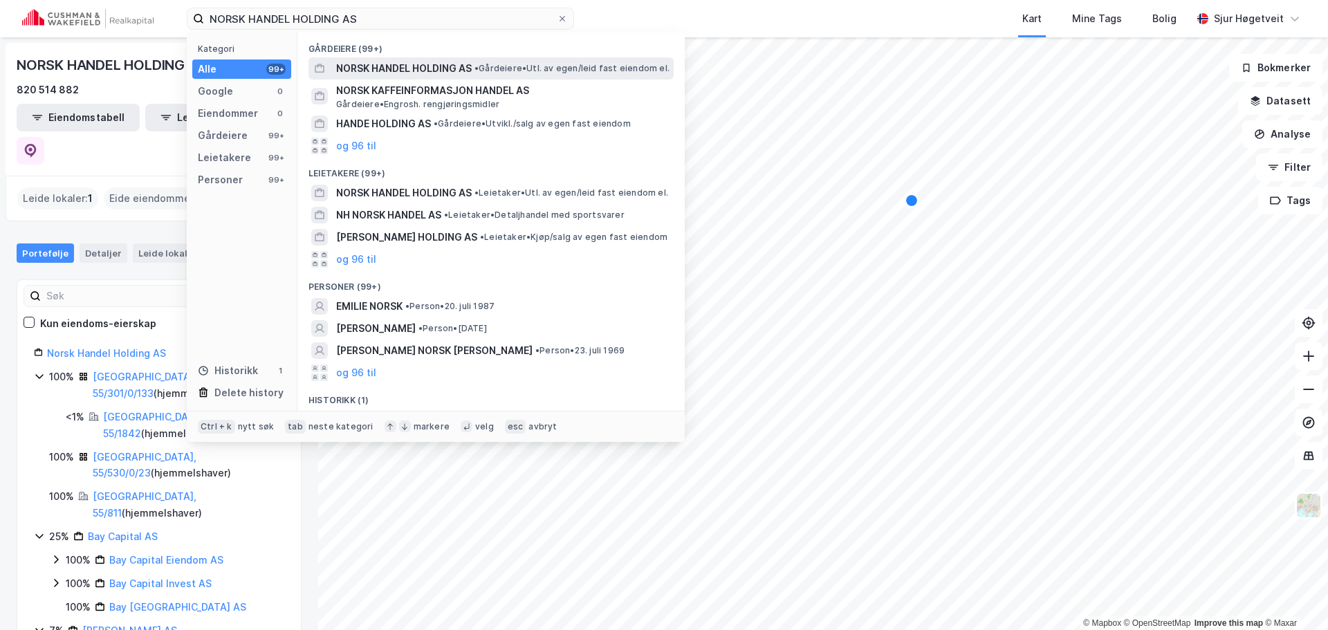
click at [479, 75] on div "NORSK HANDEL HOLDING AS • Gårdeiere • Utl. av egen/[PERSON_NAME] fast eiendom e…" at bounding box center [503, 68] width 335 height 17
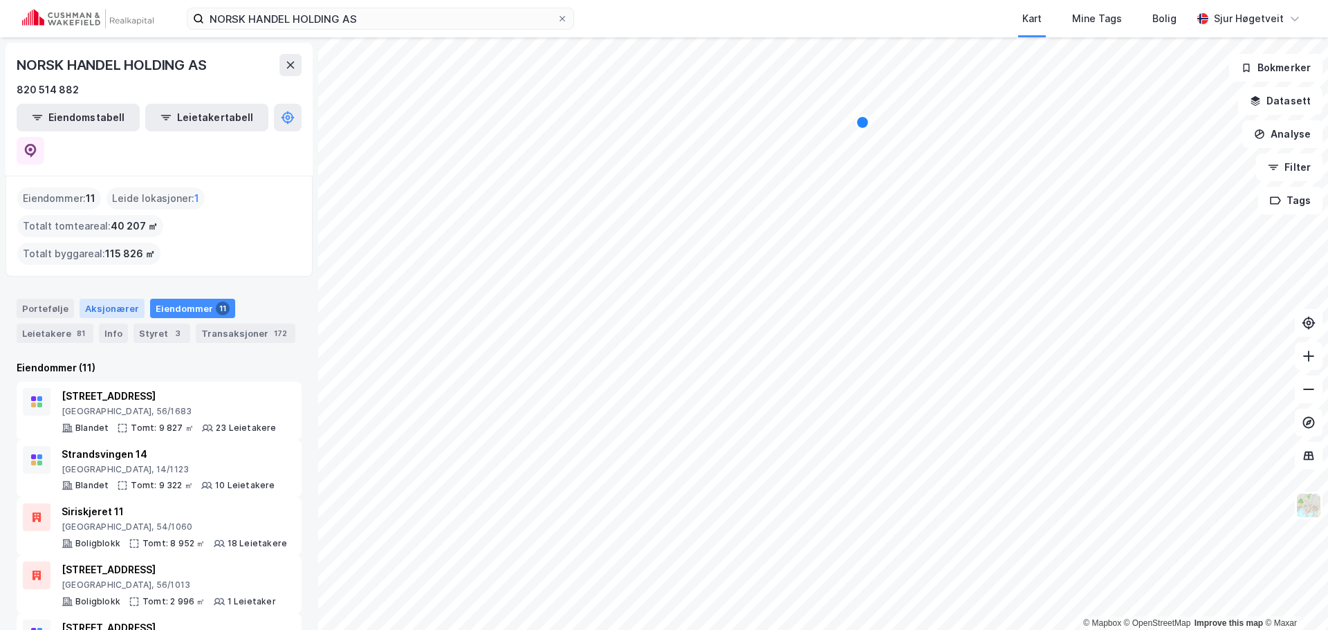
click at [113, 299] on div "Aksjonærer" at bounding box center [112, 308] width 65 height 19
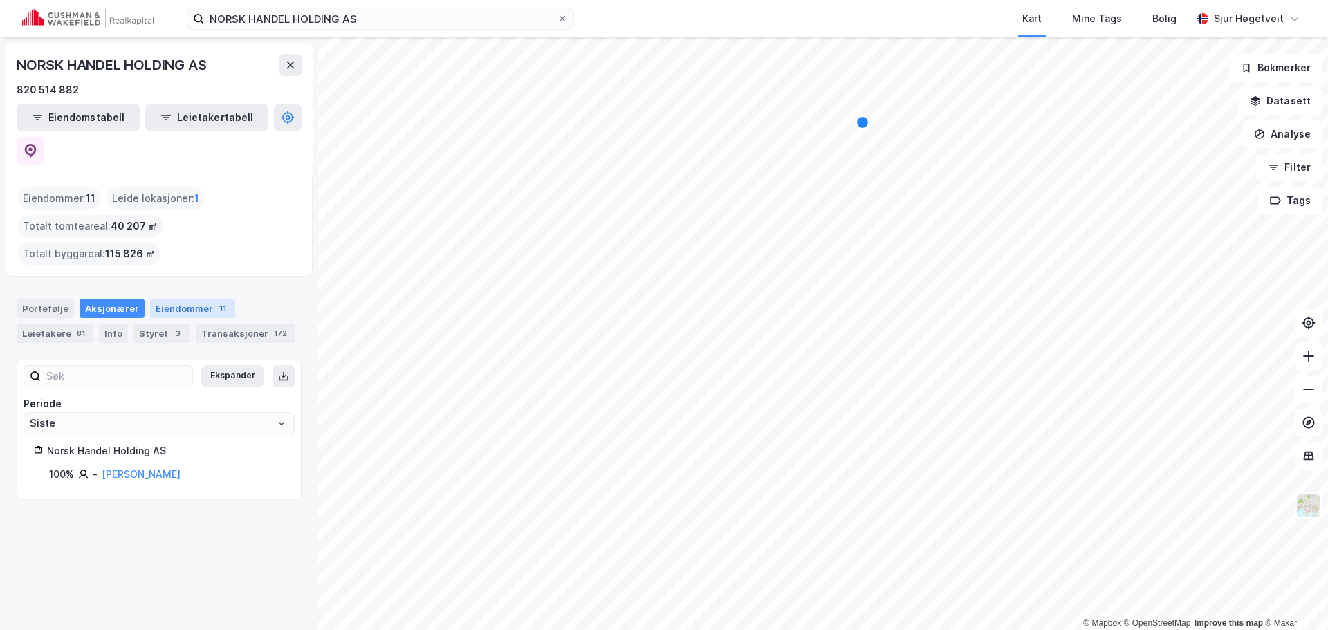
click at [182, 299] on div "Eiendommer 11" at bounding box center [192, 308] width 85 height 19
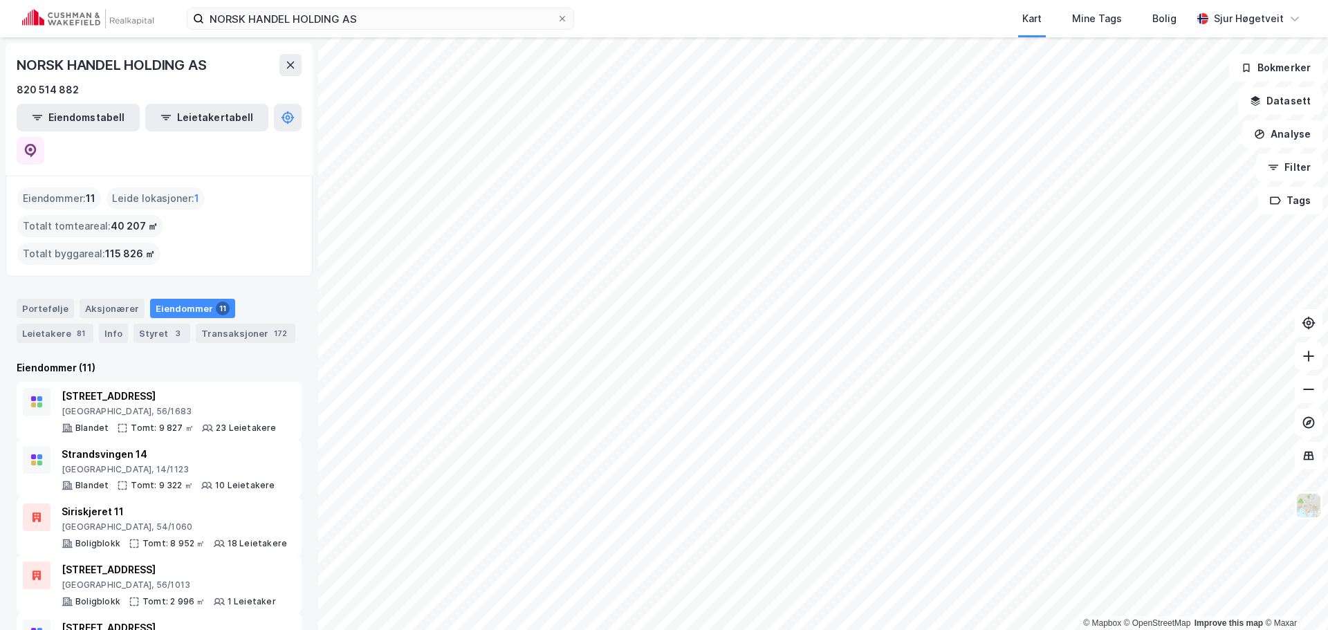
click at [42, 64] on div "NORSK HANDEL HOLDING AS" at bounding box center [113, 65] width 192 height 22
drag, startPoint x: 39, startPoint y: 62, endPoint x: 183, endPoint y: 64, distance: 143.2
click at [183, 64] on div "NORSK HANDEL HOLDING AS" at bounding box center [113, 65] width 192 height 22
click at [33, 67] on div "NORSK HANDEL HOLDING AS" at bounding box center [113, 65] width 192 height 22
drag, startPoint x: 32, startPoint y: 66, endPoint x: 172, endPoint y: 68, distance: 140.5
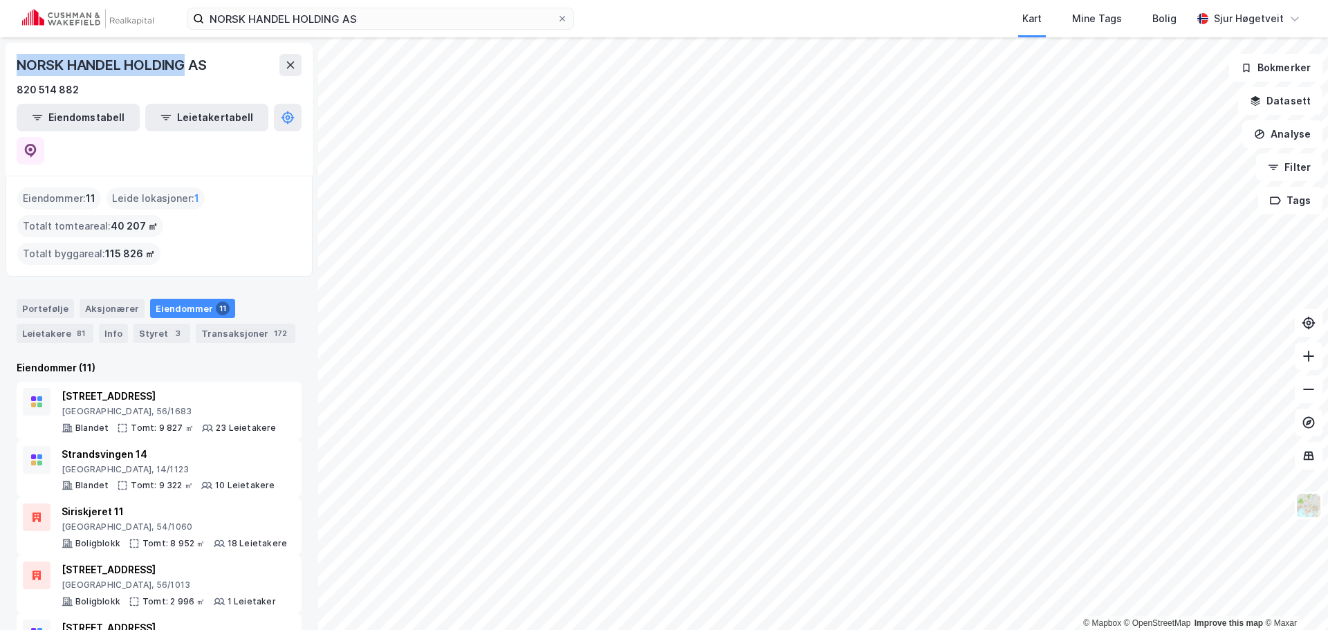
click at [172, 68] on div "NORSK HANDEL HOLDING AS" at bounding box center [113, 65] width 192 height 22
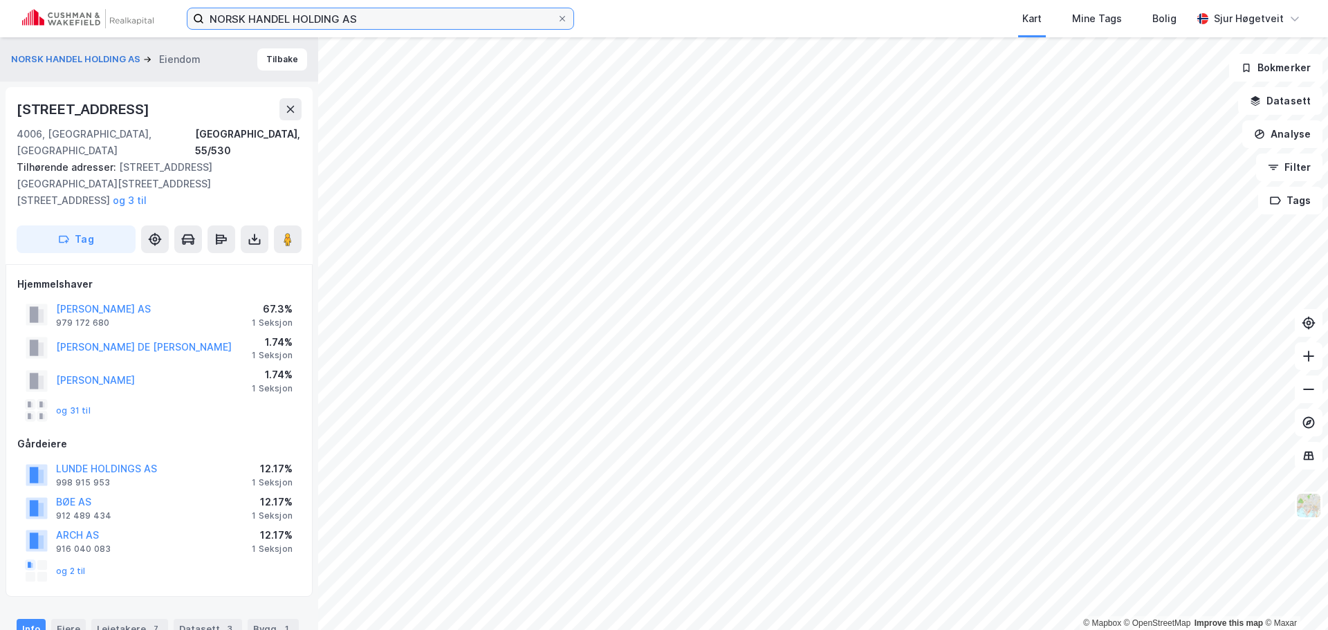
click at [354, 18] on input "NORSK HANDEL HOLDING AS" at bounding box center [380, 18] width 353 height 21
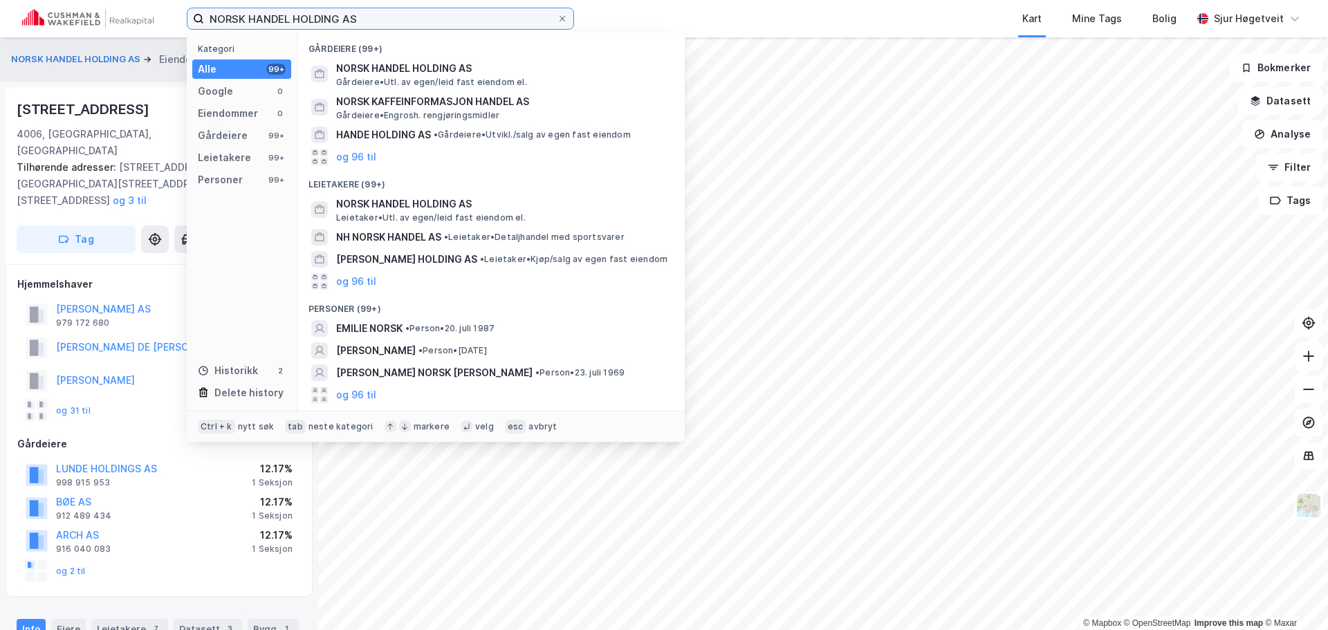
click at [354, 18] on input "NORSK HANDEL HOLDING AS" at bounding box center [380, 18] width 353 height 21
paste input "HAUGESUNDSGATA EIENDOM"
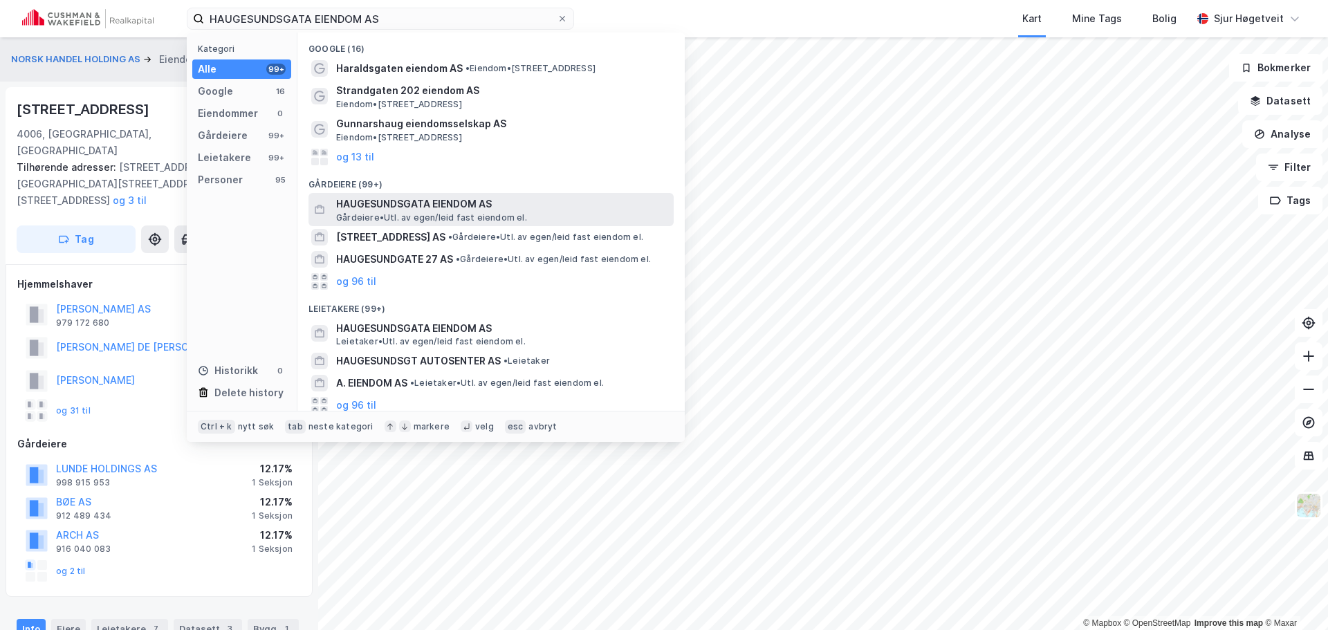
click at [520, 211] on span "HAUGESUNDSGATA EIENDOM AS" at bounding box center [502, 204] width 332 height 17
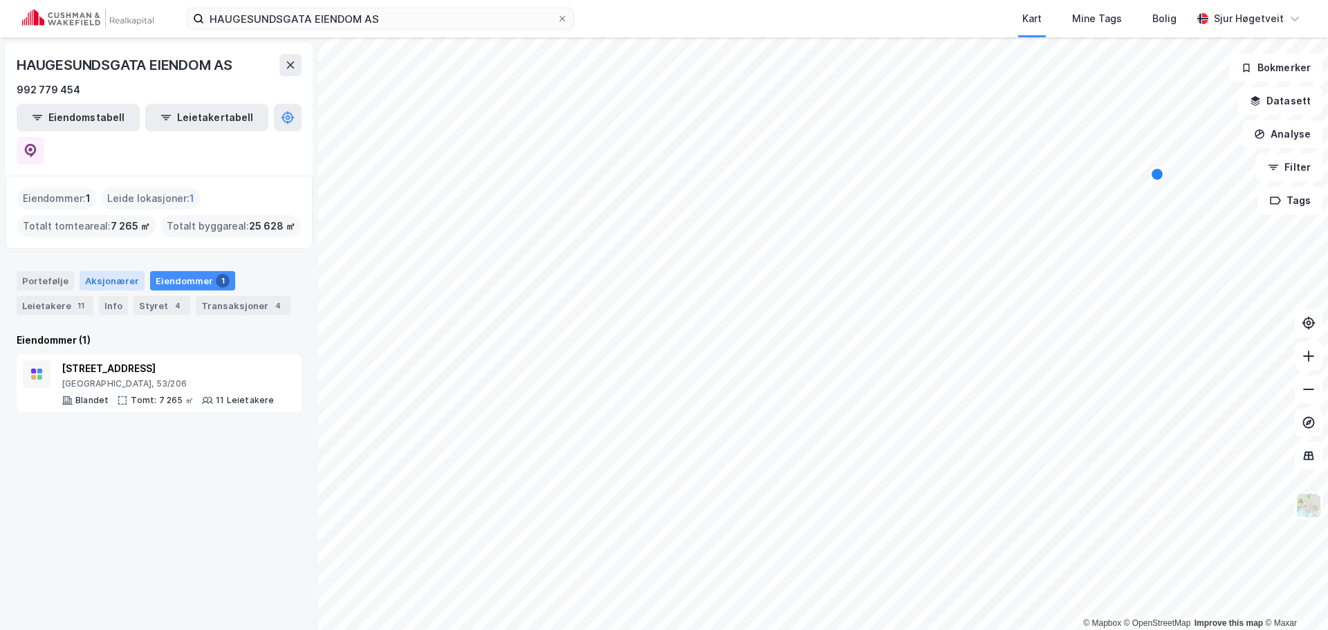
click at [118, 271] on div "Aksjonærer" at bounding box center [112, 280] width 65 height 19
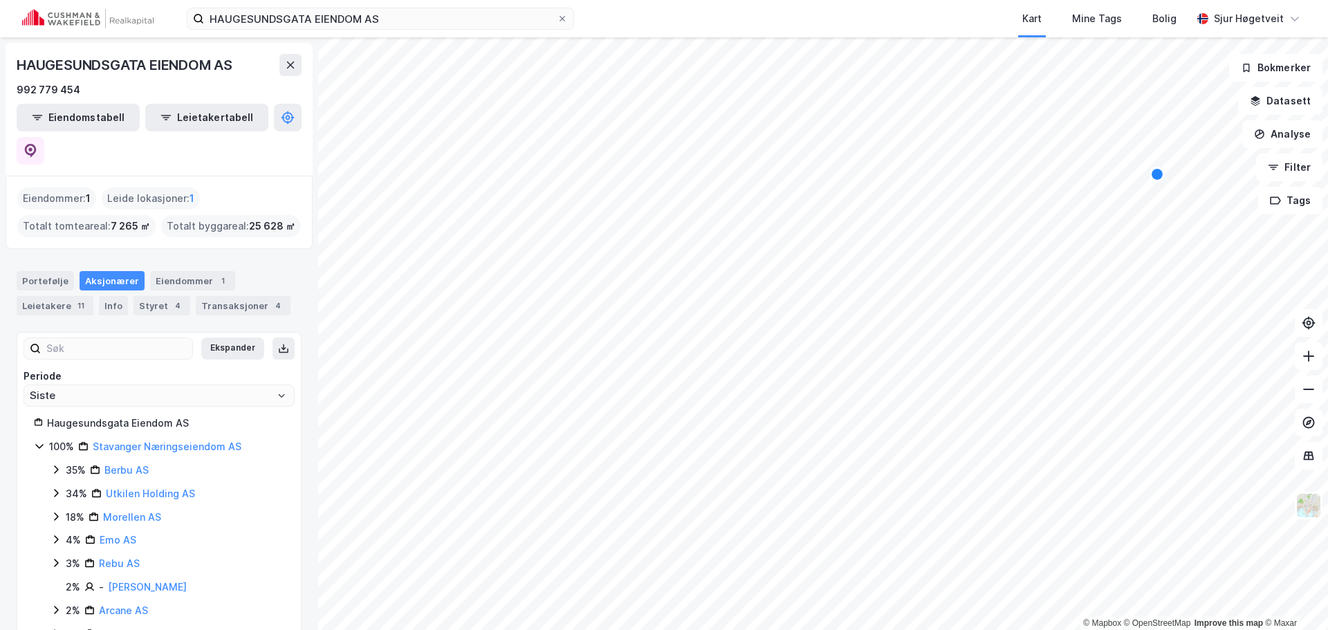
scroll to position [37, 0]
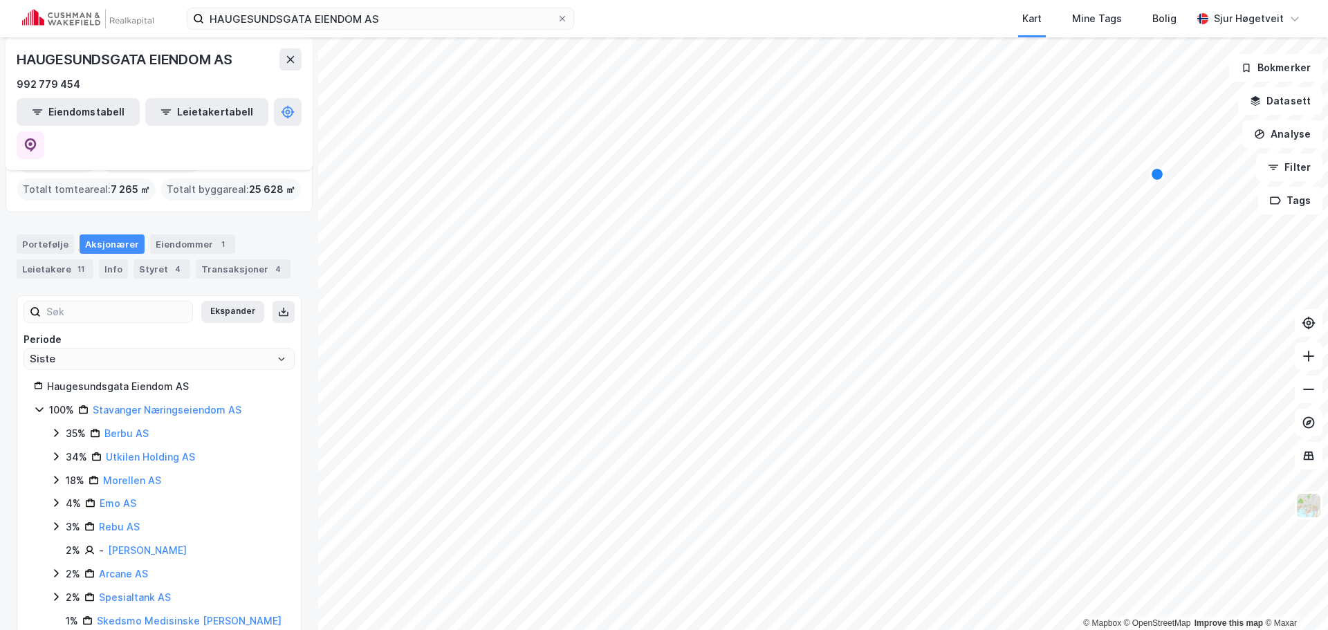
click at [116, 18] on img at bounding box center [87, 18] width 131 height 19
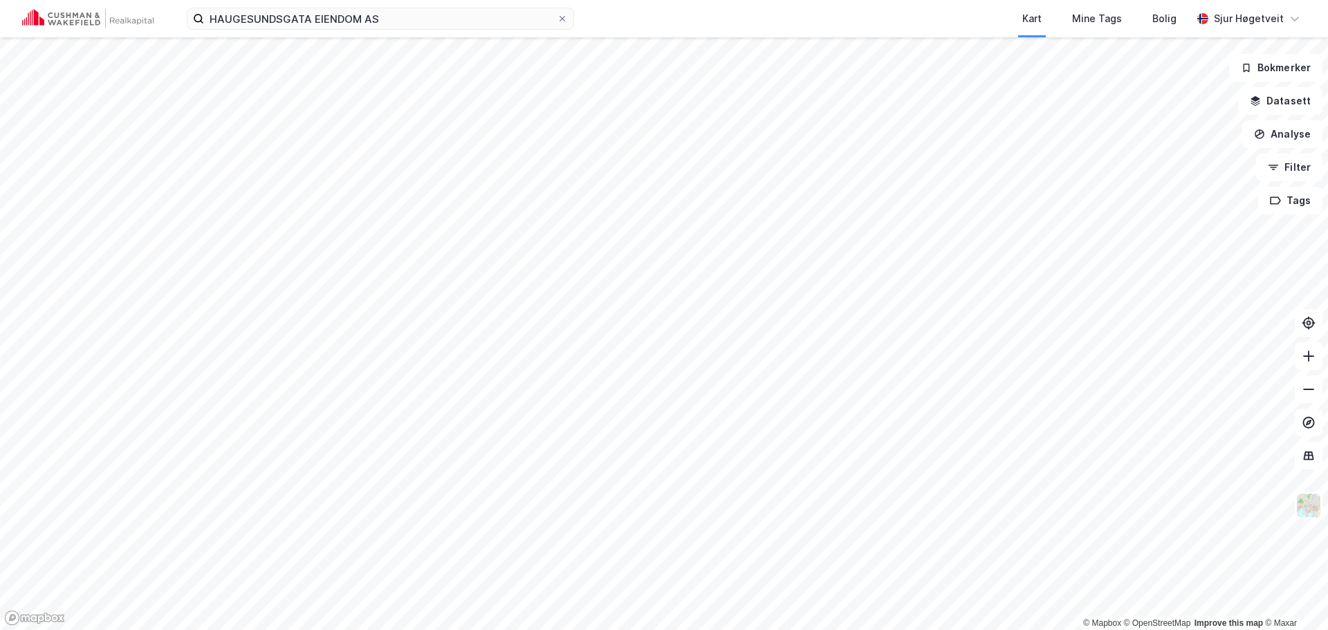
click at [92, 19] on img at bounding box center [87, 18] width 131 height 19
click at [309, 19] on input "HAUGESUNDSGATA EIENDOM AS" at bounding box center [380, 18] width 353 height 21
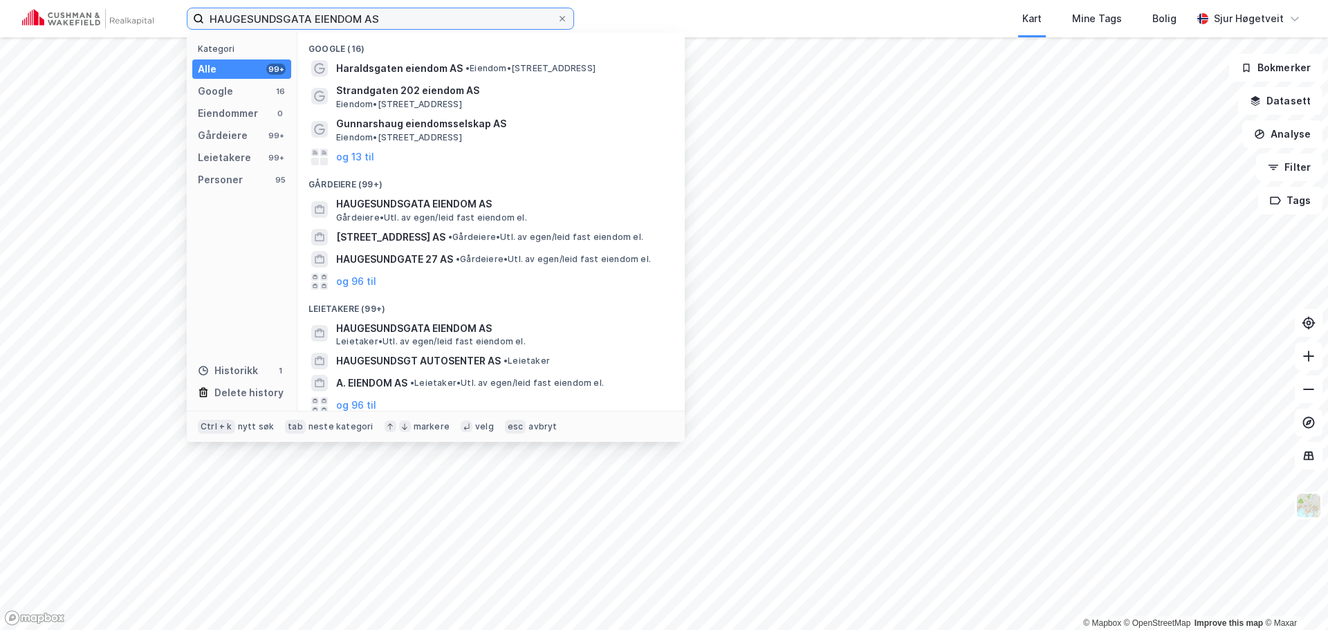
click at [309, 19] on input "HAUGESUNDSGATA EIENDOM AS" at bounding box center [380, 18] width 353 height 21
click at [309, 17] on input "HAUGESUNDSGATA EIENDOM AS" at bounding box center [380, 18] width 353 height 21
paste input "[GEOGRAPHIC_DATA] NÆRINGS"
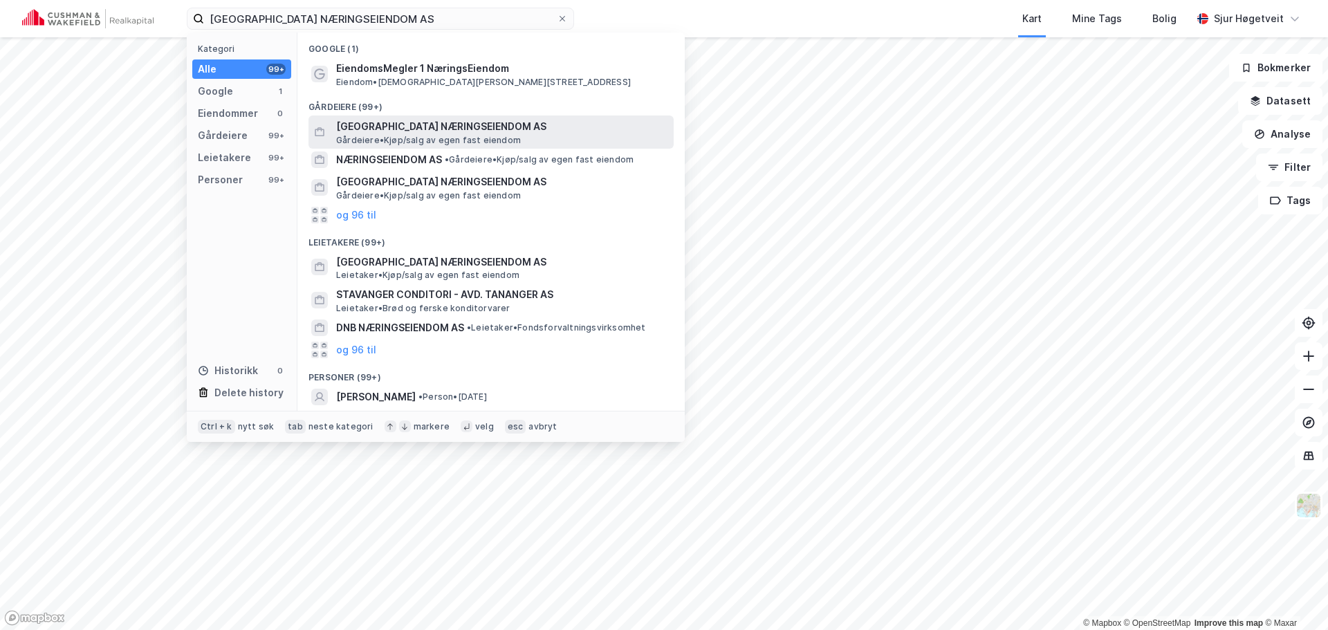
click at [491, 117] on div "[GEOGRAPHIC_DATA] NÆRINGSEIENDOM AS Gårdeiere • Kjøp/salg av egen fast eiendom" at bounding box center [491, 132] width 365 height 33
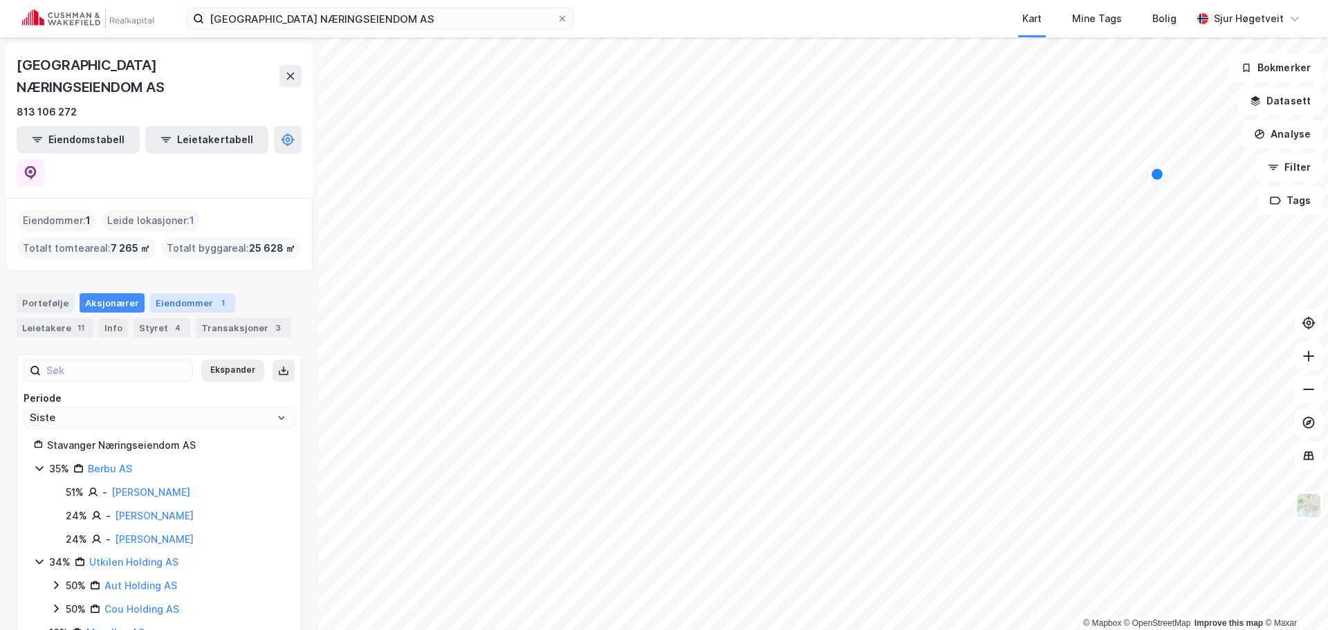
click at [205, 293] on div "Eiendommer 1" at bounding box center [192, 302] width 85 height 19
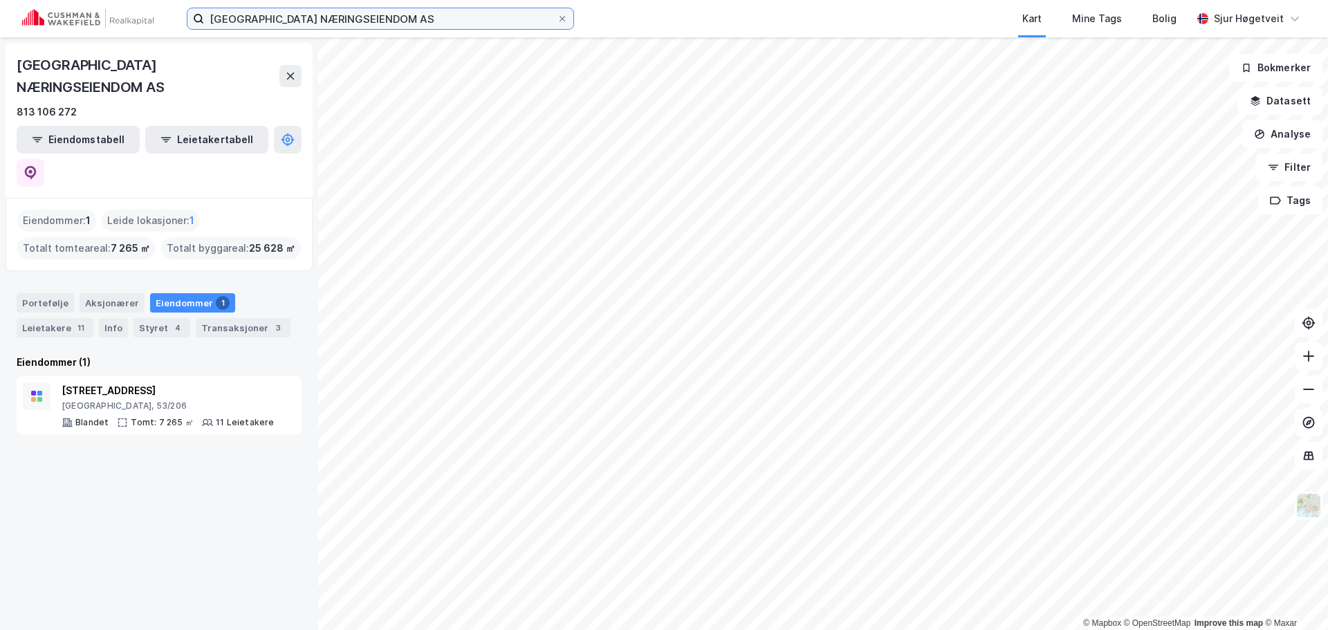
click at [354, 13] on input "[GEOGRAPHIC_DATA] NÆRINGSEIENDOM AS" at bounding box center [380, 18] width 353 height 21
click at [354, 18] on input "[GEOGRAPHIC_DATA] NÆRINGSEIENDOM AS" at bounding box center [380, 18] width 353 height 21
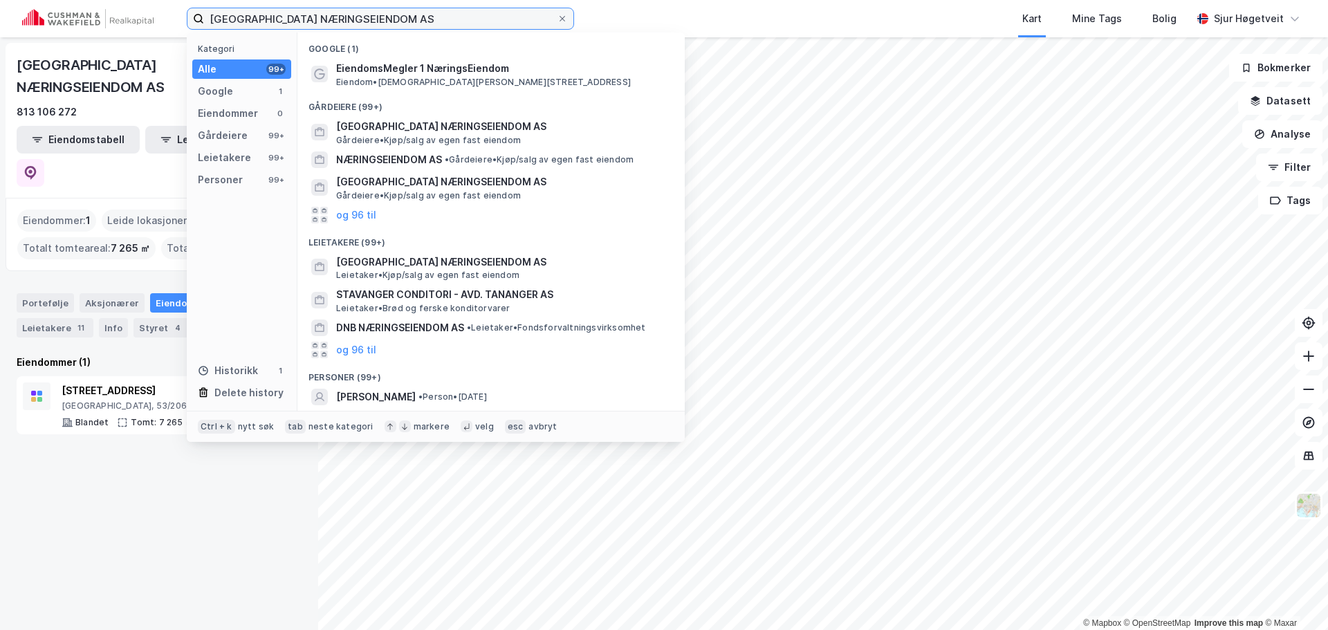
click at [353, 19] on input "[GEOGRAPHIC_DATA] NÆRINGSEIENDOM AS" at bounding box center [380, 18] width 353 height 21
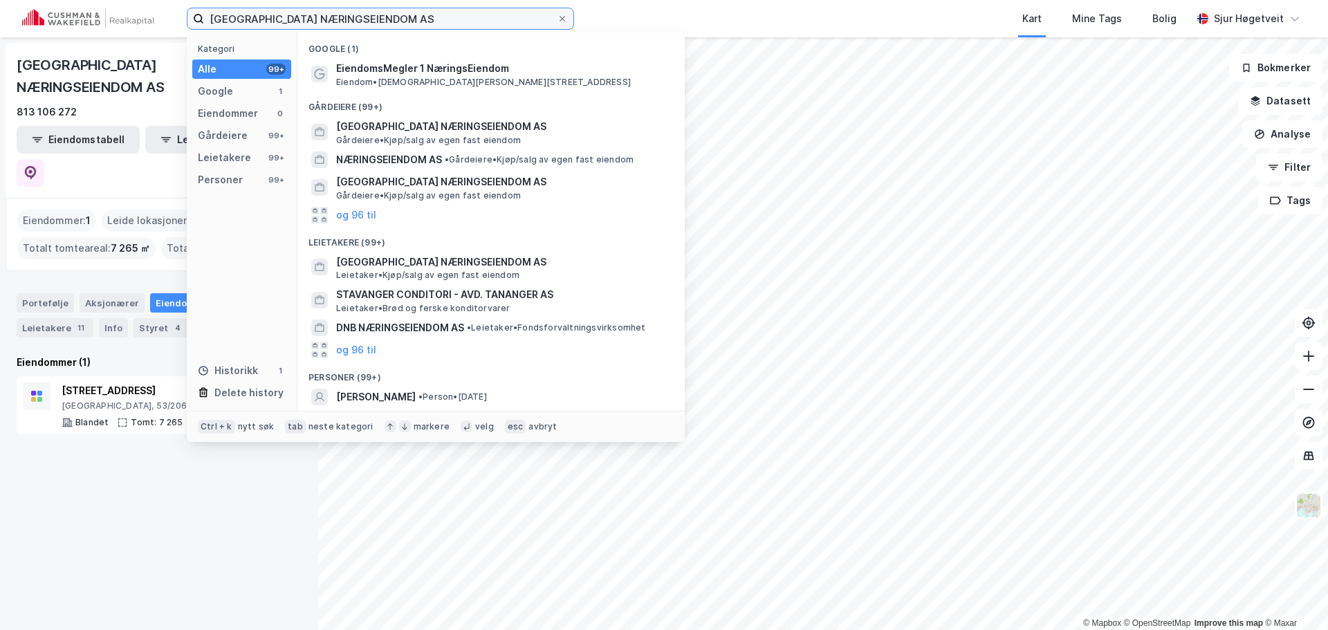
paste input "Tams Eiendom"
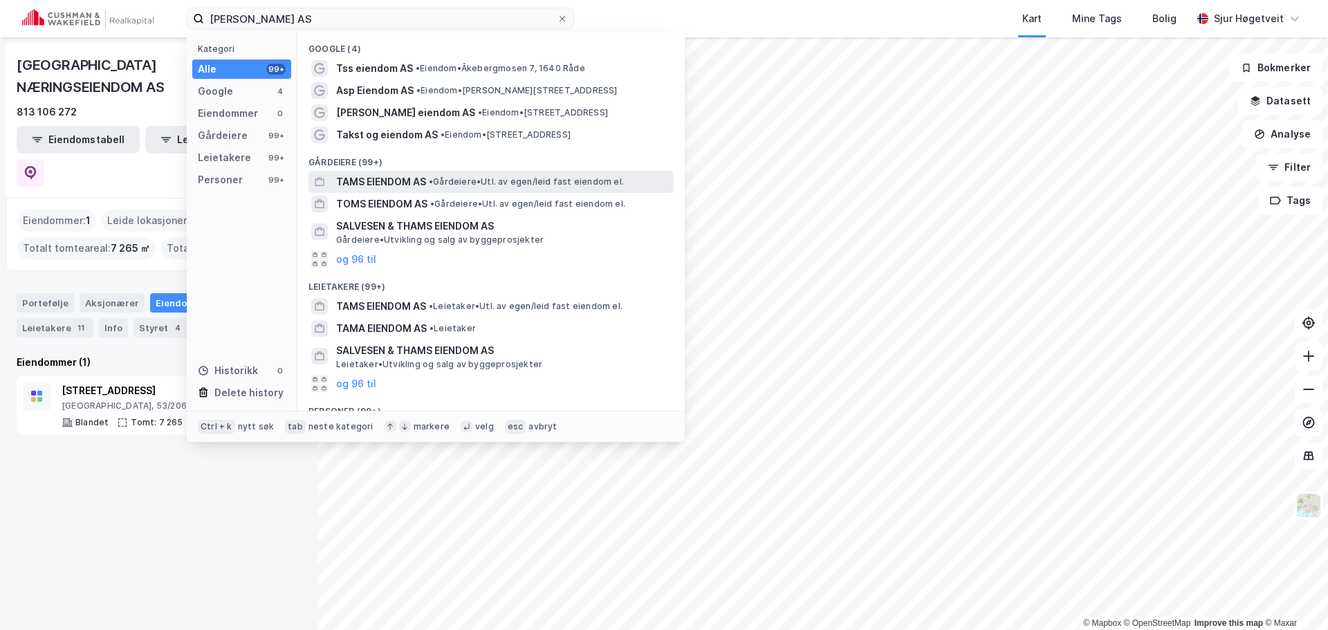
click at [498, 172] on div "TAMS EIENDOM AS • Gårdeiere • Utl. av egen/[PERSON_NAME] fast eiendom el." at bounding box center [491, 182] width 365 height 22
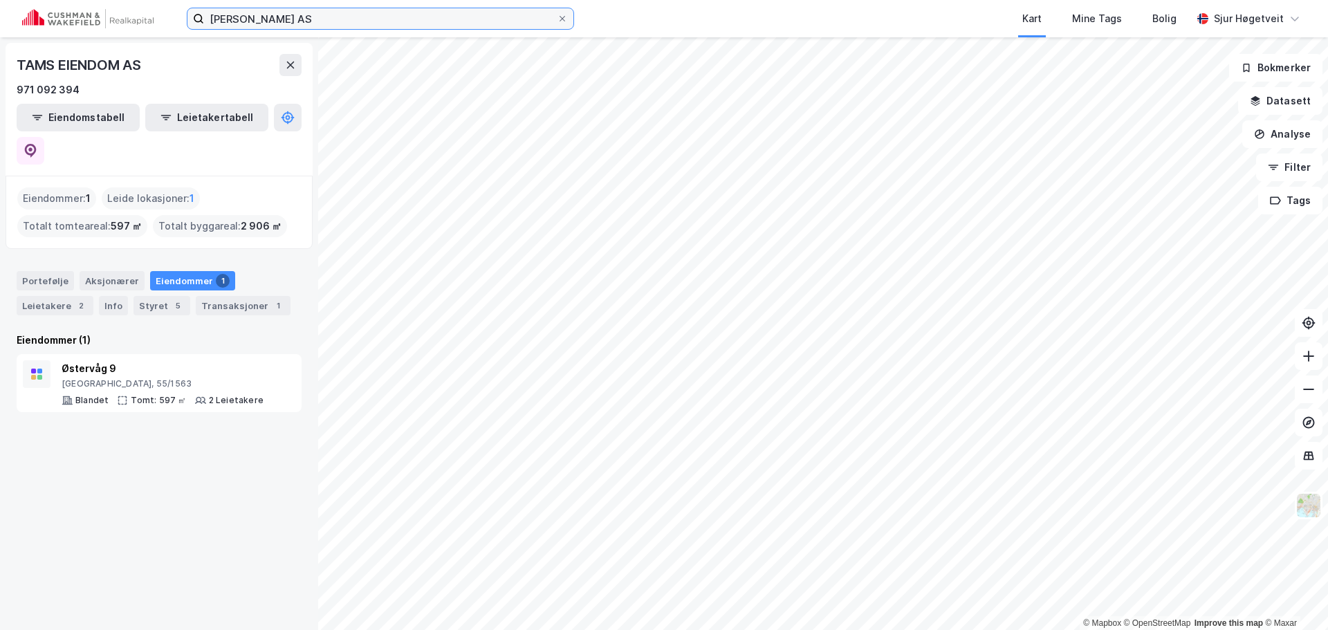
click at [417, 14] on input "[PERSON_NAME] AS" at bounding box center [380, 18] width 353 height 21
click at [415, 22] on input "[PERSON_NAME] AS" at bounding box center [380, 18] width 353 height 21
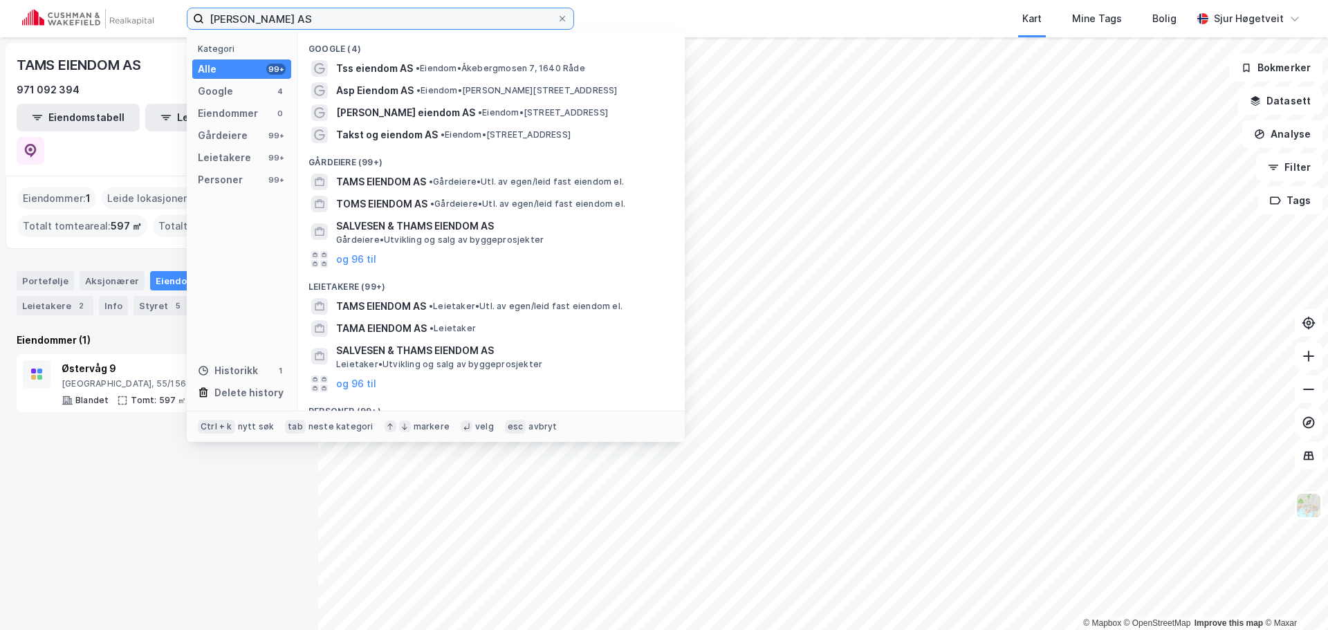
click at [414, 22] on input "[PERSON_NAME] AS" at bounding box center [380, 18] width 353 height 21
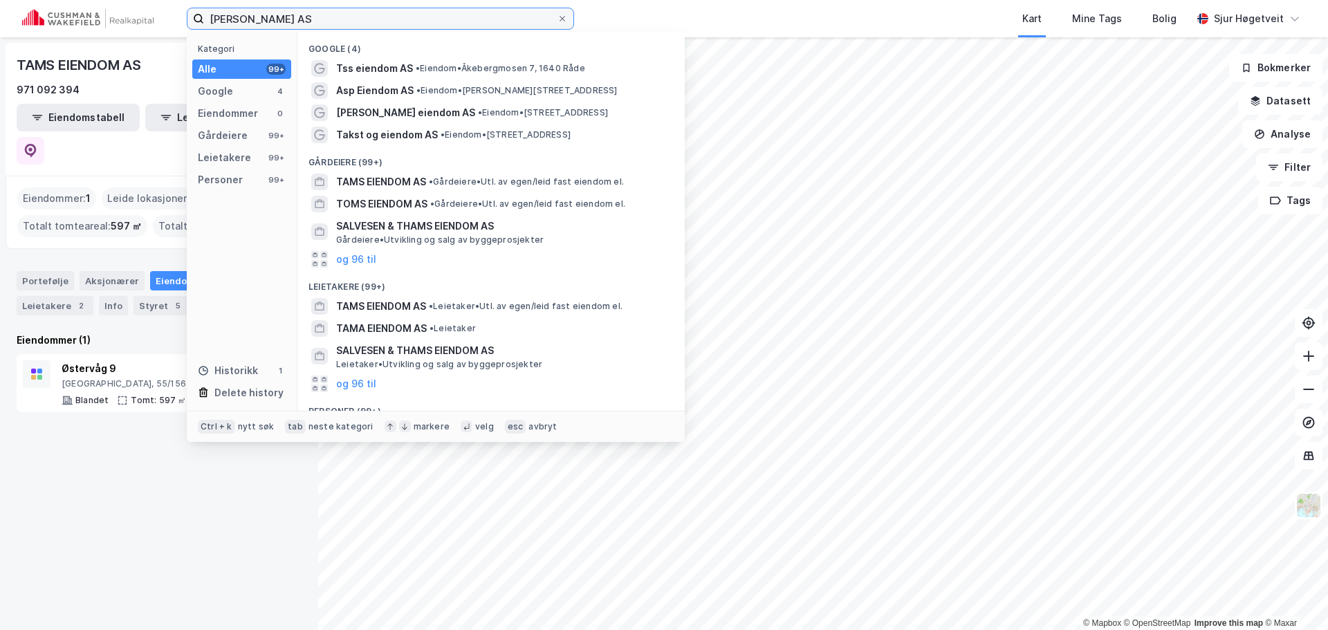
click at [414, 22] on input "[PERSON_NAME] AS" at bounding box center [380, 18] width 353 height 21
paste input "OBSTFELDER"
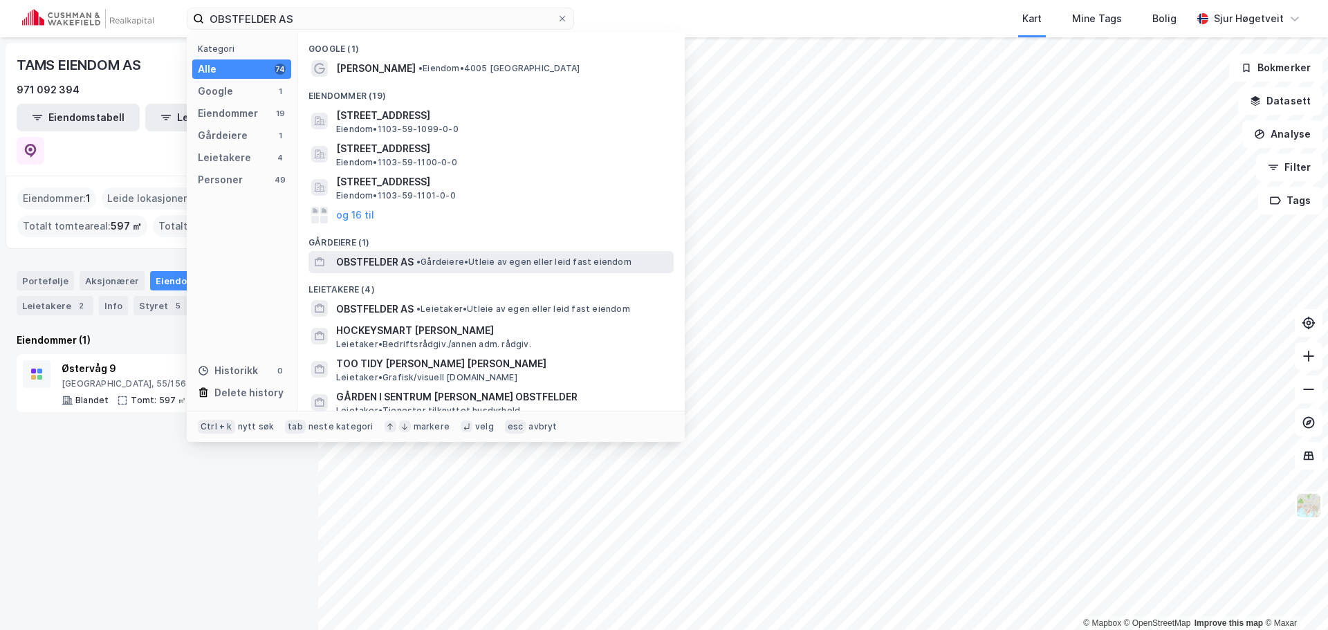
click at [536, 263] on span "• Gårdeiere • Utleie av egen eller leid fast eiendom" at bounding box center [524, 262] width 215 height 11
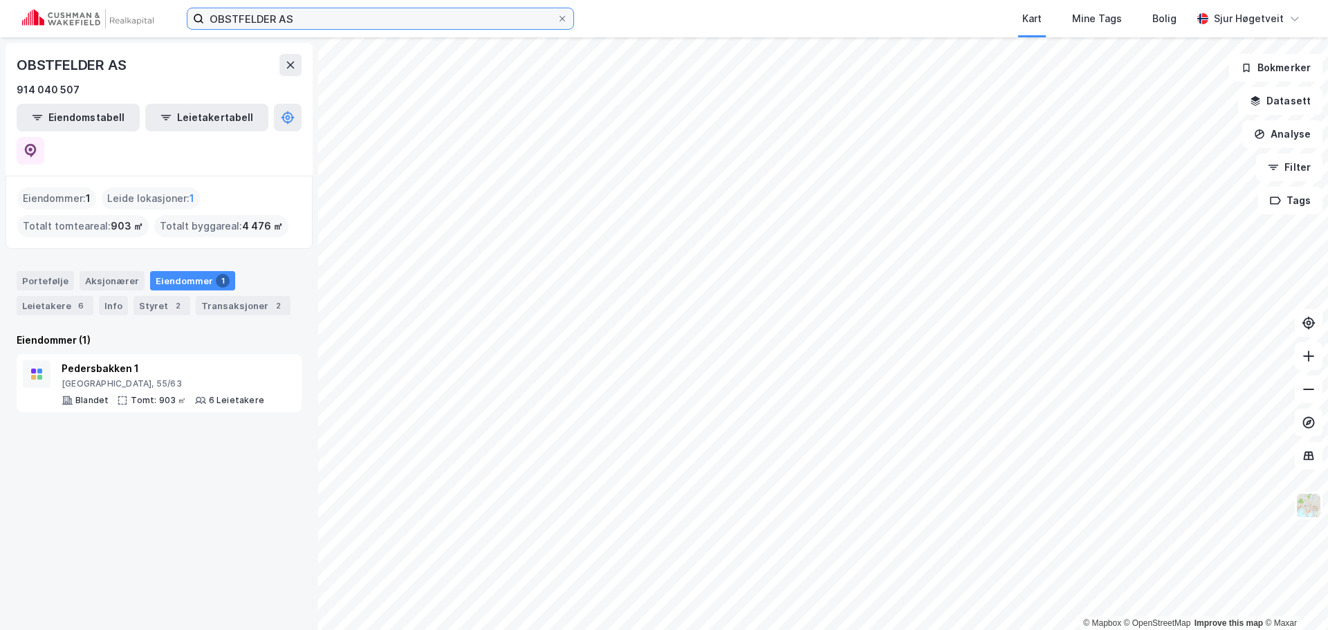
click at [524, 23] on input "OBSTFELDER AS" at bounding box center [380, 18] width 353 height 21
click at [524, 22] on input "OBSTFELDER AS" at bounding box center [380, 18] width 353 height 21
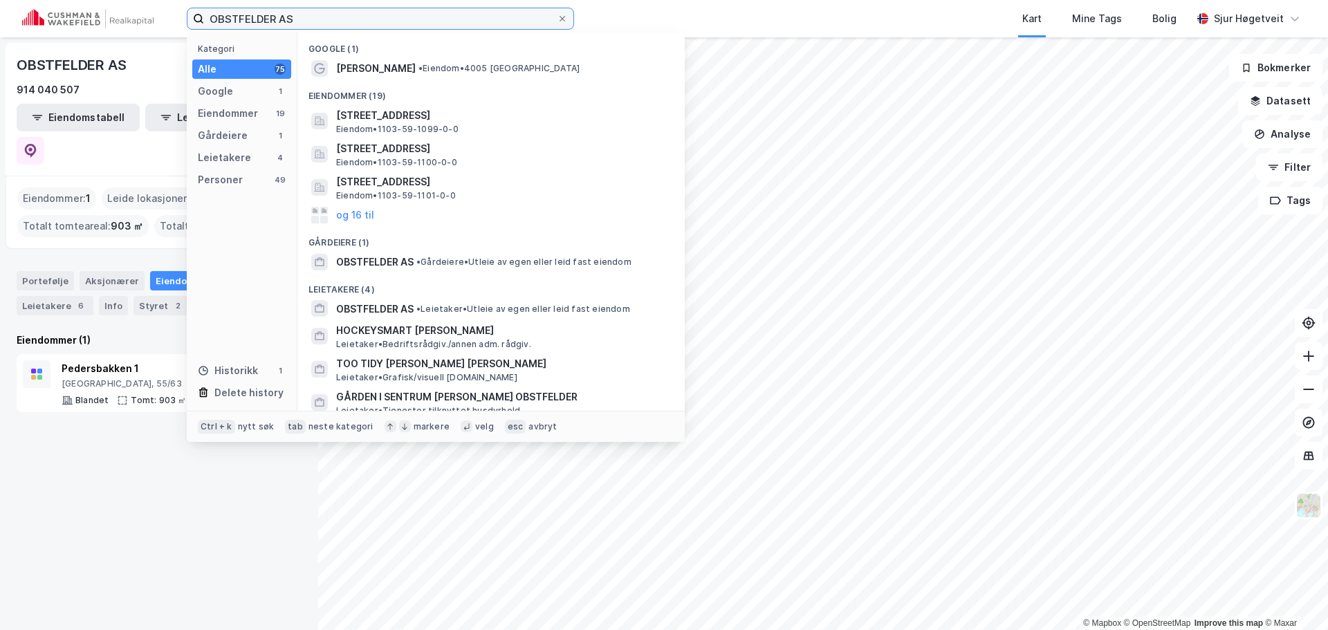
click at [523, 22] on input "OBSTFELDER AS" at bounding box center [380, 18] width 353 height 21
paste input "[PERSON_NAME] Brødrene Eiendom"
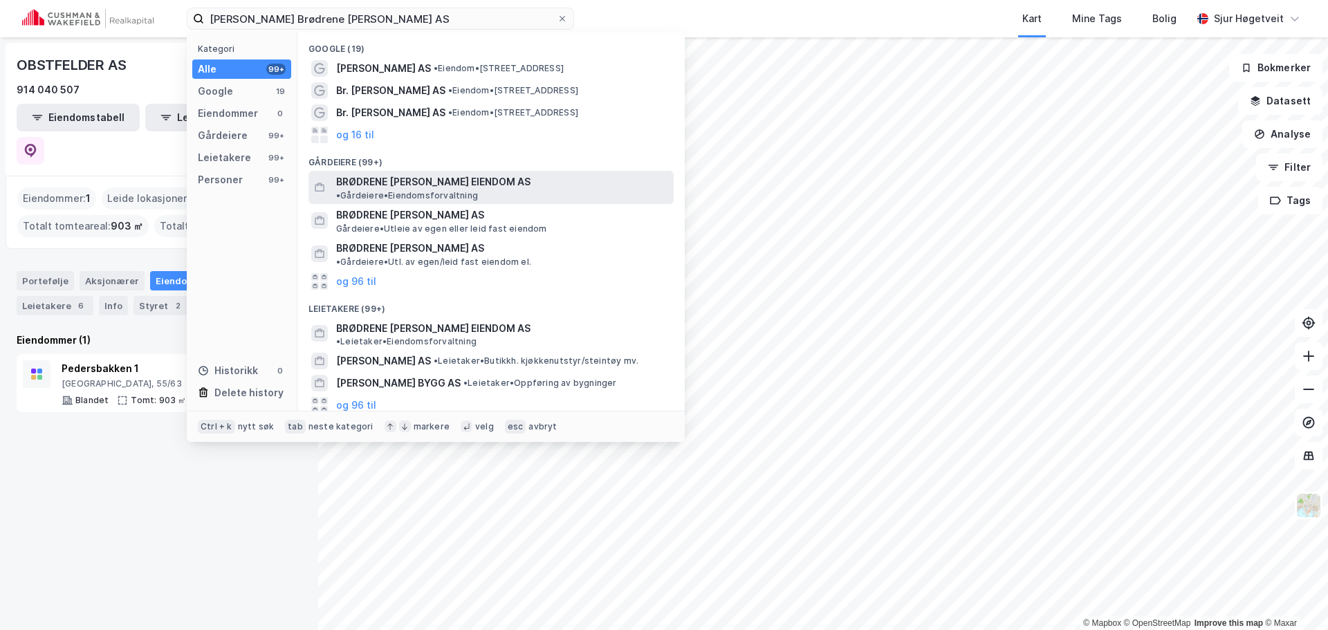
click at [521, 174] on div "BRØDRENE [PERSON_NAME] EIENDOM AS • Gårdeiere • Eiendomsforvaltning" at bounding box center [503, 188] width 335 height 28
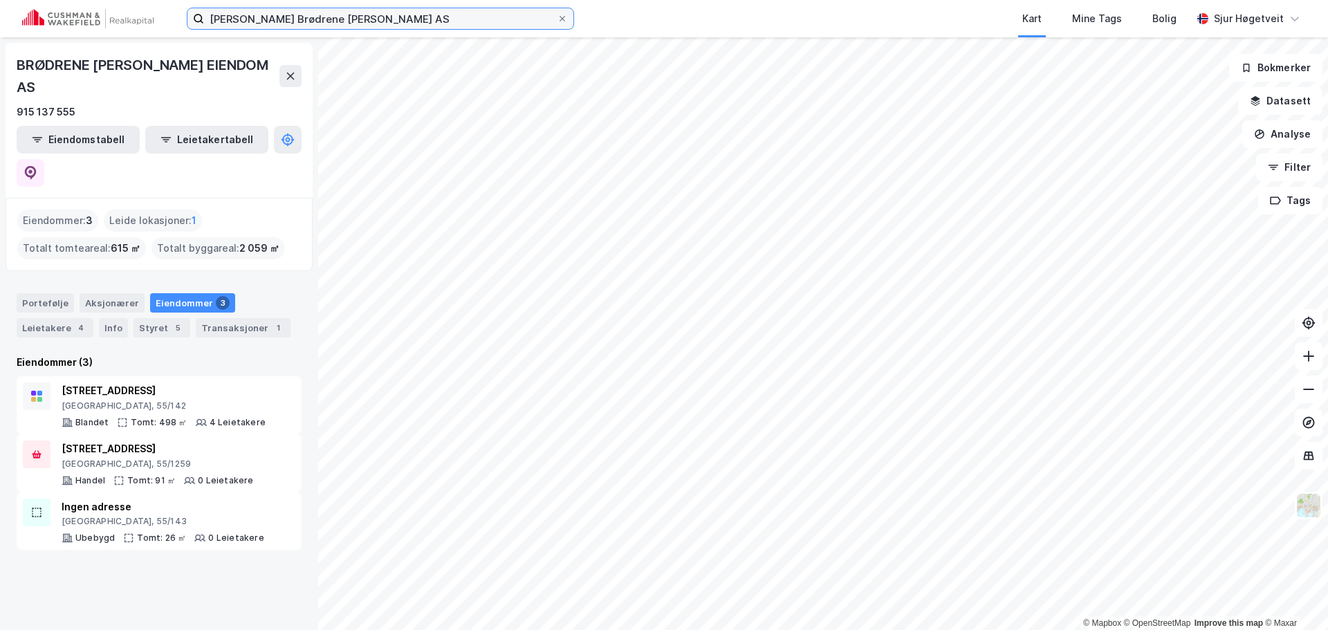
click at [479, 23] on input "[PERSON_NAME] Brødrene [PERSON_NAME] AS" at bounding box center [380, 18] width 353 height 21
click at [478, 21] on input "[PERSON_NAME] Brødrene [PERSON_NAME] AS" at bounding box center [380, 18] width 353 height 21
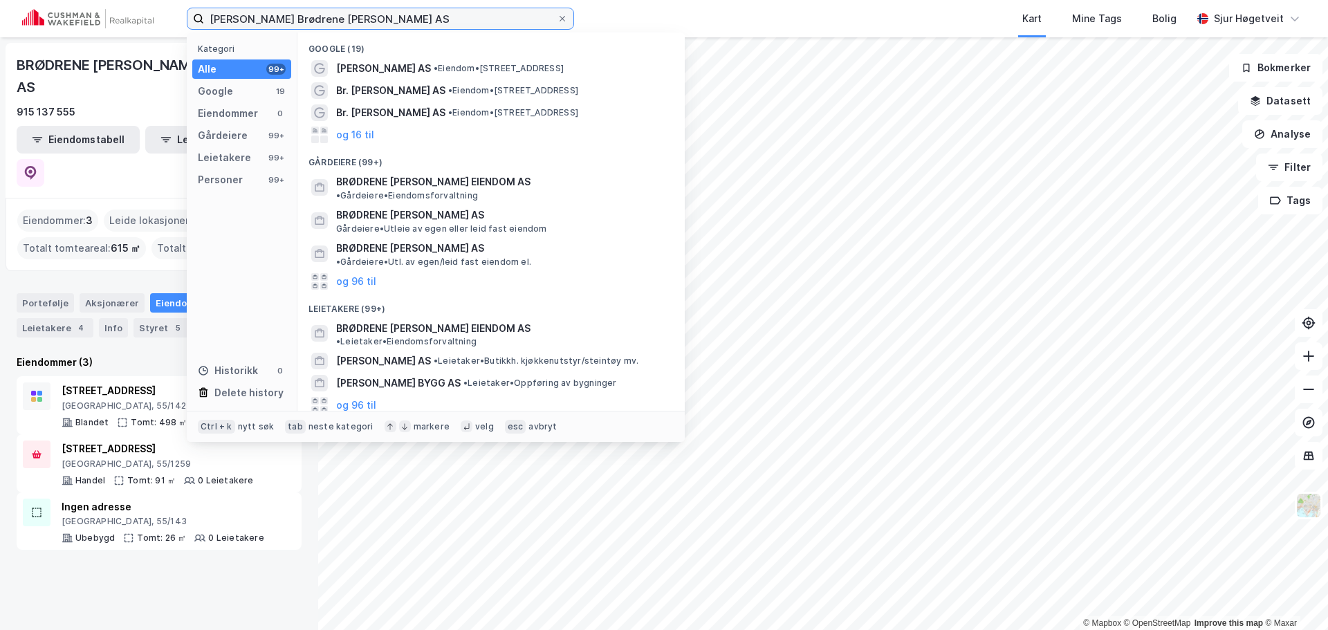
click at [478, 21] on input "[PERSON_NAME] Brødrene [PERSON_NAME] AS" at bounding box center [380, 18] width 353 height 21
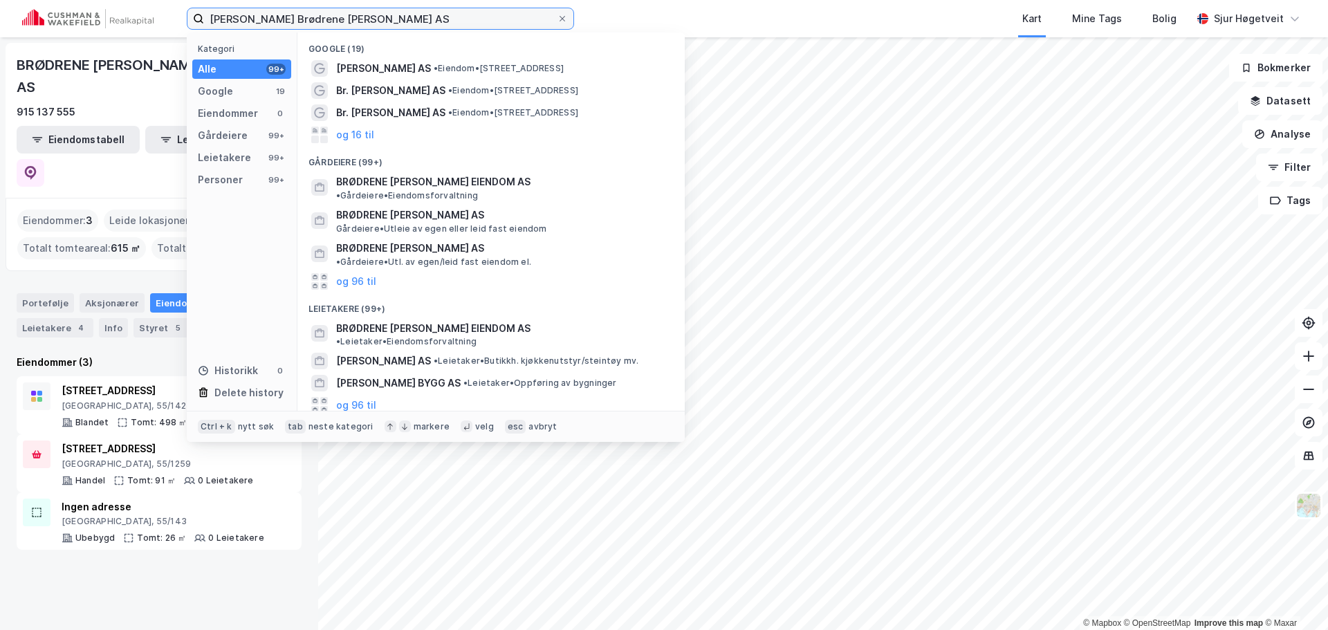
click at [479, 21] on input "[PERSON_NAME] Brødrene [PERSON_NAME] AS" at bounding box center [380, 18] width 353 height 21
paste input "[PERSON_NAME]"
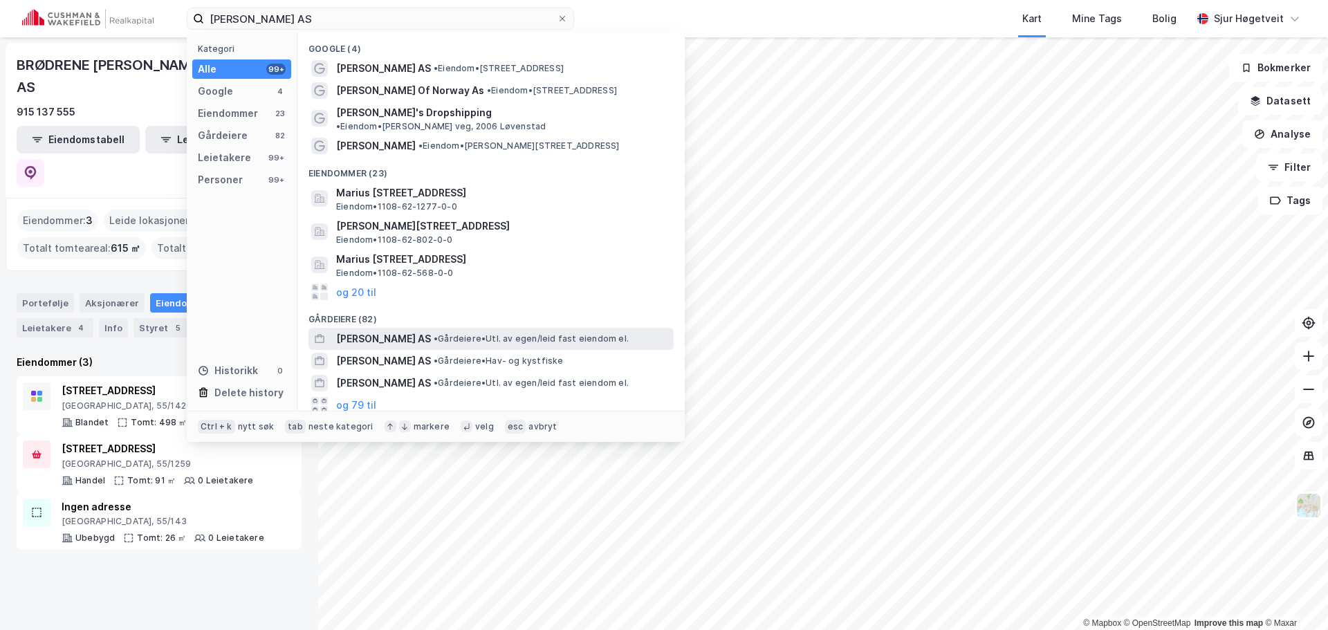
click at [480, 331] on div "[PERSON_NAME] AS • [PERSON_NAME]. av egen/[PERSON_NAME] fast eiendom el." at bounding box center [503, 339] width 335 height 17
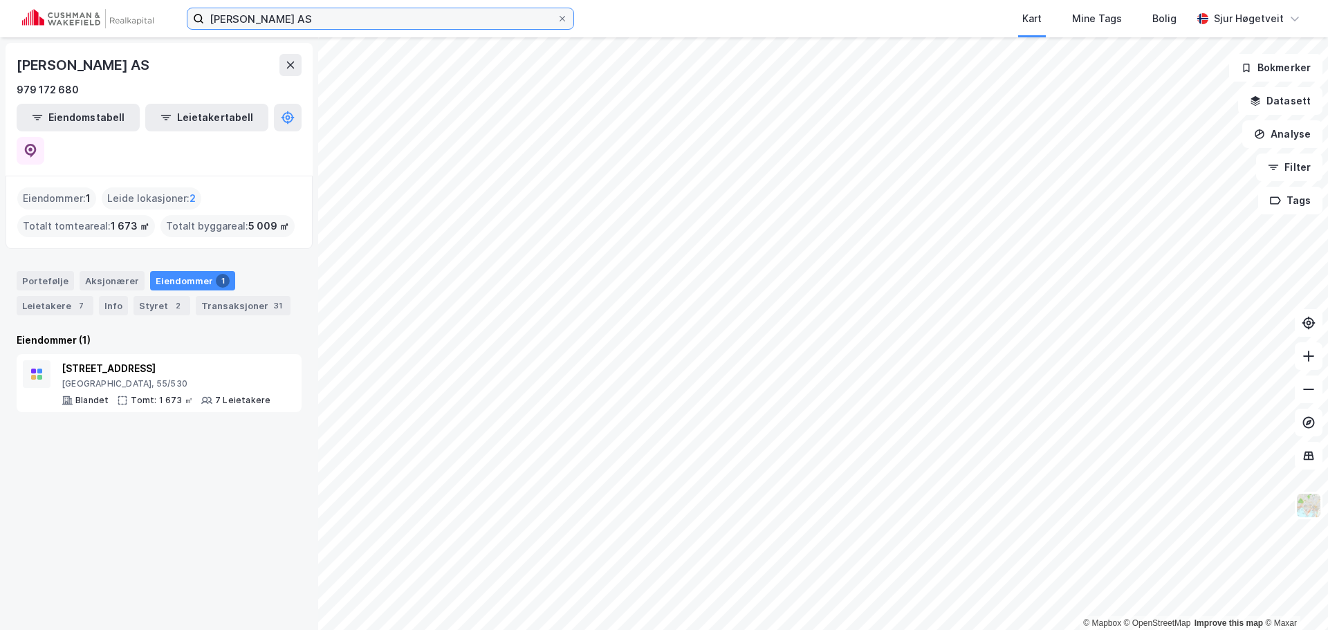
click at [506, 15] on input "[PERSON_NAME] AS" at bounding box center [380, 18] width 353 height 21
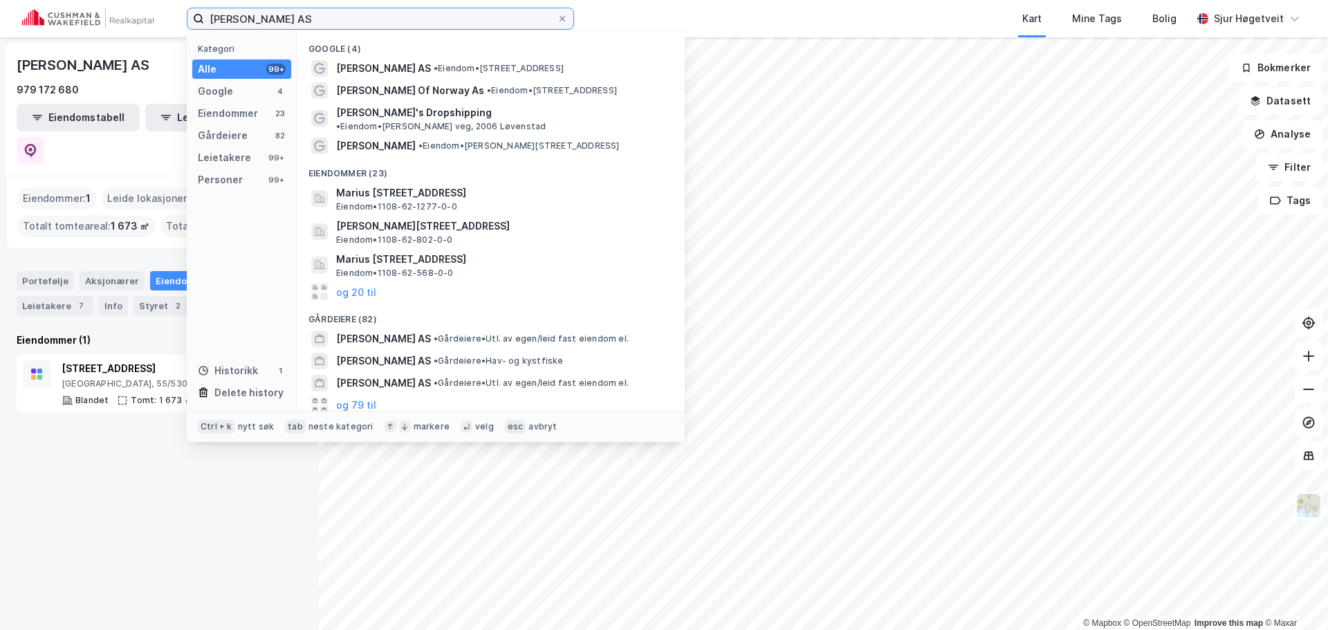
click at [506, 15] on input "[PERSON_NAME] AS" at bounding box center [380, 18] width 353 height 21
paste input "ASP EIENDOM"
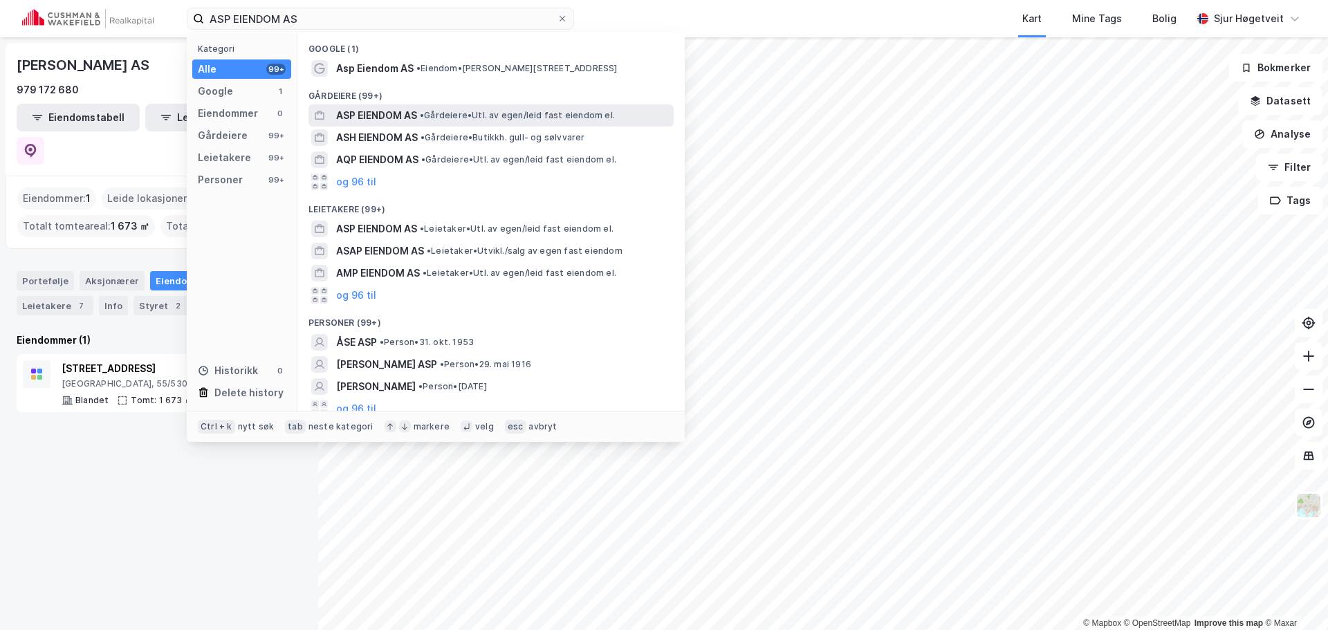
click at [501, 116] on span "• Gårdeiere • Utl. av egen/leid fast eiendom el." at bounding box center [517, 115] width 195 height 11
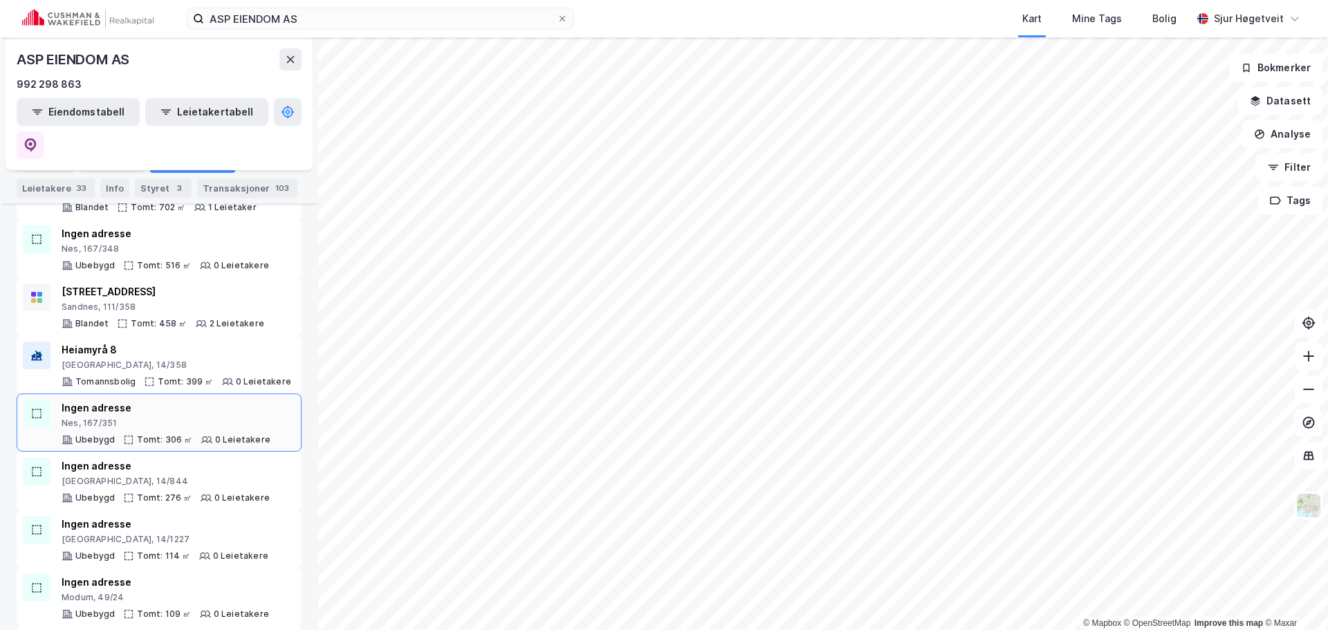
scroll to position [1537, 0]
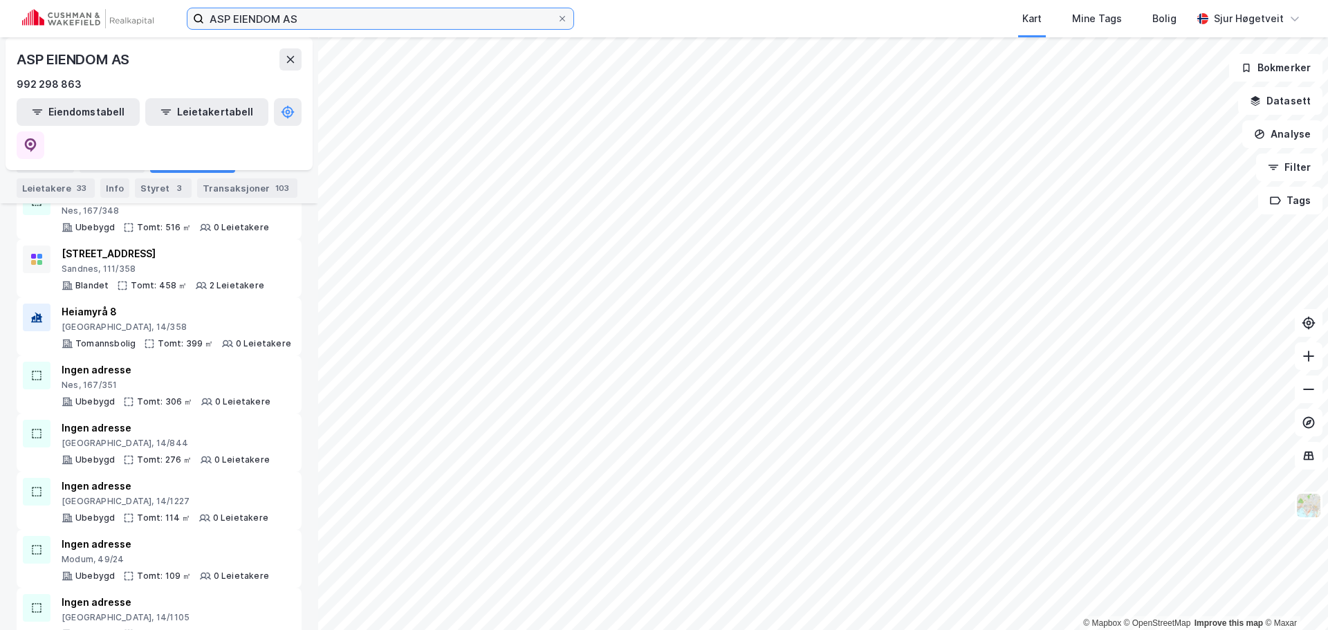
click at [378, 21] on input "ASP EIENDOM AS" at bounding box center [380, 18] width 353 height 21
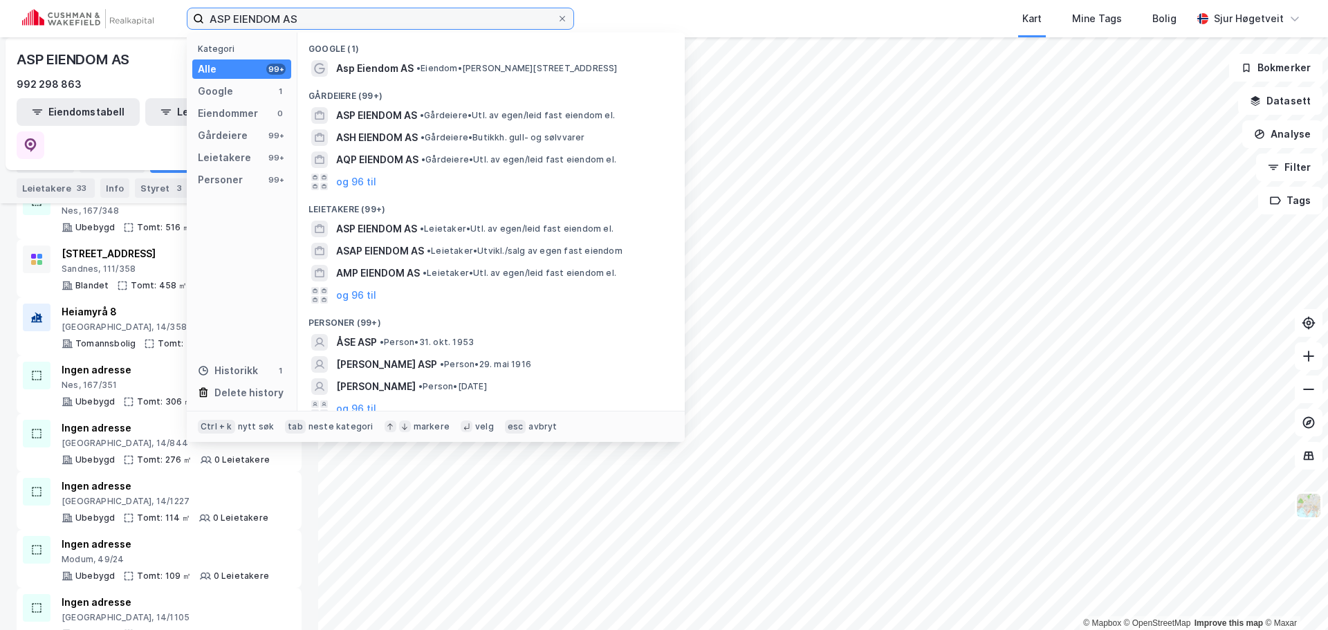
click at [378, 21] on input "ASP EIENDOM AS" at bounding box center [380, 18] width 353 height 21
paste input "STÅLFJÆRA INVEST 2"
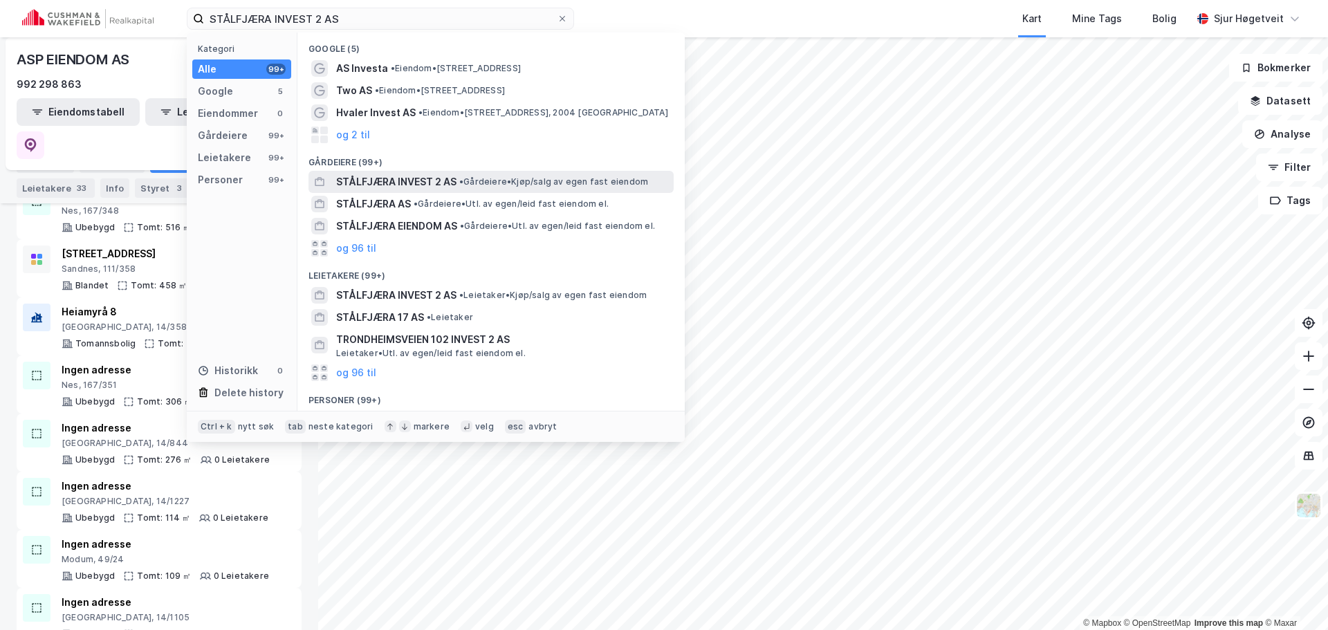
click at [466, 175] on div "STÅLFJÆRA INVEST 2 AS • Gårdeiere • Kjøp/salg av egen fast eiendom" at bounding box center [503, 182] width 335 height 17
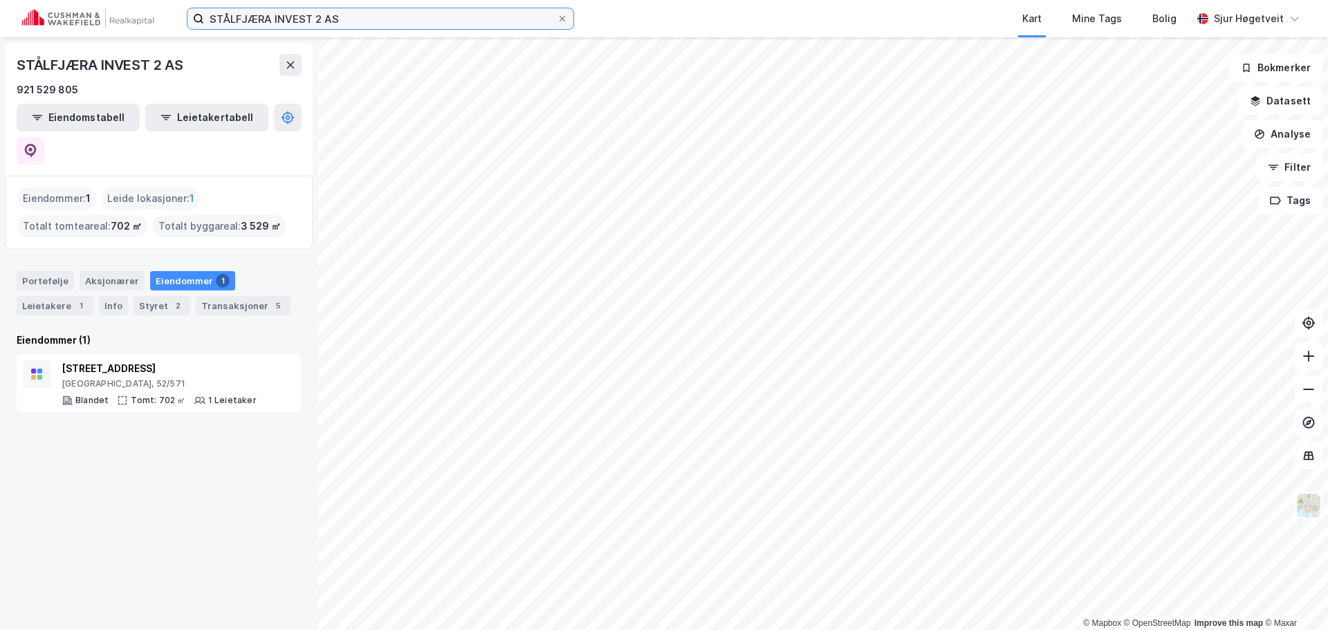
click at [445, 14] on input "STÅLFJÆRA INVEST 2 AS" at bounding box center [380, 18] width 353 height 21
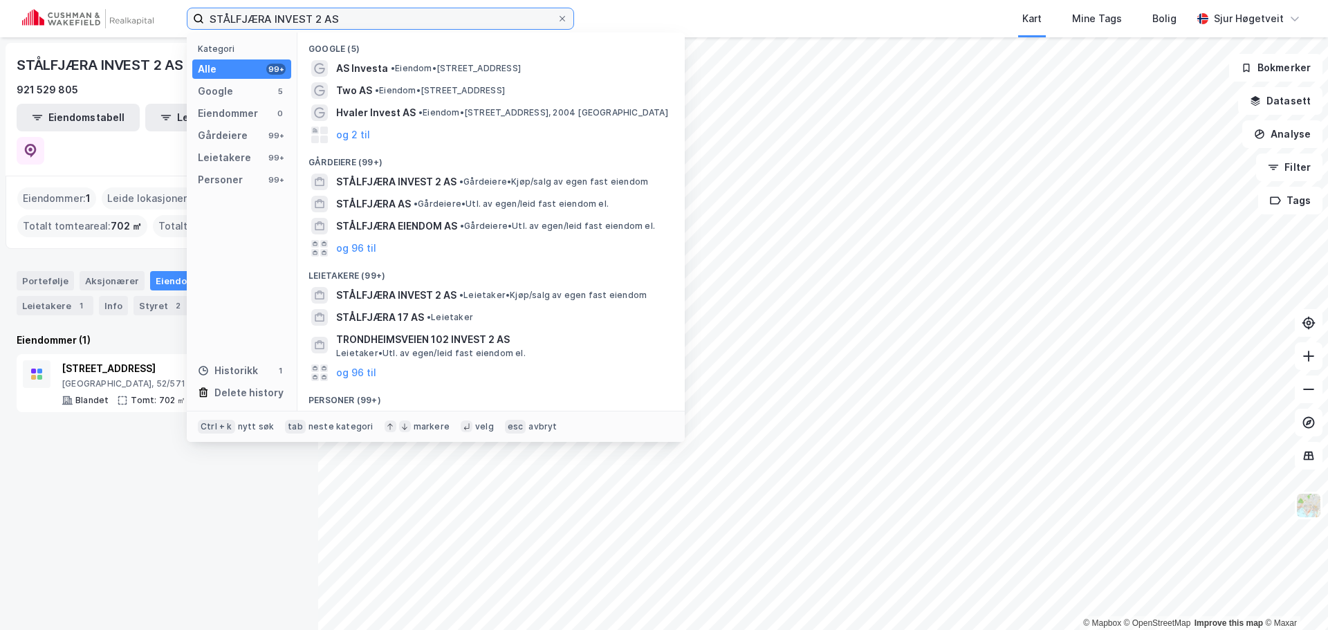
click at [445, 14] on input "STÅLFJÆRA INVEST 2 AS" at bounding box center [380, 18] width 353 height 21
paste input "Bighouse"
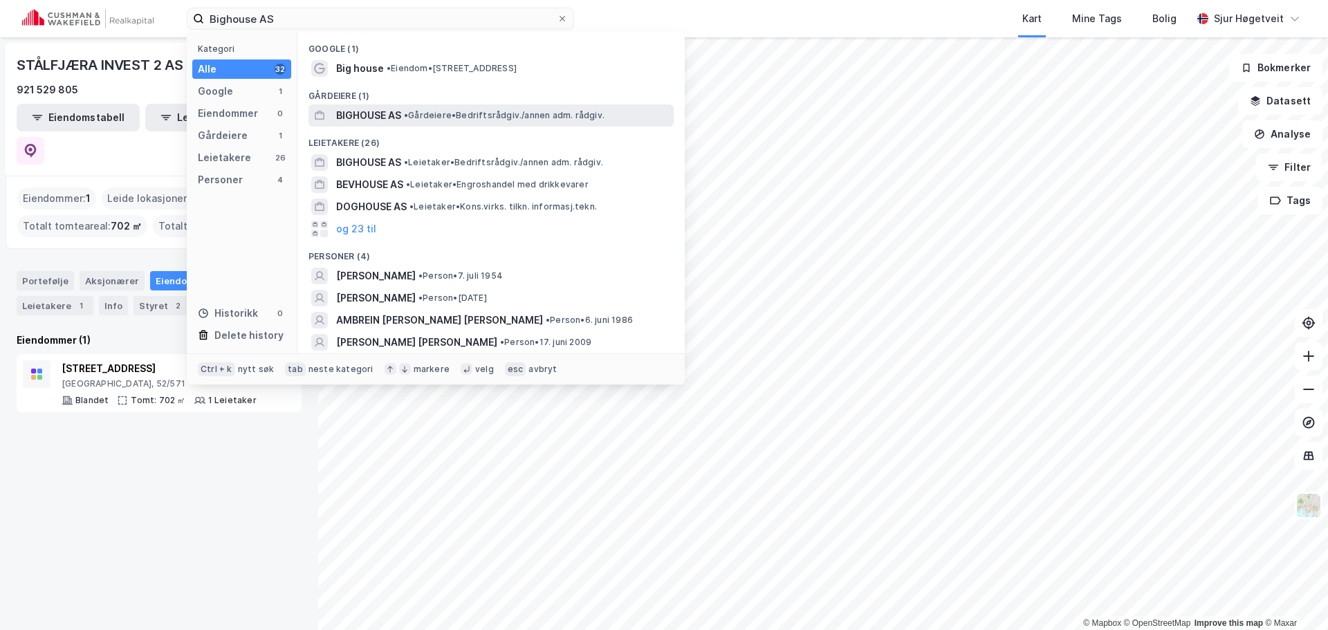
click at [441, 118] on span "• Gårdeiere • Bedriftsrådgiv./[PERSON_NAME] adm. rådgiv." at bounding box center [504, 115] width 201 height 11
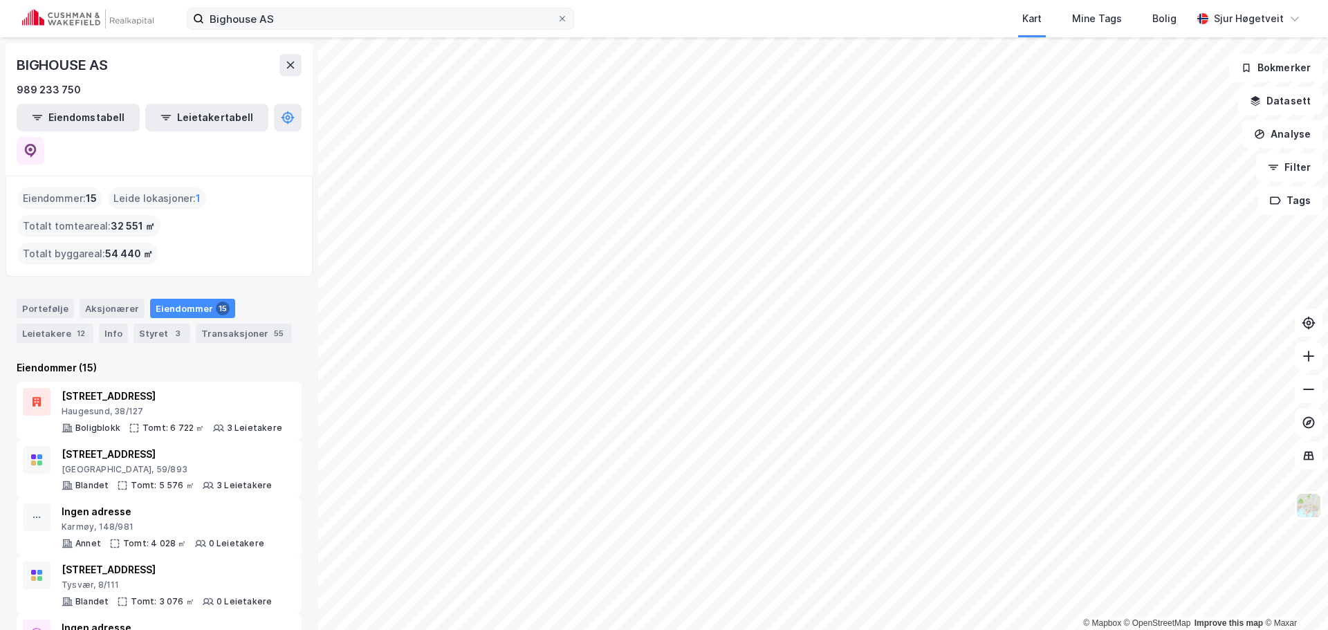
click at [255, 8] on label "Bighouse AS" at bounding box center [380, 19] width 387 height 22
click at [255, 8] on input "Bighouse AS" at bounding box center [380, 18] width 353 height 21
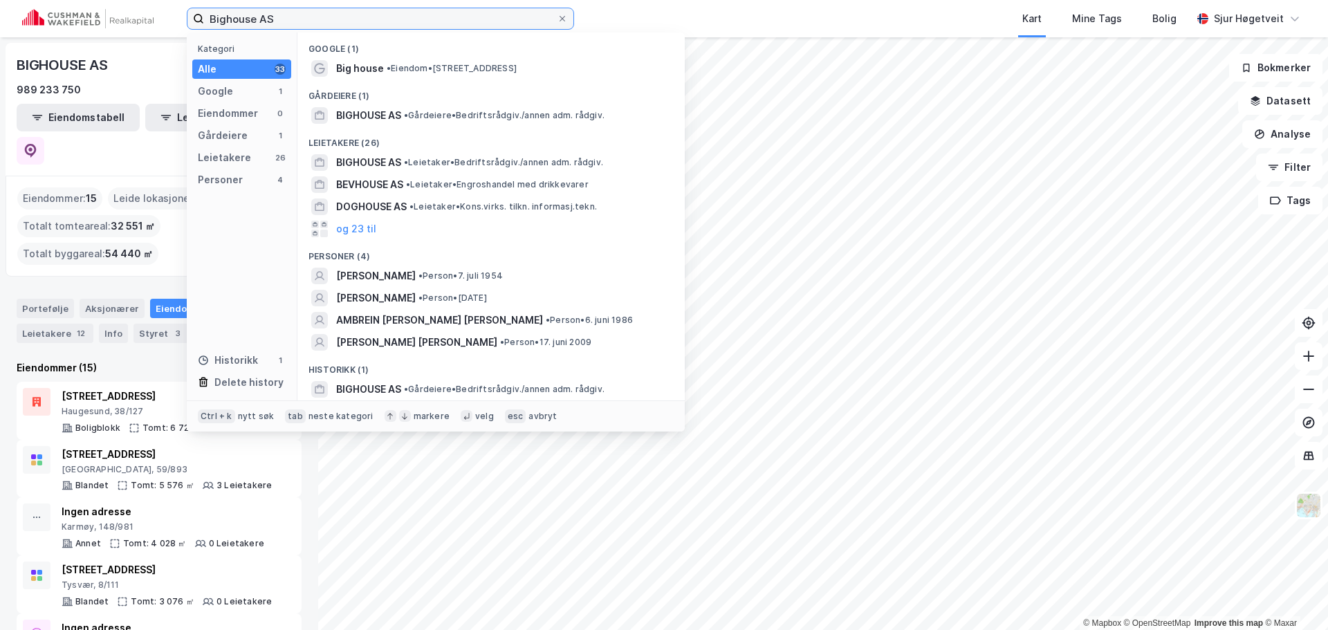
click at [254, 15] on input "Bighouse AS" at bounding box center [380, 18] width 353 height 21
paste input "[PERSON_NAME]"
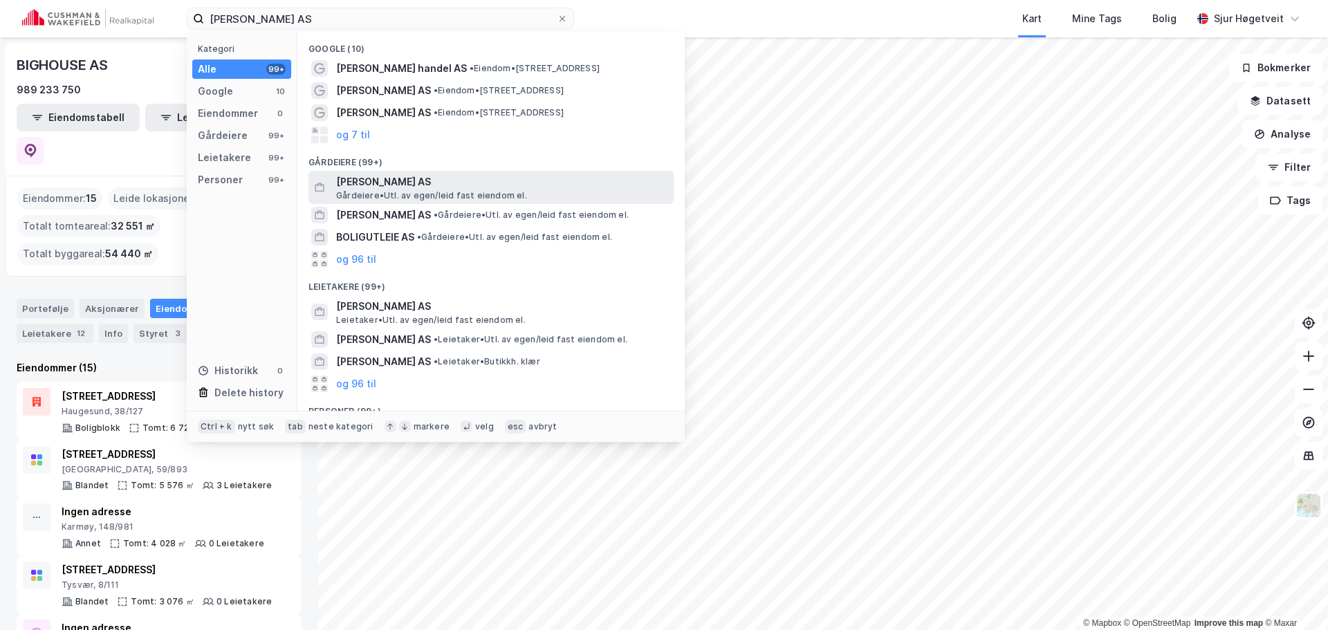
click at [556, 188] on span "[PERSON_NAME] AS" at bounding box center [502, 182] width 332 height 17
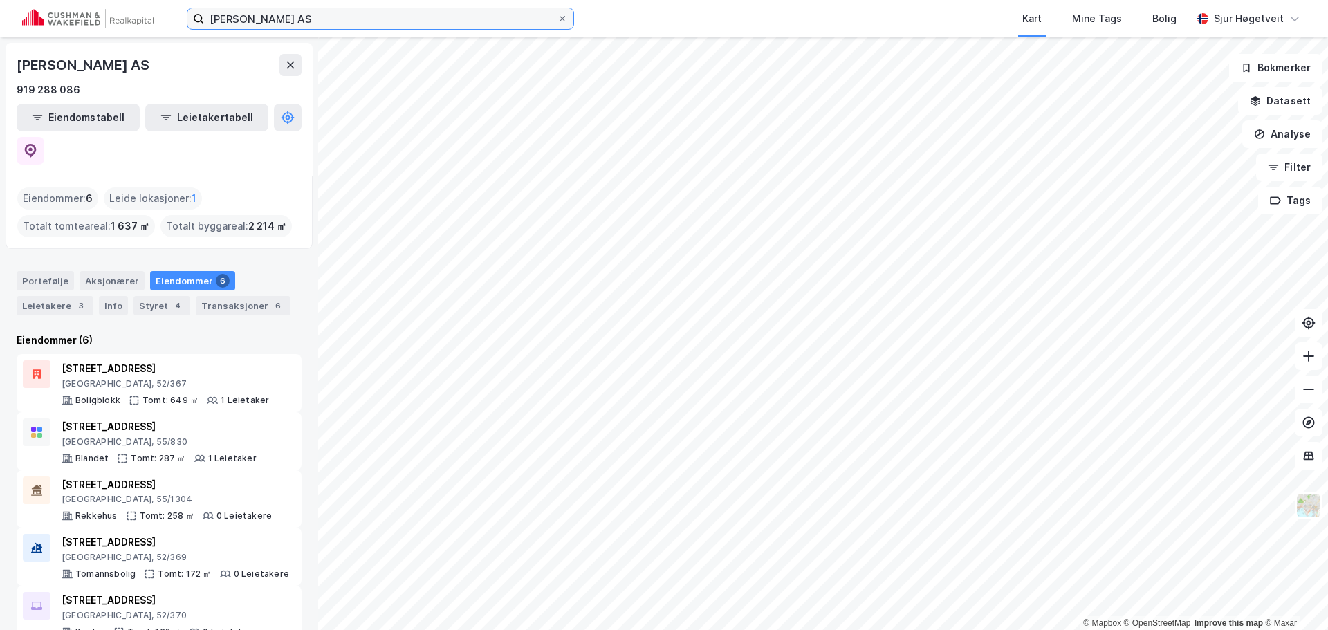
click at [374, 17] on input "[PERSON_NAME] AS" at bounding box center [380, 18] width 353 height 21
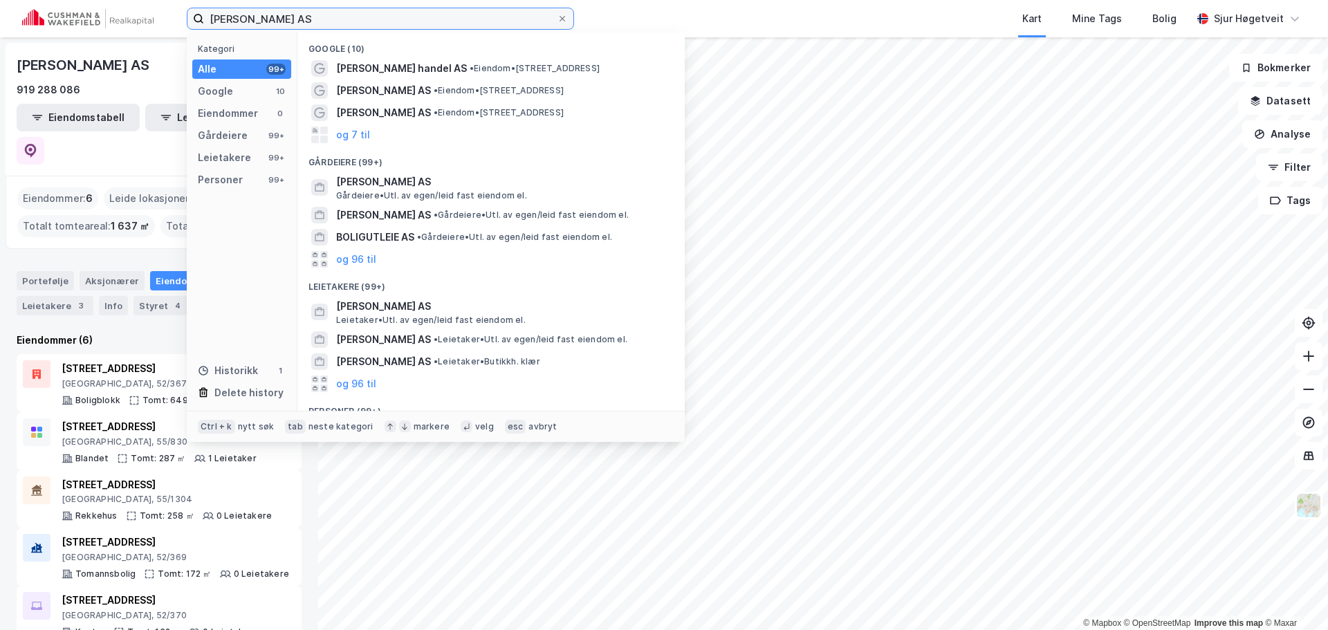
click at [374, 17] on input "[PERSON_NAME] AS" at bounding box center [380, 18] width 353 height 21
paste input "VANNKANTEN EIENDOM"
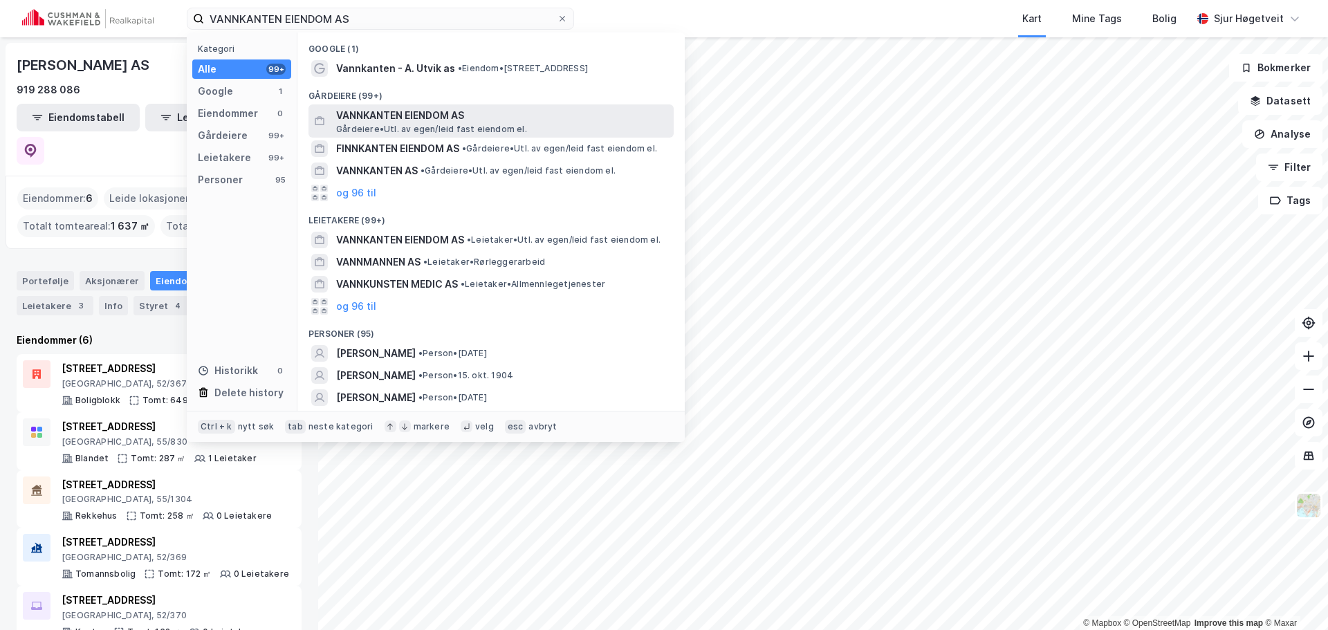
click at [441, 118] on span "VANNKANTEN EIENDOM AS" at bounding box center [502, 115] width 332 height 17
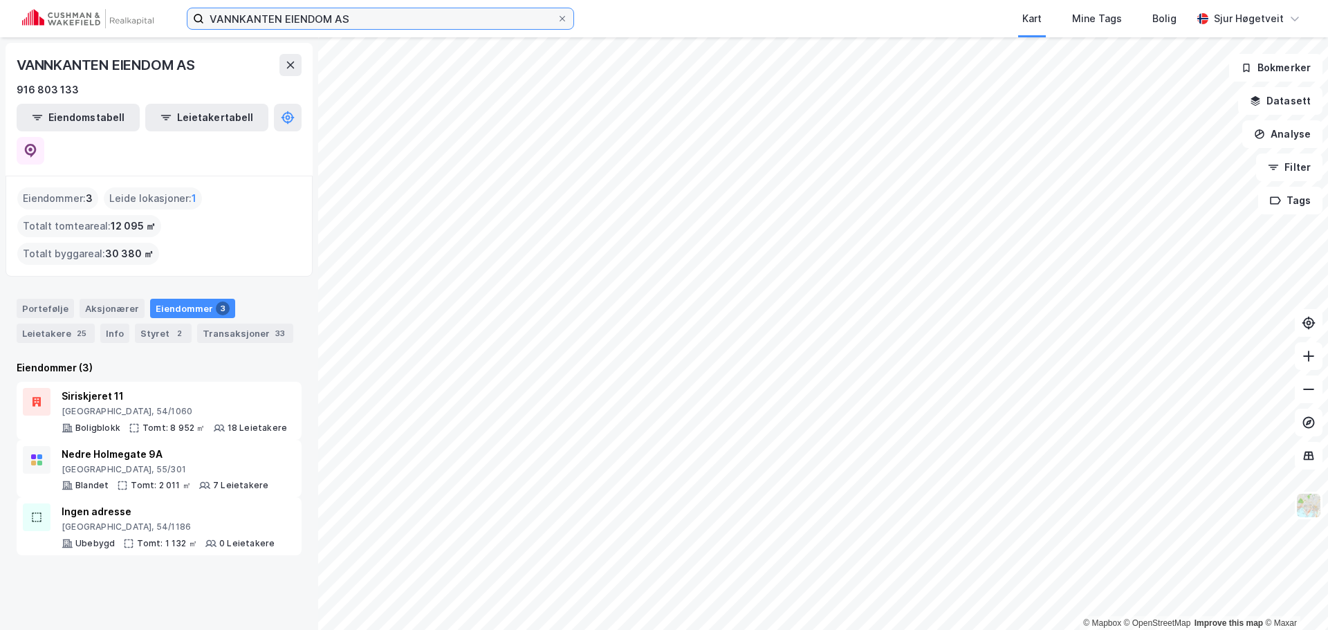
click at [333, 10] on input "VANNKANTEN EIENDOM AS" at bounding box center [380, 18] width 353 height 21
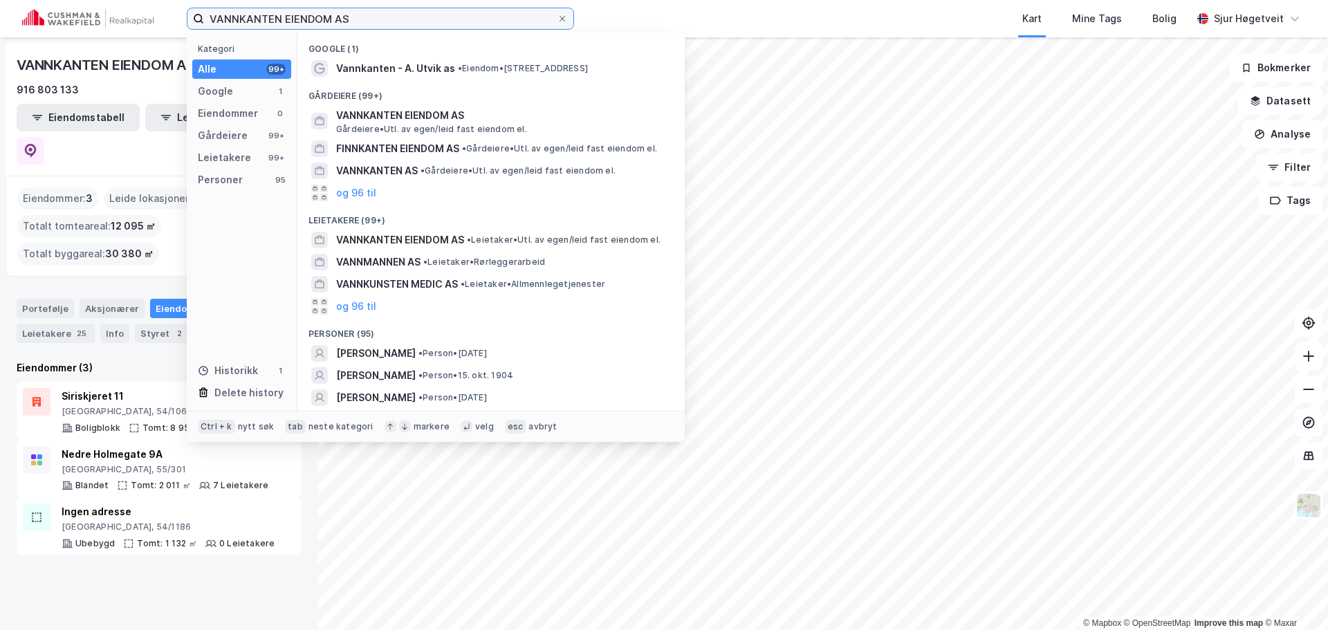
click at [332, 15] on input "VANNKANTEN EIENDOM AS" at bounding box center [380, 18] width 353 height 21
paste input "FINNS"
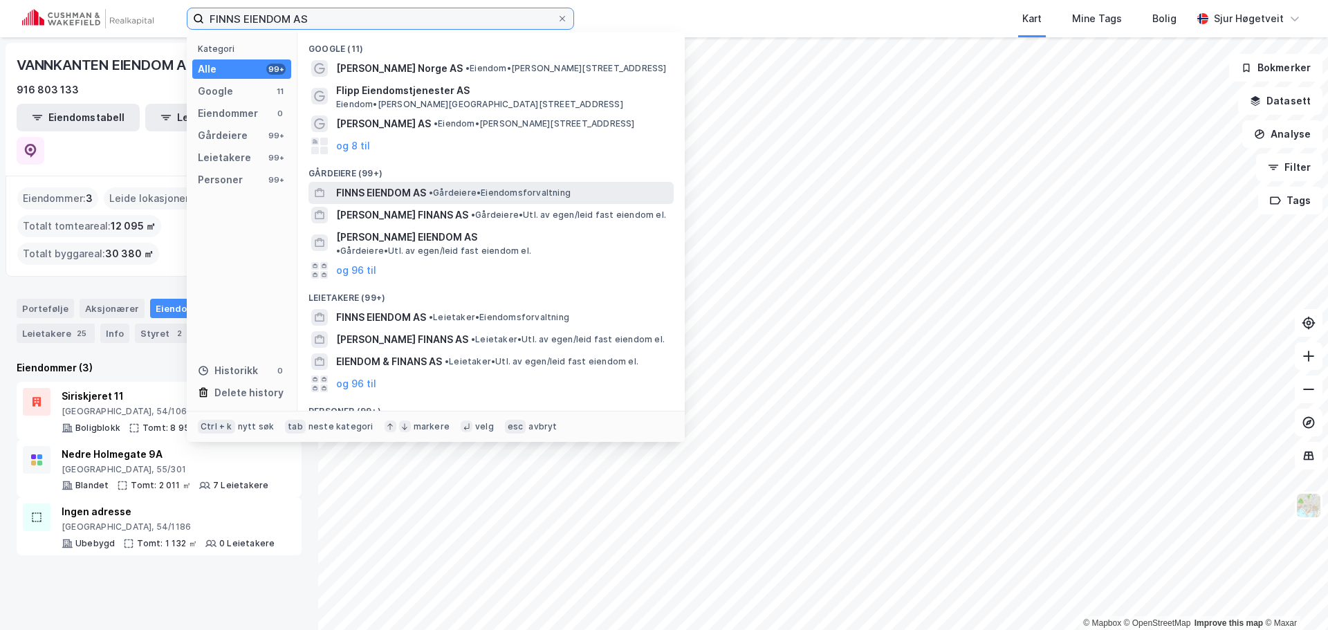
type input "FINNS EIENDOM AS"
click at [457, 183] on div "FINNS EIENDOM AS • Gårdeiere • Eiendomsforvaltning" at bounding box center [491, 193] width 365 height 22
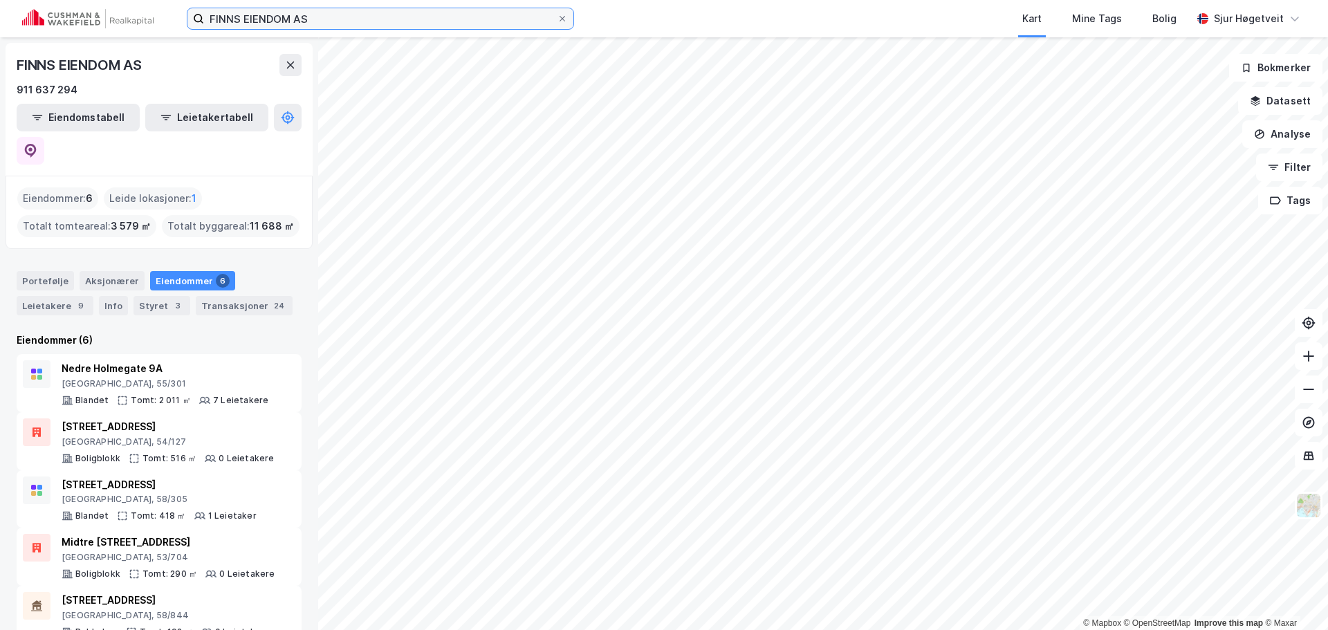
click at [331, 12] on input "FINNS EIENDOM AS" at bounding box center [380, 18] width 353 height 21
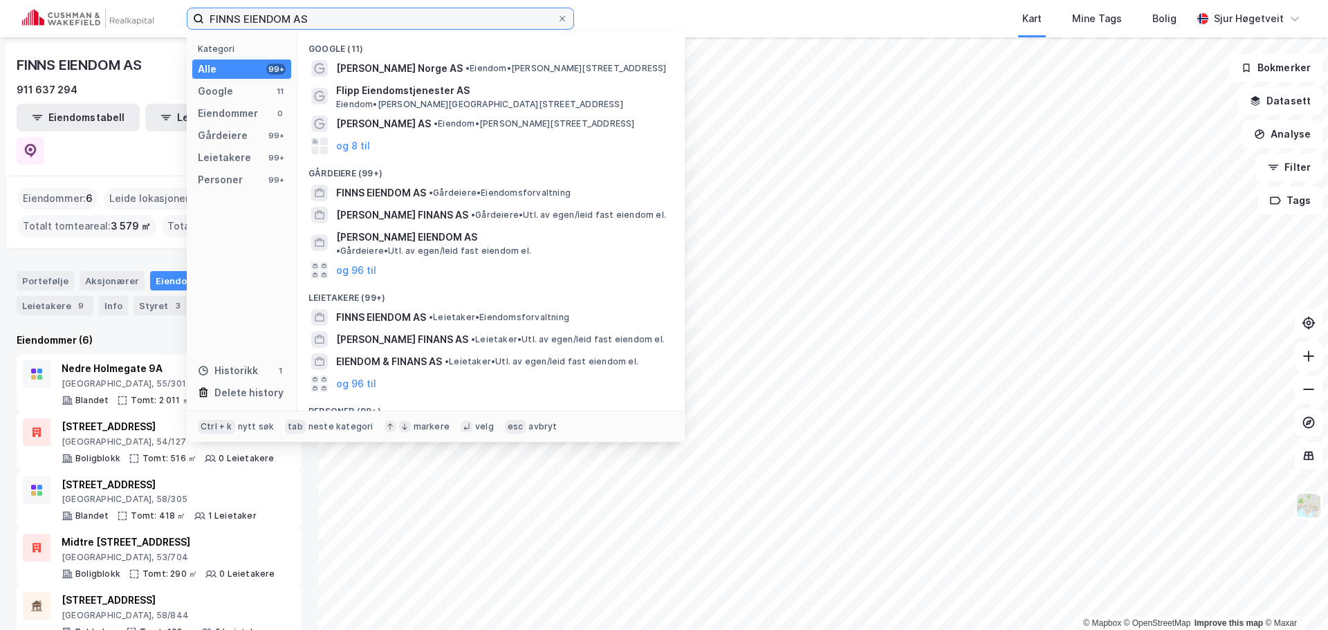
click at [331, 12] on input "FINNS EIENDOM AS" at bounding box center [380, 18] width 353 height 21
paste input
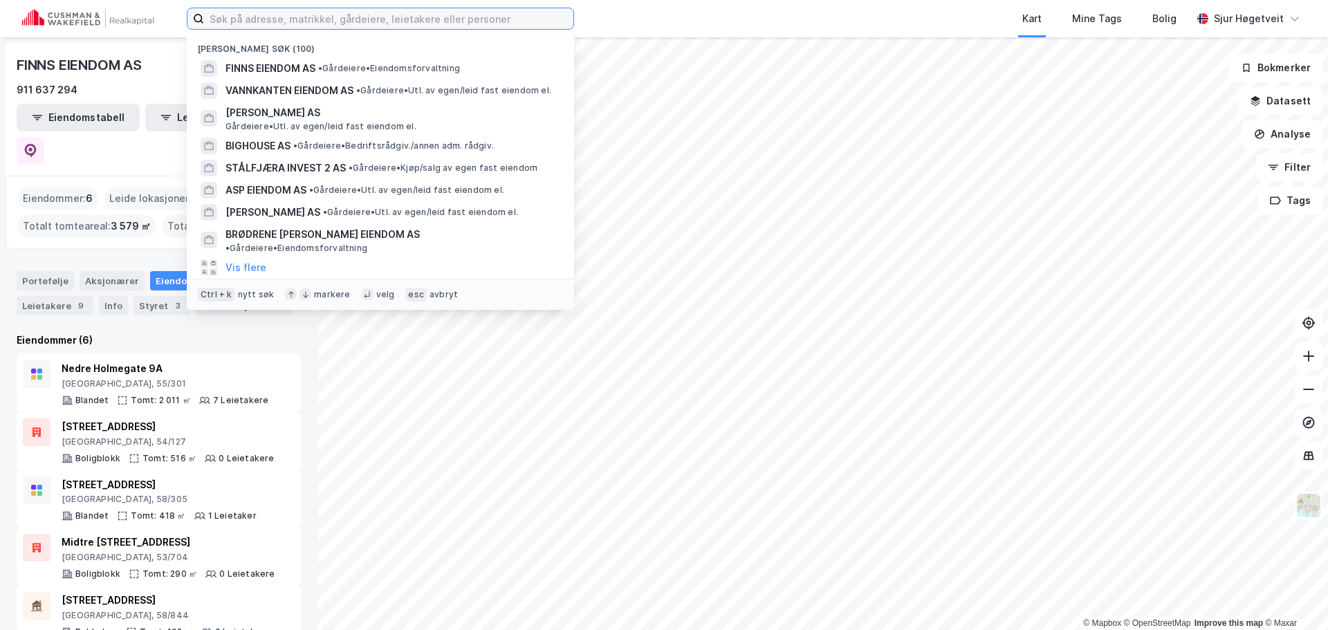
click at [331, 12] on input at bounding box center [388, 18] width 369 height 21
paste input "t"
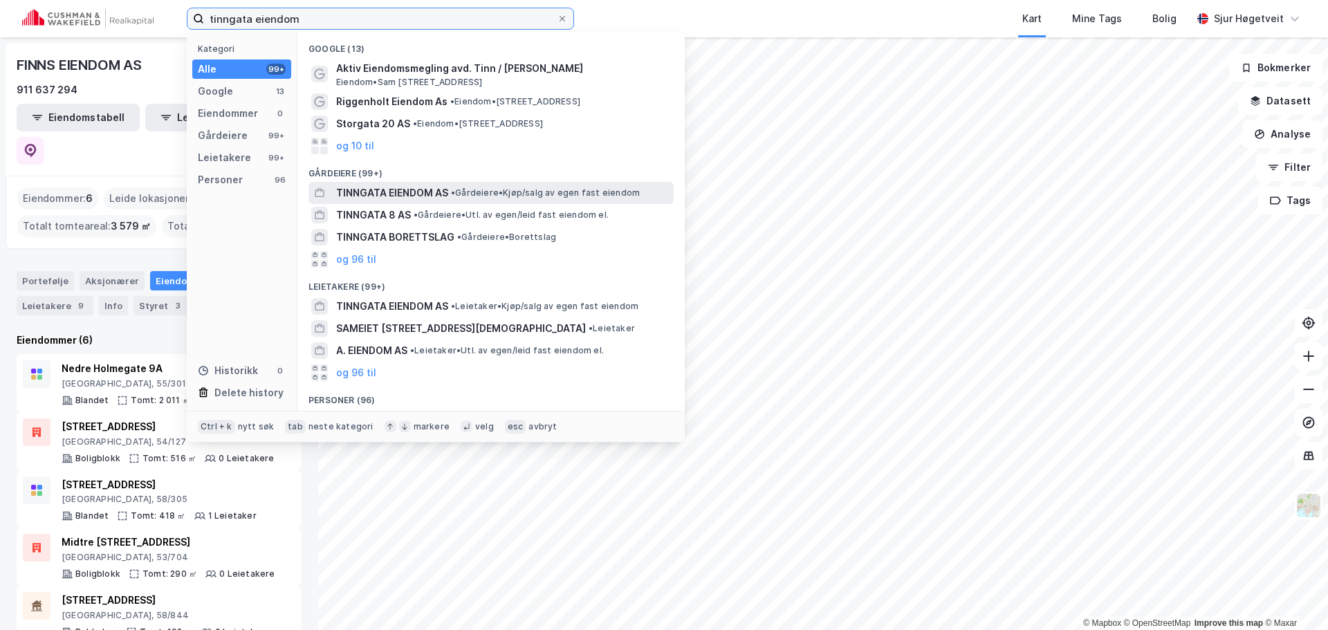
type input "tinngata eiendom"
click at [513, 196] on span "• Gårdeiere • Kjøp/salg av egen fast eiendom" at bounding box center [545, 193] width 189 height 11
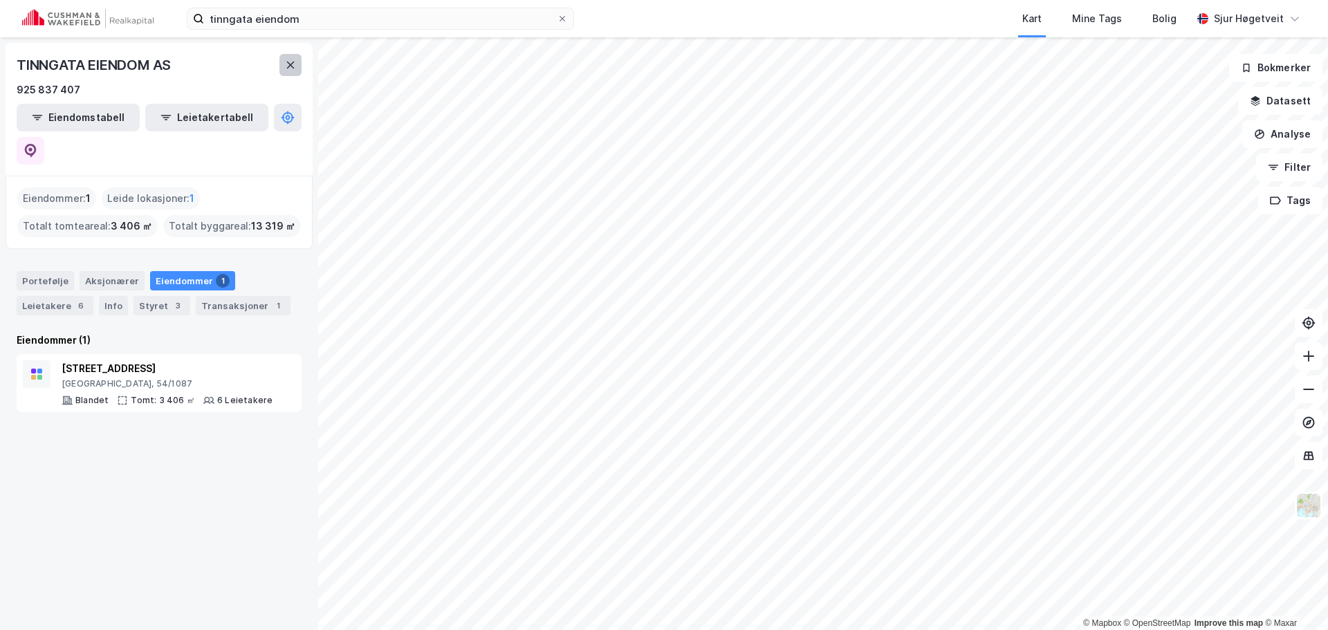
click at [291, 62] on icon at bounding box center [290, 65] width 11 height 11
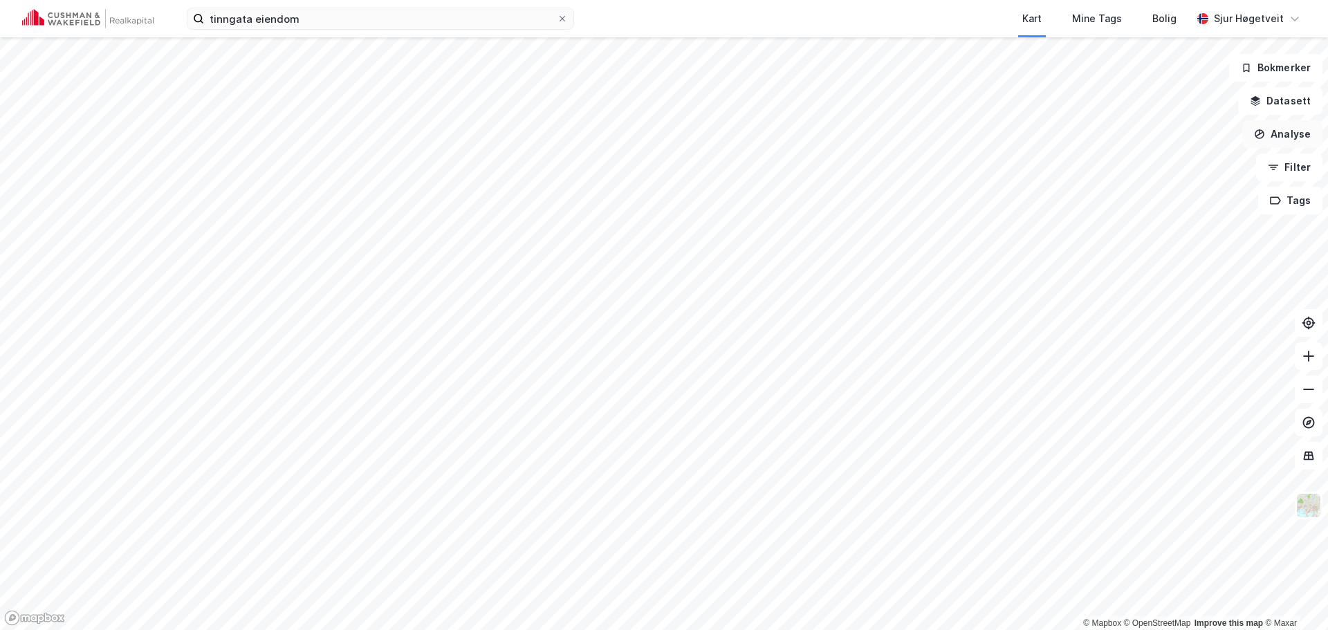
click at [1290, 130] on button "Analyse" at bounding box center [1283, 134] width 80 height 28
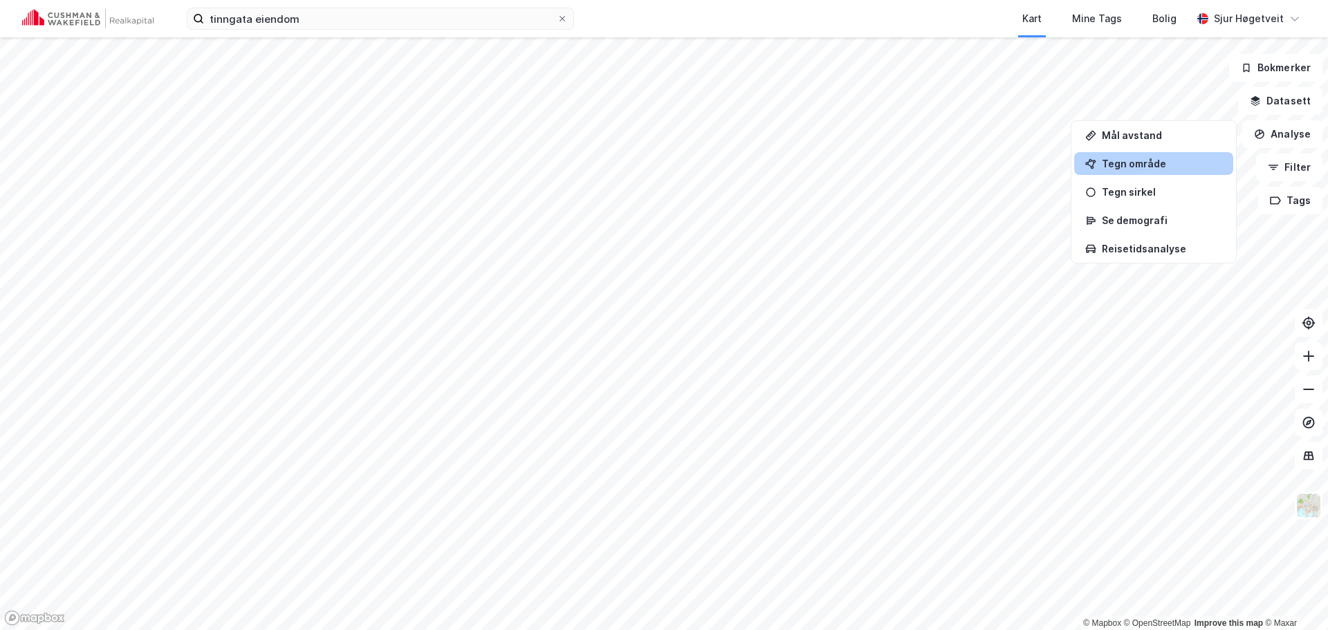
click at [1142, 162] on div "Tegn område" at bounding box center [1162, 164] width 120 height 12
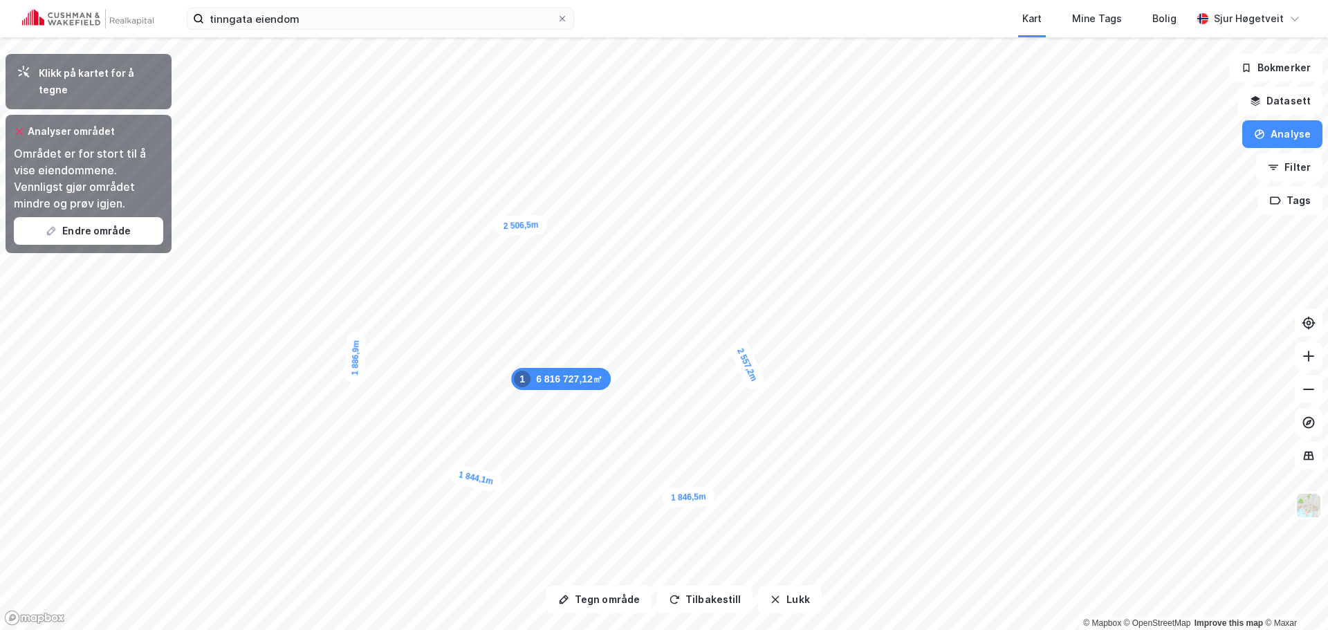
click at [691, 598] on button "Tilbakestill" at bounding box center [704, 600] width 95 height 28
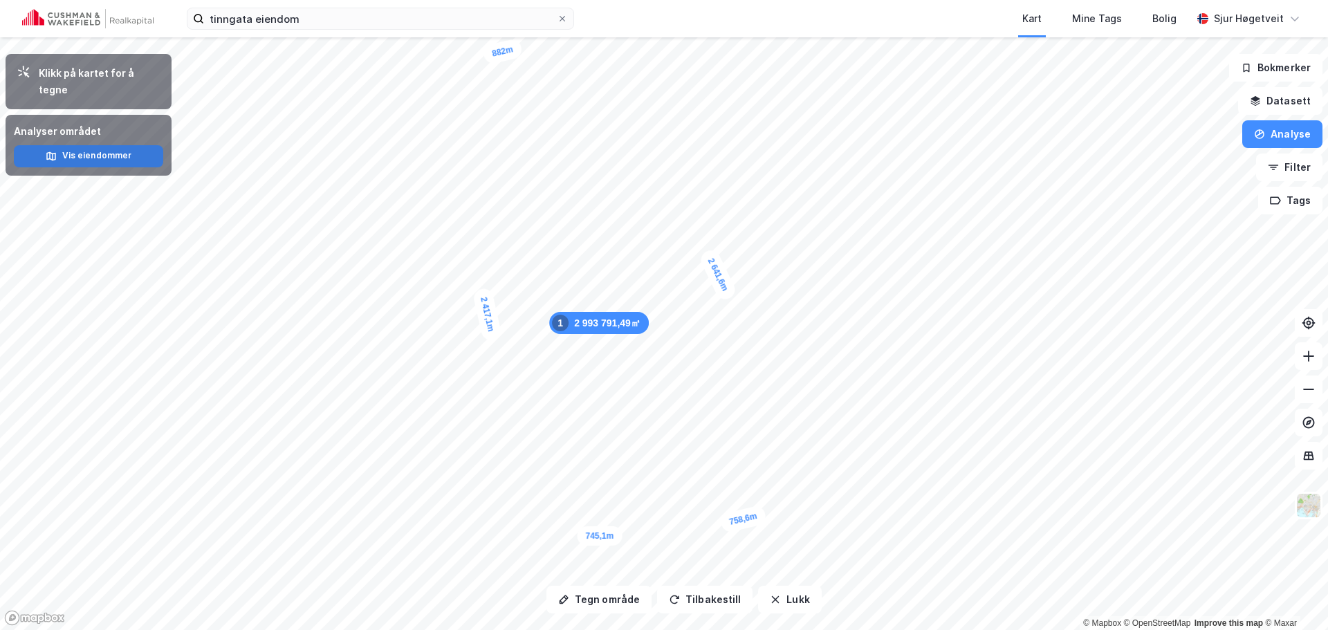
click at [93, 145] on button "Vis eiendommer" at bounding box center [88, 156] width 149 height 22
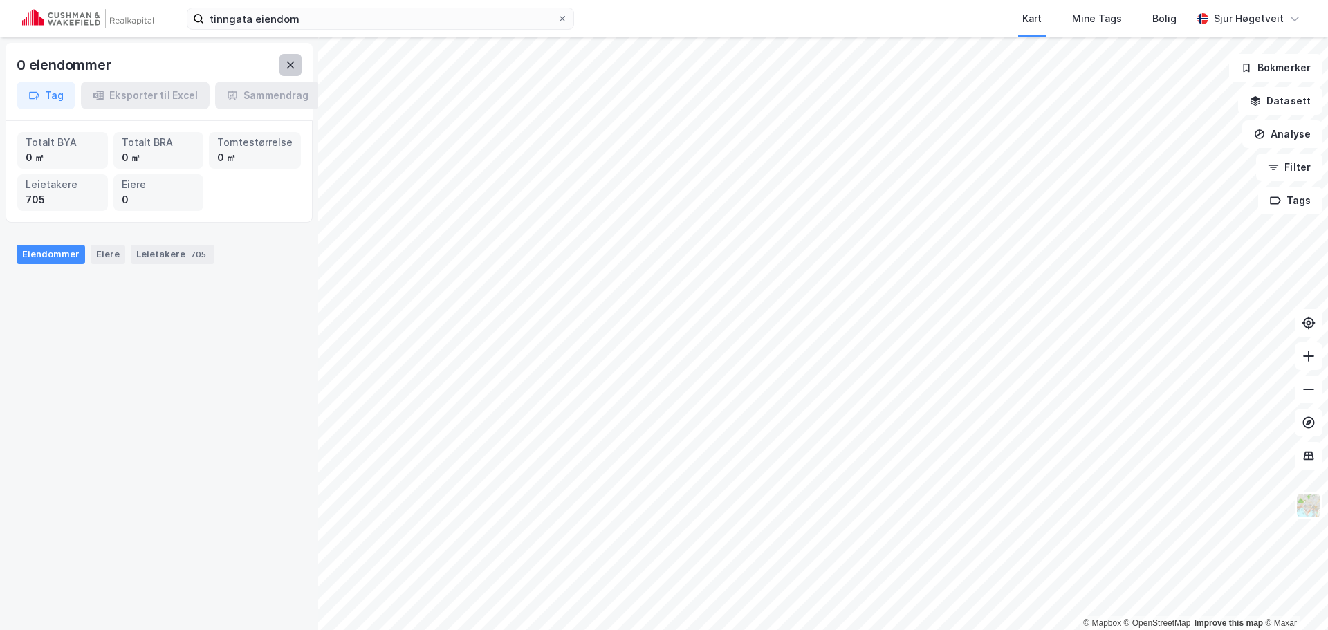
click at [293, 64] on icon at bounding box center [290, 65] width 11 height 11
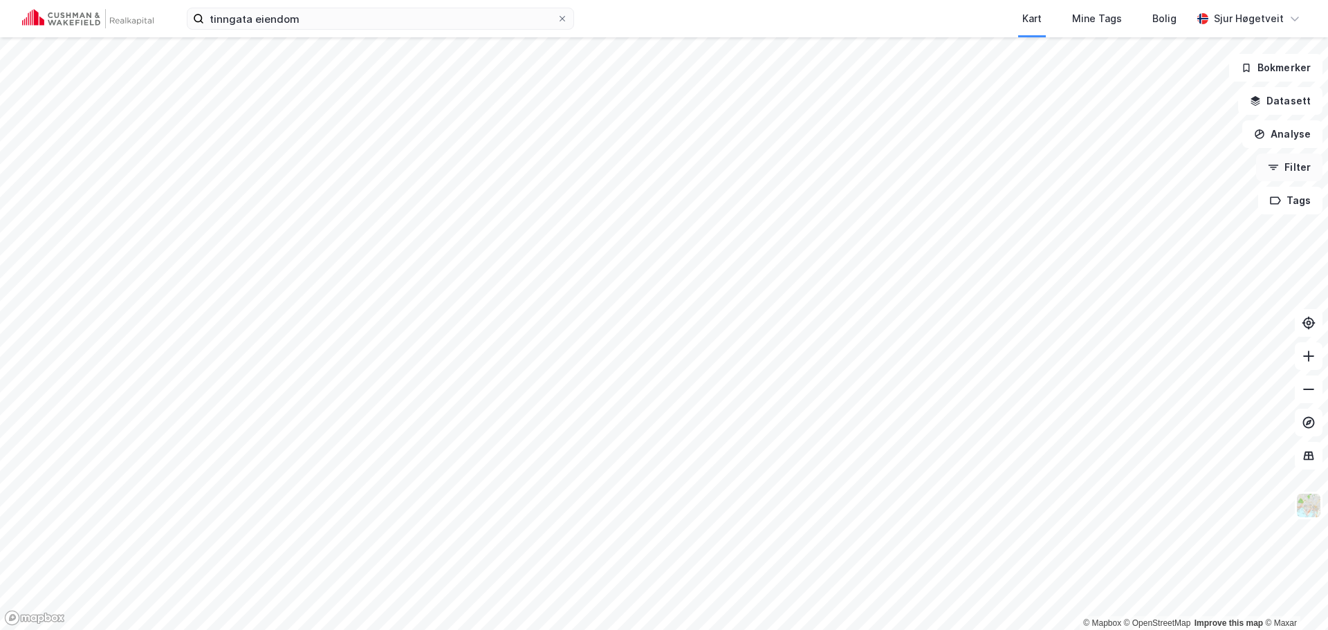
click at [1293, 176] on button "Filter" at bounding box center [1289, 168] width 66 height 28
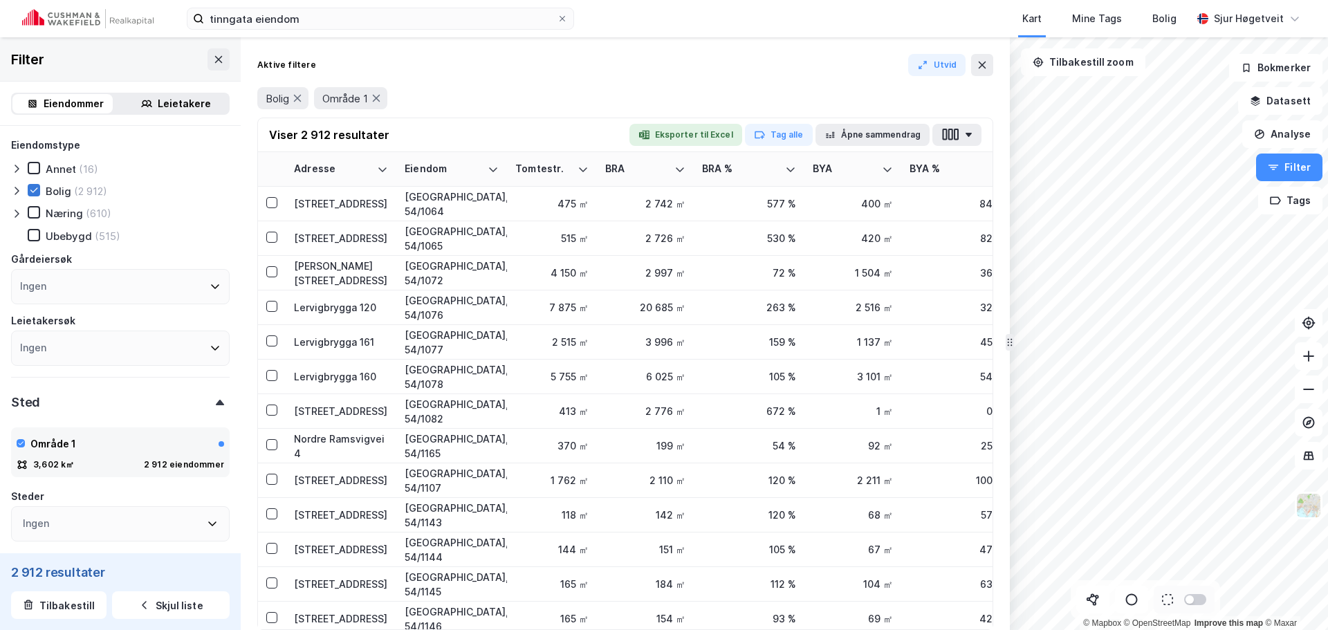
click at [31, 190] on icon at bounding box center [34, 190] width 10 height 10
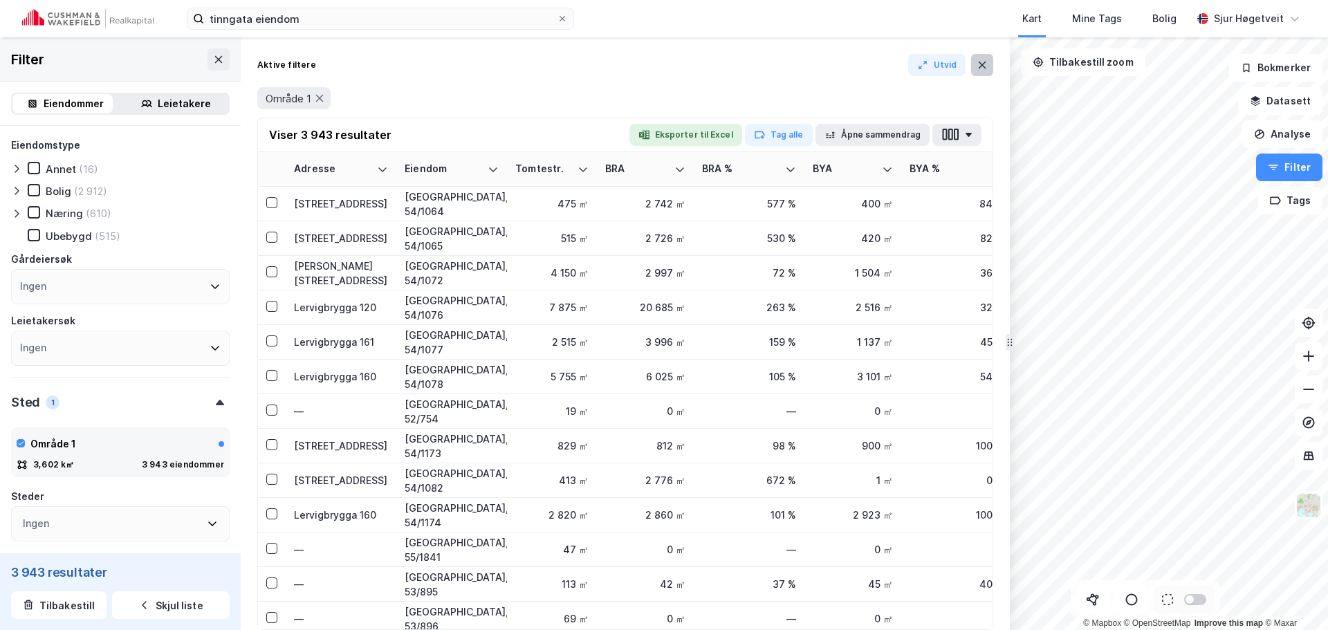
click at [990, 62] on button at bounding box center [982, 65] width 22 height 22
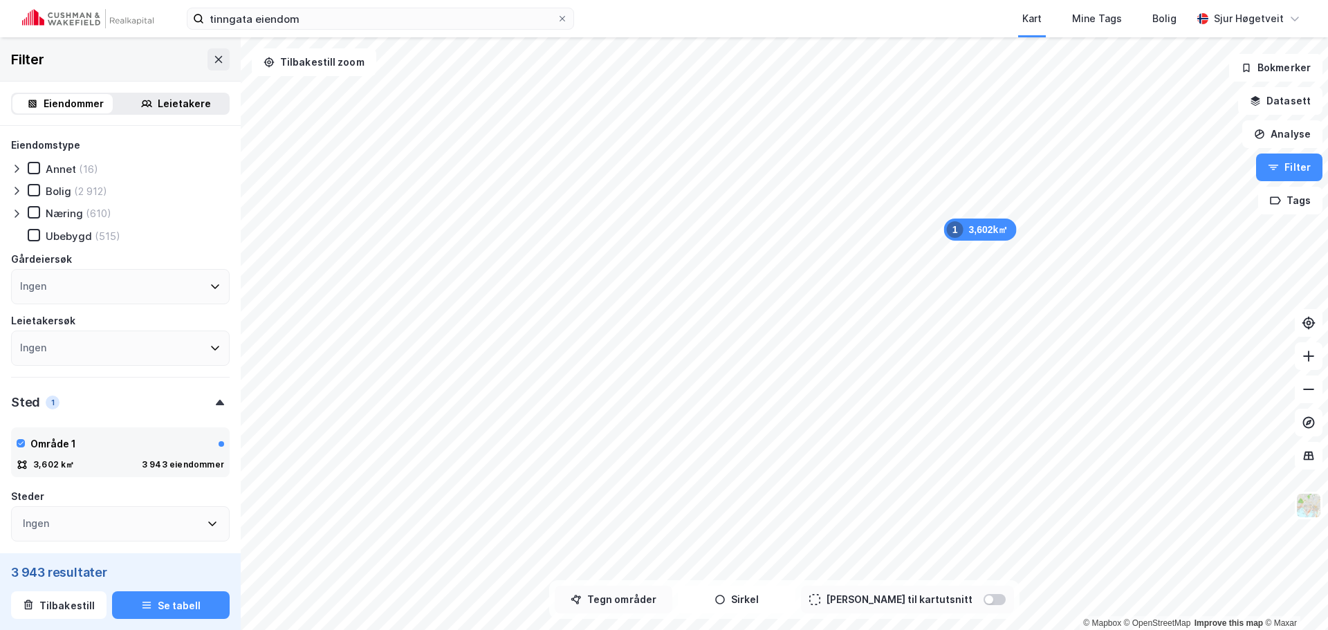
click at [661, 607] on button "Tegn områder" at bounding box center [614, 600] width 118 height 28
click at [33, 192] on icon at bounding box center [34, 190] width 10 height 10
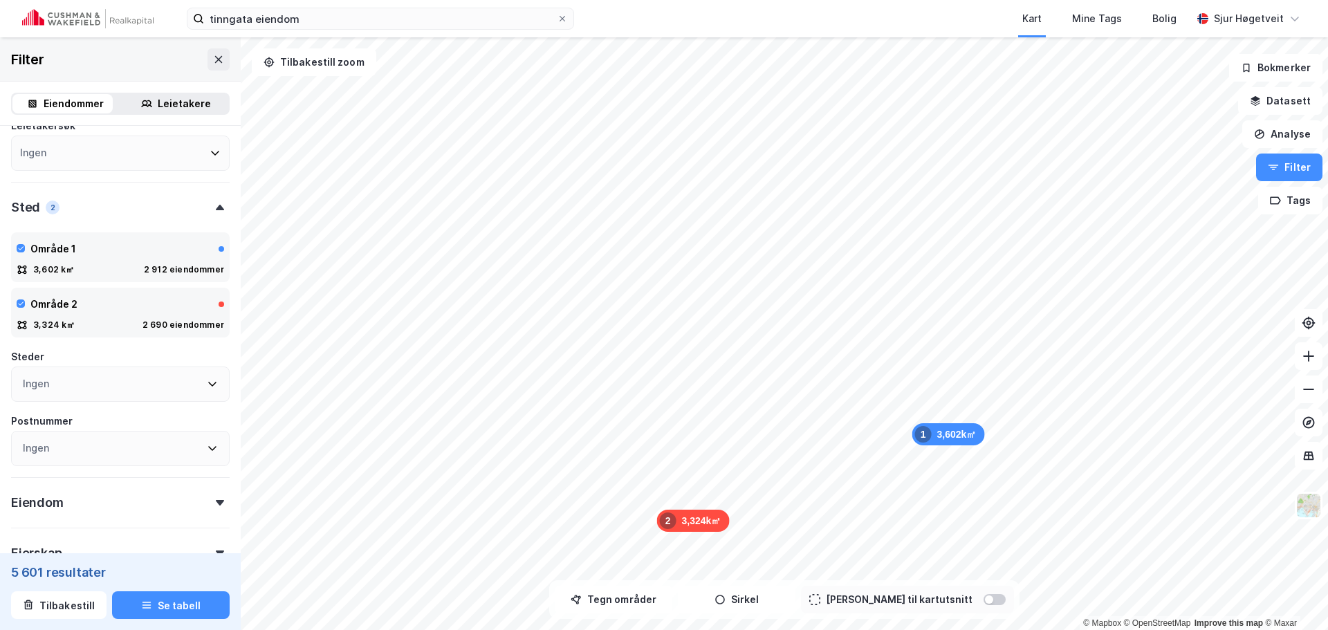
scroll to position [44, 0]
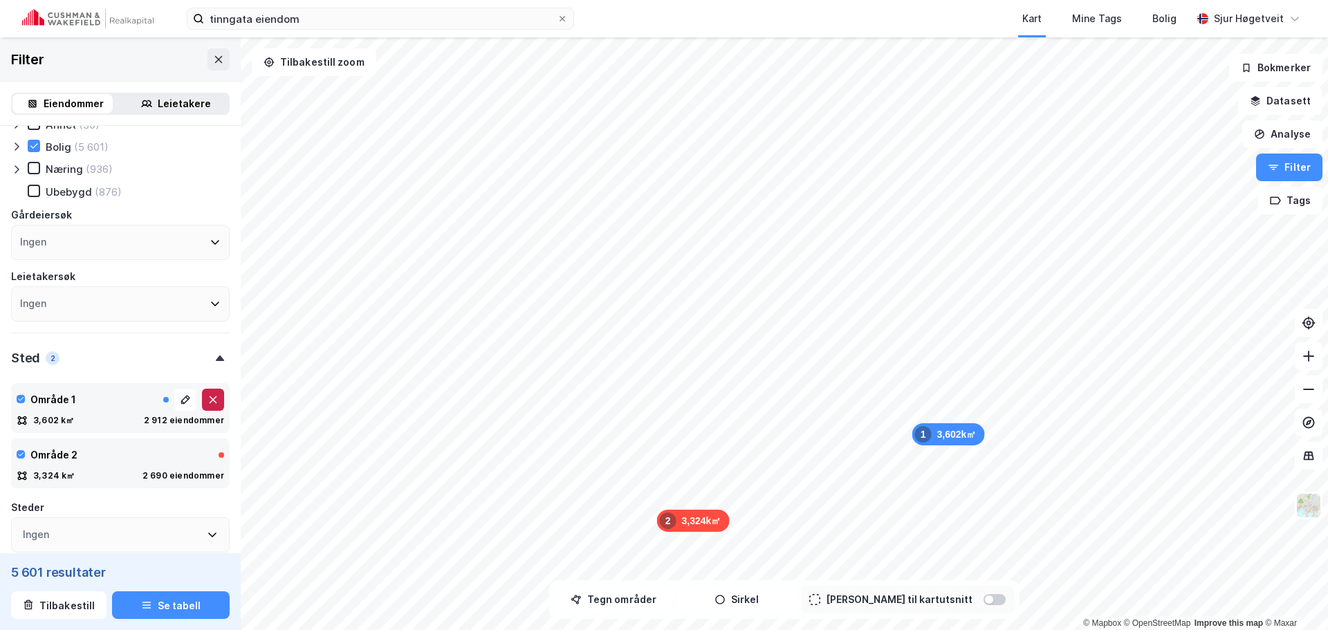
click at [210, 401] on icon at bounding box center [214, 400] width 8 height 8
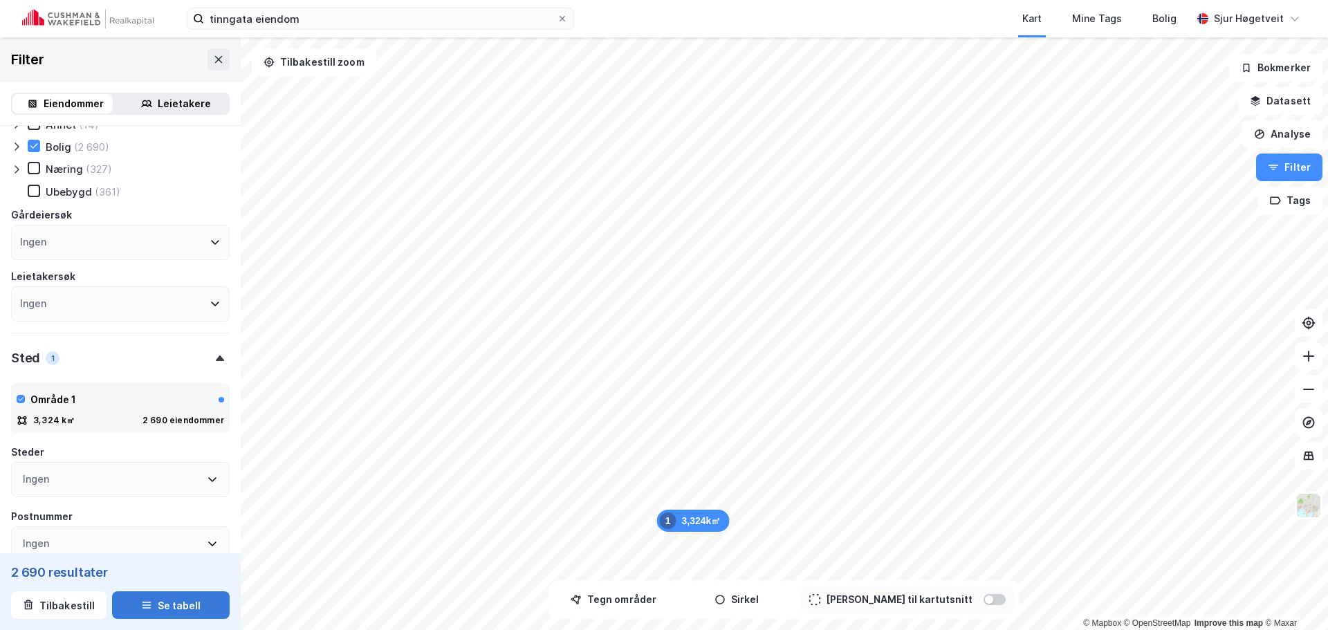
click at [177, 600] on button "Se tabell" at bounding box center [171, 606] width 118 height 28
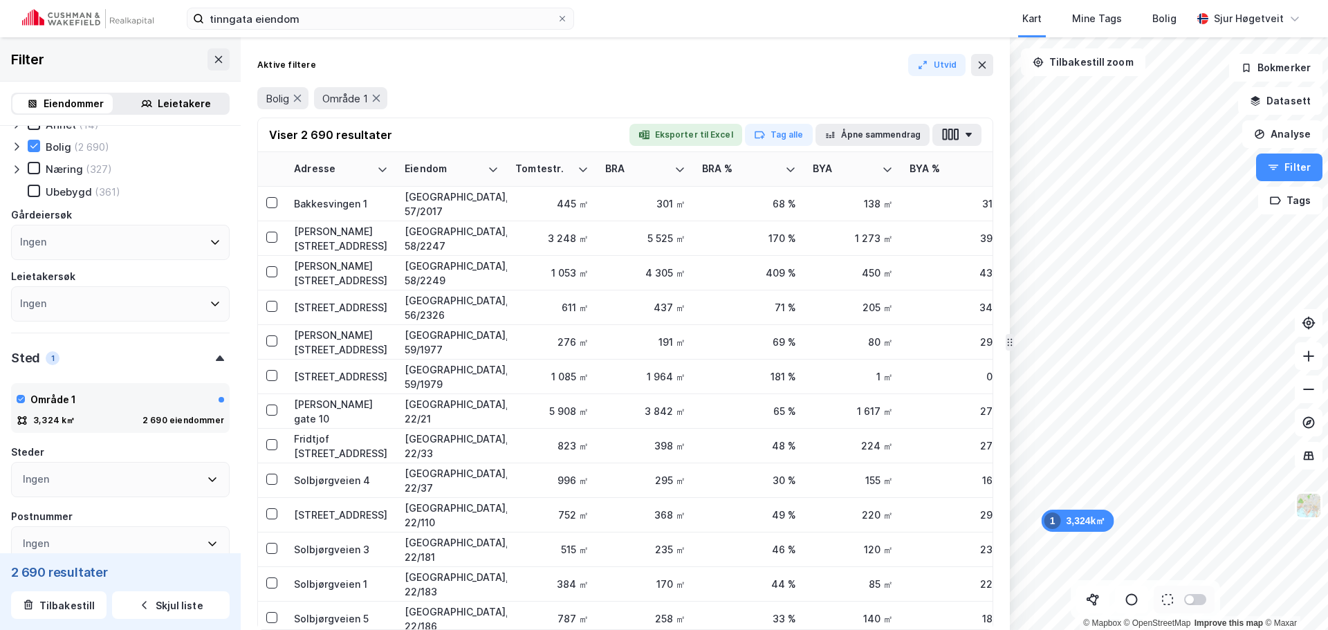
click at [692, 131] on button "Eksporter til Excel" at bounding box center [686, 135] width 113 height 22
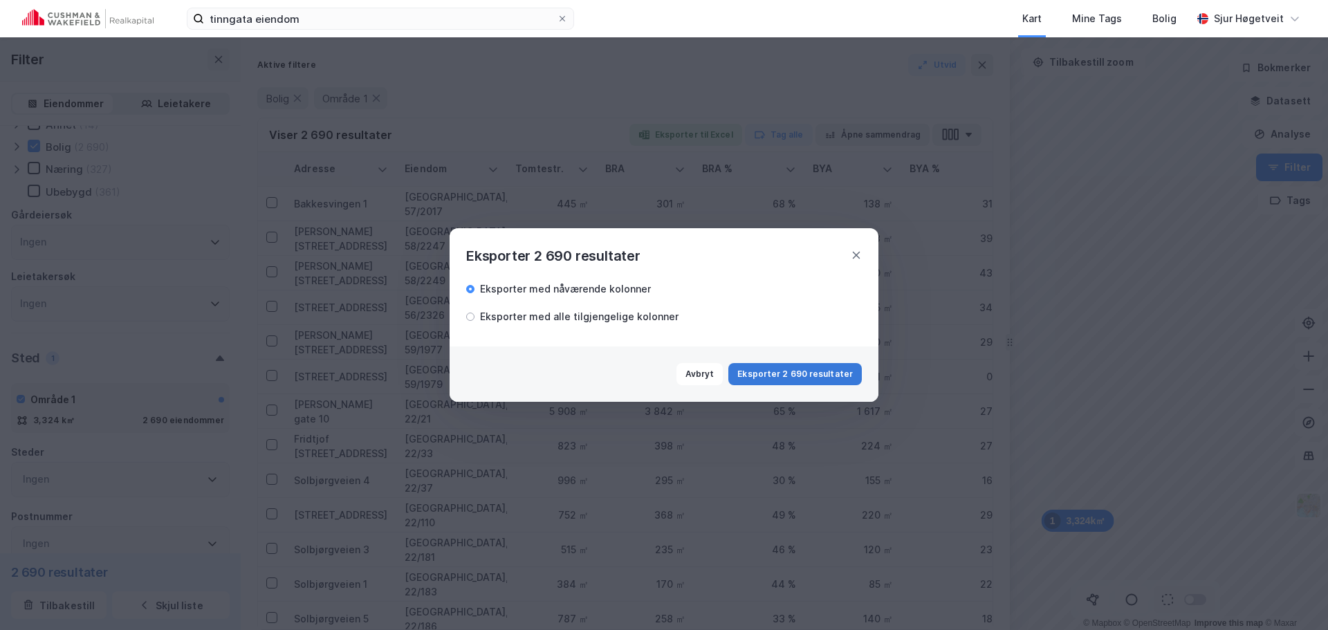
click at [775, 378] on button "Eksporter 2 690 resultater" at bounding box center [796, 374] width 134 height 22
